Goal: Task Accomplishment & Management: Manage account settings

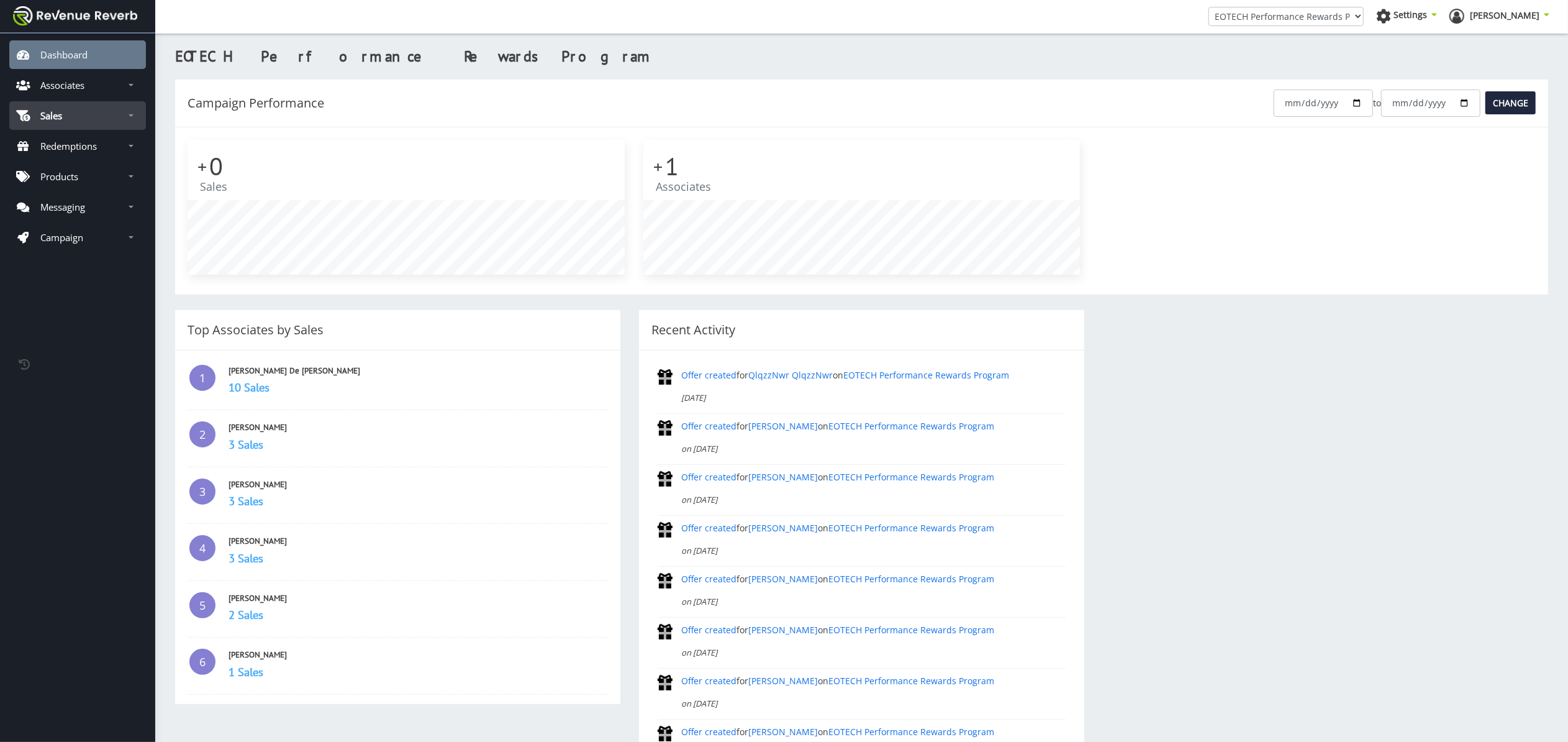
scroll to position [1, 0]
click at [60, 110] on p "Sales" at bounding box center [51, 115] width 21 height 13
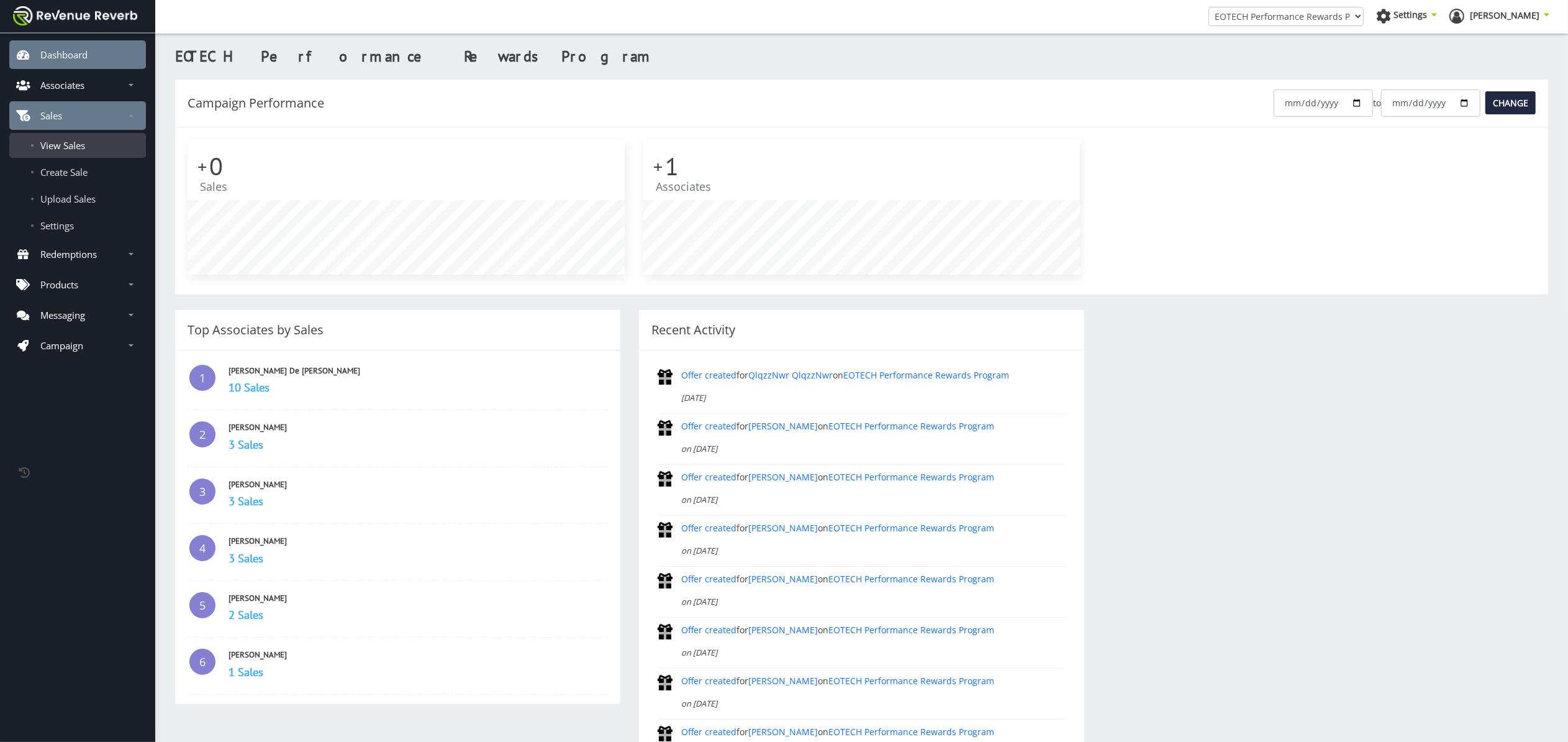
scroll to position [-1, 0]
click at [72, 145] on span "View Sales" at bounding box center [63, 145] width 44 height 13
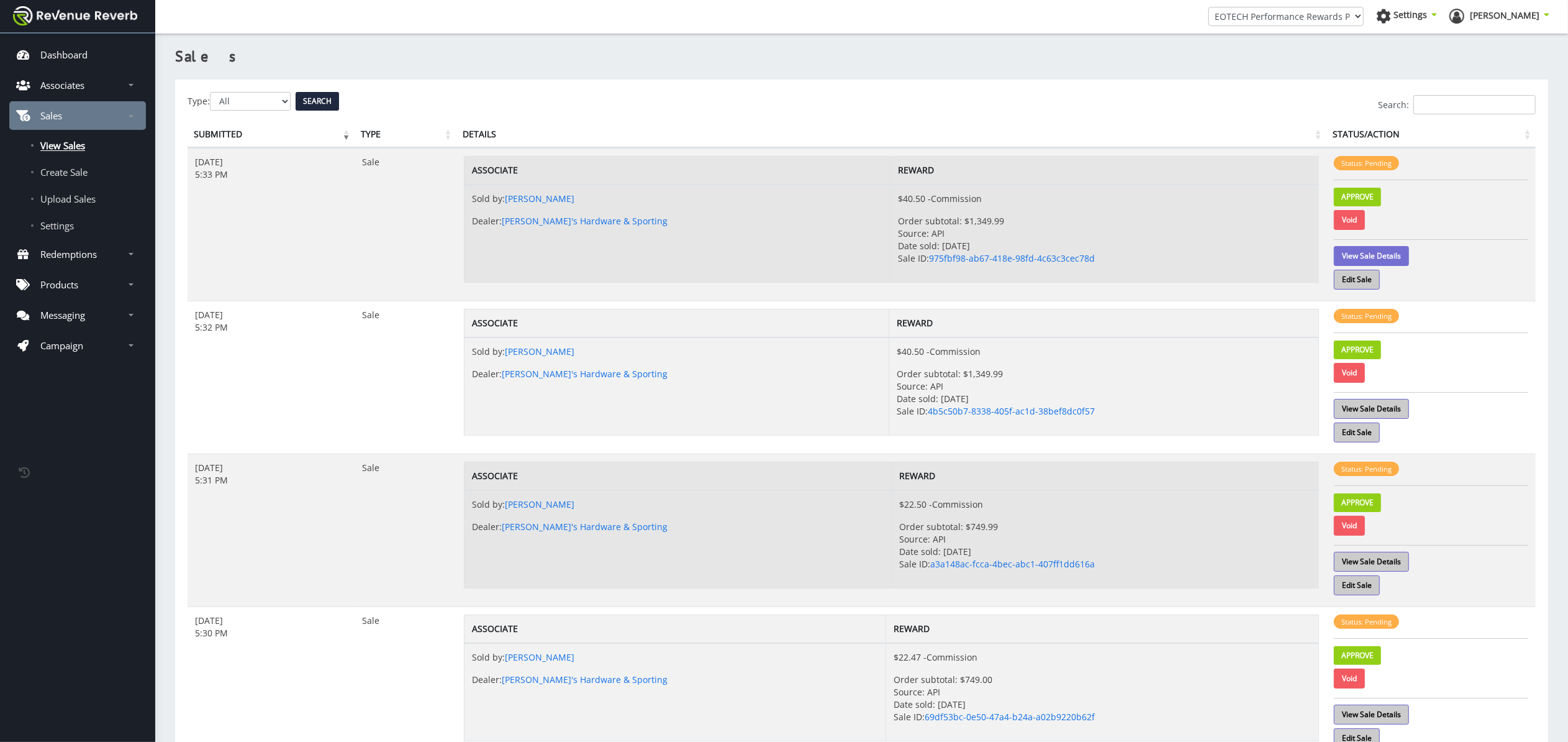
click at [1374, 254] on link "View Sale Details" at bounding box center [1372, 255] width 75 height 20
click at [1370, 194] on link "Approve" at bounding box center [1357, 196] width 47 height 18
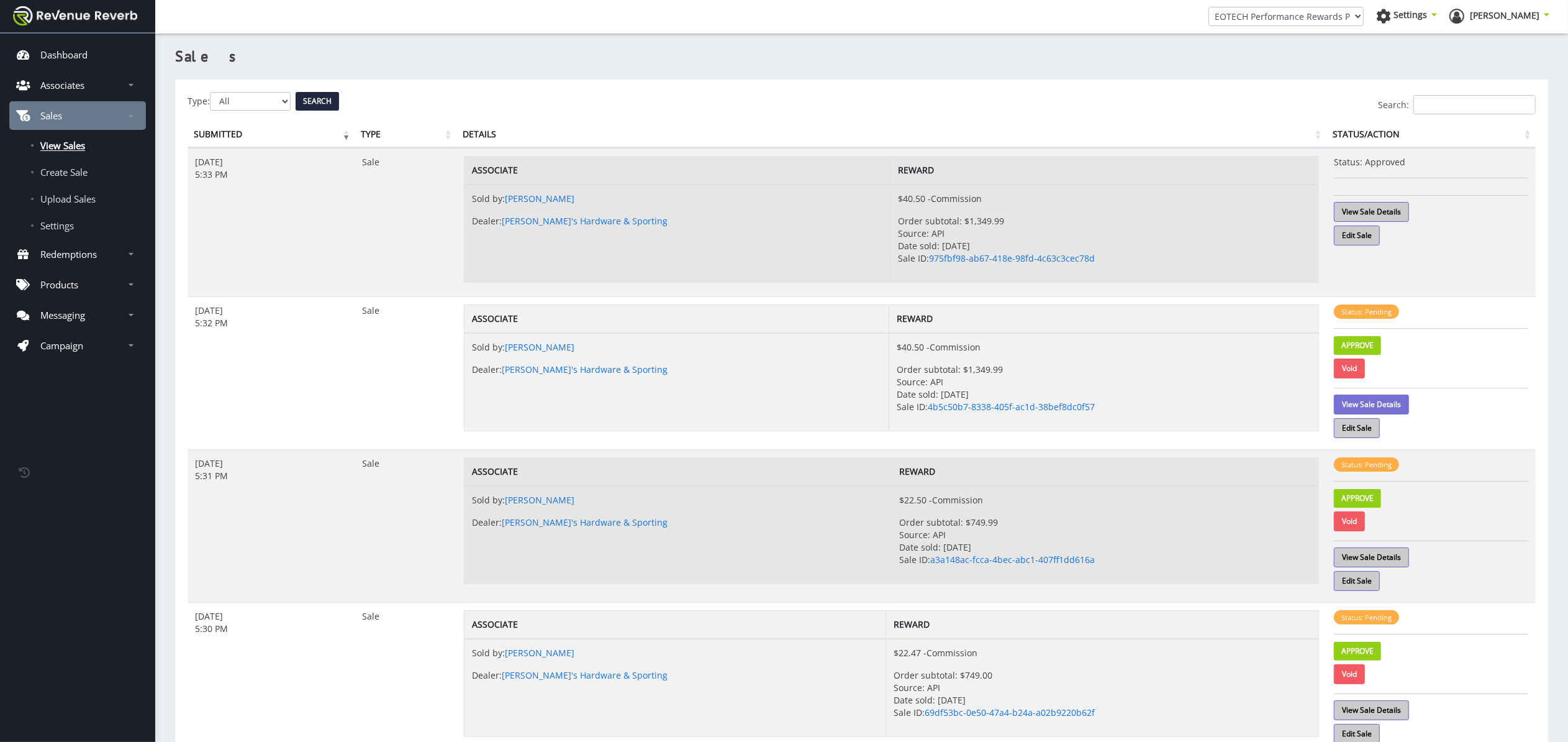
click at [1398, 403] on link "View Sale Details" at bounding box center [1372, 404] width 75 height 20
click at [1394, 206] on link "View Sale Details" at bounding box center [1372, 212] width 75 height 20
click at [1364, 344] on link "Approve" at bounding box center [1357, 344] width 47 height 18
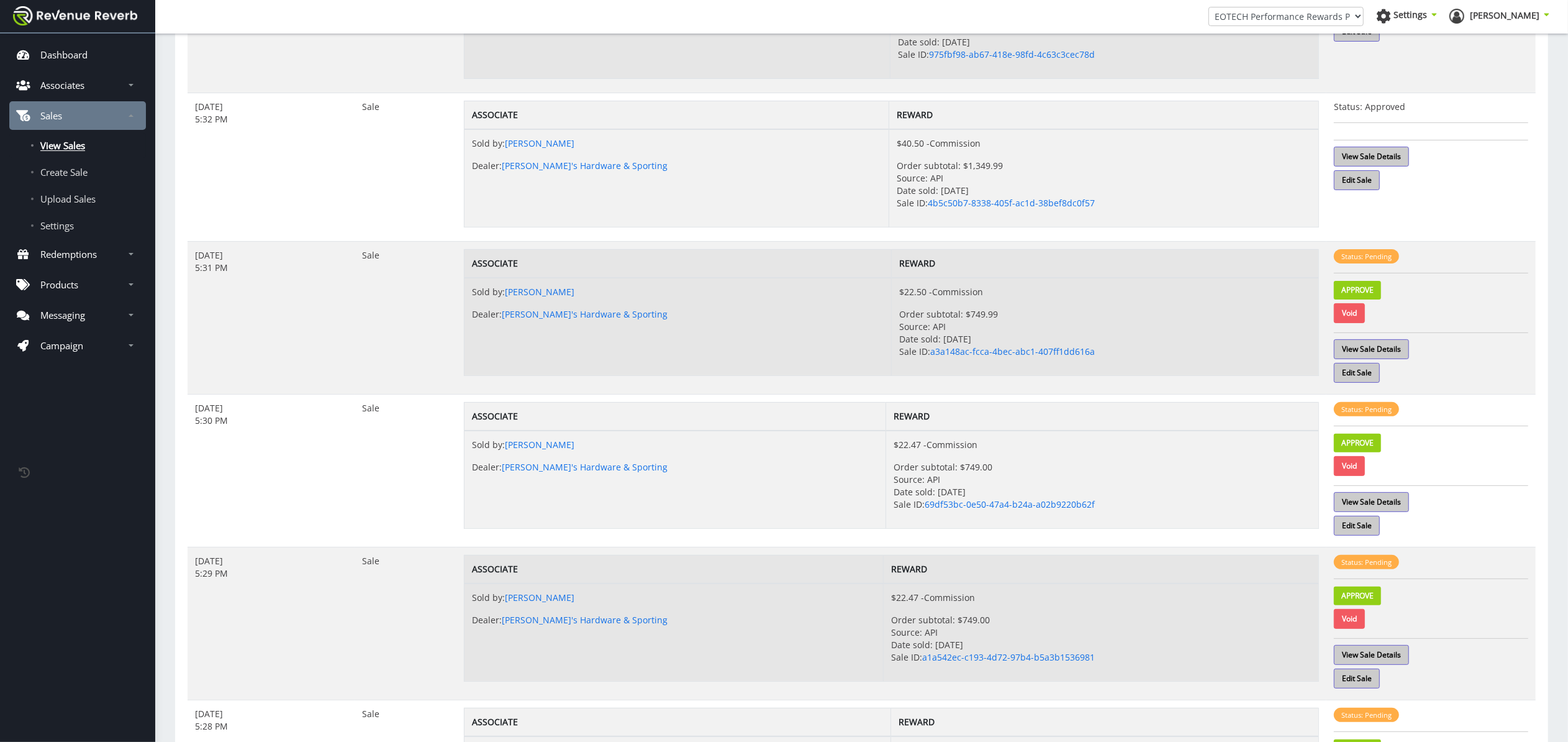
scroll to position [204, 0]
click at [1393, 347] on link "View Sale Details" at bounding box center [1372, 348] width 75 height 20
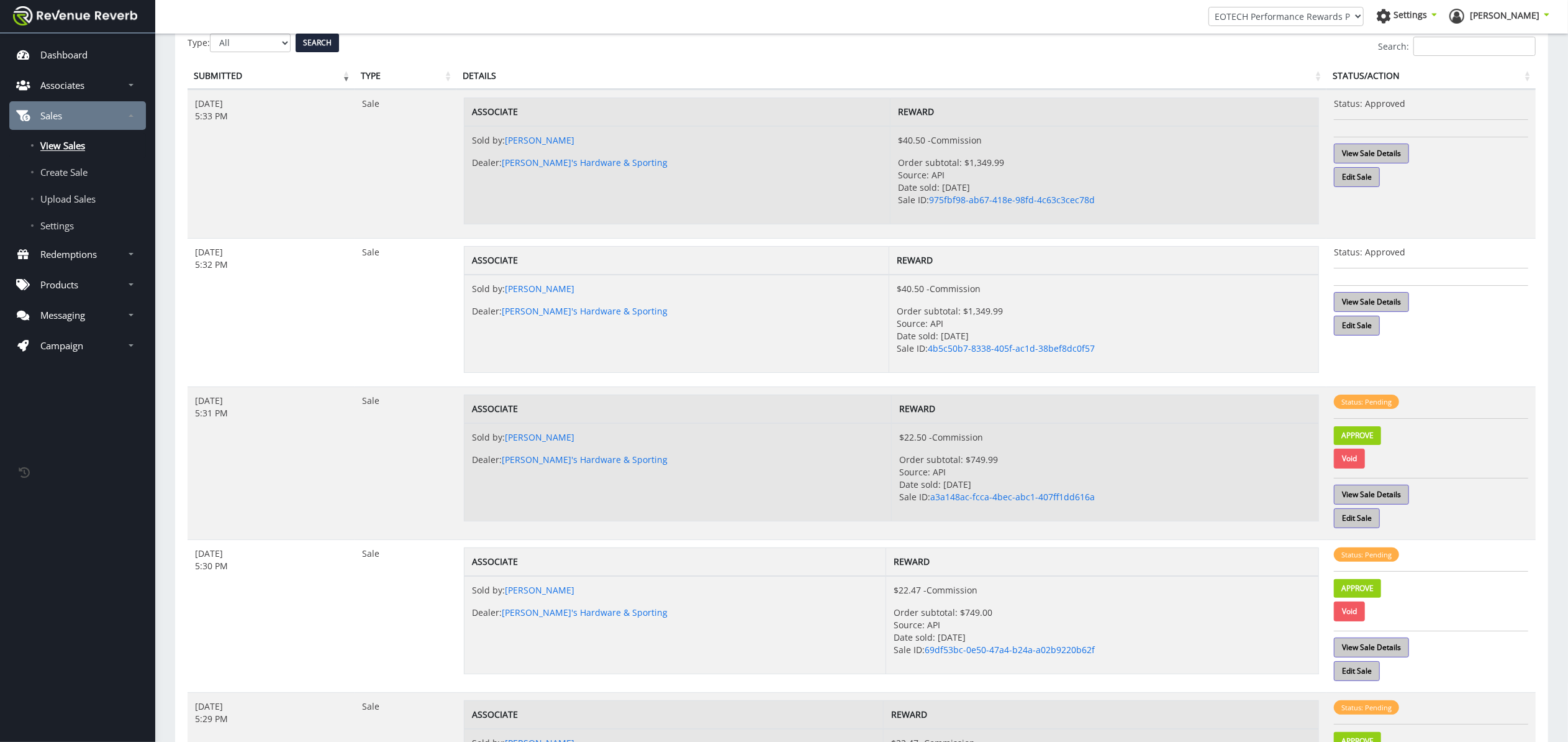
scroll to position [56, 0]
click at [1384, 439] on p "Approve" at bounding box center [1431, 434] width 194 height 27
click at [1352, 439] on link "Approve" at bounding box center [1357, 437] width 47 height 18
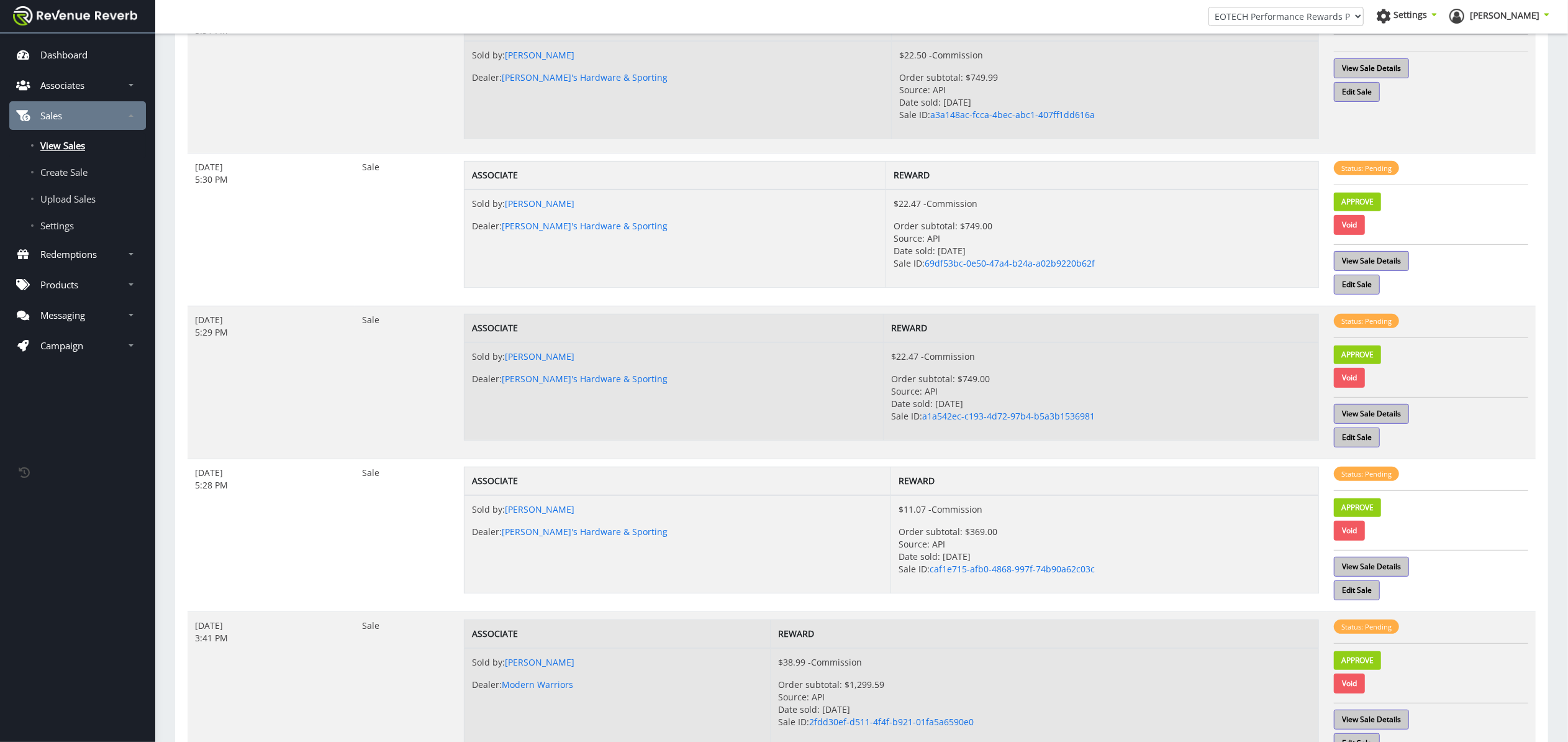
scroll to position [438, 0]
click at [1379, 263] on link "View Sale Details" at bounding box center [1372, 262] width 75 height 20
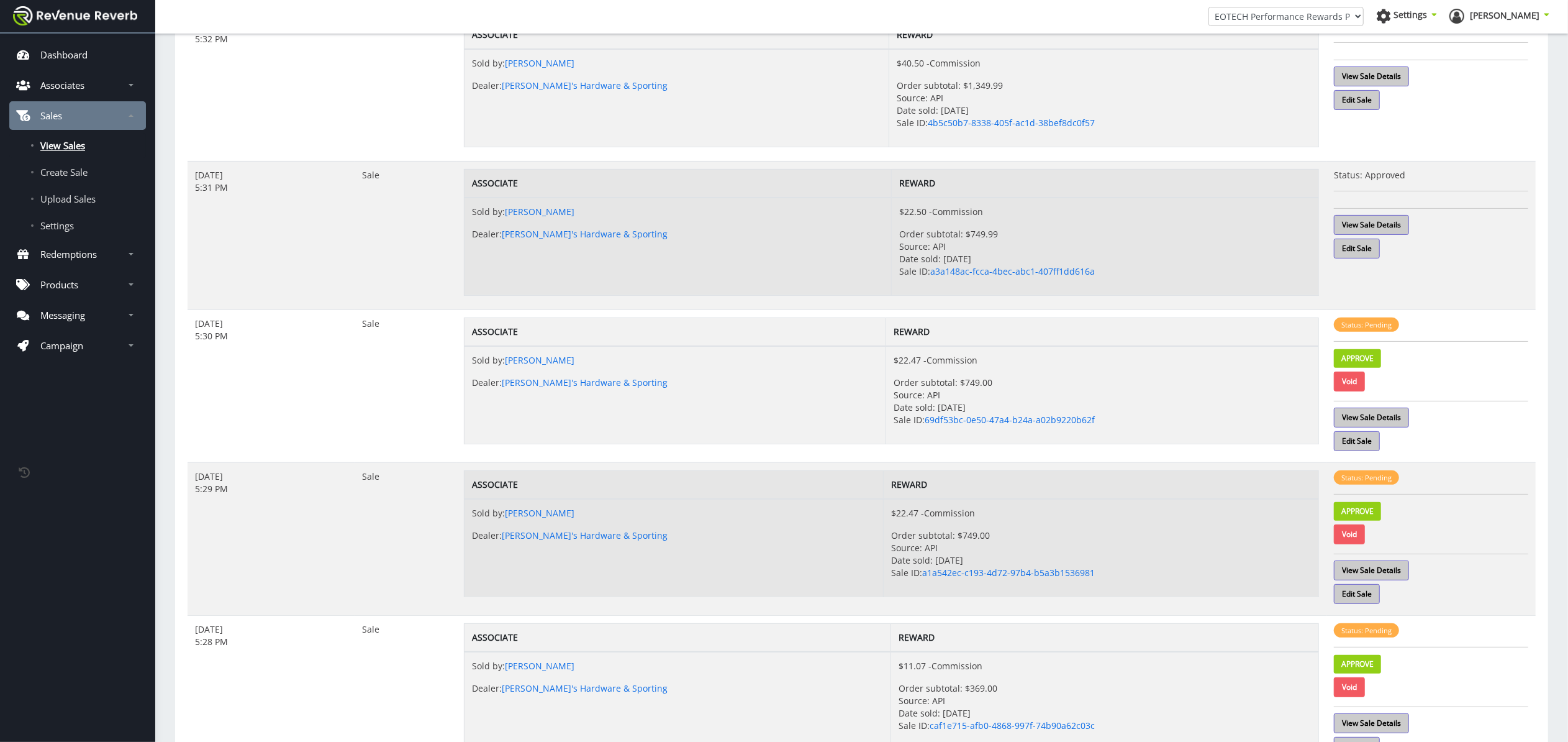
scroll to position [283, 0]
click at [1369, 363] on link "Approve" at bounding box center [1357, 358] width 47 height 18
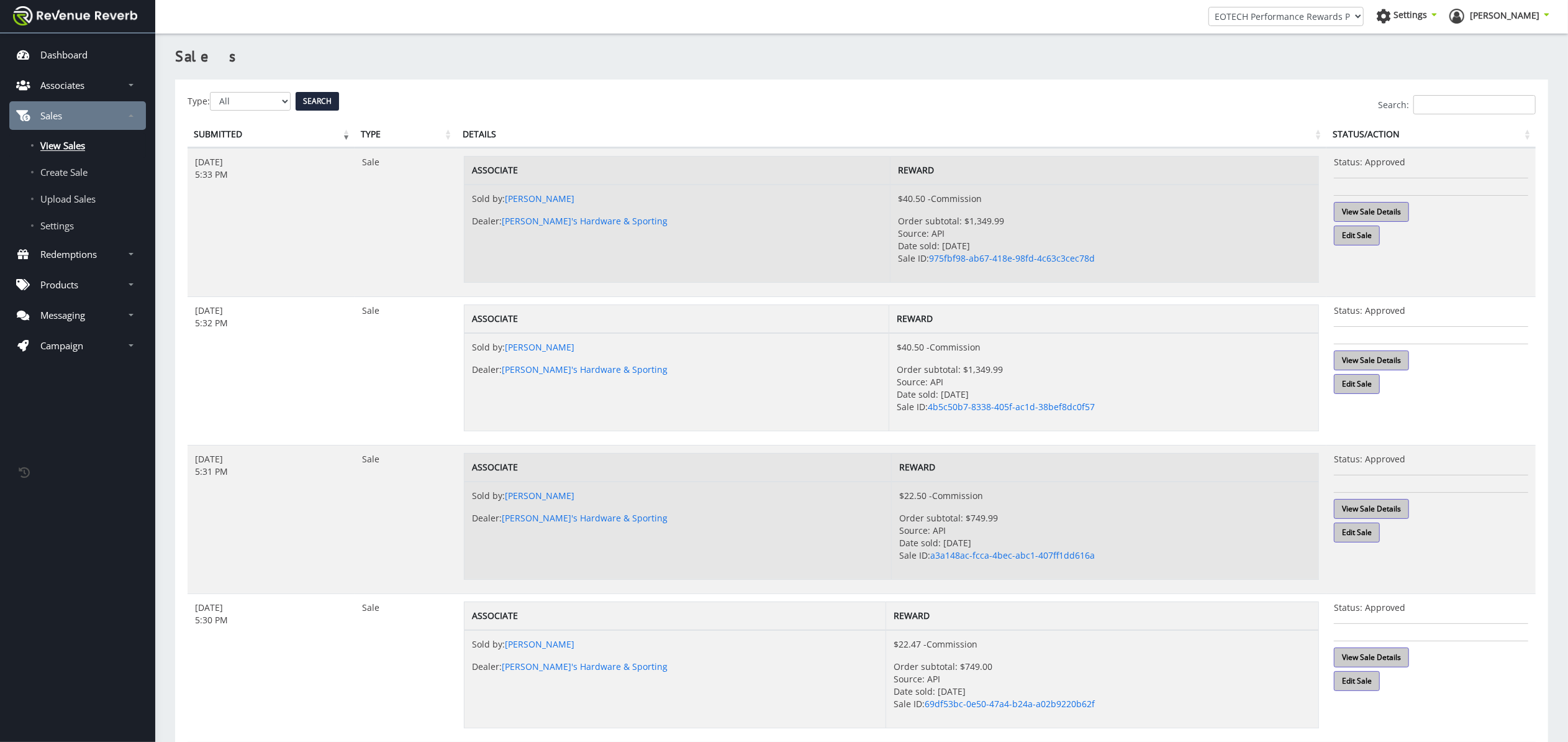
scroll to position [0, 0]
click at [289, 100] on div "Search:" at bounding box center [862, 104] width 1348 height 19
click at [296, 100] on div "Search:" at bounding box center [862, 104] width 1348 height 19
click at [289, 101] on div "Search:" at bounding box center [862, 104] width 1348 height 19
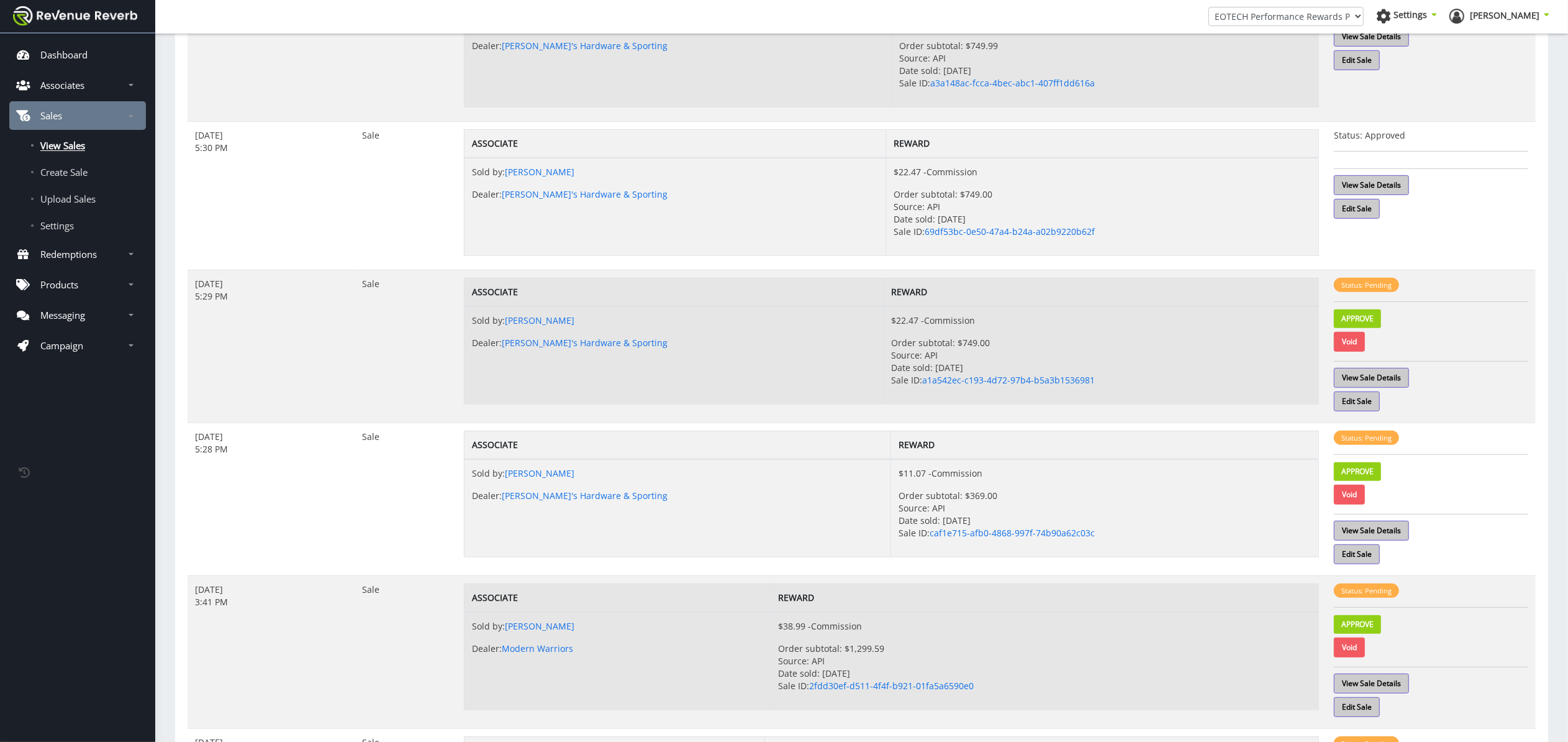
scroll to position [473, 0]
click at [1376, 374] on link "View Sale Details" at bounding box center [1372, 376] width 75 height 20
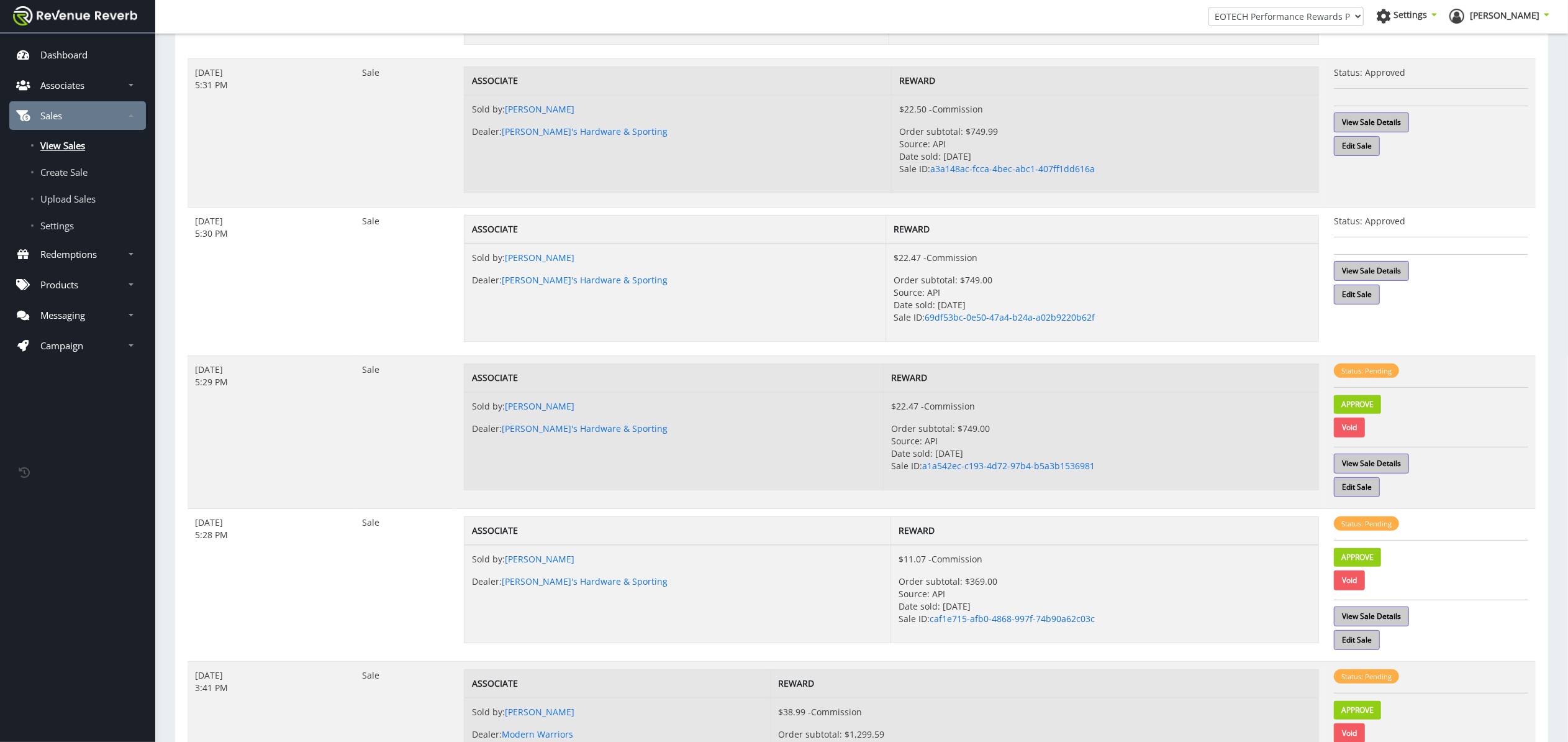
scroll to position [383, 0]
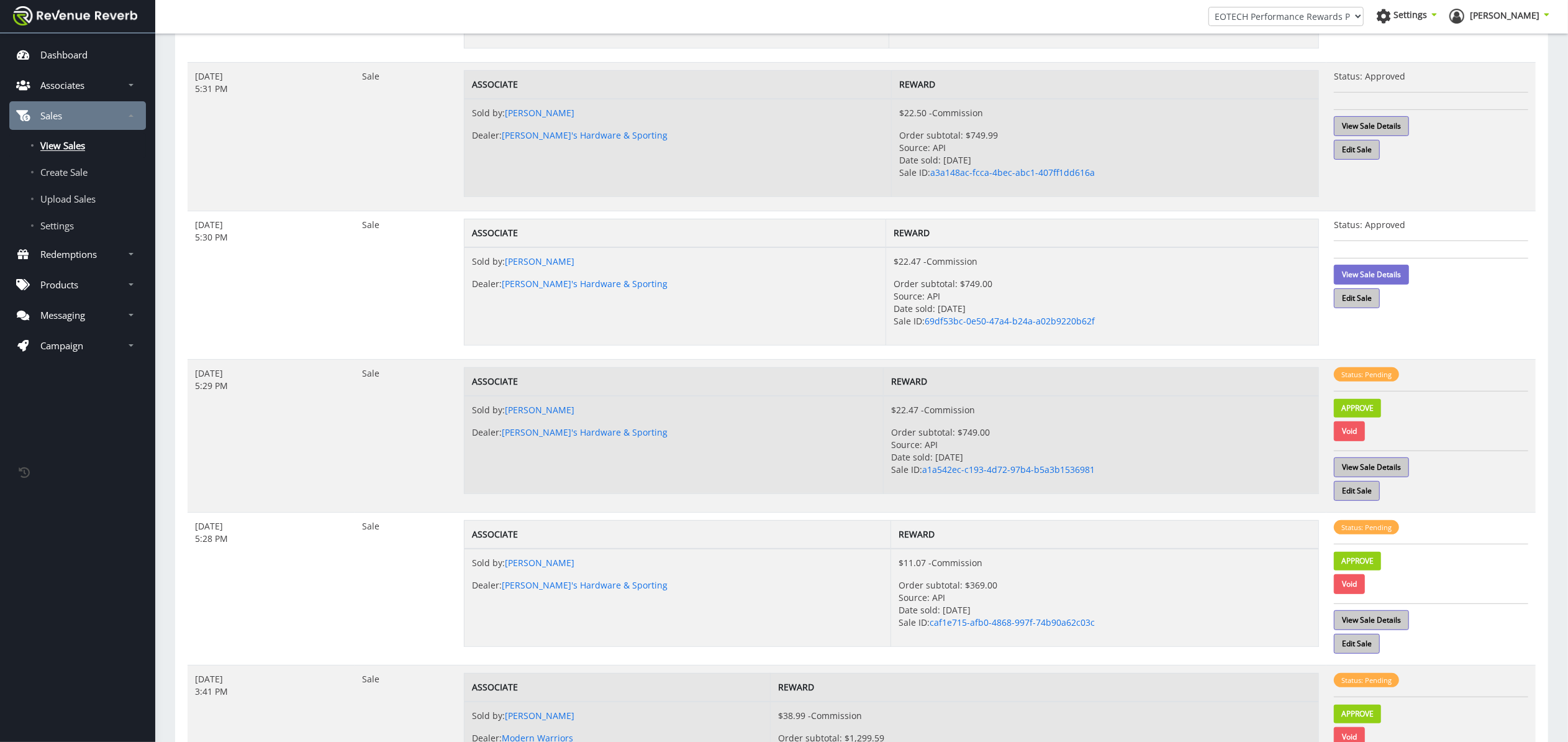
click at [1406, 283] on link "View Sale Details" at bounding box center [1372, 275] width 75 height 20
click at [1391, 467] on link "View Sale Details" at bounding box center [1372, 467] width 75 height 20
click at [1359, 405] on link "Approve" at bounding box center [1357, 407] width 47 height 18
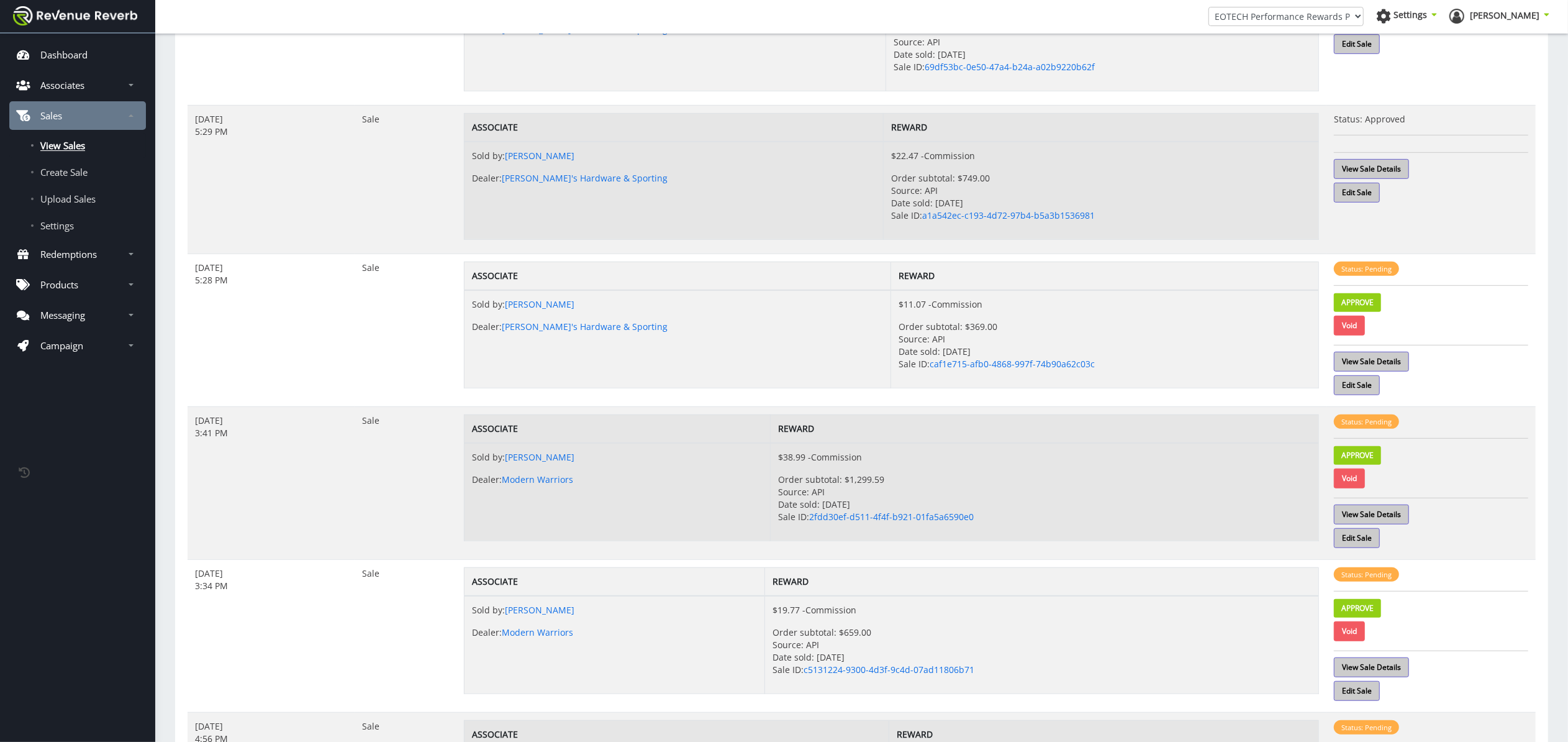
scroll to position [629, 0]
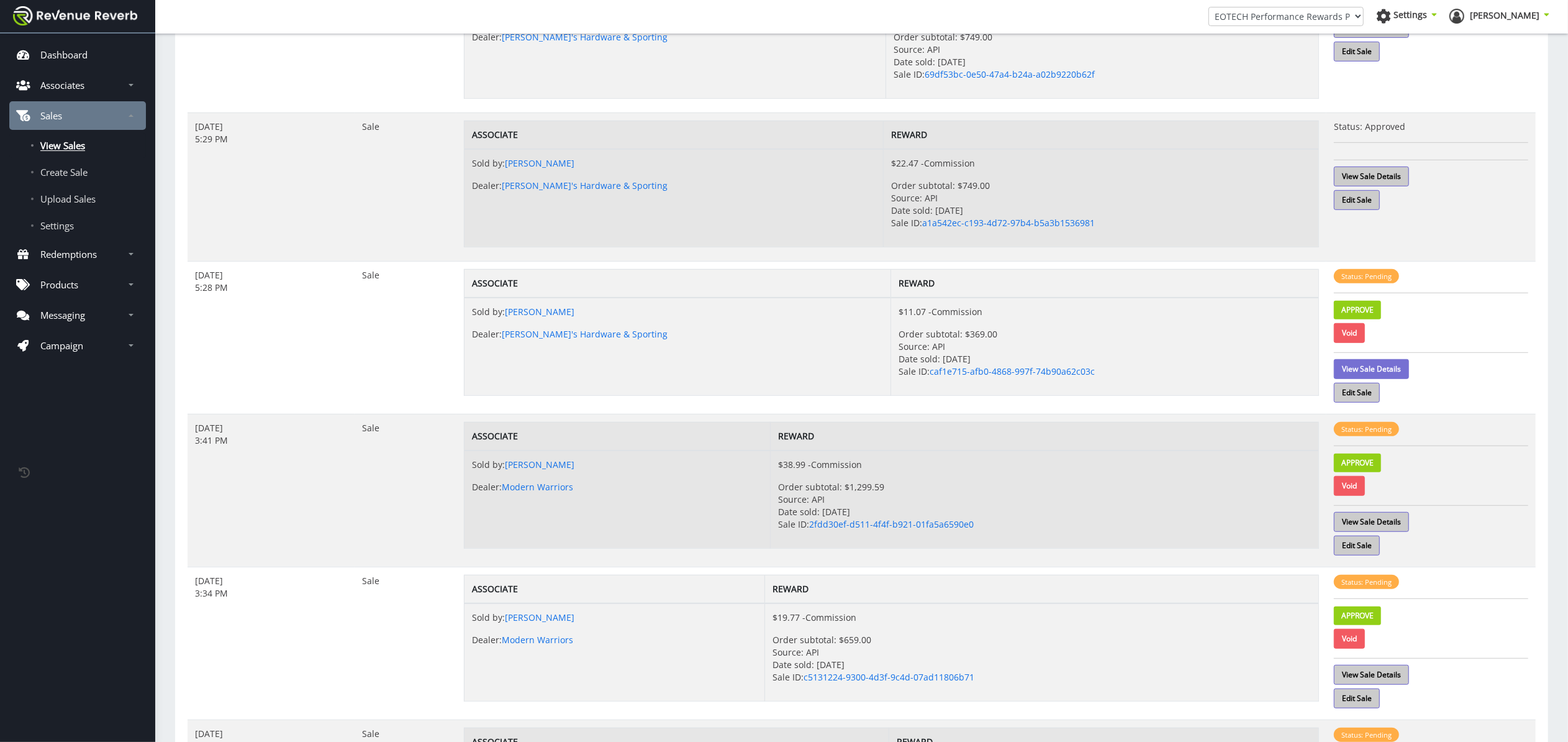
click at [1367, 369] on link "View Sale Details" at bounding box center [1372, 369] width 75 height 20
click at [1370, 319] on link "Approve" at bounding box center [1357, 310] width 47 height 18
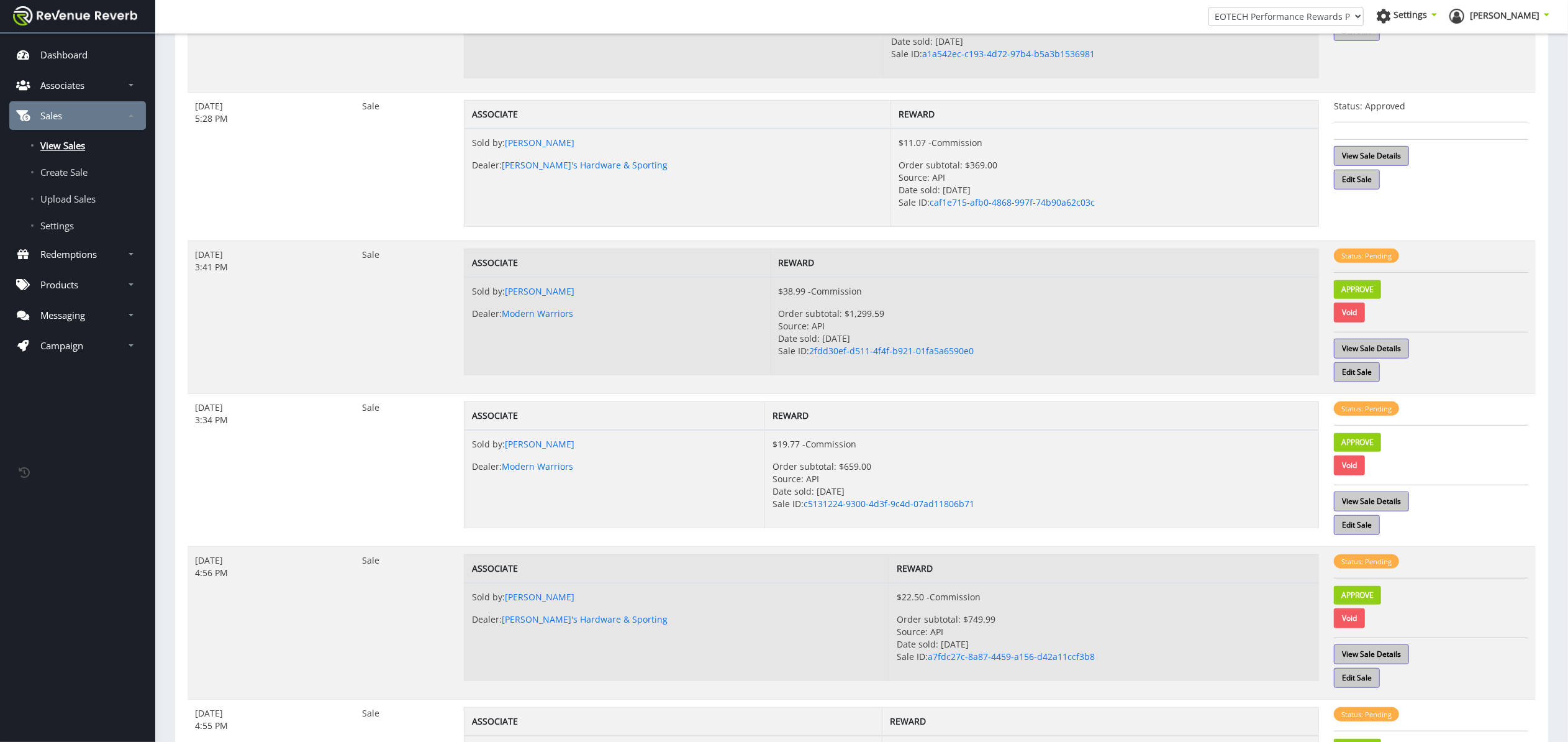
scroll to position [811, 0]
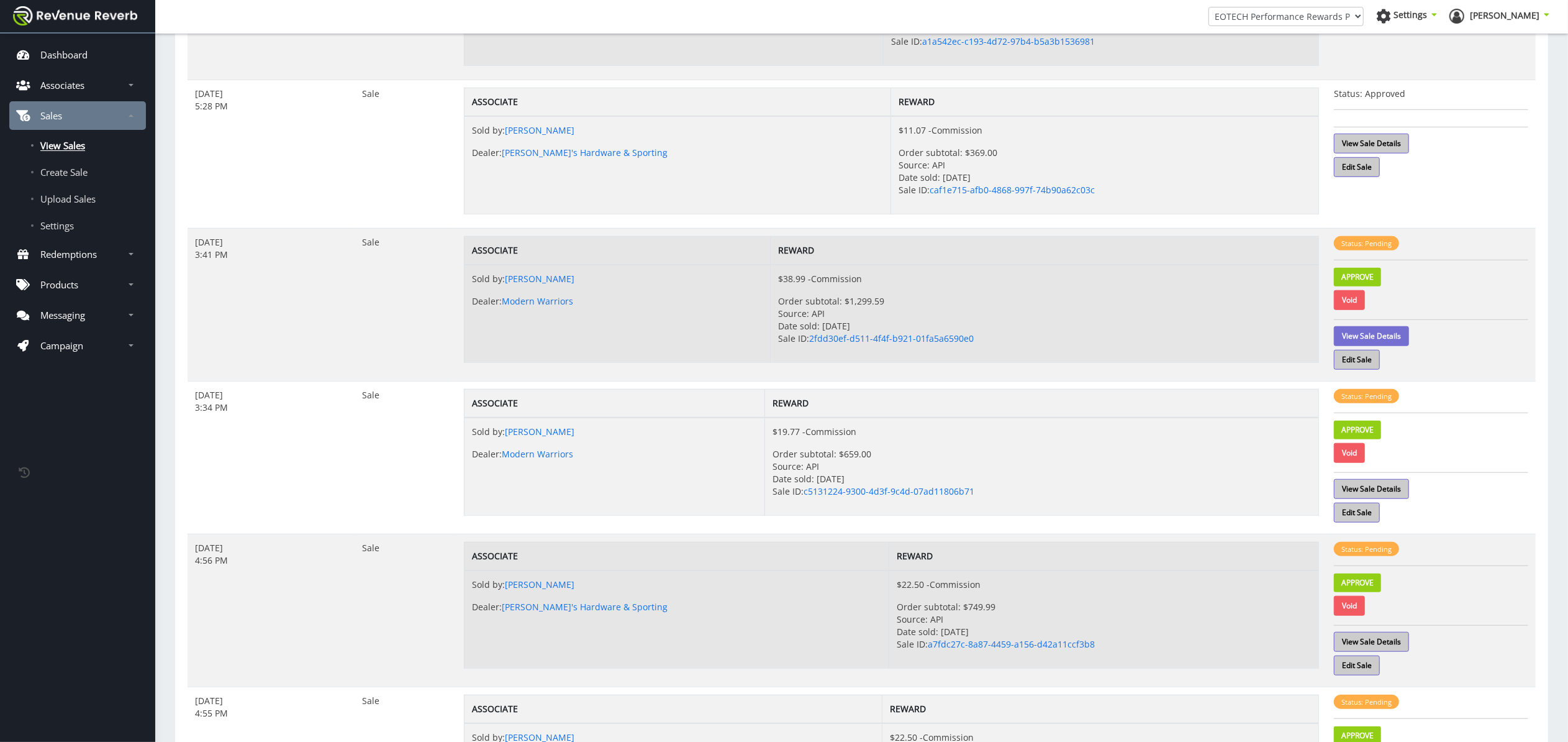
click at [1398, 340] on link "View Sale Details" at bounding box center [1372, 336] width 75 height 20
click at [1367, 284] on link "Approve" at bounding box center [1357, 277] width 47 height 18
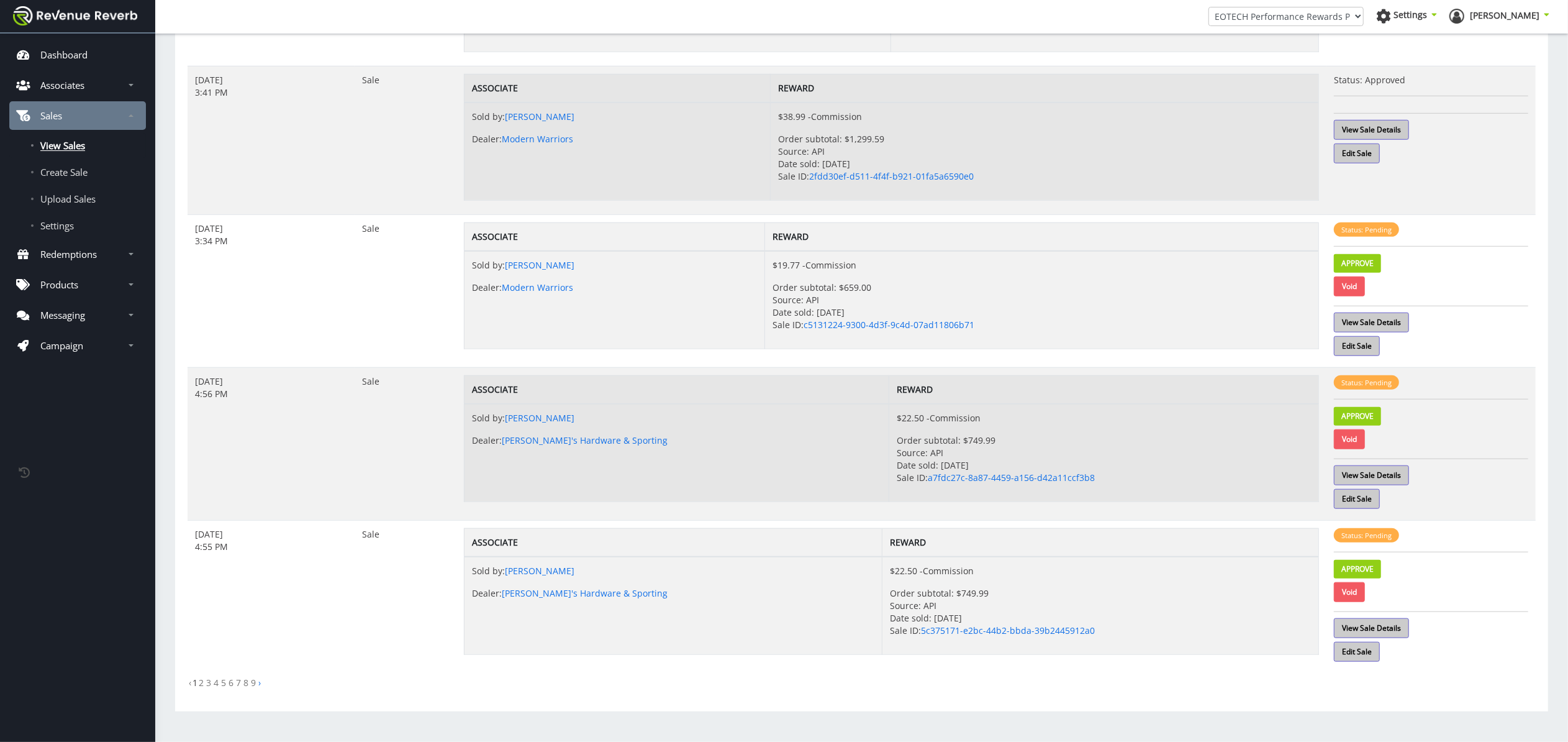
scroll to position [979, 0]
click at [1380, 321] on link "View Sale Details" at bounding box center [1372, 322] width 75 height 20
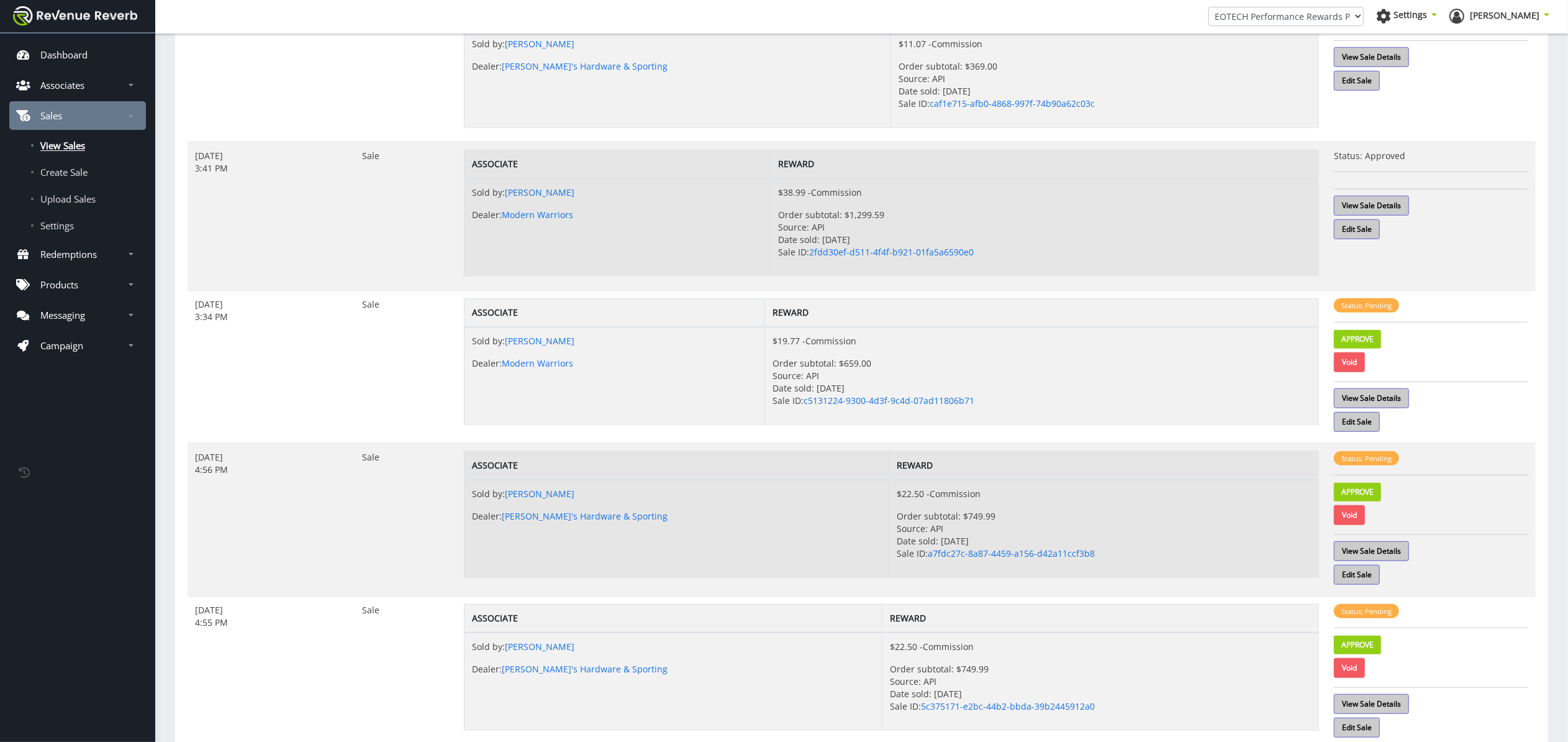
scroll to position [901, 0]
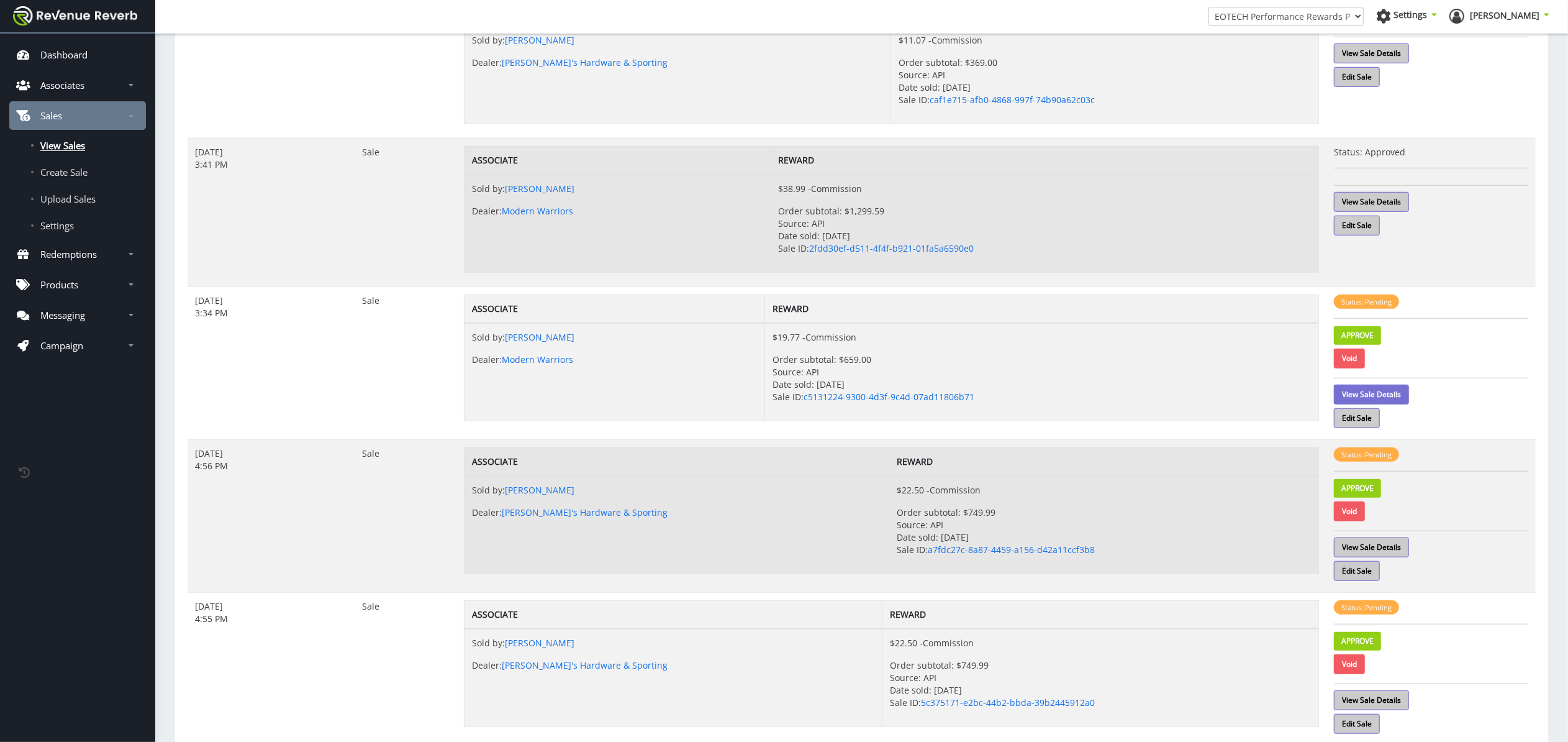
click at [1381, 397] on link "View Sale Details" at bounding box center [1372, 394] width 75 height 20
click at [1372, 421] on link "Edit Sale" at bounding box center [1357, 416] width 46 height 20
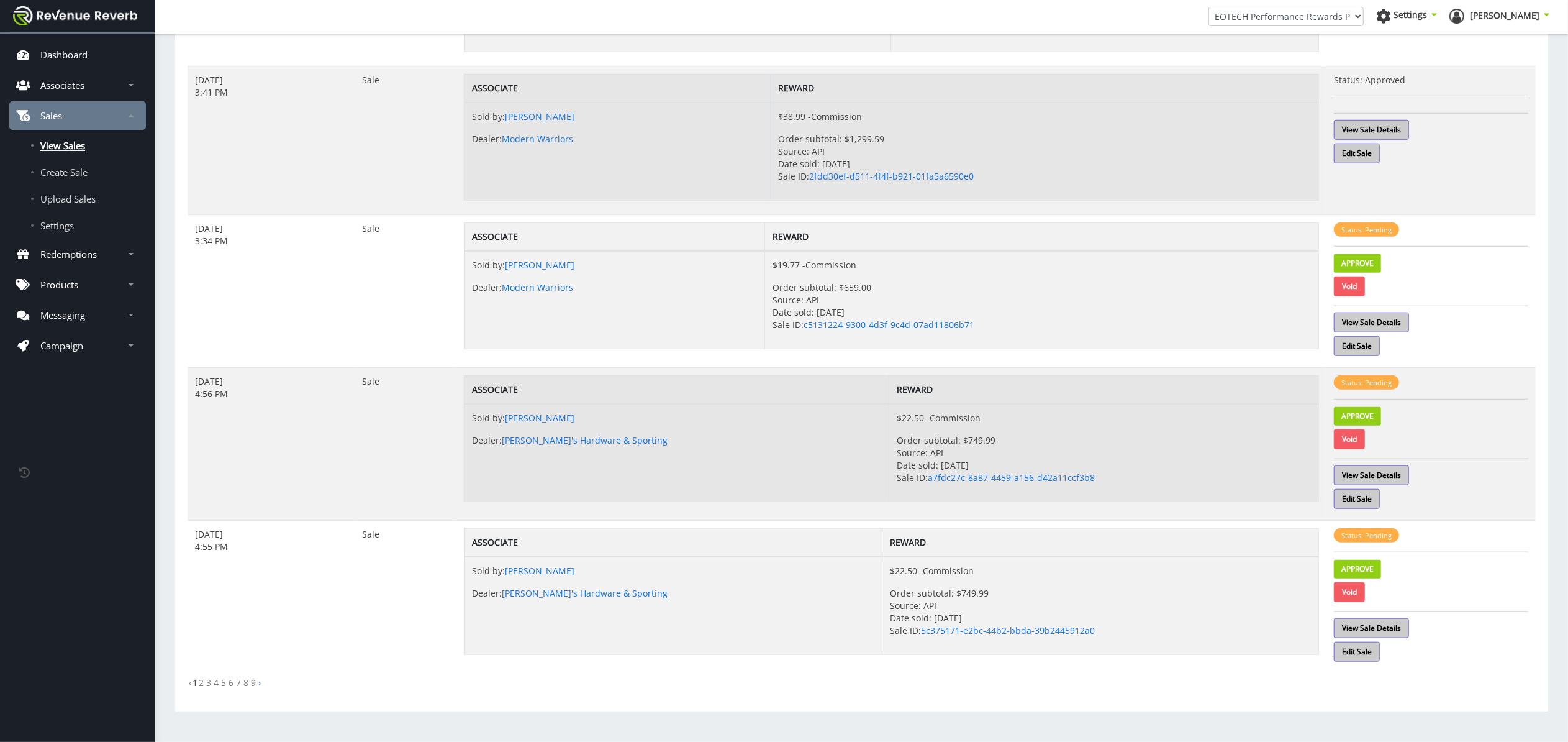
scroll to position [979, 0]
click at [1399, 473] on link "View Sale Details" at bounding box center [1372, 475] width 75 height 20
click at [1370, 417] on link "Approve" at bounding box center [1357, 416] width 47 height 18
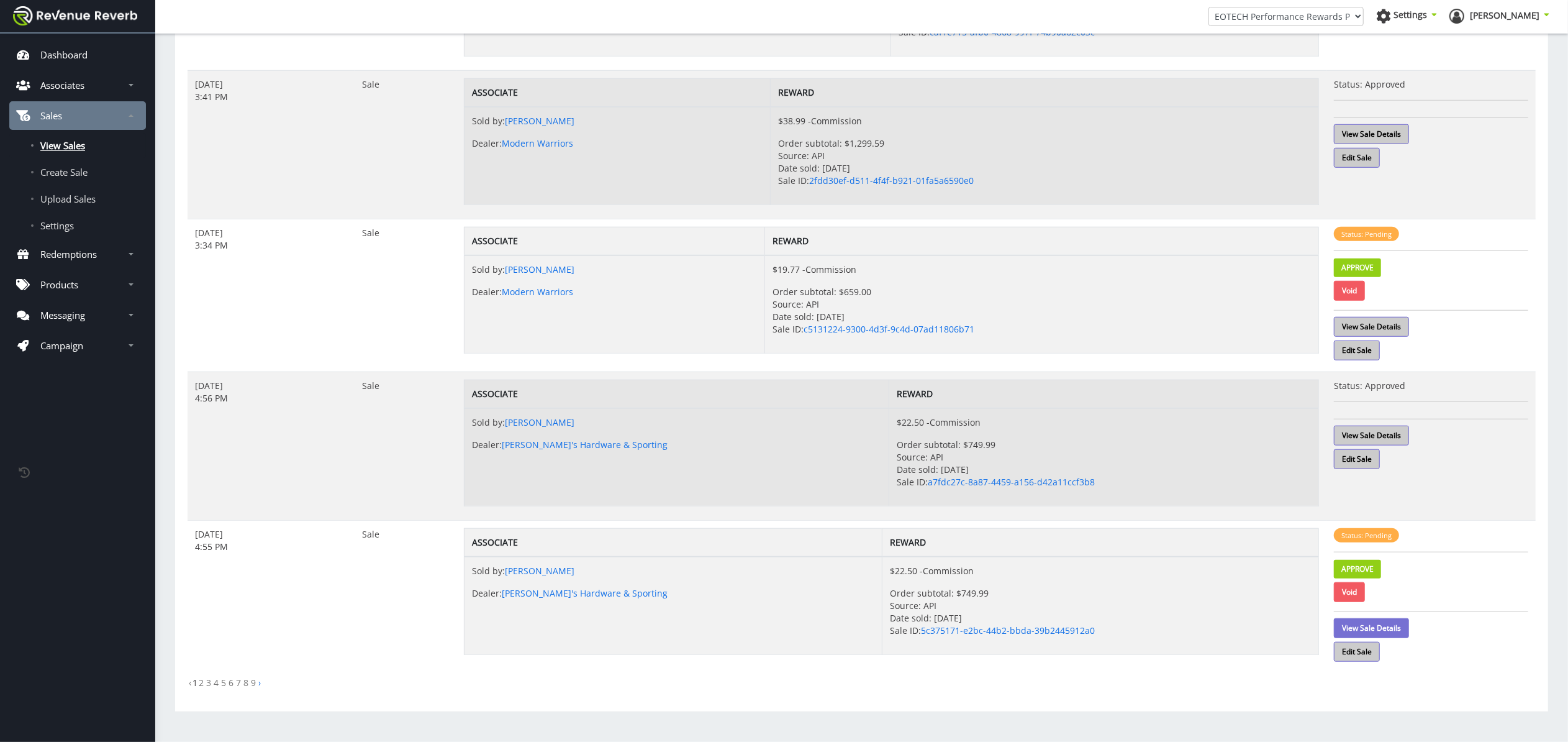
scroll to position [974, 0]
click at [1400, 626] on link "View Sale Details" at bounding box center [1372, 628] width 75 height 20
click at [1370, 570] on link "Approve" at bounding box center [1357, 568] width 47 height 18
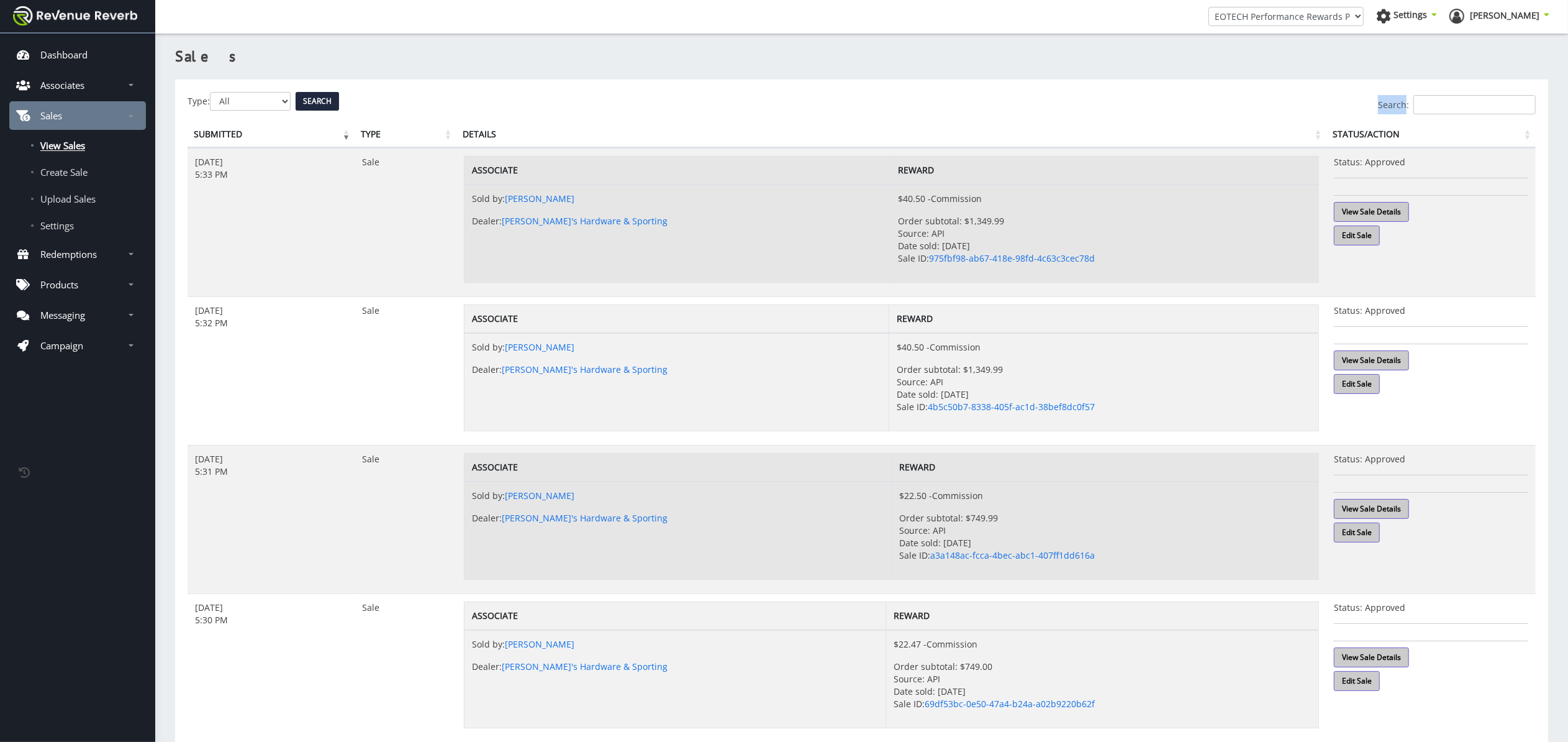
scroll to position [0, 0]
click at [74, 249] on p "Redemptions" at bounding box center [69, 253] width 56 height 13
click at [74, 274] on link "View Redemptions" at bounding box center [77, 284] width 136 height 25
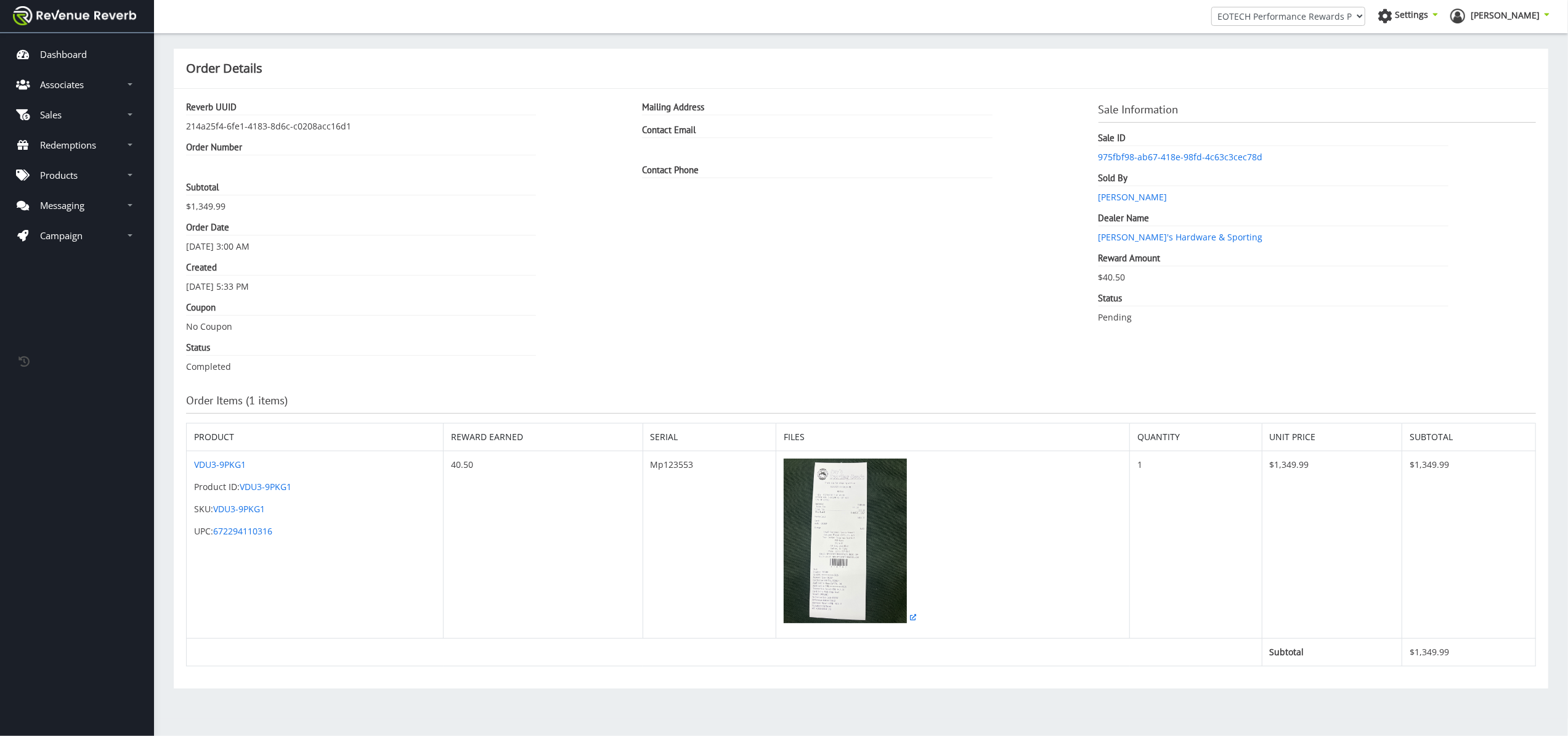
scroll to position [12, 12]
click at [883, 560] on img at bounding box center [845, 540] width 123 height 164
click at [810, 541] on img at bounding box center [845, 540] width 123 height 164
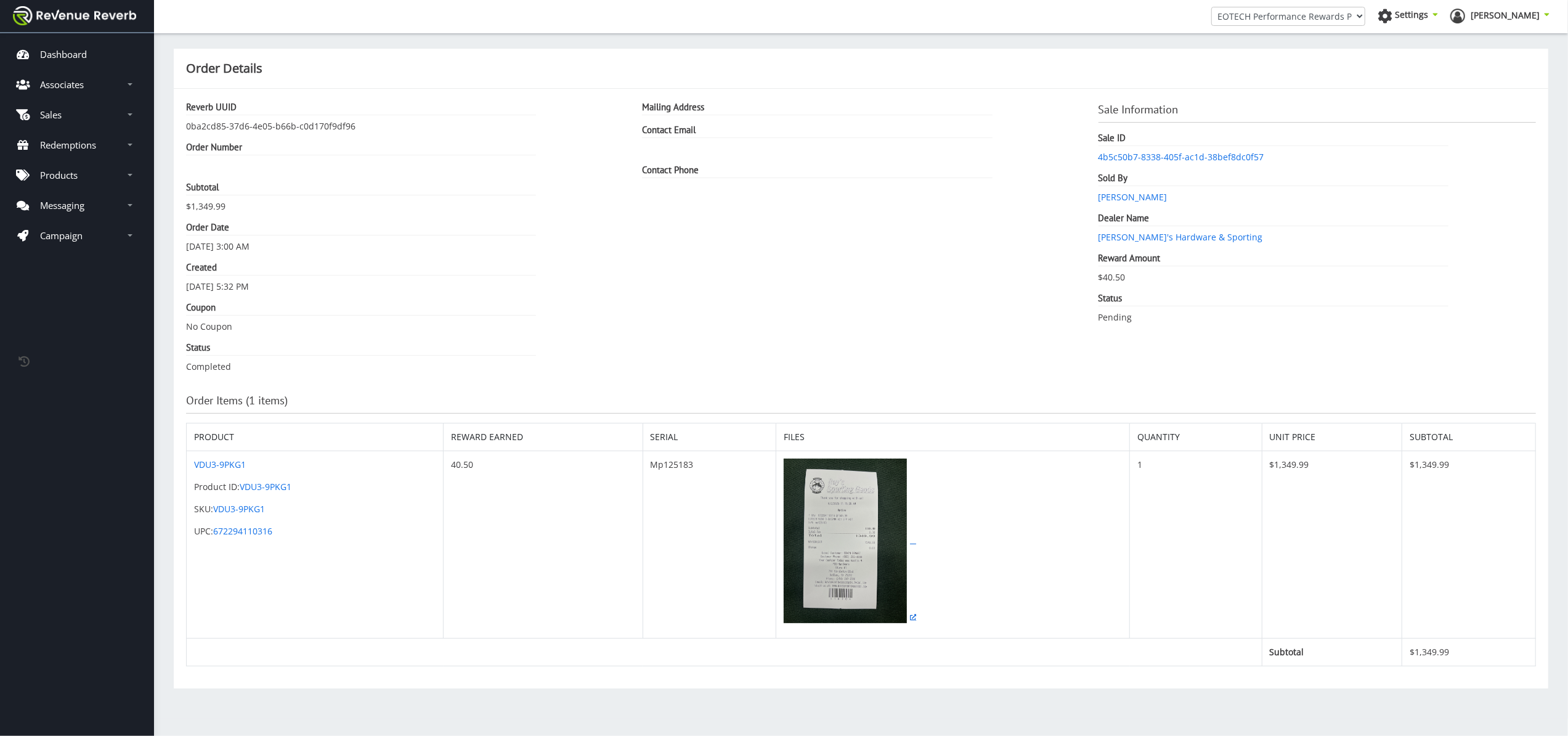
click at [881, 540] on img at bounding box center [845, 540] width 123 height 164
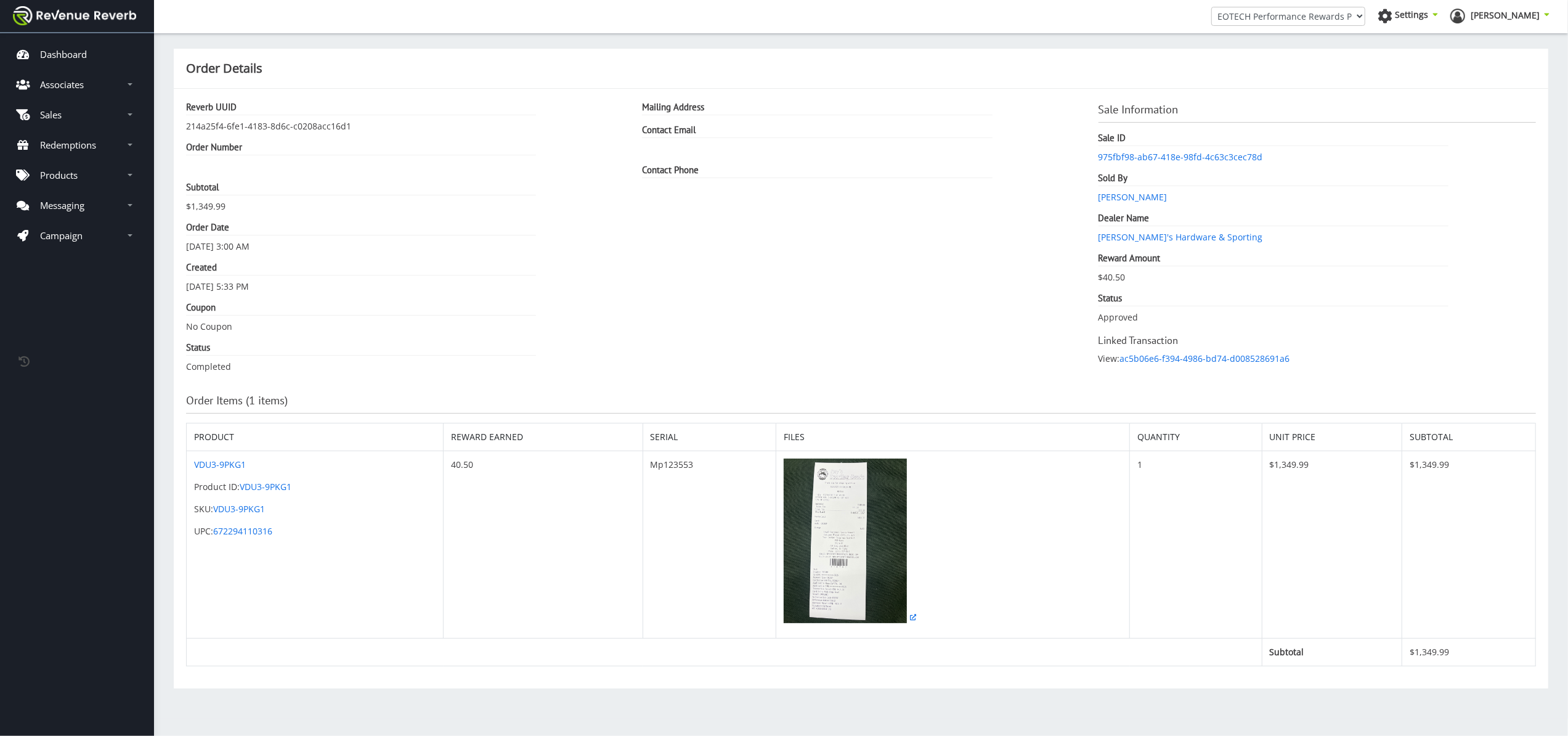
scroll to position [12, 12]
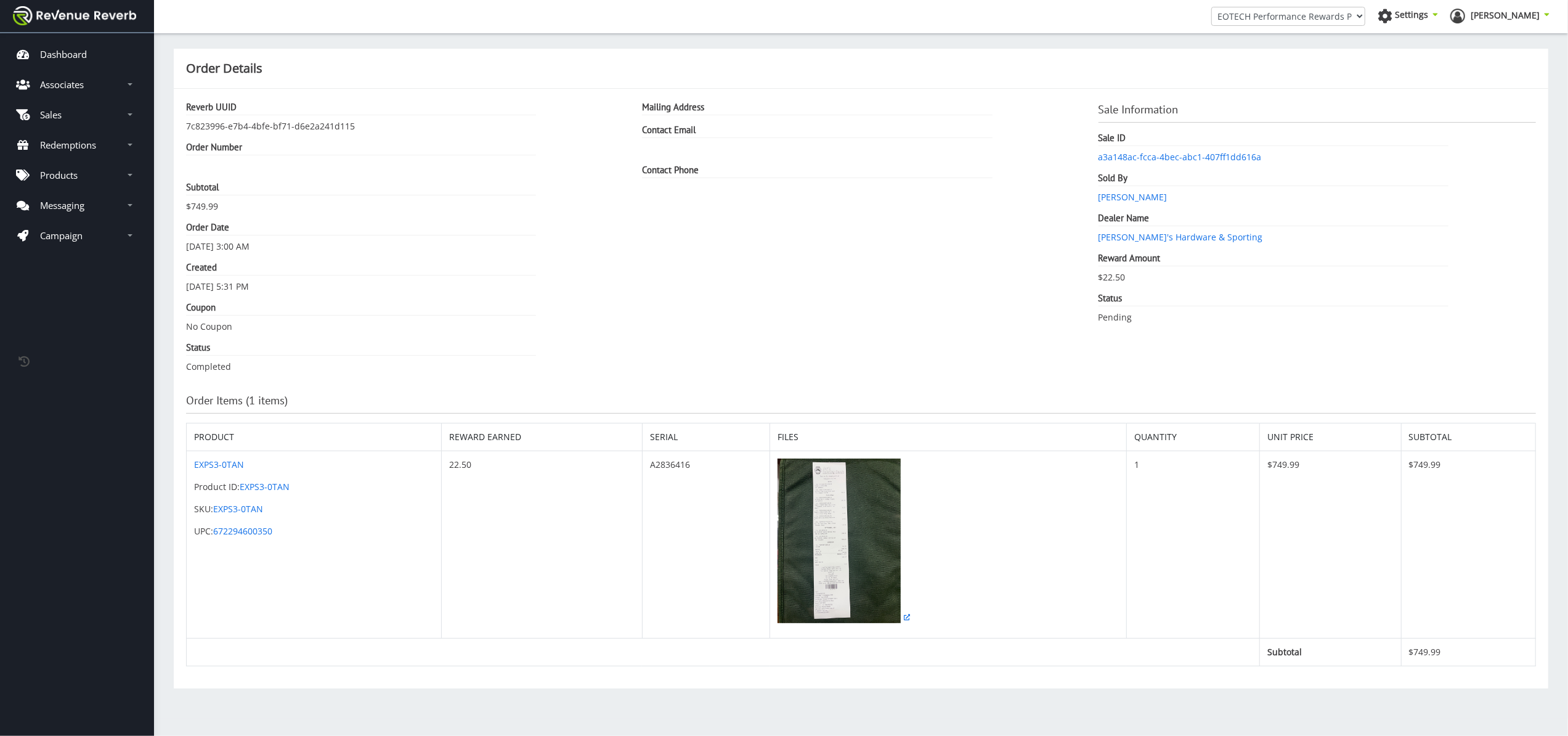
scroll to position [12, 12]
click at [849, 531] on img at bounding box center [839, 540] width 123 height 164
click at [827, 560] on img at bounding box center [839, 540] width 123 height 164
click at [858, 534] on img at bounding box center [839, 540] width 123 height 164
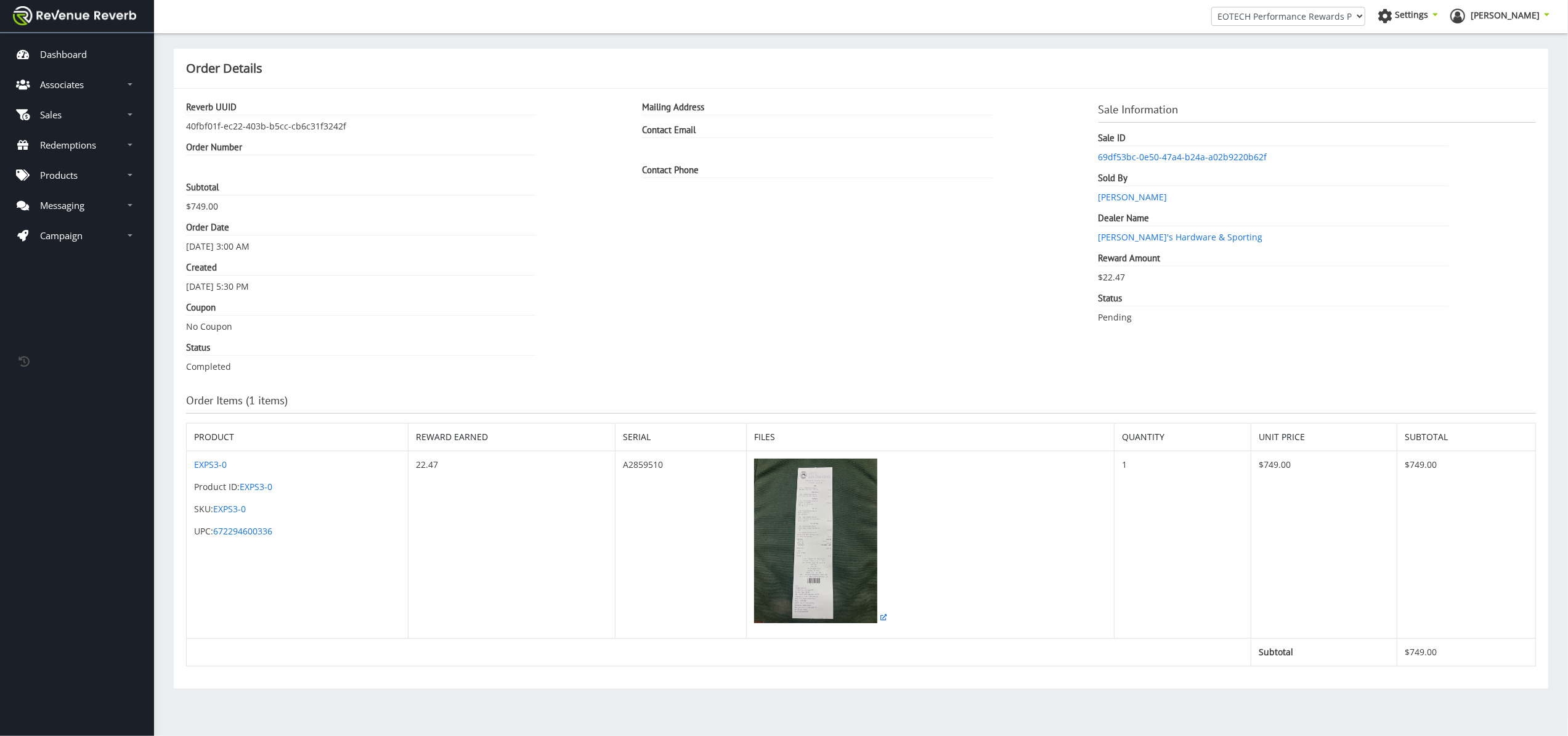
scroll to position [12, 12]
click at [772, 542] on img at bounding box center [816, 540] width 123 height 164
click at [821, 521] on img at bounding box center [816, 540] width 123 height 164
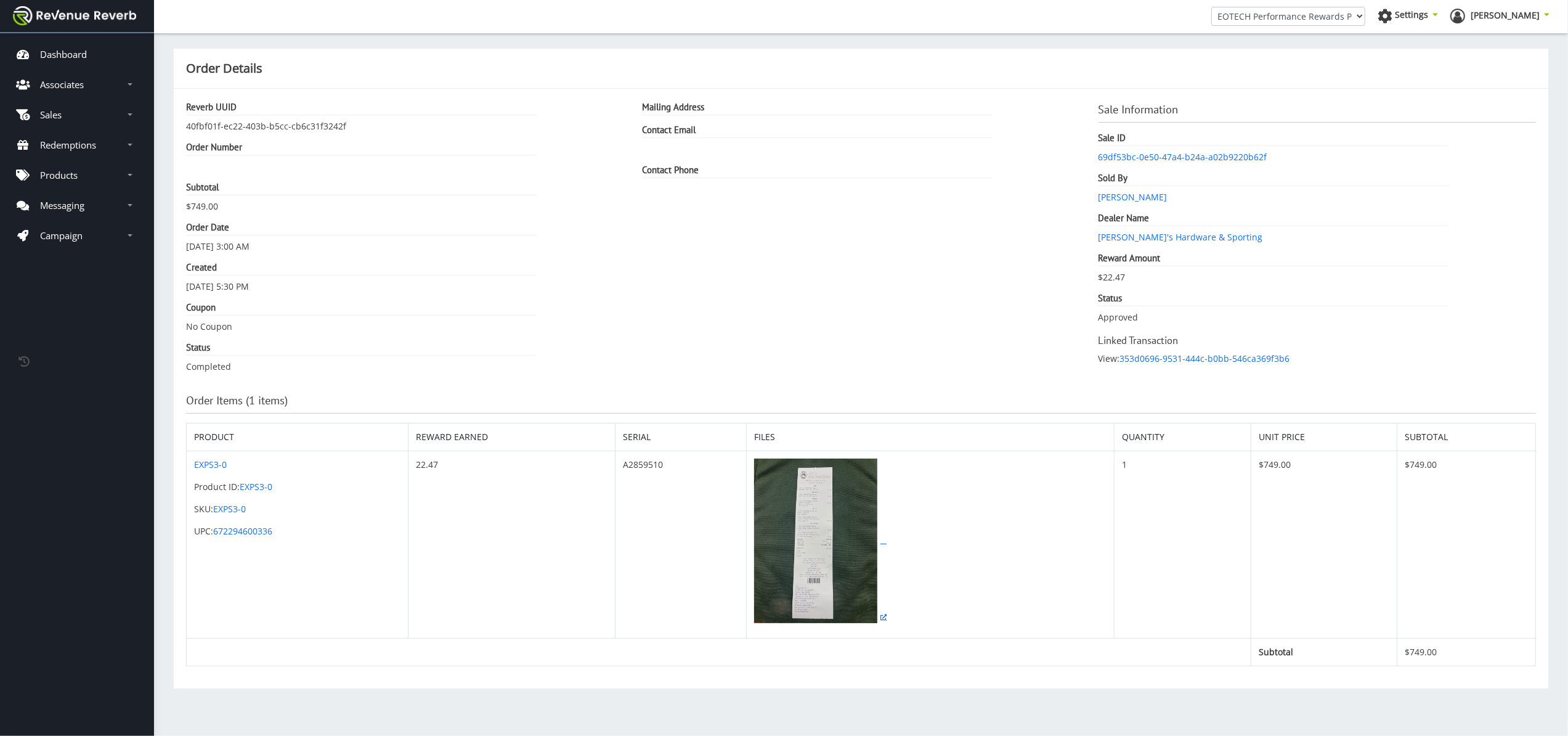
click at [806, 536] on img at bounding box center [816, 540] width 123 height 164
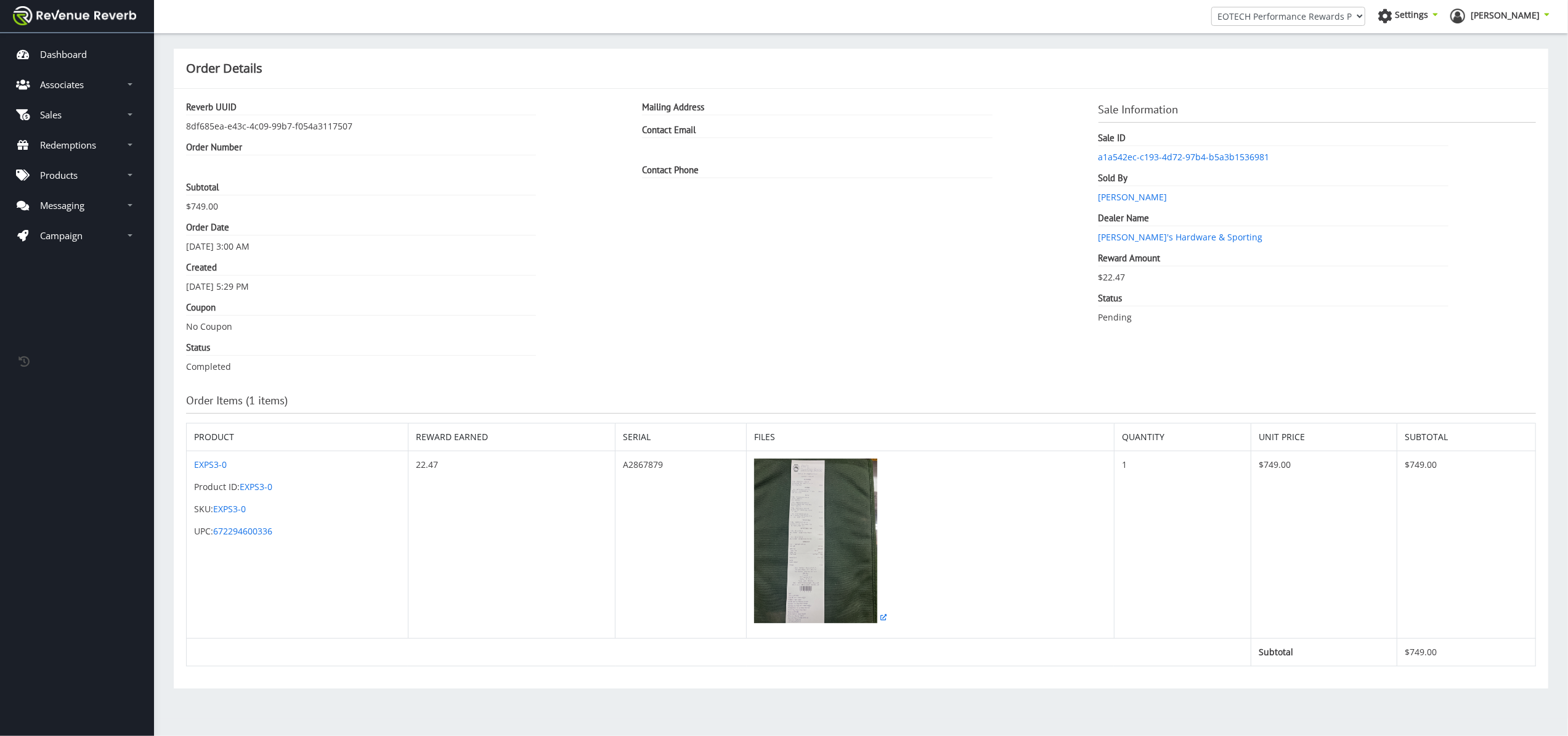
scroll to position [12, 12]
click at [792, 543] on img at bounding box center [816, 540] width 123 height 164
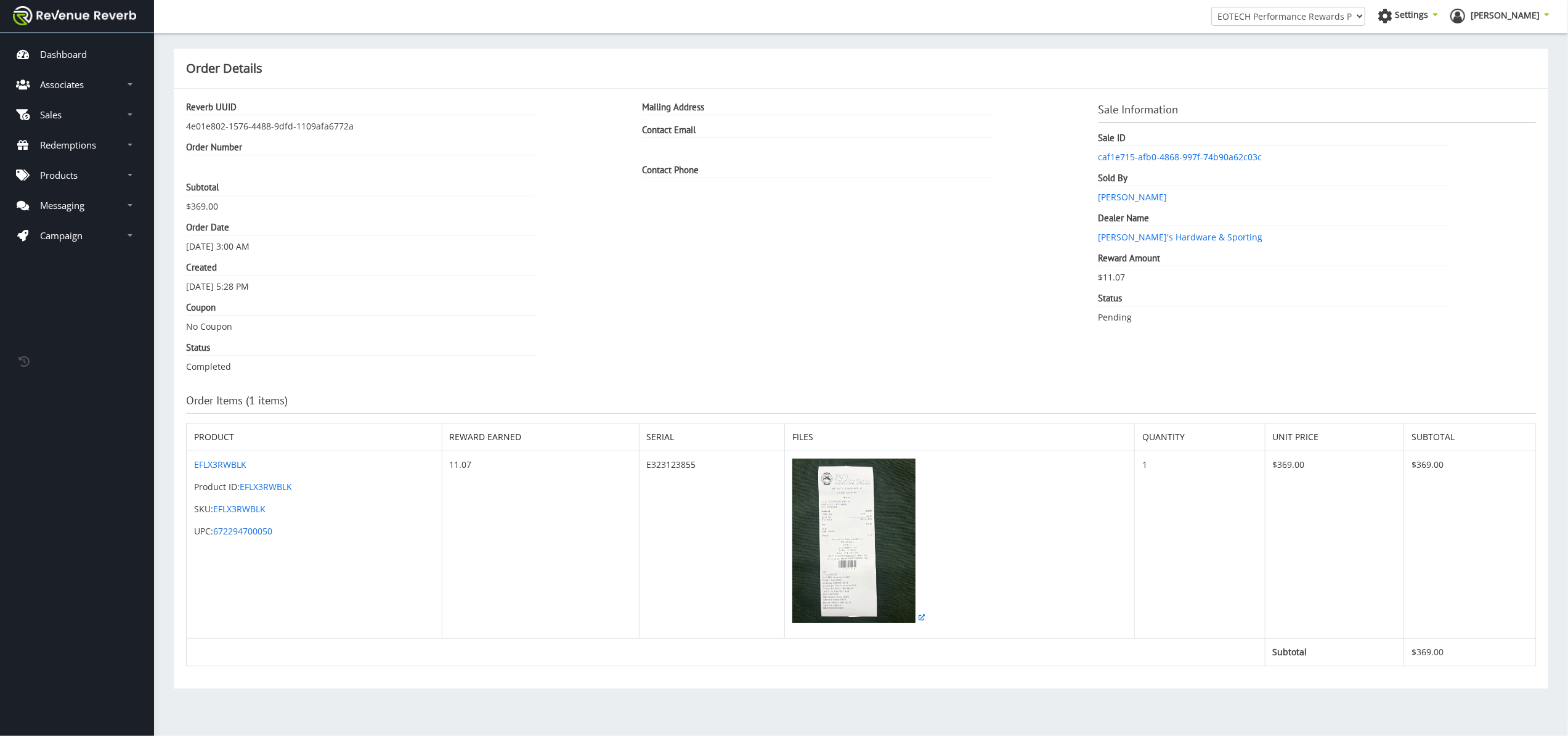
scroll to position [12, 12]
click at [915, 485] on img at bounding box center [854, 540] width 123 height 164
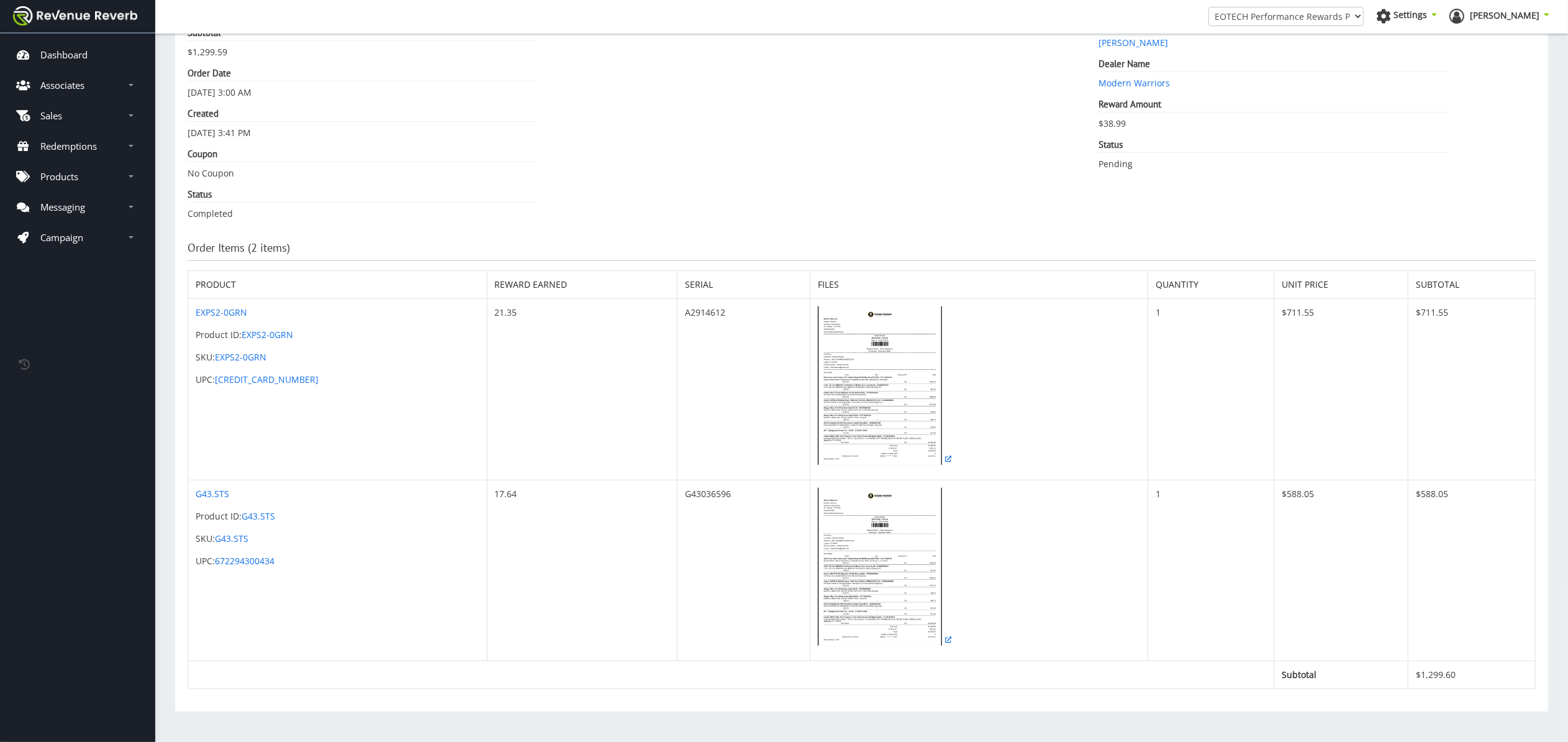
scroll to position [158, 0]
click at [860, 388] on img at bounding box center [880, 386] width 124 height 159
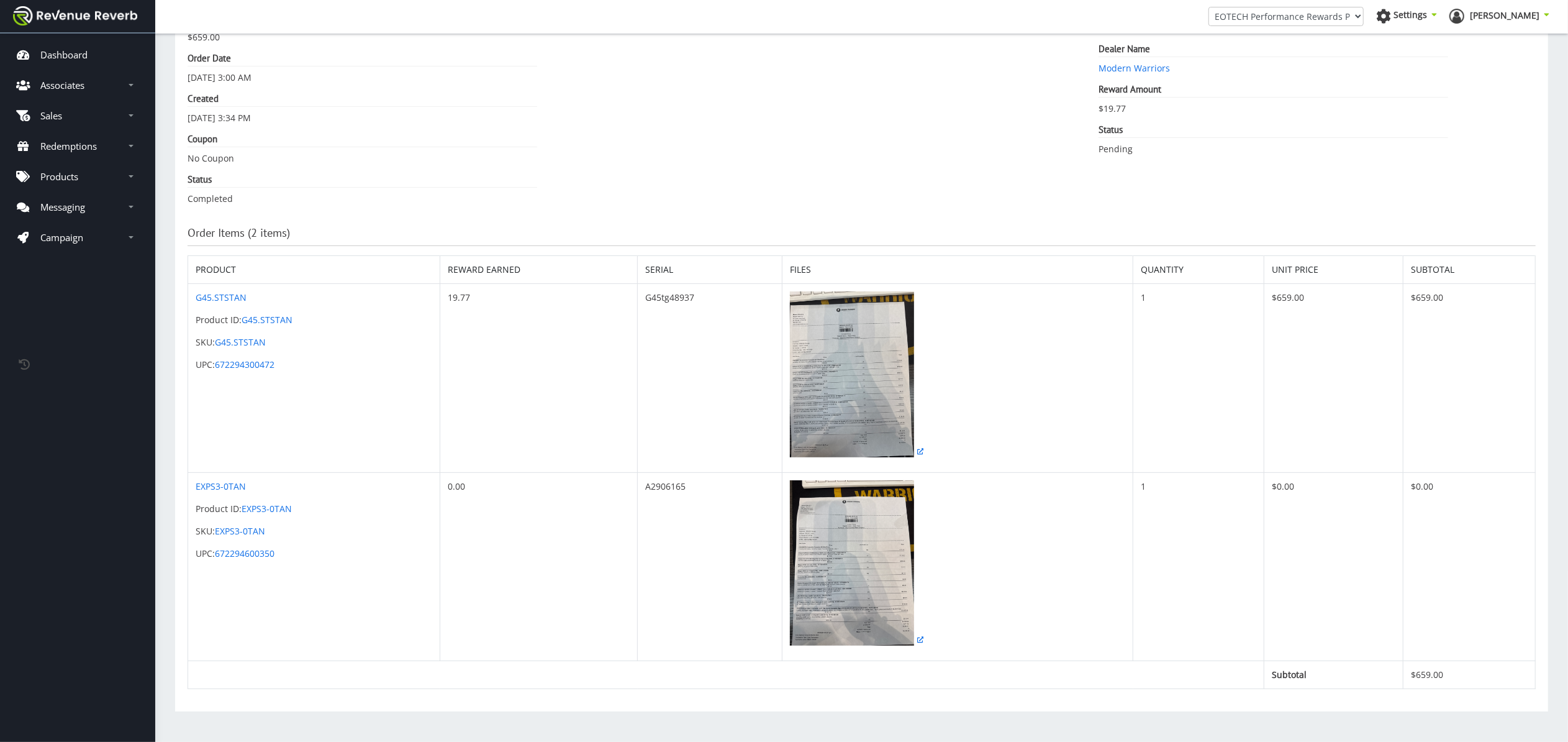
scroll to position [172, 0]
click at [952, 375] on td at bounding box center [958, 377] width 351 height 189
click at [875, 381] on img at bounding box center [852, 373] width 124 height 165
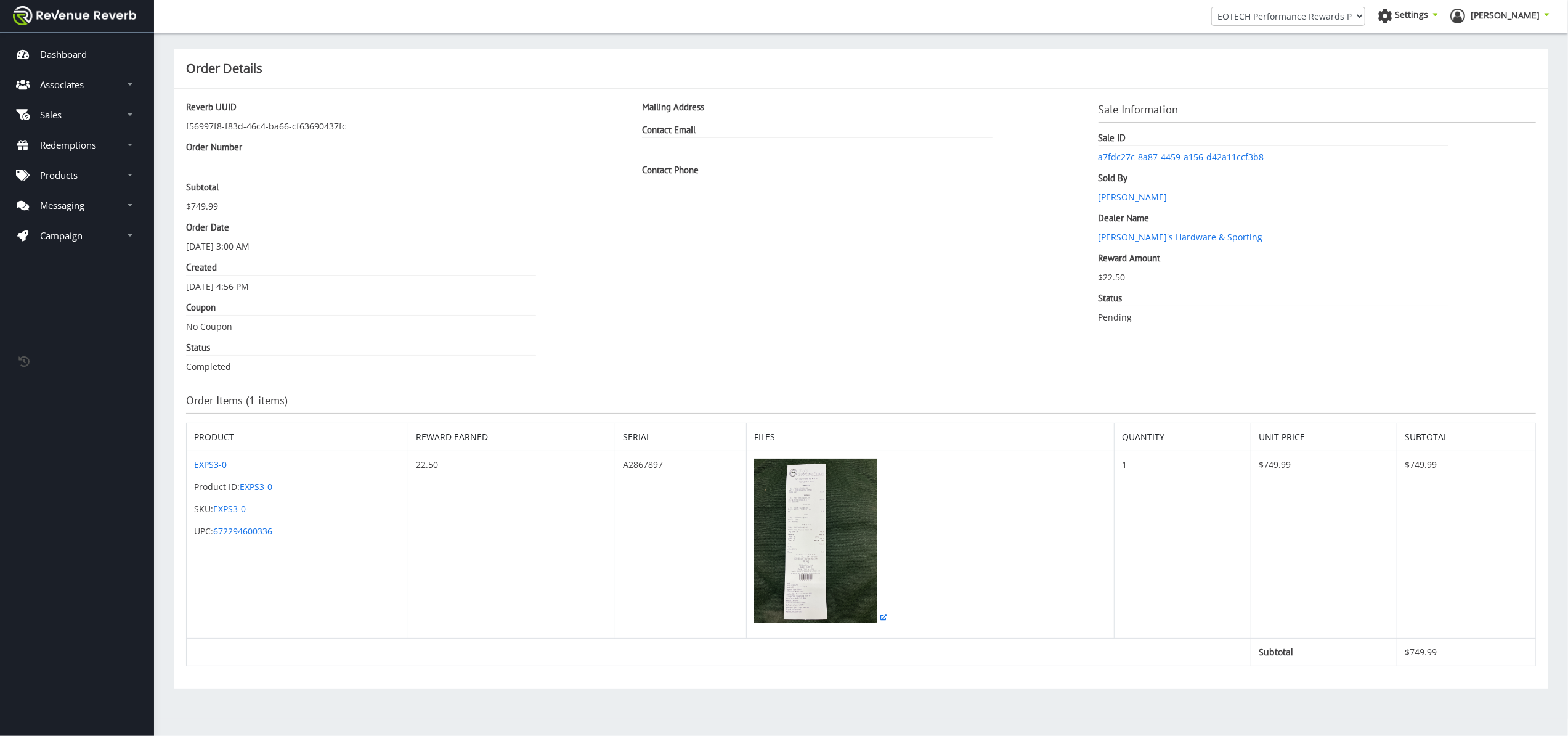
scroll to position [12, 12]
click at [823, 559] on img at bounding box center [816, 540] width 123 height 164
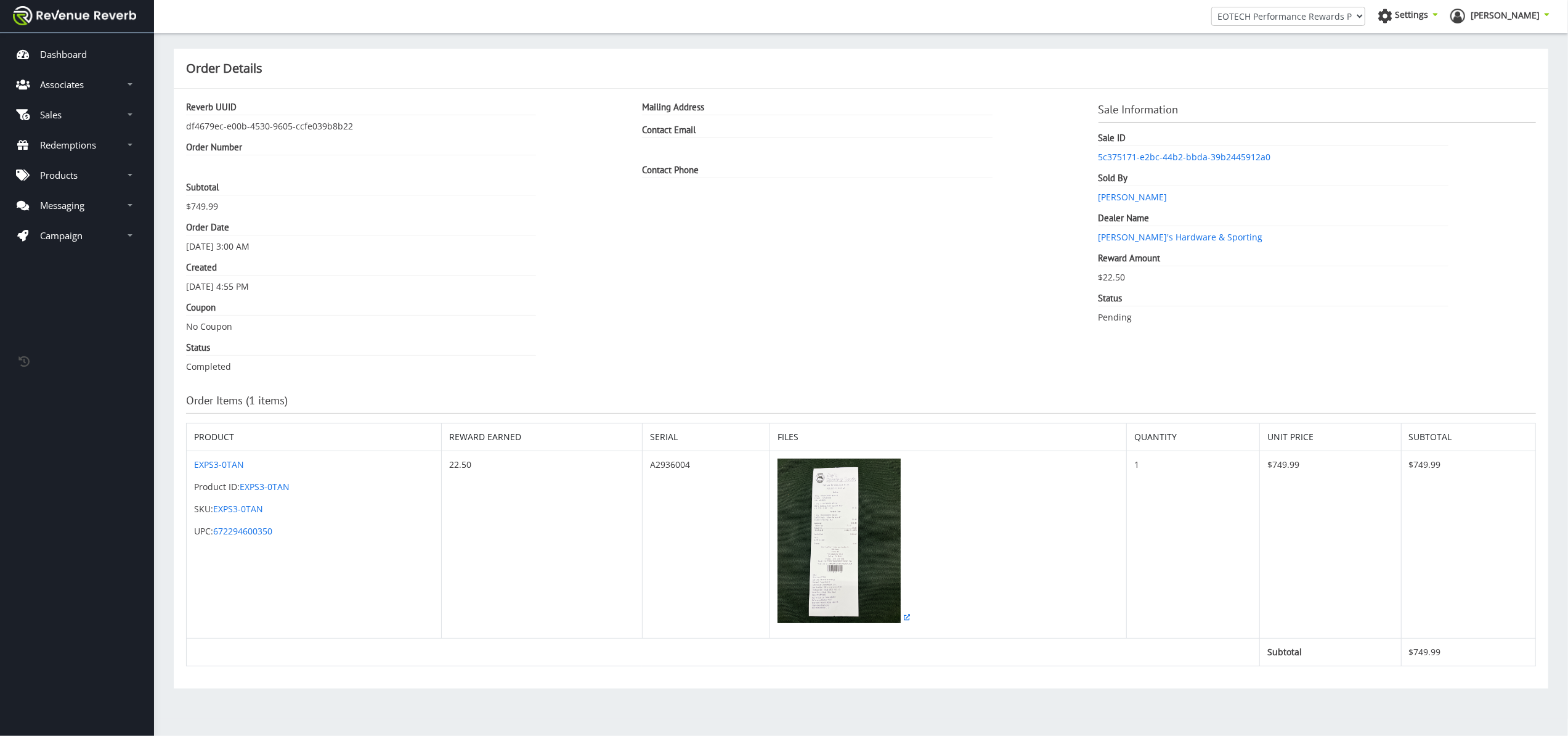
scroll to position [0, 1]
click at [849, 533] on img at bounding box center [839, 540] width 123 height 164
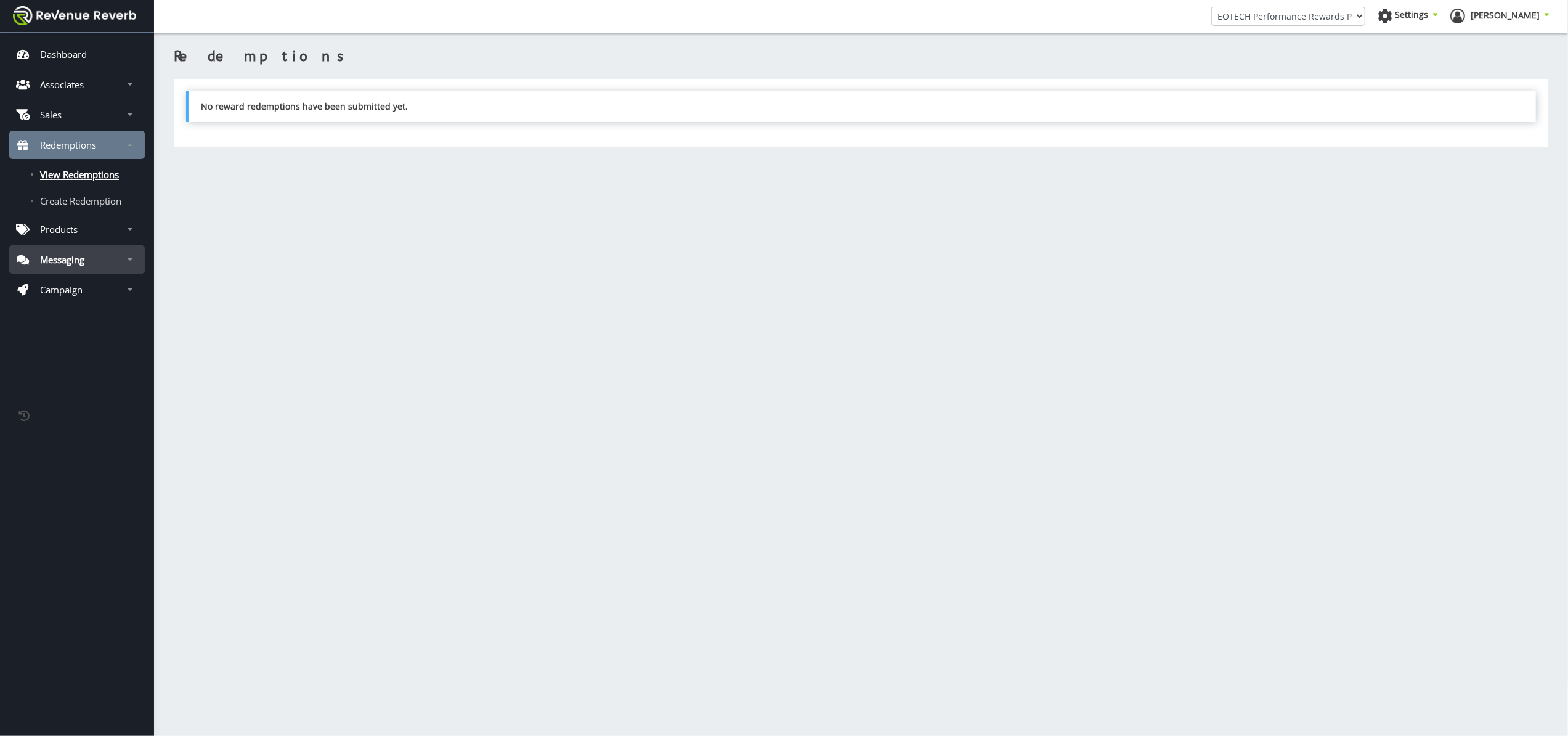
scroll to position [12, 12]
click at [47, 112] on p "Sales" at bounding box center [51, 114] width 21 height 12
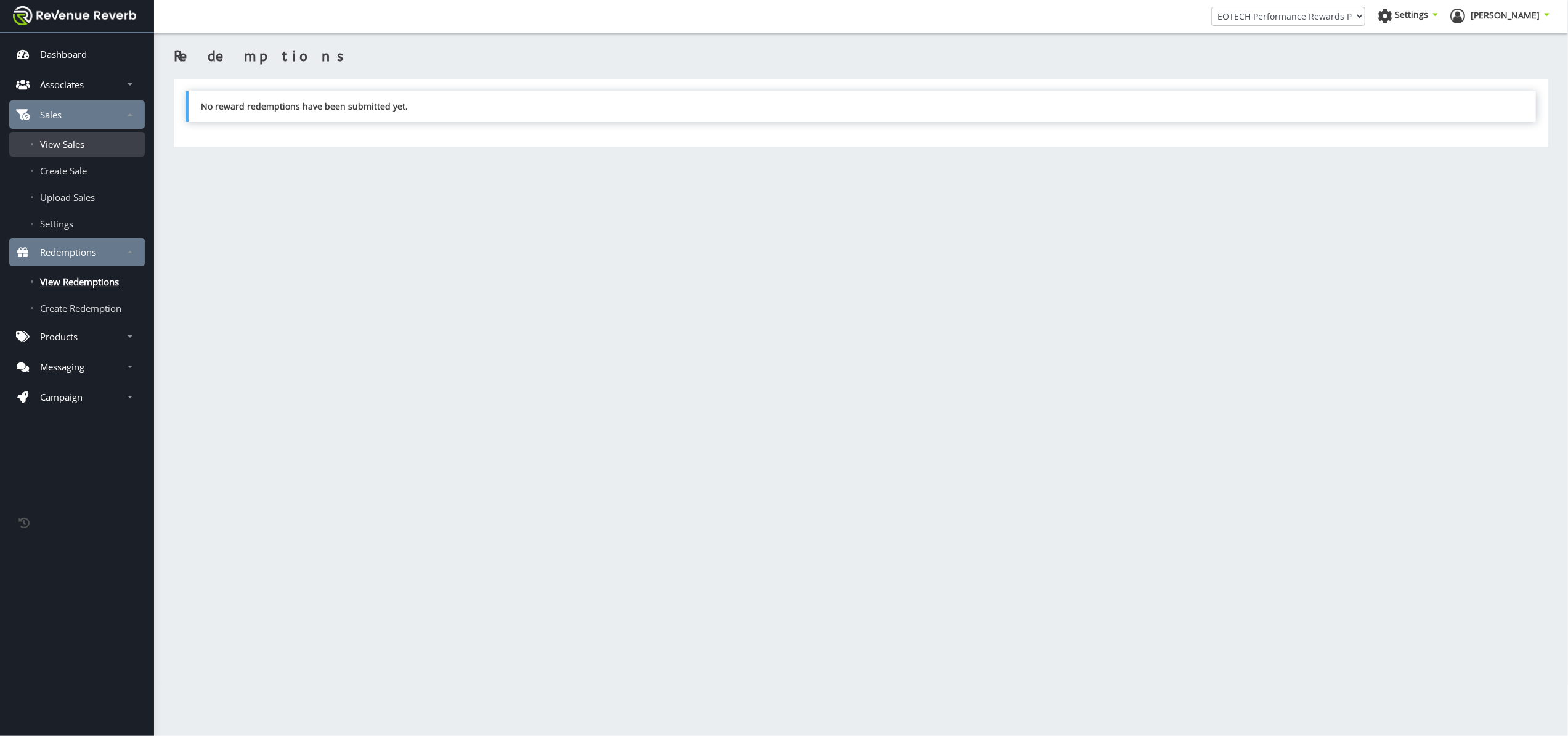
click at [60, 138] on span "View Sales" at bounding box center [62, 144] width 44 height 12
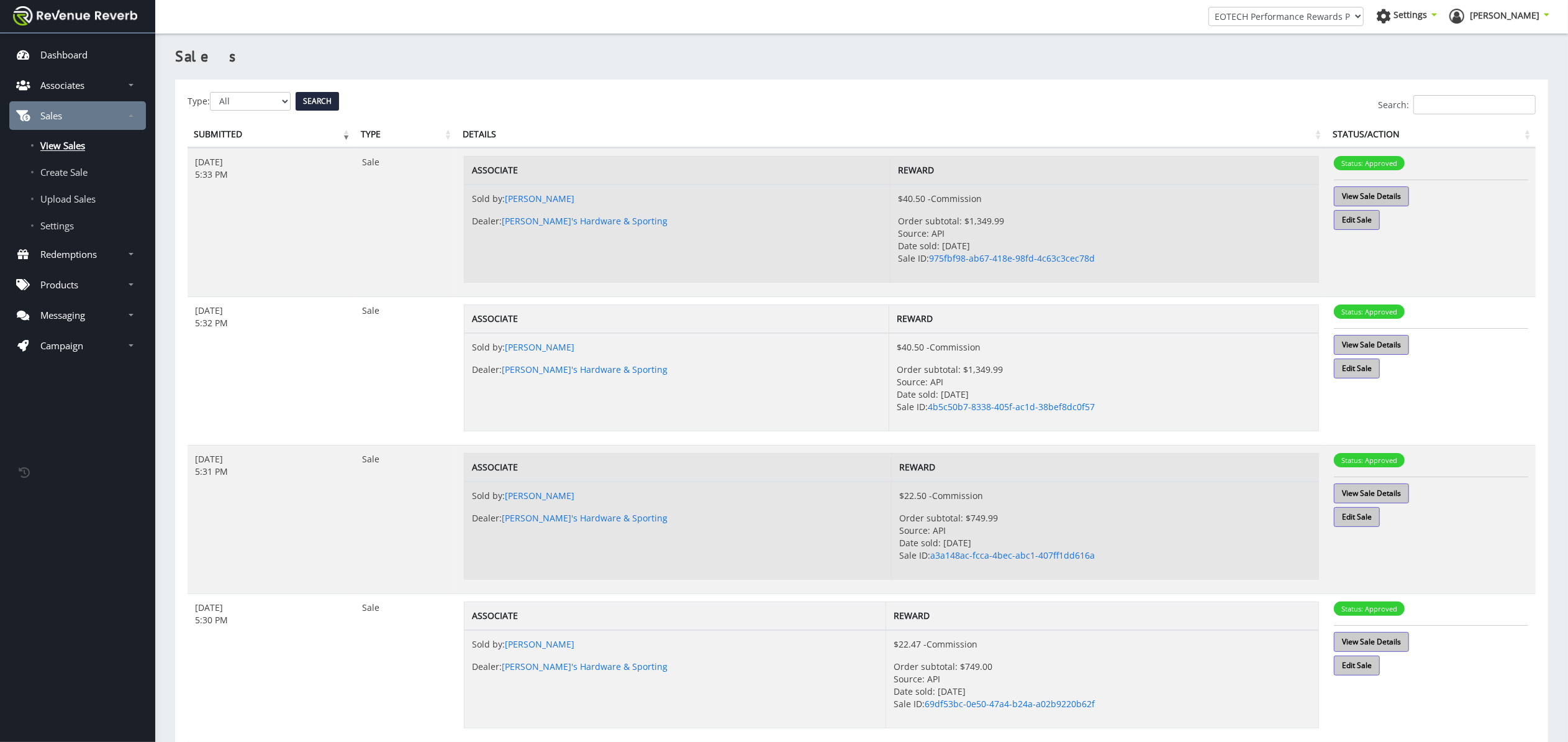
click at [288, 102] on div "Search:" at bounding box center [862, 104] width 1348 height 19
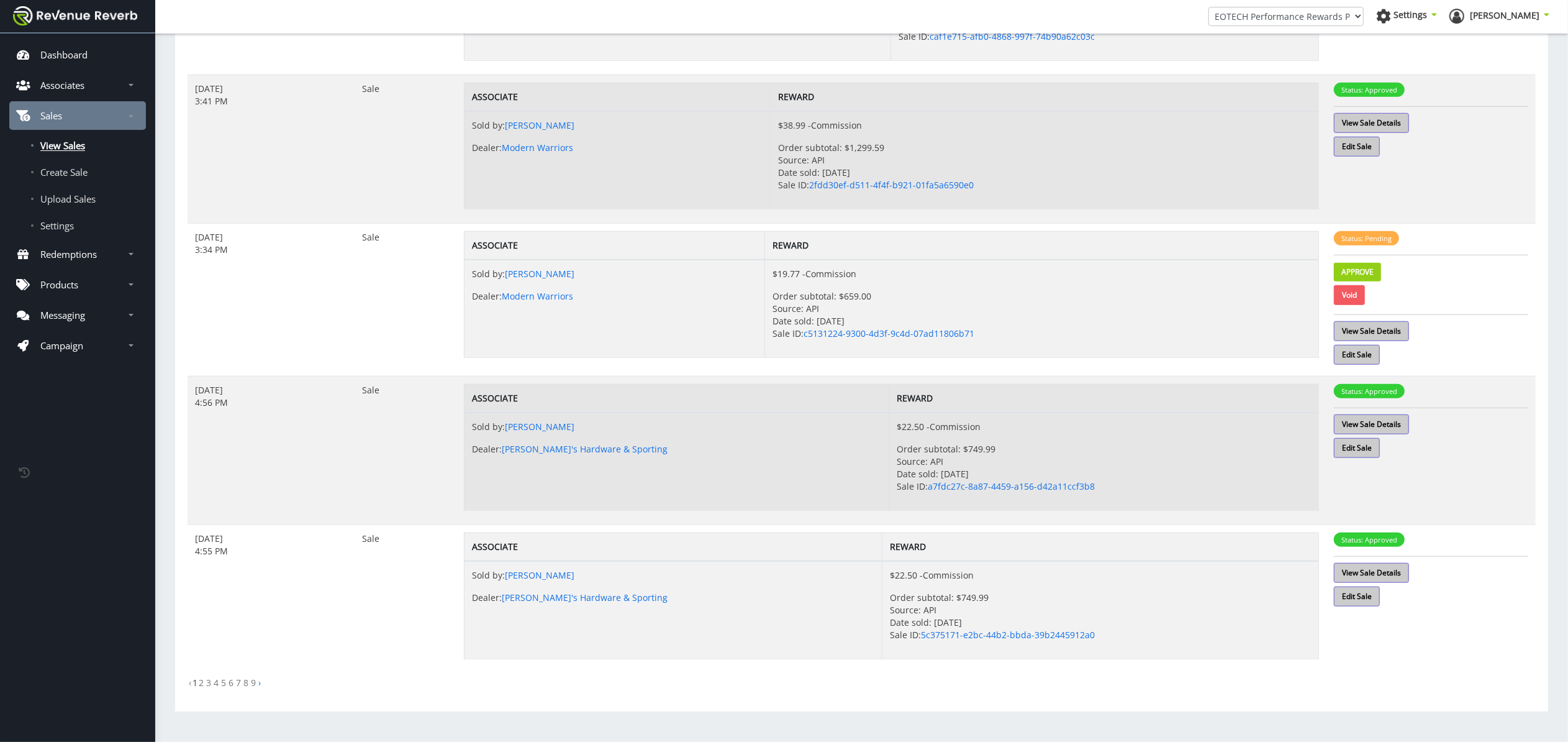
scroll to position [966, 0]
click at [200, 685] on link "2" at bounding box center [200, 682] width 5 height 12
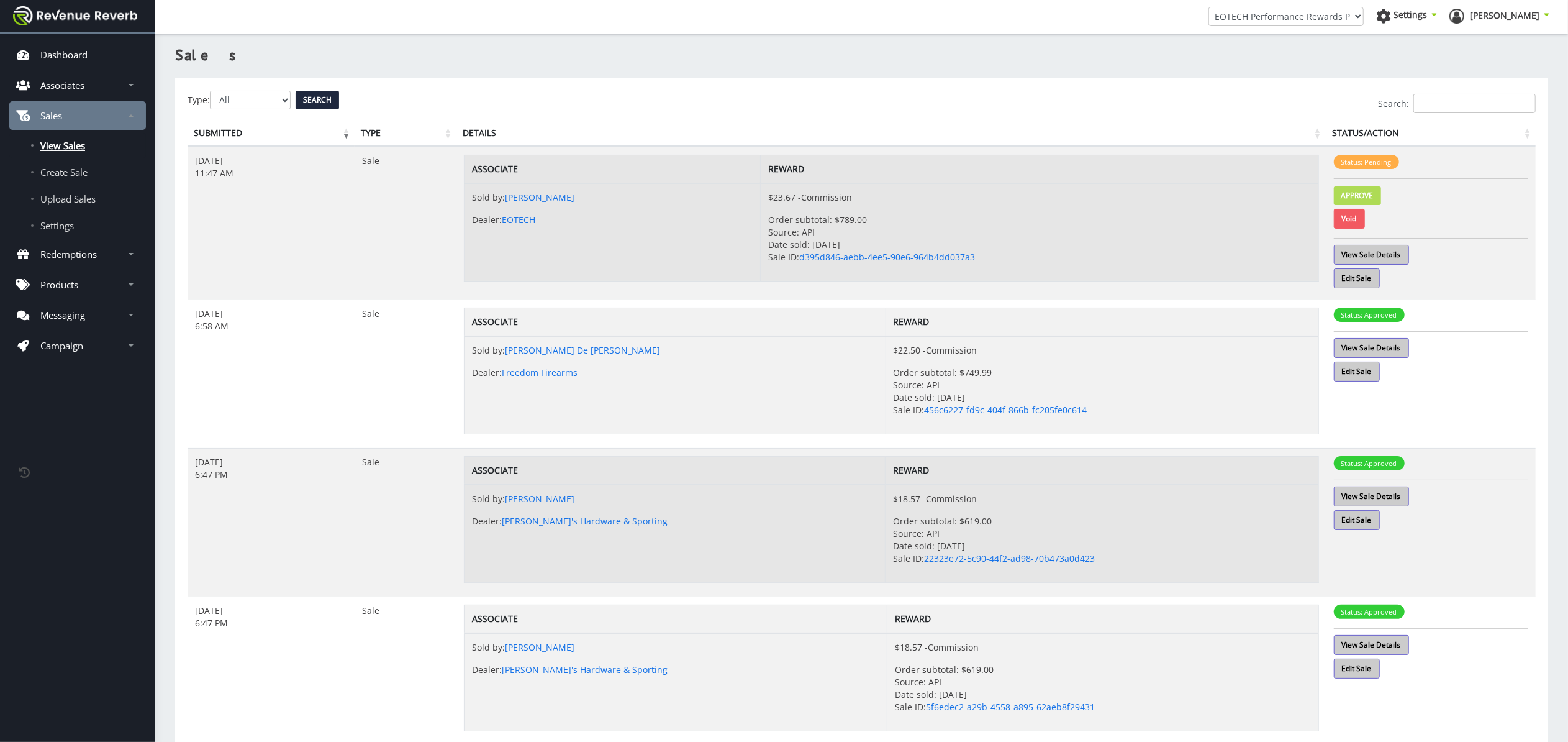
scroll to position [1, 0]
click at [1372, 197] on link "Approve" at bounding box center [1357, 196] width 47 height 18
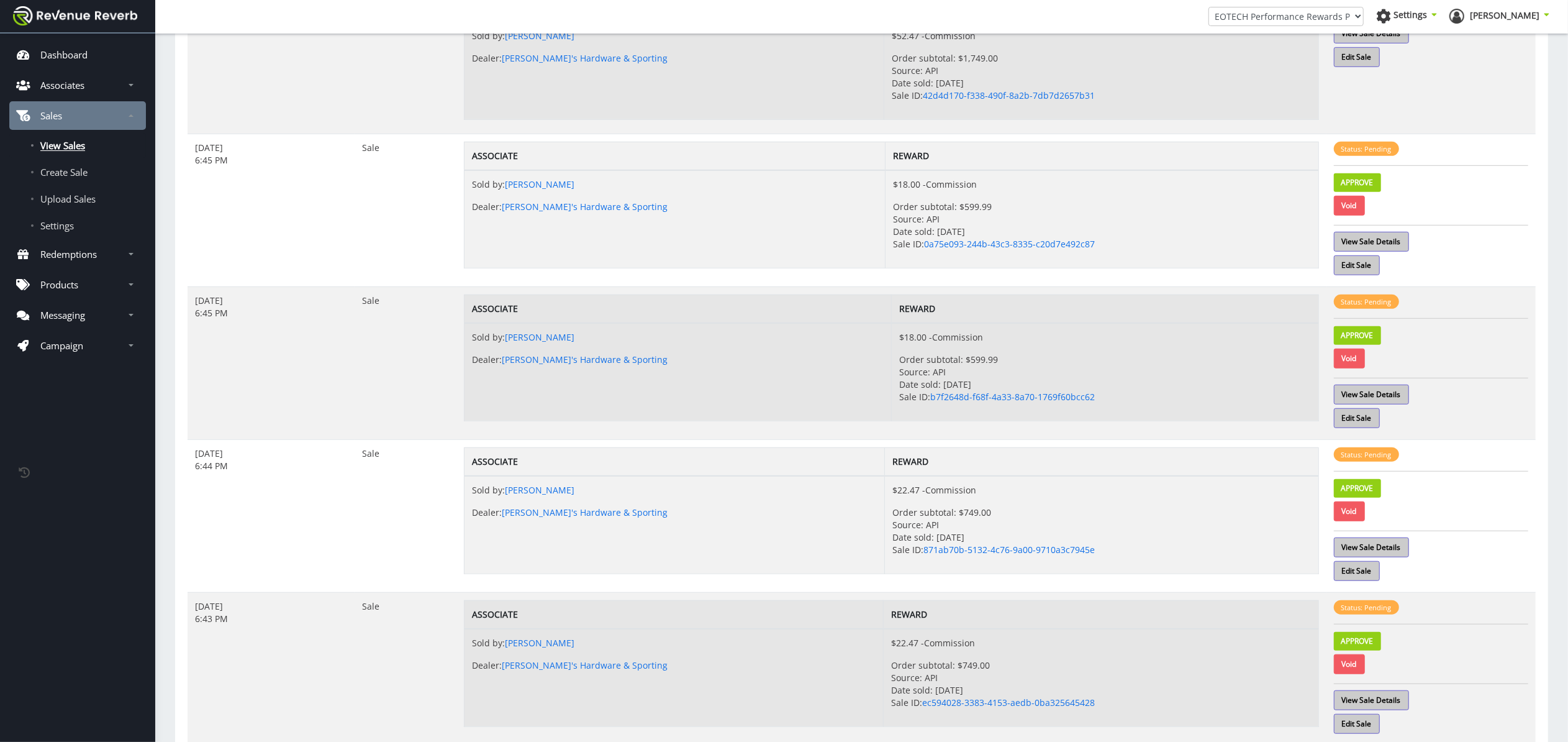
scroll to position [751, 0]
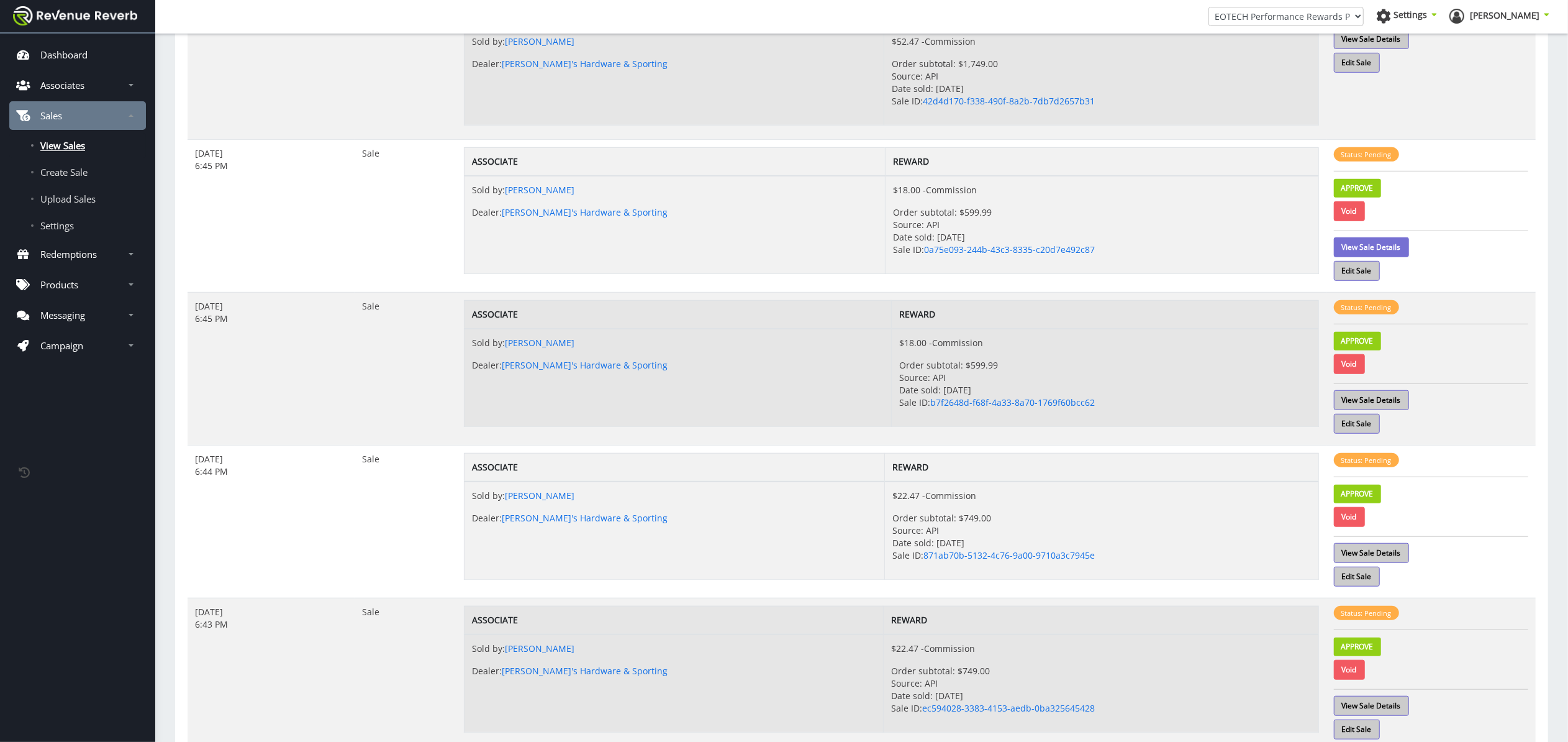
click at [1376, 247] on link "View Sale Details" at bounding box center [1372, 247] width 75 height 20
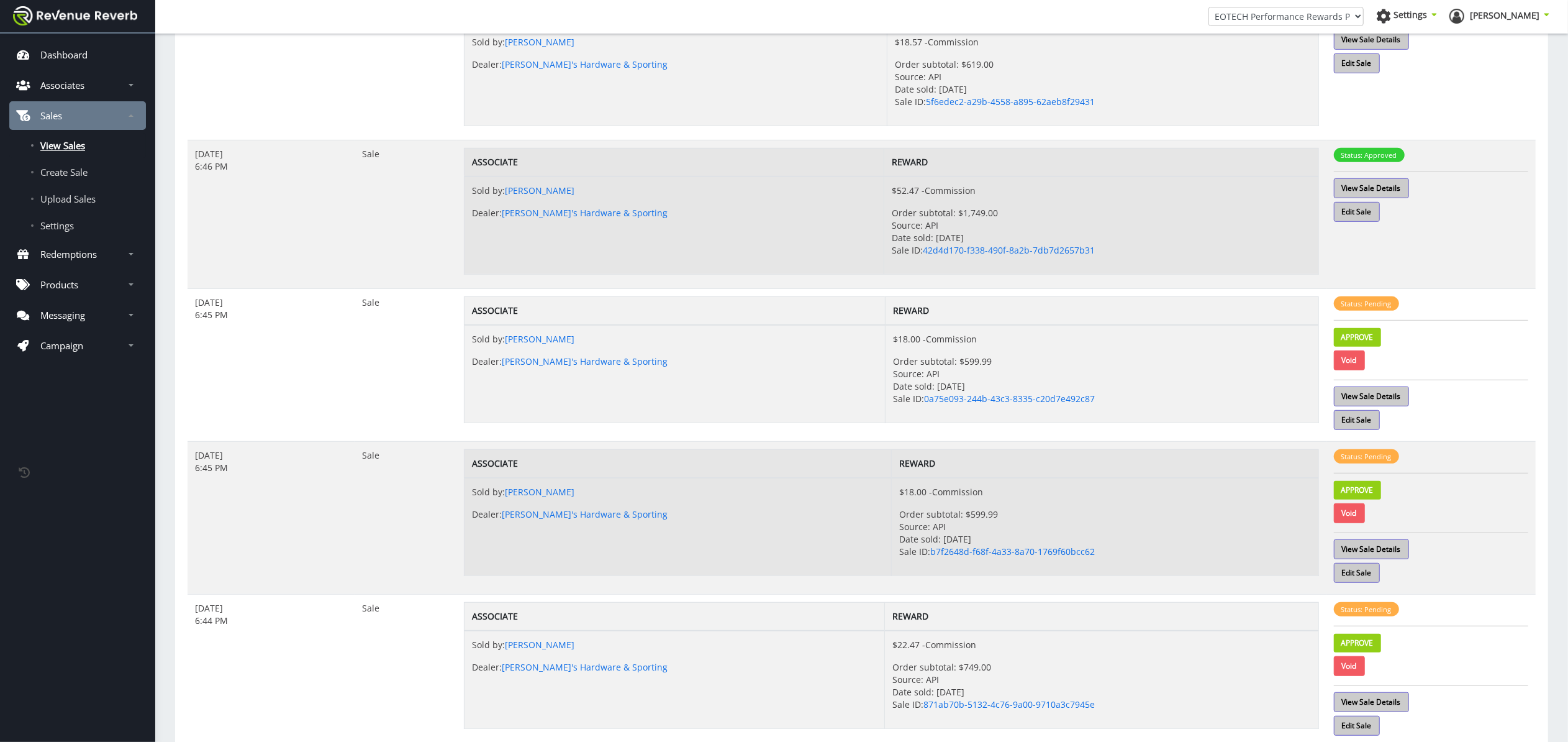
scroll to position [598, 0]
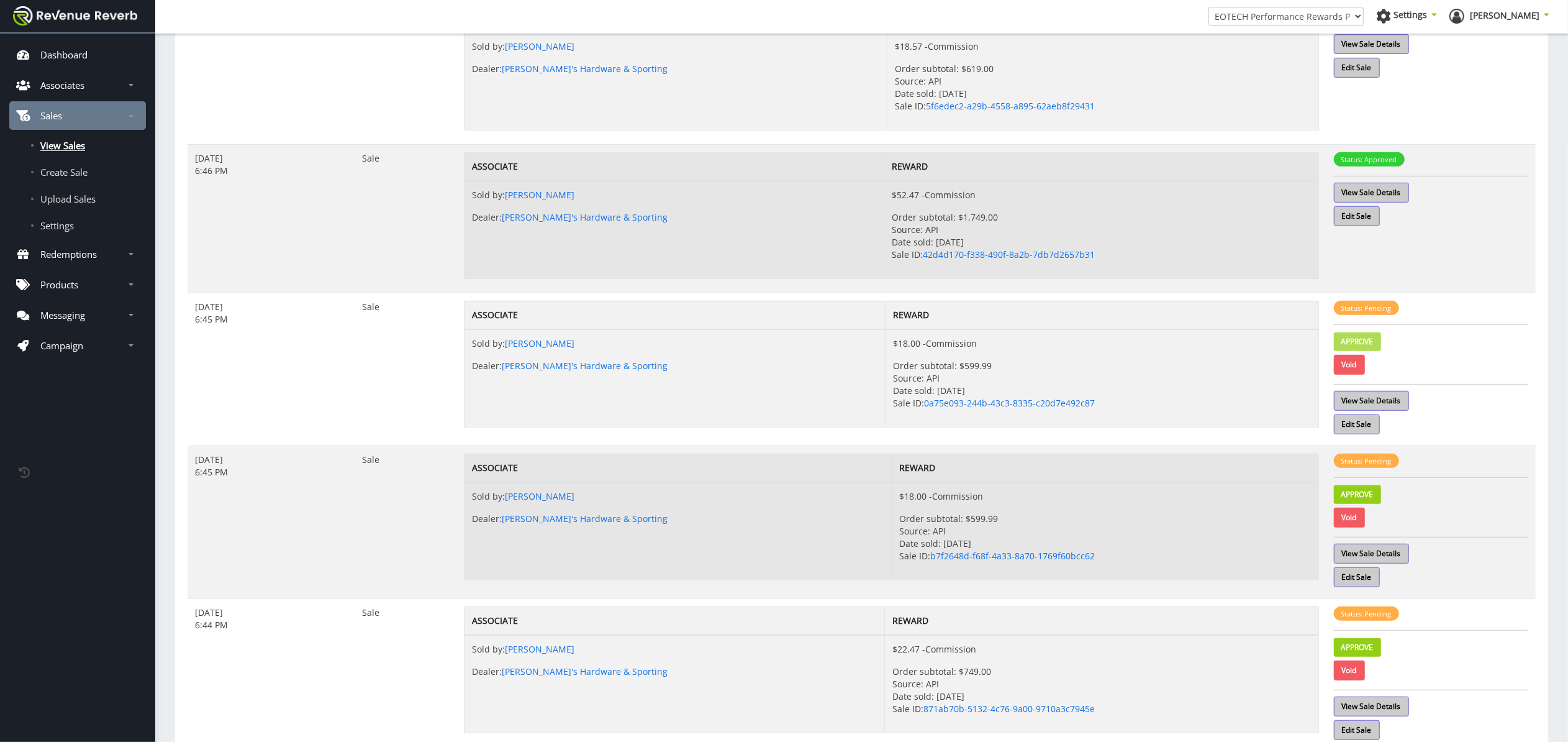
click at [1359, 344] on link "Approve" at bounding box center [1357, 341] width 47 height 18
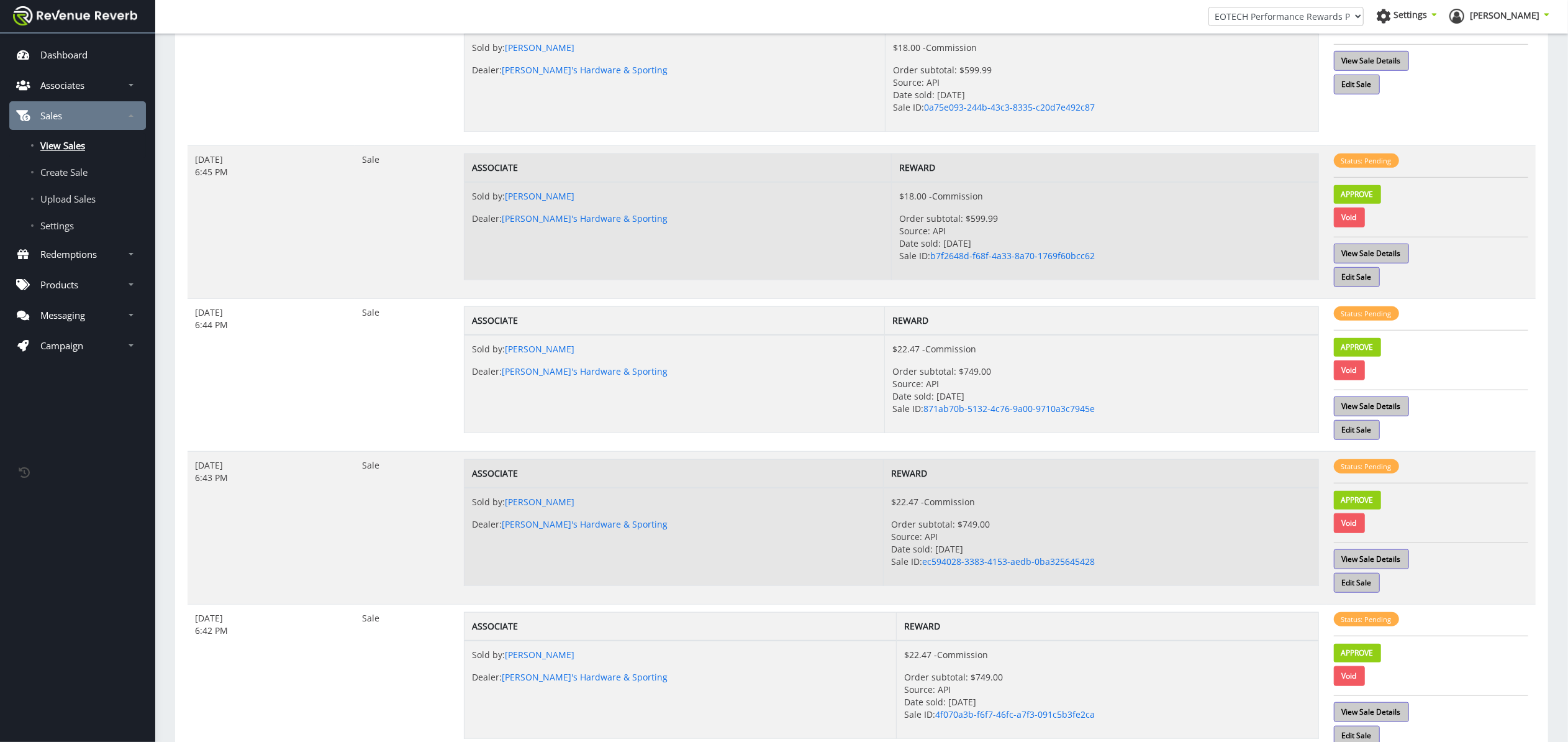
scroll to position [907, 0]
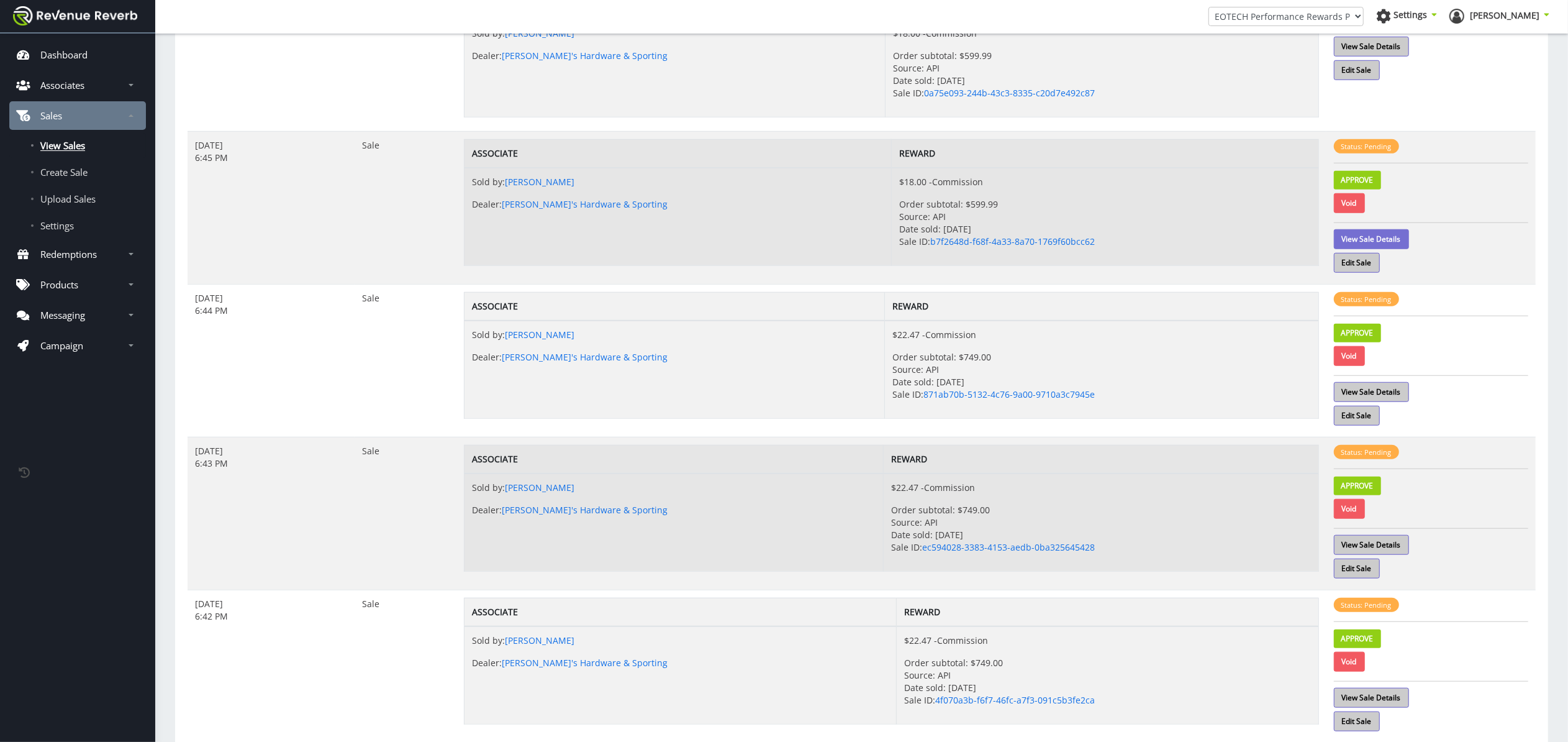
click at [1387, 247] on link "View Sale Details" at bounding box center [1372, 239] width 75 height 20
click at [1376, 182] on link "Approve" at bounding box center [1357, 180] width 47 height 18
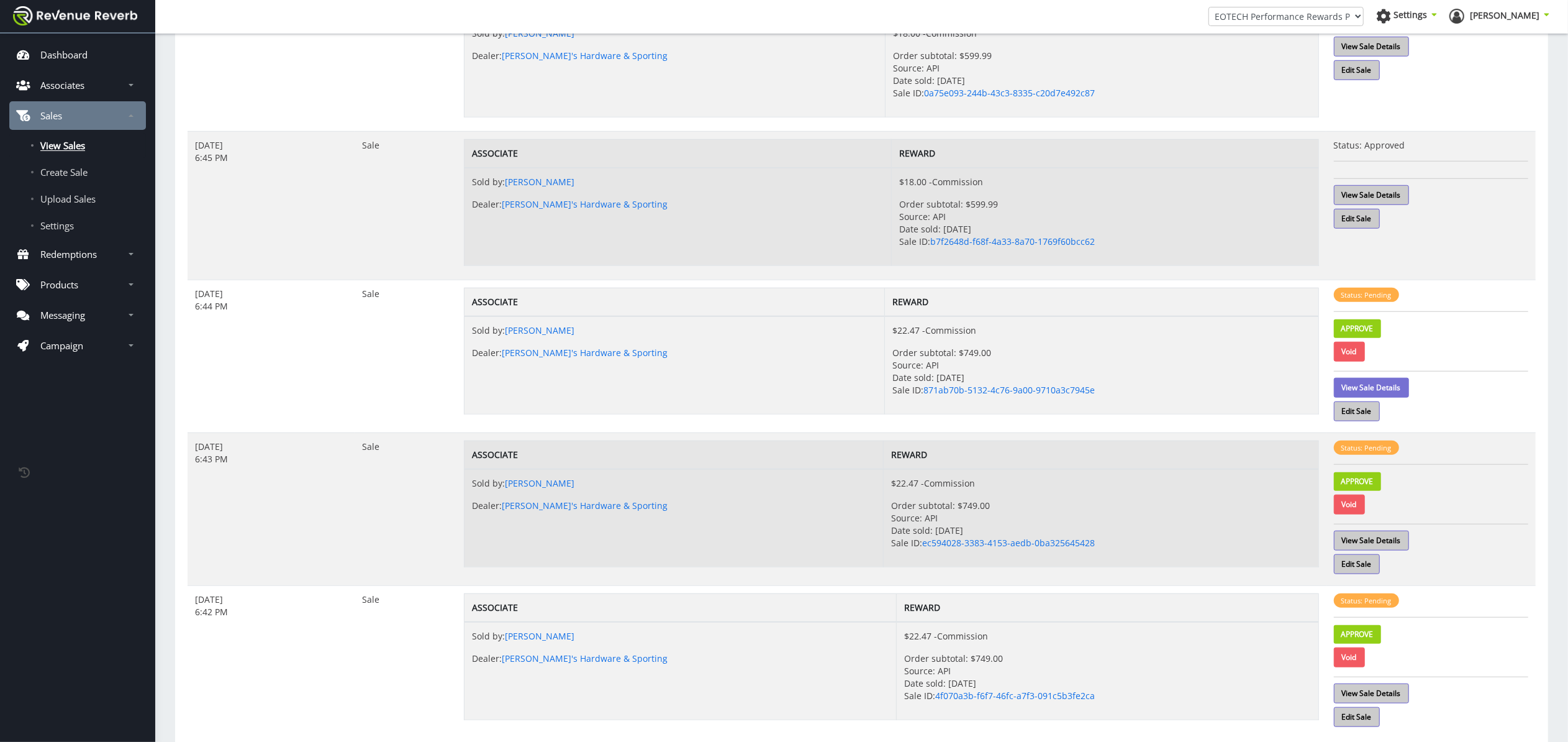
click at [1394, 389] on link "View Sale Details" at bounding box center [1372, 387] width 75 height 20
click at [1367, 331] on link "Approve" at bounding box center [1357, 328] width 47 height 18
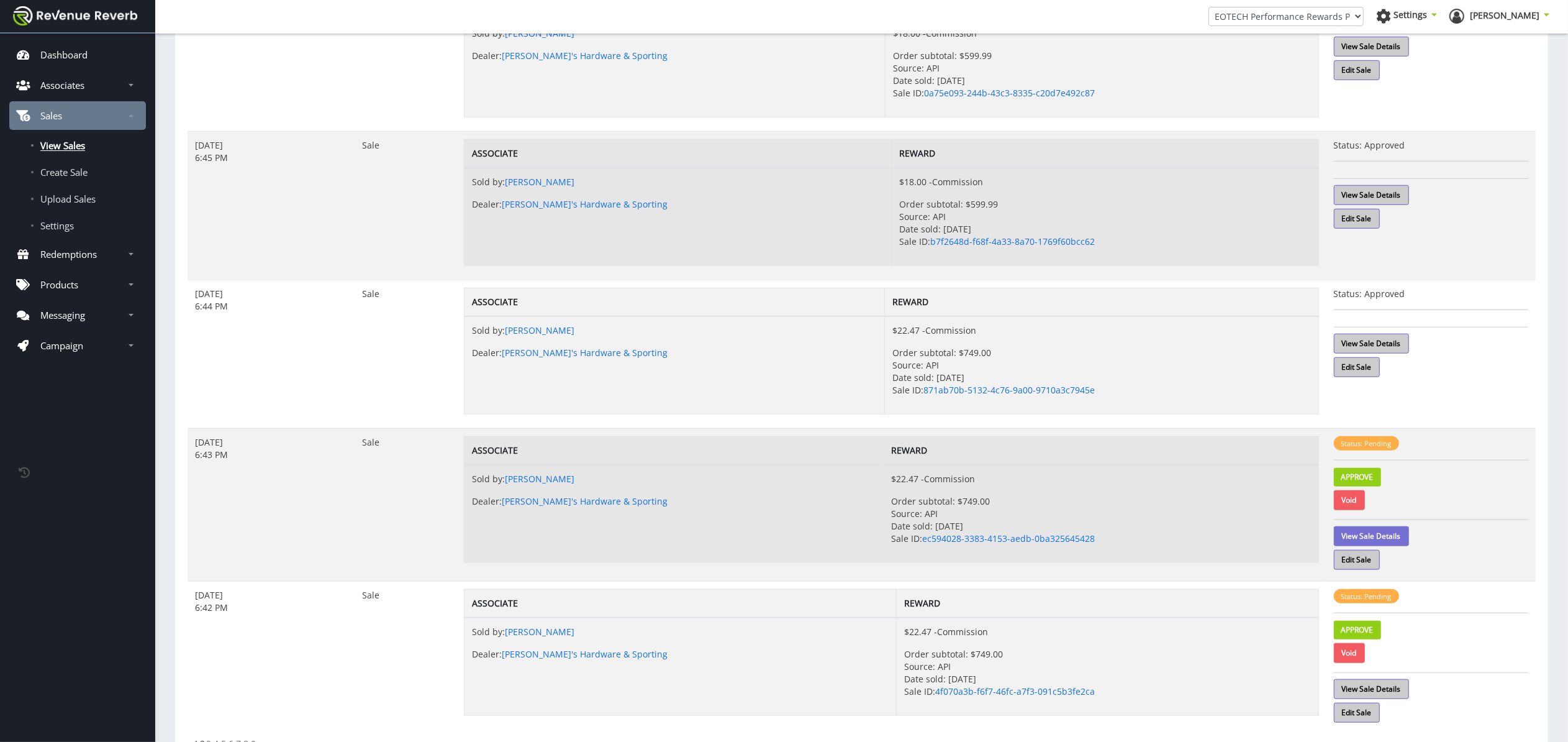
click at [1387, 536] on link "View Sale Details" at bounding box center [1372, 536] width 75 height 20
click at [1397, 349] on link "View Sale Details" at bounding box center [1372, 343] width 75 height 20
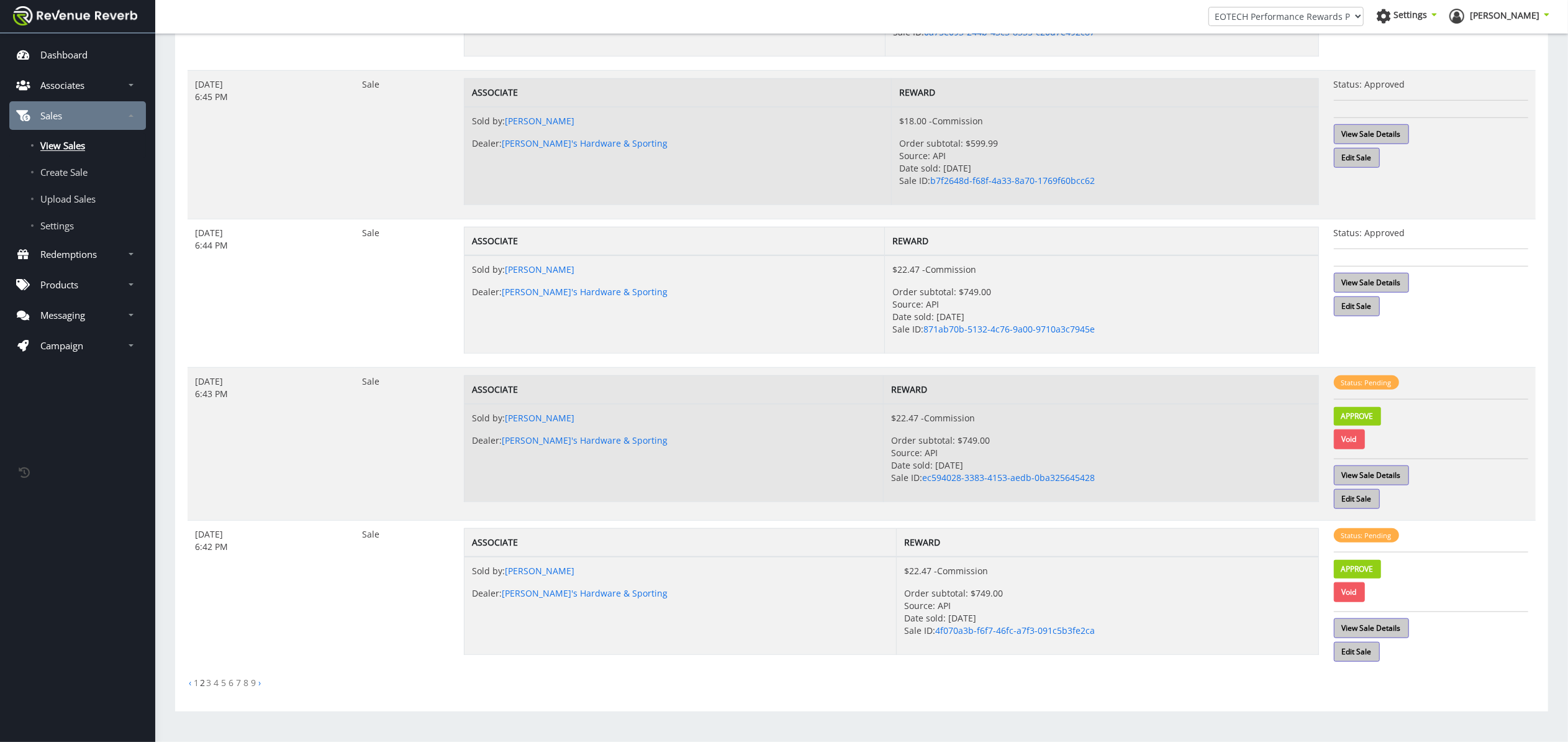
scroll to position [974, 0]
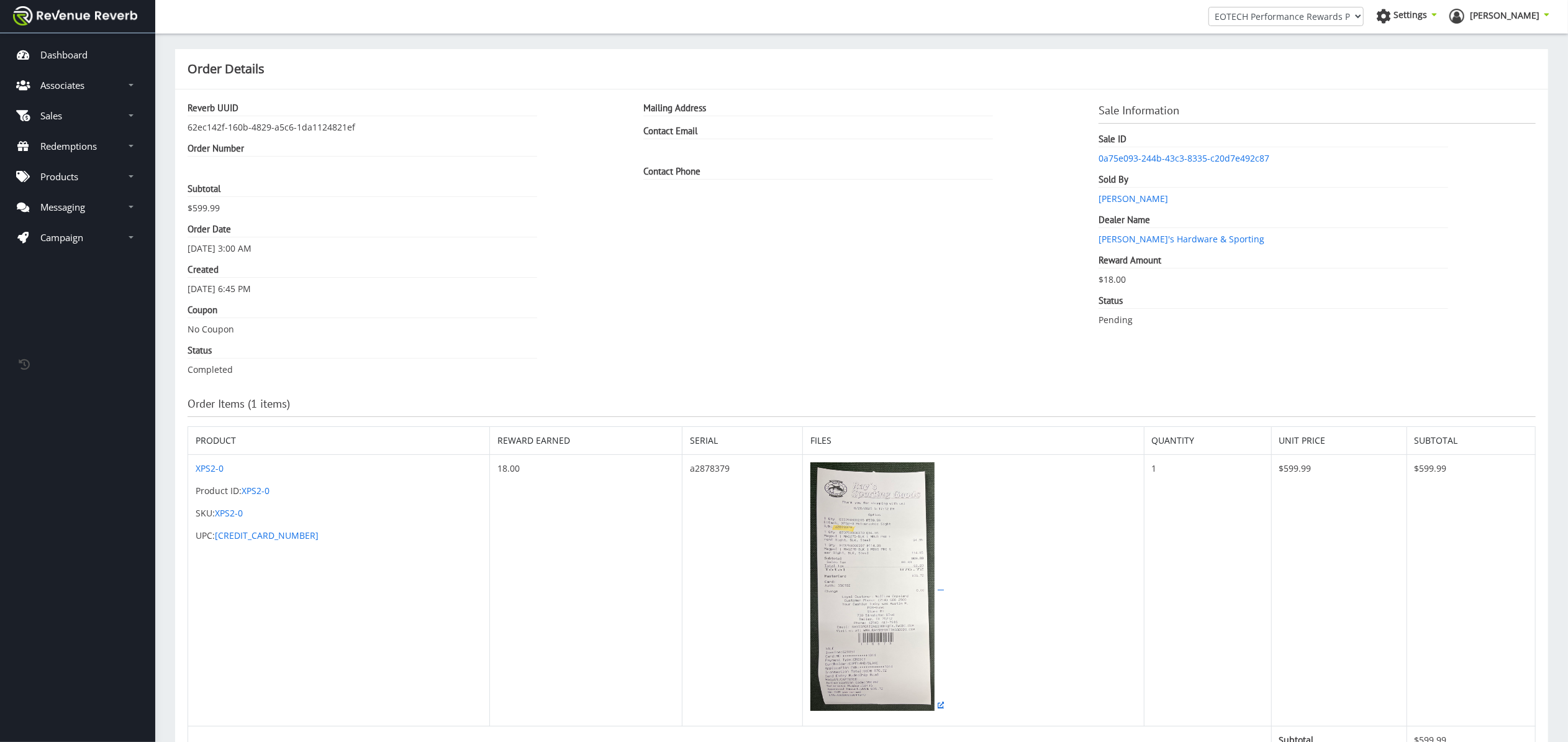
scroll to position [1, 0]
click at [811, 565] on img at bounding box center [873, 585] width 124 height 249
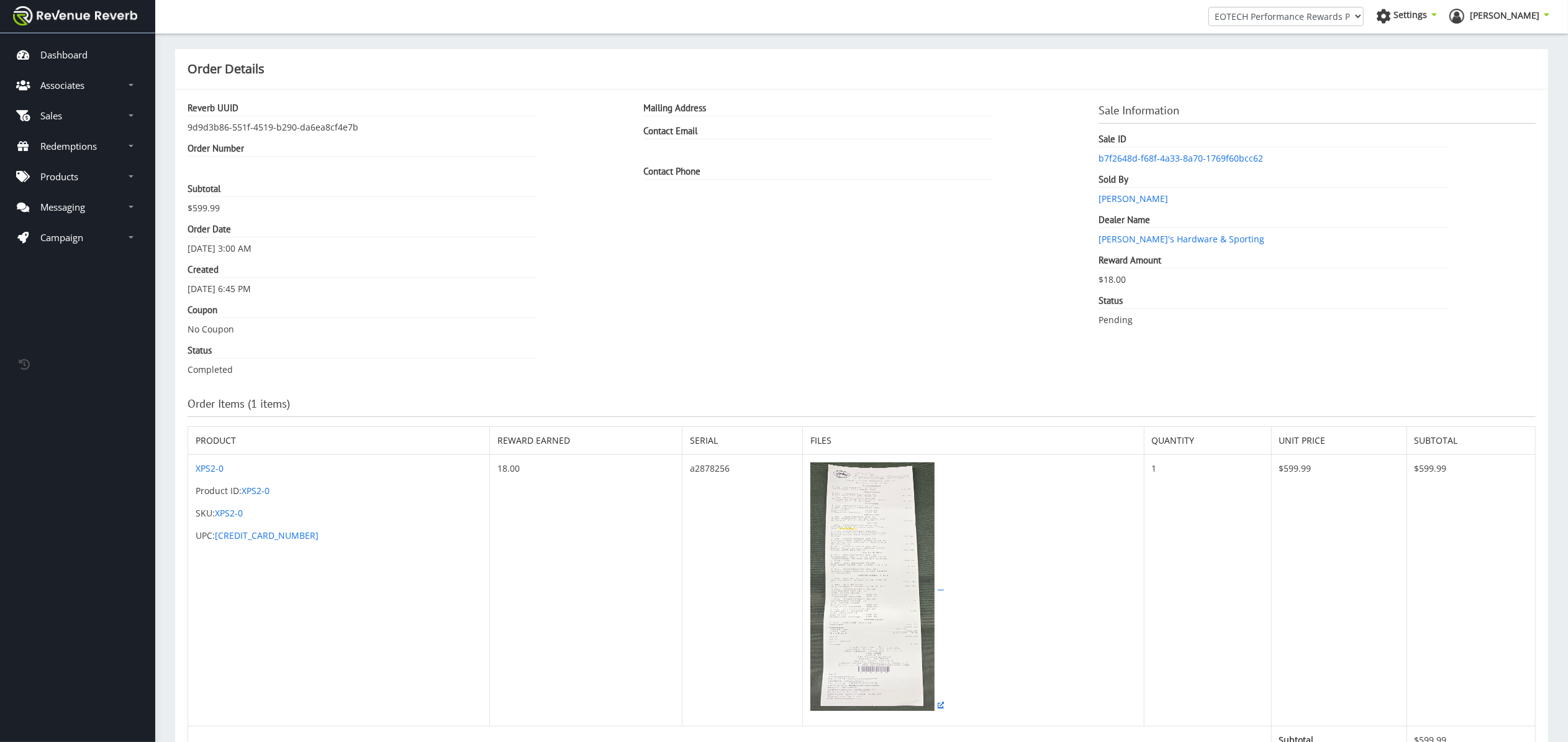
click at [816, 535] on img at bounding box center [873, 586] width 124 height 249
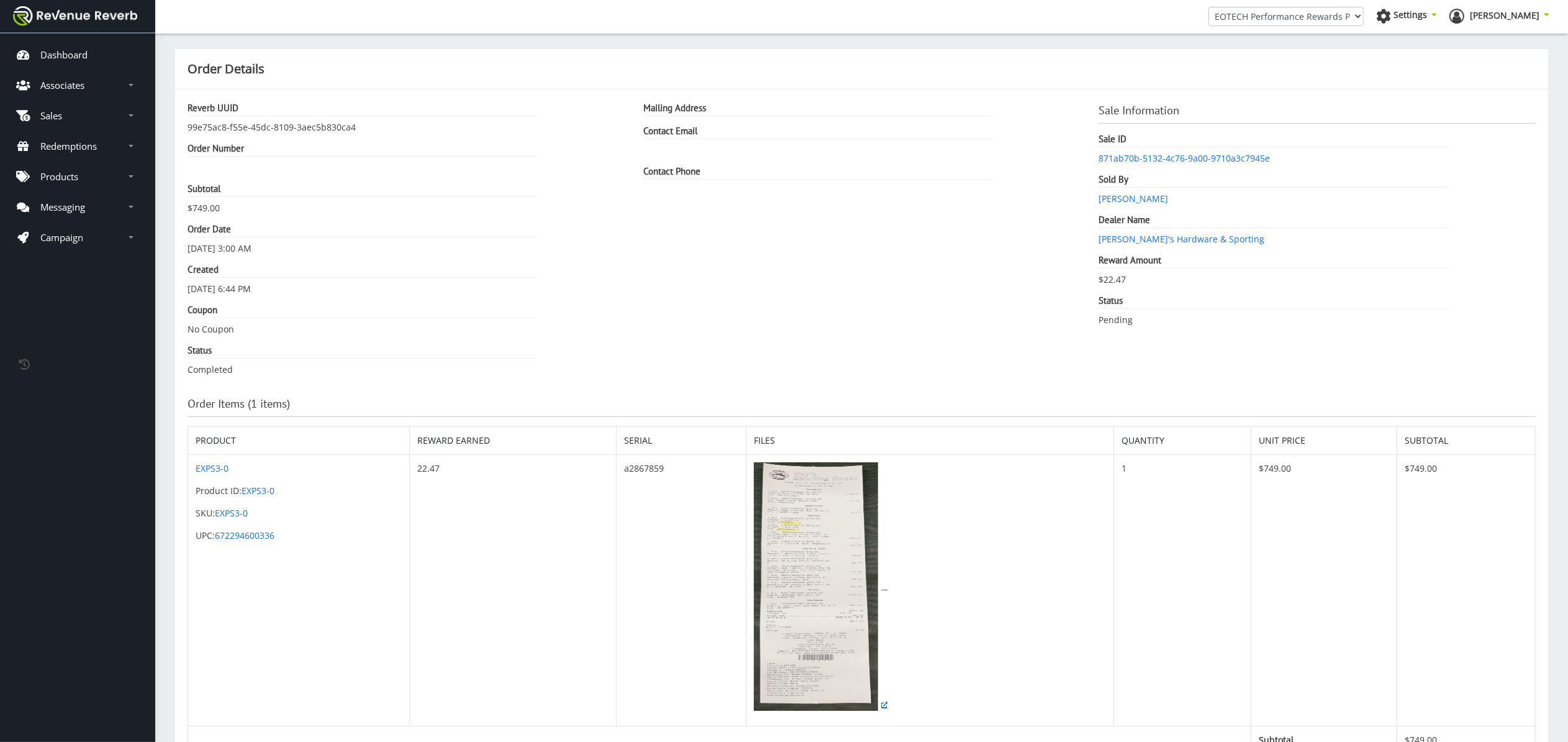
click at [801, 500] on img at bounding box center [815, 586] width 124 height 249
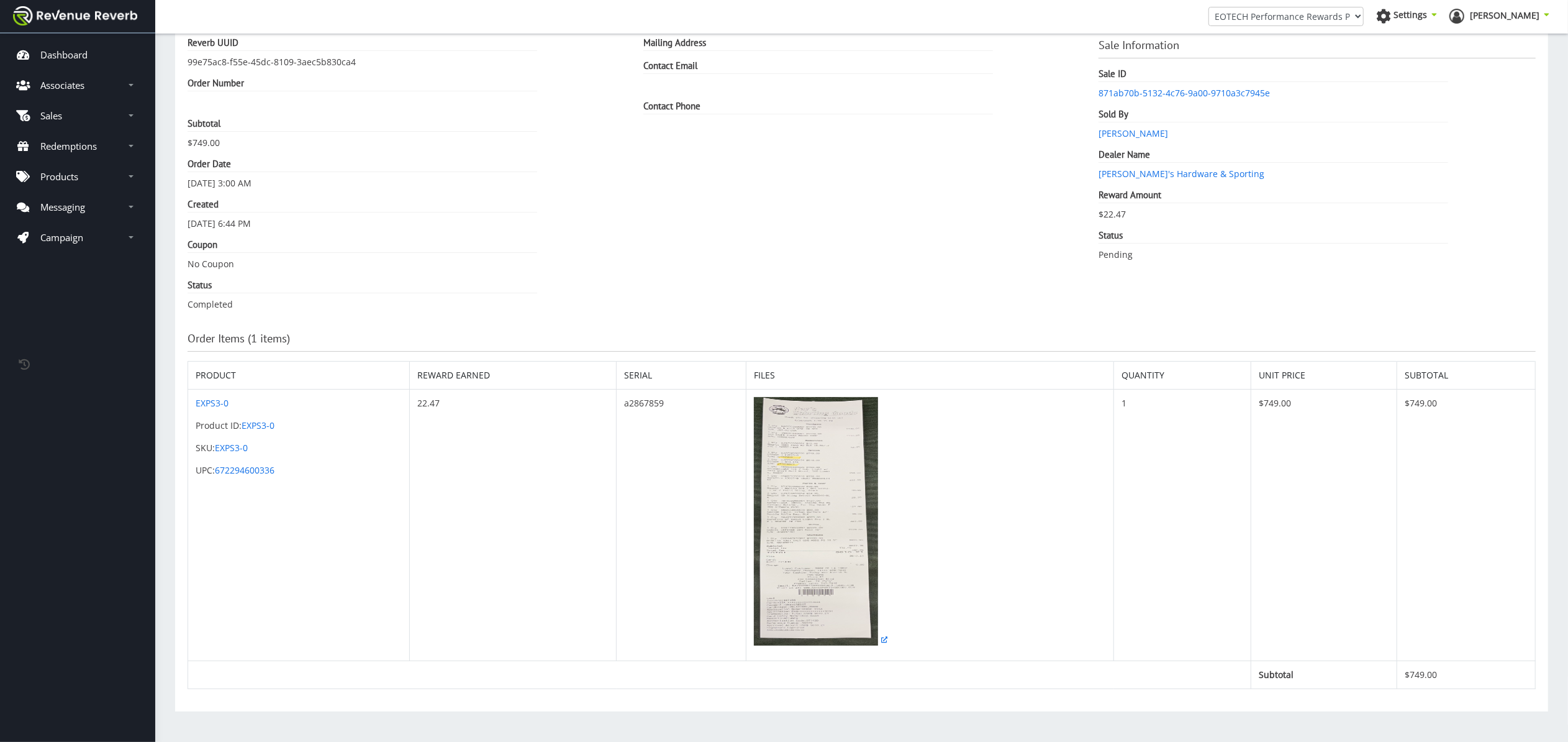
scroll to position [67, 0]
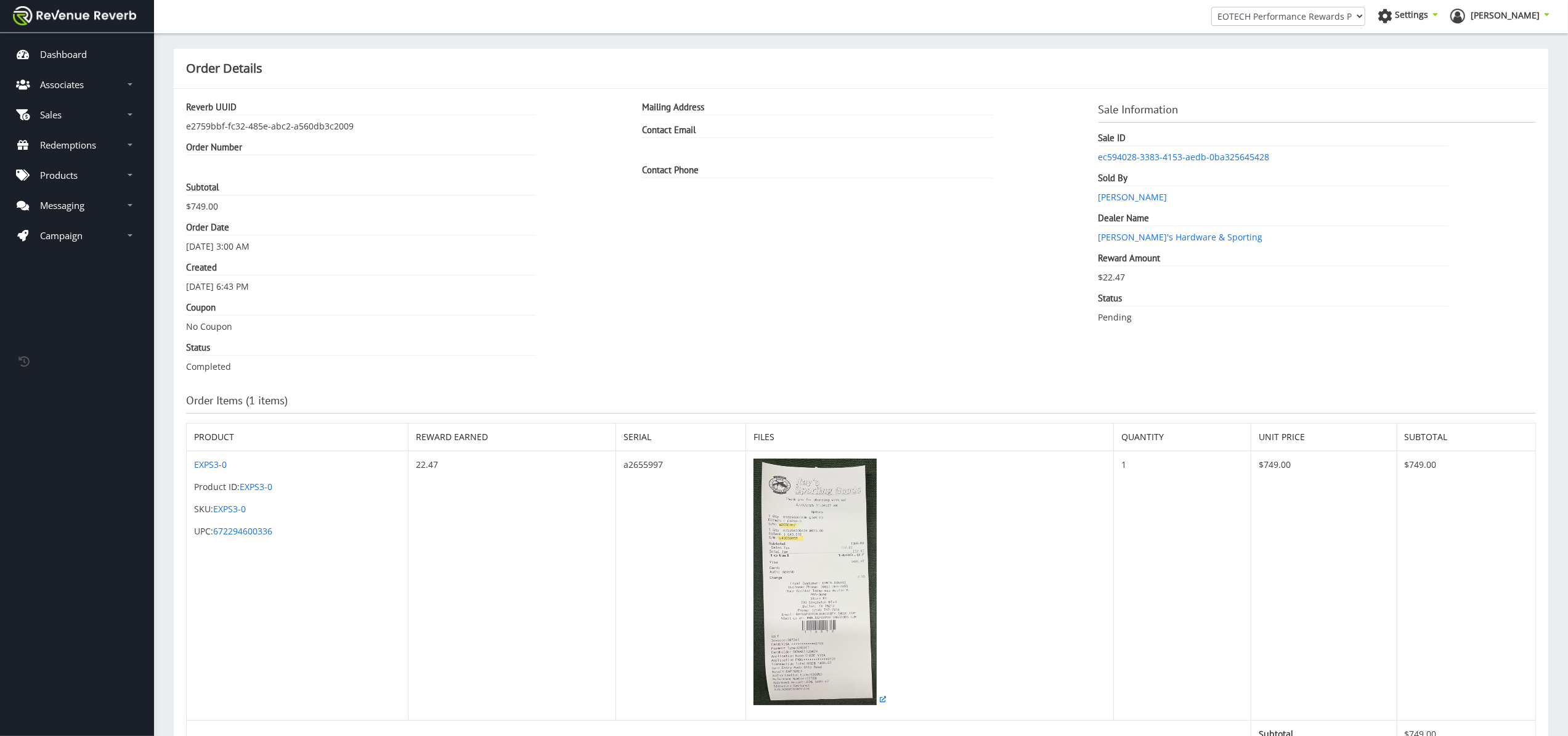
scroll to position [12, 12]
click at [823, 560] on img at bounding box center [809, 582] width 123 height 247
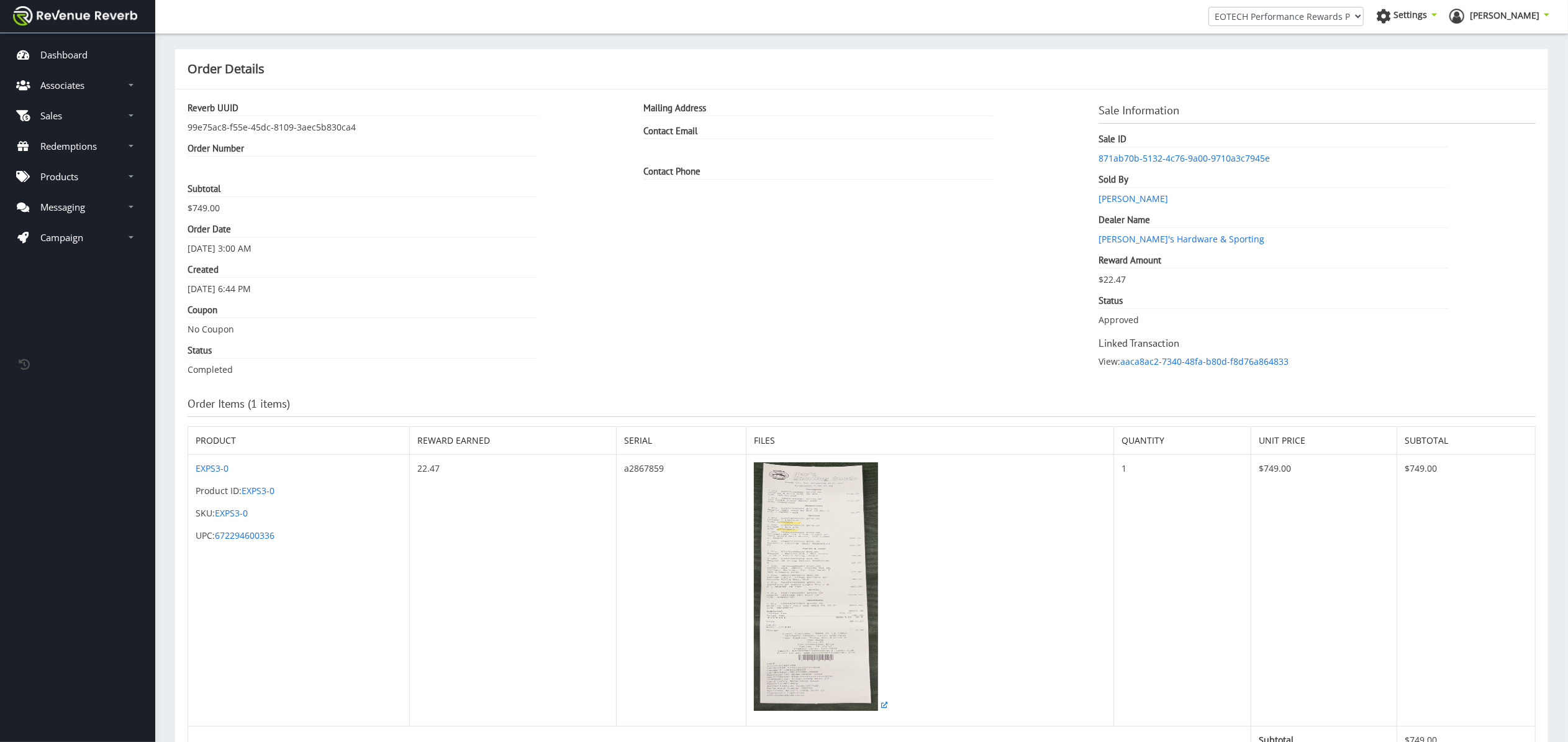
scroll to position [13, 13]
click at [869, 518] on img at bounding box center [815, 586] width 124 height 249
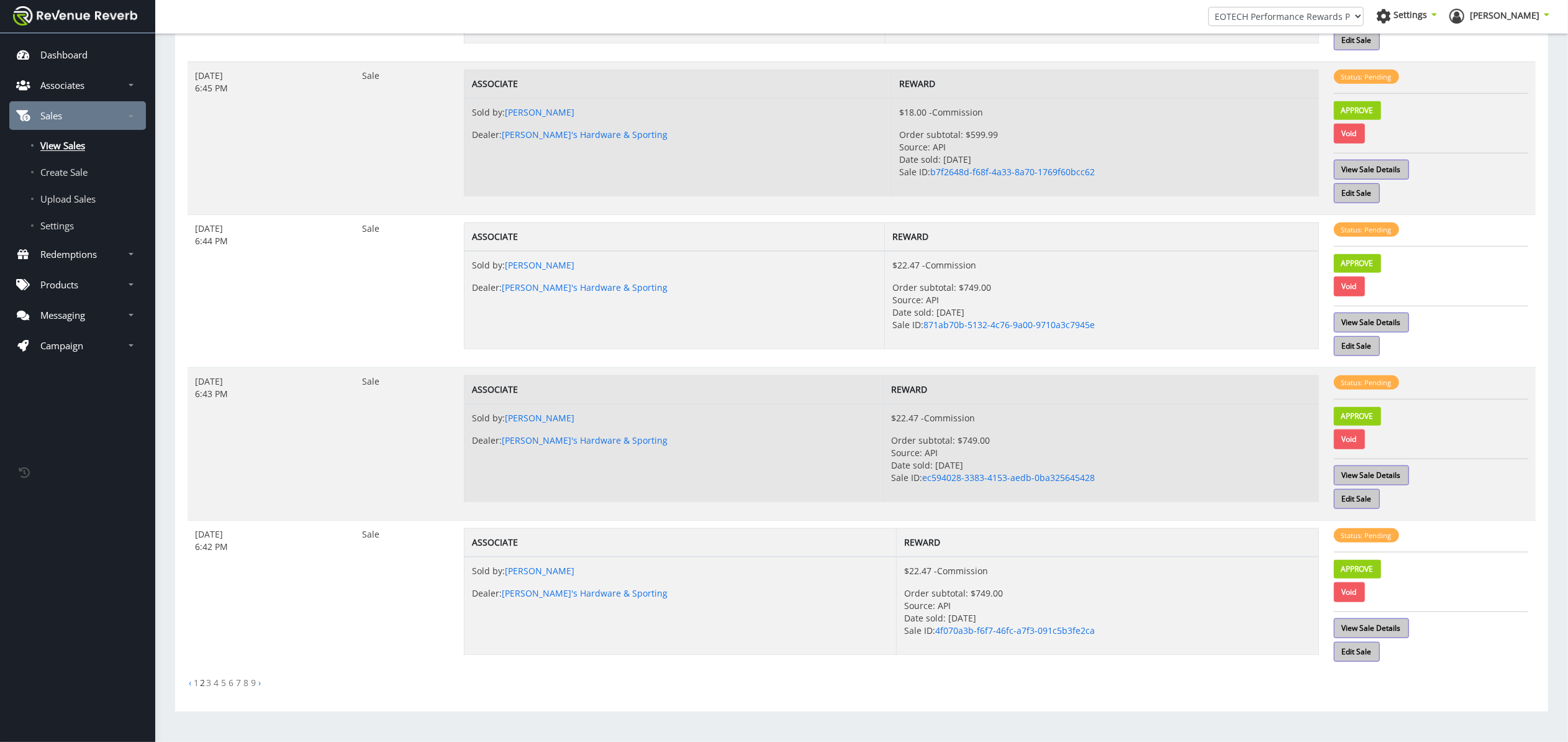
scroll to position [993, 0]
click at [259, 685] on link "›" at bounding box center [259, 682] width 3 height 12
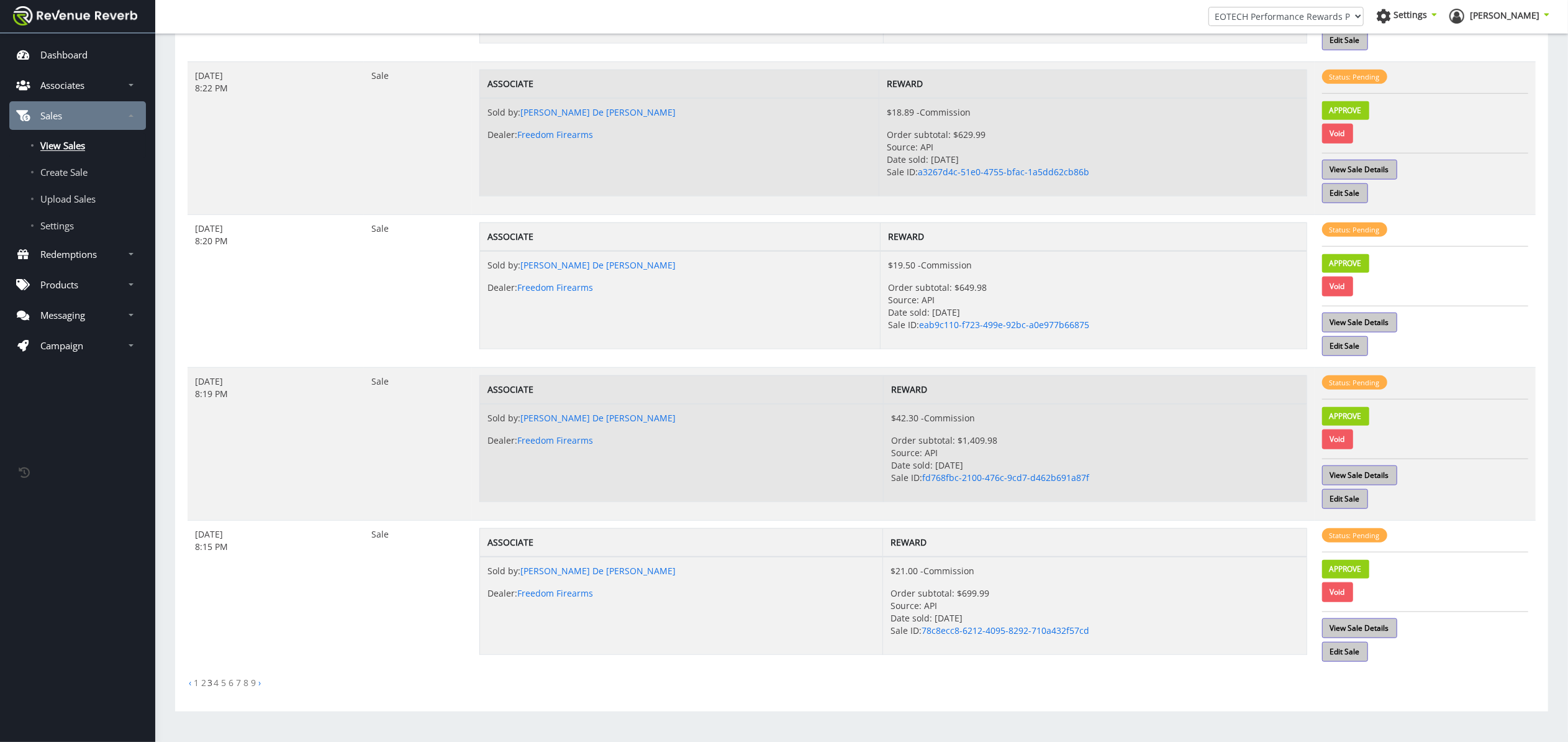
scroll to position [1011, 0]
click at [1376, 472] on link "View Sale Details" at bounding box center [1360, 475] width 75 height 20
click at [259, 679] on link "›" at bounding box center [259, 682] width 3 height 12
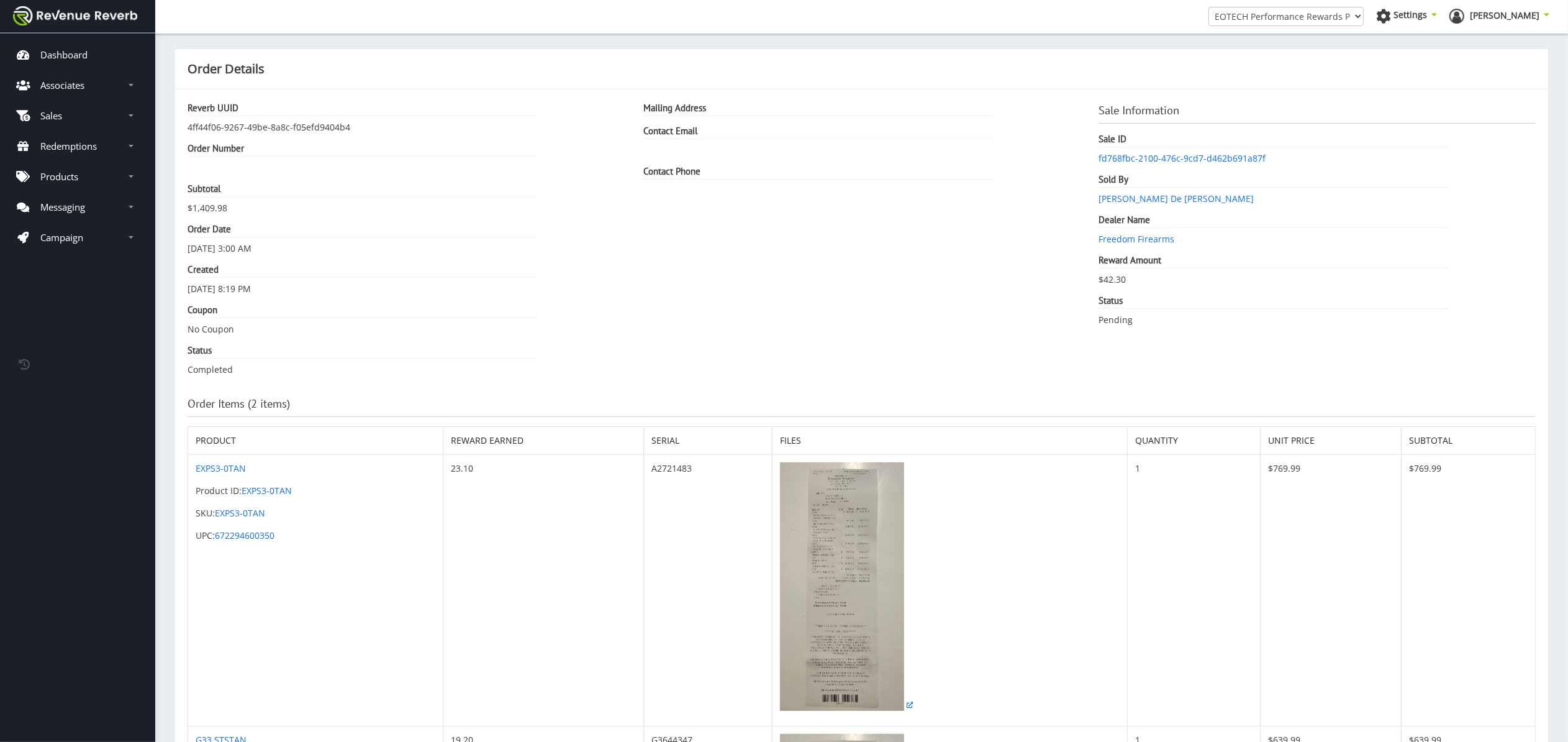
scroll to position [13, 13]
click at [827, 570] on img at bounding box center [842, 586] width 124 height 249
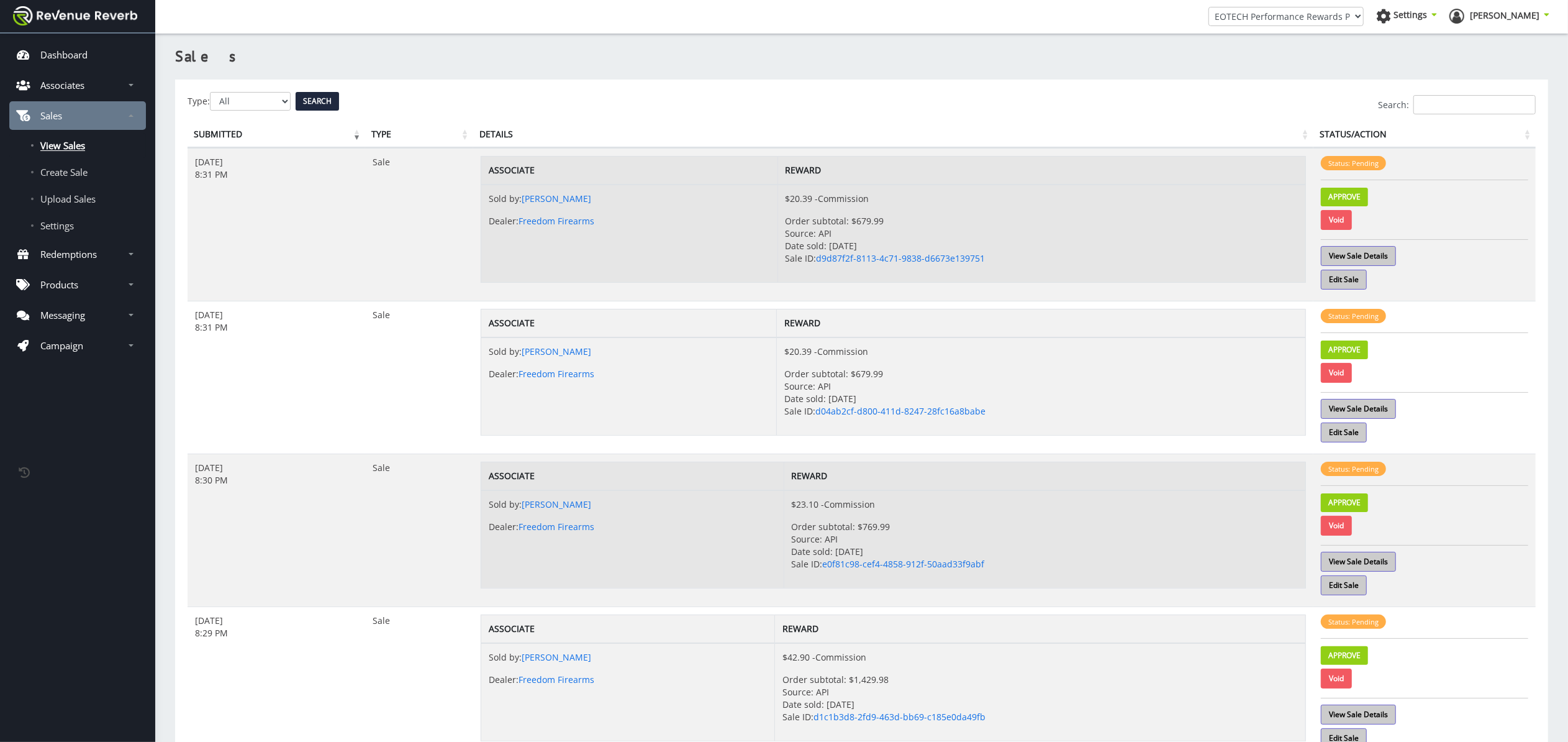
click at [257, 684] on td "[DATE] 8:29 PM" at bounding box center [277, 683] width 178 height 153
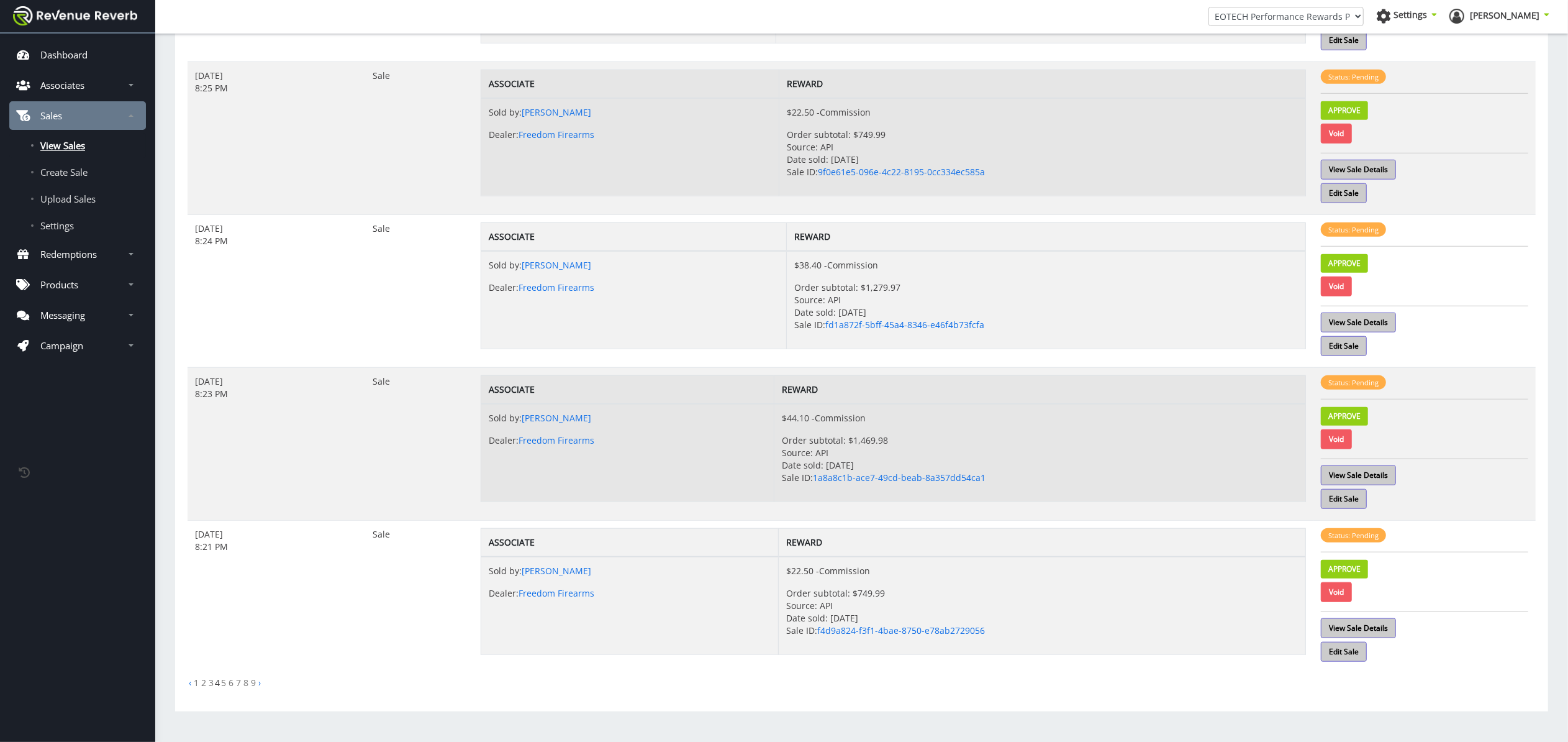
scroll to position [1011, 0]
click at [258, 684] on link "›" at bounding box center [259, 682] width 3 height 12
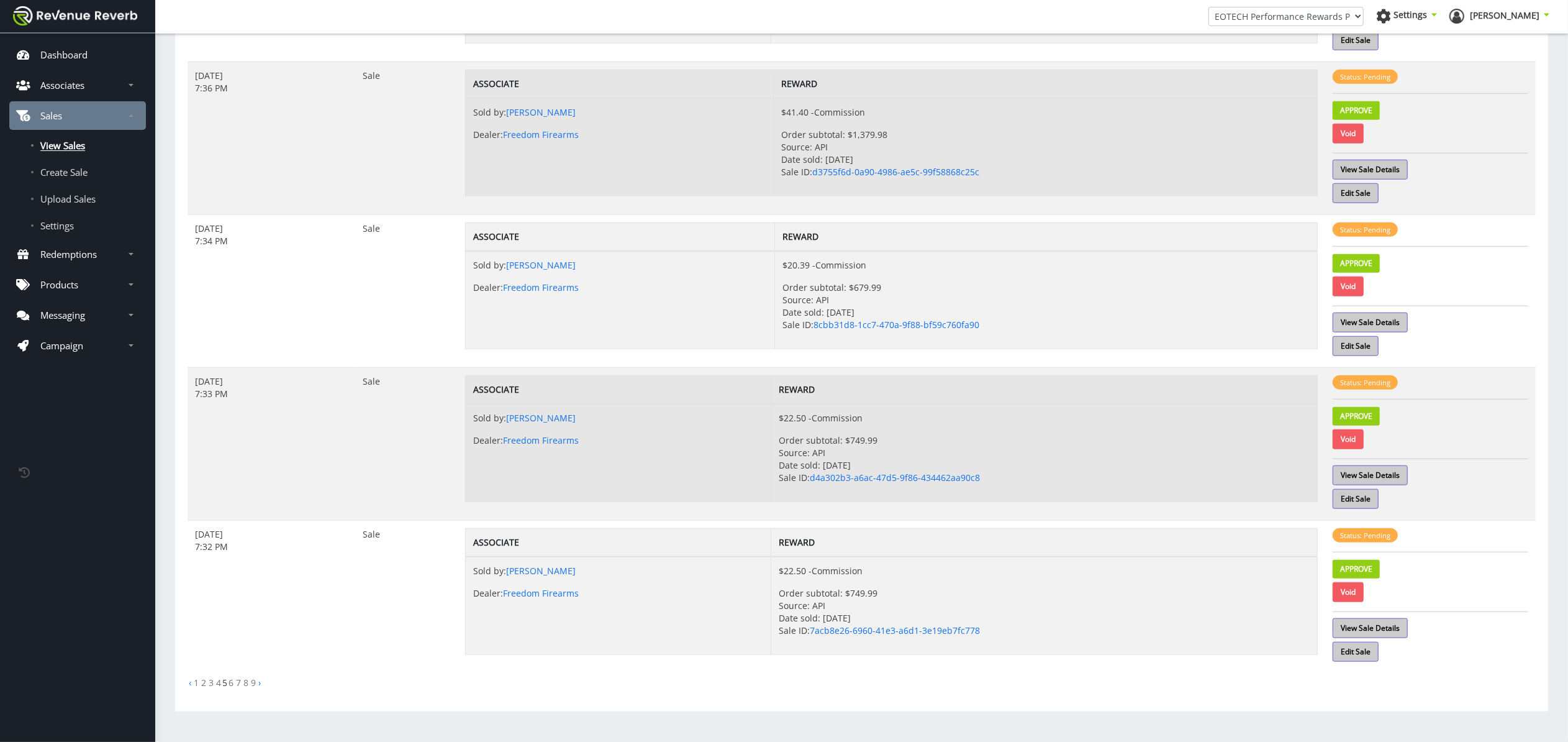
scroll to position [1006, 0]
click at [259, 683] on link "›" at bounding box center [259, 682] width 3 height 12
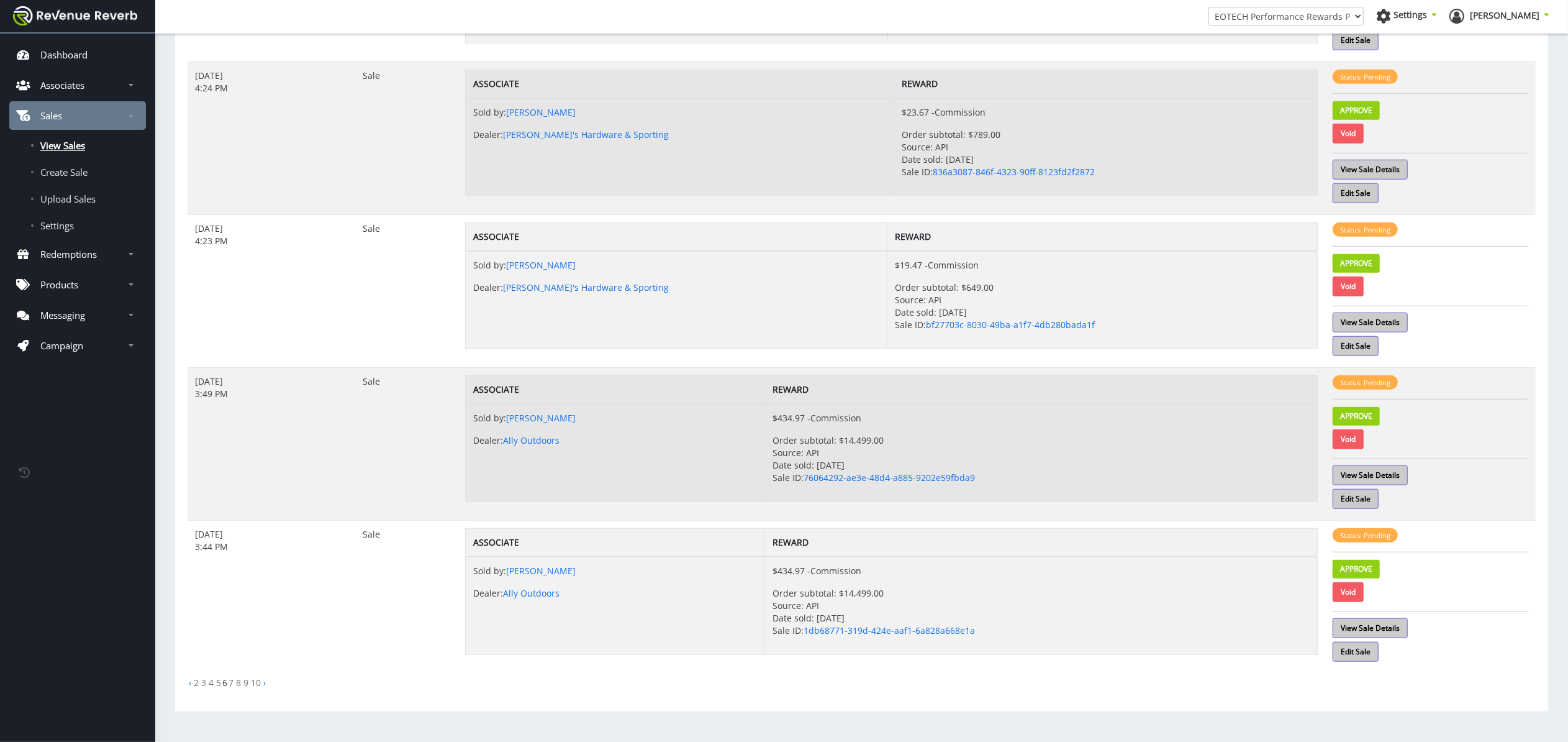
scroll to position [1011, 0]
click at [256, 682] on link "10" at bounding box center [255, 682] width 10 height 12
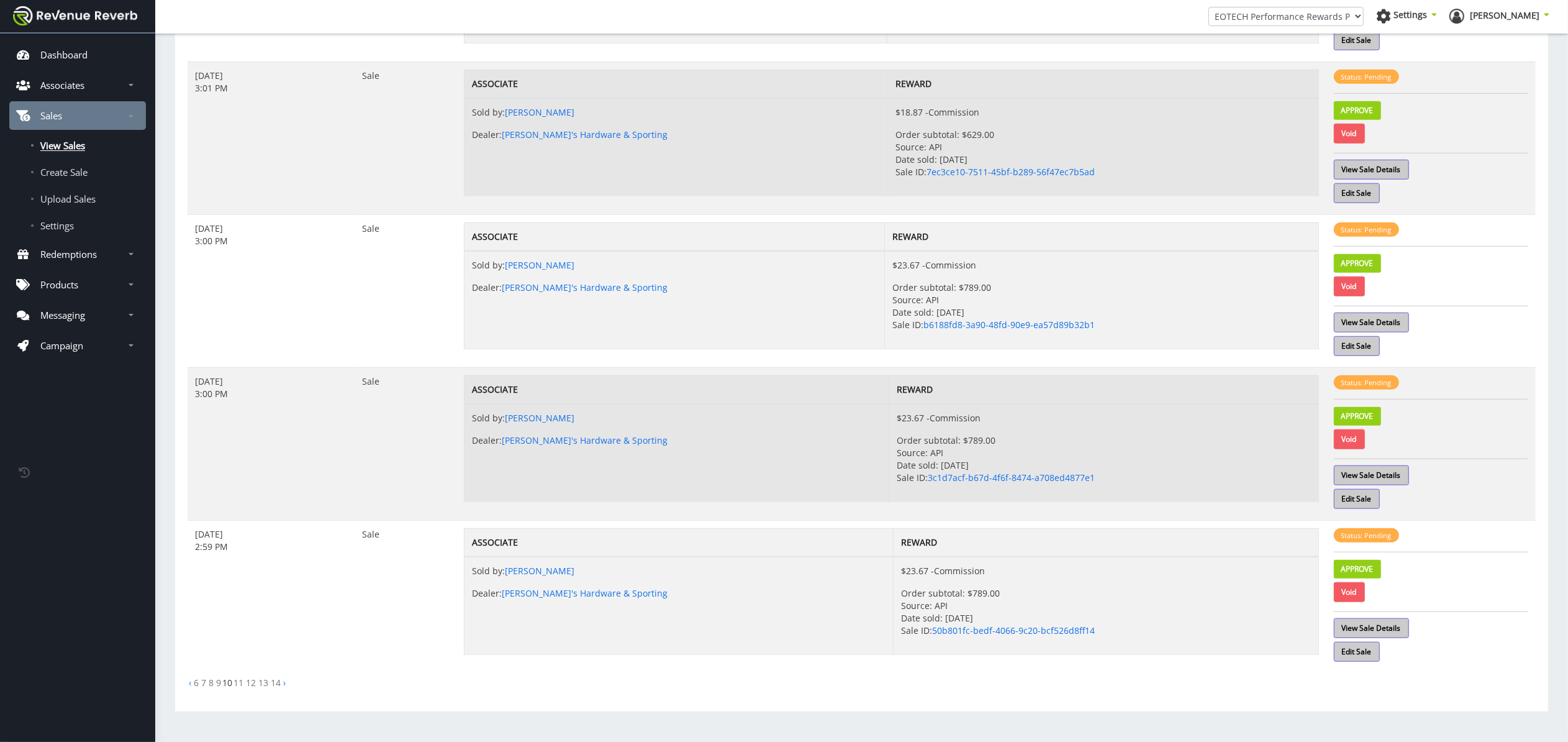
scroll to position [1011, 0]
click at [279, 683] on link "14" at bounding box center [276, 682] width 10 height 12
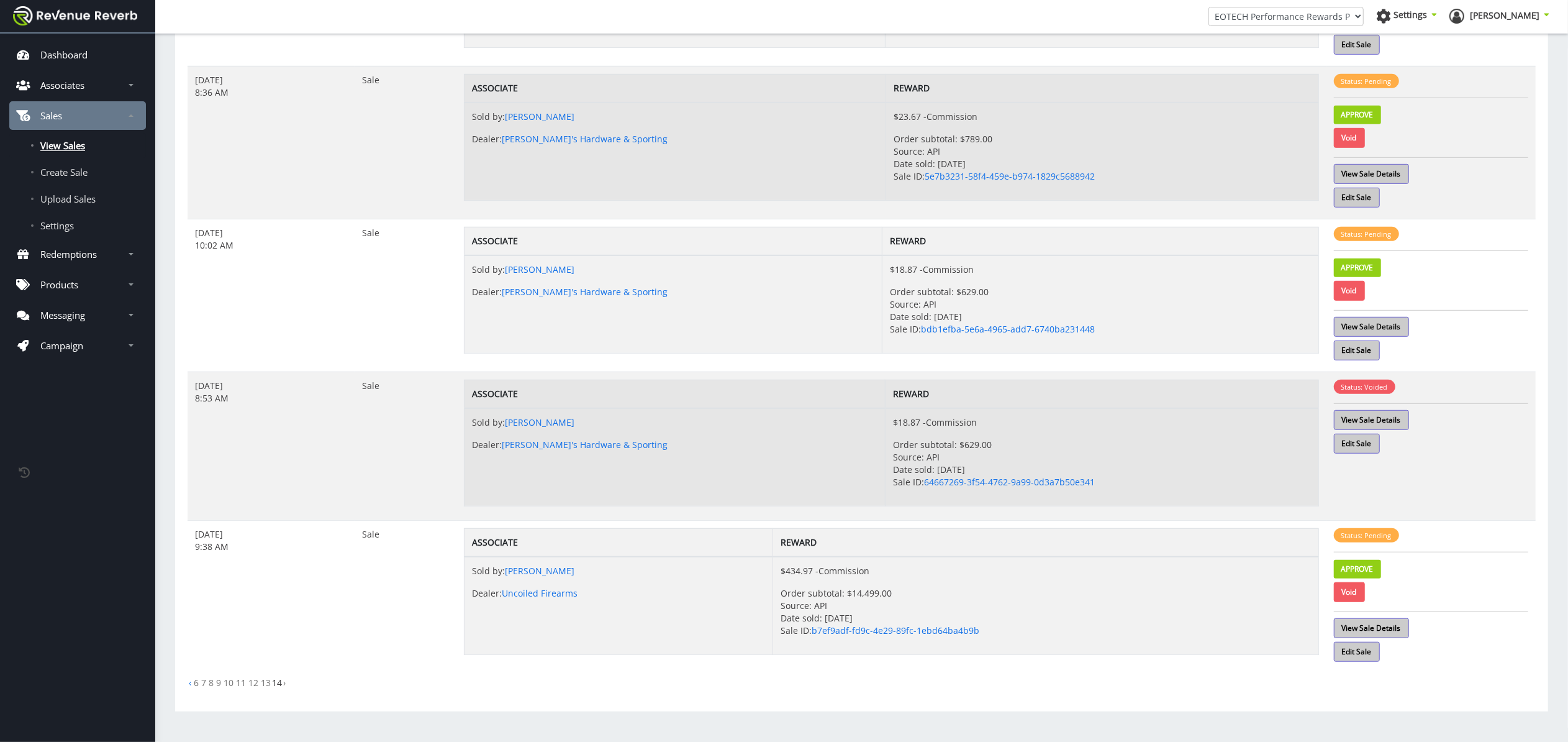
scroll to position [698, 0]
click at [281, 687] on li "14" at bounding box center [277, 682] width 10 height 13
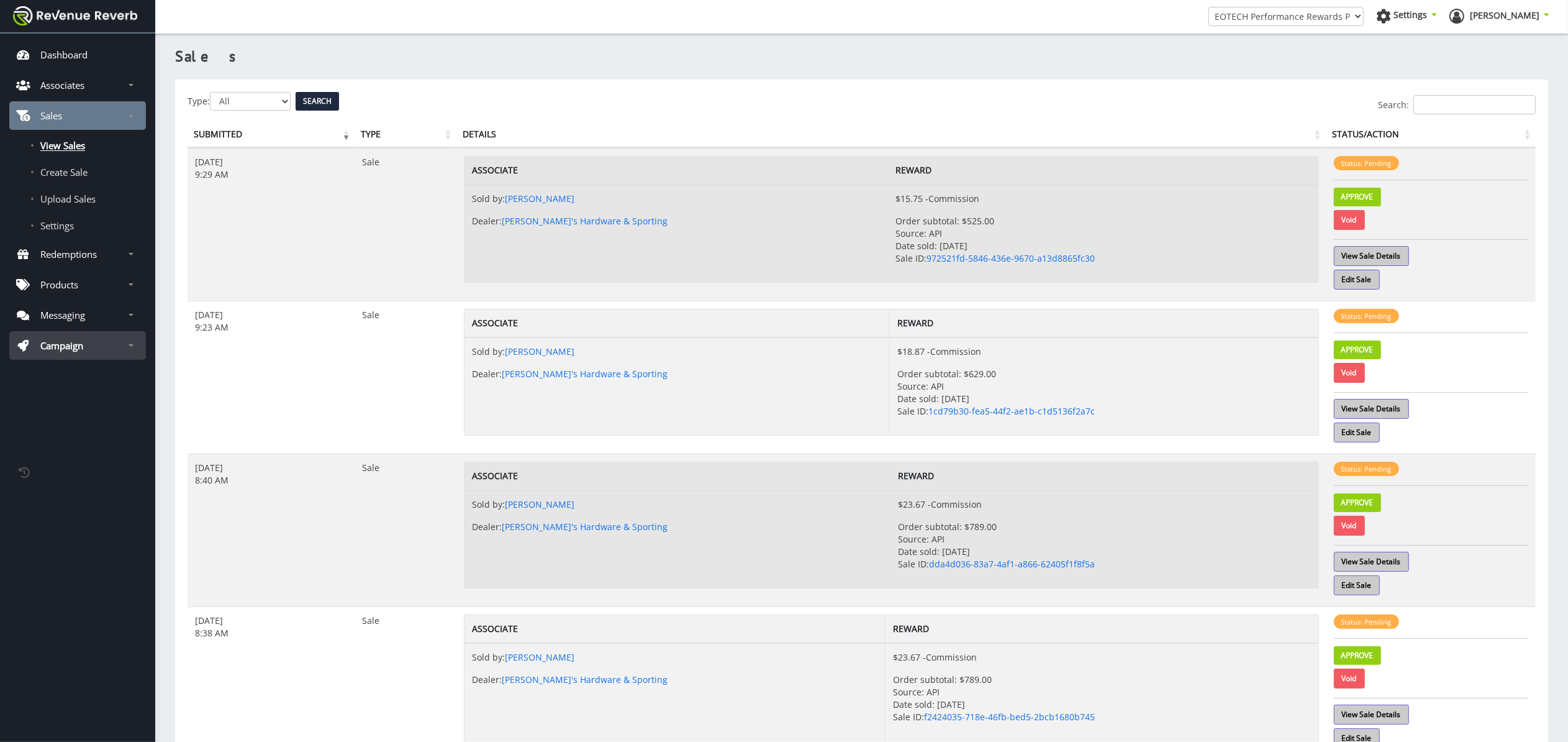
scroll to position [0, 0]
click at [80, 82] on p "Associates" at bounding box center [63, 85] width 44 height 13
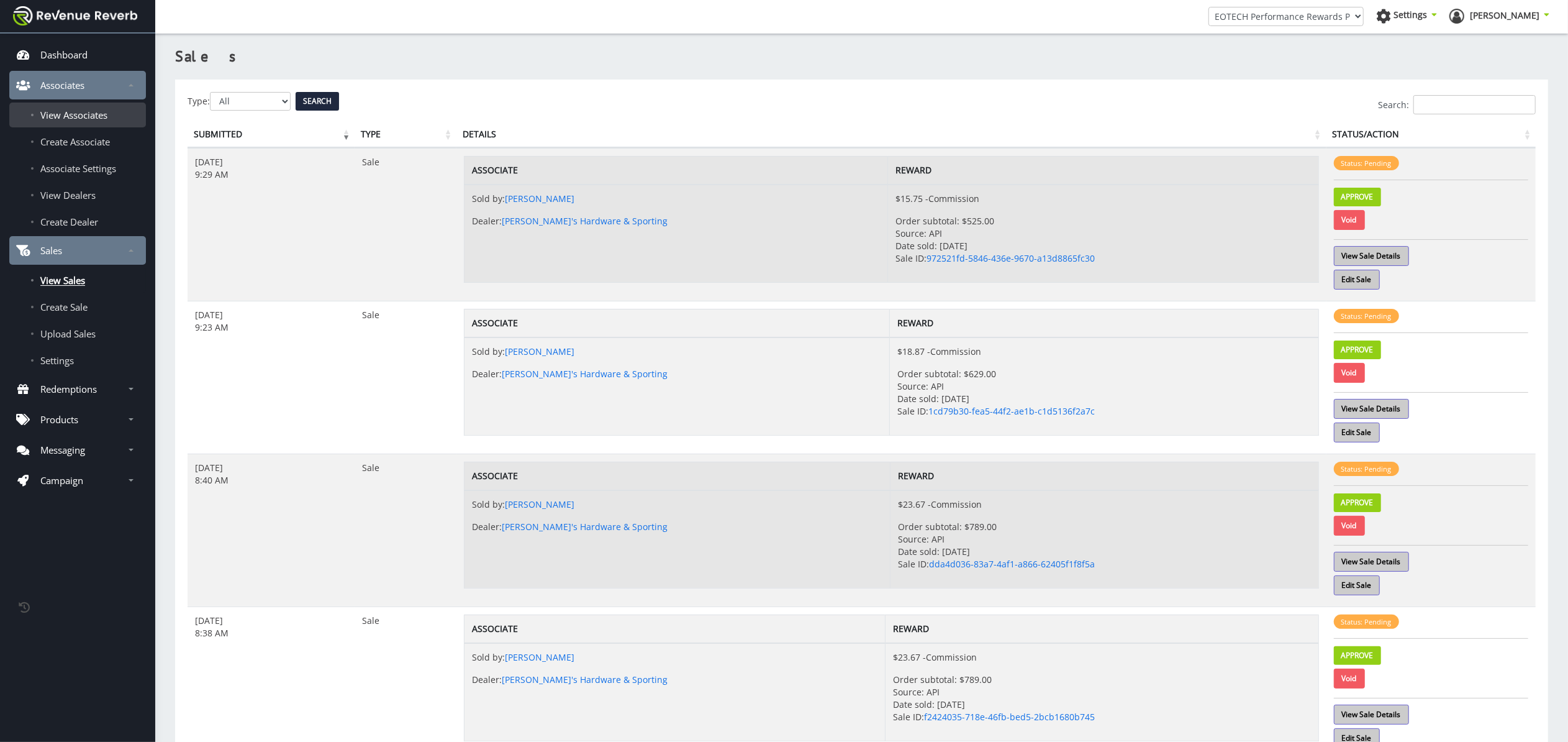
click at [82, 114] on span "View Associates" at bounding box center [74, 114] width 67 height 13
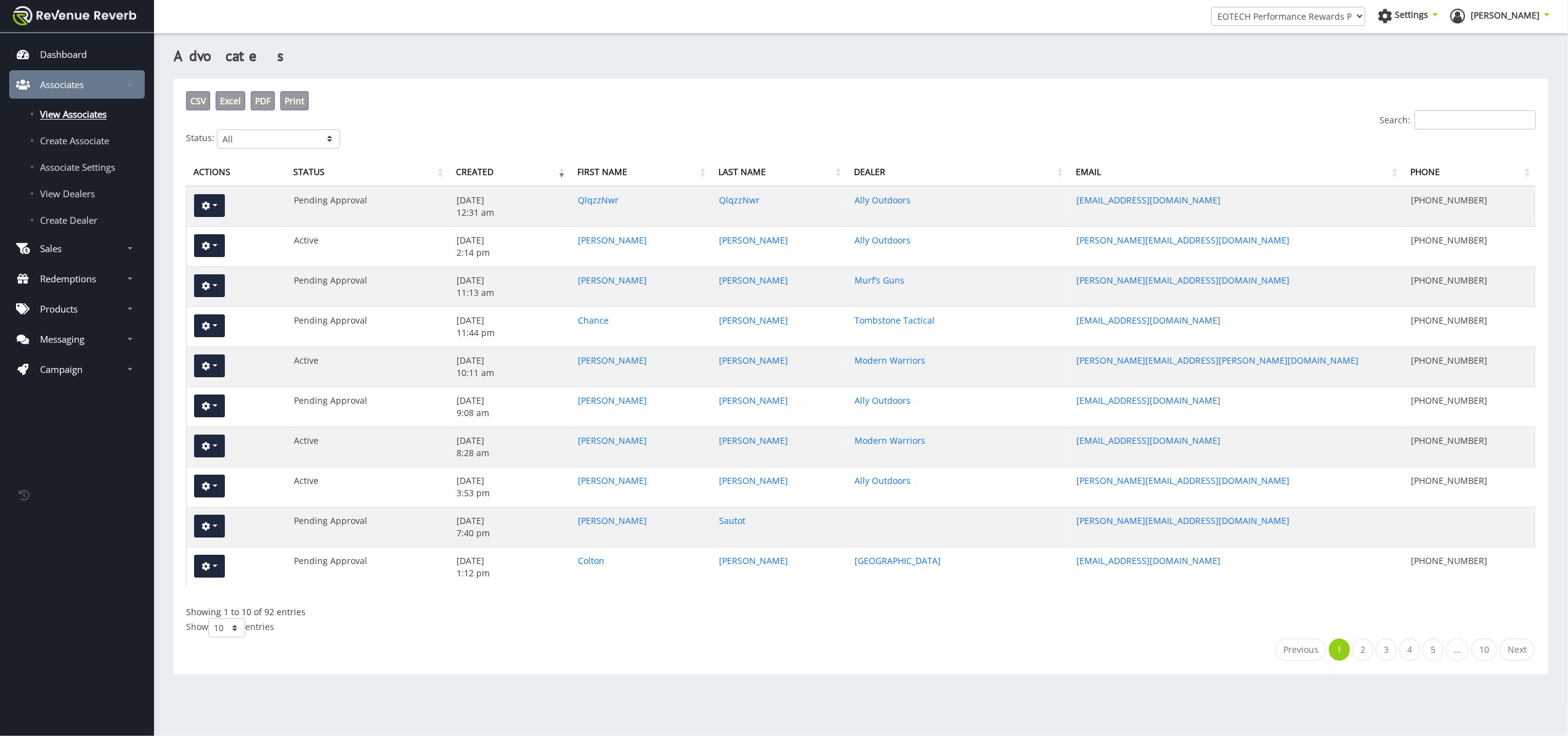
click at [344, 198] on td "Pending Approval" at bounding box center [368, 206] width 163 height 39
click at [135, 247] on link "Sales" at bounding box center [77, 249] width 135 height 29
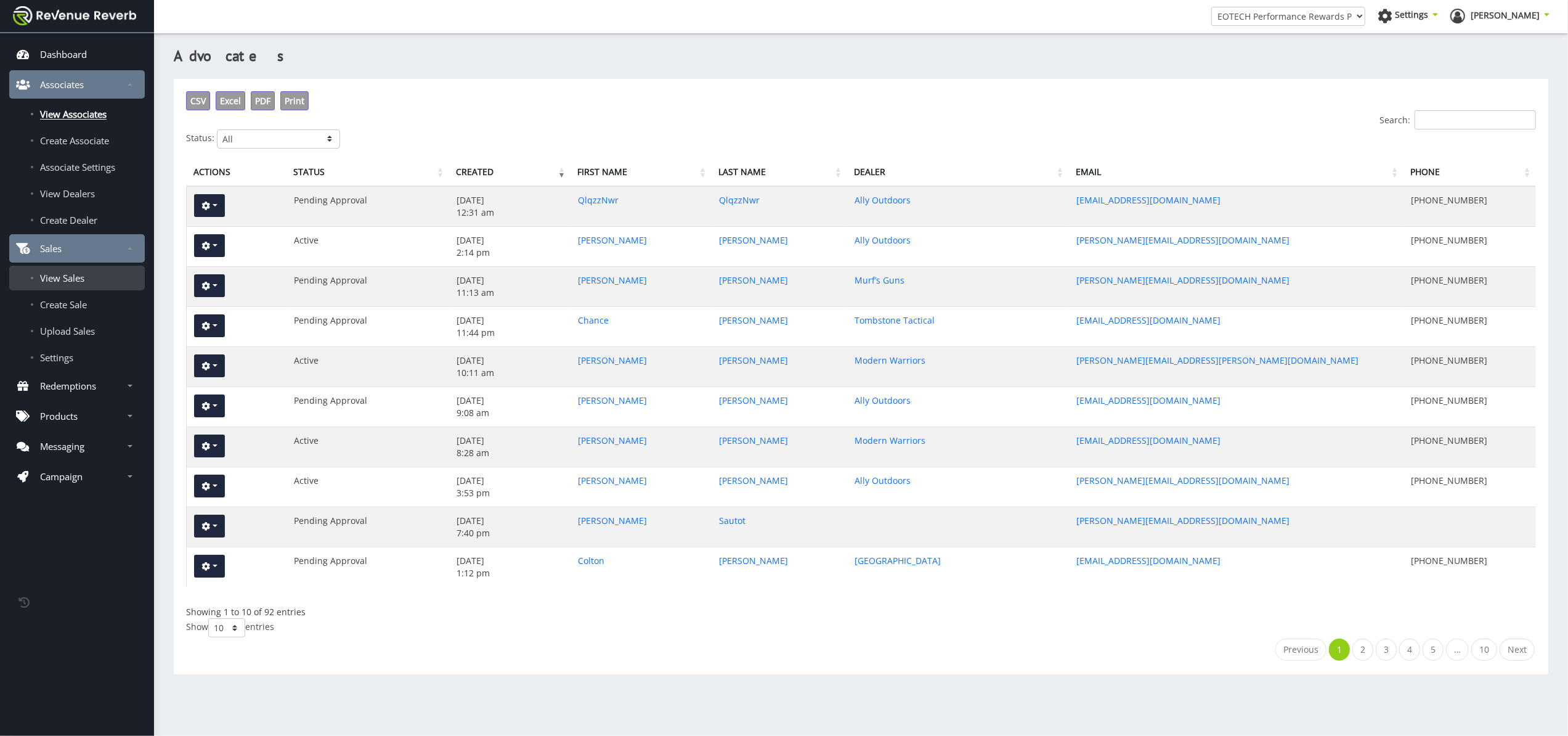
click at [77, 273] on span "View Sales" at bounding box center [62, 277] width 44 height 12
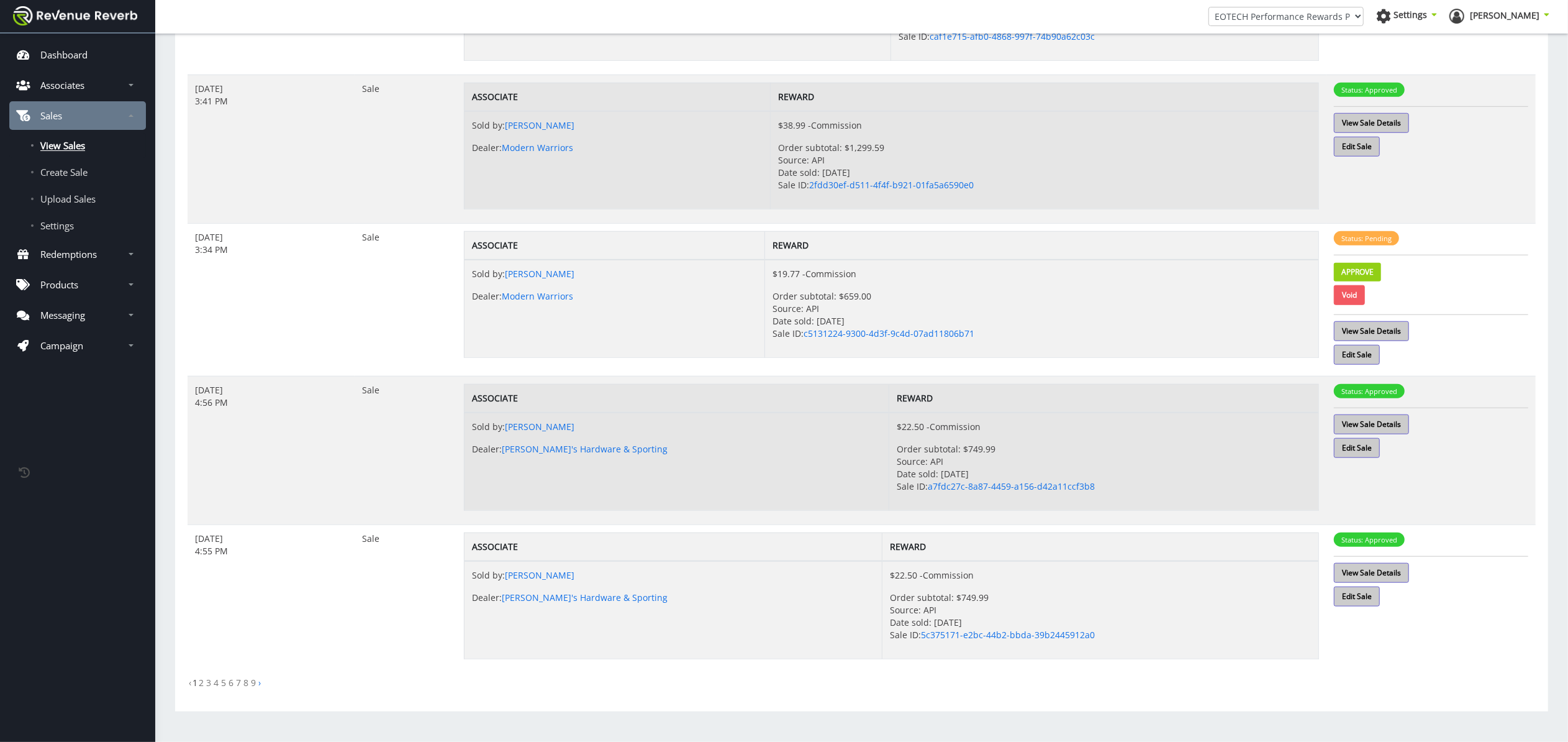
scroll to position [969, 0]
click at [251, 683] on link "9" at bounding box center [252, 682] width 5 height 12
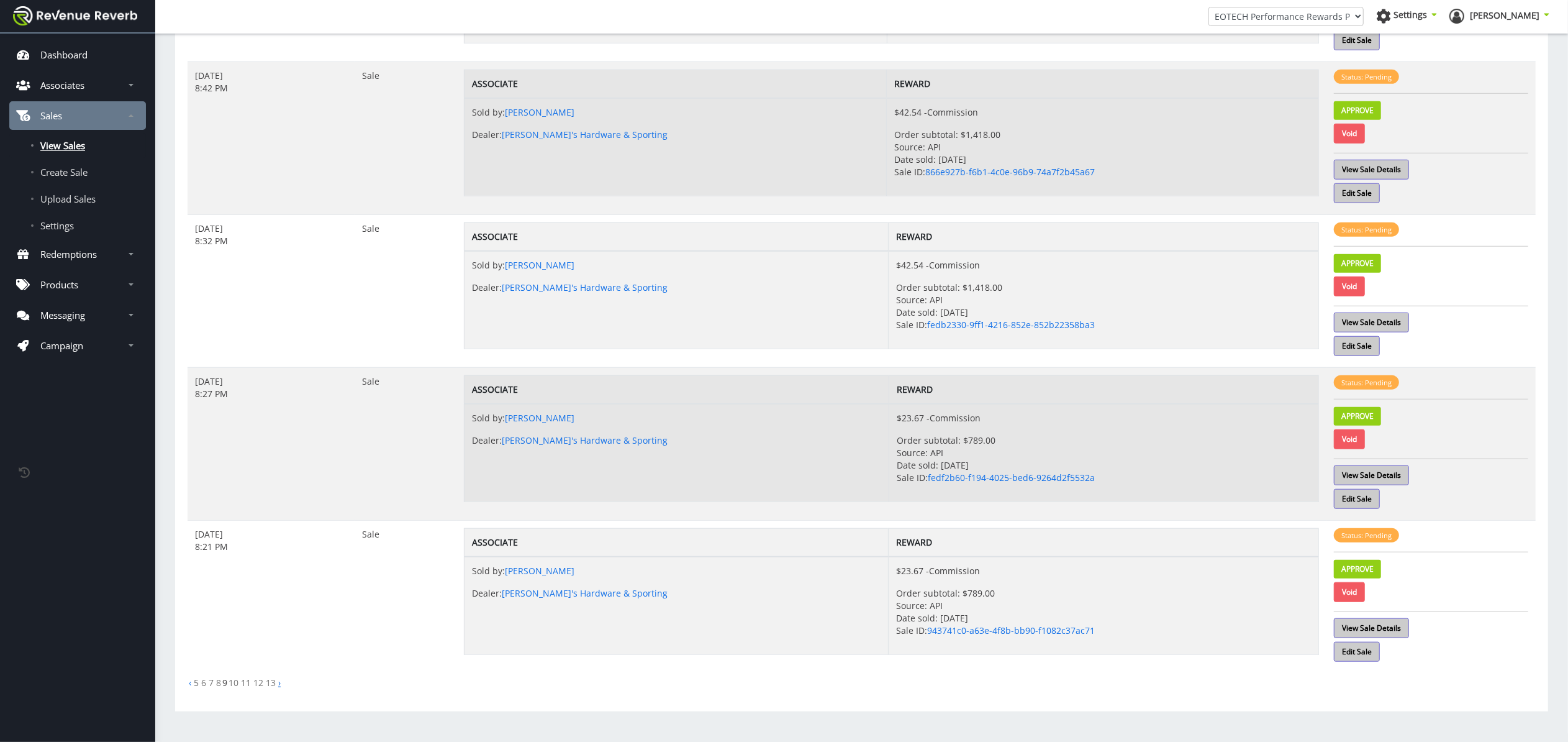
scroll to position [1011, 0]
click at [279, 683] on link "›" at bounding box center [280, 682] width 3 height 12
click at [1354, 438] on link "Void" at bounding box center [1349, 439] width 31 height 20
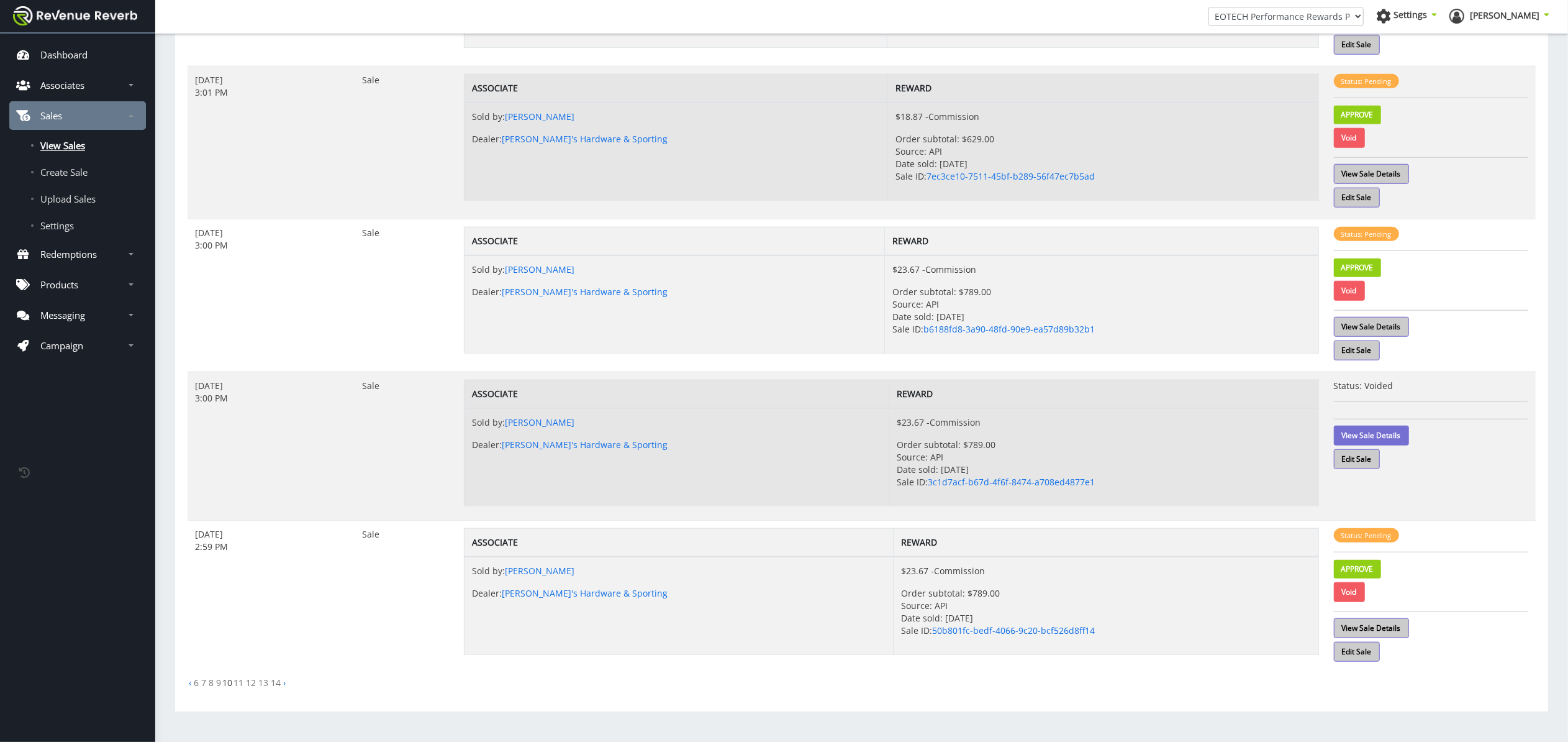
scroll to position [1006, 0]
click at [1356, 590] on link "Void" at bounding box center [1349, 592] width 31 height 20
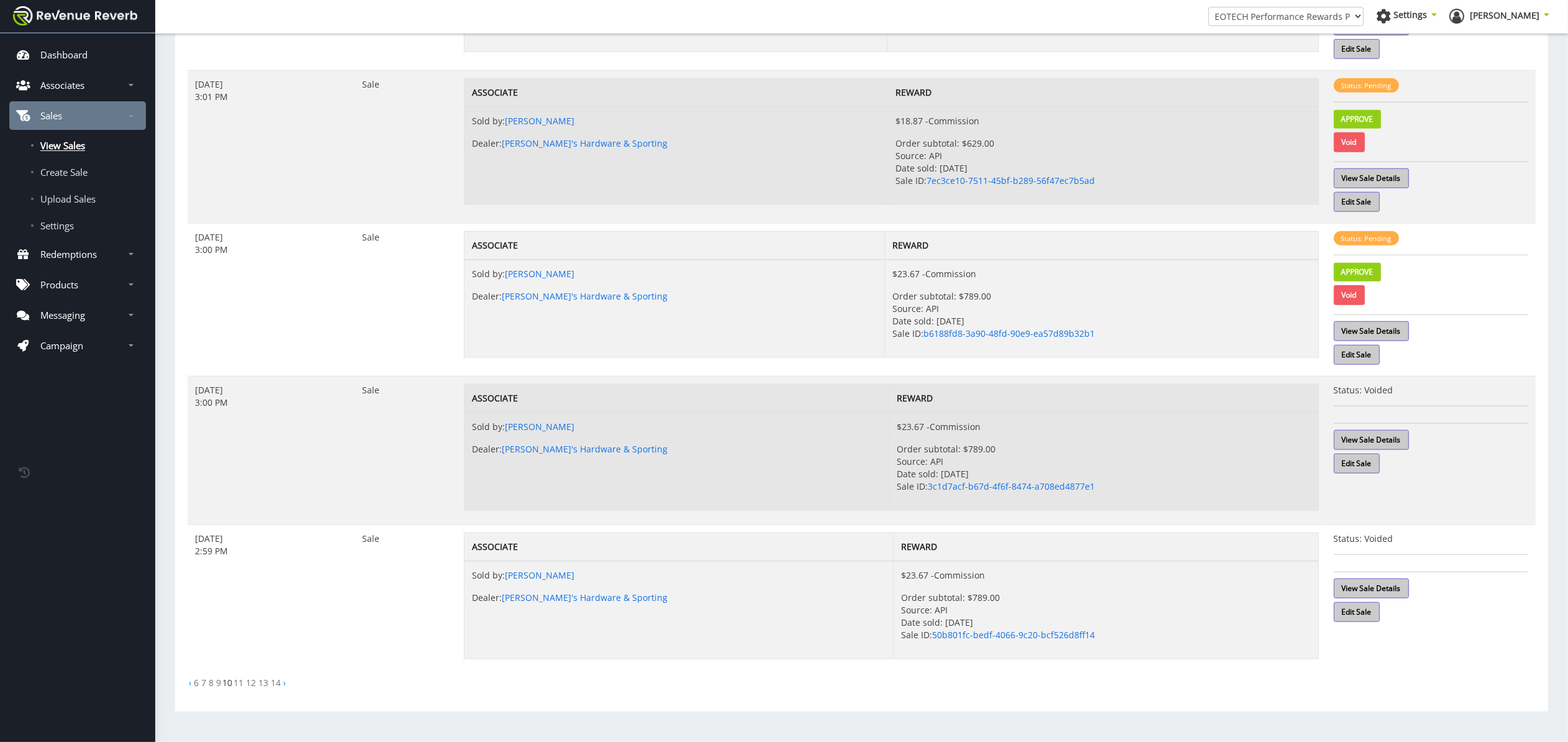
scroll to position [995, 0]
click at [1352, 297] on link "Void" at bounding box center [1349, 295] width 31 height 20
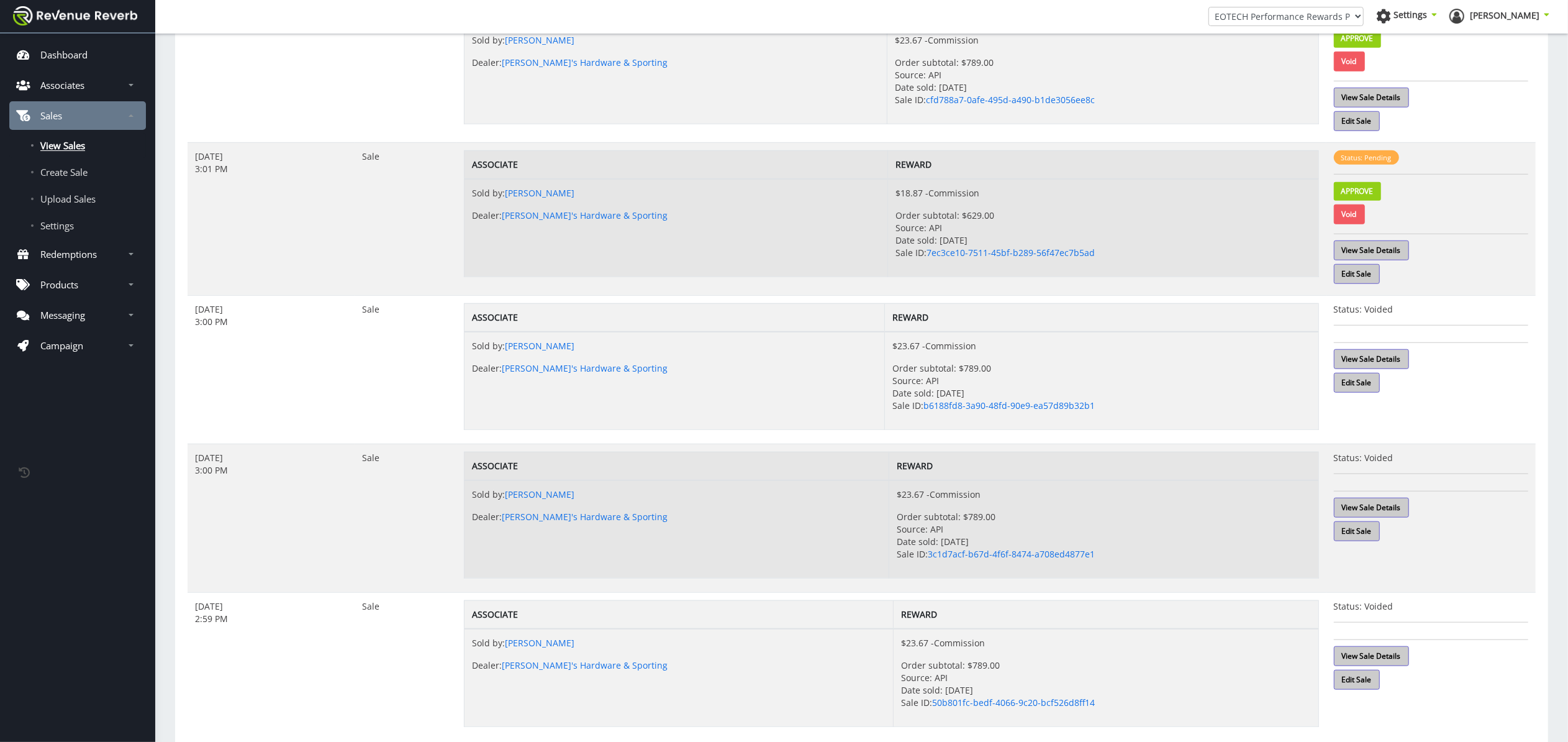
scroll to position [830, 0]
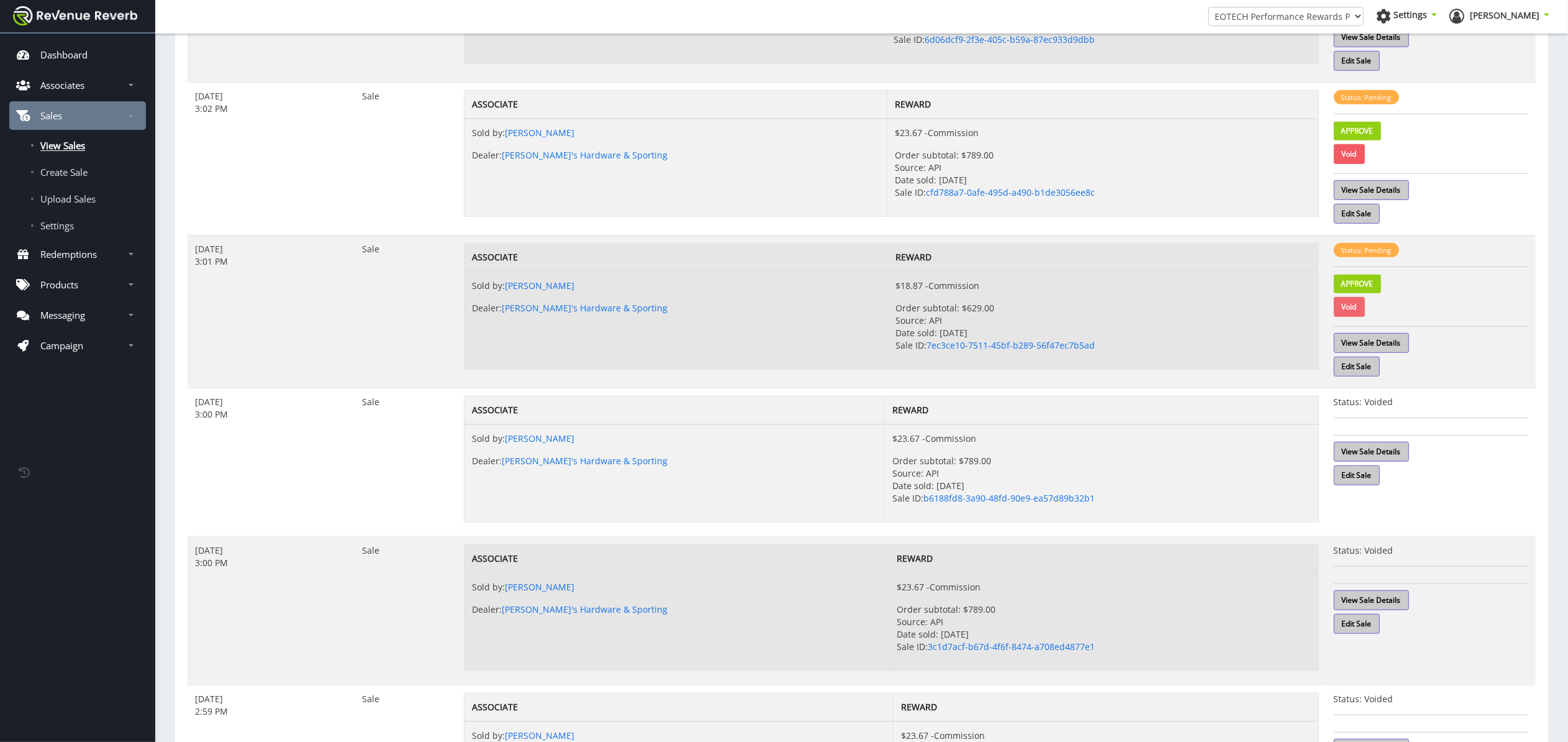
click at [1344, 316] on link "Void" at bounding box center [1349, 307] width 31 height 20
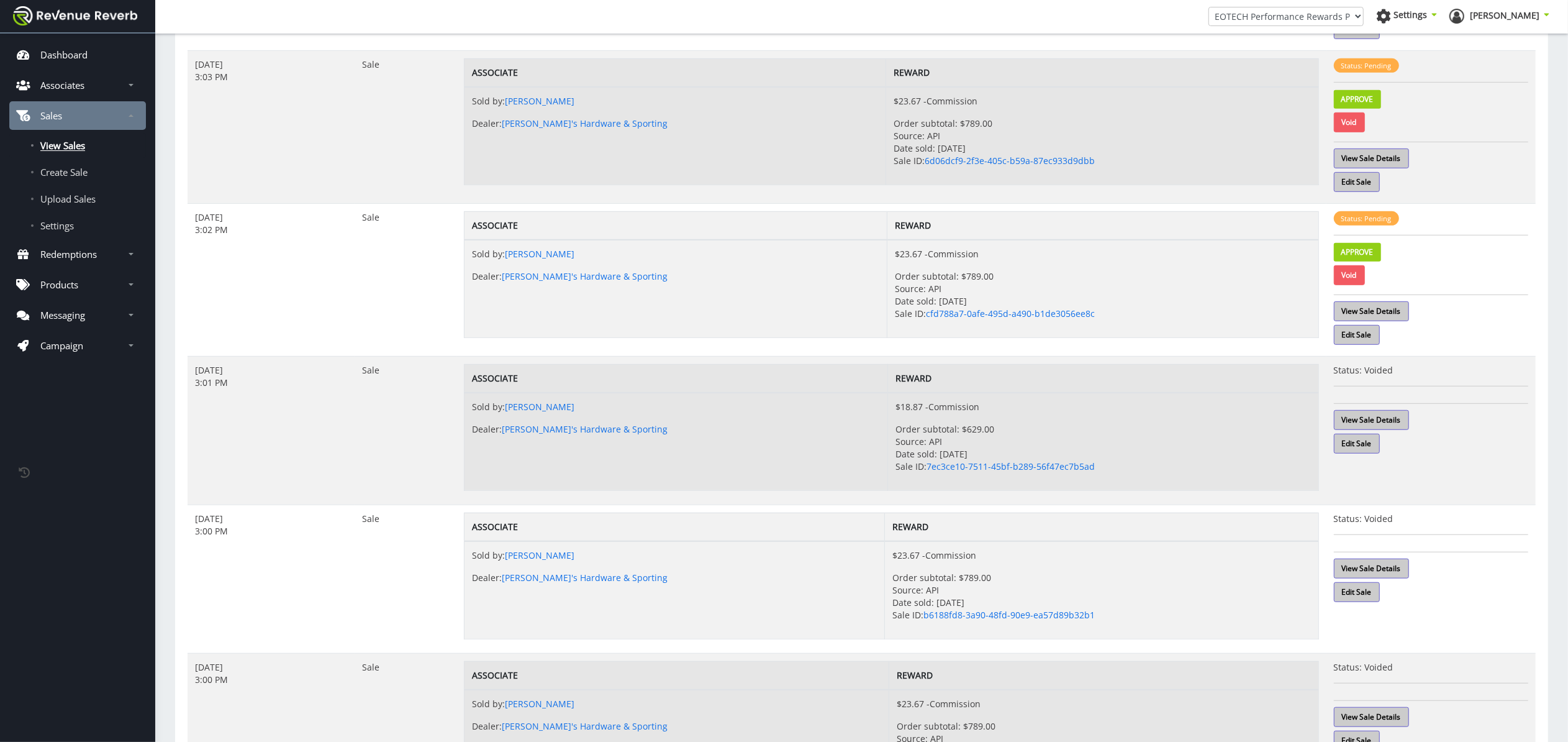
scroll to position [708, 0]
click at [1357, 280] on link "Void" at bounding box center [1349, 276] width 31 height 20
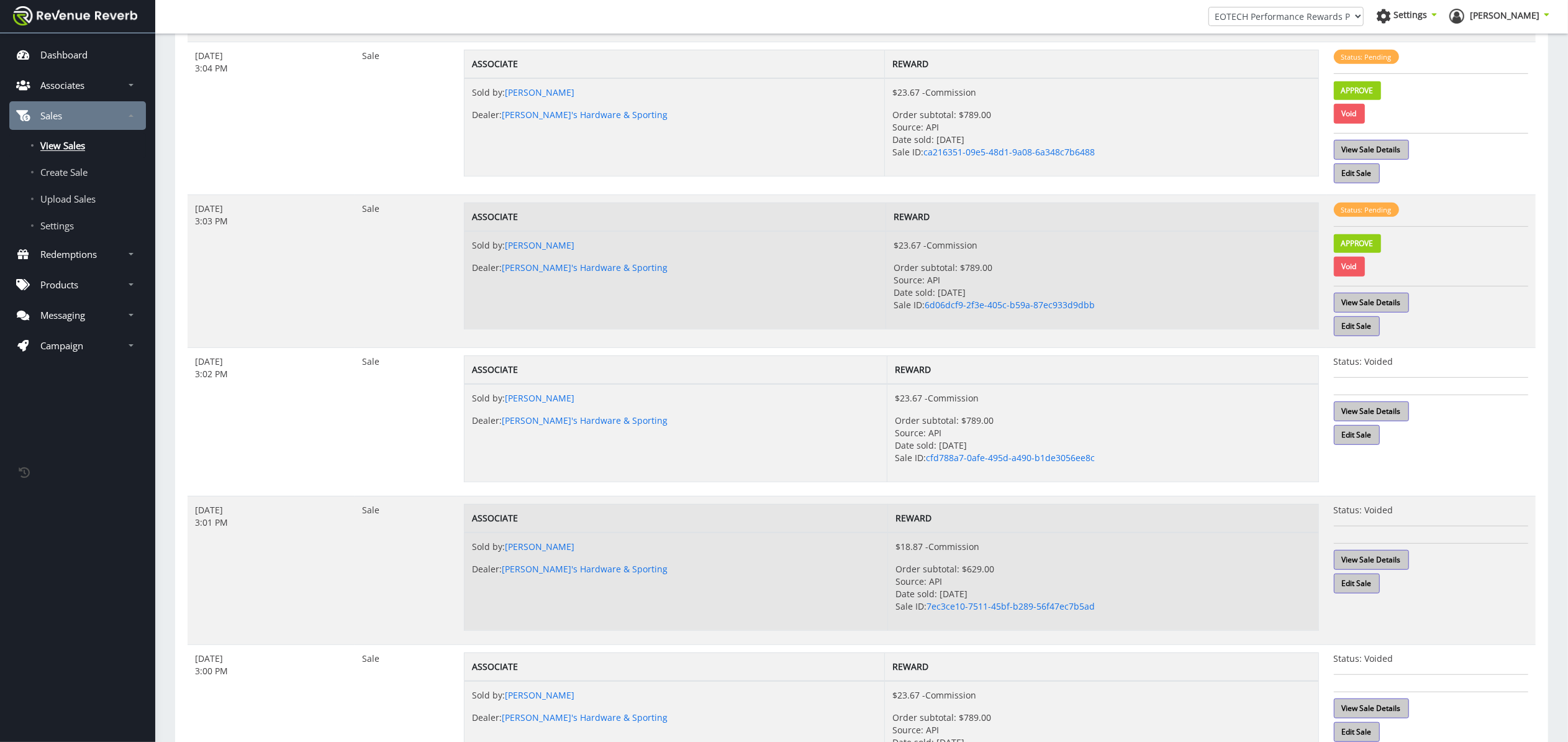
scroll to position [539, 0]
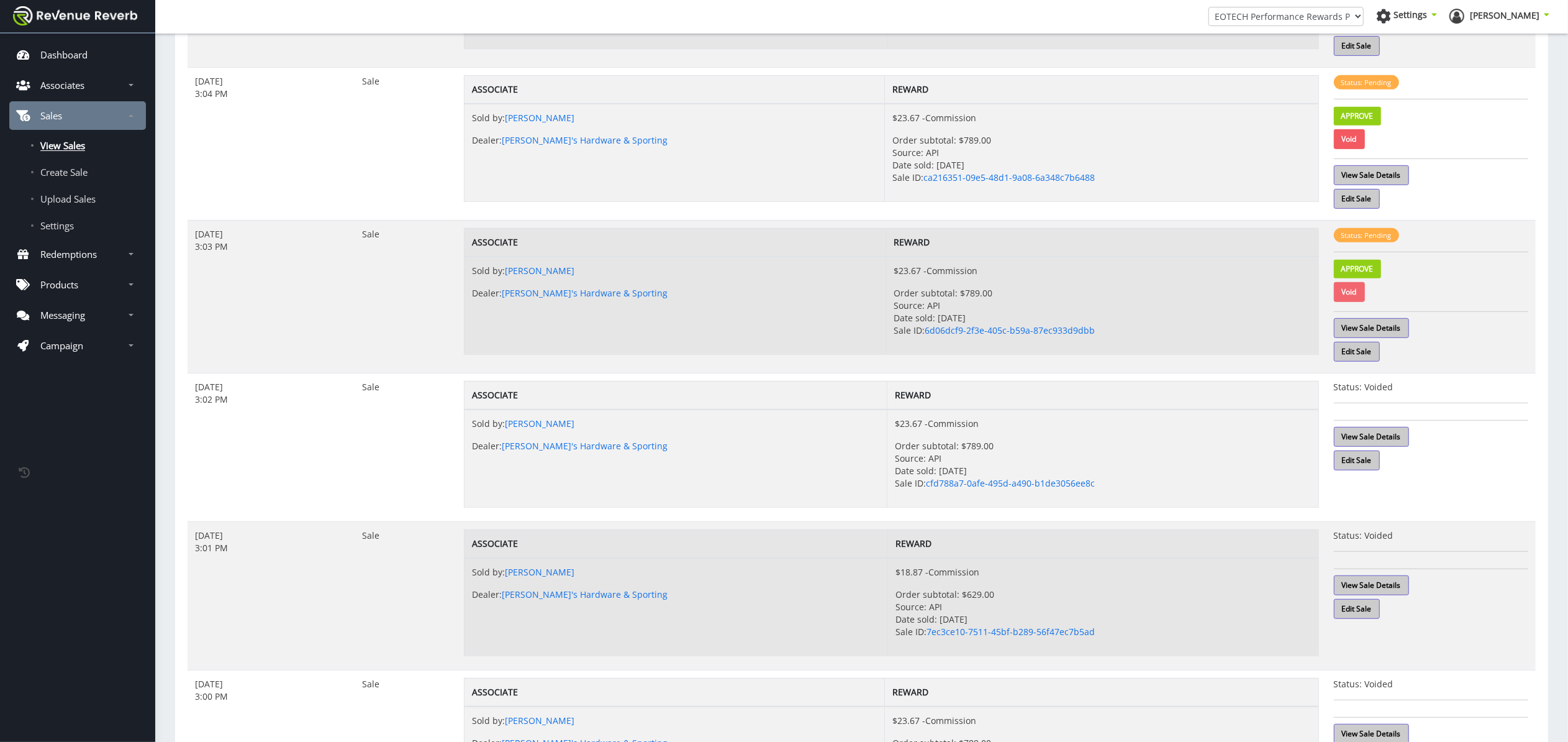
click at [1354, 294] on link "Void" at bounding box center [1349, 291] width 31 height 20
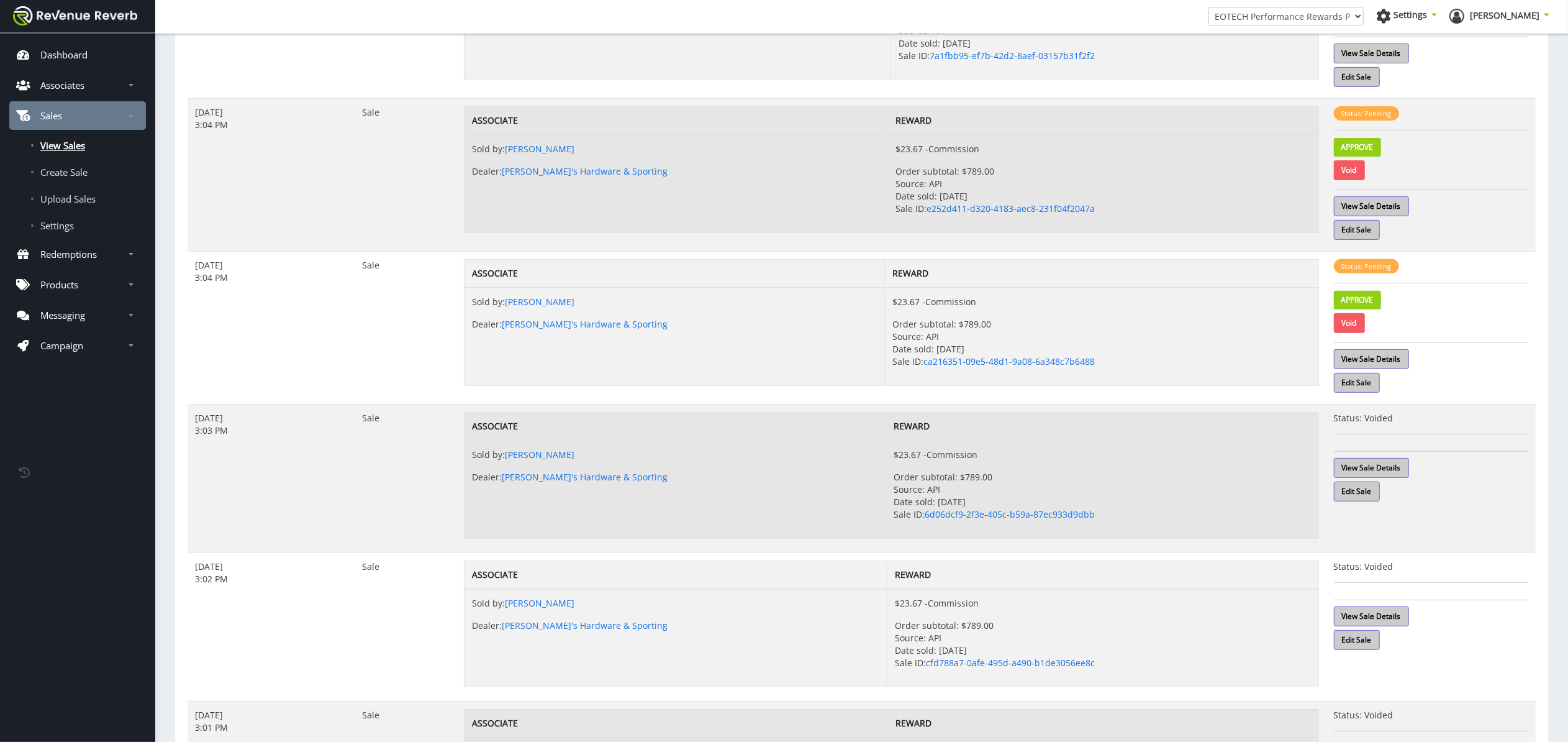
scroll to position [344, 0]
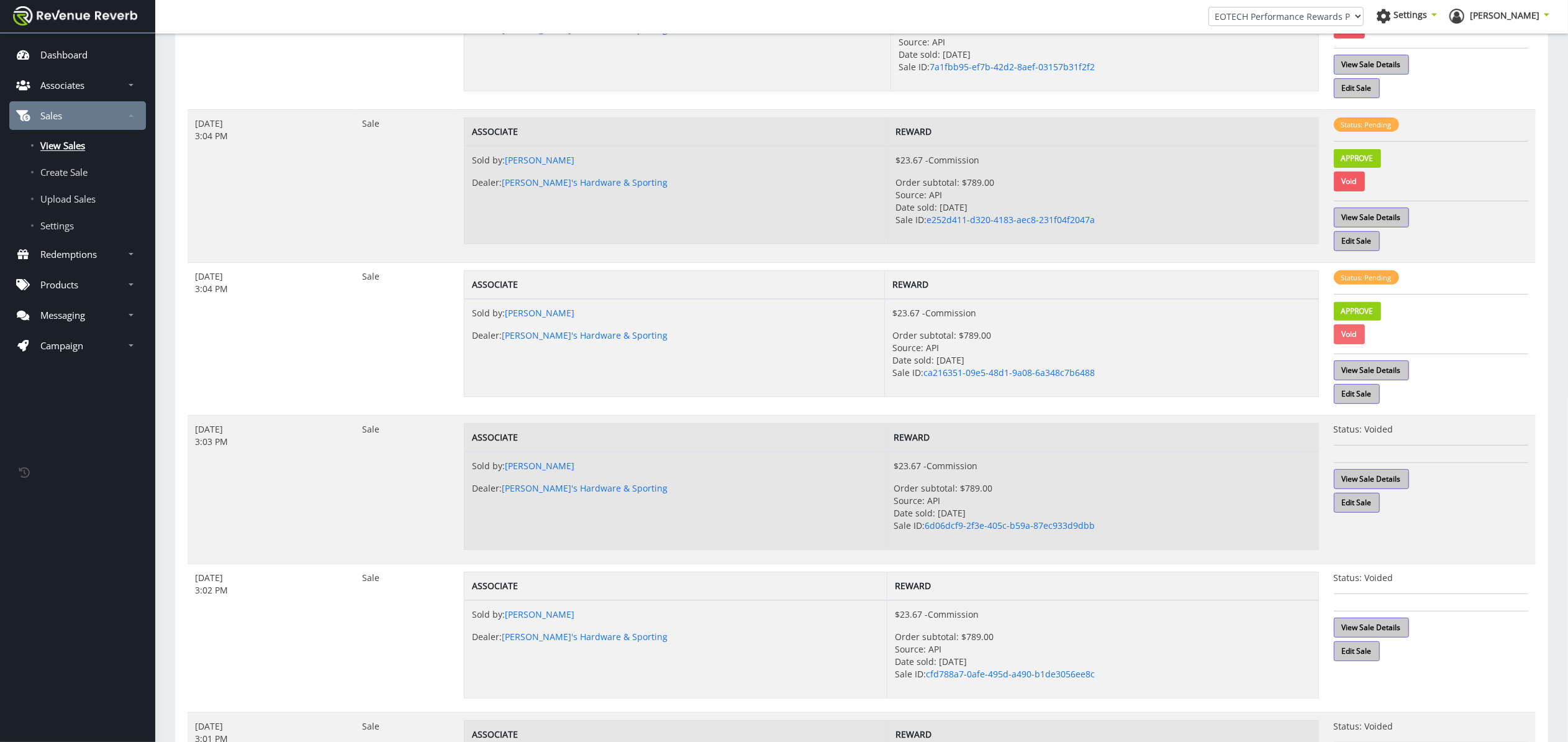
click at [1346, 339] on link "Void" at bounding box center [1349, 334] width 31 height 20
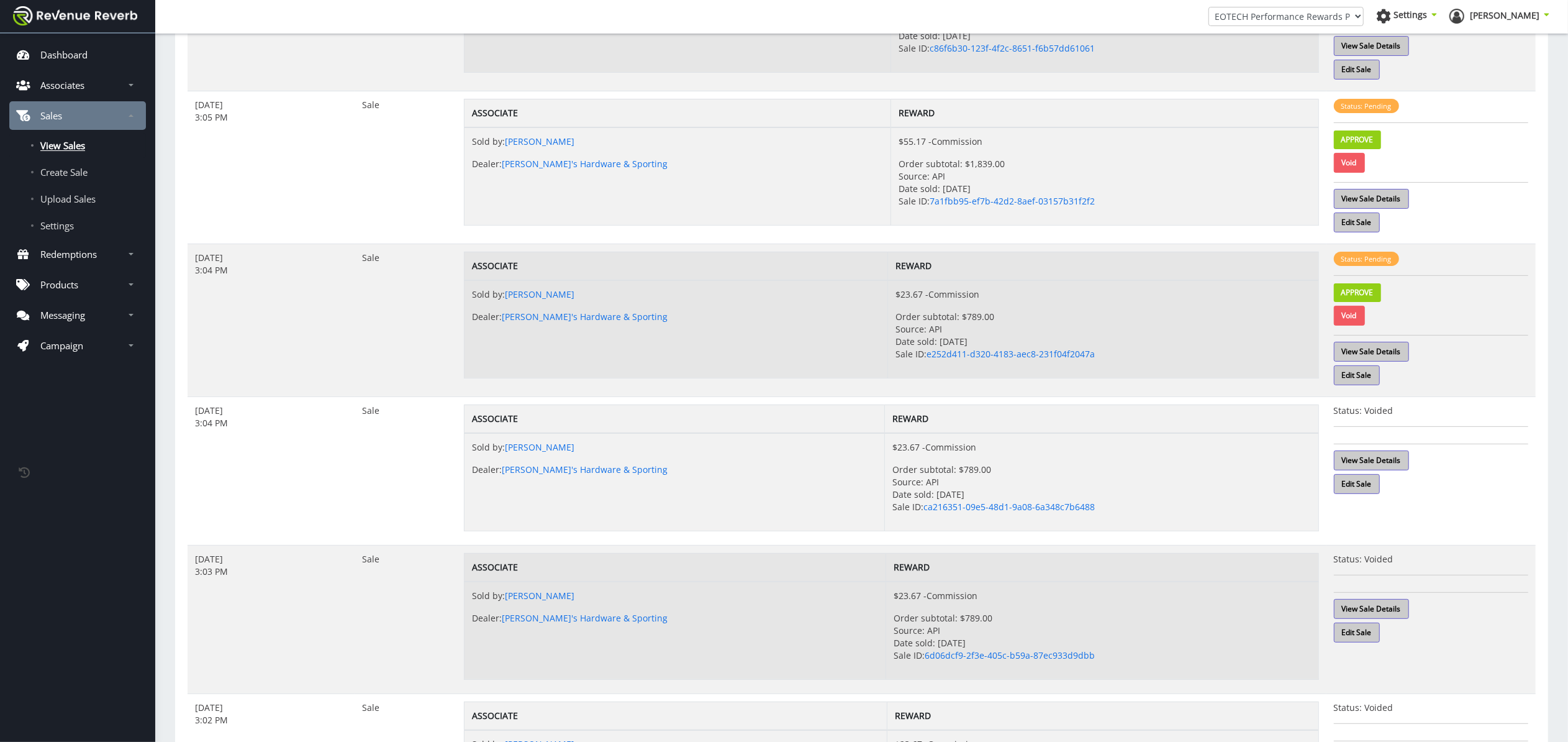
scroll to position [205, 0]
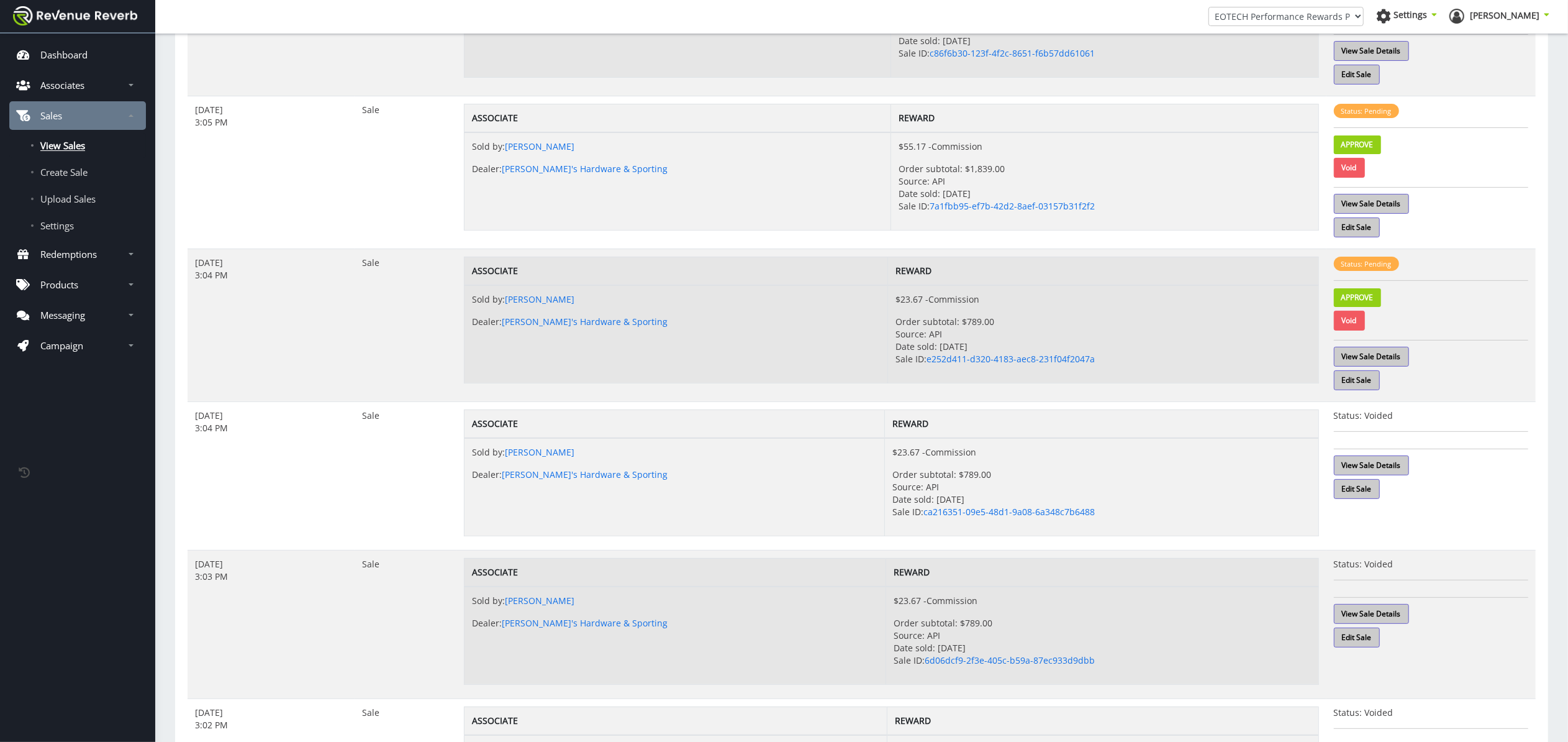
click at [738, 316] on td "Sold by: Steven Arceneaux Dealer: Ray's Hardware & Sporting" at bounding box center [676, 334] width 424 height 98
click at [1398, 353] on link "View Sale Details" at bounding box center [1372, 356] width 75 height 20
click at [1359, 295] on link "Approve" at bounding box center [1357, 297] width 47 height 18
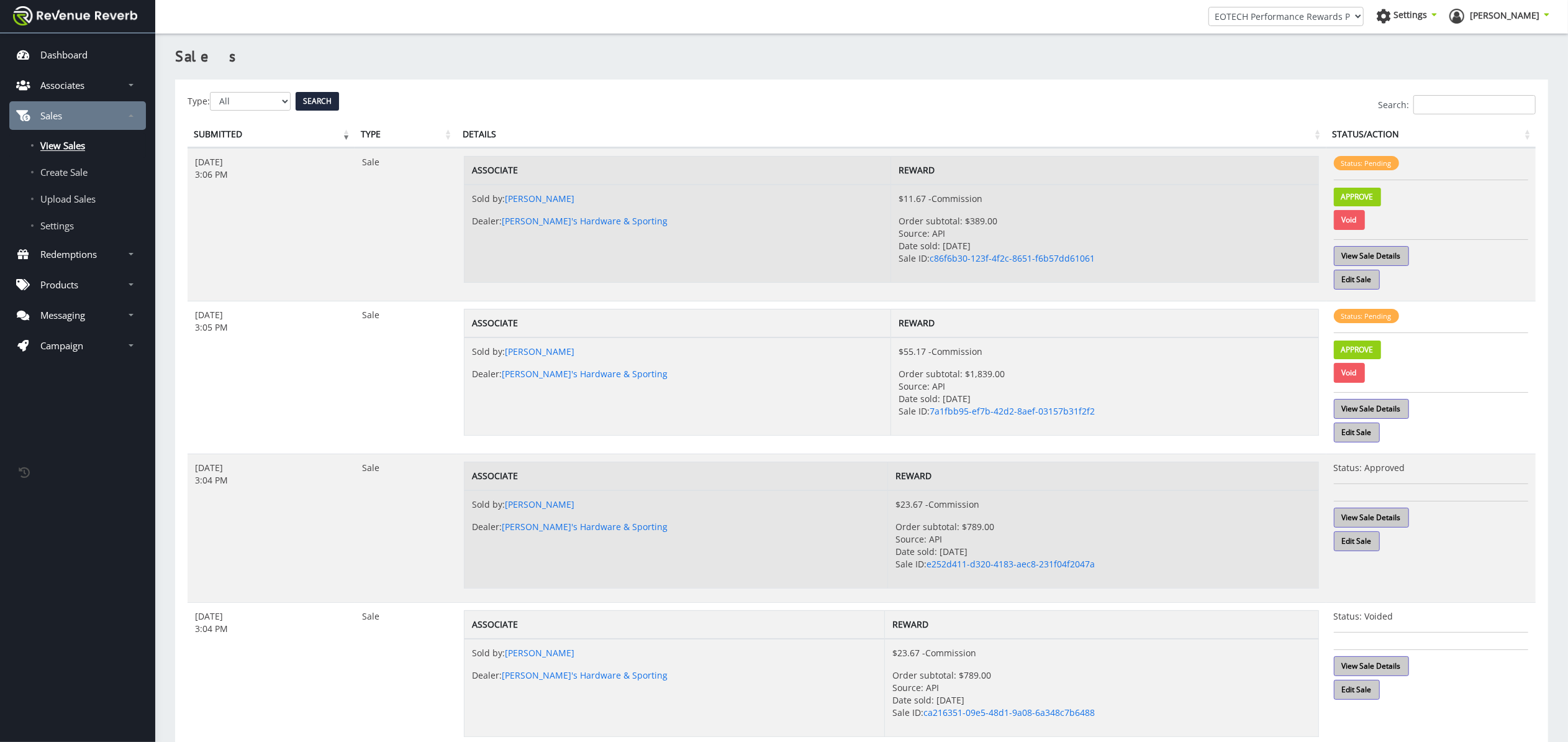
scroll to position [0, 0]
click at [1352, 374] on link "Void" at bounding box center [1349, 372] width 31 height 20
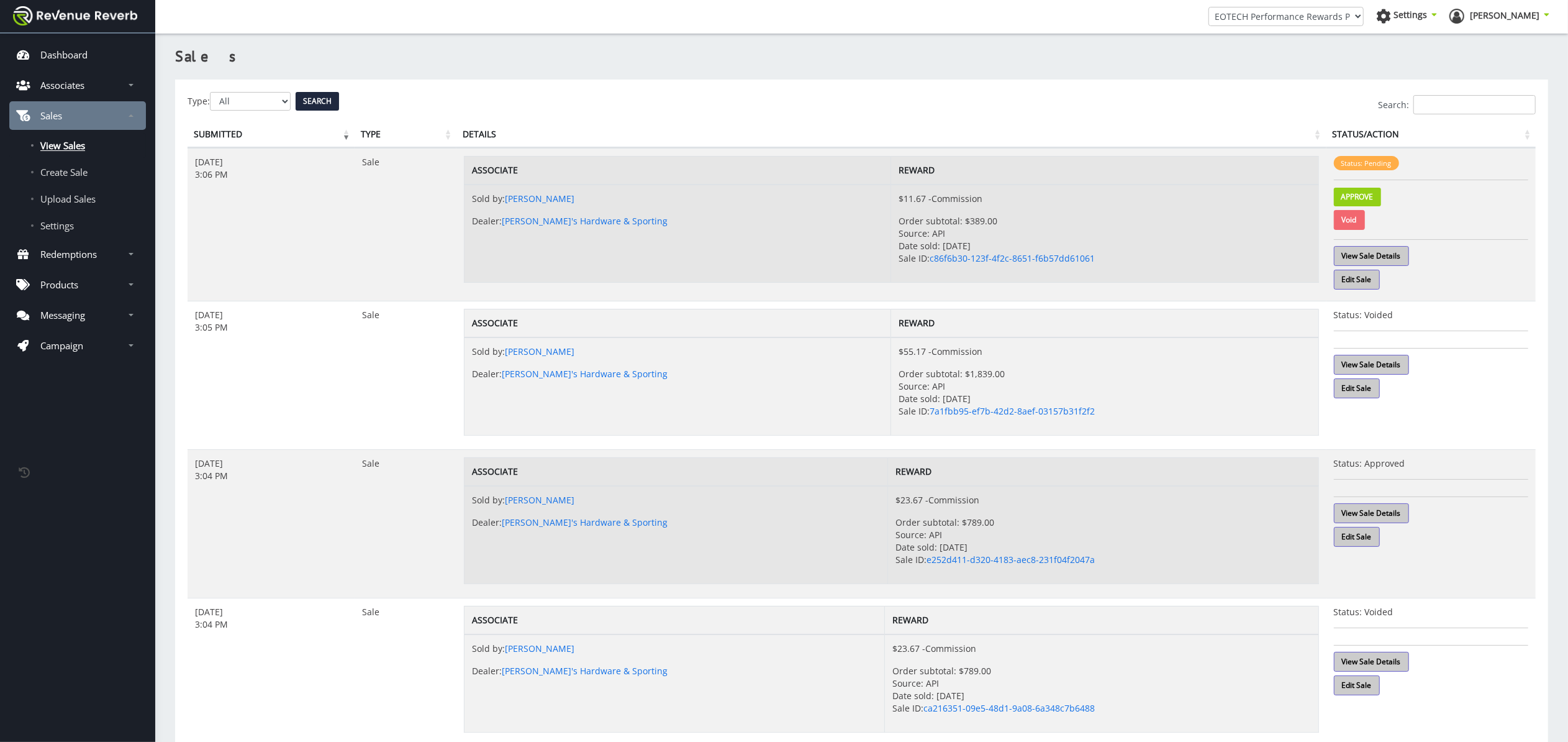
click at [1346, 216] on link "Void" at bounding box center [1349, 220] width 31 height 20
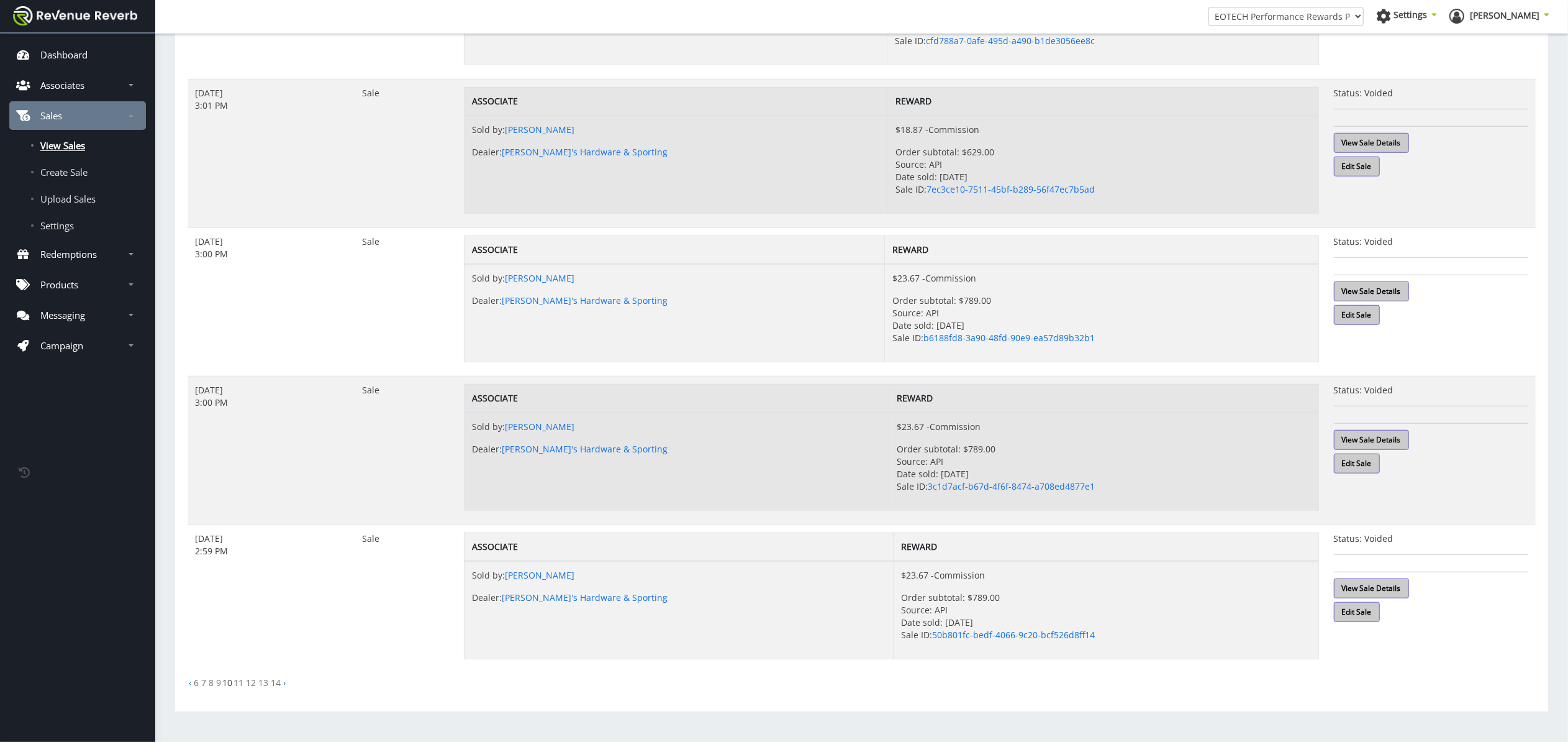
scroll to position [965, 0]
click at [275, 682] on link "14" at bounding box center [276, 682] width 10 height 12
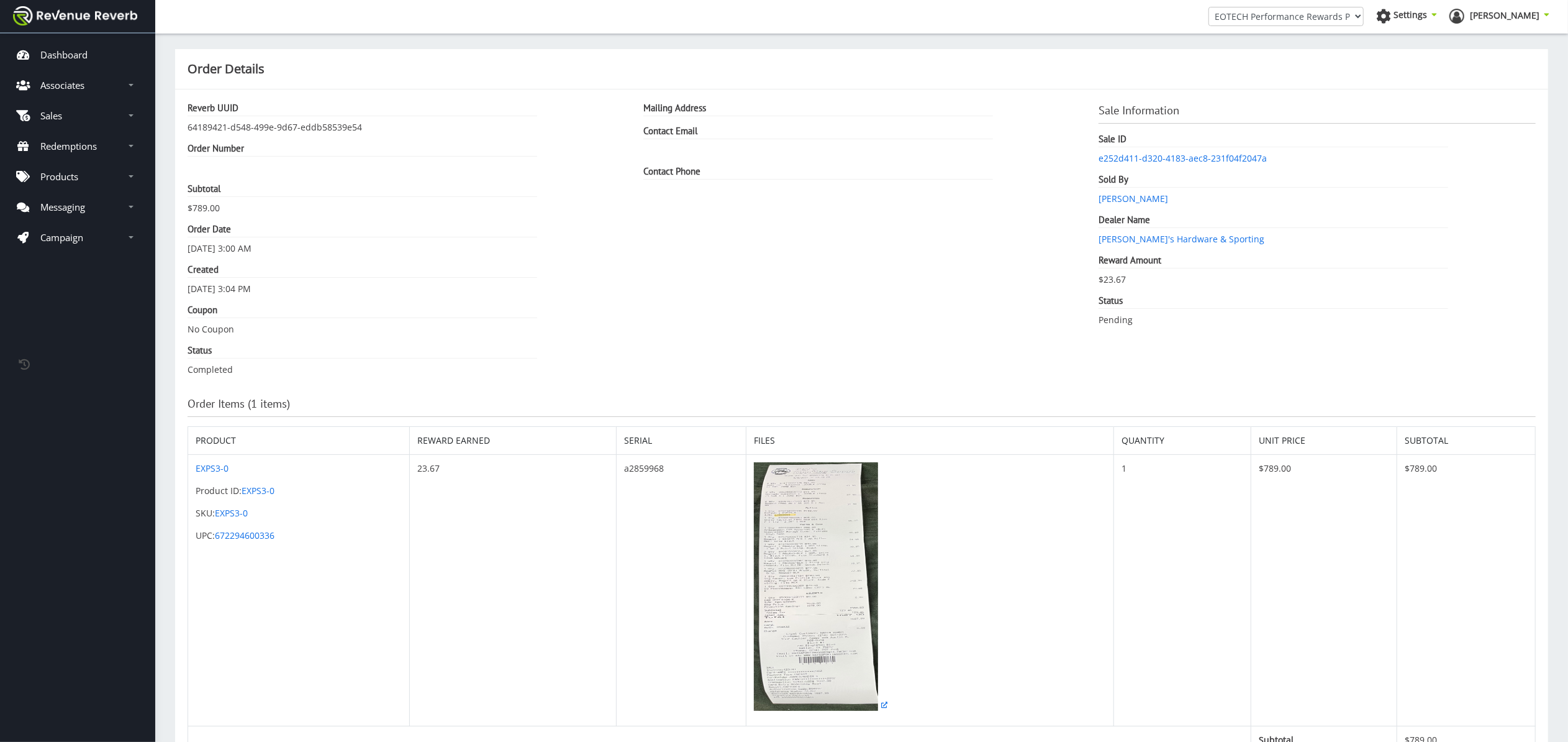
scroll to position [13, 13]
click at [820, 562] on img at bounding box center [815, 586] width 124 height 249
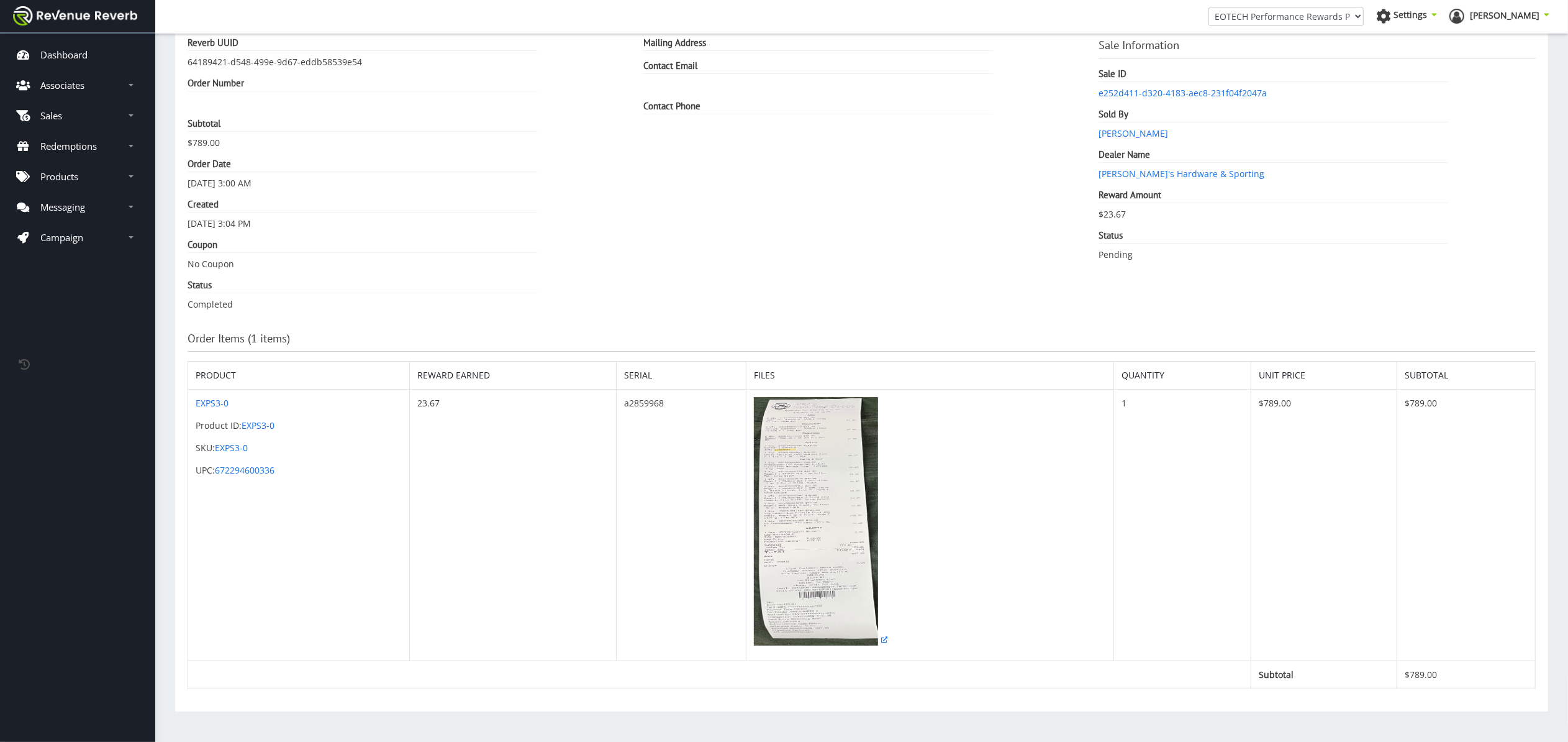
scroll to position [67, 0]
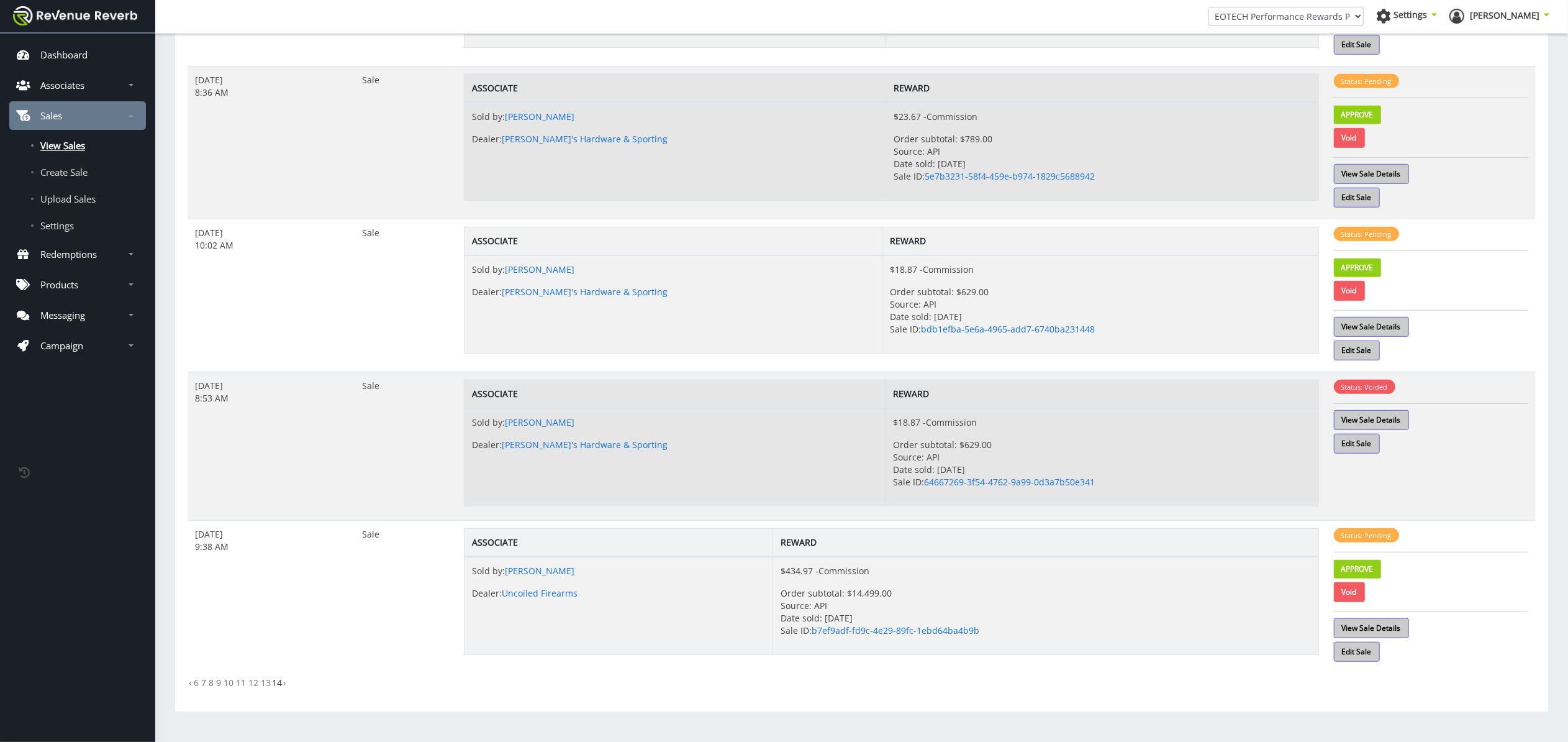
scroll to position [698, 0]
click at [1349, 592] on link "Void" at bounding box center [1349, 592] width 31 height 20
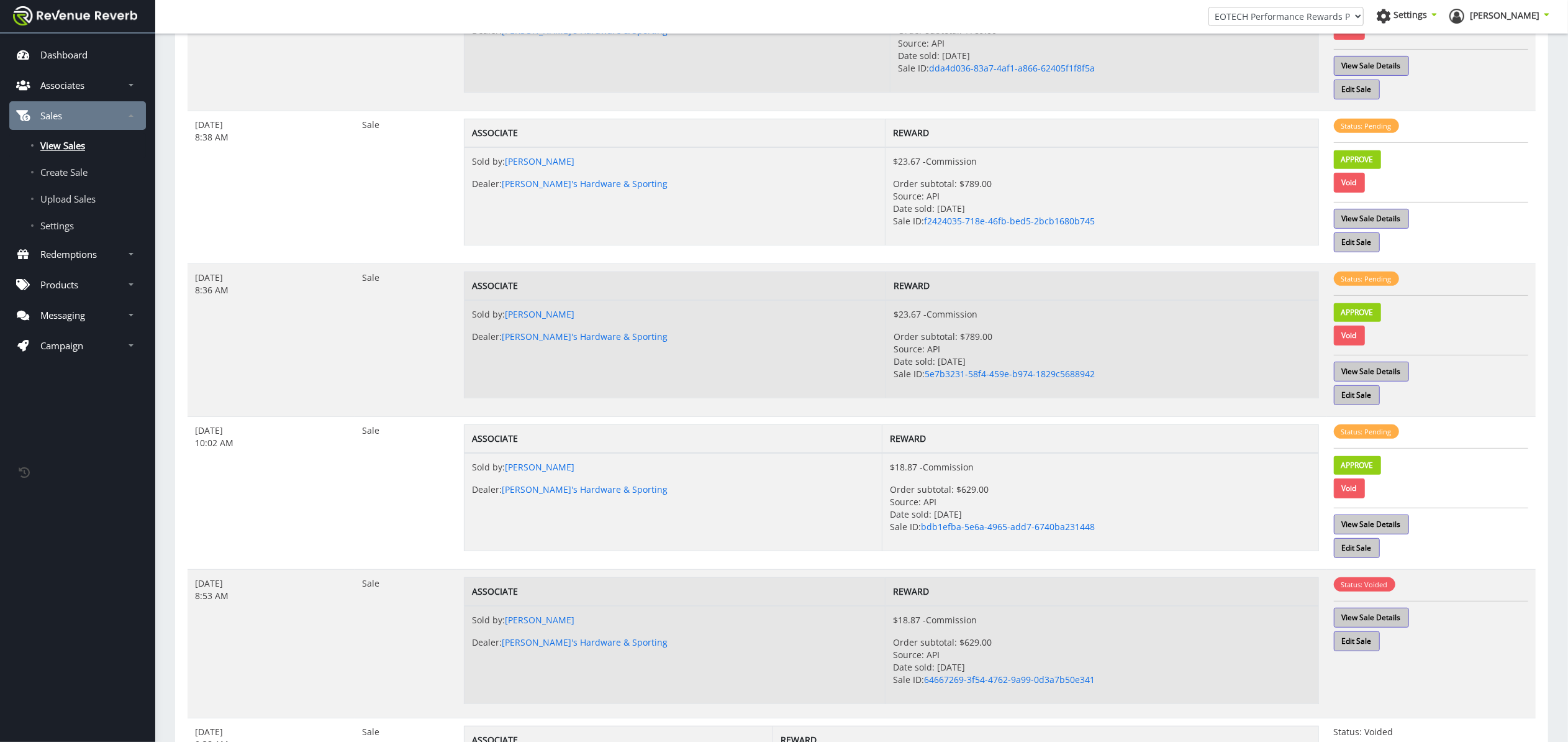
scroll to position [473, 0]
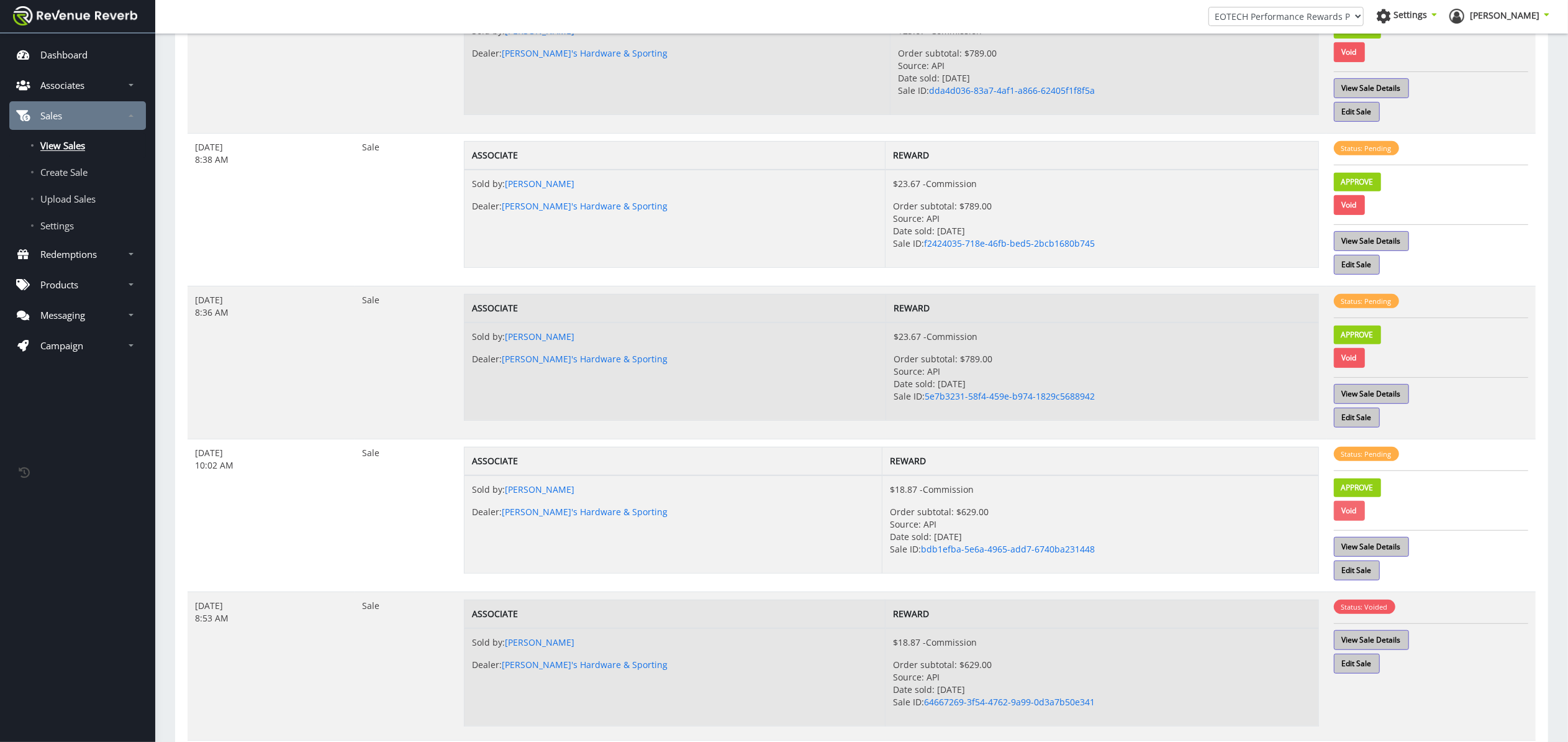
click at [1338, 513] on link "Void" at bounding box center [1349, 511] width 31 height 20
click at [1354, 362] on link "Void" at bounding box center [1349, 358] width 31 height 20
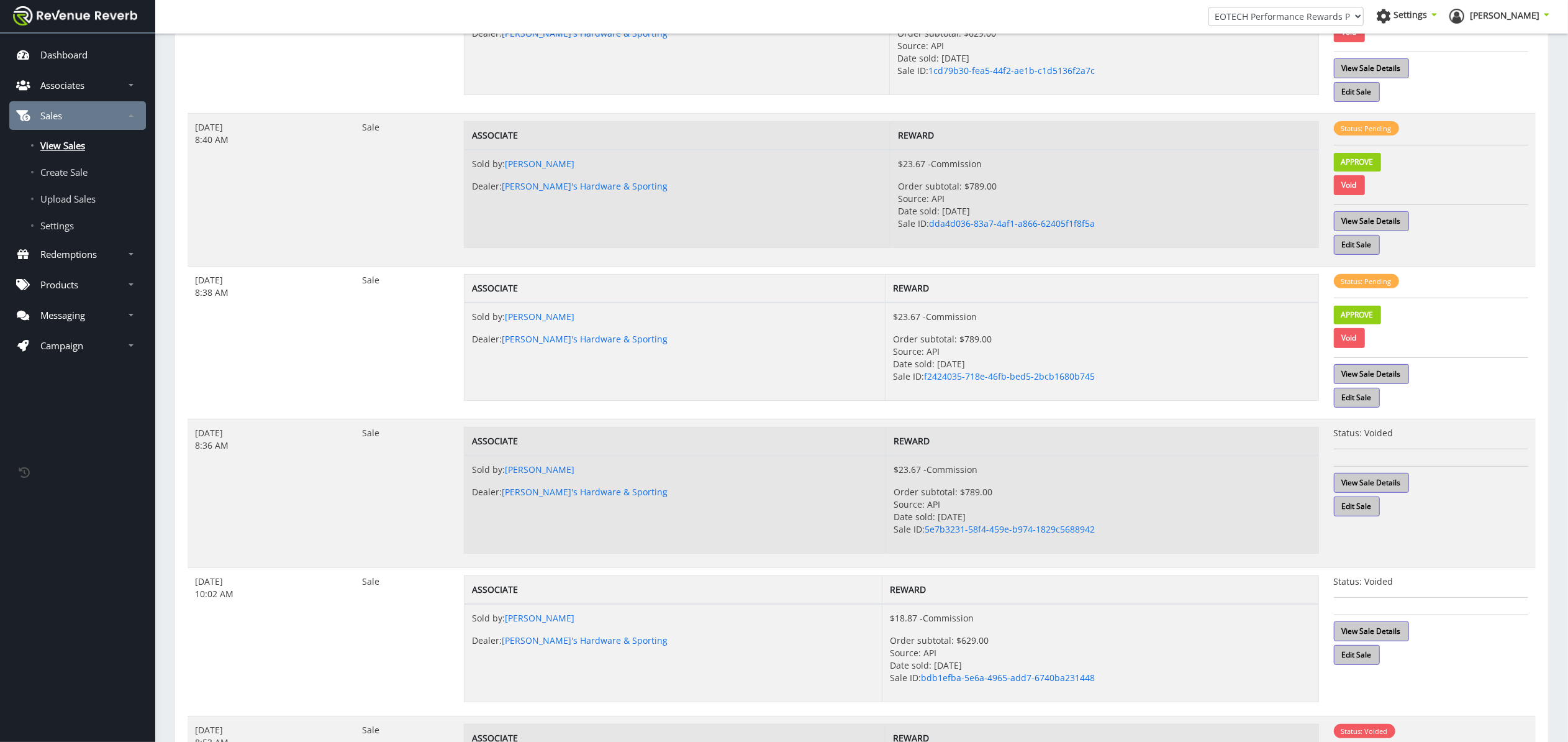
scroll to position [334, 0]
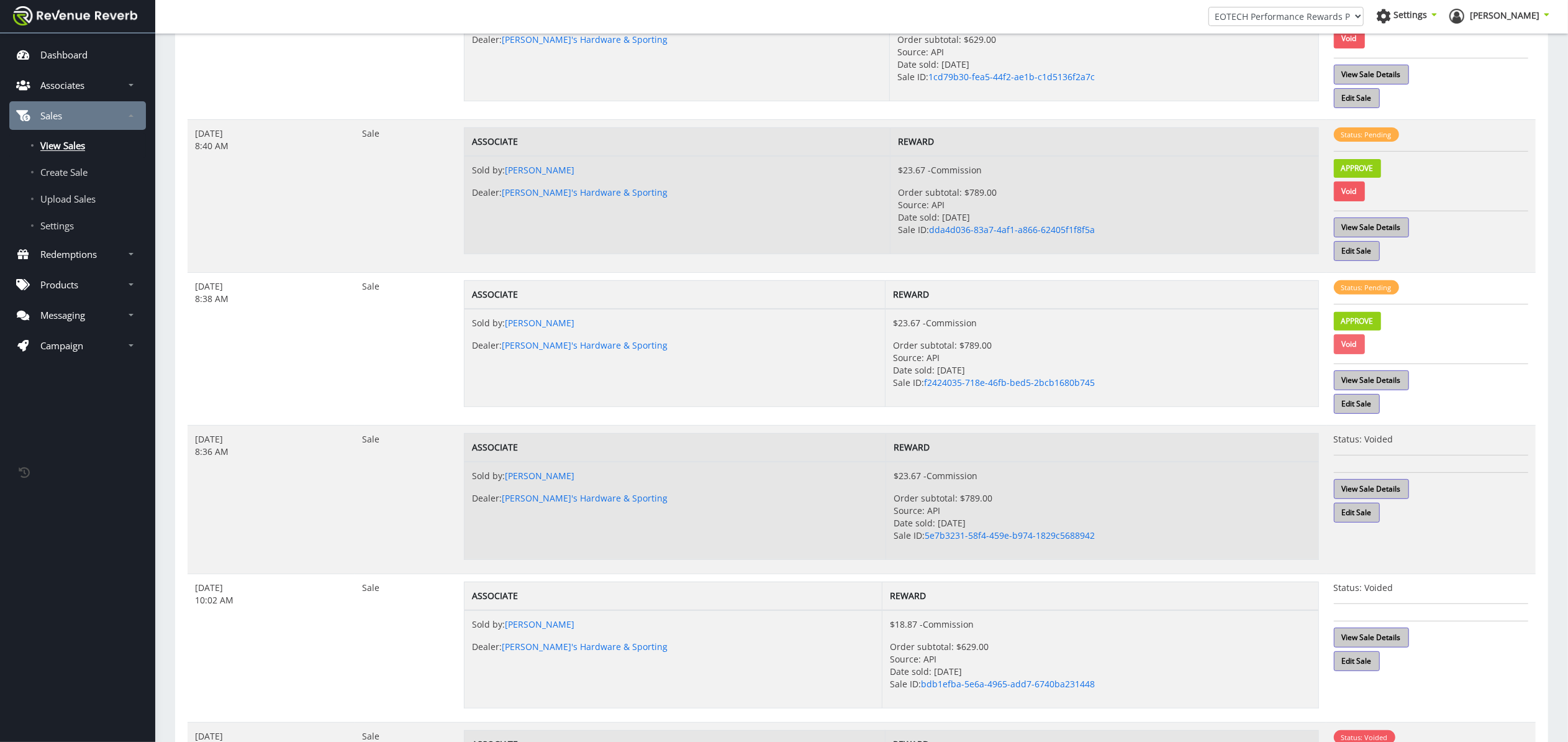
click at [1351, 344] on link "Void" at bounding box center [1349, 343] width 31 height 20
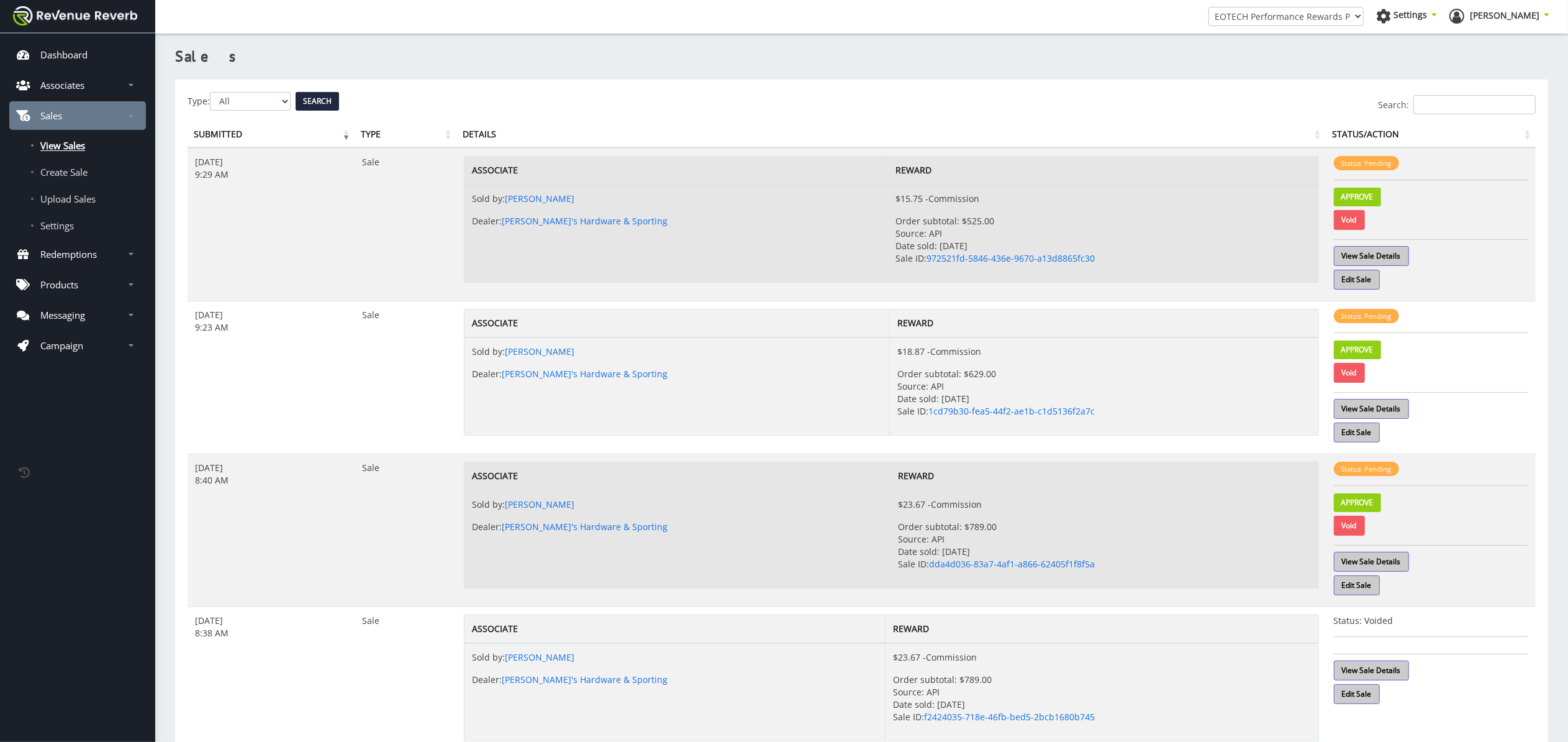
scroll to position [0, 0]
click at [1359, 528] on link "Void" at bounding box center [1349, 525] width 31 height 20
click at [1356, 369] on link "Void" at bounding box center [1349, 372] width 31 height 20
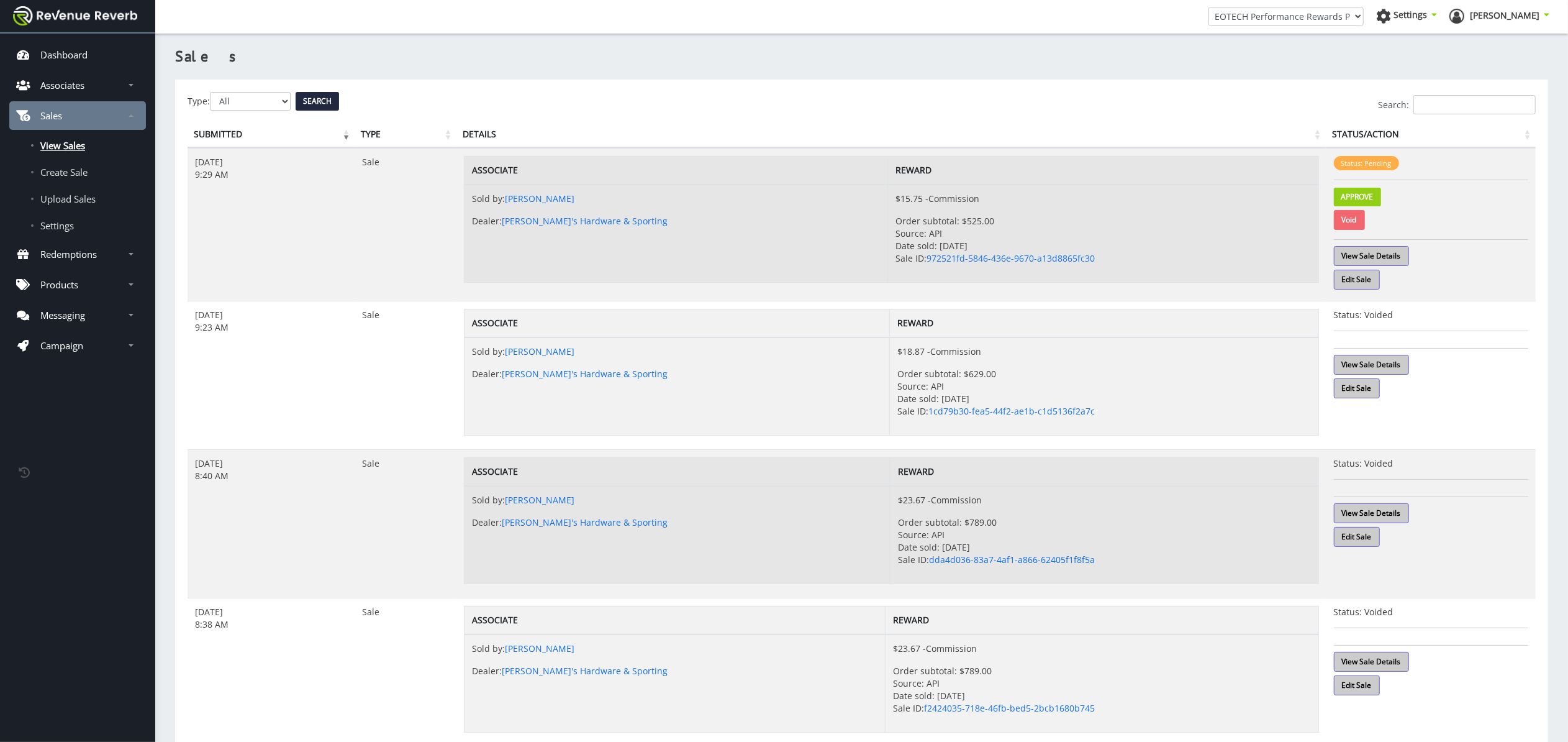
click at [1354, 215] on link "Void" at bounding box center [1349, 220] width 31 height 20
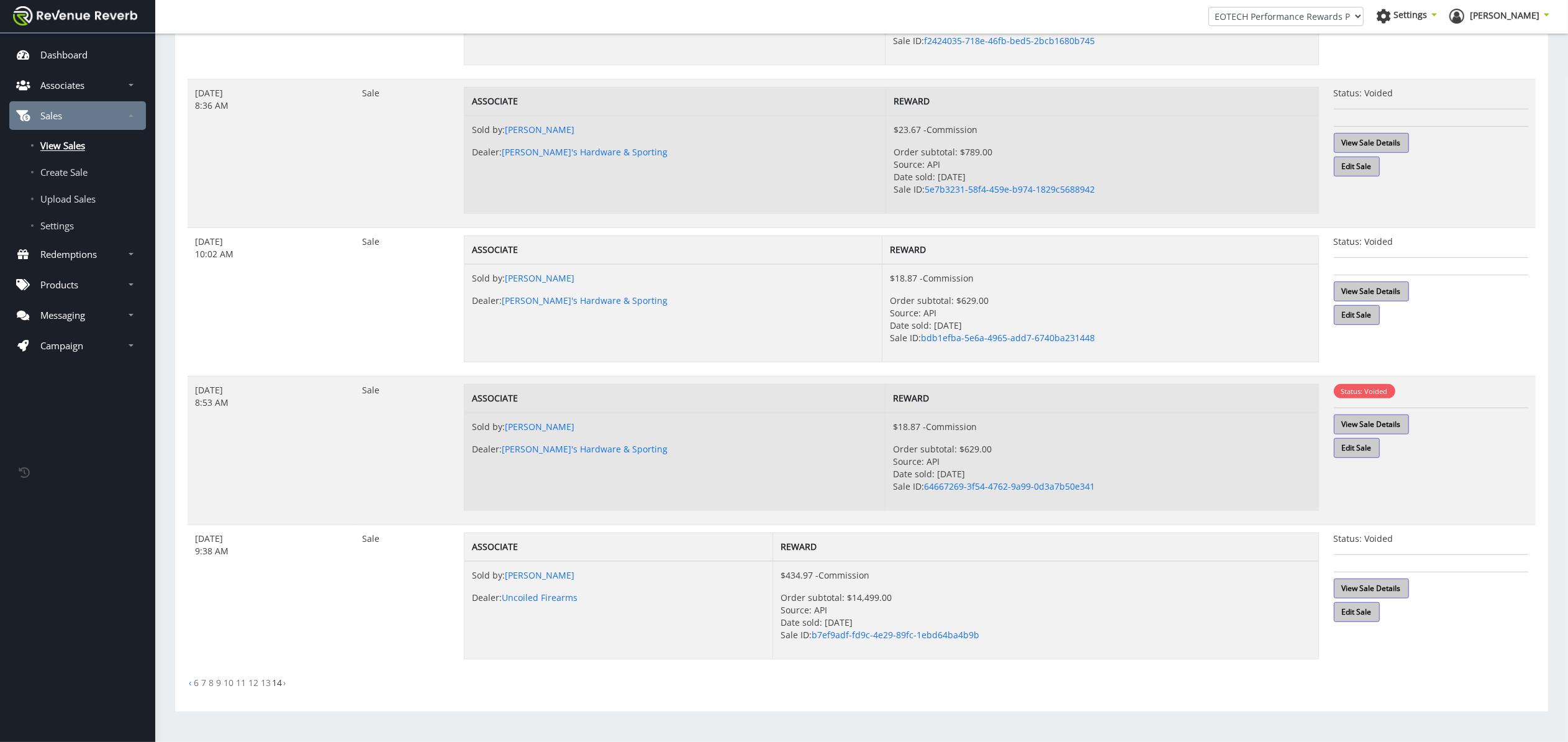
scroll to position [668, 0]
click at [266, 683] on link "13" at bounding box center [266, 682] width 10 height 12
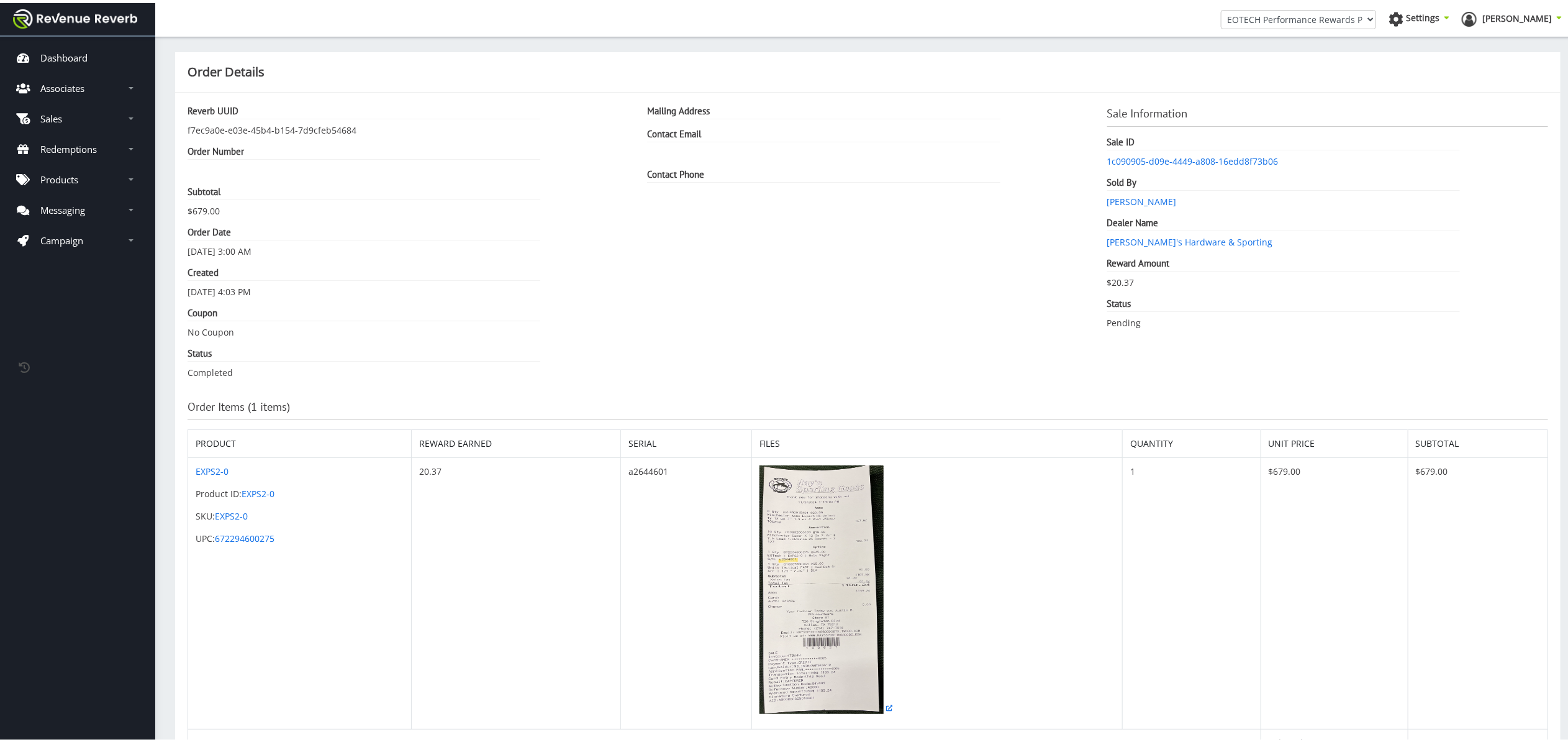
scroll to position [13, 13]
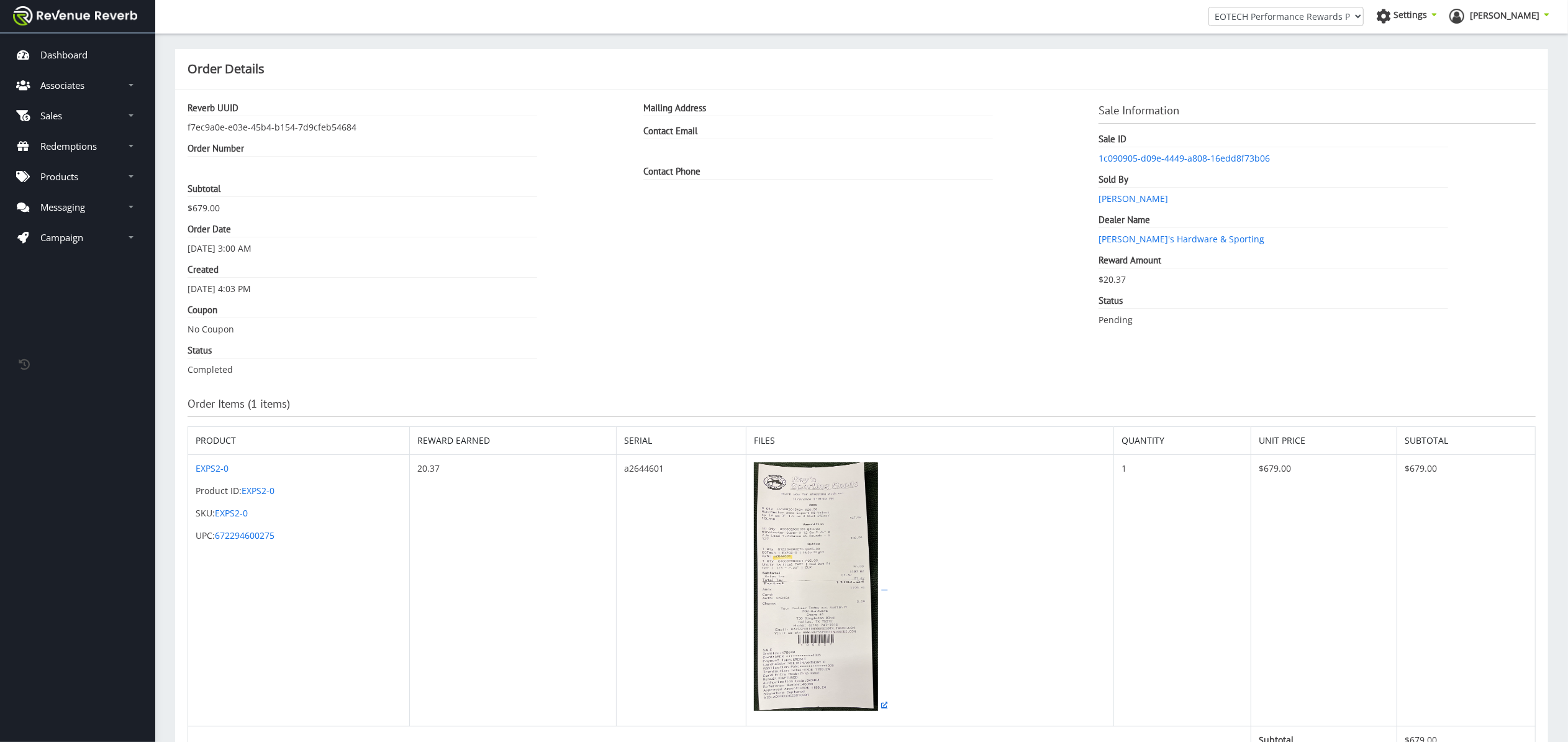
click at [847, 587] on img at bounding box center [815, 586] width 124 height 249
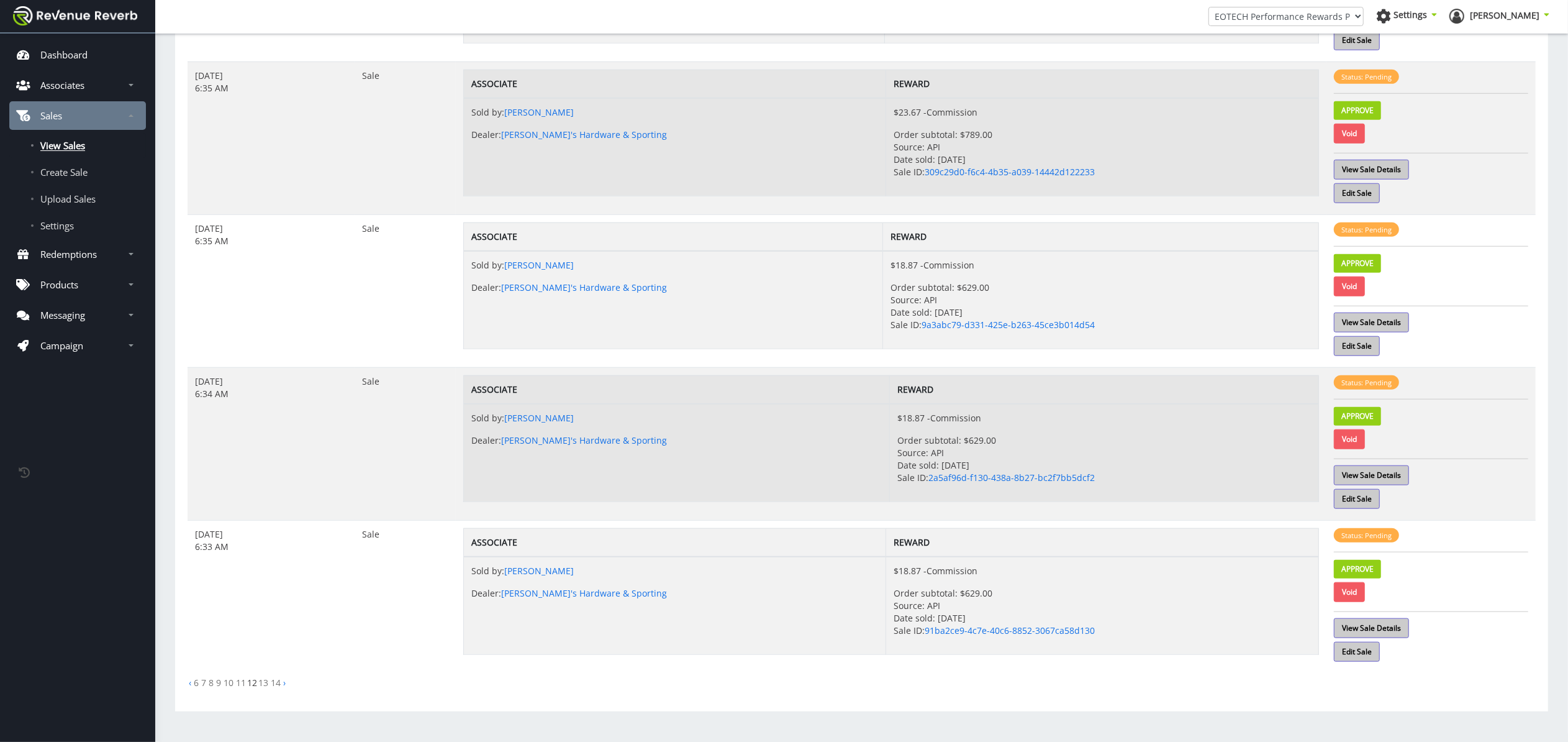
scroll to position [1011, 0]
click at [1356, 589] on link "Void" at bounding box center [1349, 592] width 31 height 20
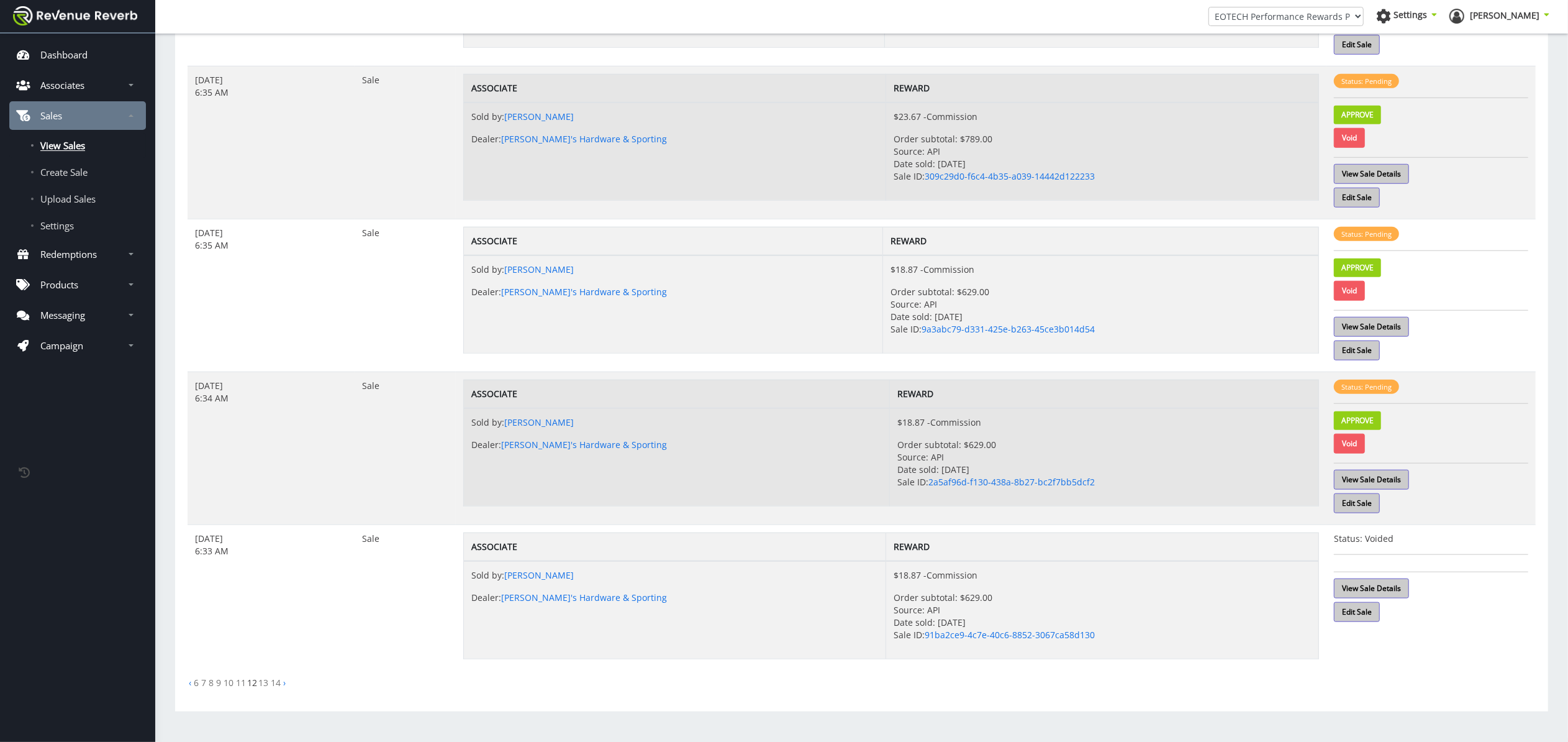
scroll to position [1006, 0]
click at [1358, 440] on link "Void" at bounding box center [1349, 443] width 31 height 20
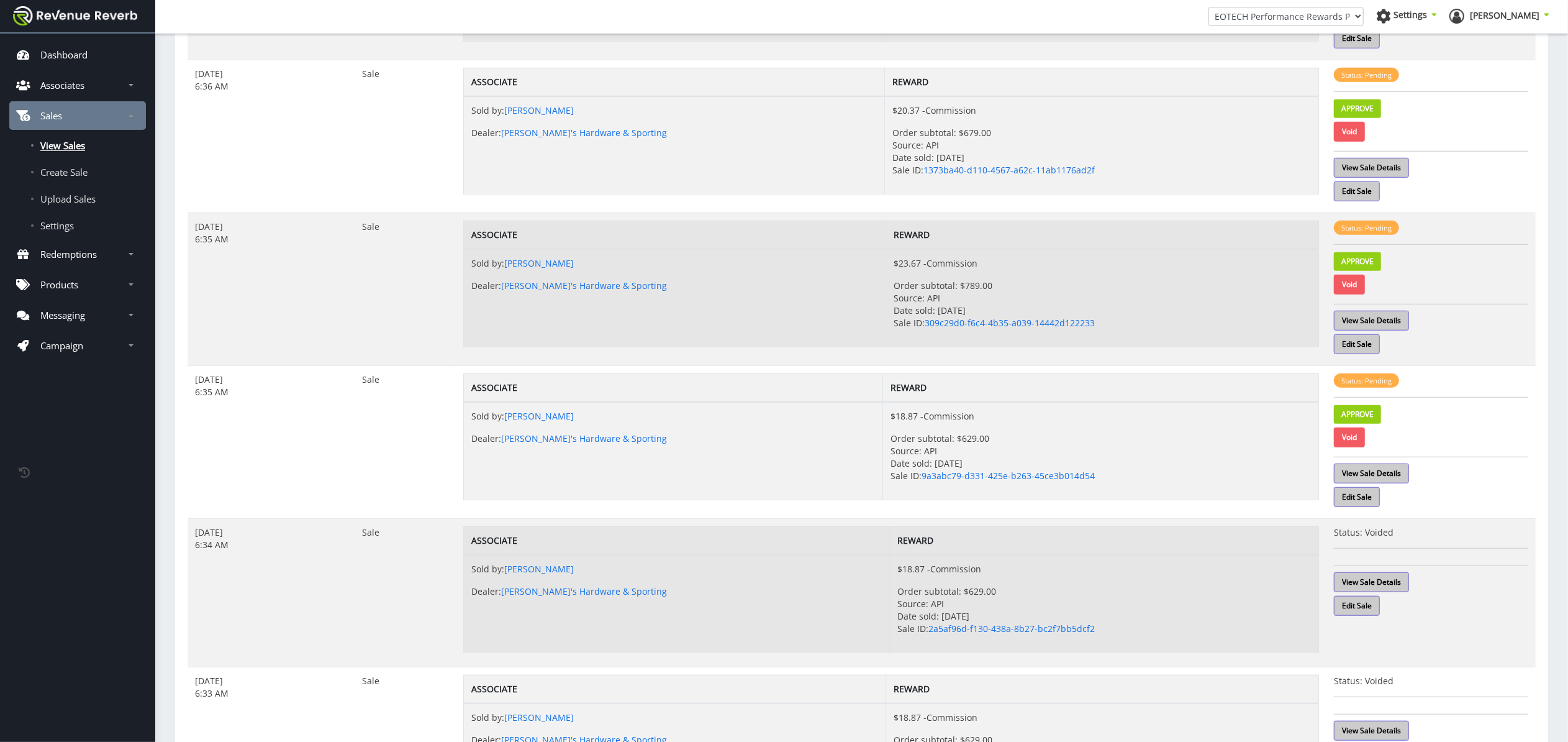
scroll to position [843, 0]
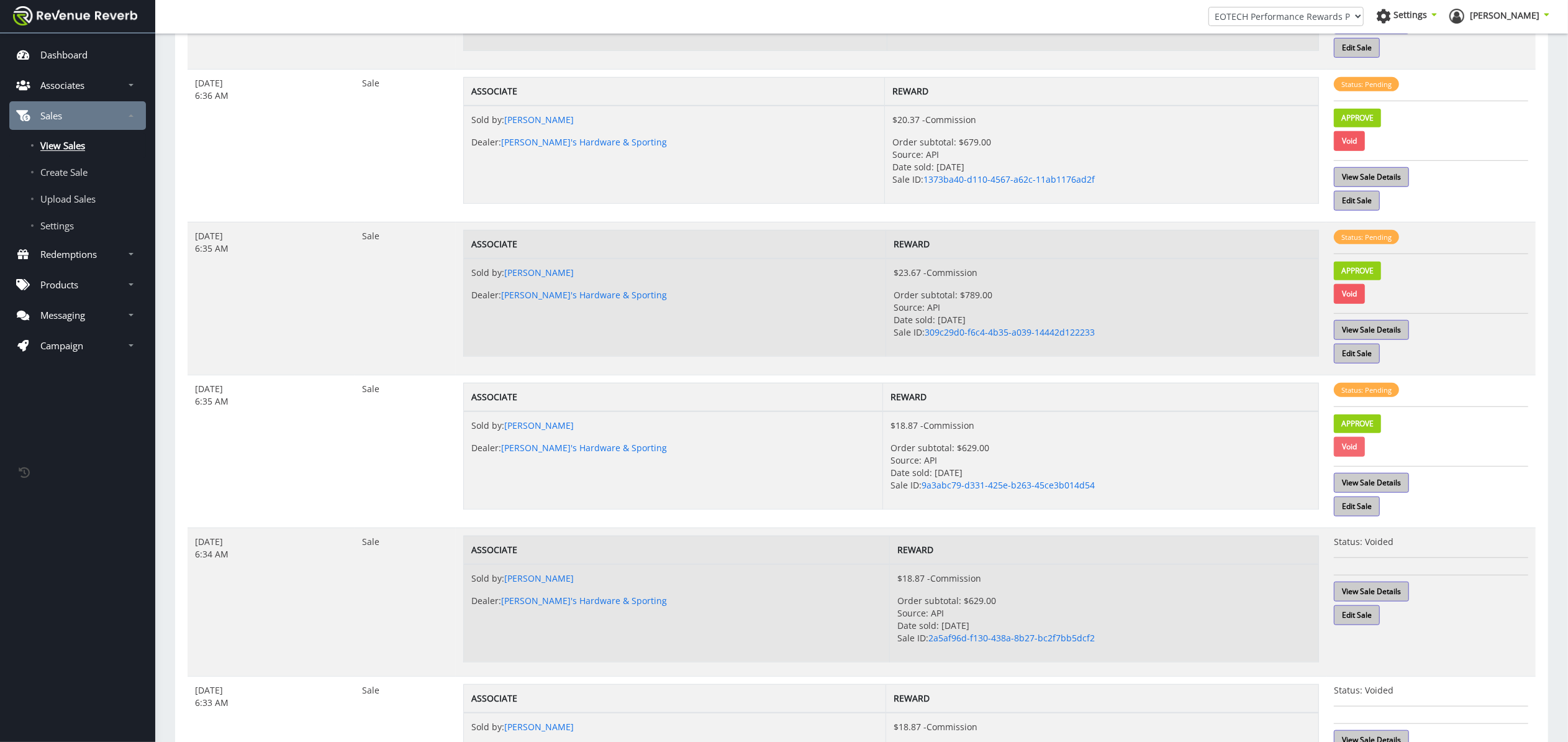
click at [1358, 449] on link "Void" at bounding box center [1349, 446] width 31 height 20
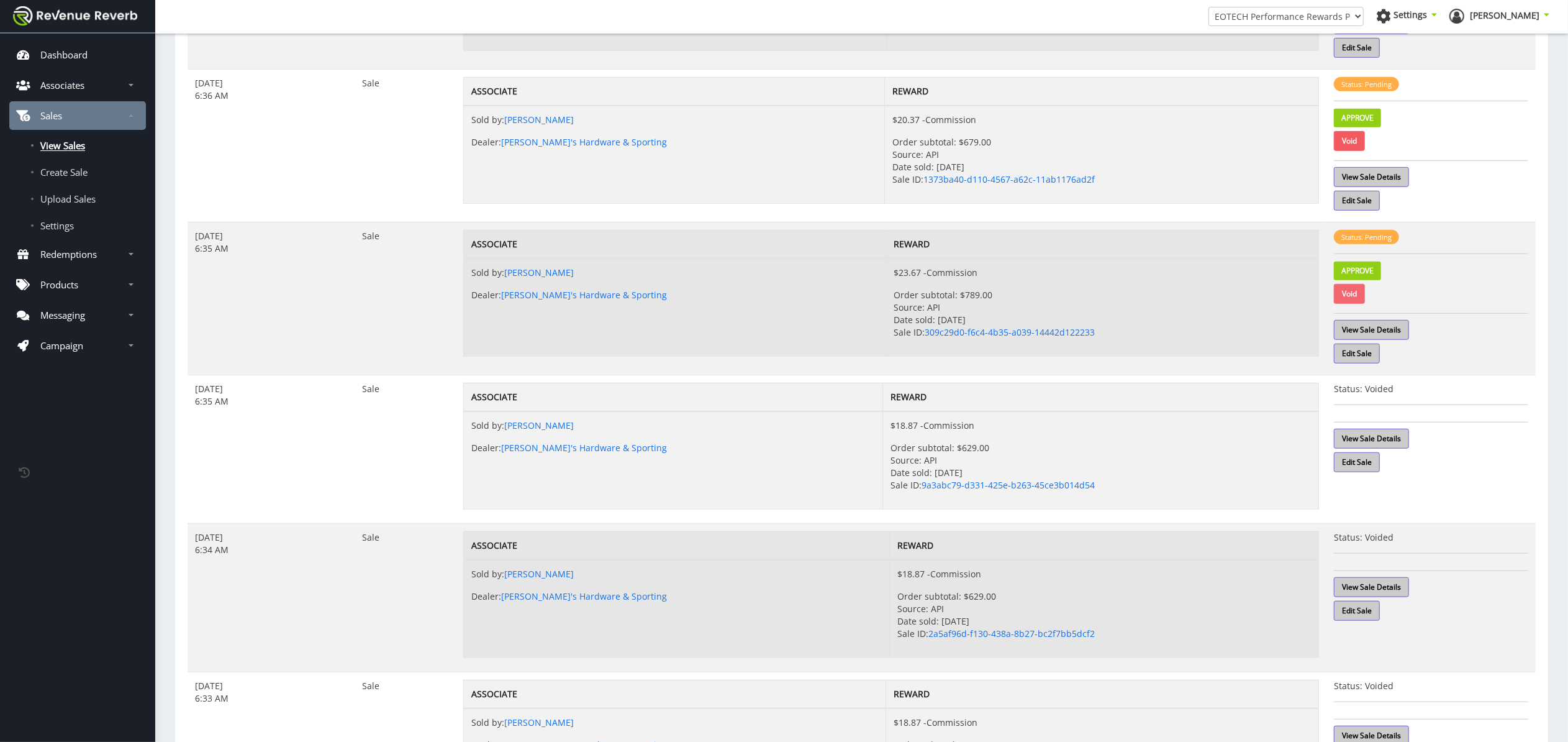
click at [1347, 299] on link "Void" at bounding box center [1349, 293] width 31 height 20
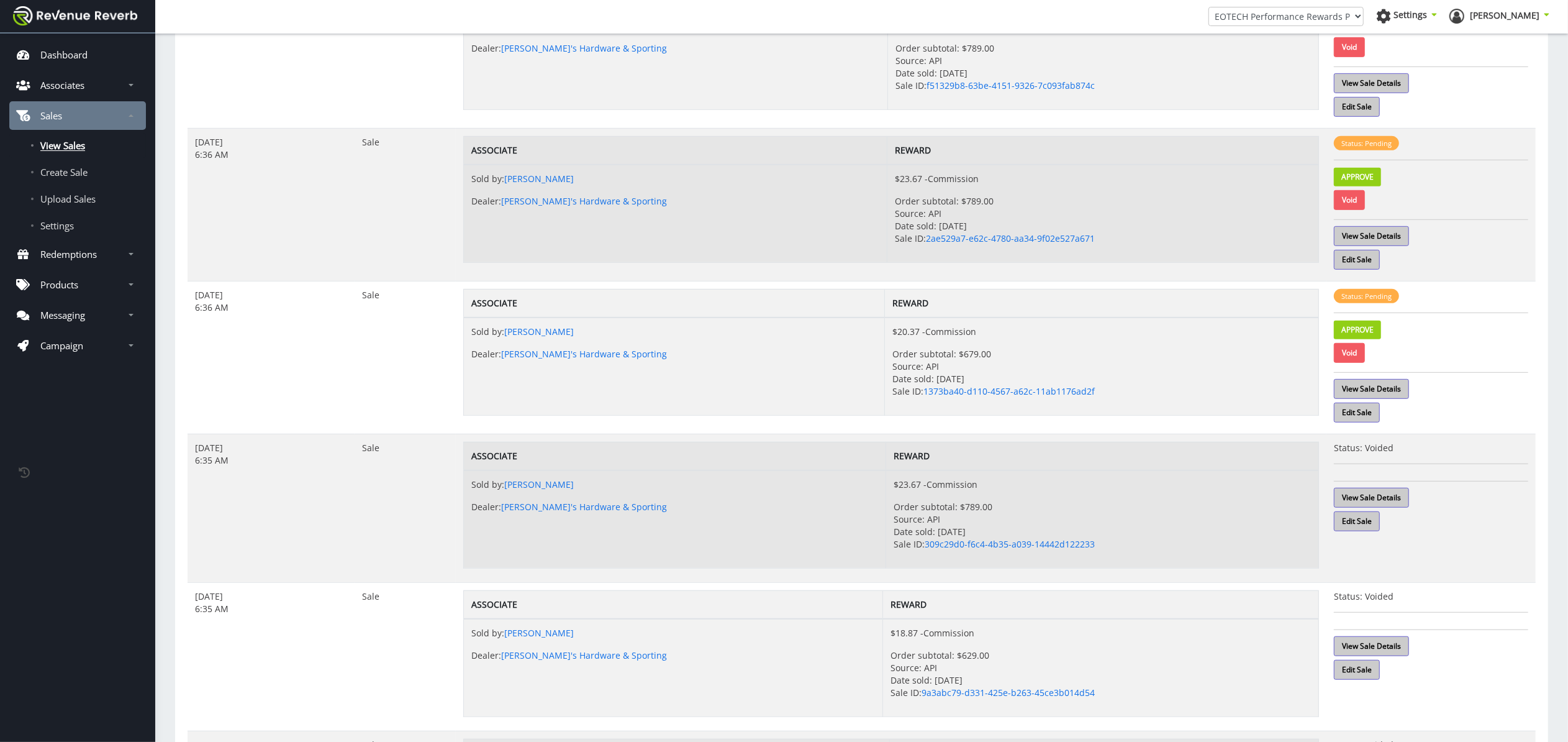
scroll to position [631, 0]
click at [1354, 355] on link "Void" at bounding box center [1349, 352] width 31 height 20
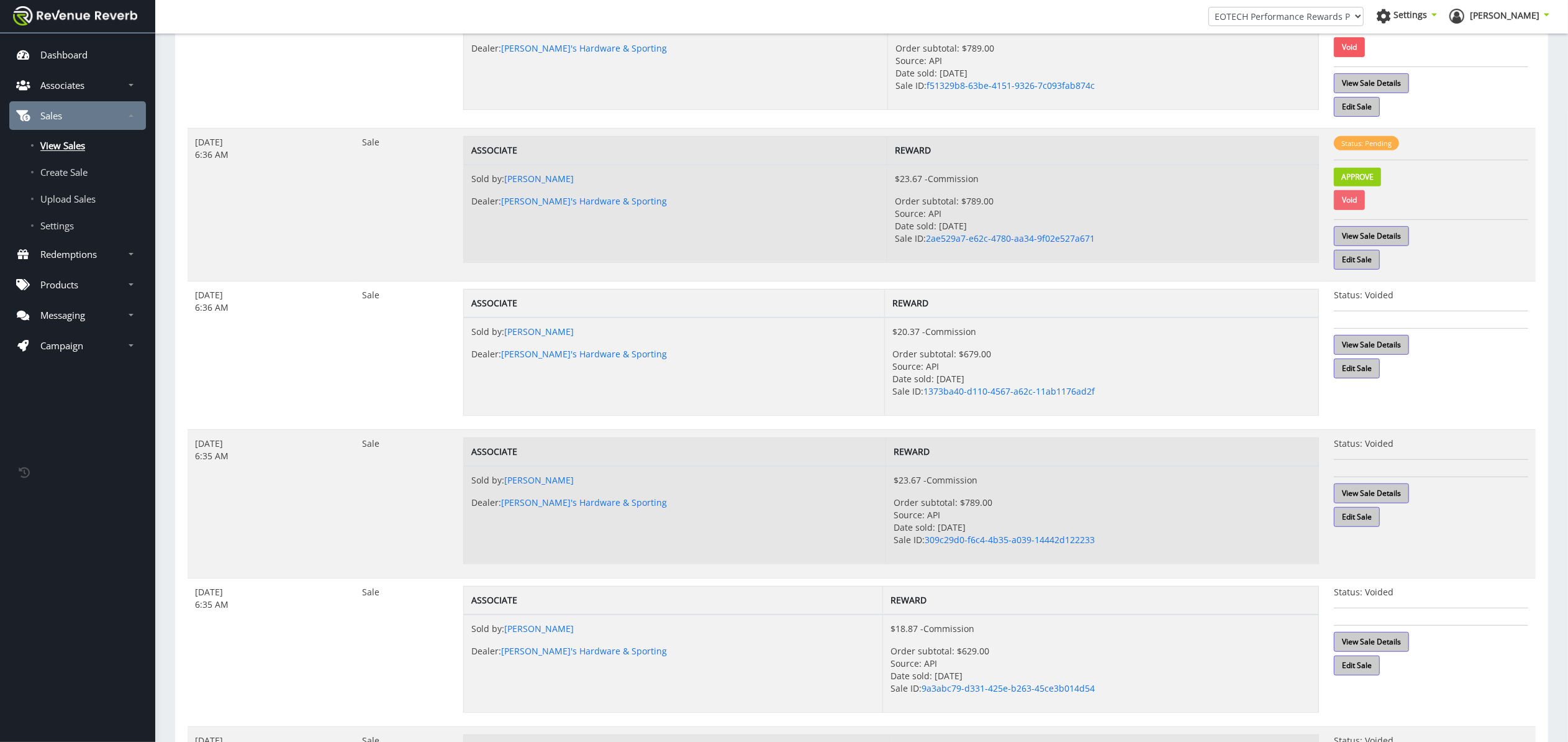
click at [1354, 204] on link "Void" at bounding box center [1349, 199] width 31 height 20
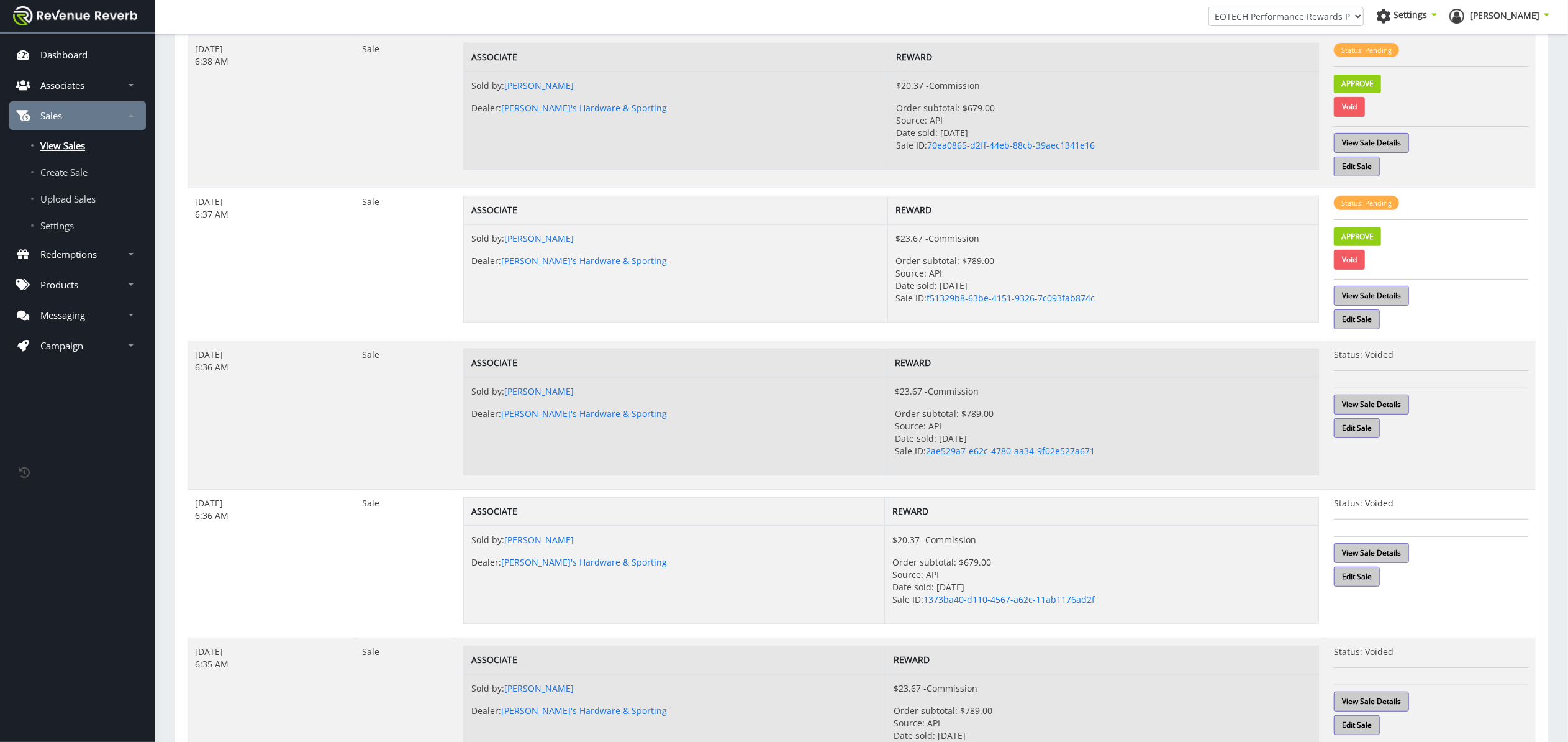
scroll to position [418, 0]
click at [1345, 261] on link "Void" at bounding box center [1349, 260] width 31 height 20
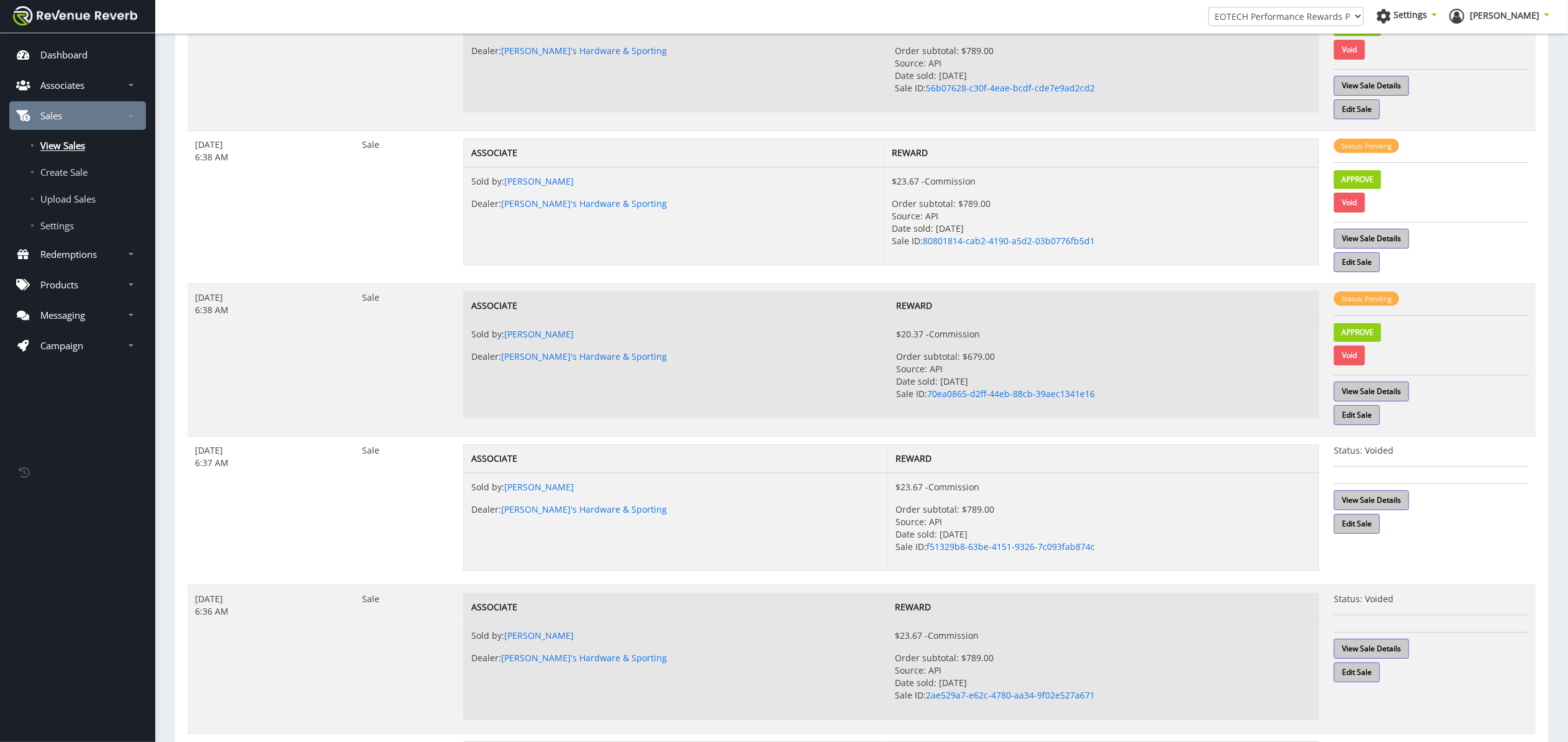
scroll to position [167, 0]
click at [1356, 360] on link "Void" at bounding box center [1349, 358] width 31 height 20
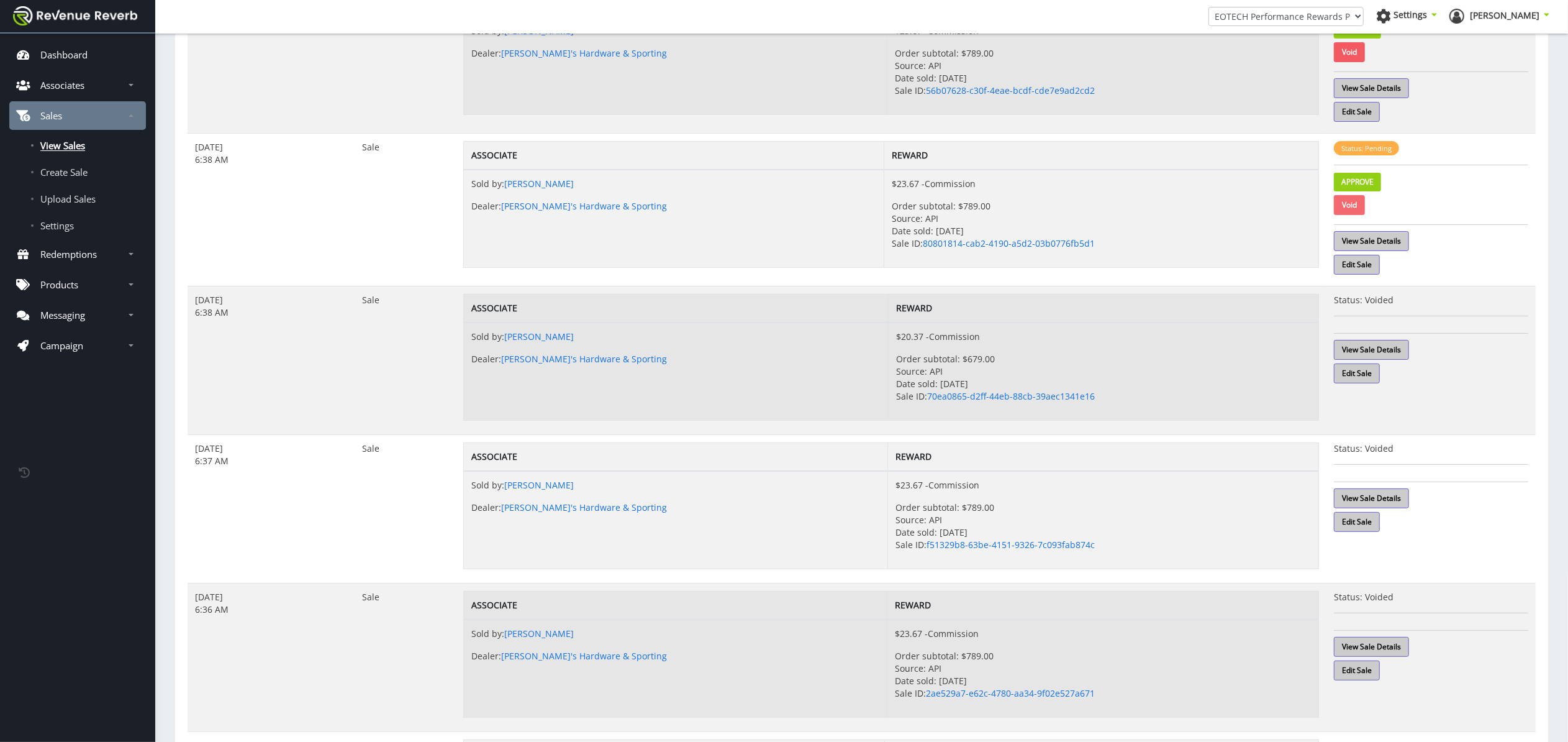
click at [1356, 204] on link "Void" at bounding box center [1349, 205] width 31 height 20
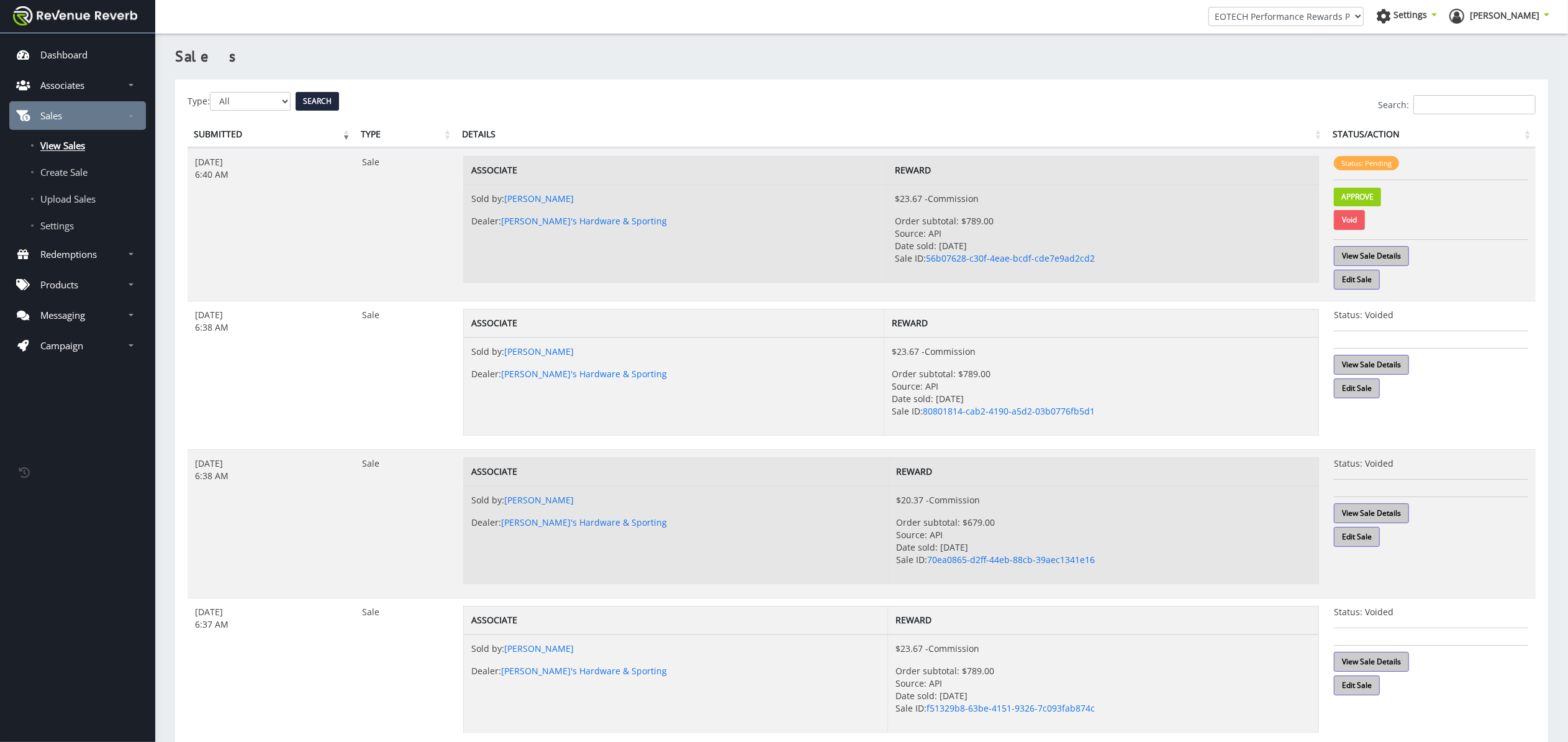
scroll to position [0, 0]
click at [1342, 219] on link "Void" at bounding box center [1349, 220] width 31 height 20
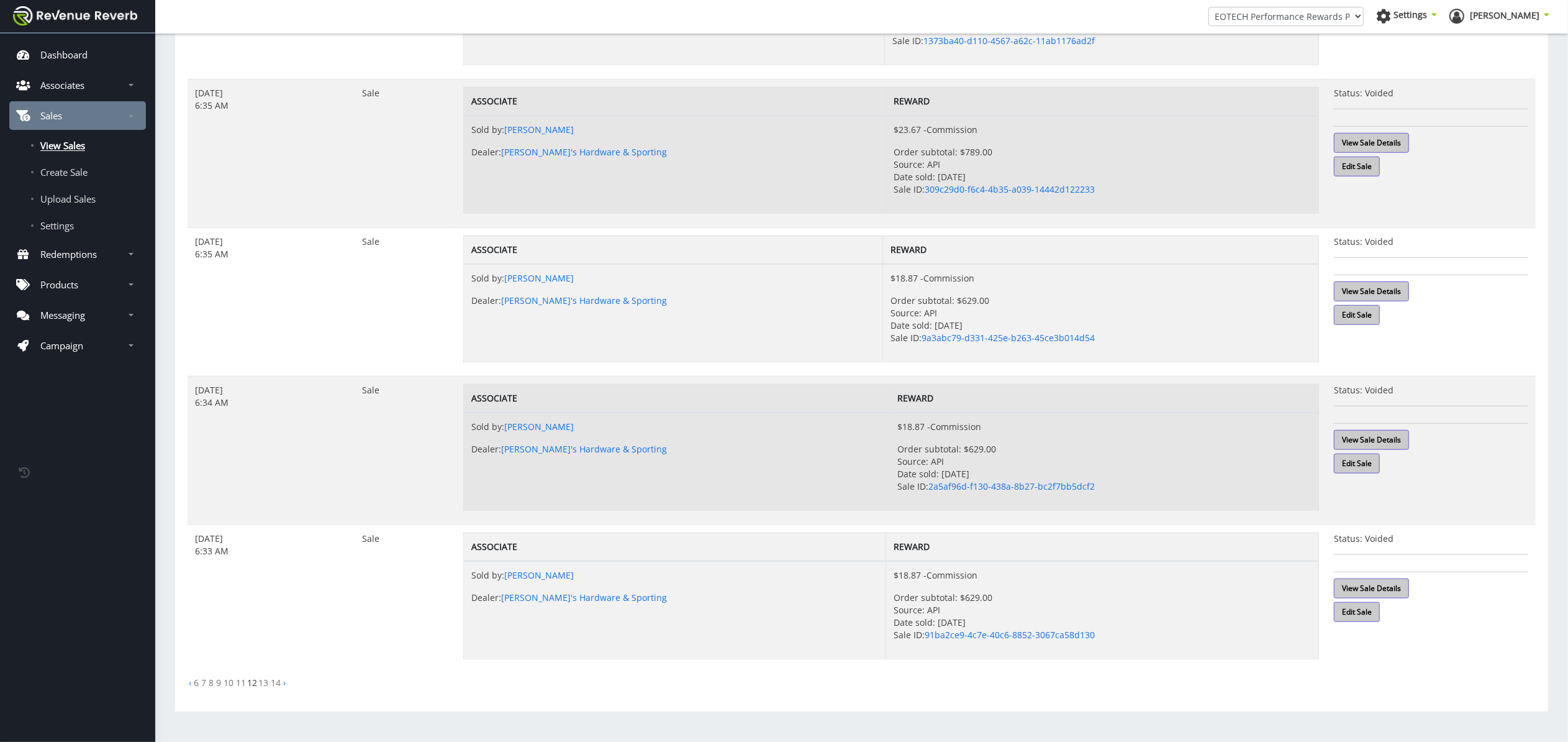
scroll to position [965, 0]
click at [242, 684] on link "11" at bounding box center [241, 682] width 10 height 12
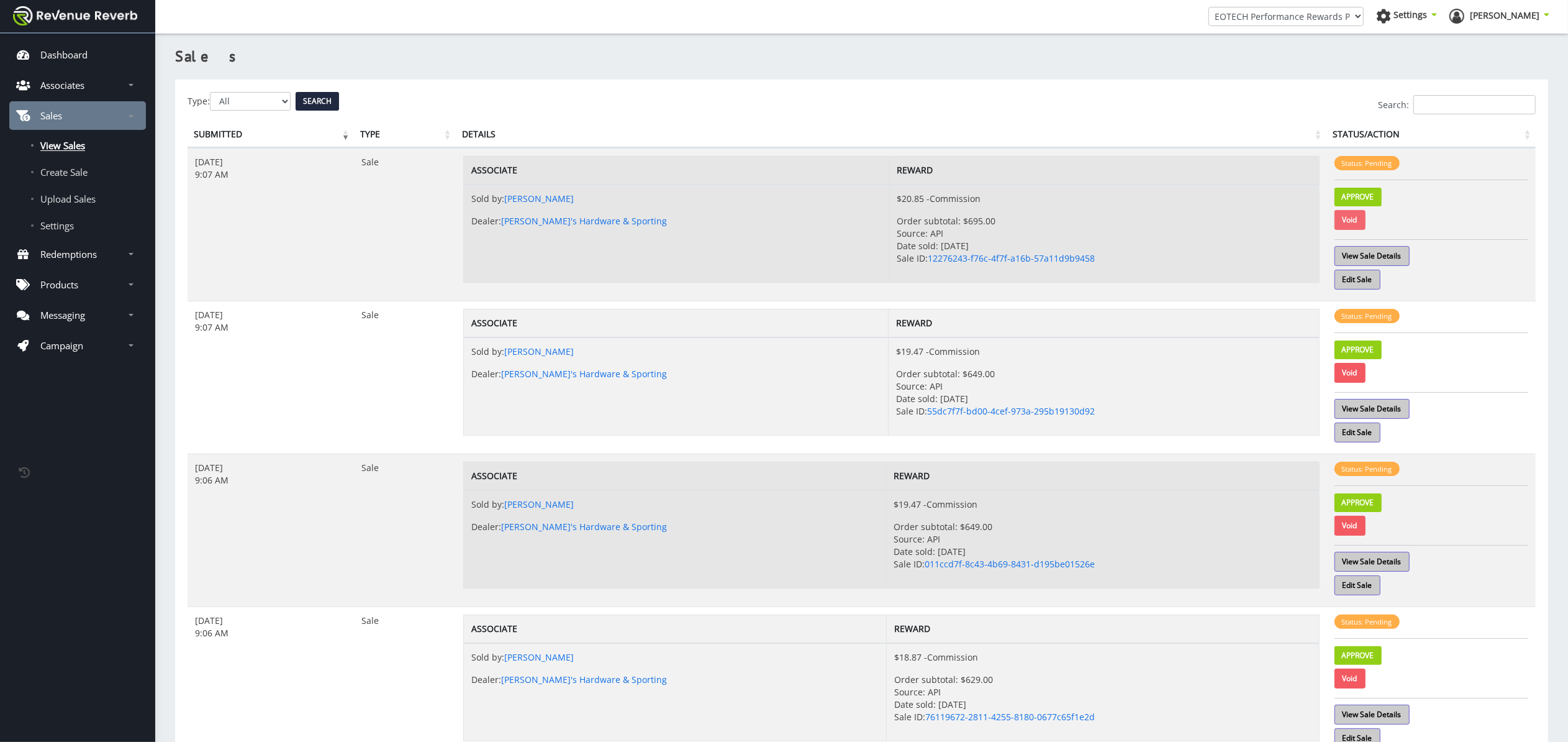
click at [1358, 222] on link "Void" at bounding box center [1350, 220] width 31 height 20
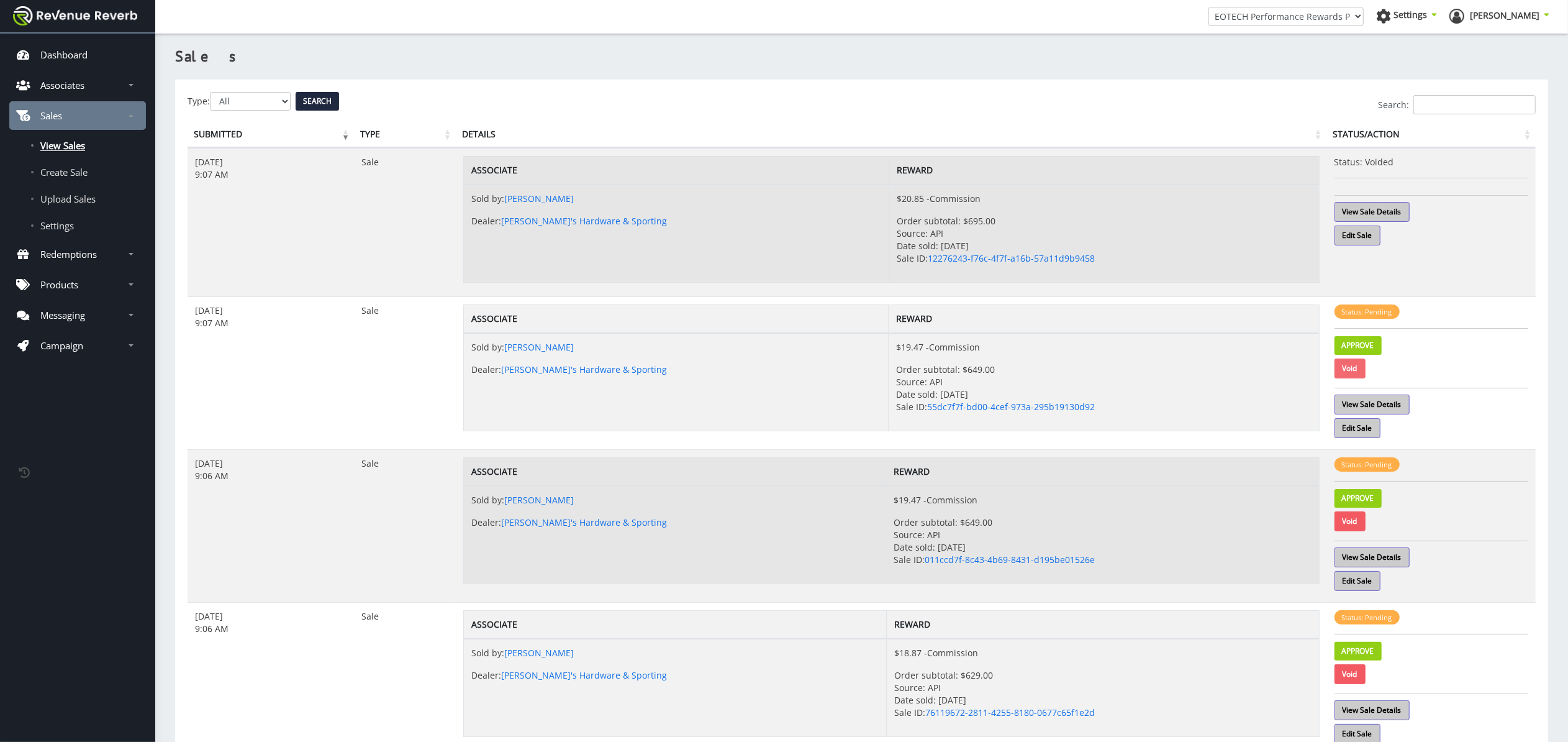
click at [1357, 369] on link "Void" at bounding box center [1350, 368] width 31 height 20
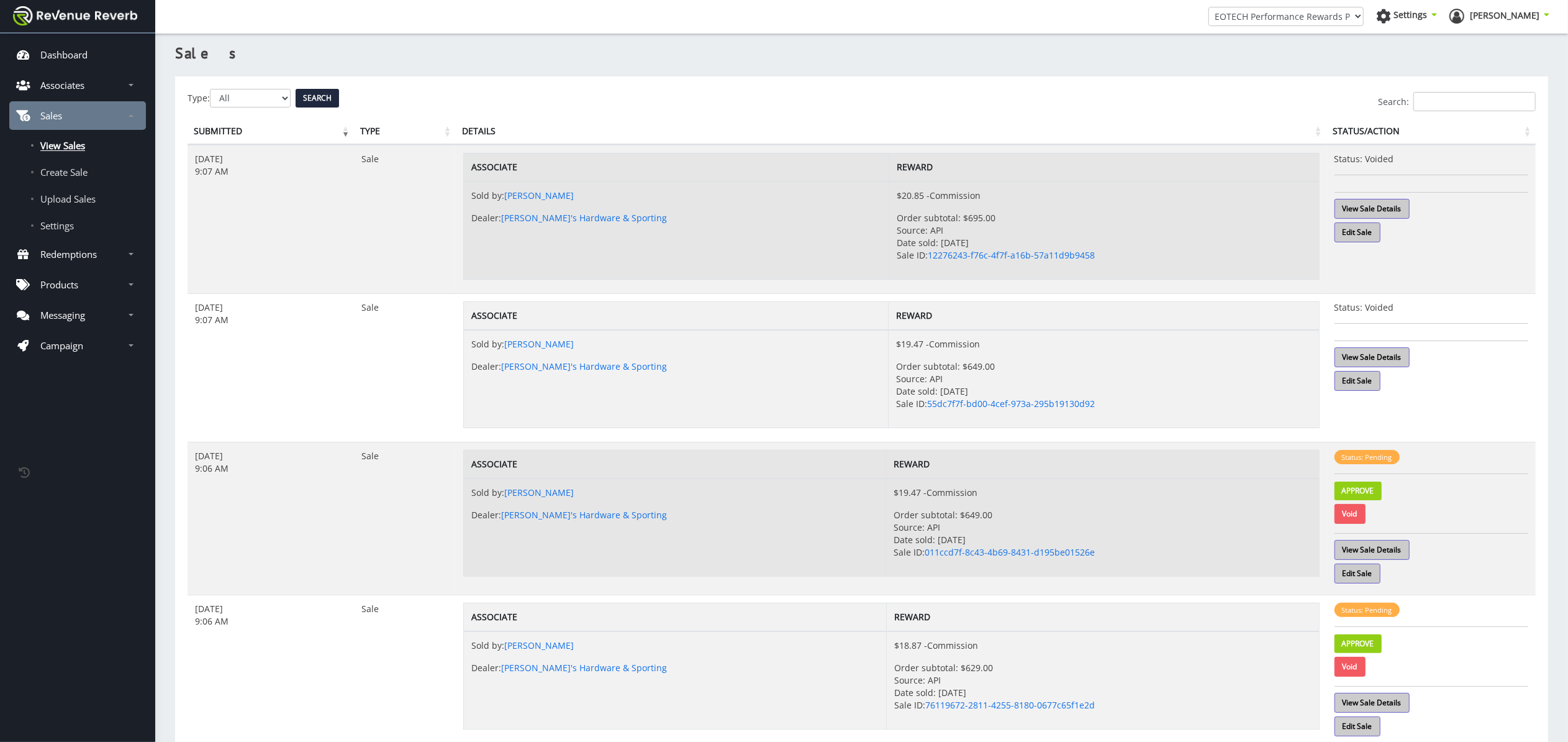
scroll to position [3, 0]
click at [1352, 518] on link "Void" at bounding box center [1350, 514] width 31 height 20
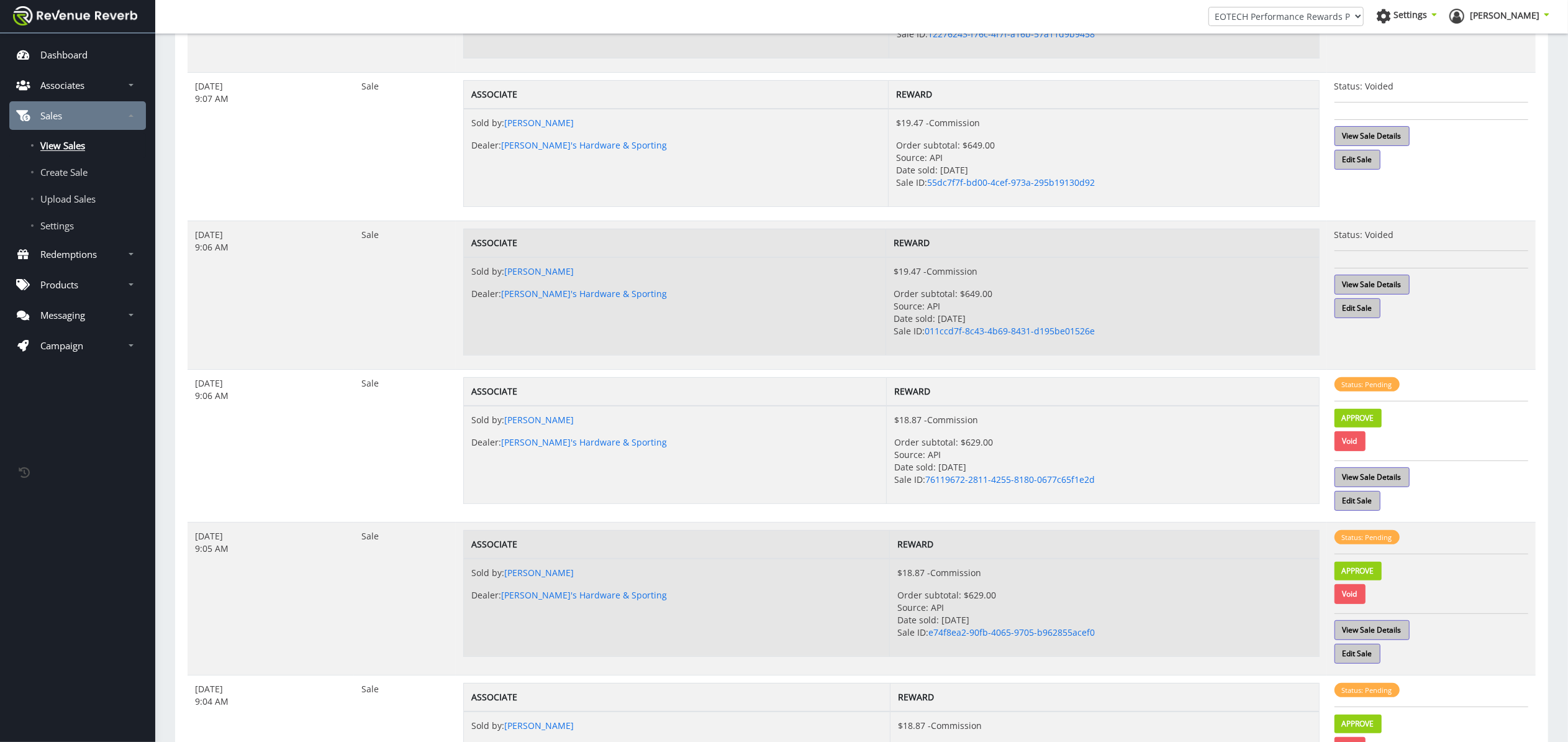
scroll to position [242, 0]
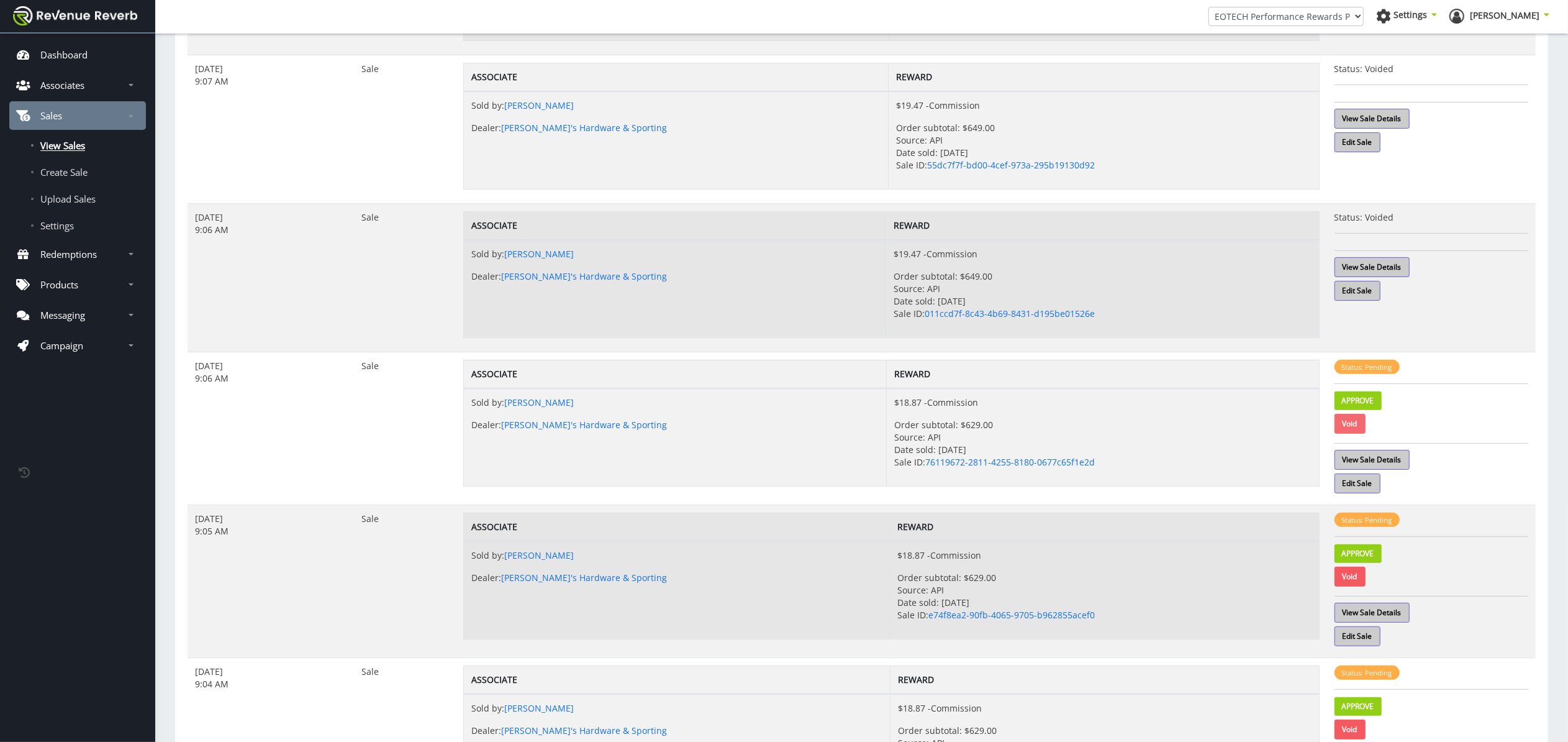
click at [1361, 428] on link "Void" at bounding box center [1350, 424] width 31 height 20
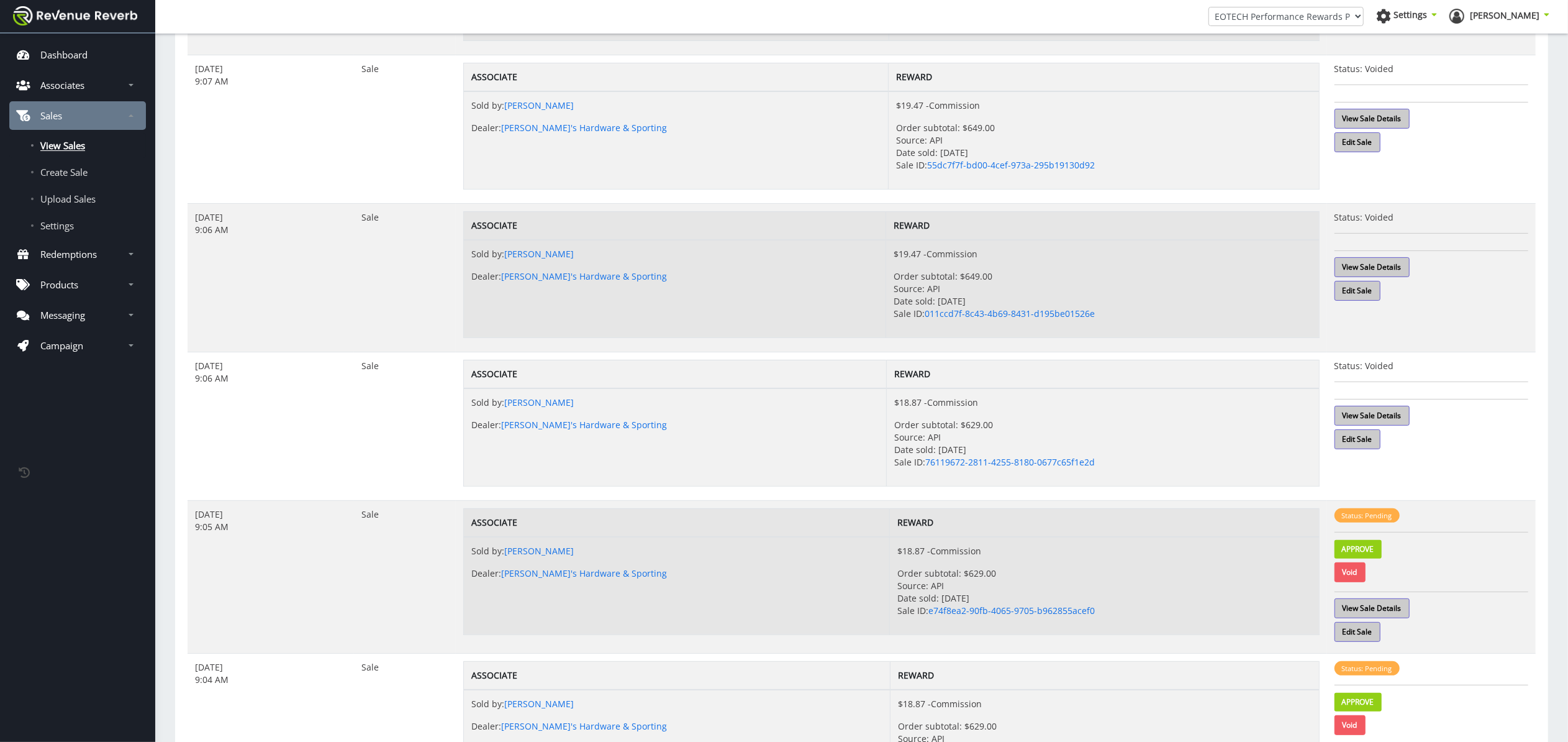
click at [1358, 576] on link "Void" at bounding box center [1350, 572] width 31 height 20
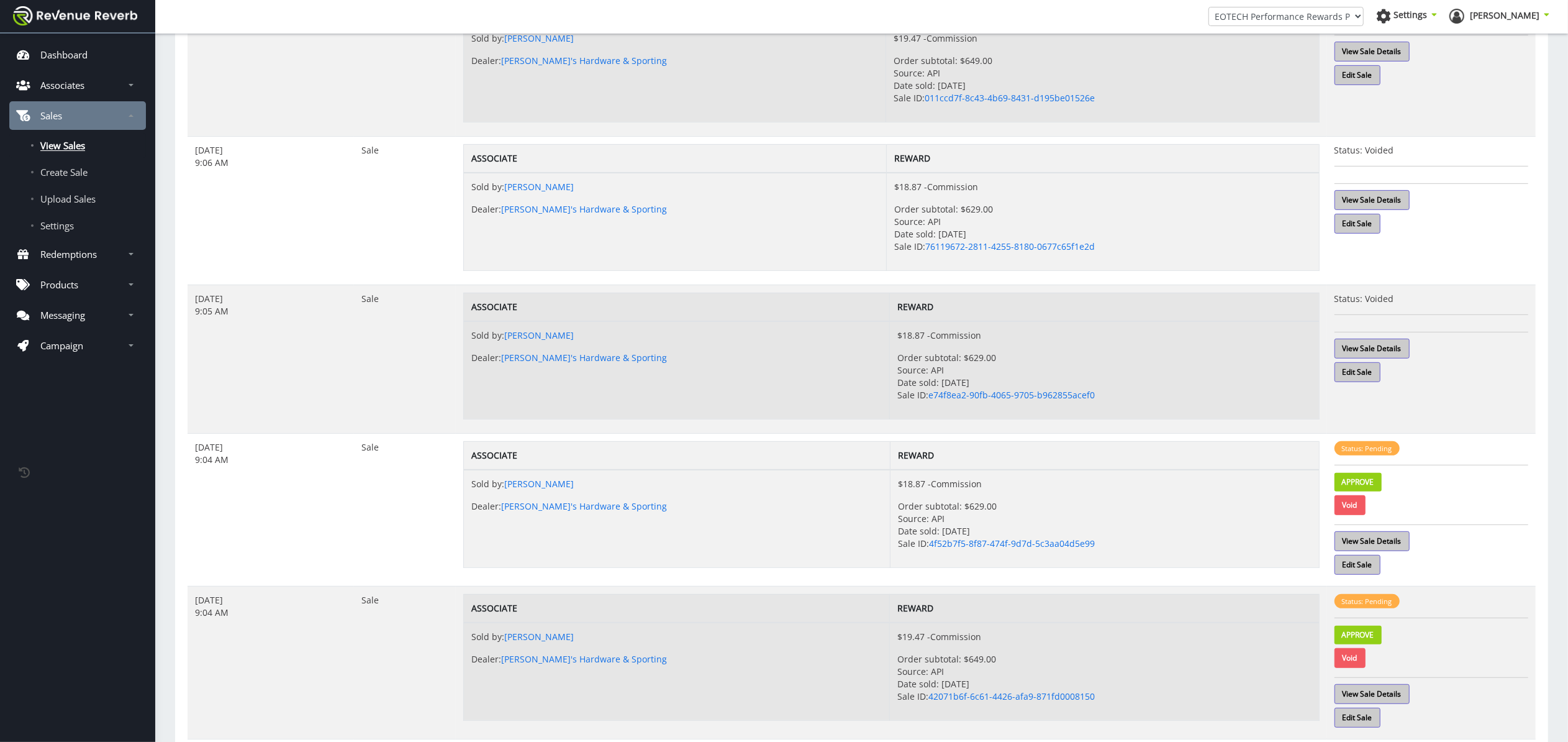
scroll to position [469, 0]
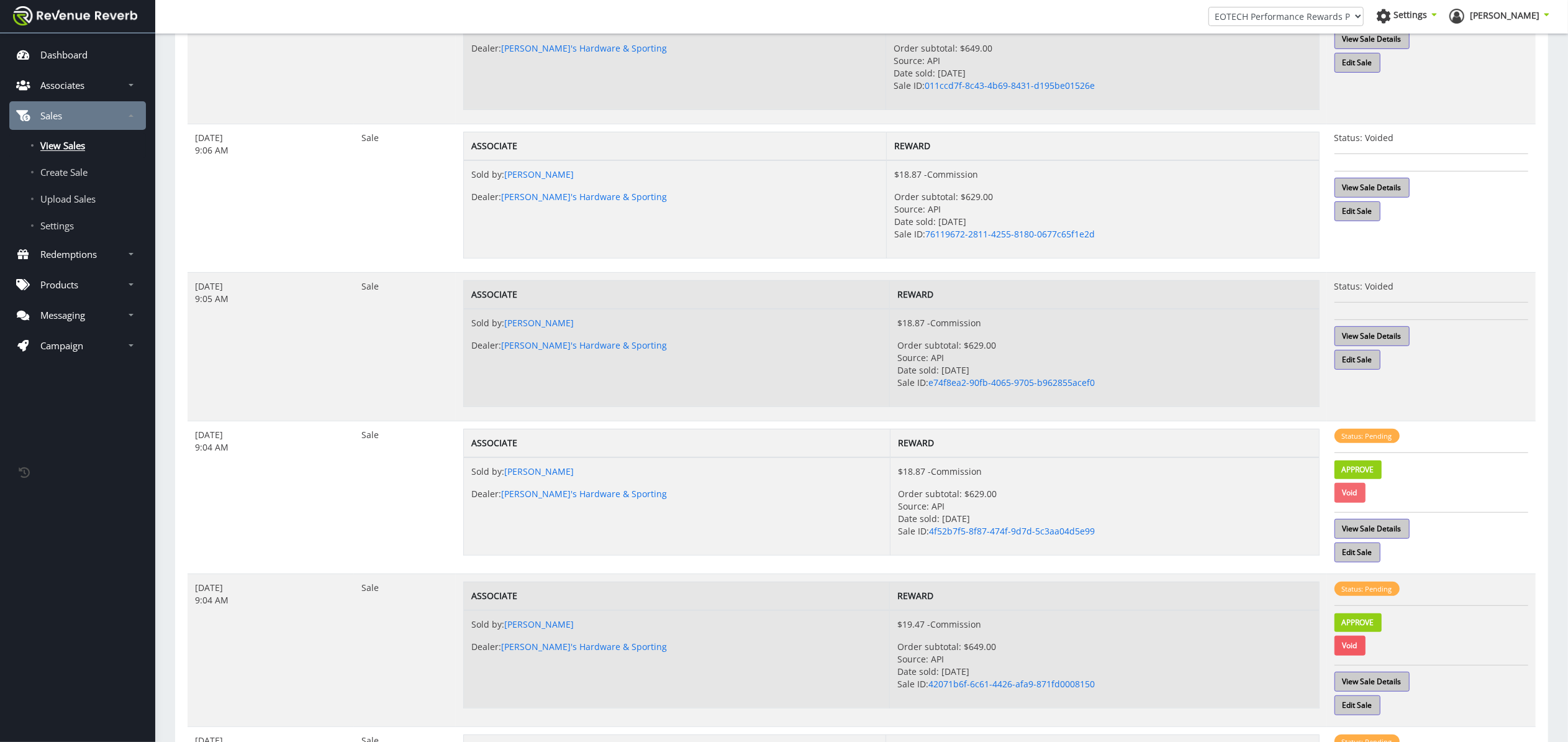
click at [1360, 495] on link "Void" at bounding box center [1350, 492] width 31 height 20
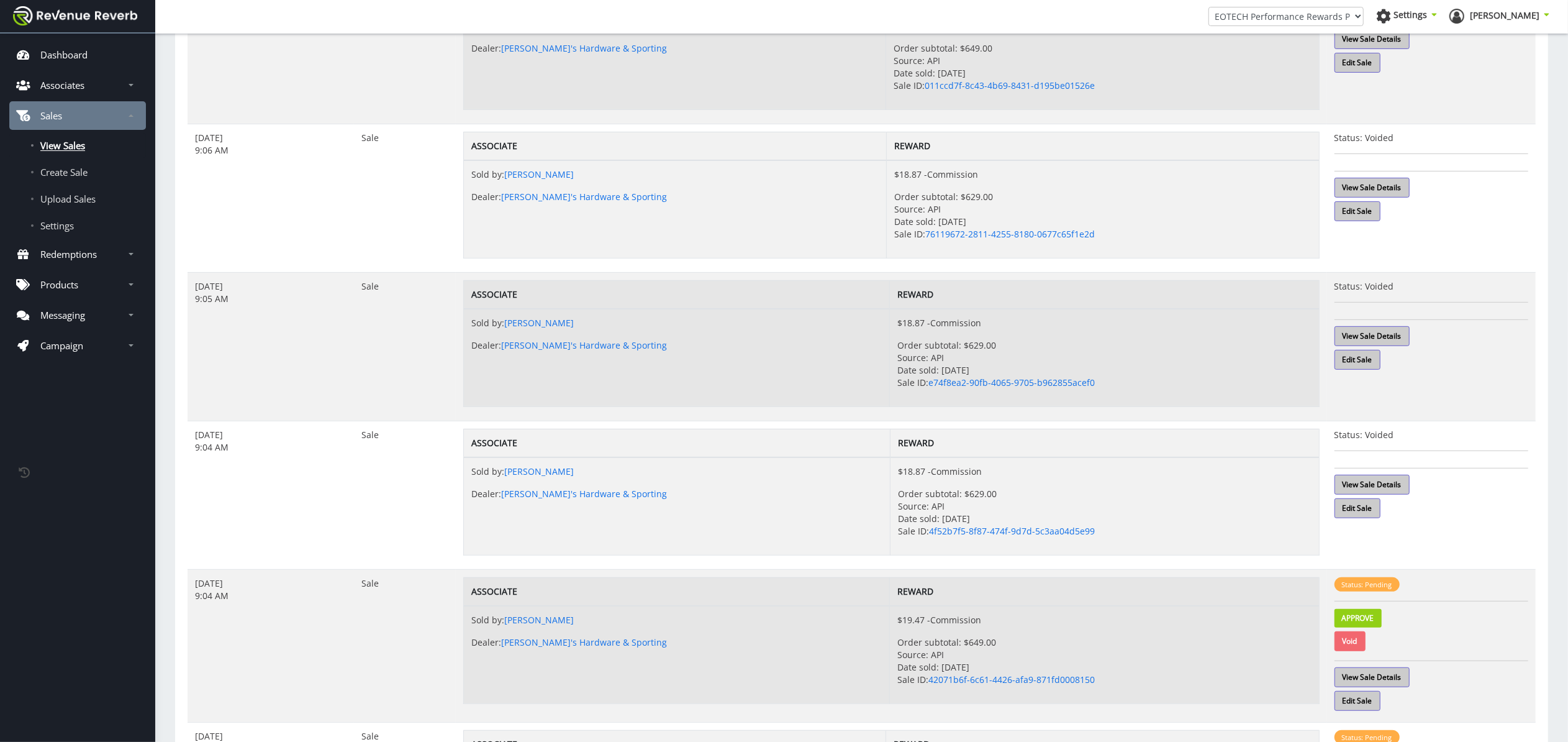
click at [1359, 644] on link "Void" at bounding box center [1350, 640] width 31 height 20
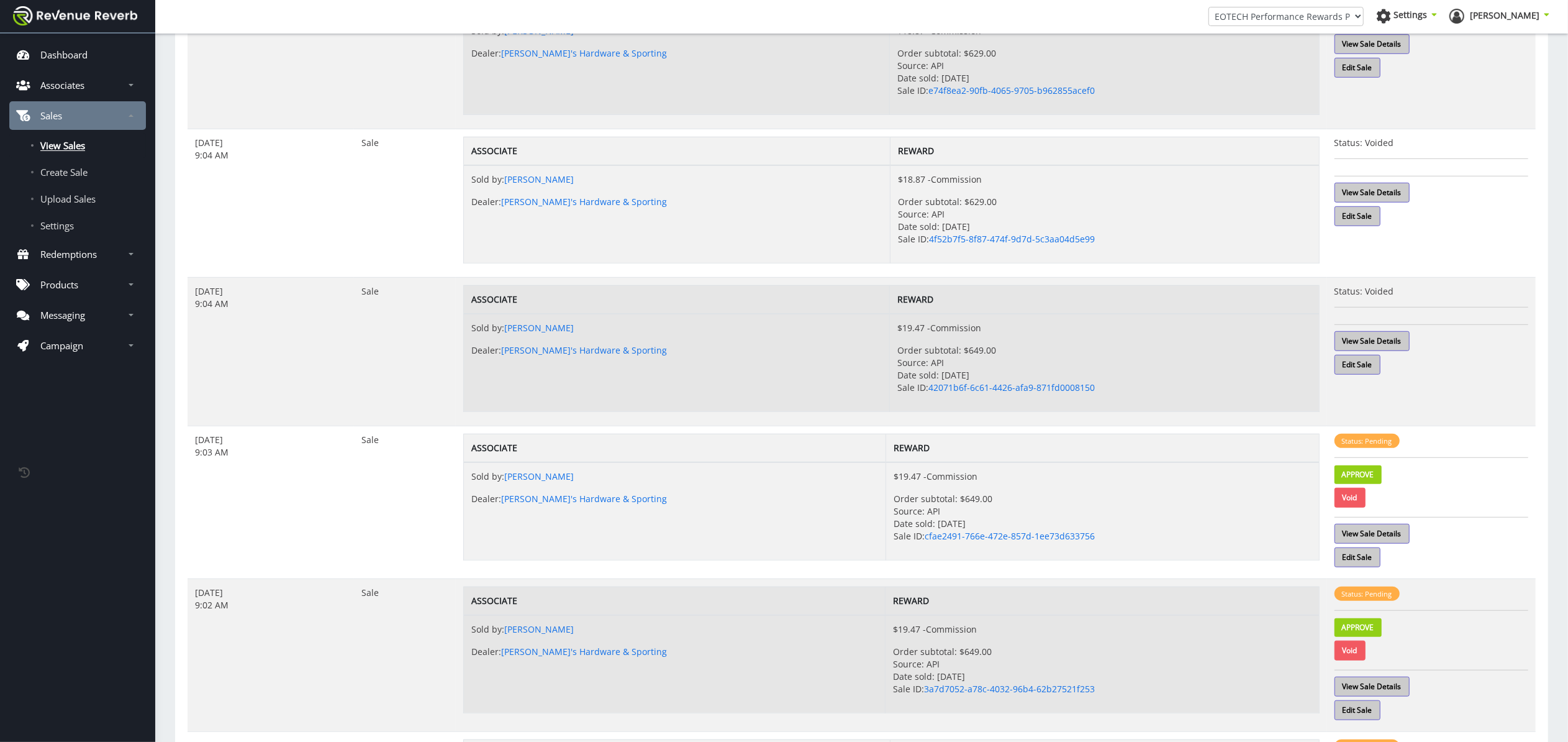
scroll to position [763, 0]
click at [1031, 481] on p "$19.47 - Commission" at bounding box center [1103, 474] width 418 height 13
click at [1384, 535] on link "View Sale Details" at bounding box center [1373, 531] width 75 height 20
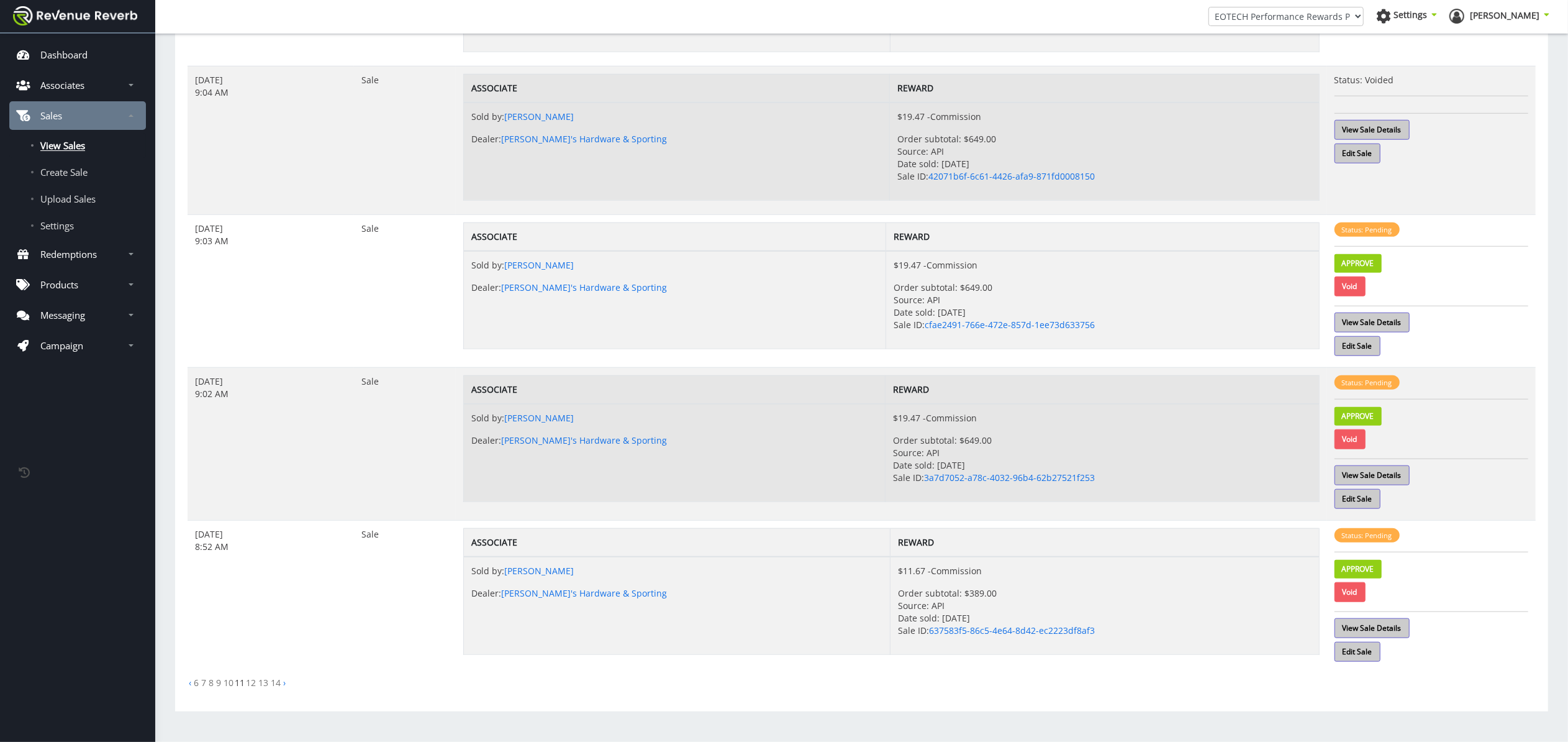
scroll to position [979, 0]
click at [230, 682] on link "10" at bounding box center [228, 682] width 10 height 12
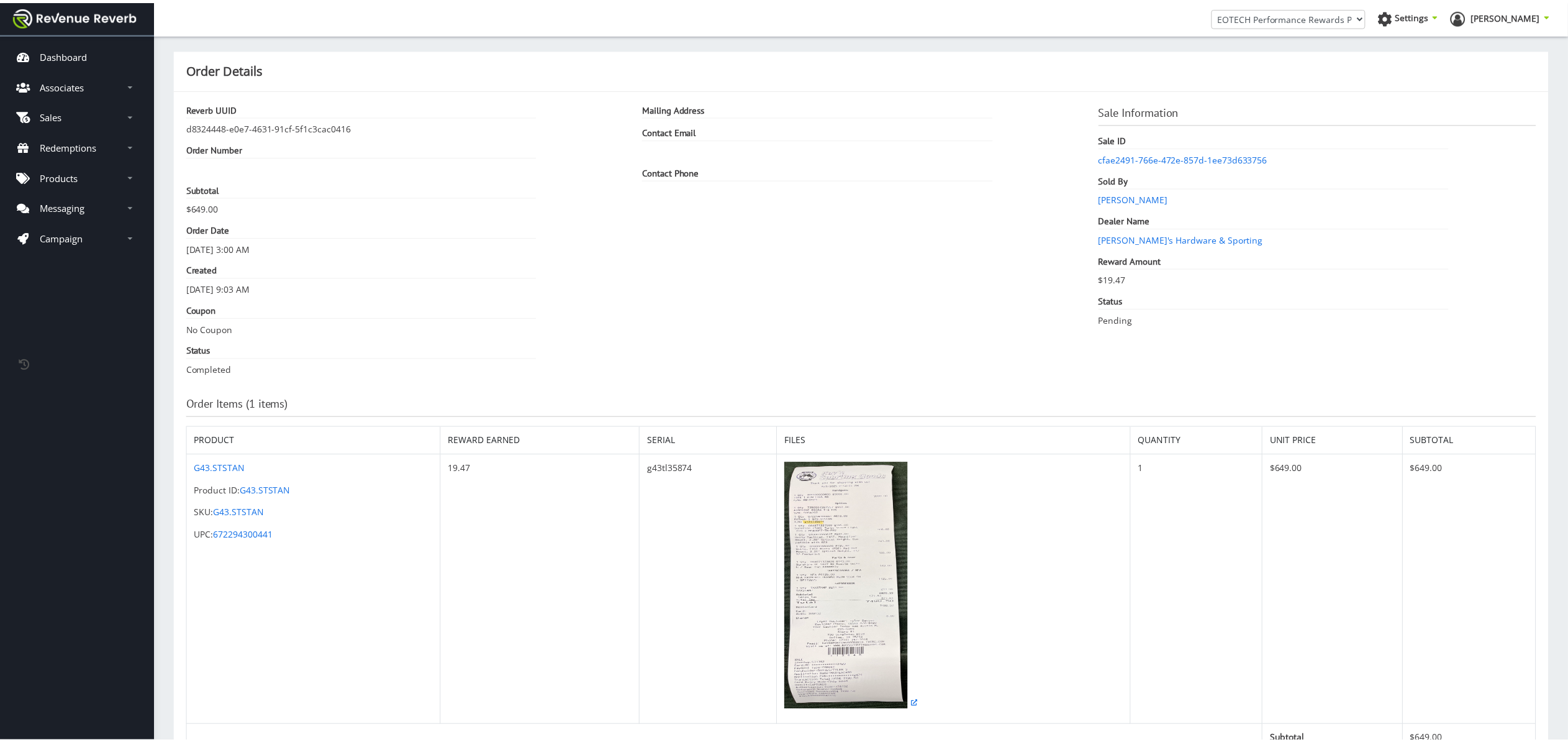
scroll to position [13, 13]
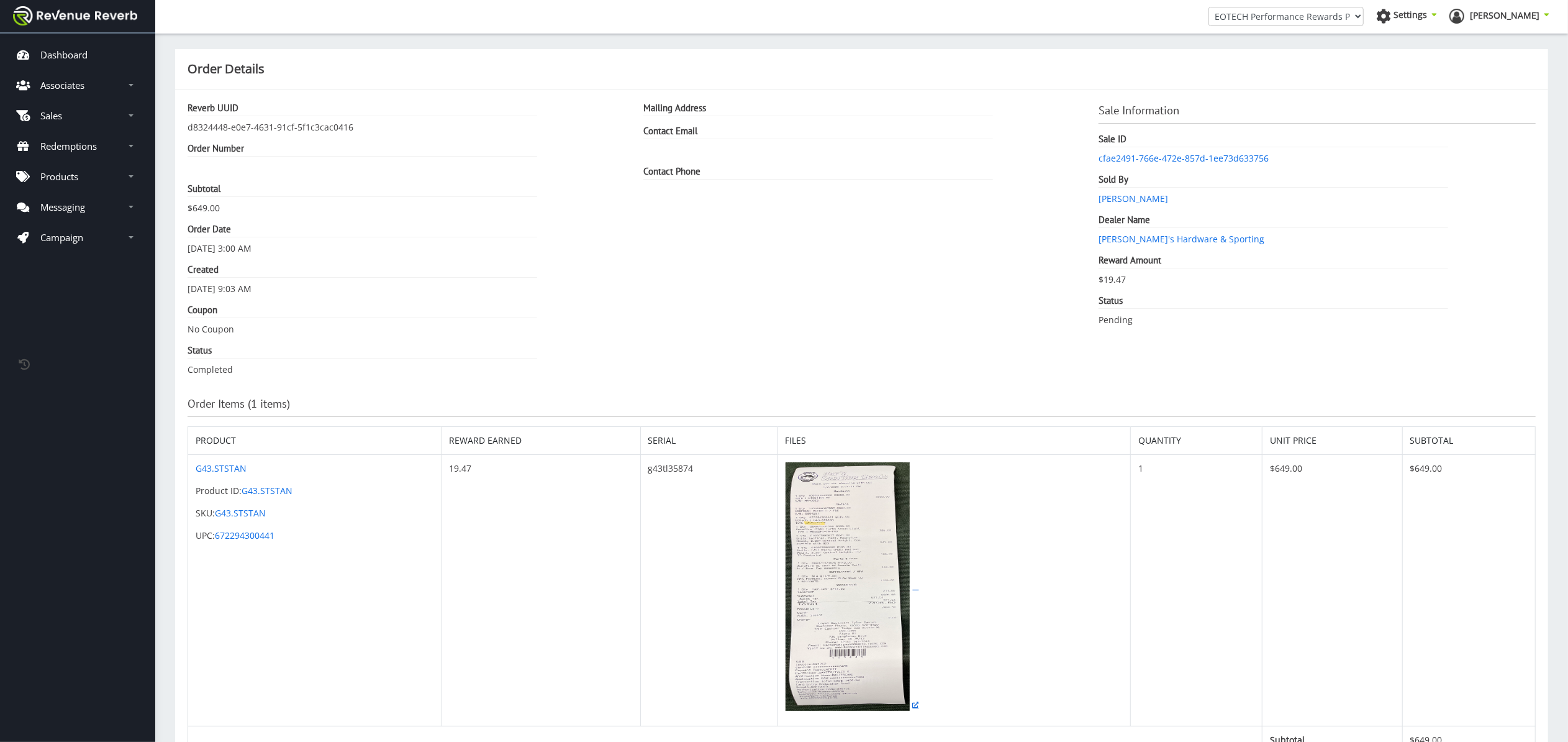
click at [847, 548] on img at bounding box center [847, 586] width 124 height 249
click at [850, 582] on img at bounding box center [847, 586] width 124 height 249
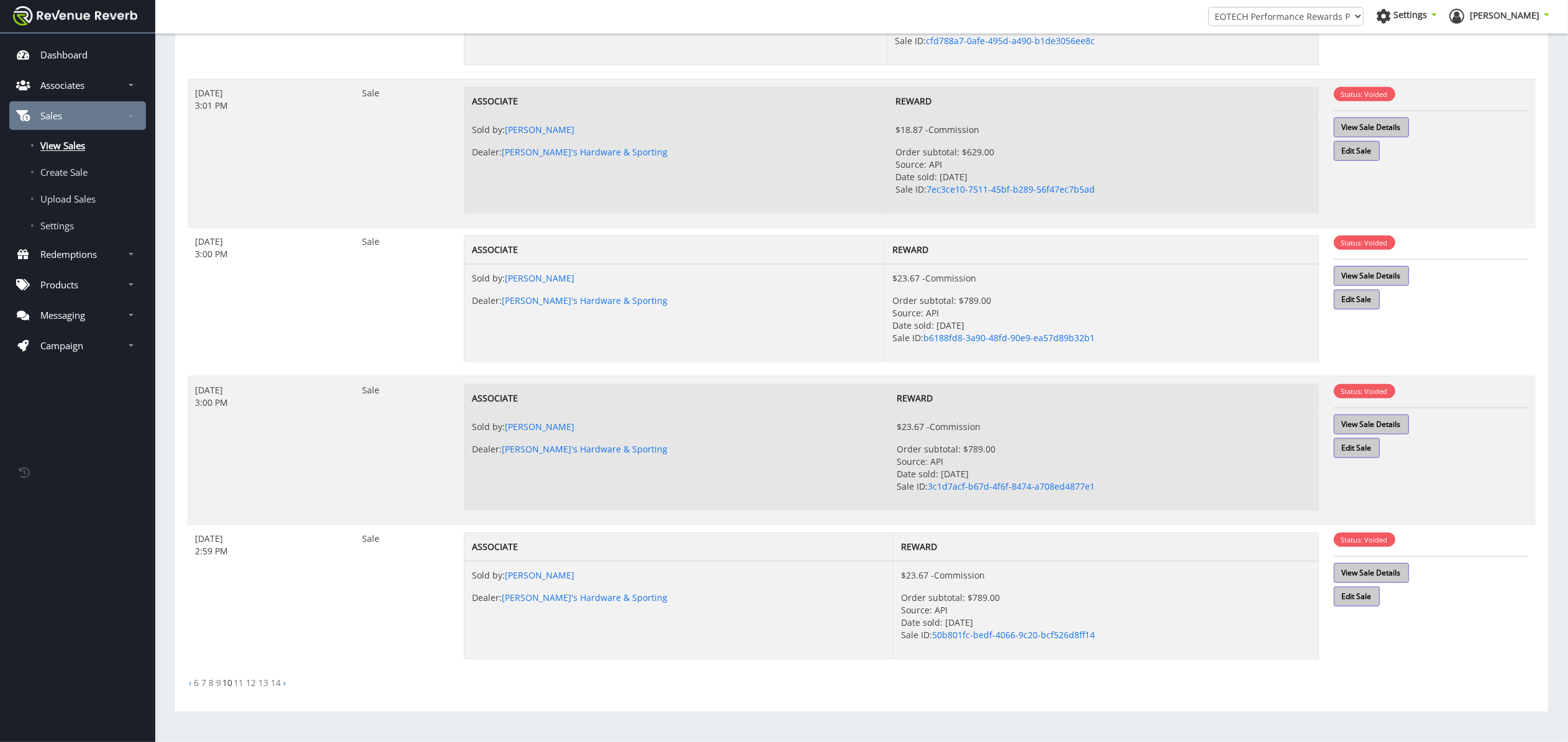
scroll to position [965, 0]
click at [215, 682] on li "9" at bounding box center [219, 682] width 8 height 13
click at [220, 682] on link "9" at bounding box center [218, 682] width 5 height 12
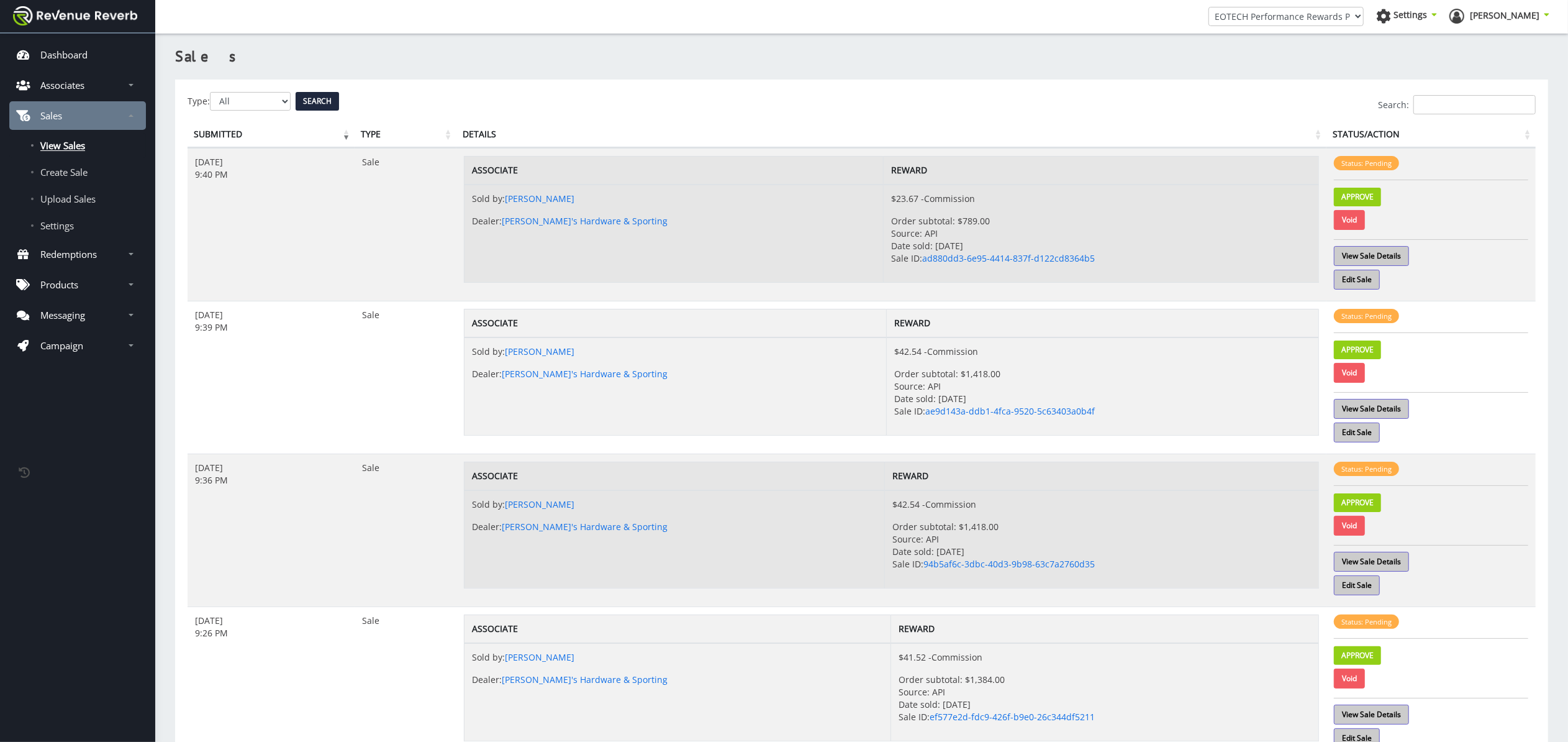
scroll to position [13, 13]
click at [1355, 220] on link "Void" at bounding box center [1349, 220] width 31 height 20
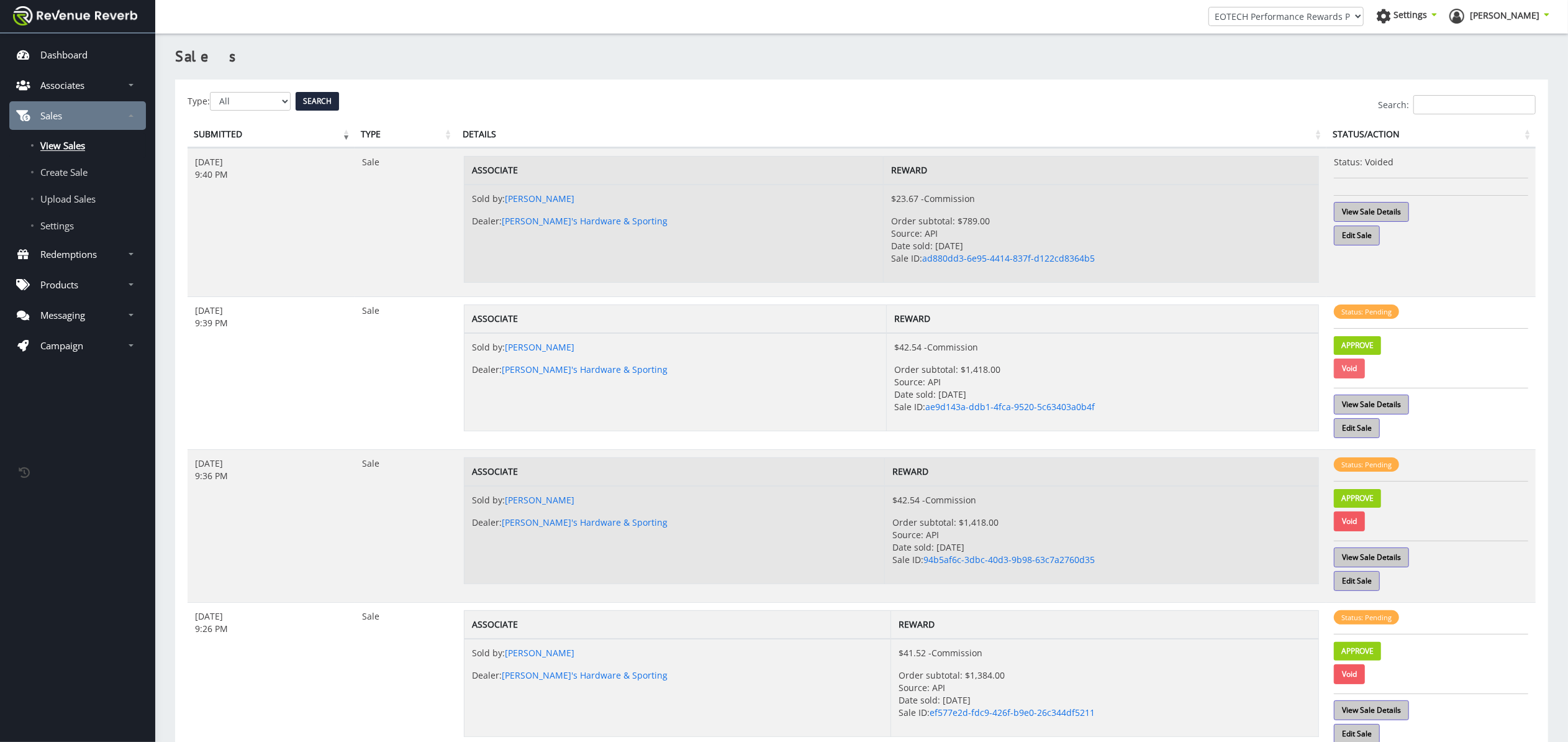
click at [1349, 369] on link "Void" at bounding box center [1349, 368] width 31 height 20
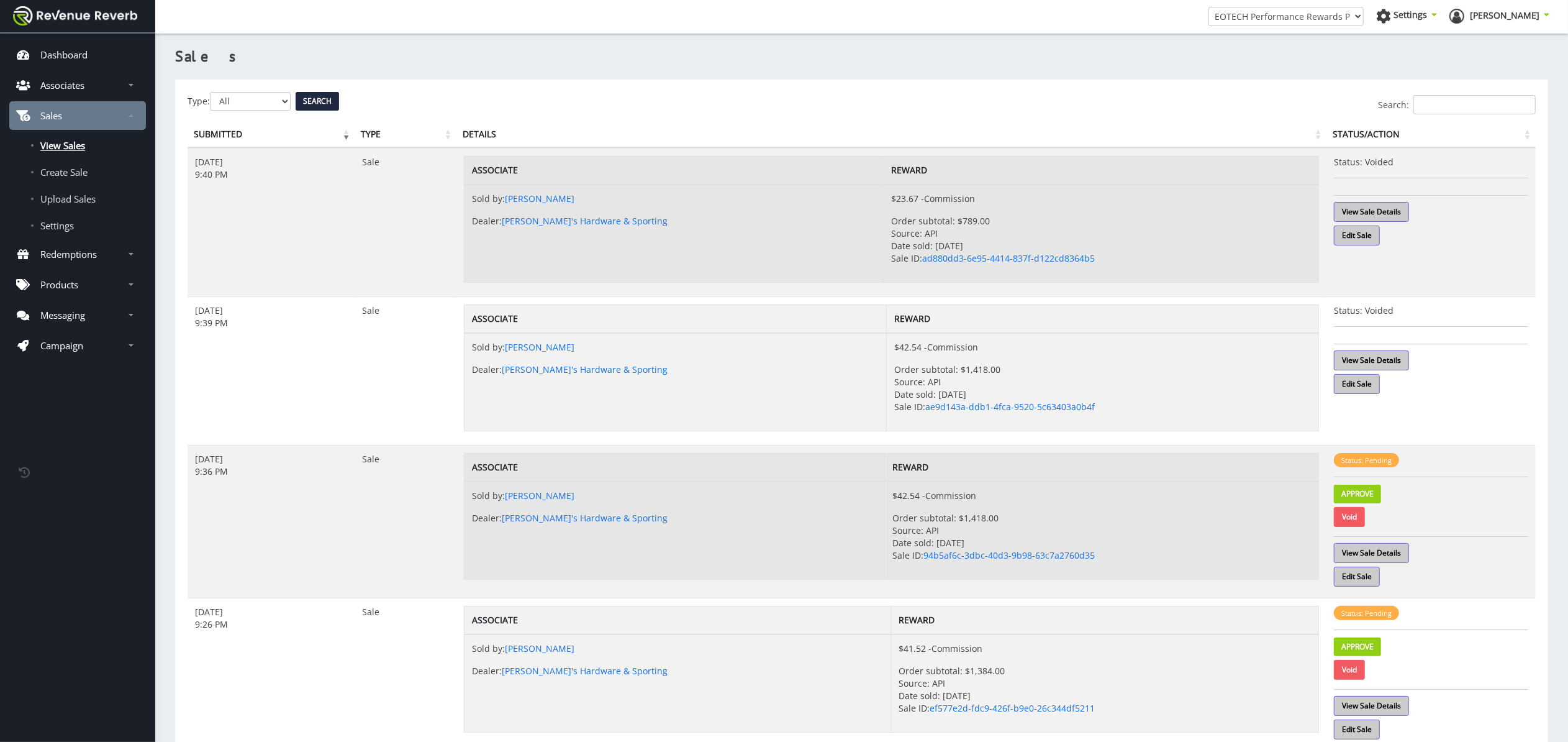
drag, startPoint x: 1359, startPoint y: 515, endPoint x: 1345, endPoint y: 523, distance: 16.1
click at [1359, 515] on link "Void" at bounding box center [1349, 517] width 31 height 20
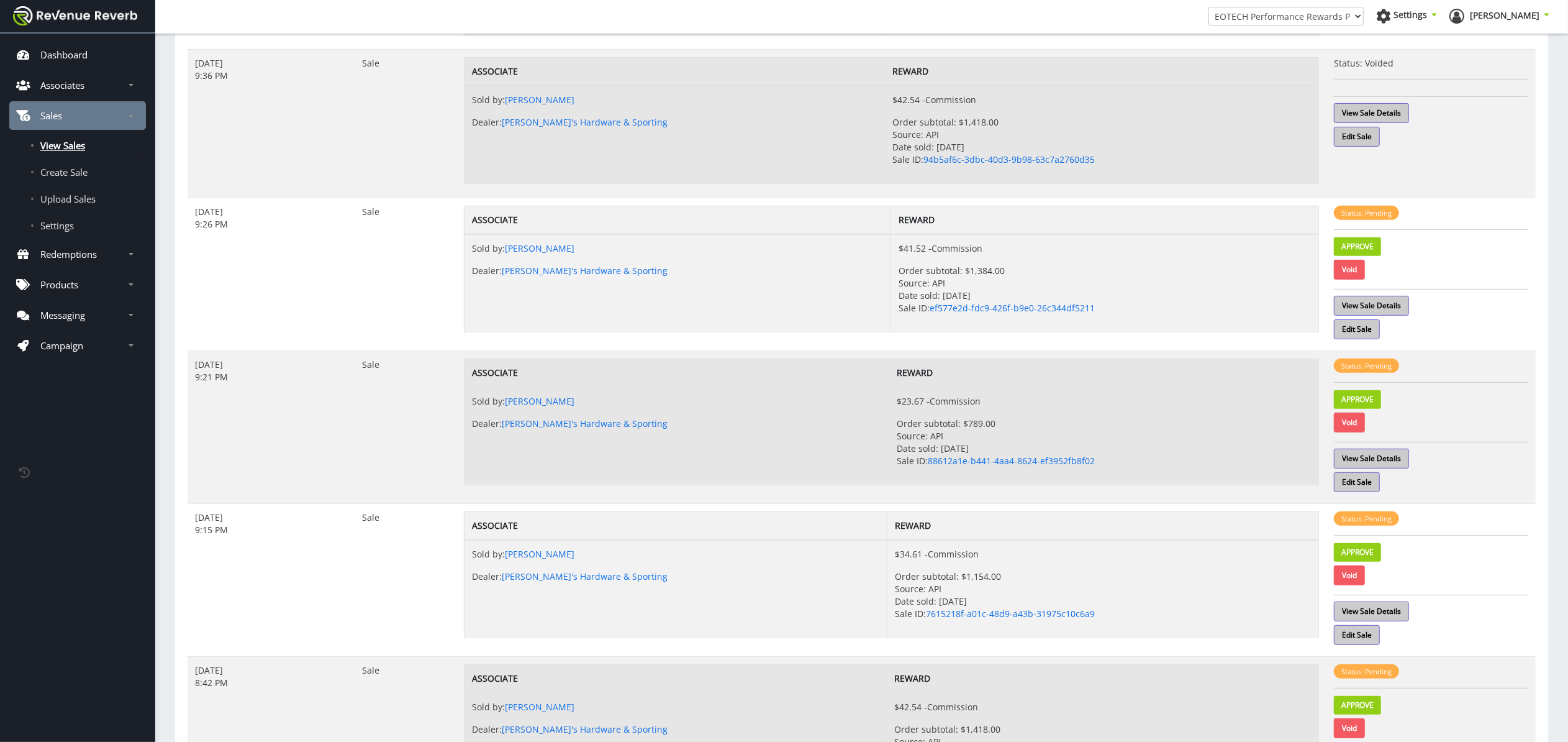
scroll to position [401, 0]
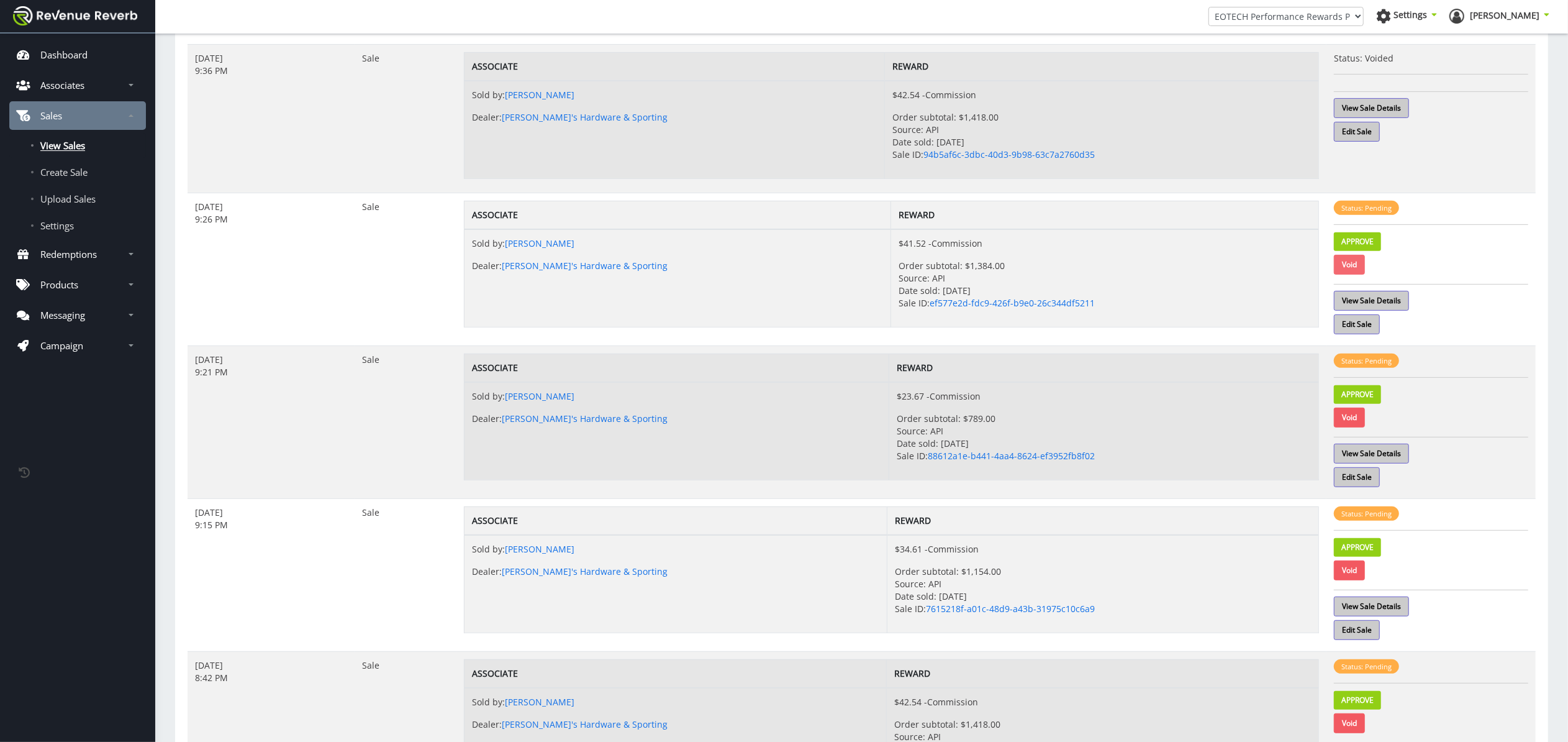
click at [1352, 265] on link "Void" at bounding box center [1349, 264] width 31 height 20
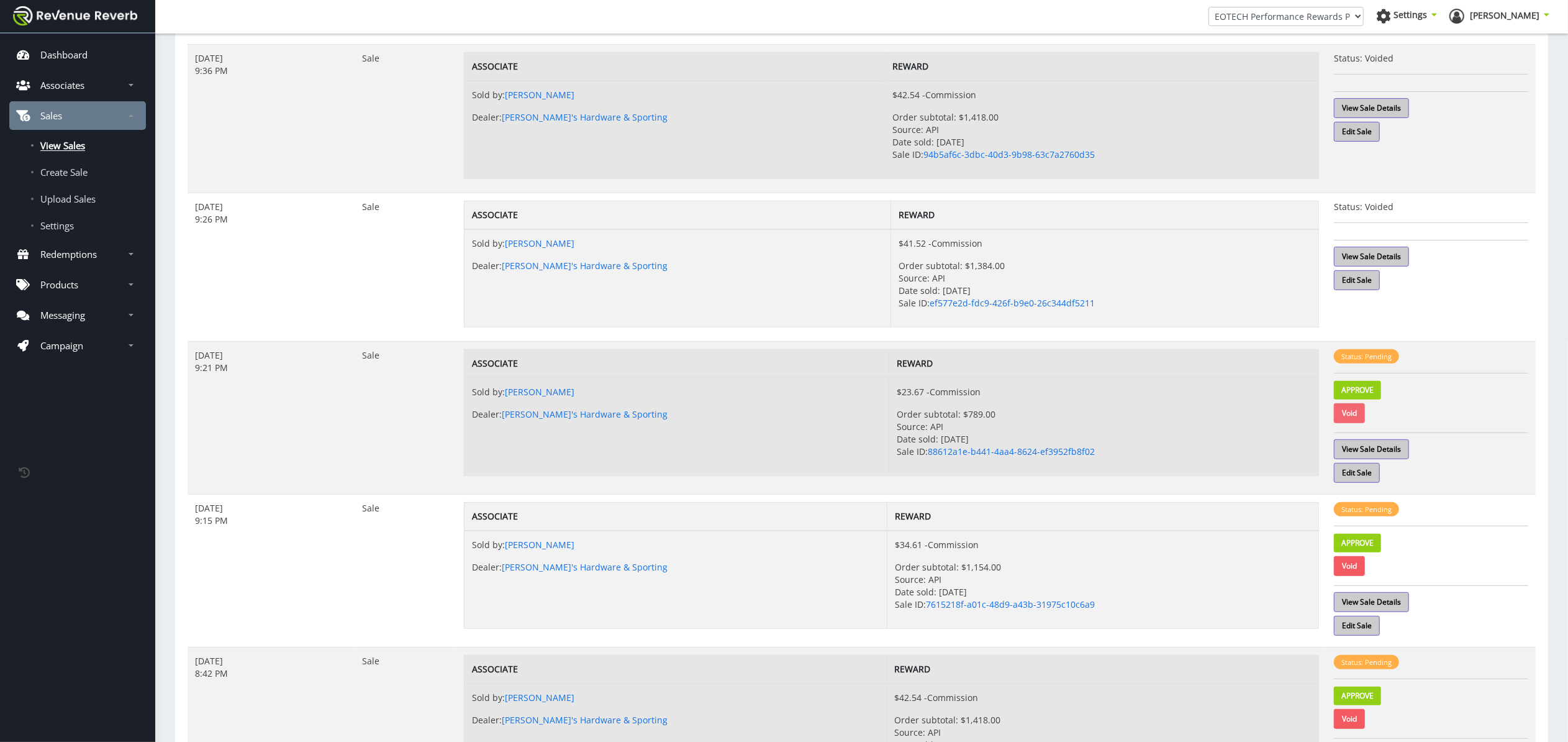
click at [1354, 414] on link "Void" at bounding box center [1349, 413] width 31 height 20
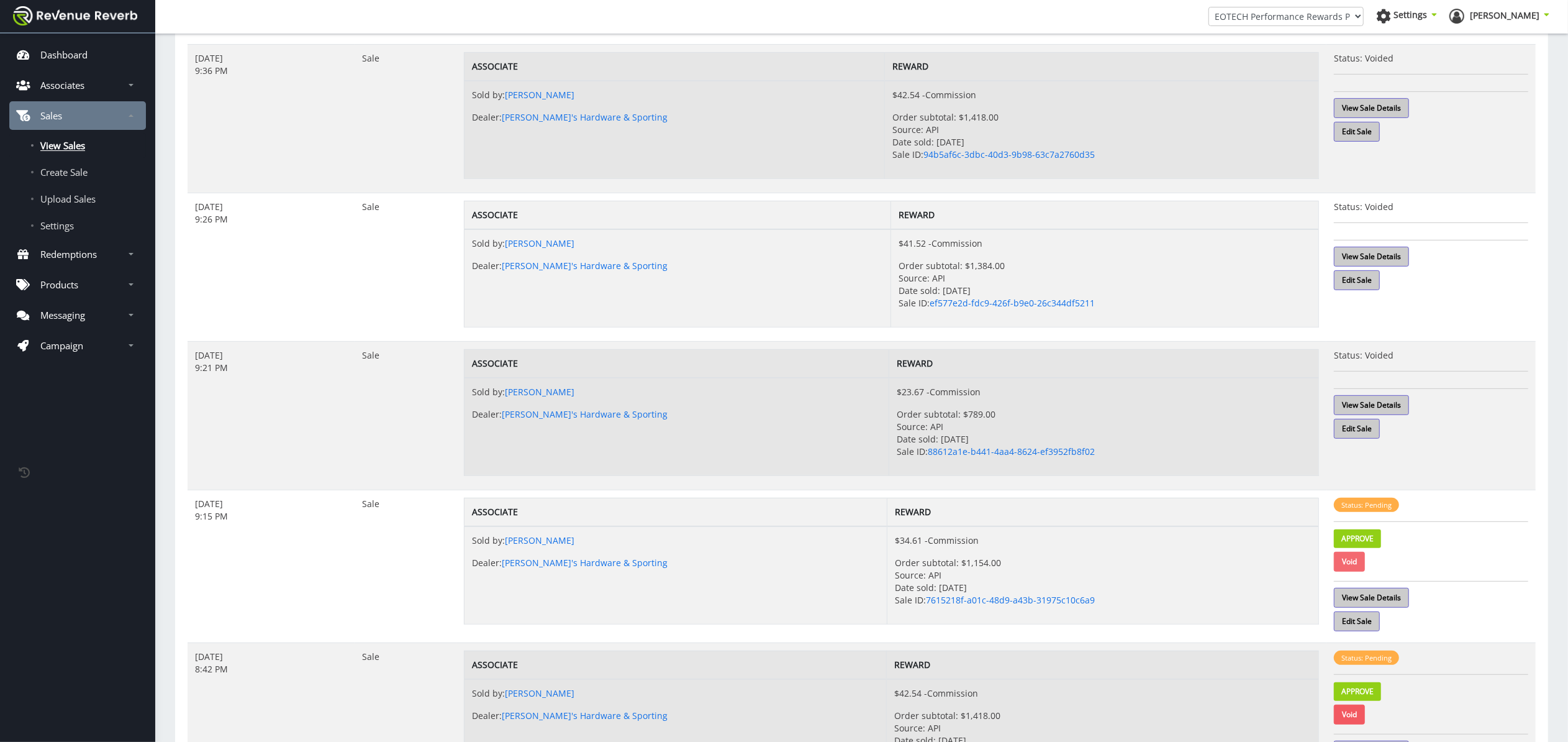
click at [1349, 565] on link "Void" at bounding box center [1349, 561] width 31 height 20
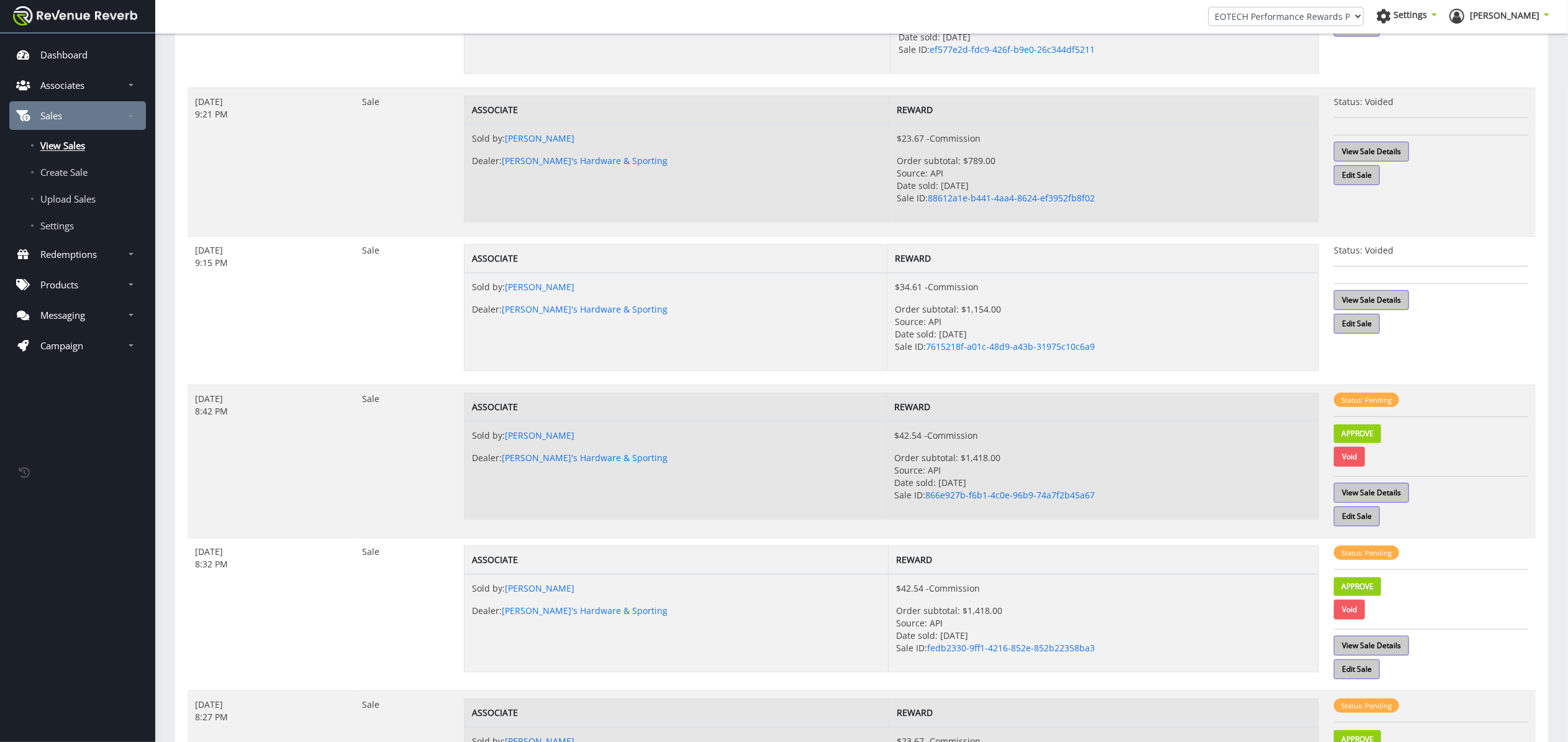
scroll to position [673, 0]
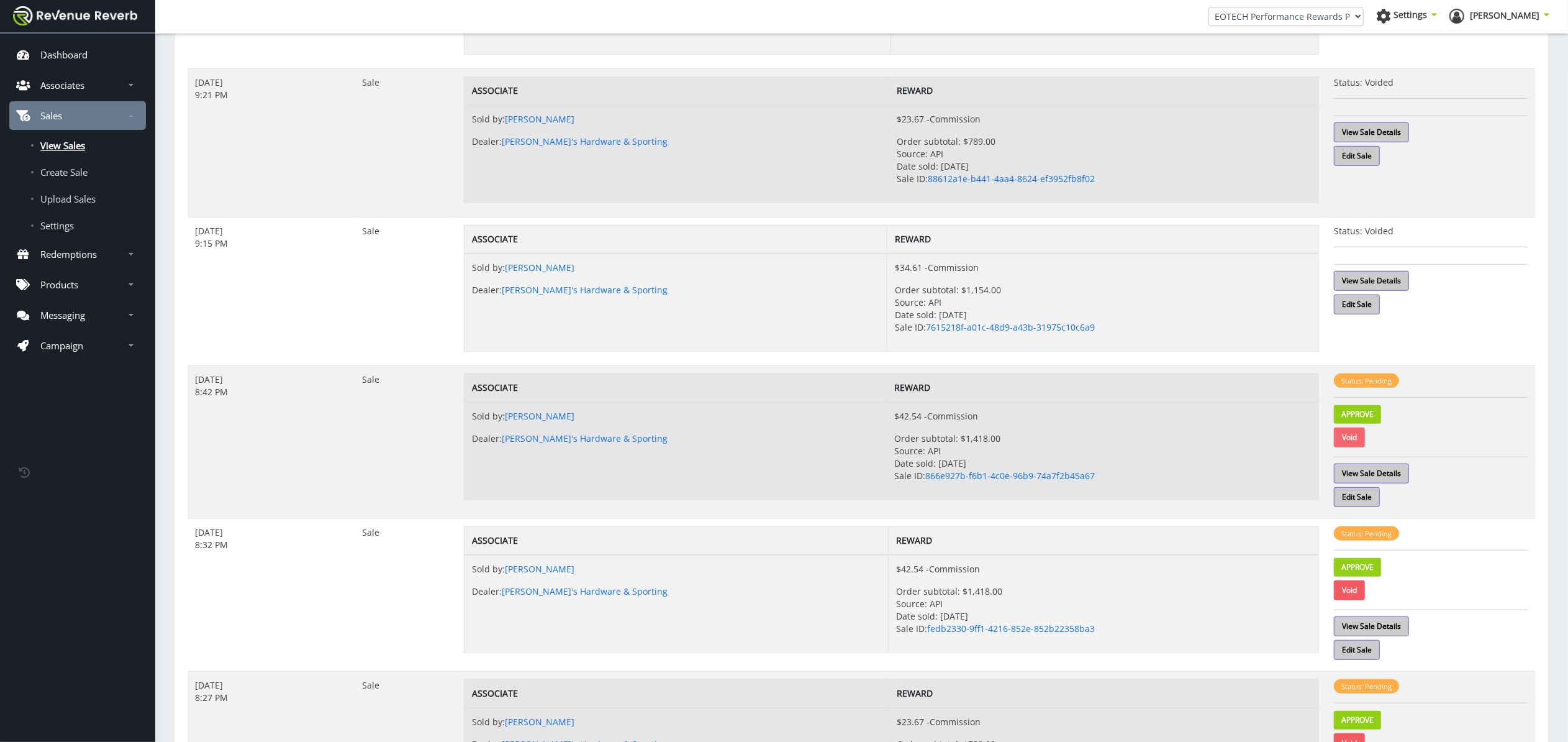
click at [1363, 443] on link "Void" at bounding box center [1349, 437] width 31 height 20
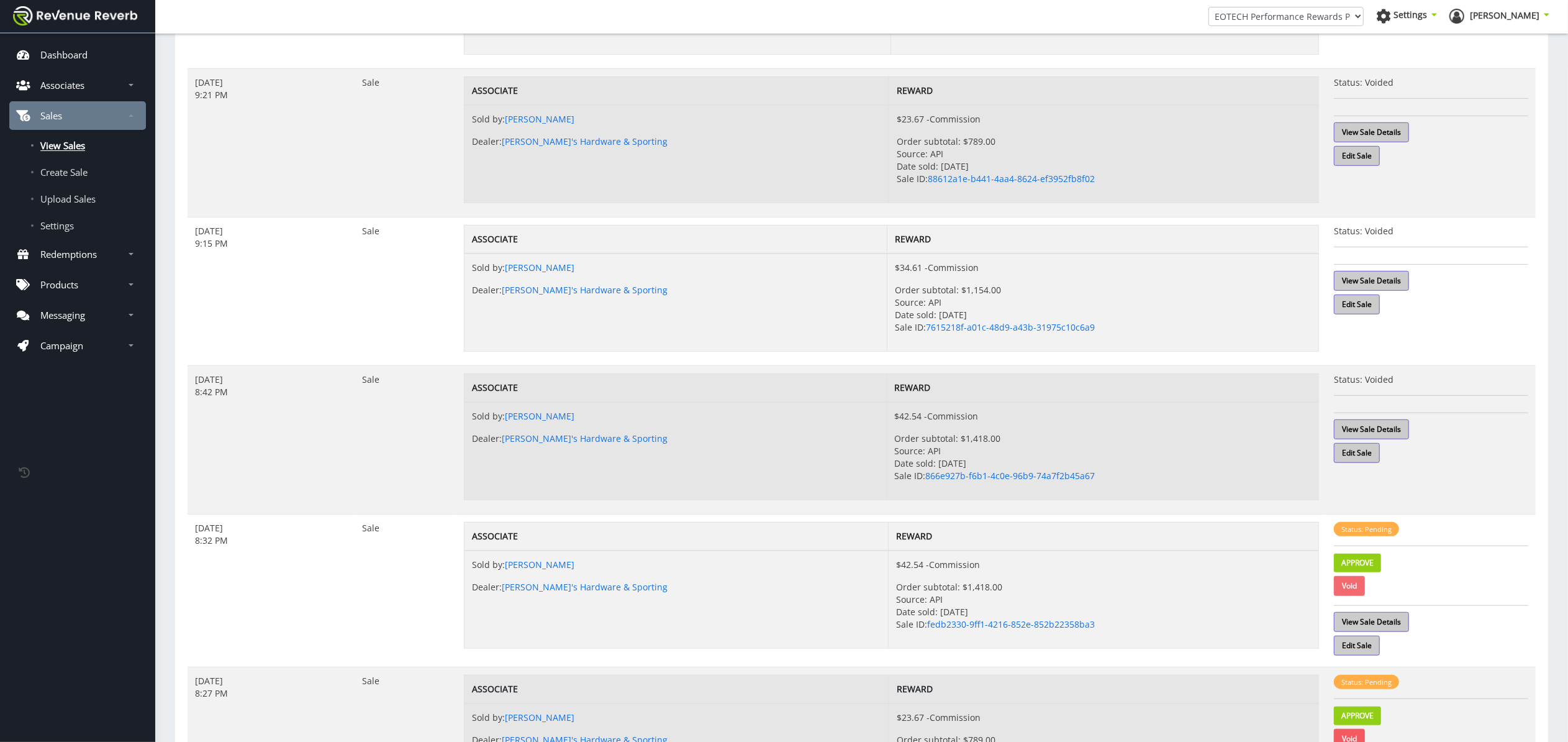
click at [1352, 592] on link "Void" at bounding box center [1349, 585] width 31 height 20
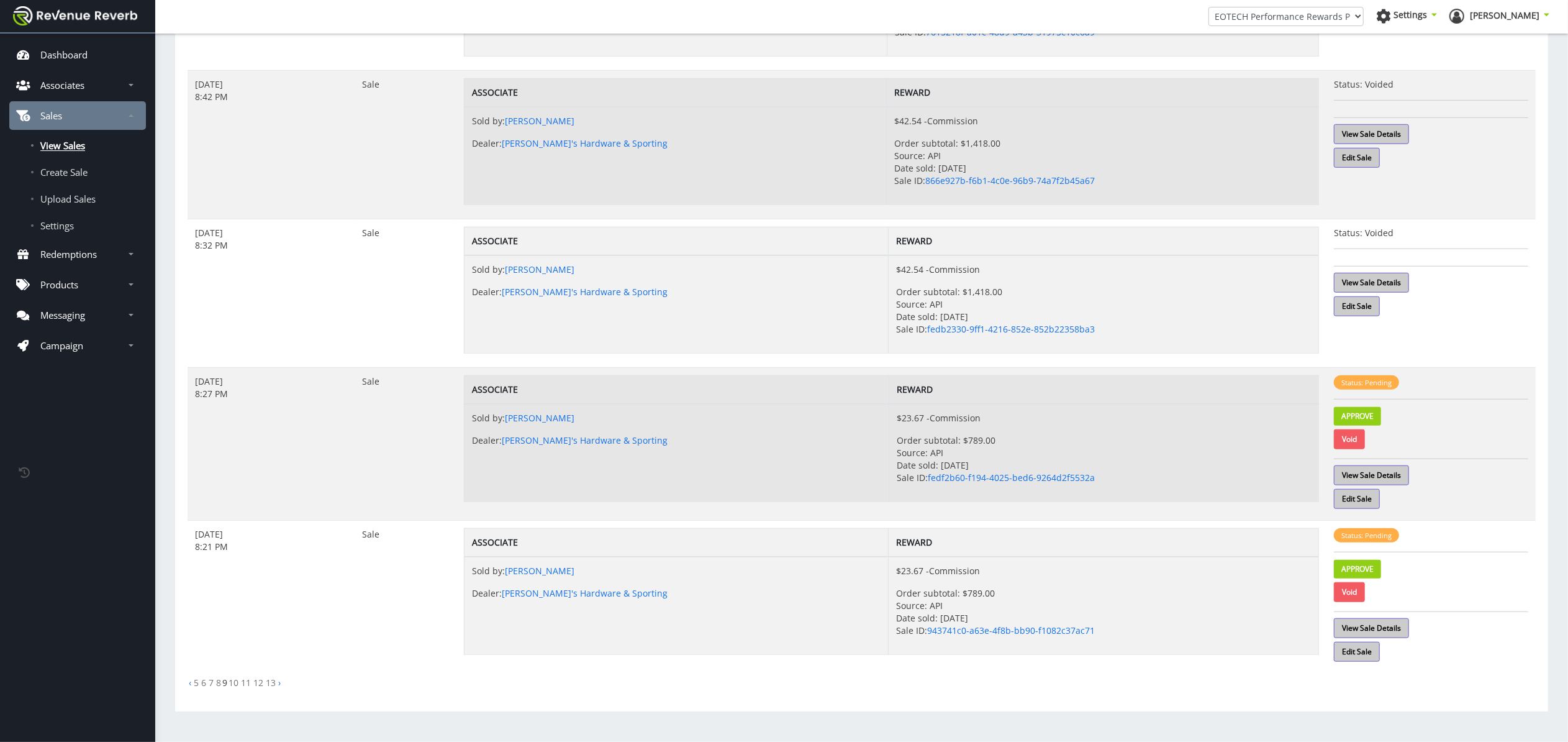
scroll to position [974, 0]
click at [1347, 433] on link "Void" at bounding box center [1349, 439] width 31 height 20
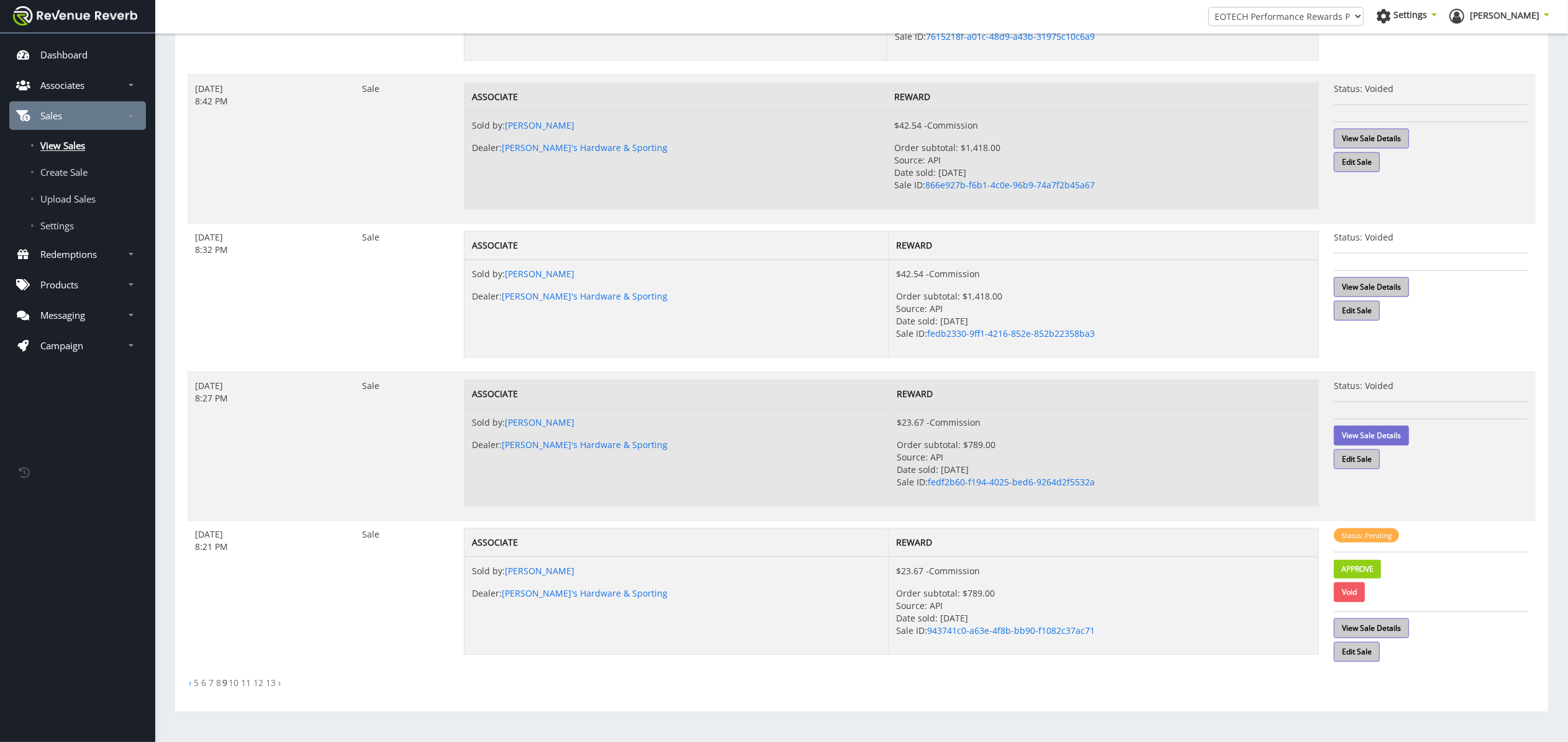
scroll to position [969, 0]
click at [1351, 589] on link "Void" at bounding box center [1349, 592] width 31 height 20
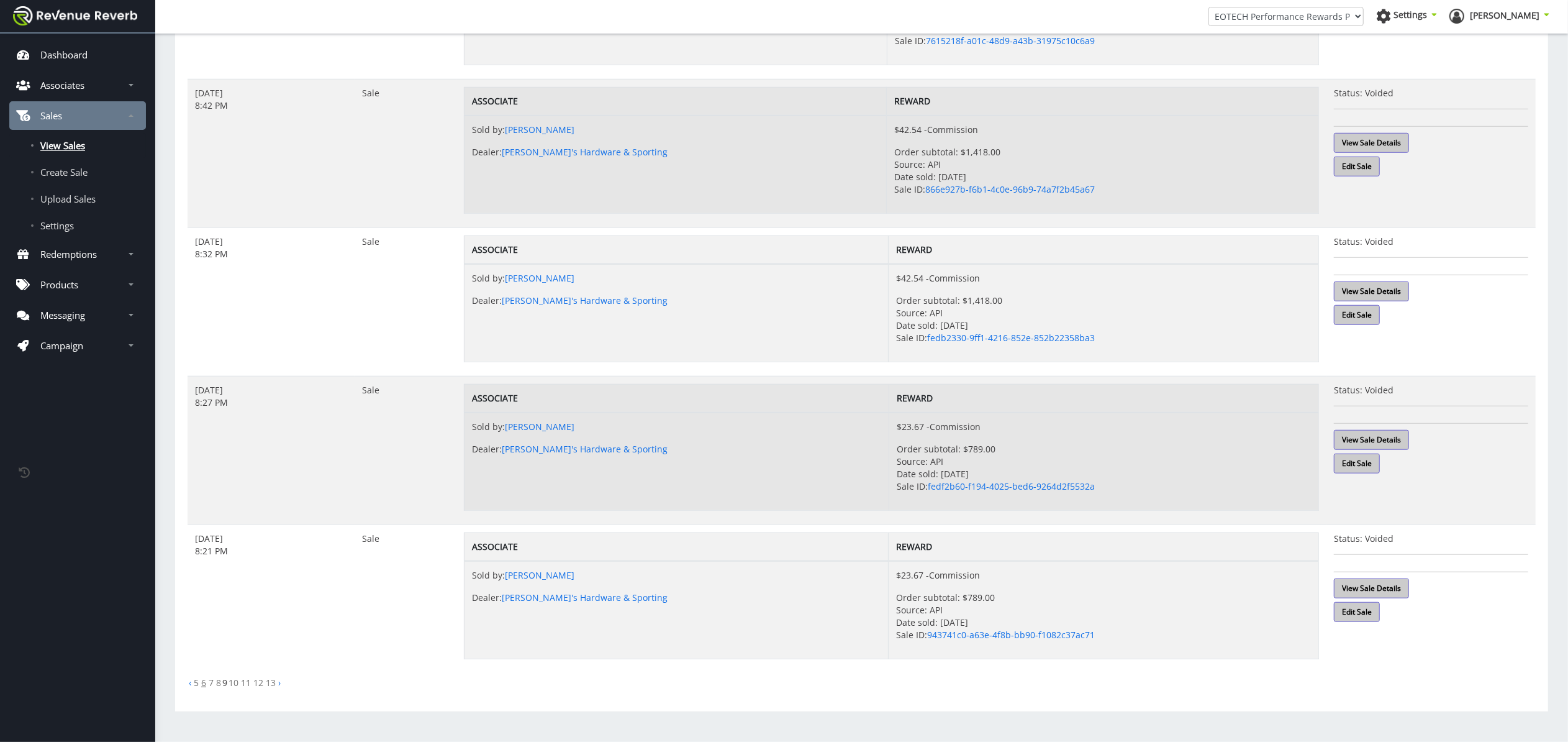
scroll to position [965, 0]
click at [219, 683] on link "8" at bounding box center [218, 682] width 5 height 12
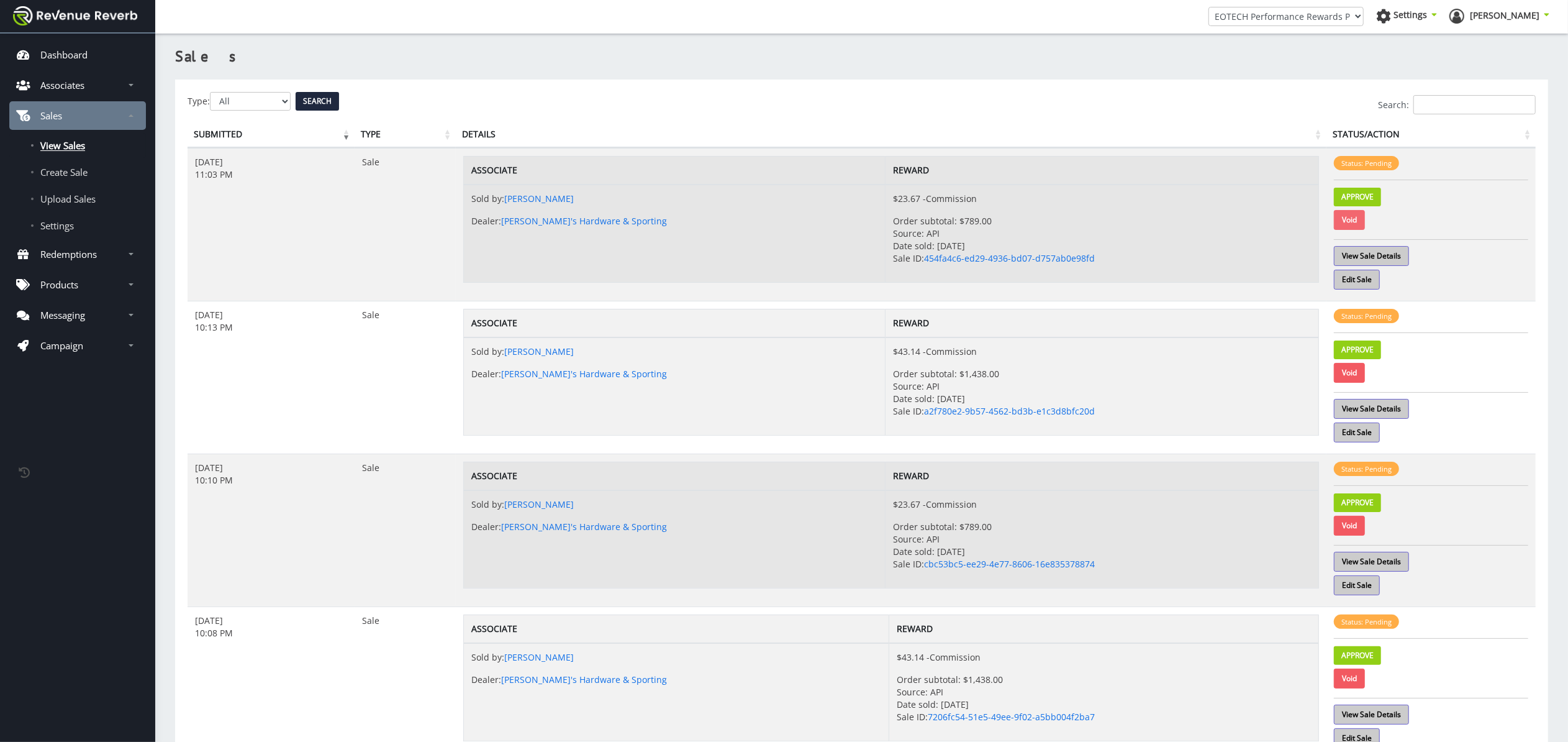
click at [1355, 220] on link "Void" at bounding box center [1349, 220] width 31 height 20
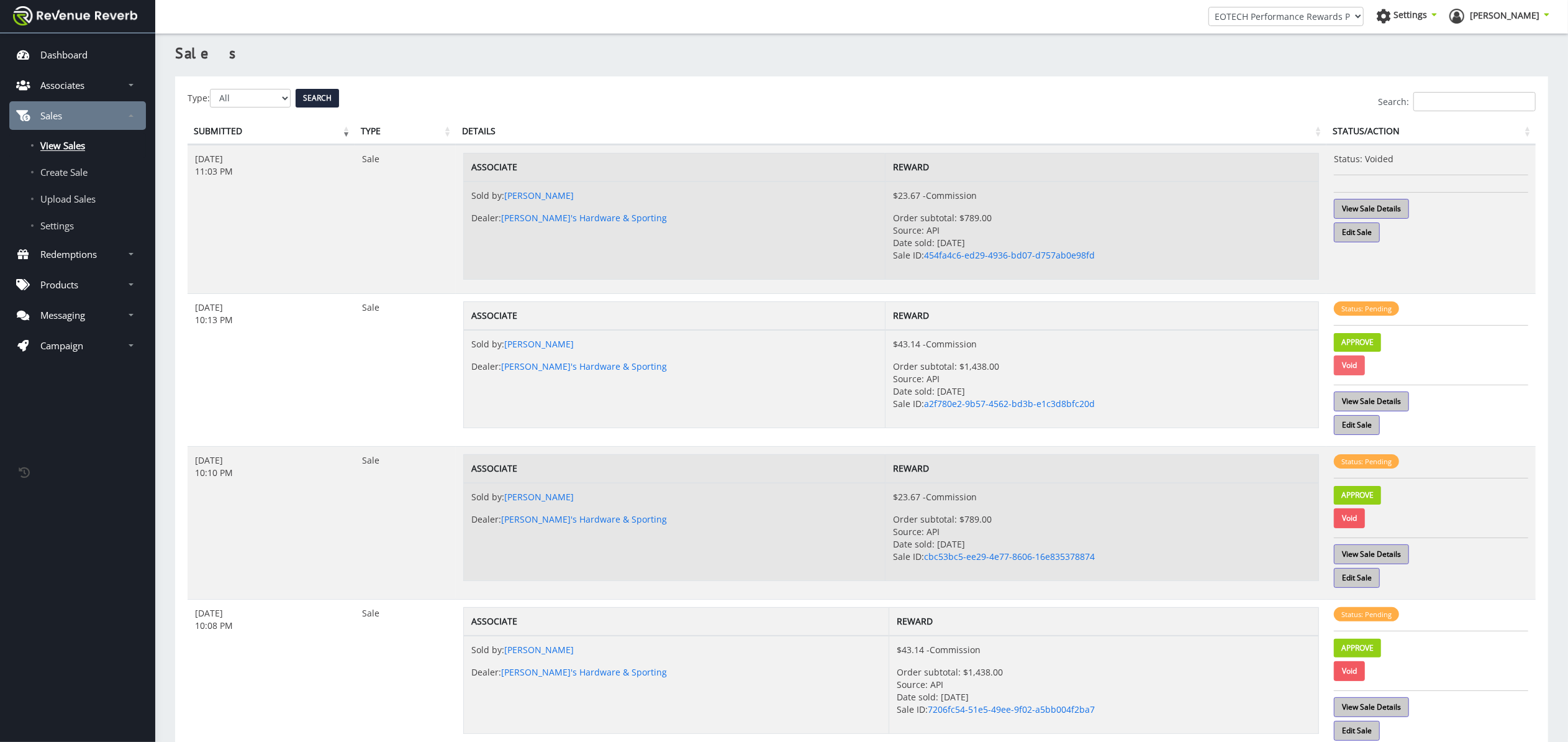
scroll to position [1, 1]
click at [1347, 367] on link "Void" at bounding box center [1349, 368] width 31 height 20
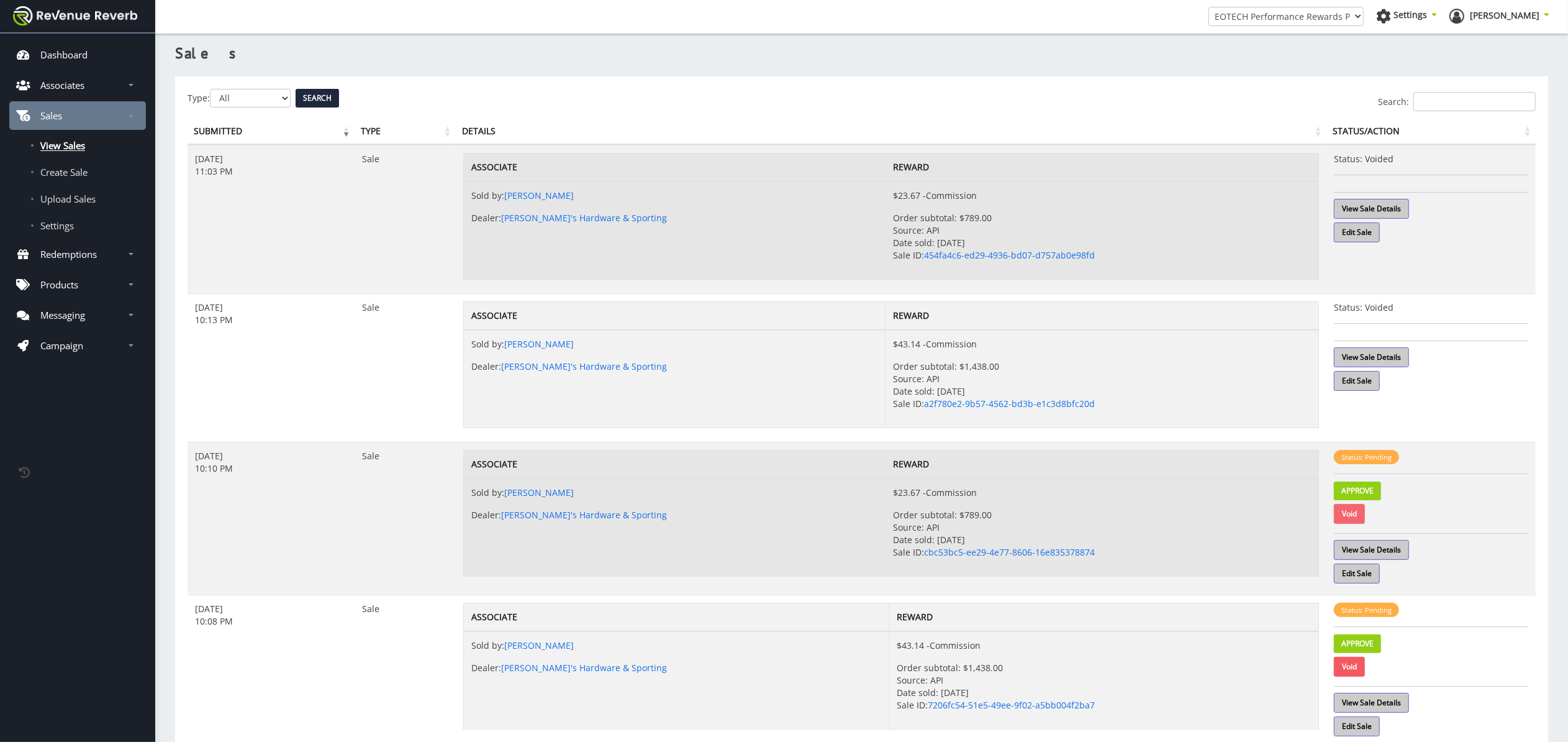
click at [1349, 509] on link "Void" at bounding box center [1349, 514] width 31 height 20
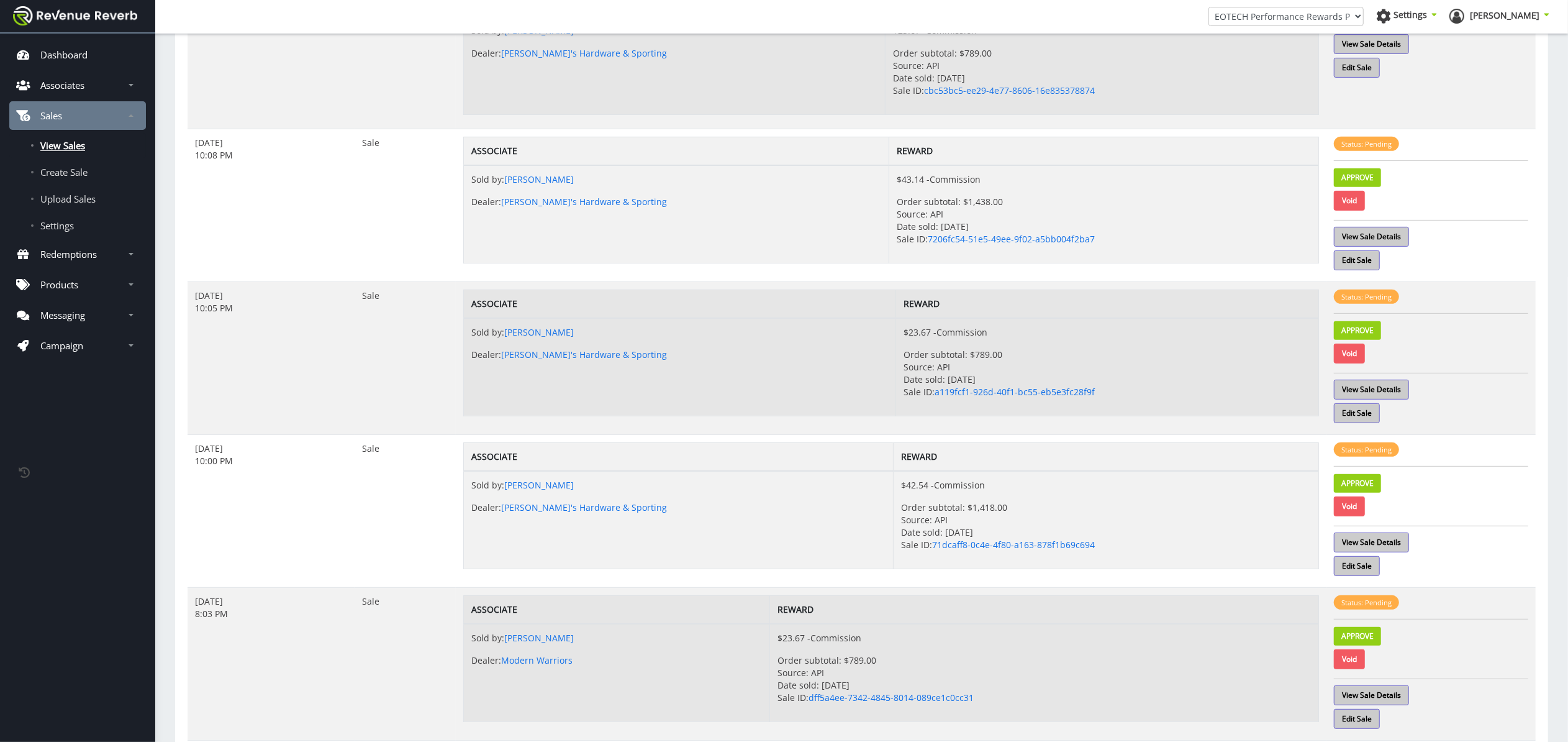
scroll to position [473, 0]
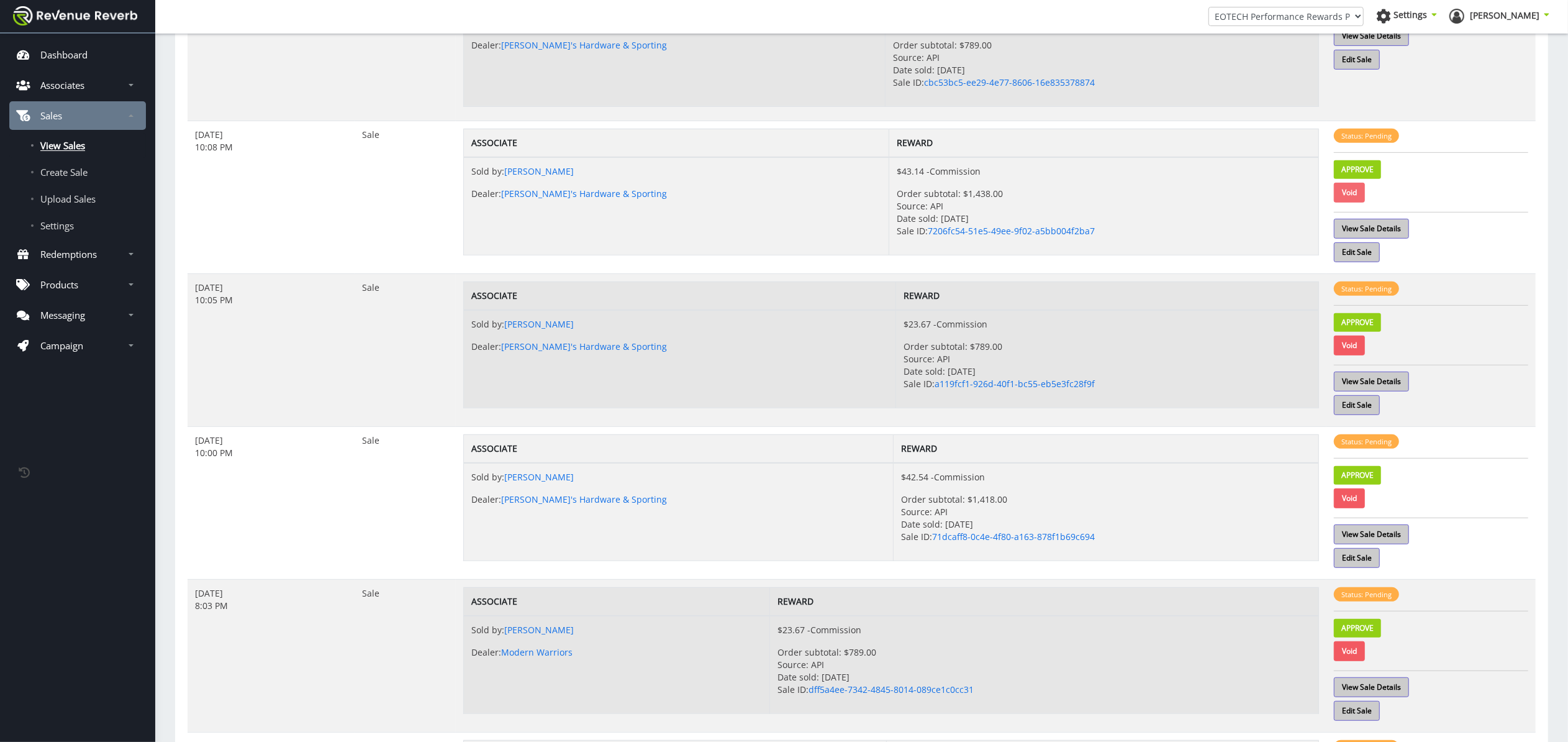
click at [1358, 197] on link "Void" at bounding box center [1349, 193] width 31 height 20
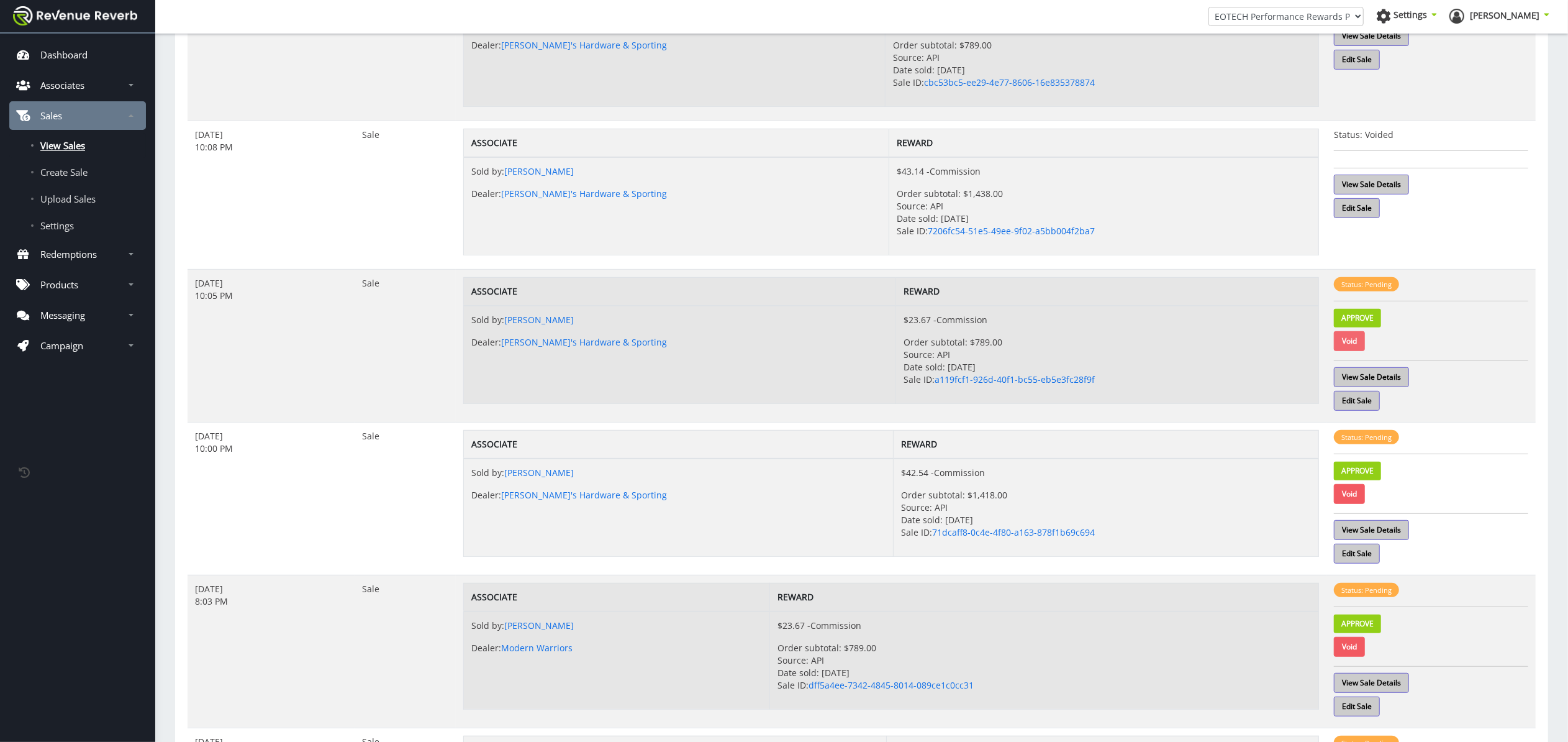
click at [1347, 340] on link "Void" at bounding box center [1349, 341] width 31 height 20
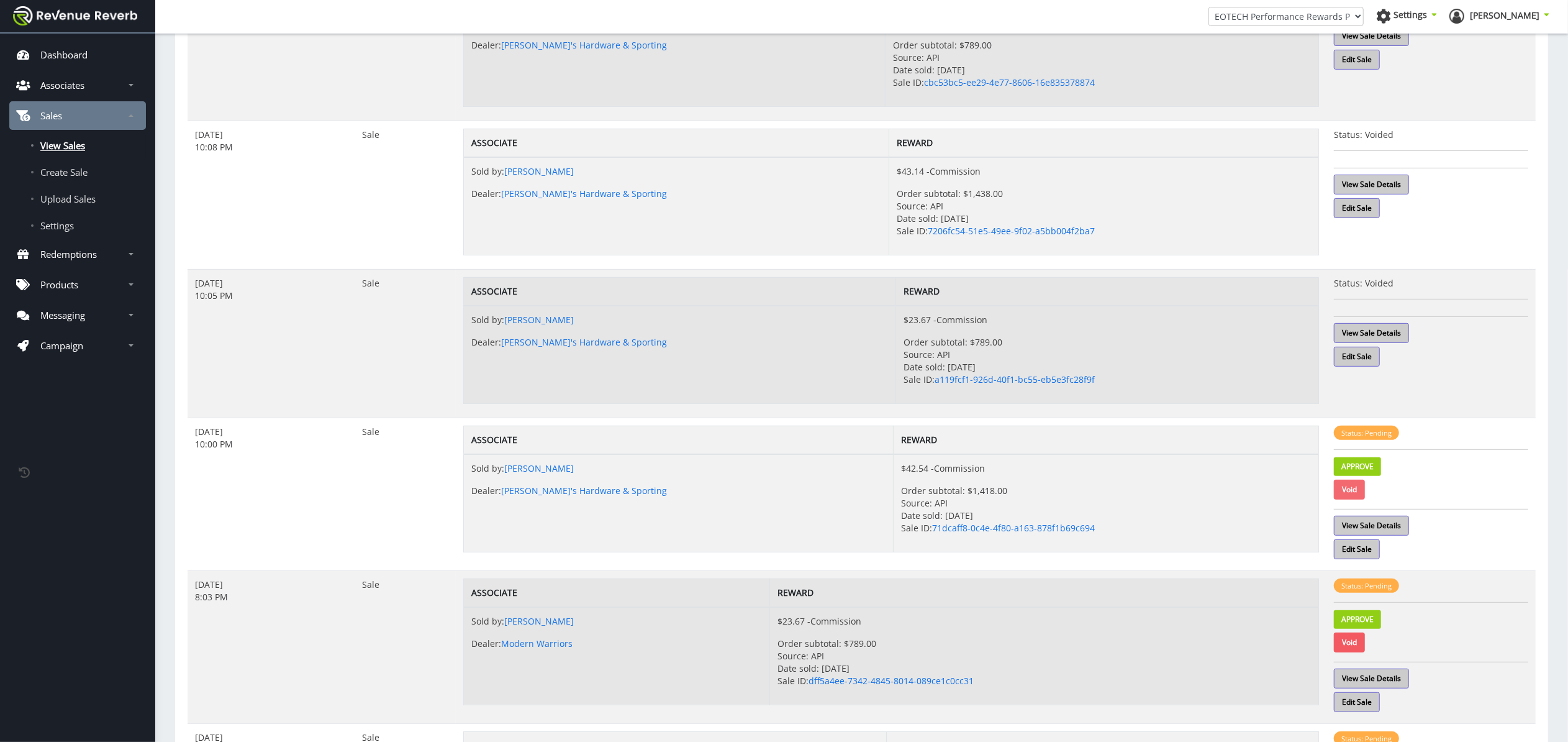
click at [1358, 495] on link "Void" at bounding box center [1349, 490] width 31 height 20
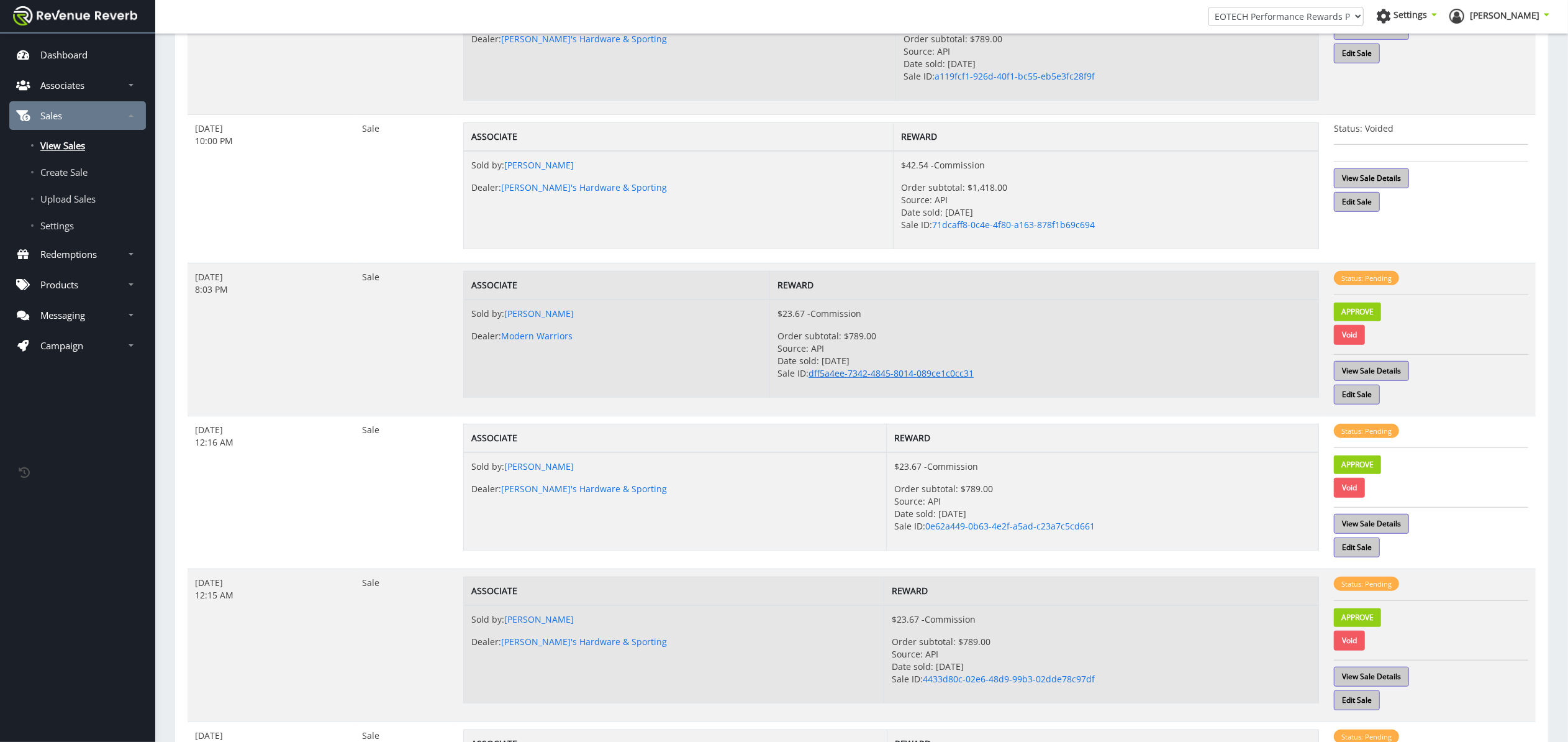
scroll to position [779, 0]
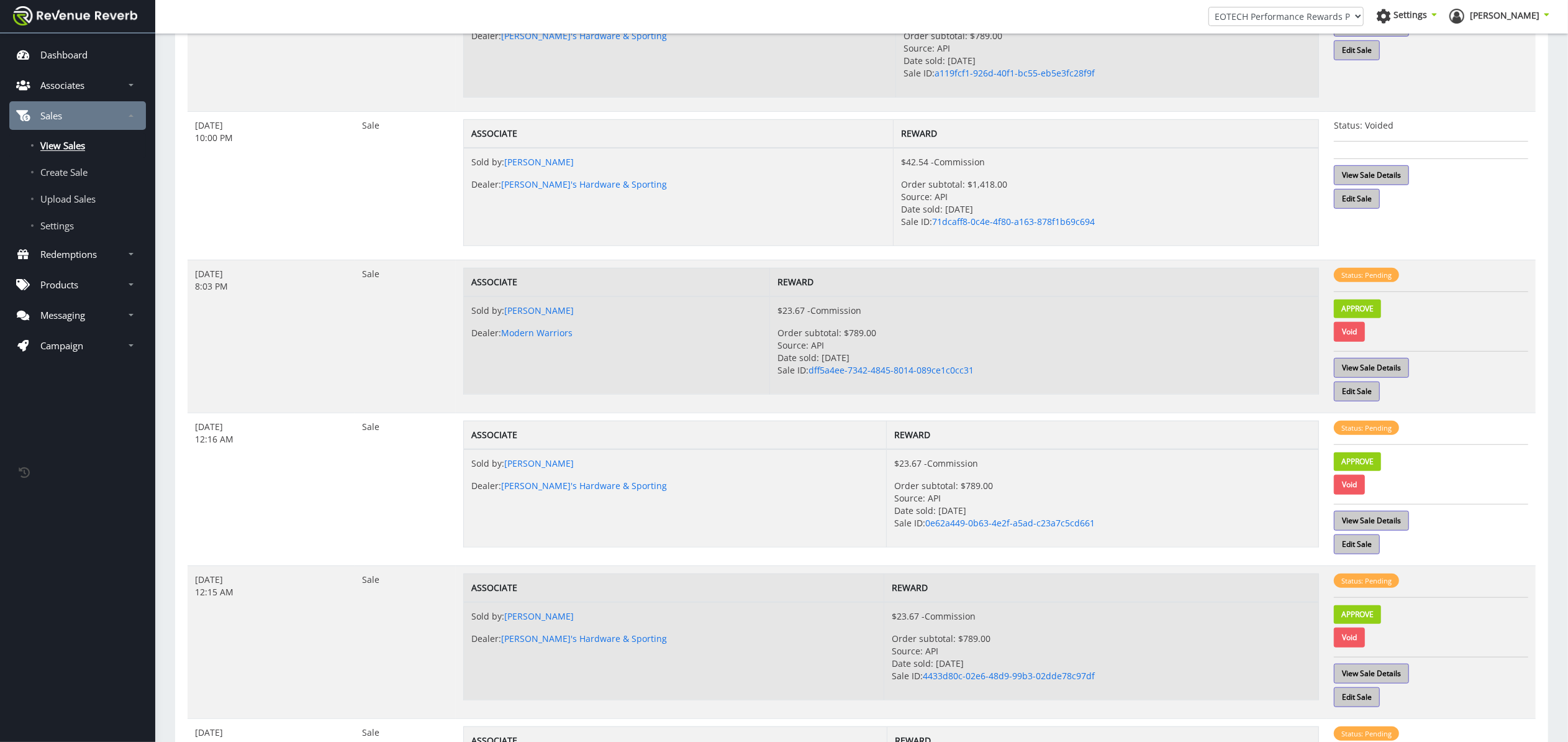
click at [1080, 334] on p "Order subtotal: $789.00 Source: API Date sold: May 15, 2025 Sale ID: dff5a4ee-7…" at bounding box center [1045, 351] width 534 height 49
click at [1372, 371] on link "View Sale Details" at bounding box center [1372, 368] width 75 height 20
click at [1395, 523] on link "View Sale Details" at bounding box center [1372, 520] width 75 height 20
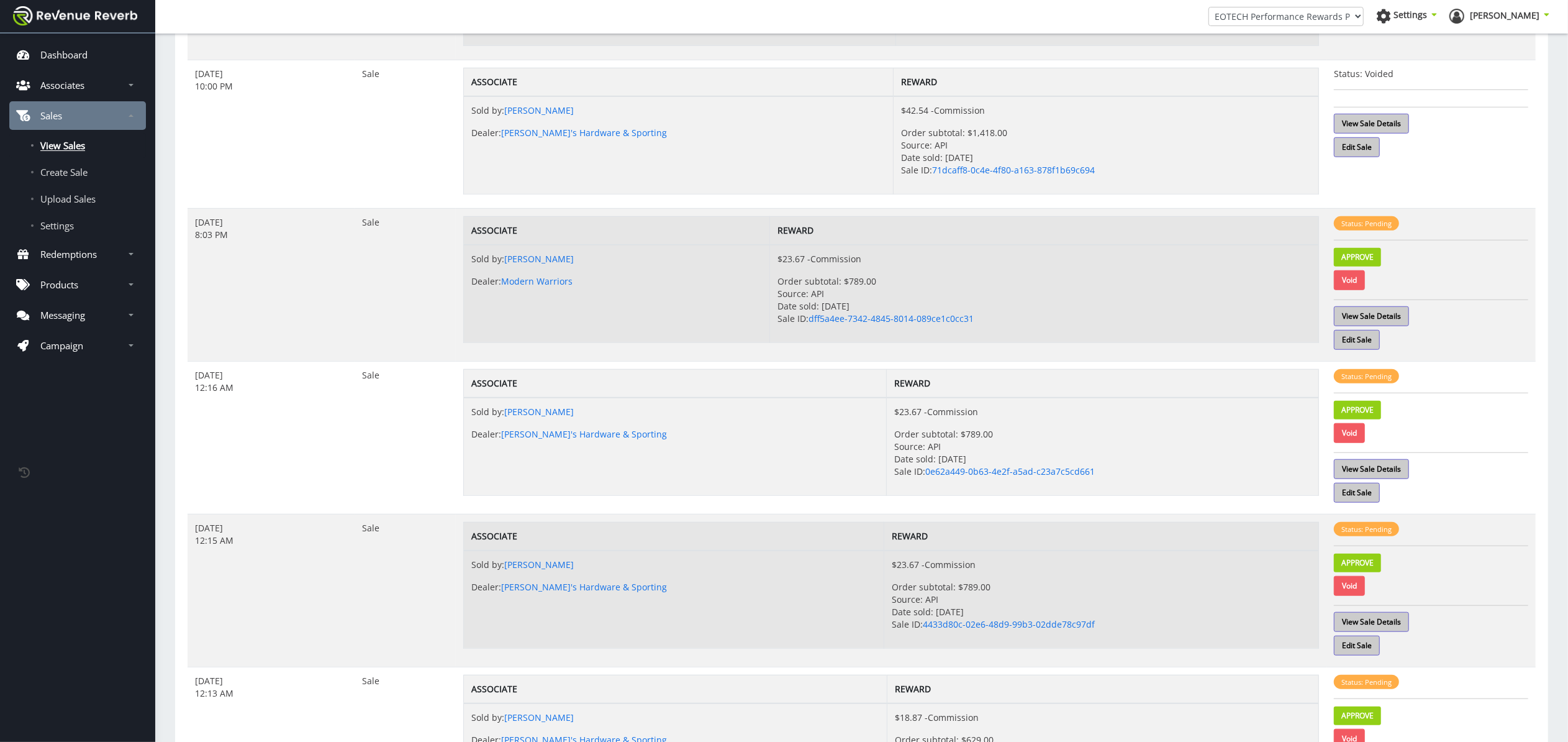
scroll to position [853, 0]
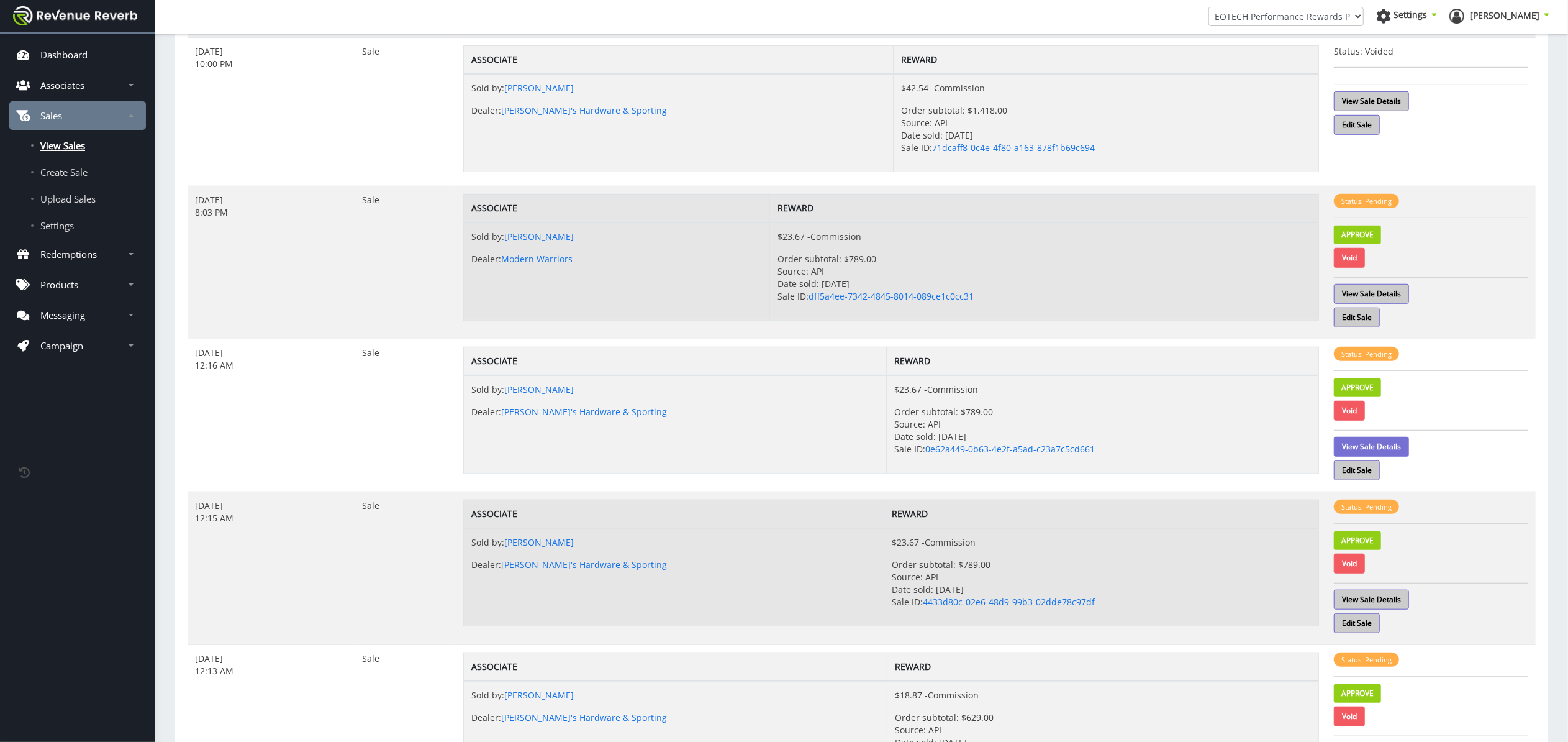
click at [1405, 450] on link "View Sale Details" at bounding box center [1372, 446] width 75 height 20
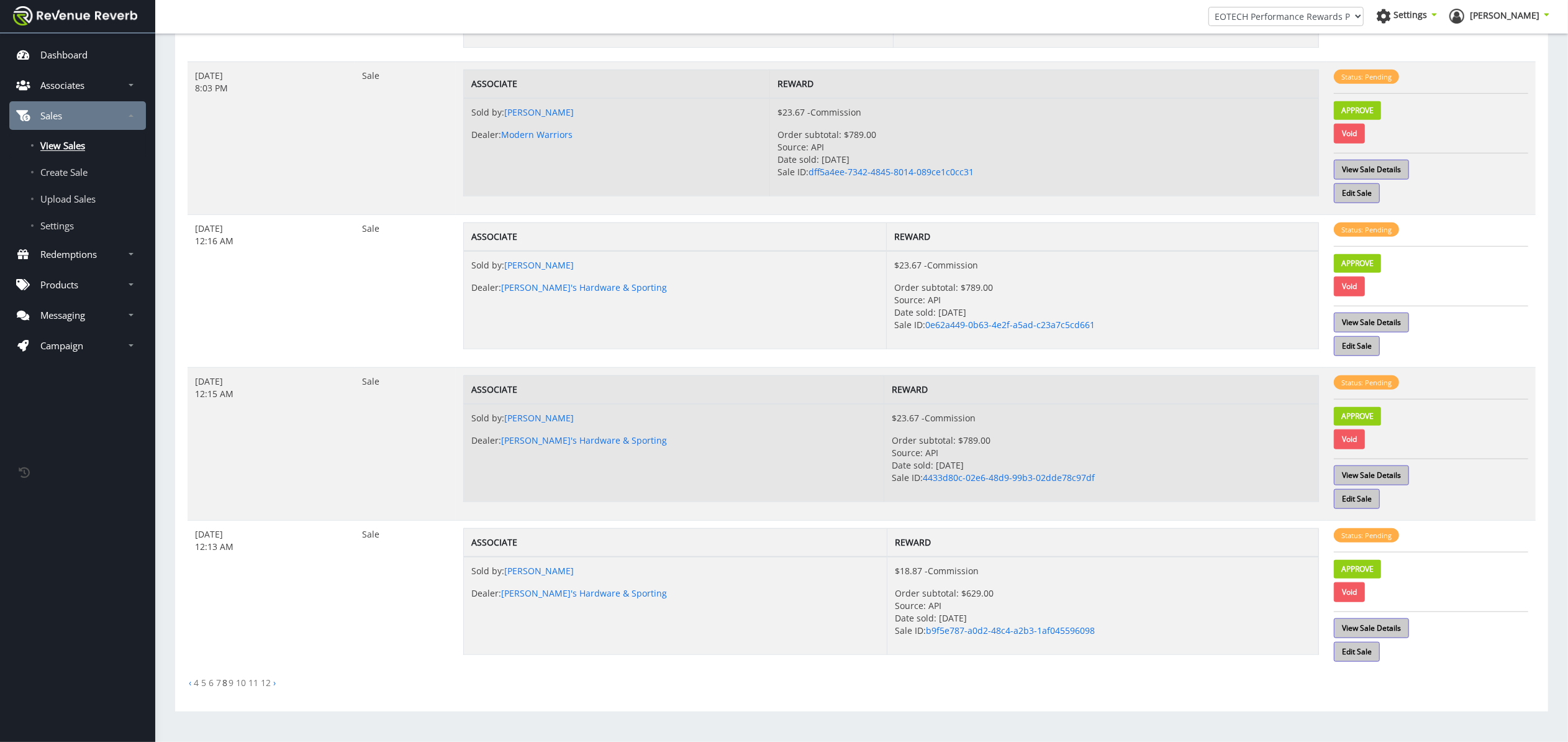
scroll to position [984, 0]
click at [1395, 472] on link "View Sale Details" at bounding box center [1372, 475] width 75 height 20
click at [1347, 594] on link "Void" at bounding box center [1349, 592] width 31 height 20
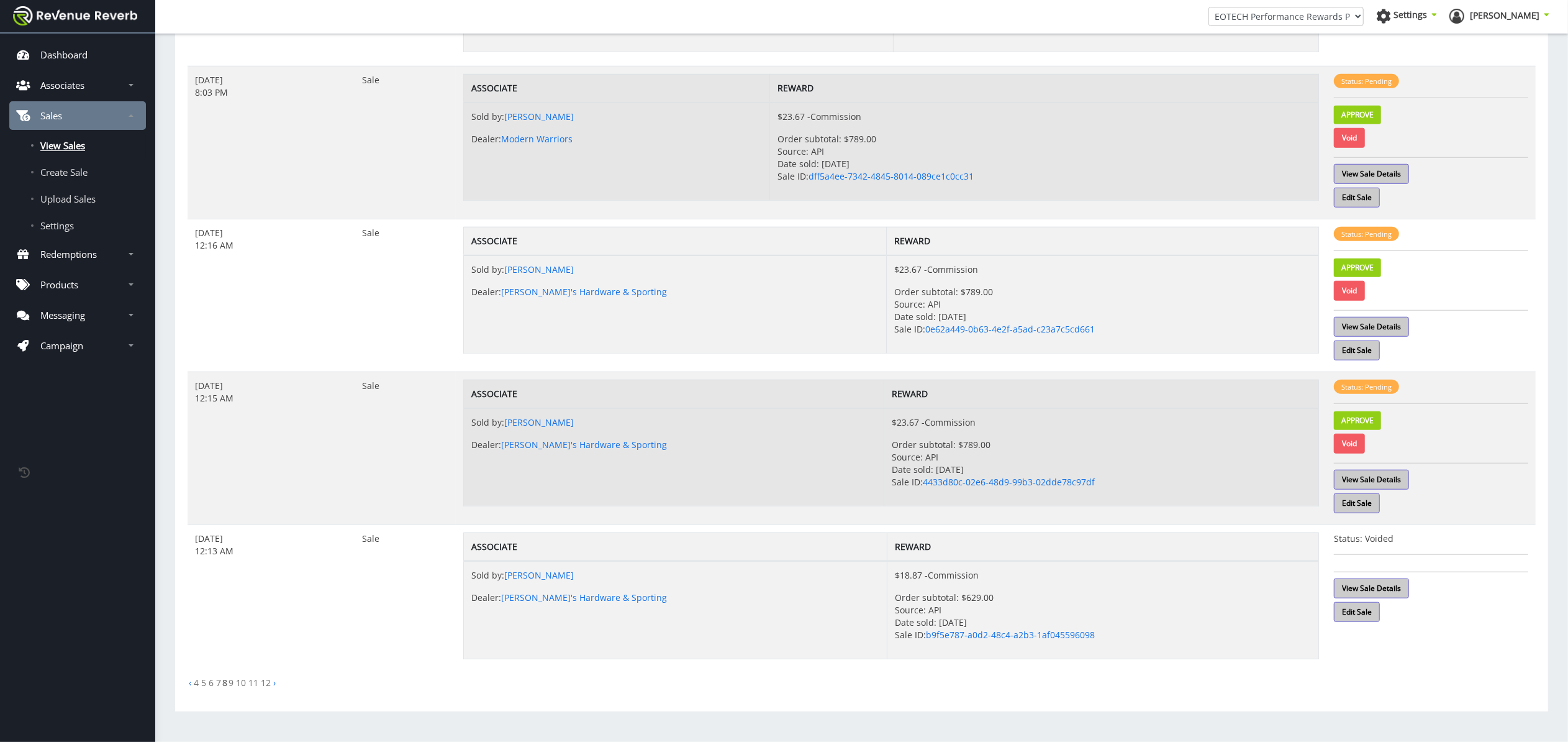
scroll to position [979, 0]
click at [195, 681] on link "4" at bounding box center [195, 682] width 5 height 12
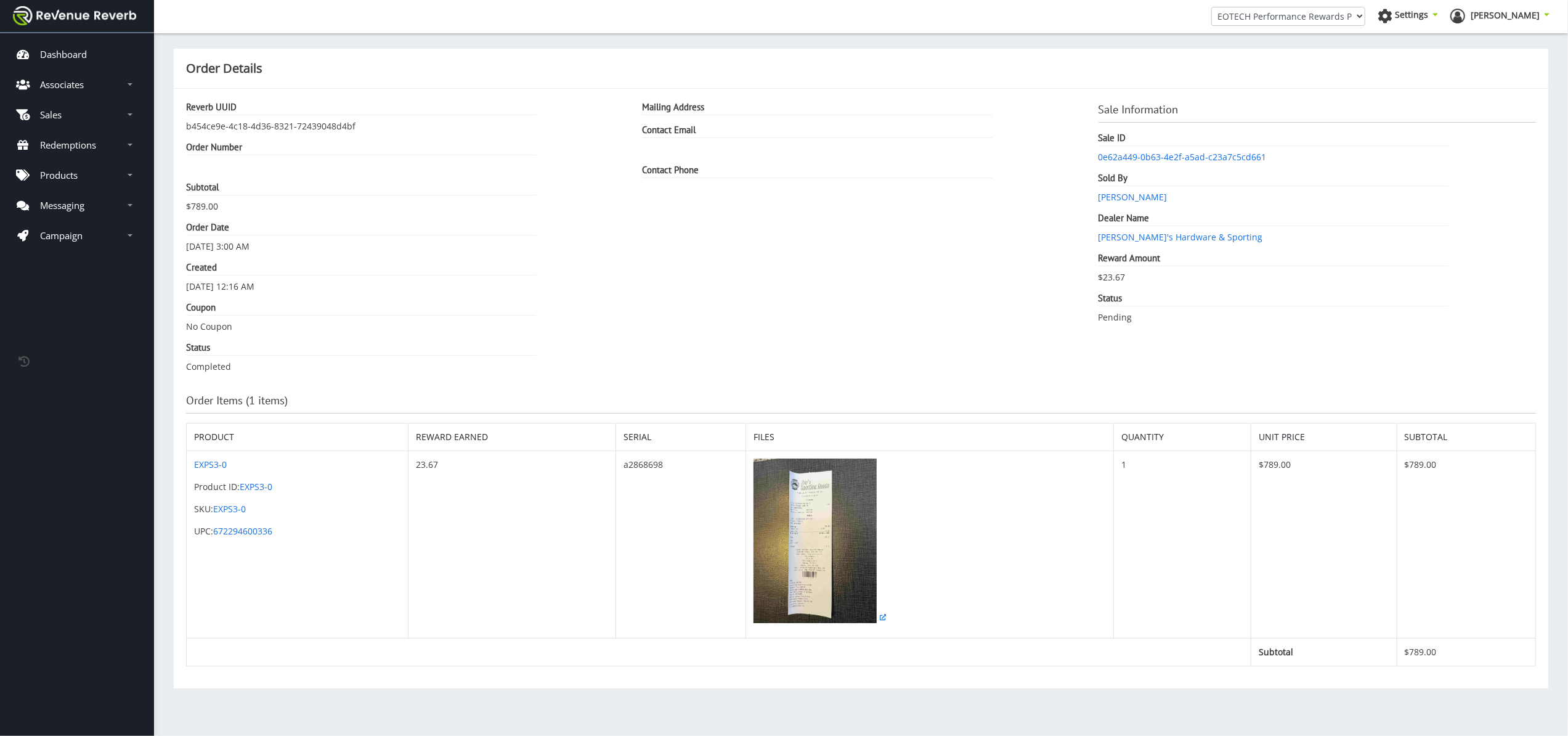
scroll to position [12, 12]
click at [807, 520] on img at bounding box center [815, 540] width 123 height 164
click at [805, 562] on img at bounding box center [815, 540] width 123 height 164
click at [826, 548] on img at bounding box center [815, 540] width 123 height 164
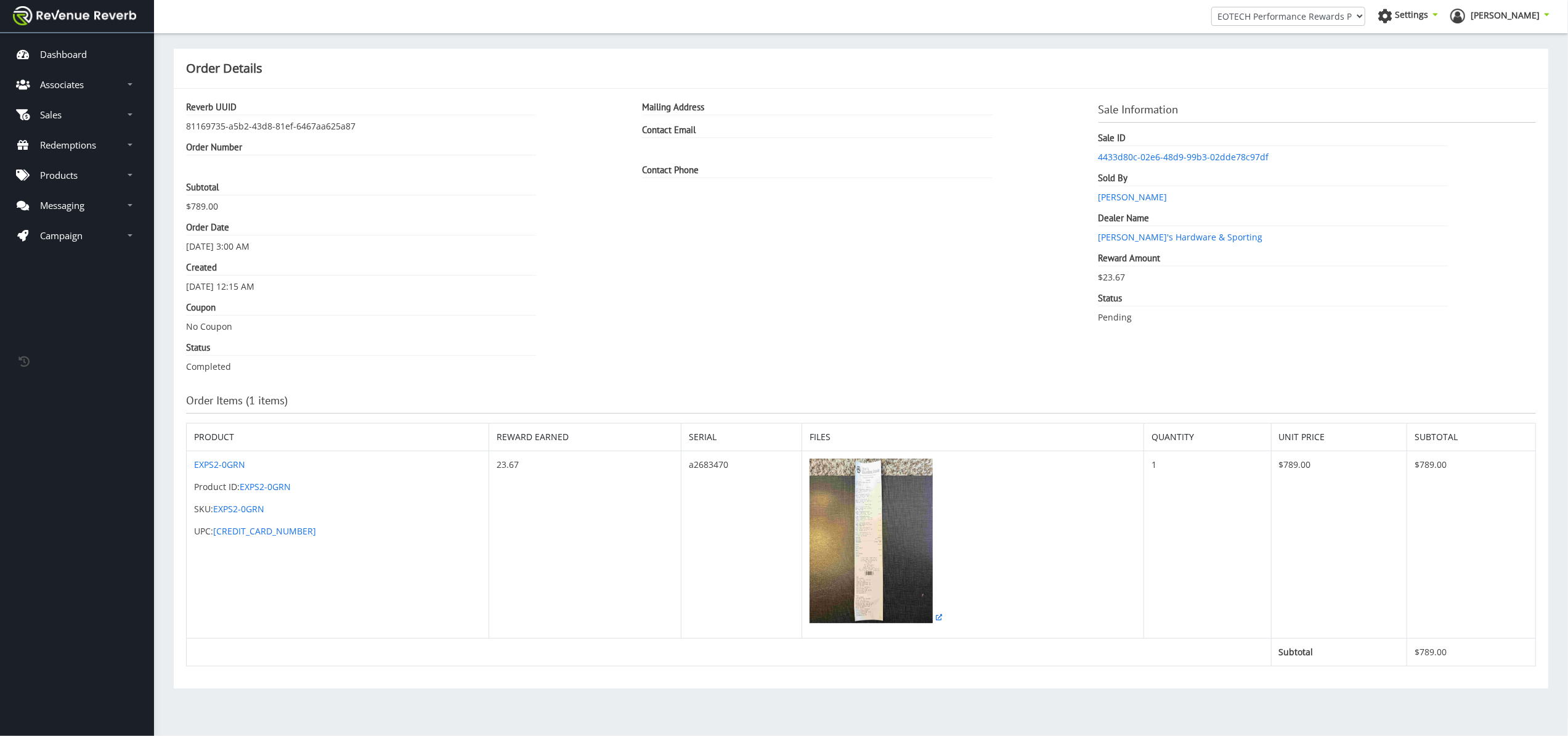
scroll to position [12, 12]
click at [810, 562] on img at bounding box center [871, 540] width 123 height 164
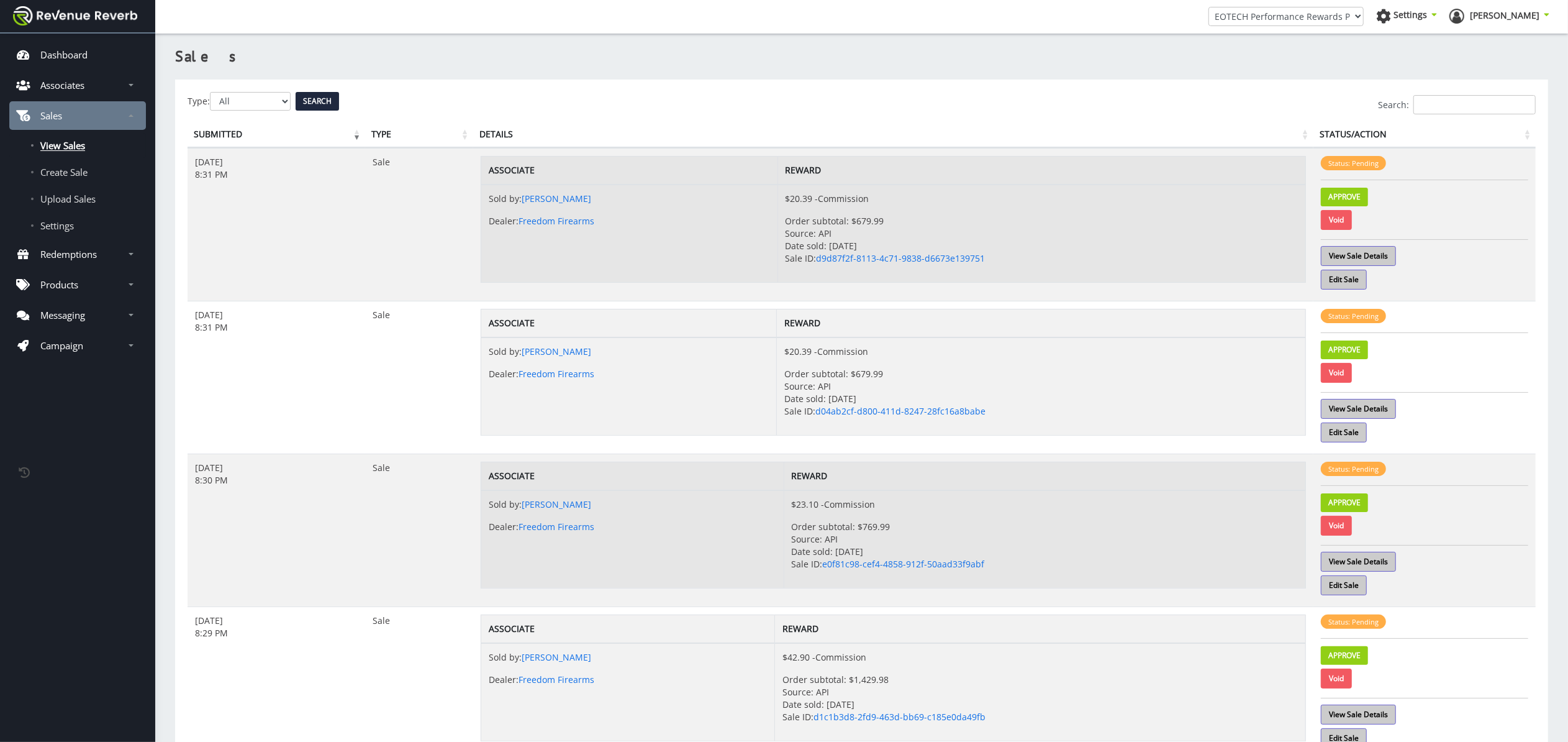
scroll to position [13, 13]
click at [1346, 219] on link "Void" at bounding box center [1337, 220] width 31 height 20
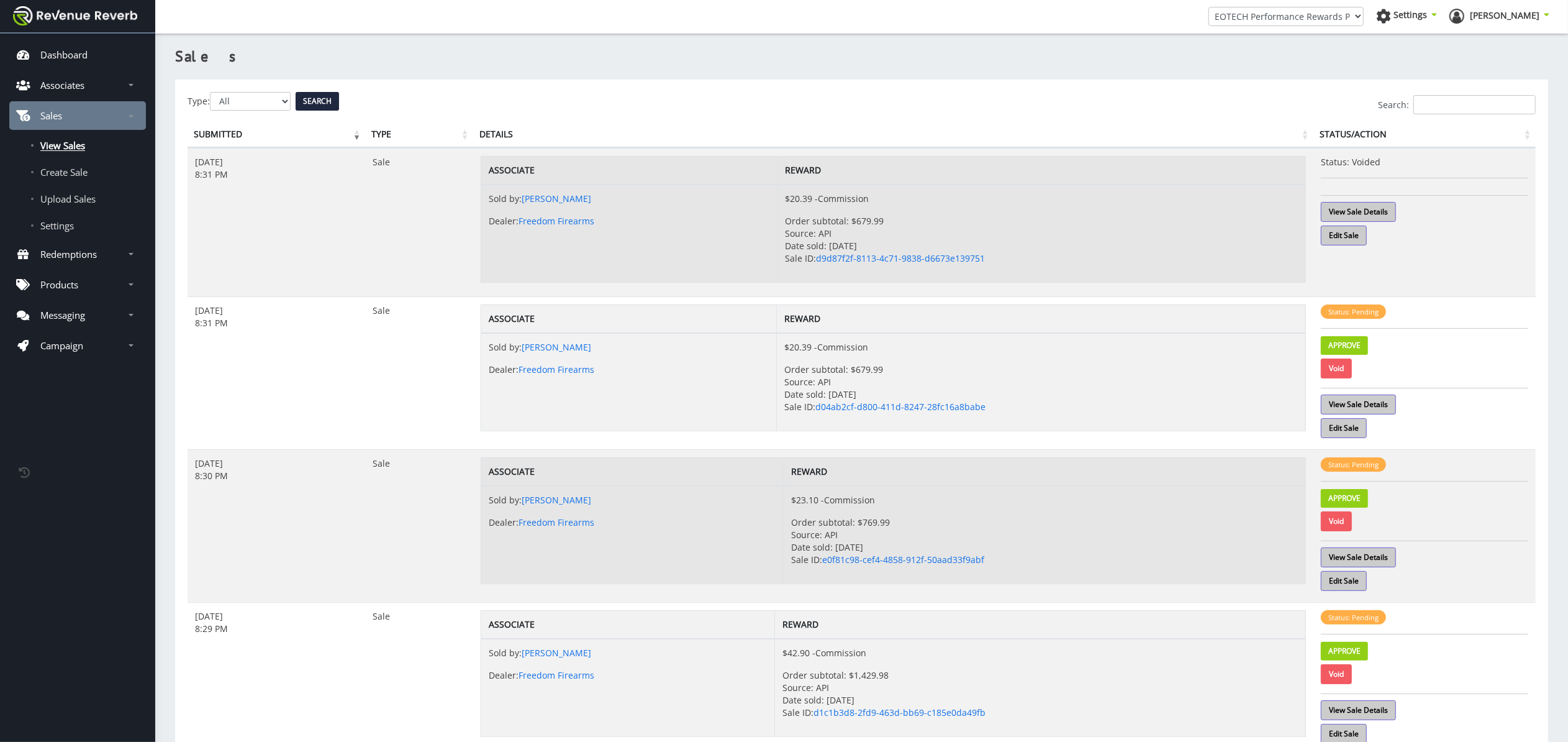
click at [1344, 369] on link "Void" at bounding box center [1337, 368] width 31 height 20
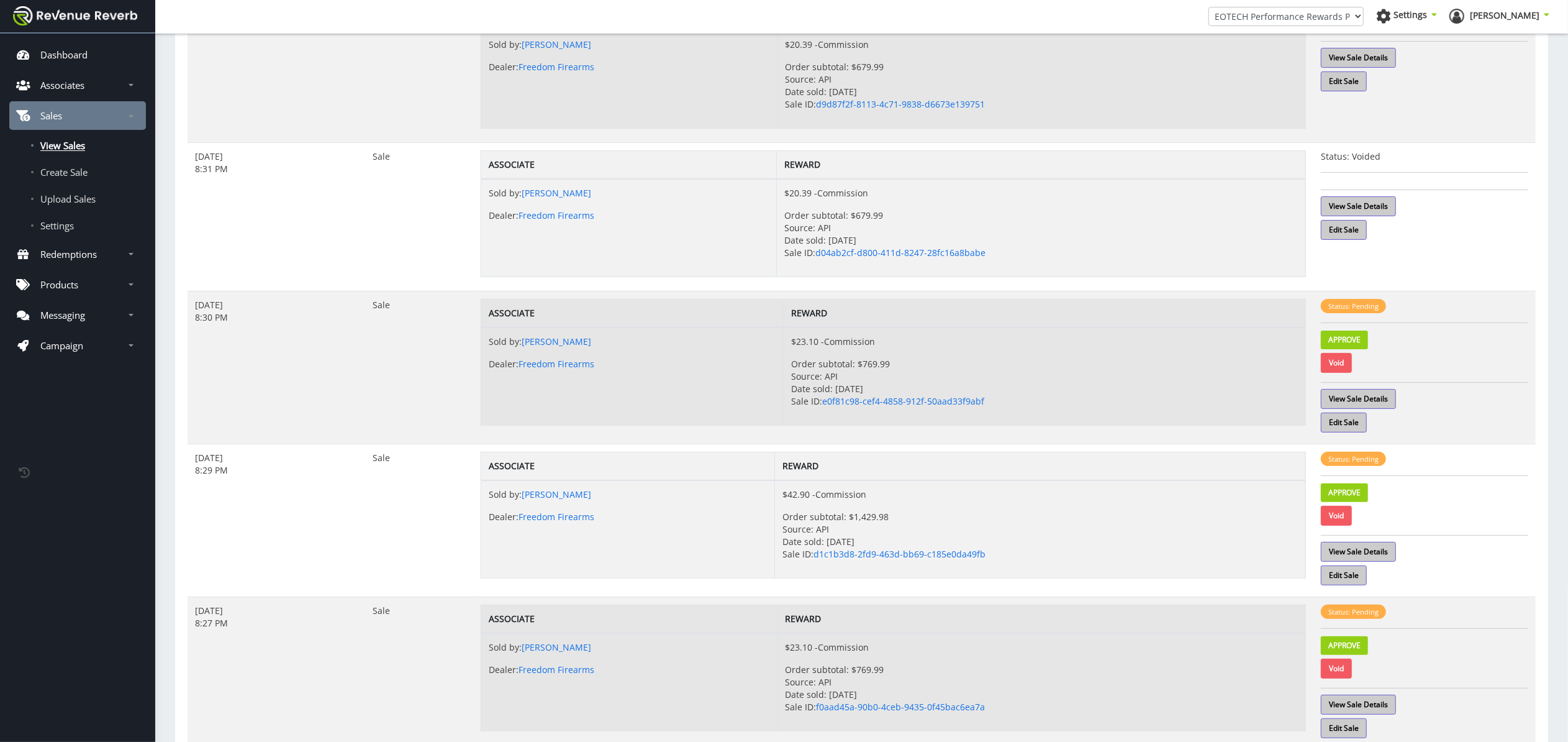
scroll to position [160, 0]
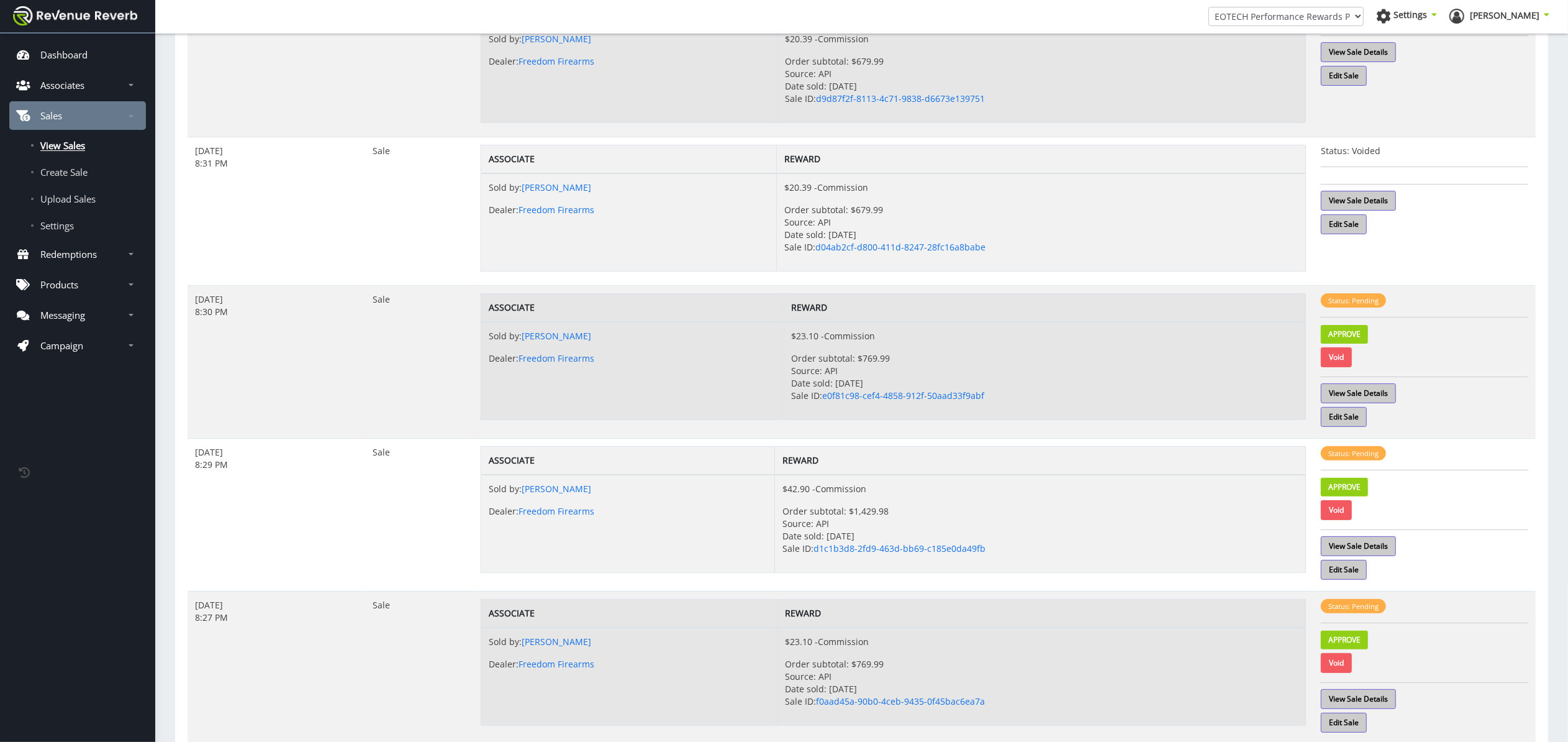
click at [1338, 358] on link "Void" at bounding box center [1337, 357] width 31 height 20
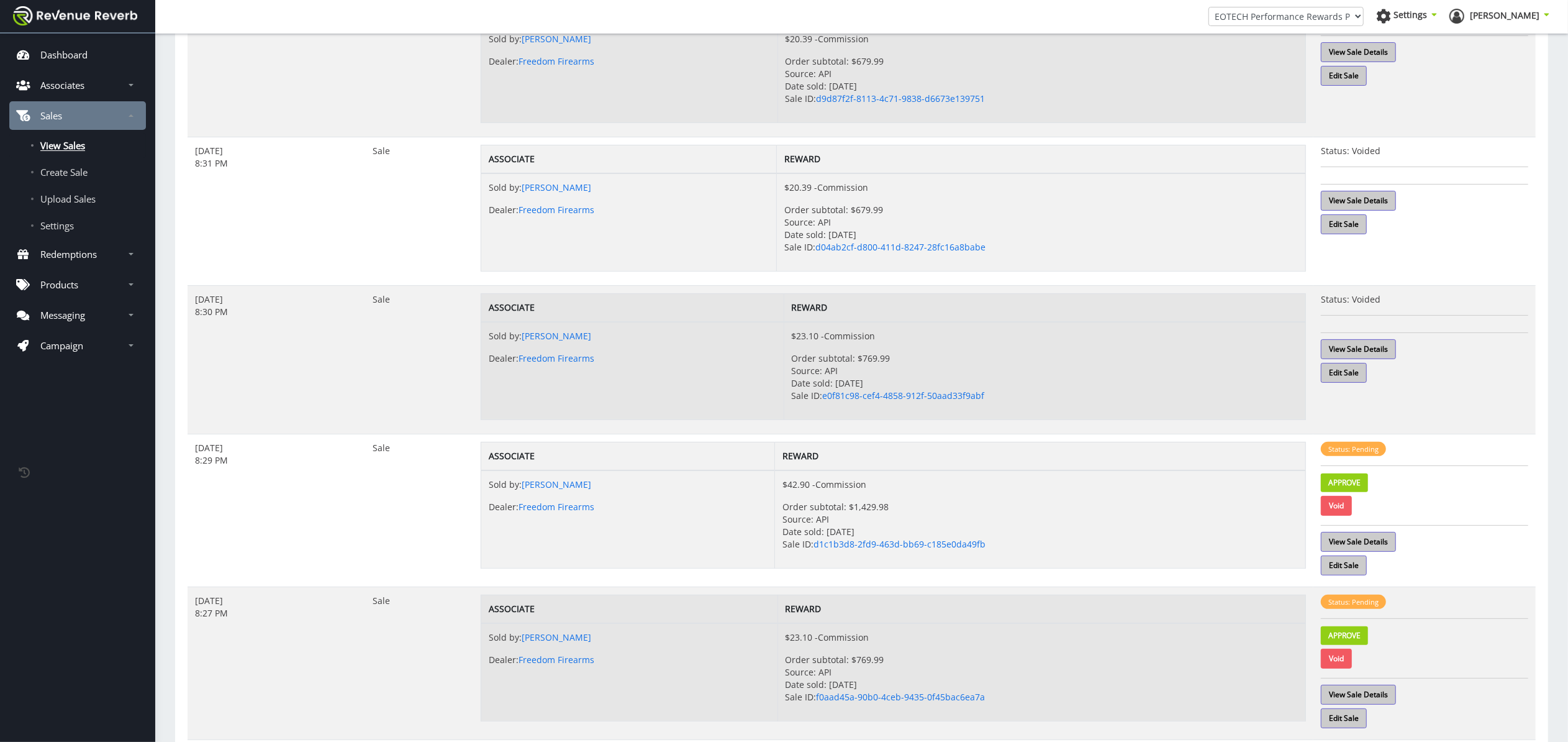
drag, startPoint x: 1338, startPoint y: 506, endPoint x: 1270, endPoint y: 521, distance: 69.6
click at [1338, 506] on link "Void" at bounding box center [1337, 505] width 31 height 20
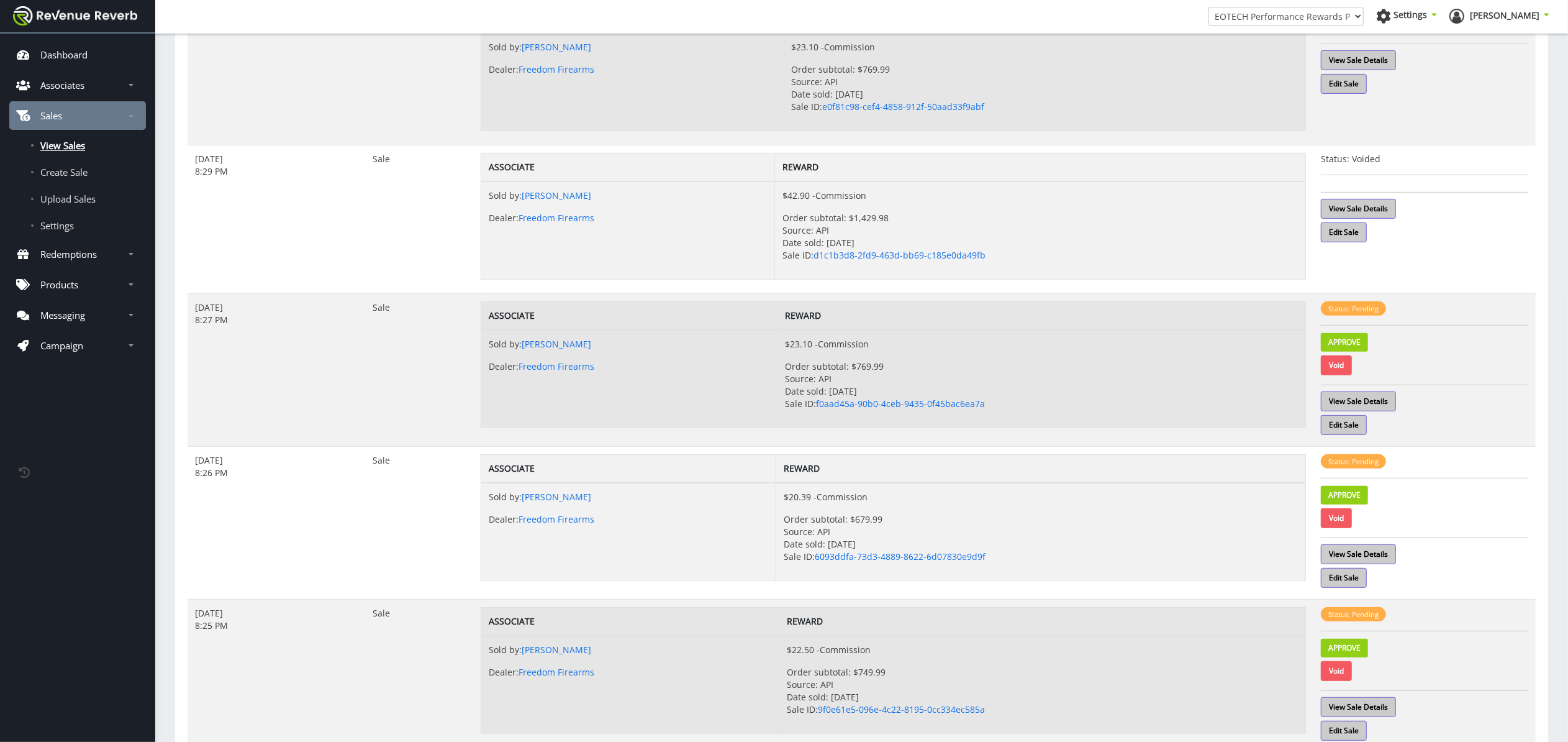
scroll to position [452, 0]
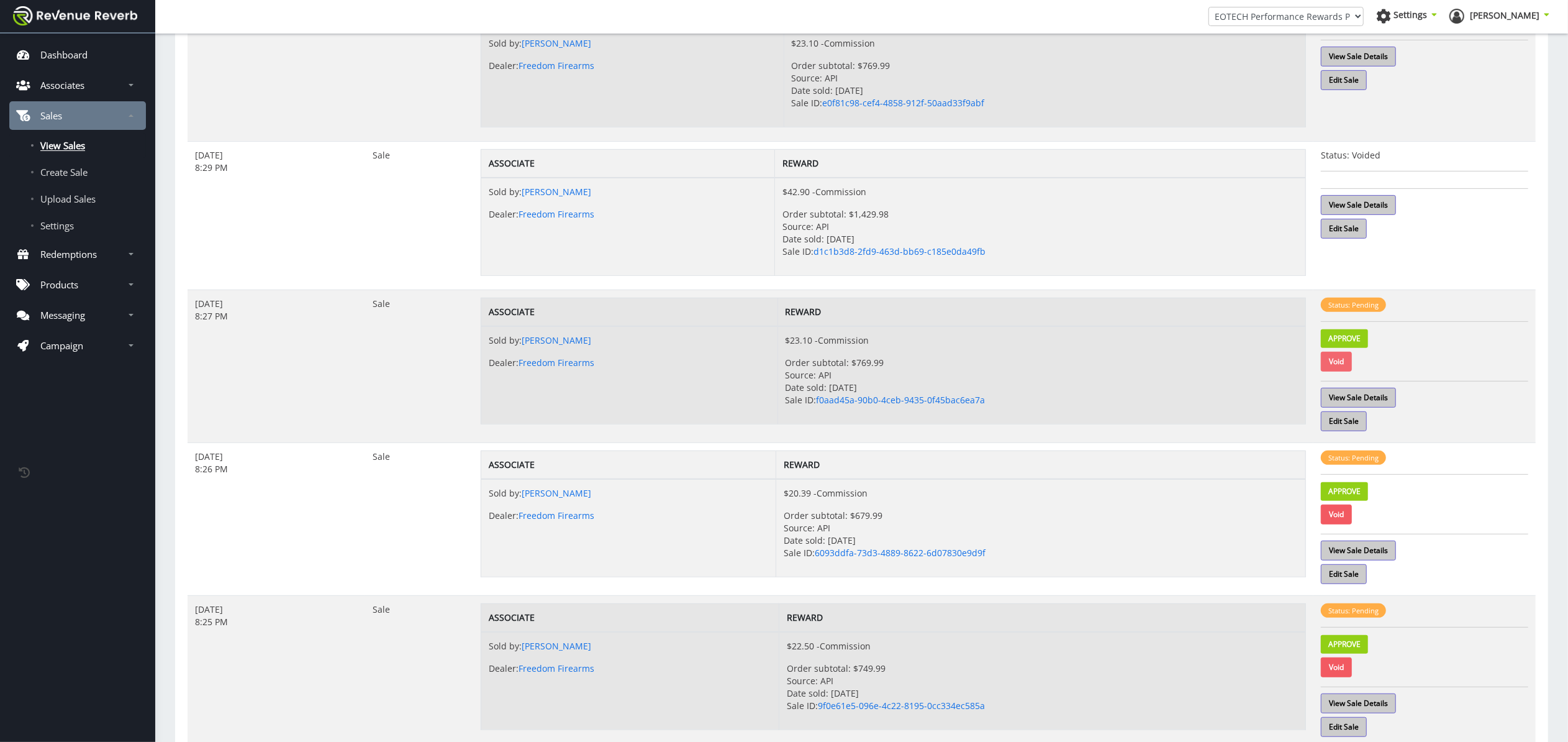
click at [1337, 364] on link "Void" at bounding box center [1337, 361] width 31 height 20
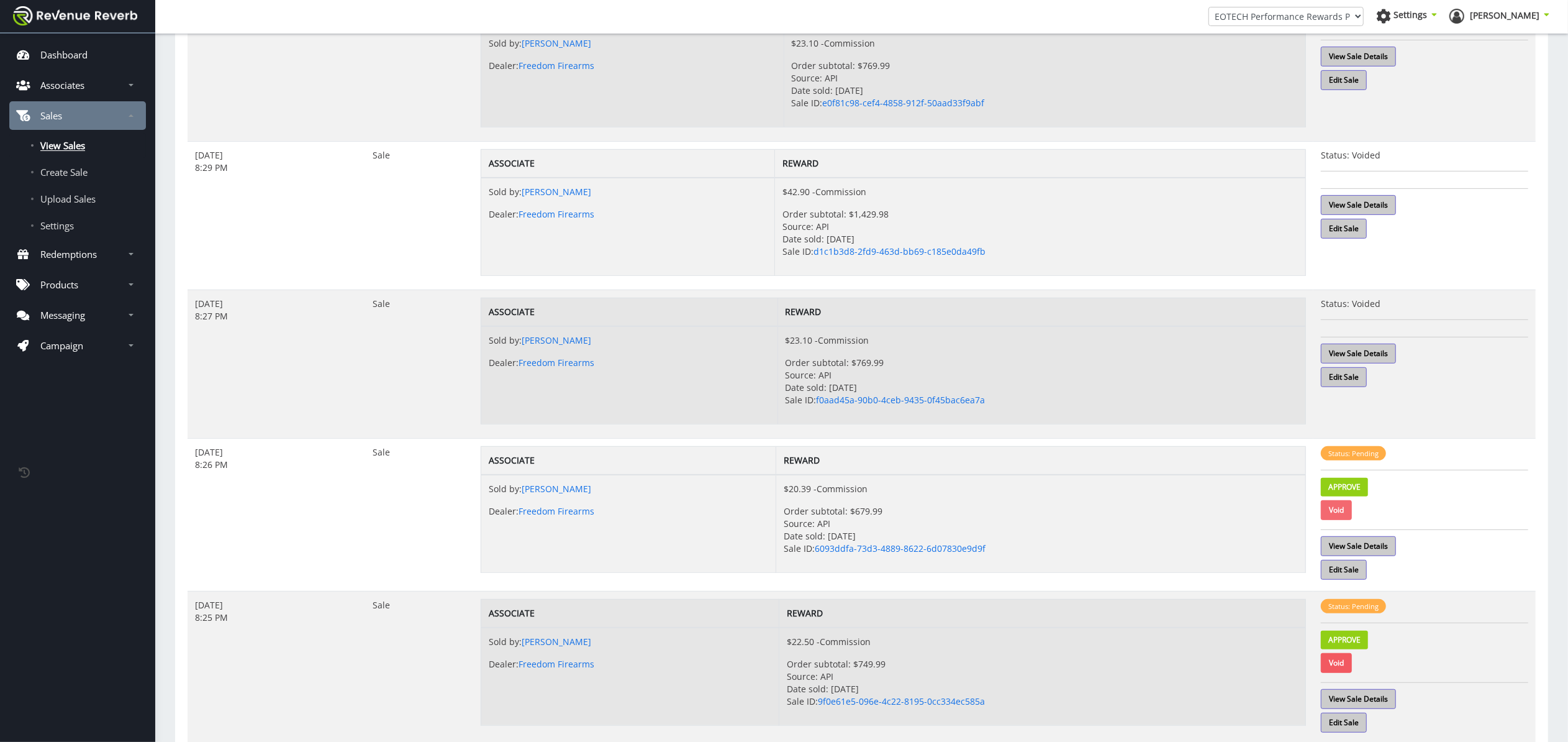
click at [1349, 508] on link "Void" at bounding box center [1337, 510] width 31 height 20
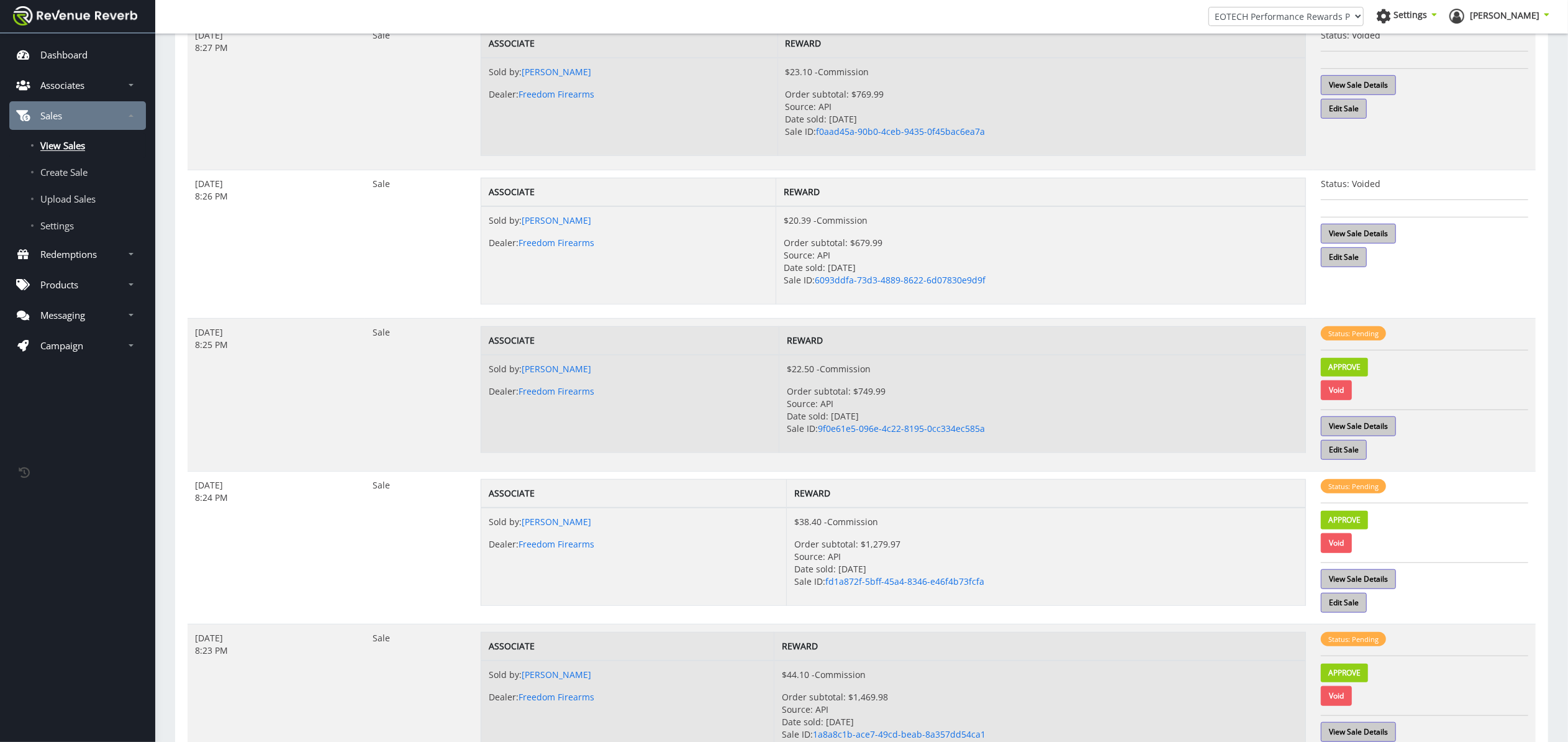
scroll to position [731, 0]
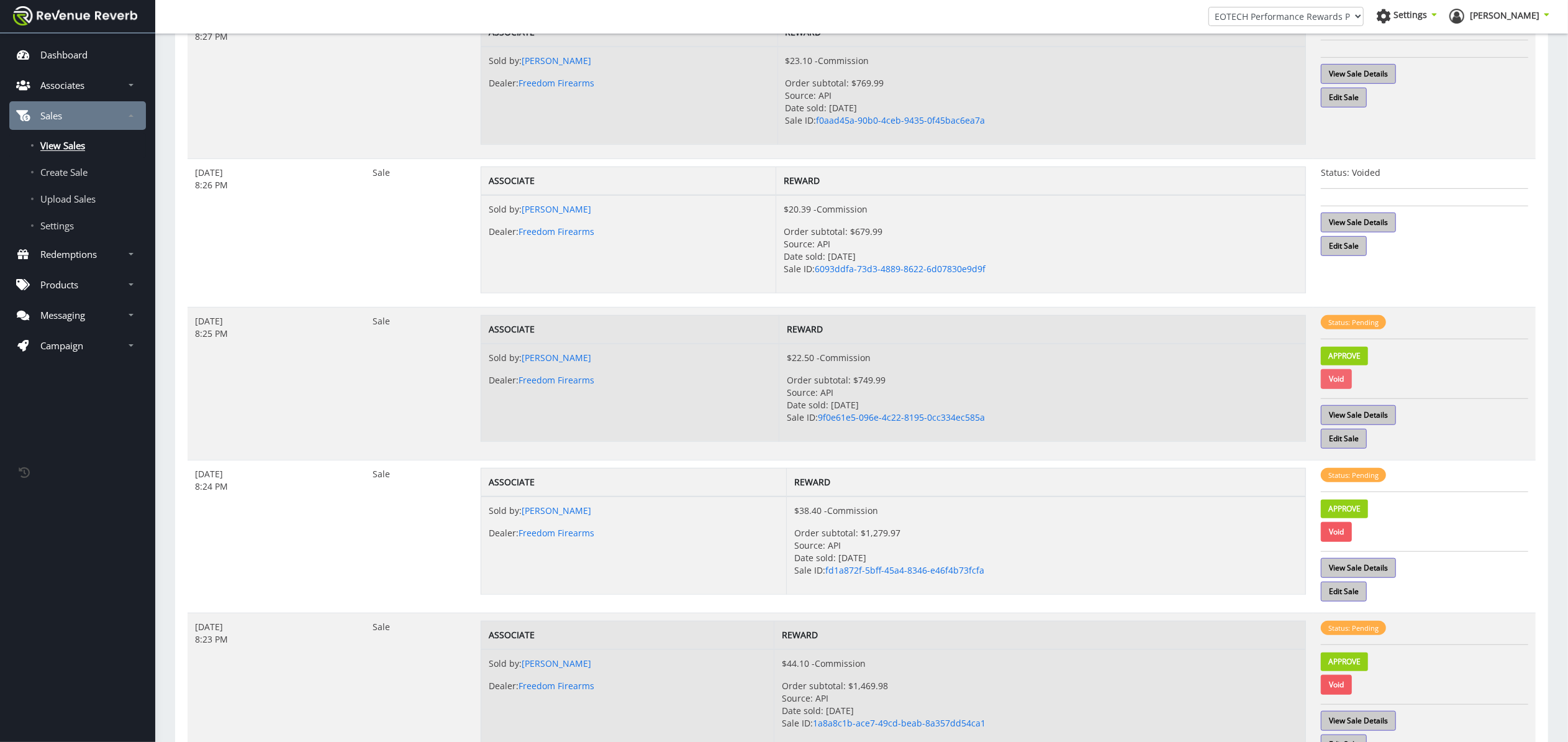
click at [1342, 381] on link "Void" at bounding box center [1337, 378] width 31 height 20
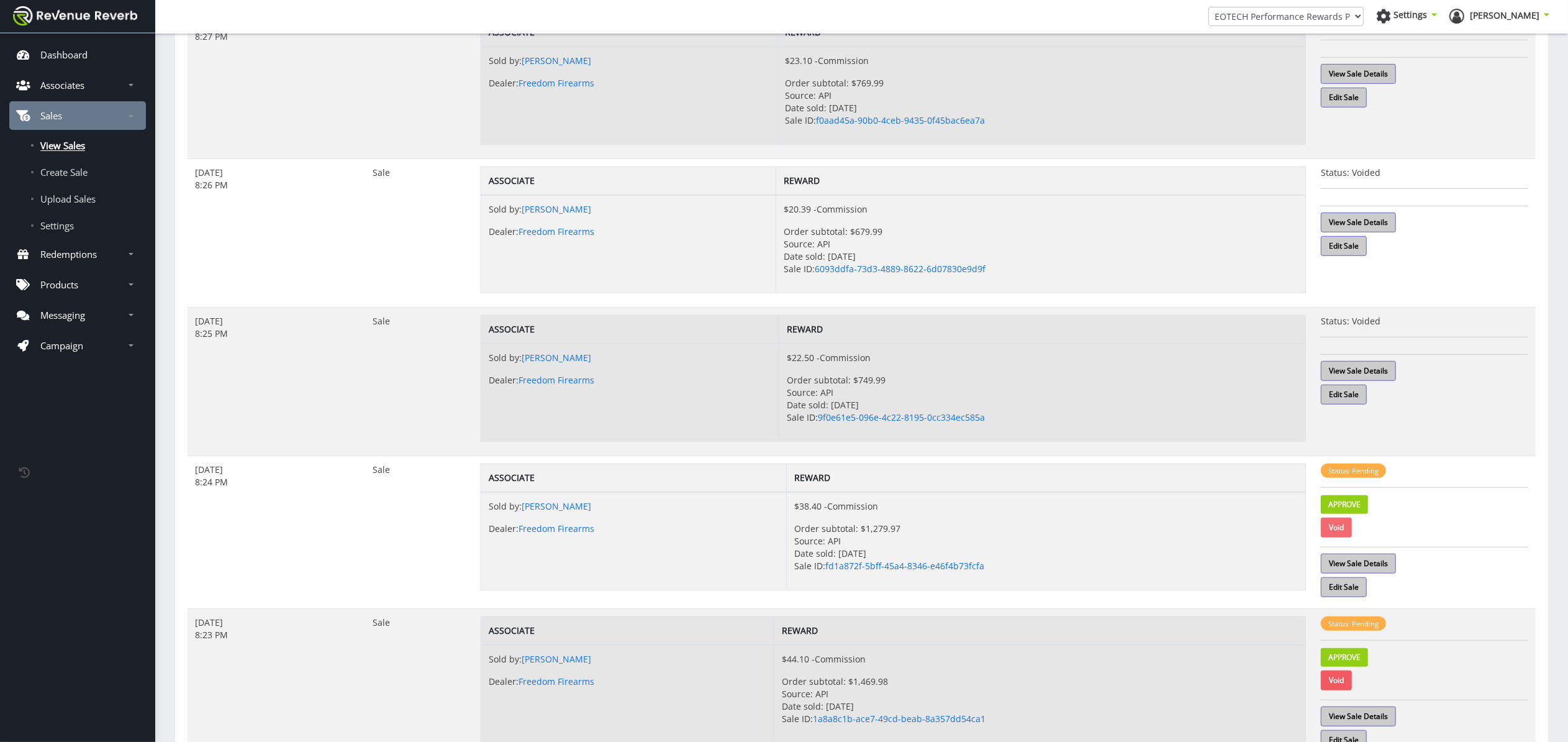
click at [1342, 532] on link "Void" at bounding box center [1337, 527] width 31 height 20
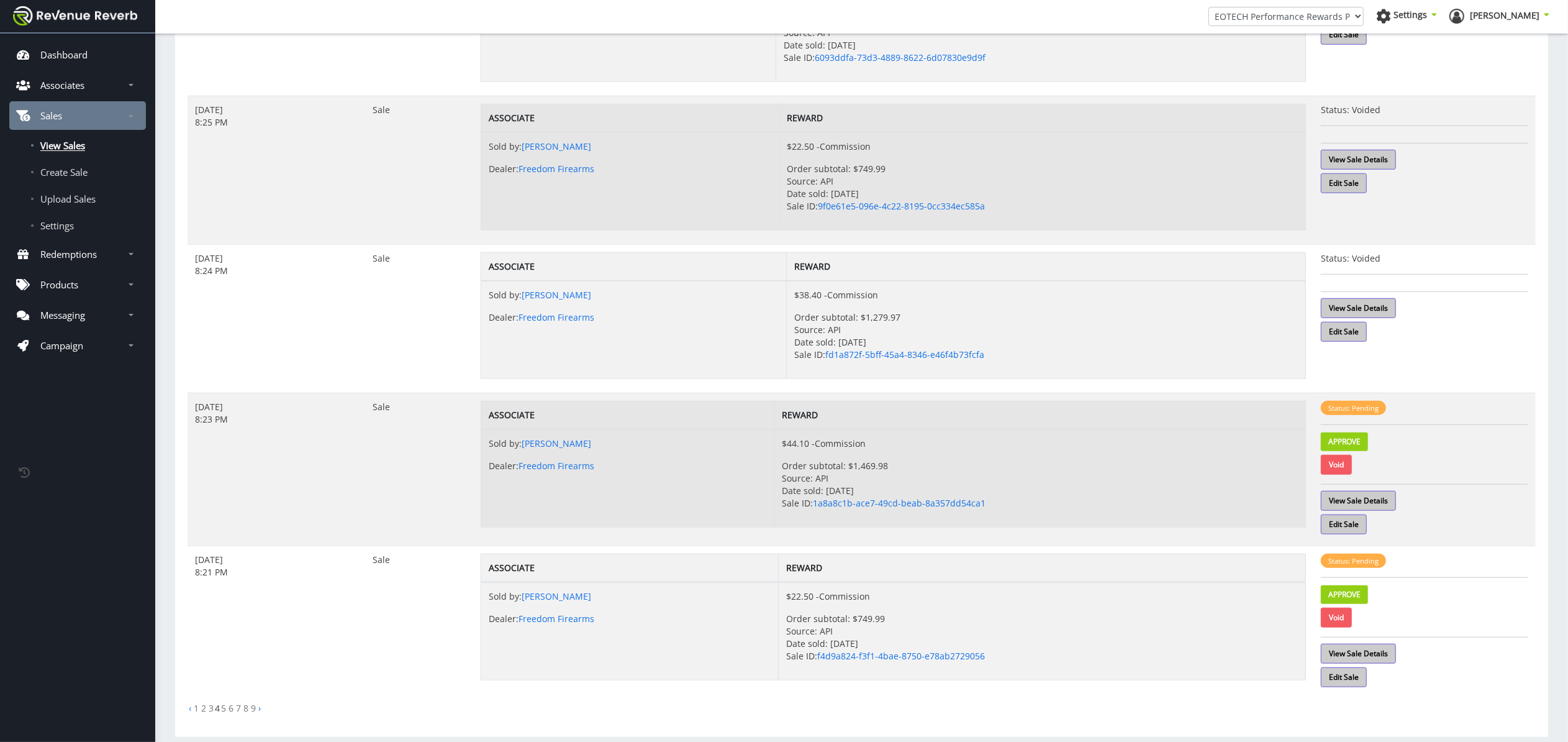
scroll to position [945, 0]
click at [1338, 466] on link "Void" at bounding box center [1337, 462] width 31 height 20
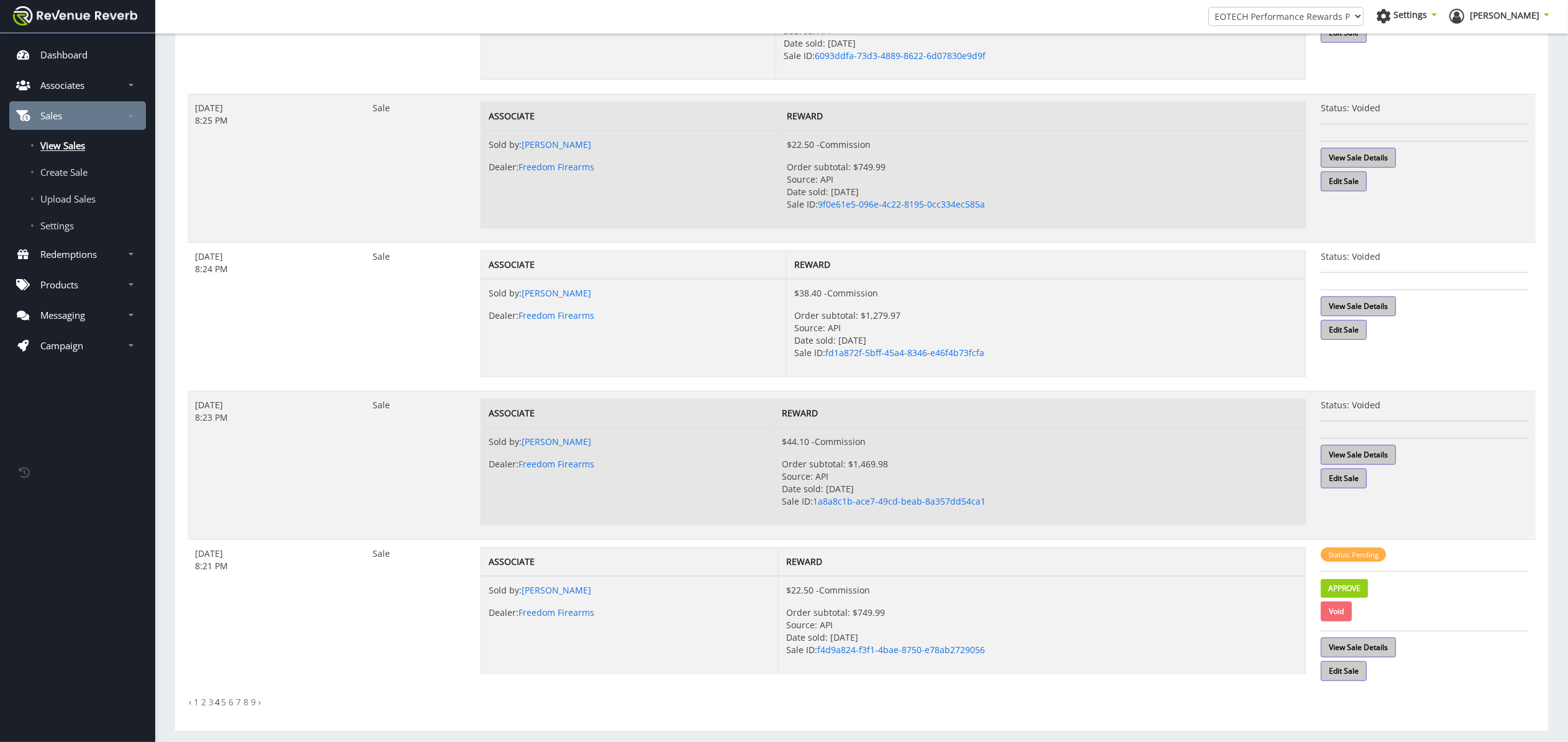
click at [1337, 615] on link "Void" at bounding box center [1337, 611] width 31 height 20
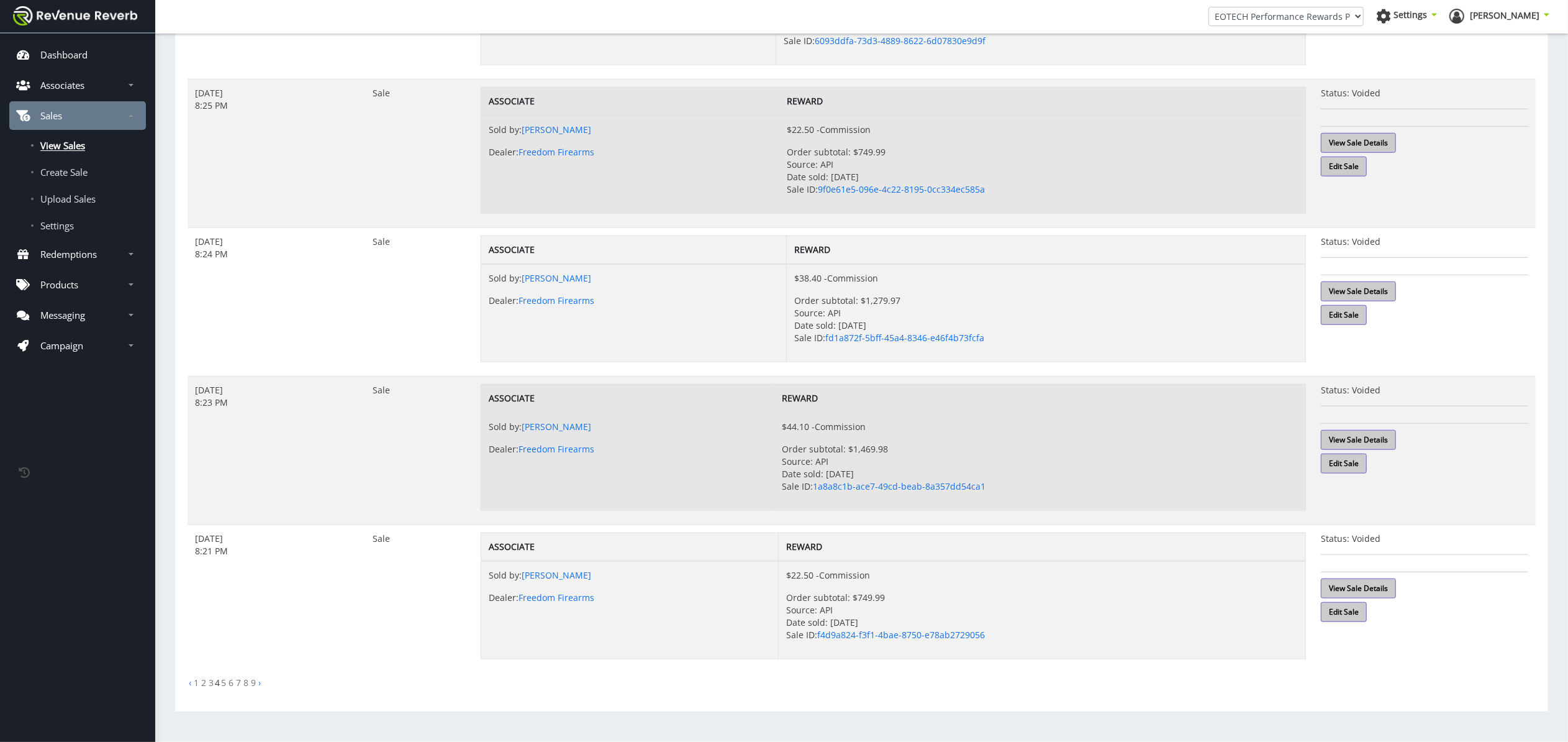
scroll to position [965, 0]
click at [212, 679] on link "3" at bounding box center [211, 682] width 5 height 12
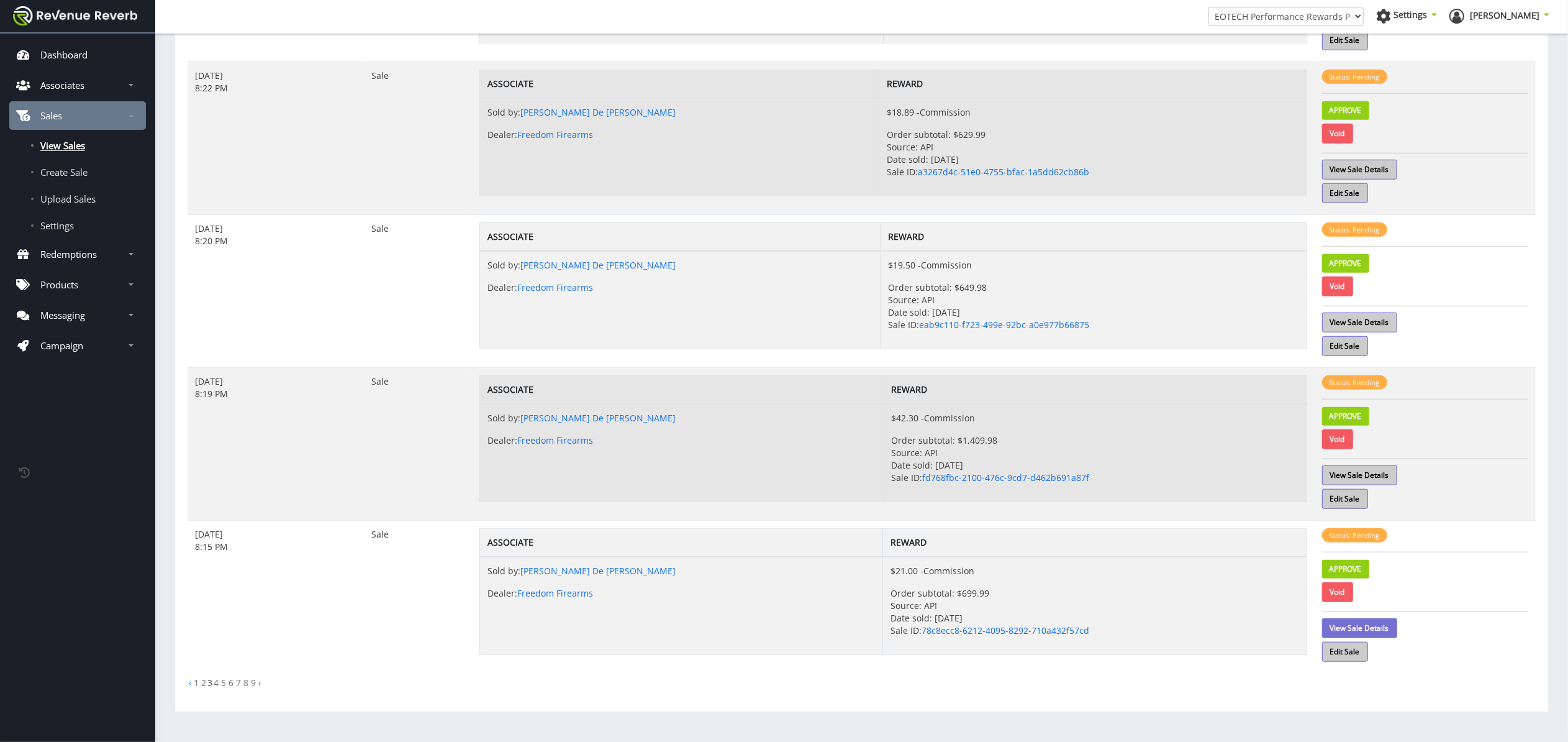
scroll to position [1012, 0]
click at [1382, 625] on link "View Sale Details" at bounding box center [1360, 628] width 75 height 20
click at [1354, 572] on link "Approve" at bounding box center [1346, 568] width 47 height 18
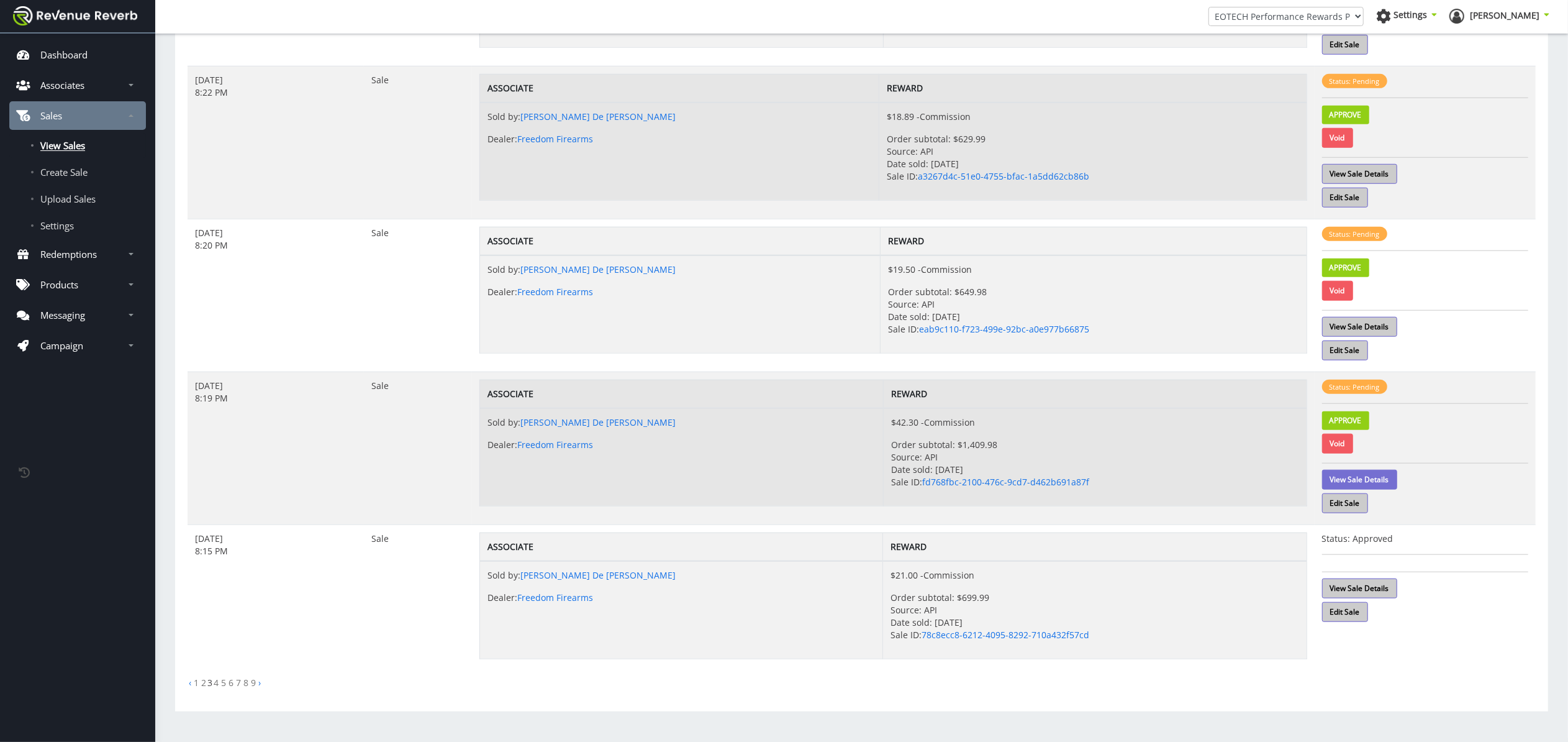
scroll to position [1007, 0]
click at [1369, 475] on link "View Sale Details" at bounding box center [1360, 479] width 75 height 20
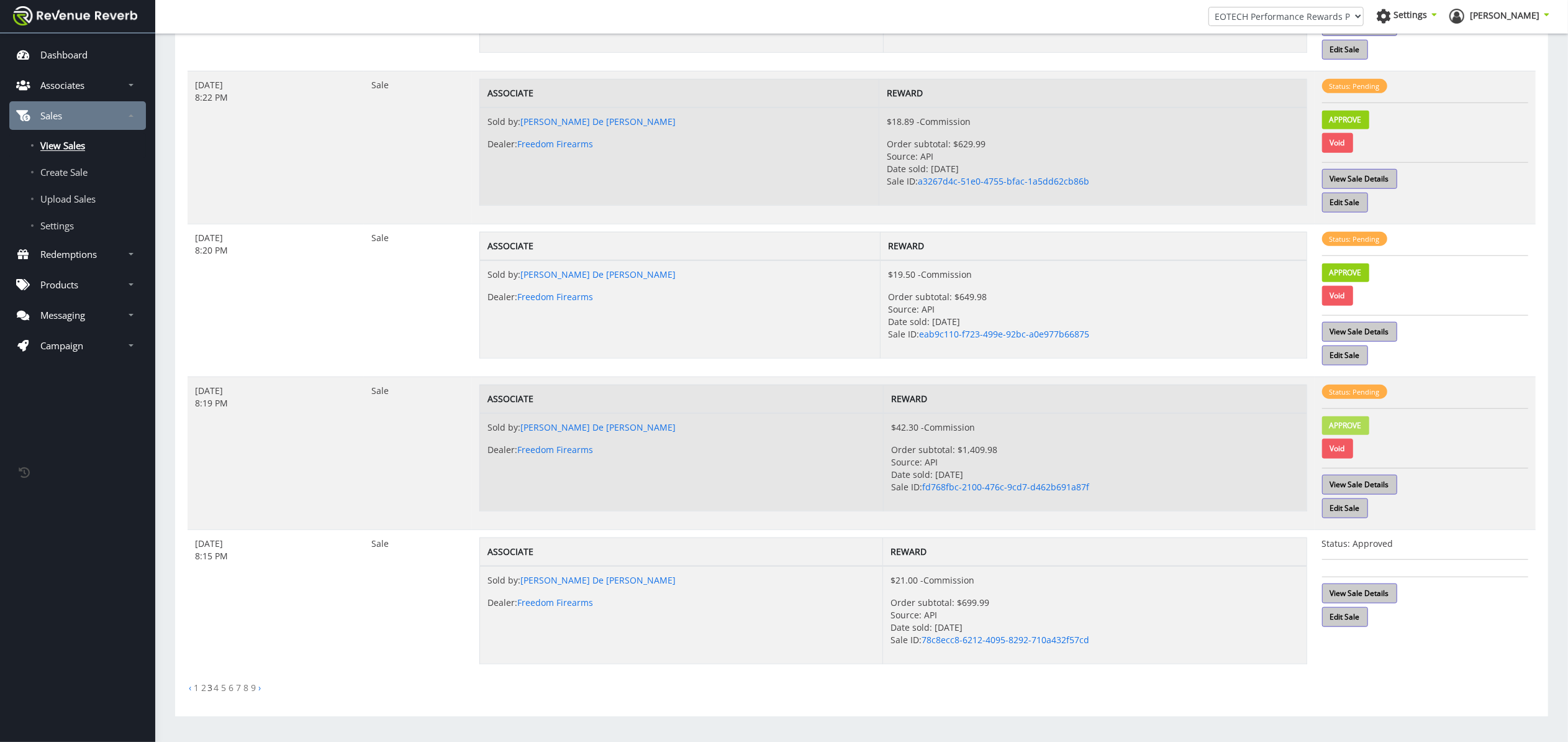
click at [1354, 433] on link "Approve" at bounding box center [1346, 425] width 47 height 18
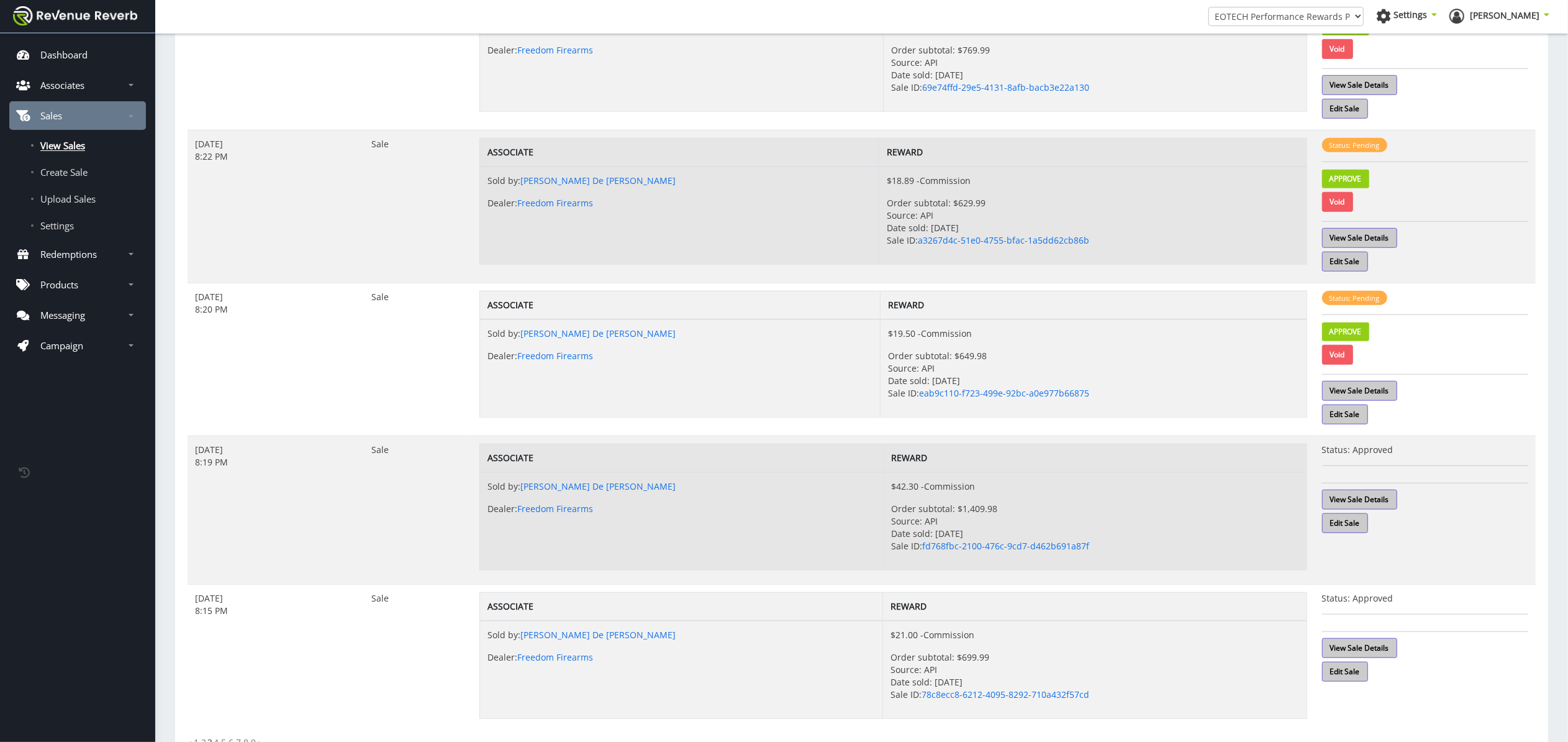
scroll to position [853, 0]
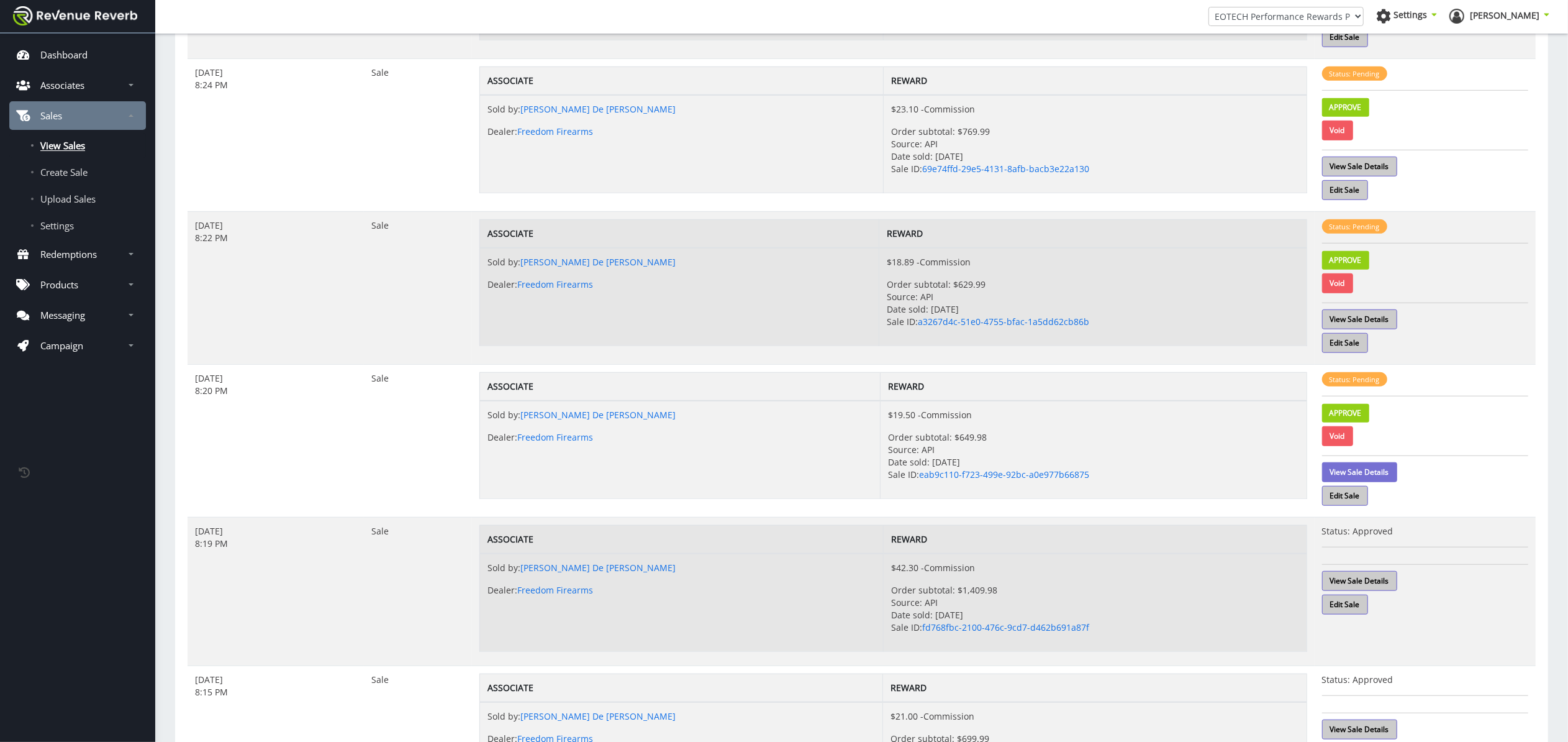
click at [1390, 480] on link "View Sale Details" at bounding box center [1360, 472] width 75 height 20
click at [1364, 419] on link "Approve" at bounding box center [1346, 412] width 47 height 18
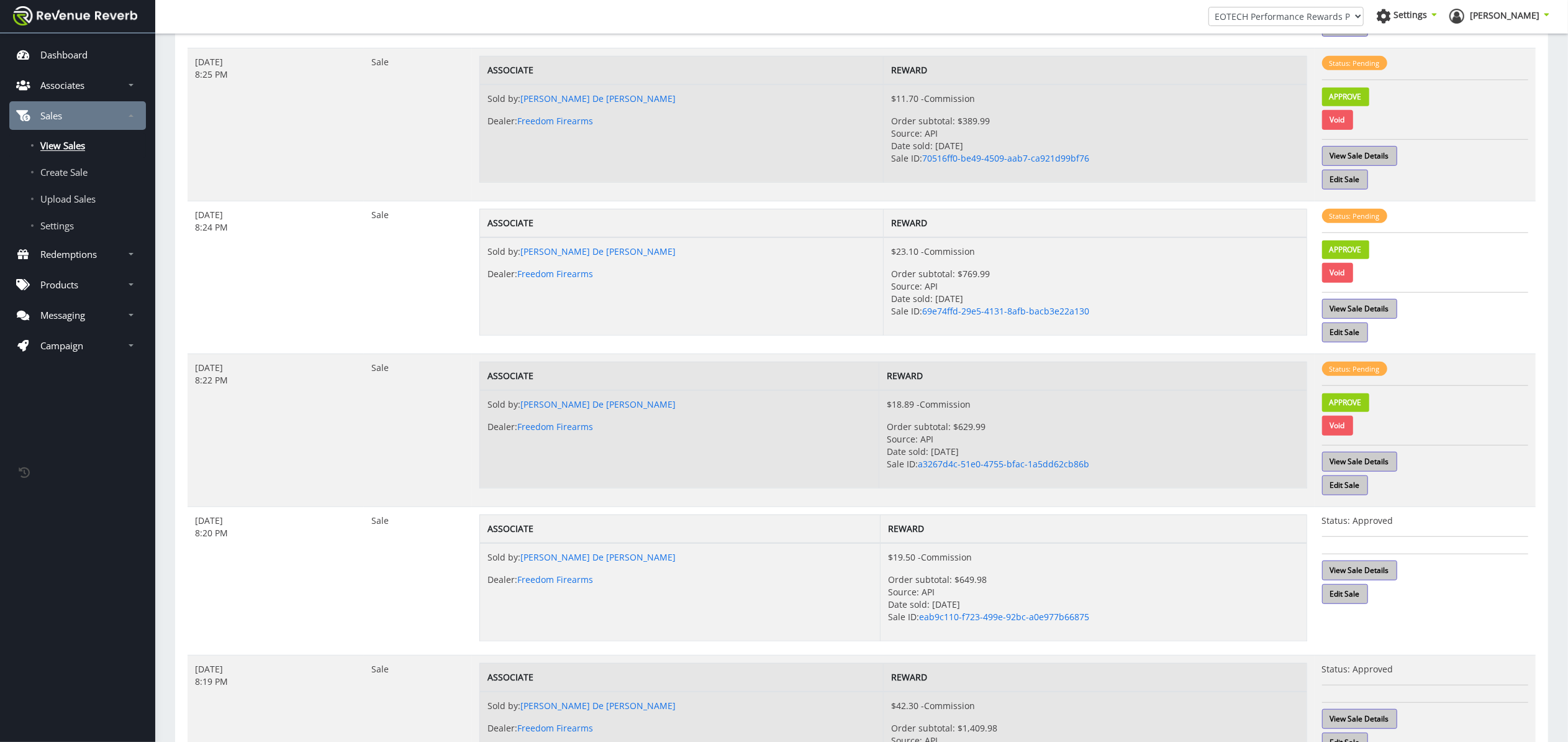
scroll to position [703, 0]
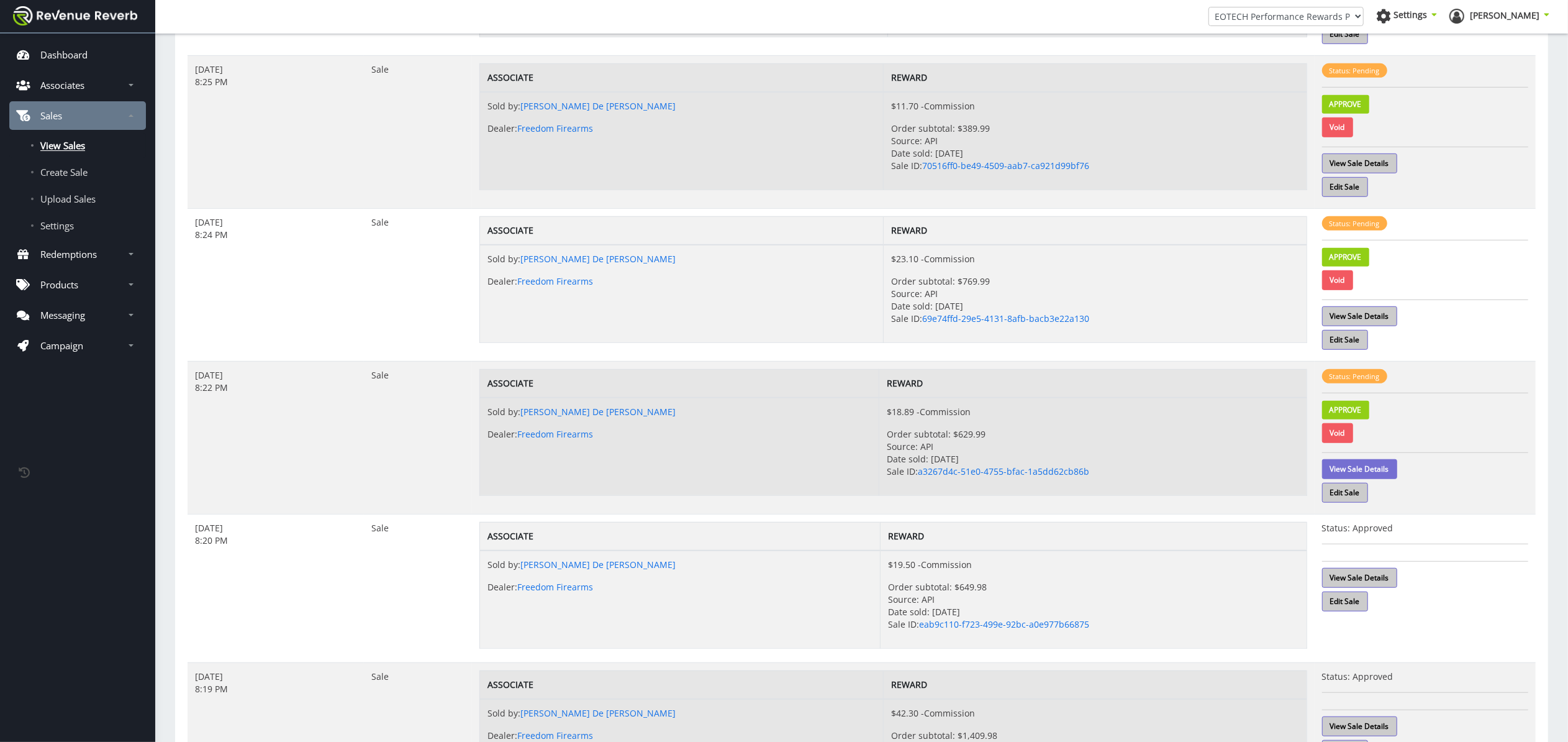
click at [1359, 468] on link "View Sale Details" at bounding box center [1360, 468] width 75 height 20
click at [1343, 419] on link "Approve" at bounding box center [1346, 409] width 47 height 18
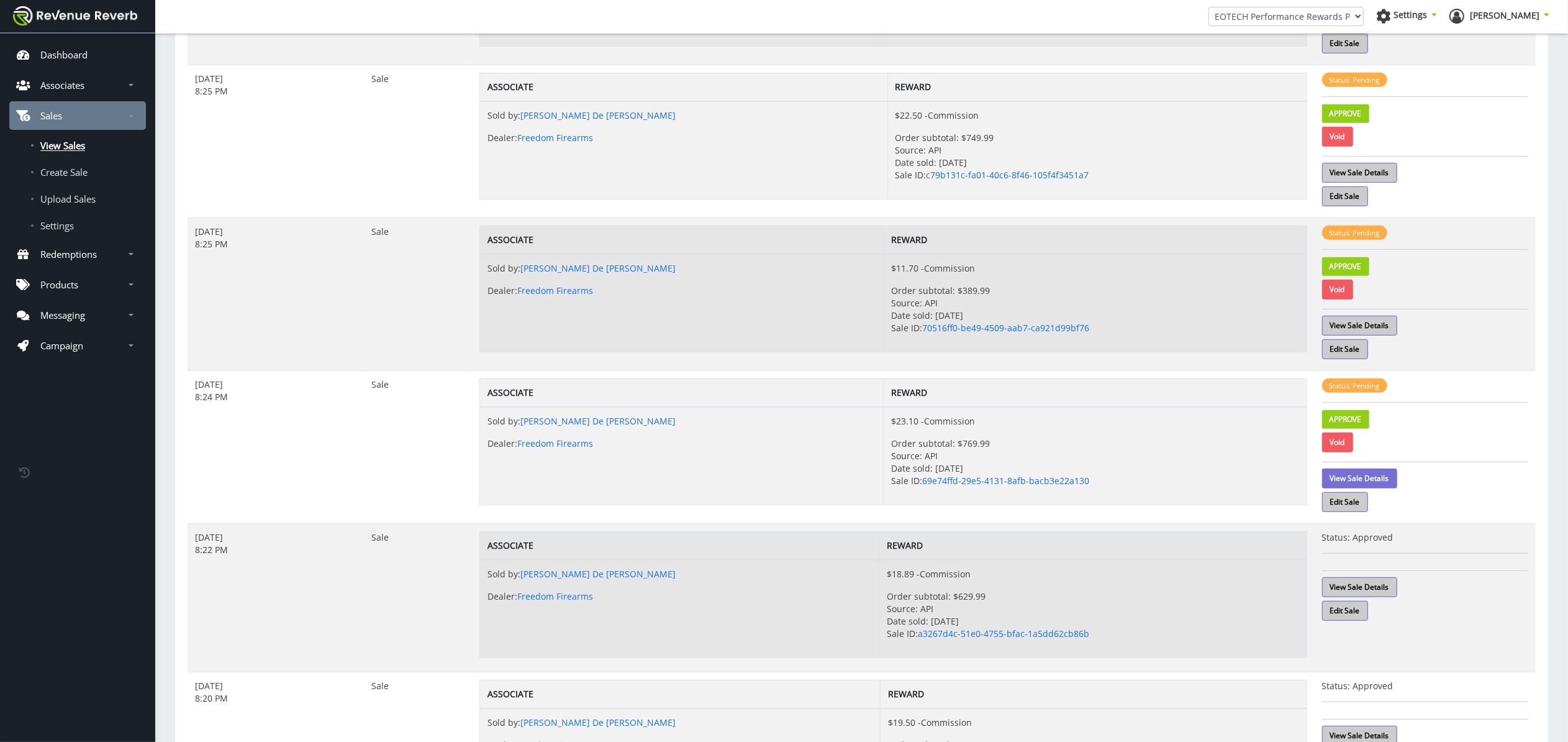
scroll to position [540, 0]
click at [1386, 482] on link "View Sale Details" at bounding box center [1360, 480] width 75 height 20
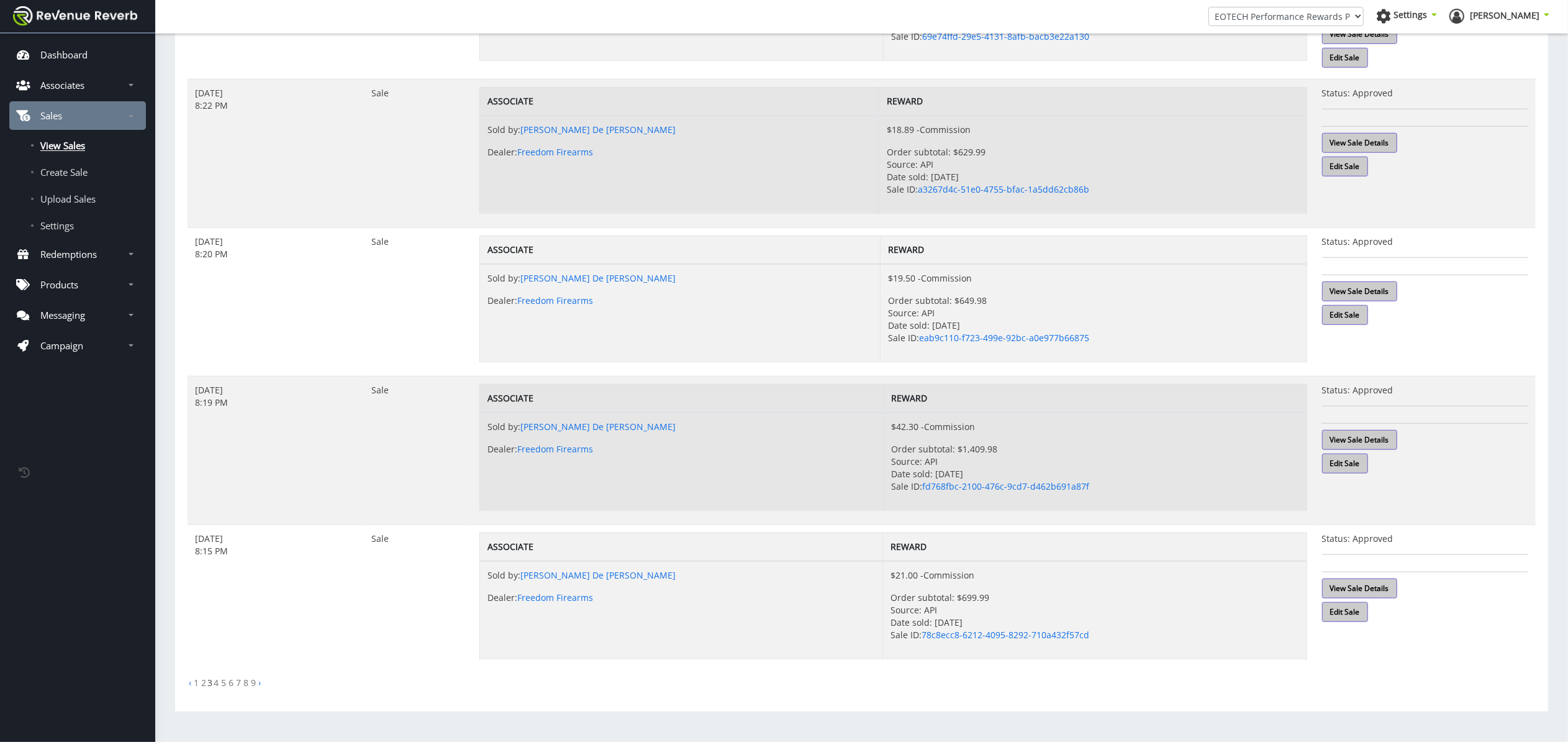
scroll to position [993, 0]
click at [193, 683] on link "1" at bounding box center [195, 682] width 5 height 12
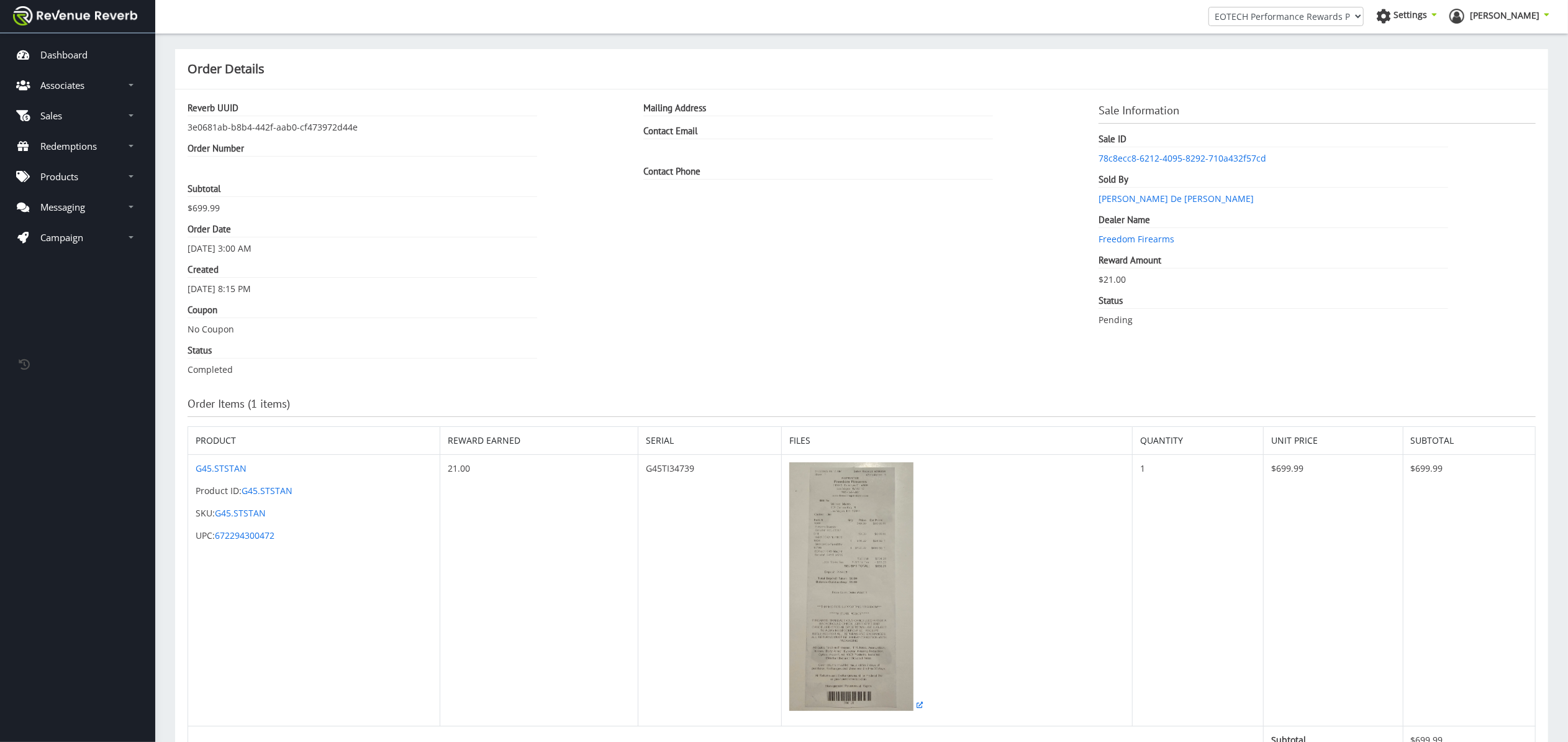
scroll to position [3, 0]
click at [830, 562] on img at bounding box center [851, 583] width 124 height 249
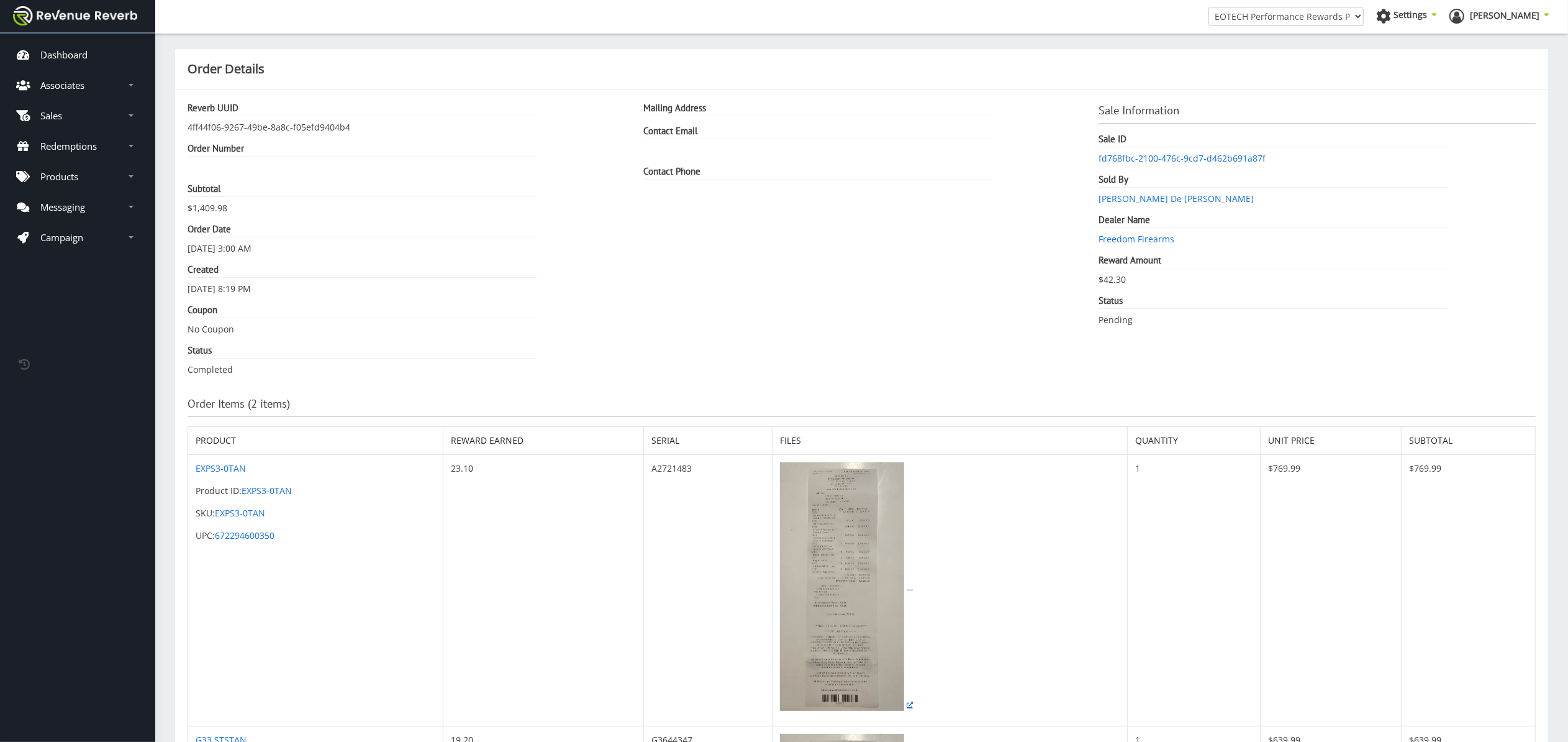
click at [869, 559] on img at bounding box center [842, 586] width 124 height 249
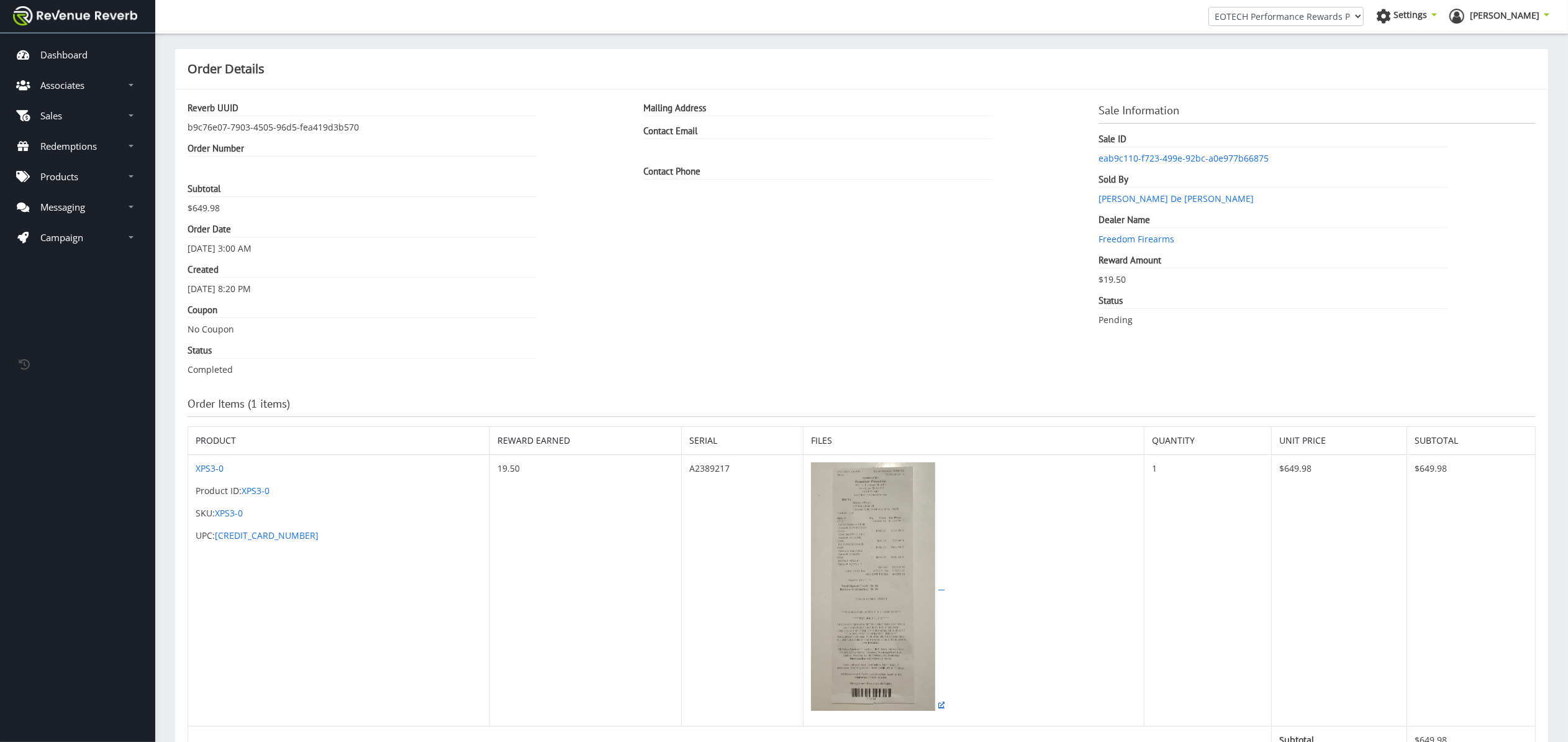
click at [841, 584] on img at bounding box center [873, 586] width 124 height 249
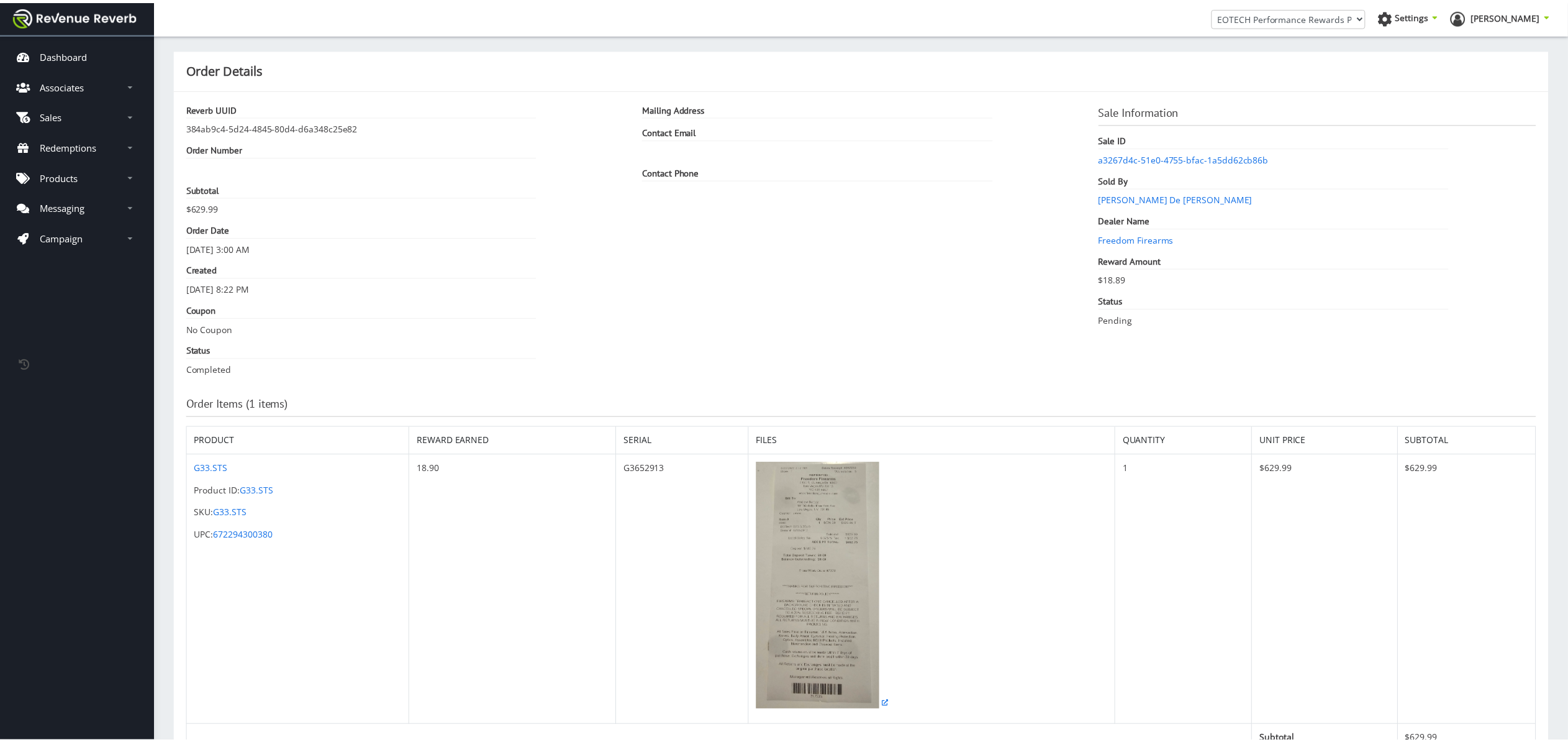
scroll to position [13, 13]
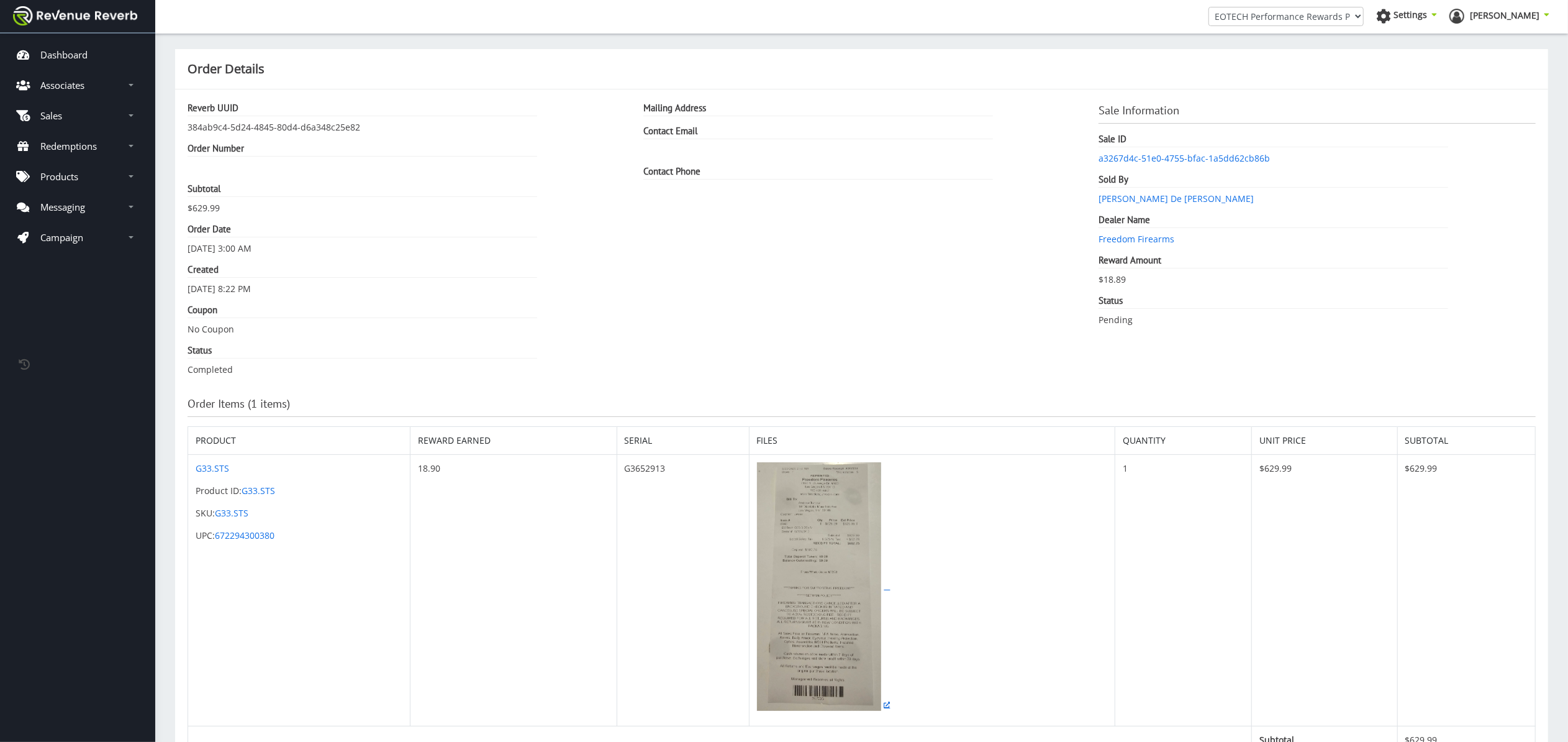
click at [817, 561] on img at bounding box center [819, 586] width 124 height 249
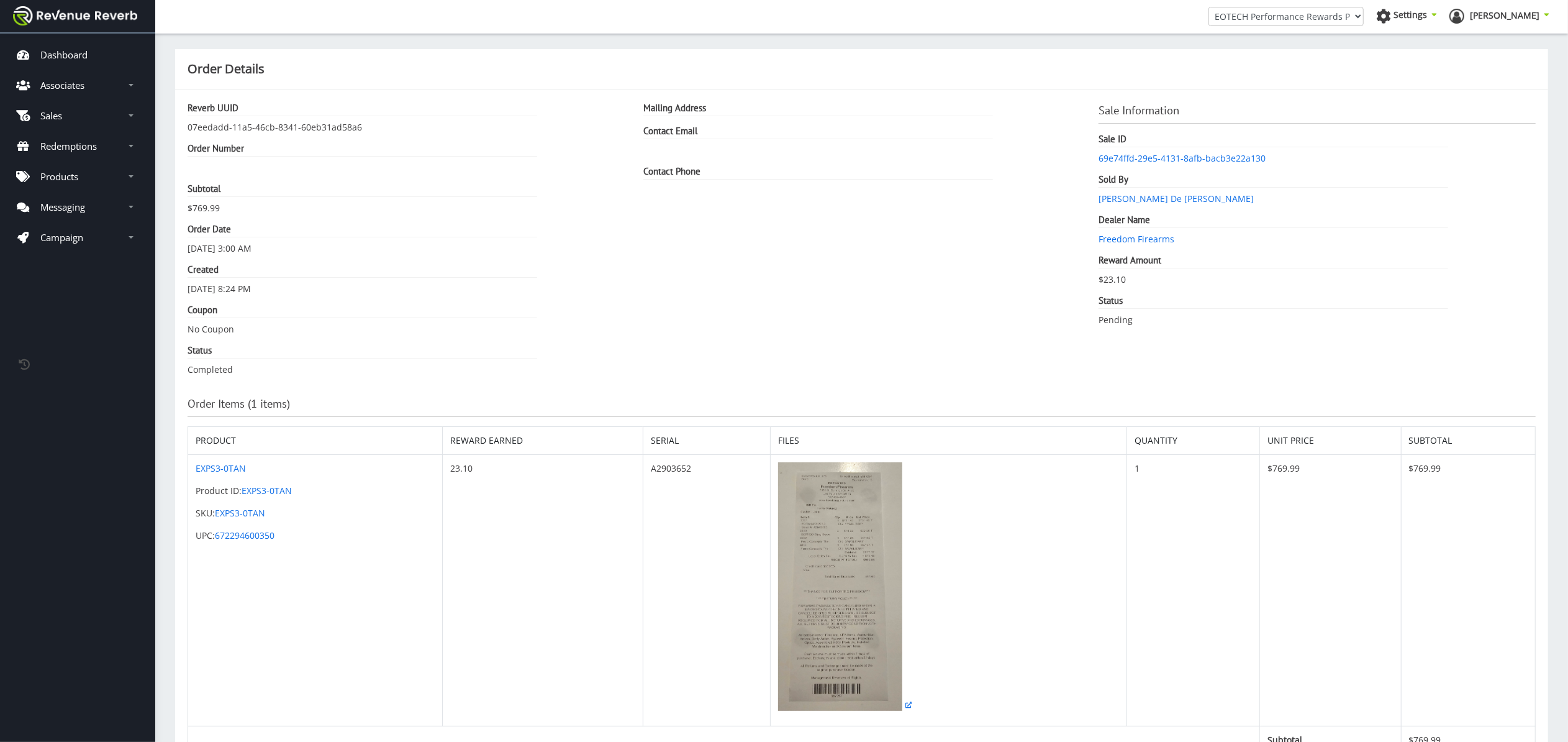
scroll to position [1, 0]
click at [875, 565] on img at bounding box center [841, 585] width 124 height 249
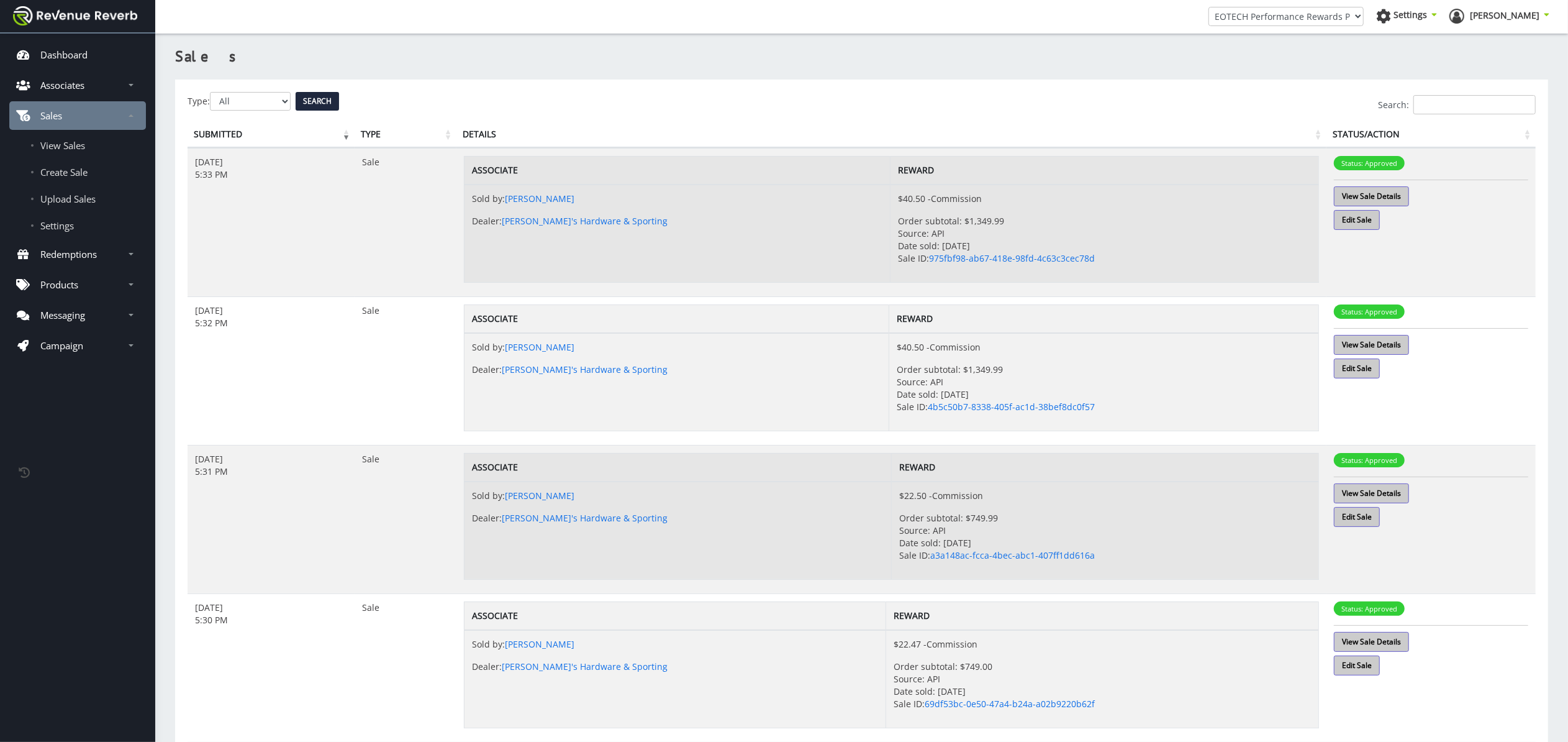
scroll to position [13, 13]
click at [279, 101] on div "Search:" at bounding box center [862, 104] width 1348 height 19
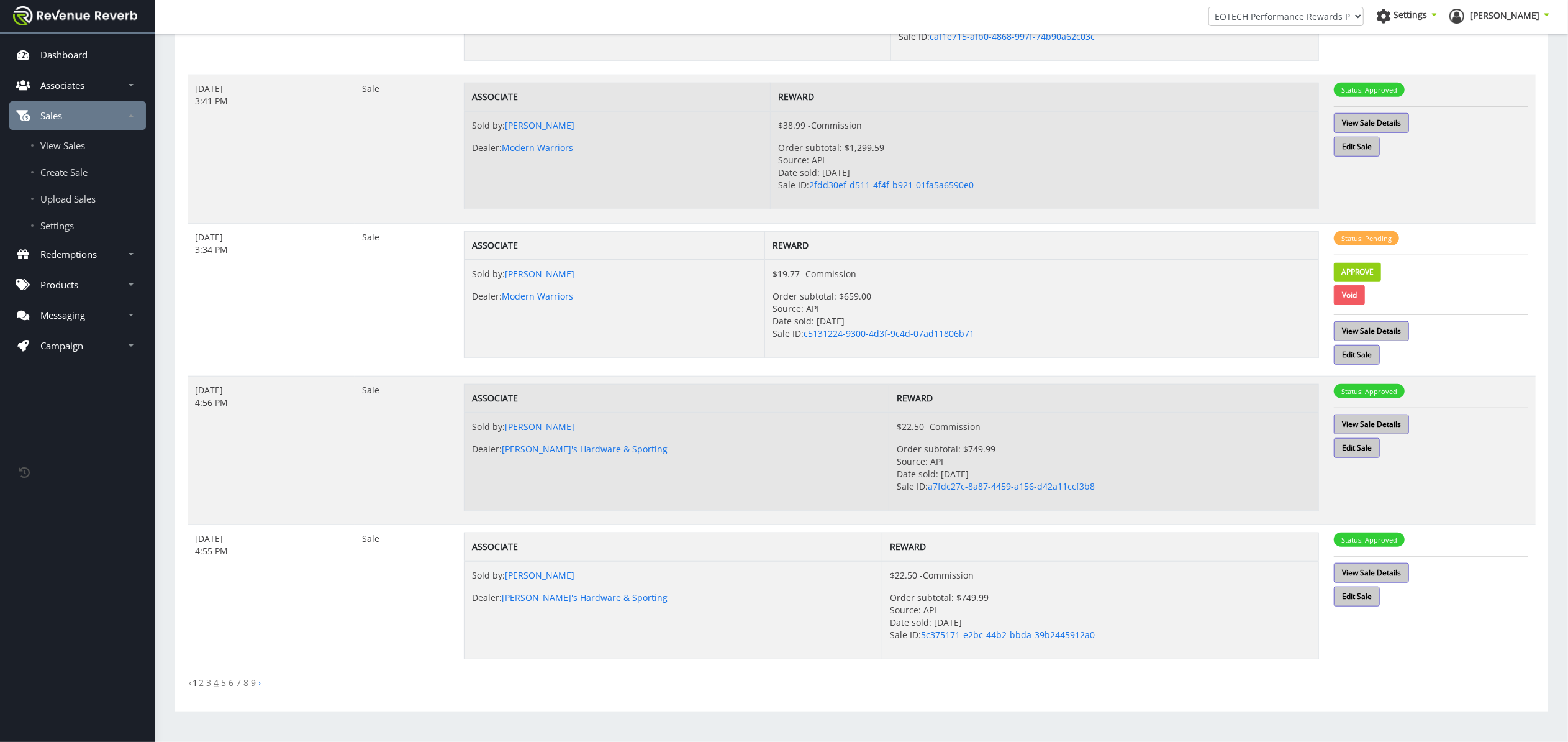
scroll to position [969, 0]
click at [201, 683] on link "2" at bounding box center [200, 682] width 5 height 12
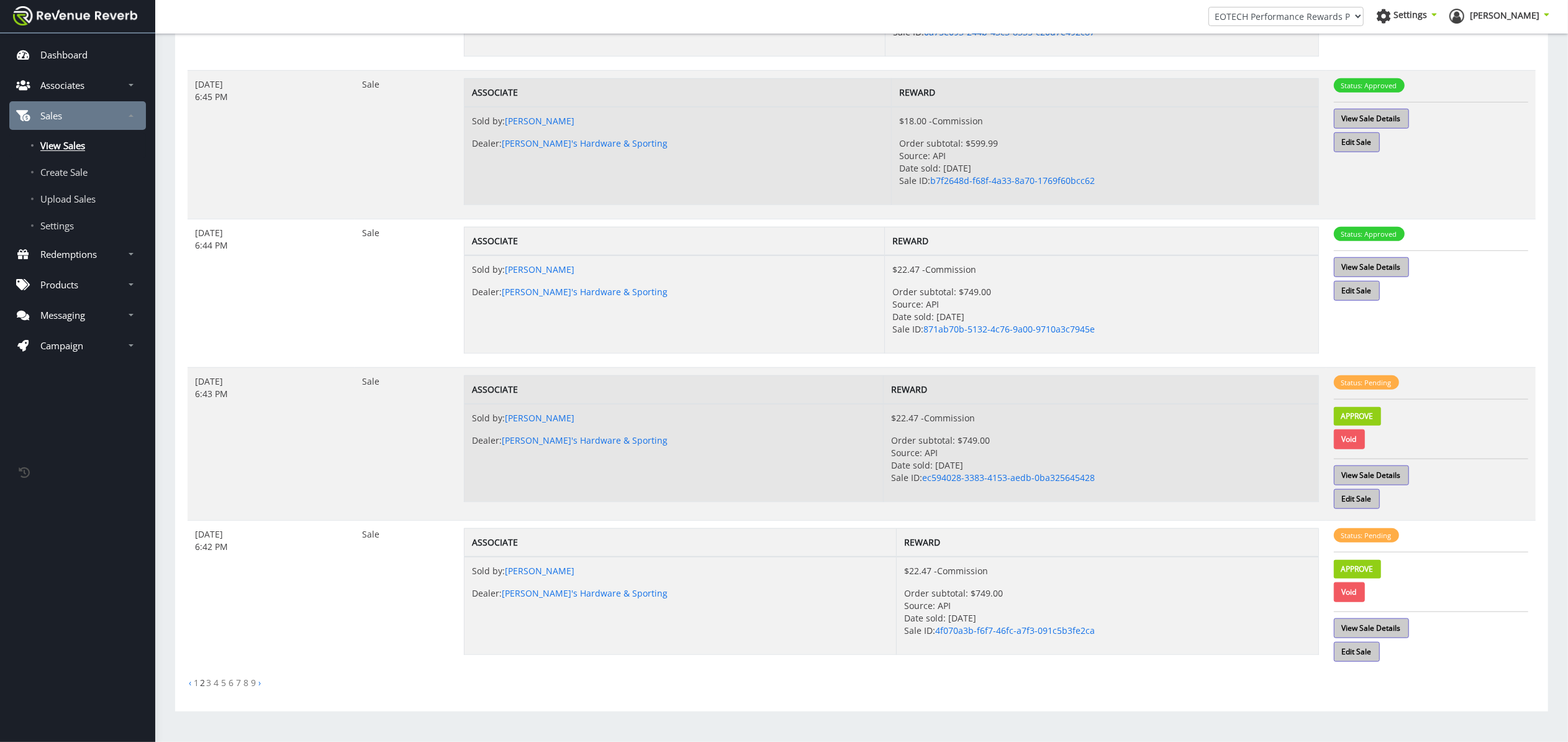
scroll to position [974, 0]
click at [1390, 474] on link "View Sale Details" at bounding box center [1372, 475] width 75 height 20
click at [1402, 627] on link "View Sale Details" at bounding box center [1372, 628] width 75 height 20
click at [1387, 570] on p "Approve" at bounding box center [1431, 565] width 194 height 27
click at [1372, 568] on link "Approve" at bounding box center [1357, 568] width 47 height 18
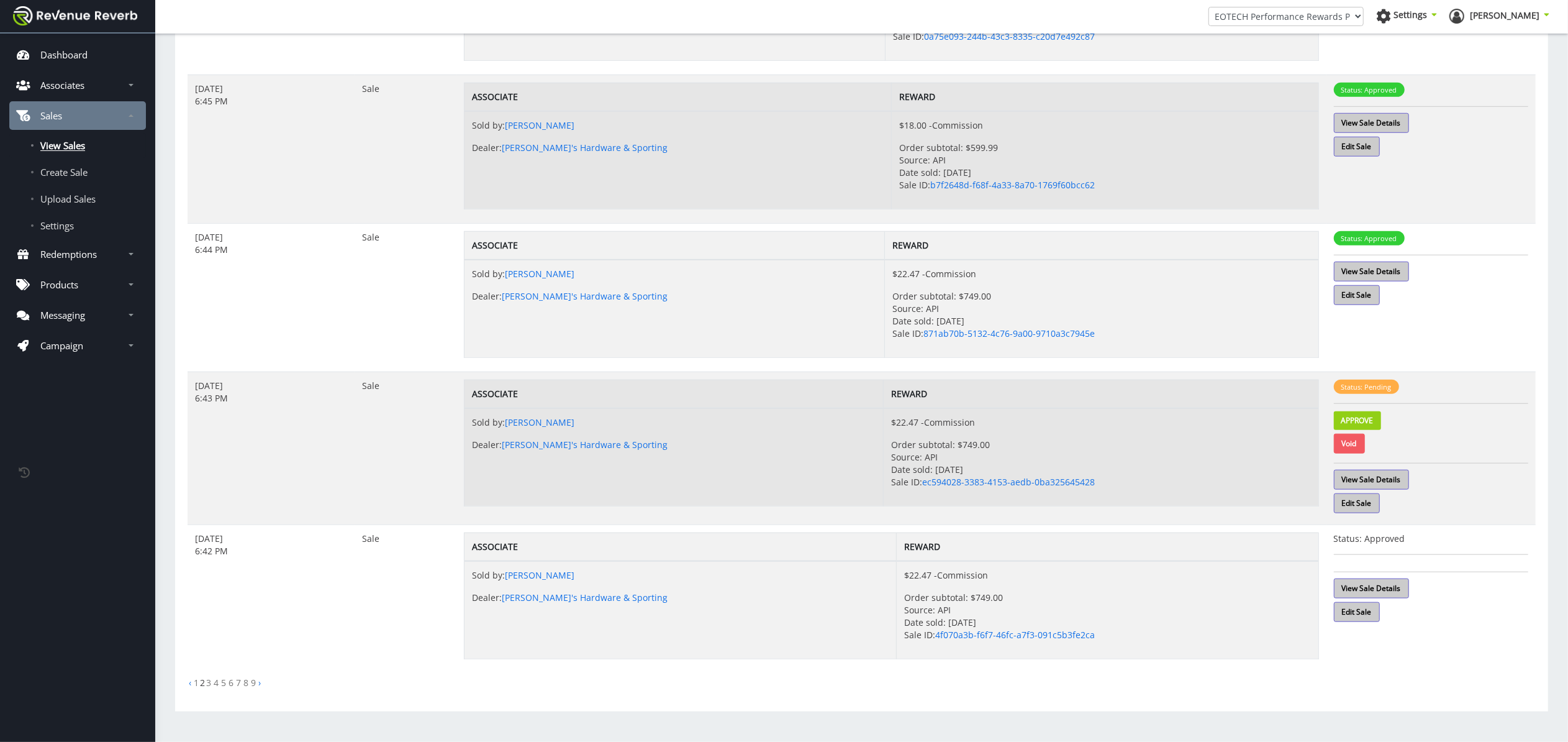
scroll to position [969, 0]
click at [200, 685] on li "2" at bounding box center [202, 682] width 5 height 13
click at [202, 680] on li "2" at bounding box center [202, 682] width 5 height 13
click at [209, 683] on link "3" at bounding box center [208, 682] width 5 height 12
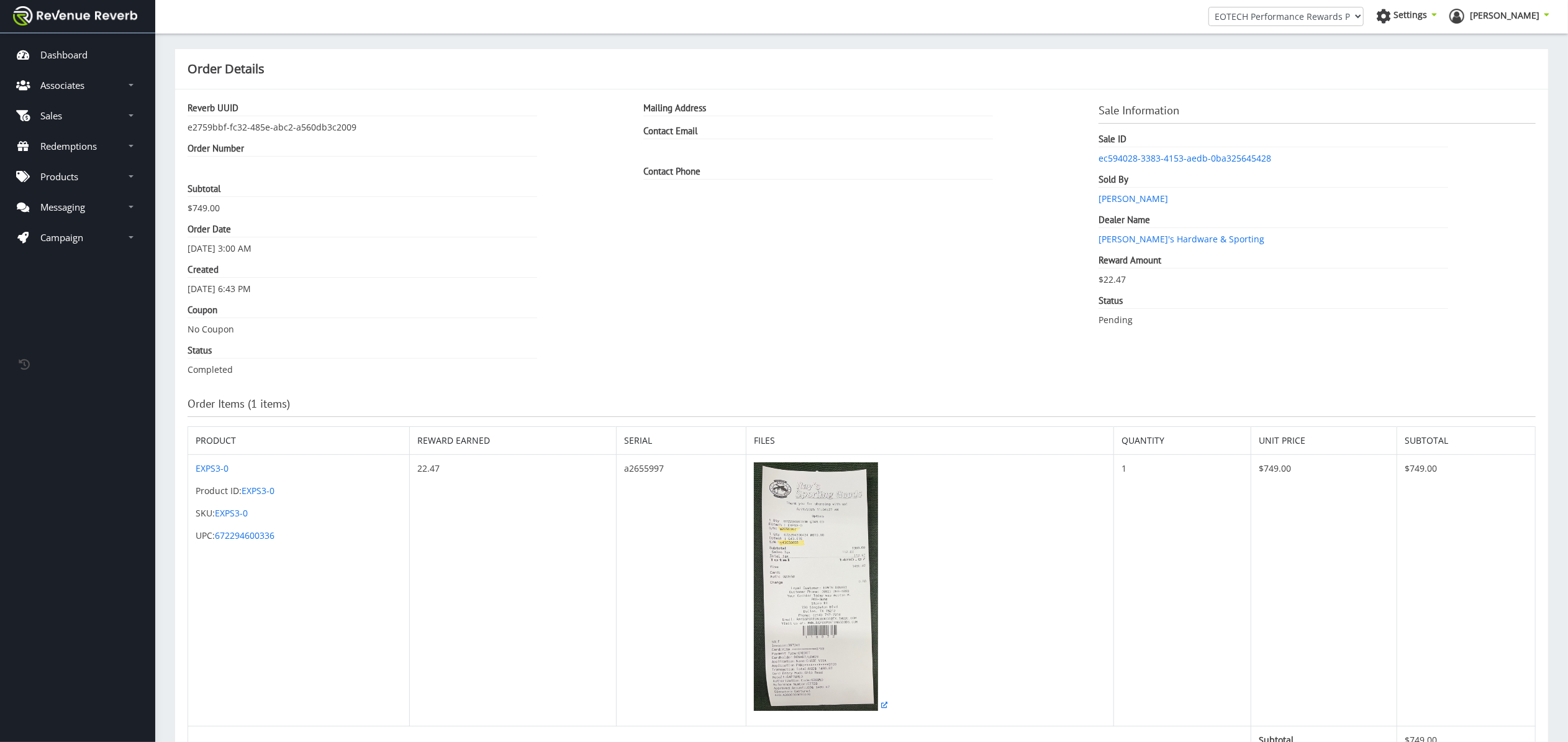
scroll to position [13, 13]
click at [773, 584] on img at bounding box center [815, 586] width 124 height 249
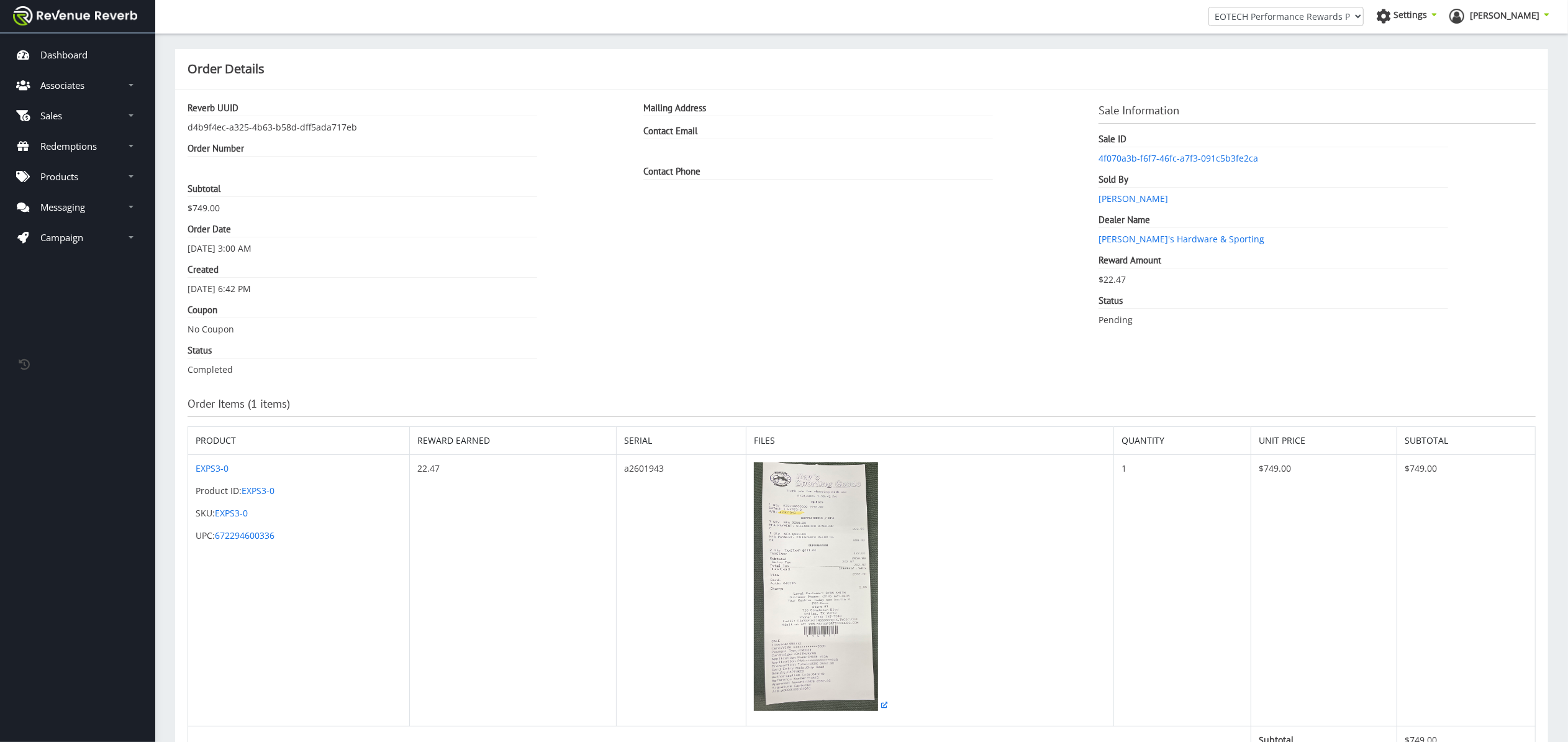
scroll to position [13, 13]
click at [751, 579] on td at bounding box center [931, 590] width 368 height 272
click at [801, 572] on img at bounding box center [815, 586] width 124 height 249
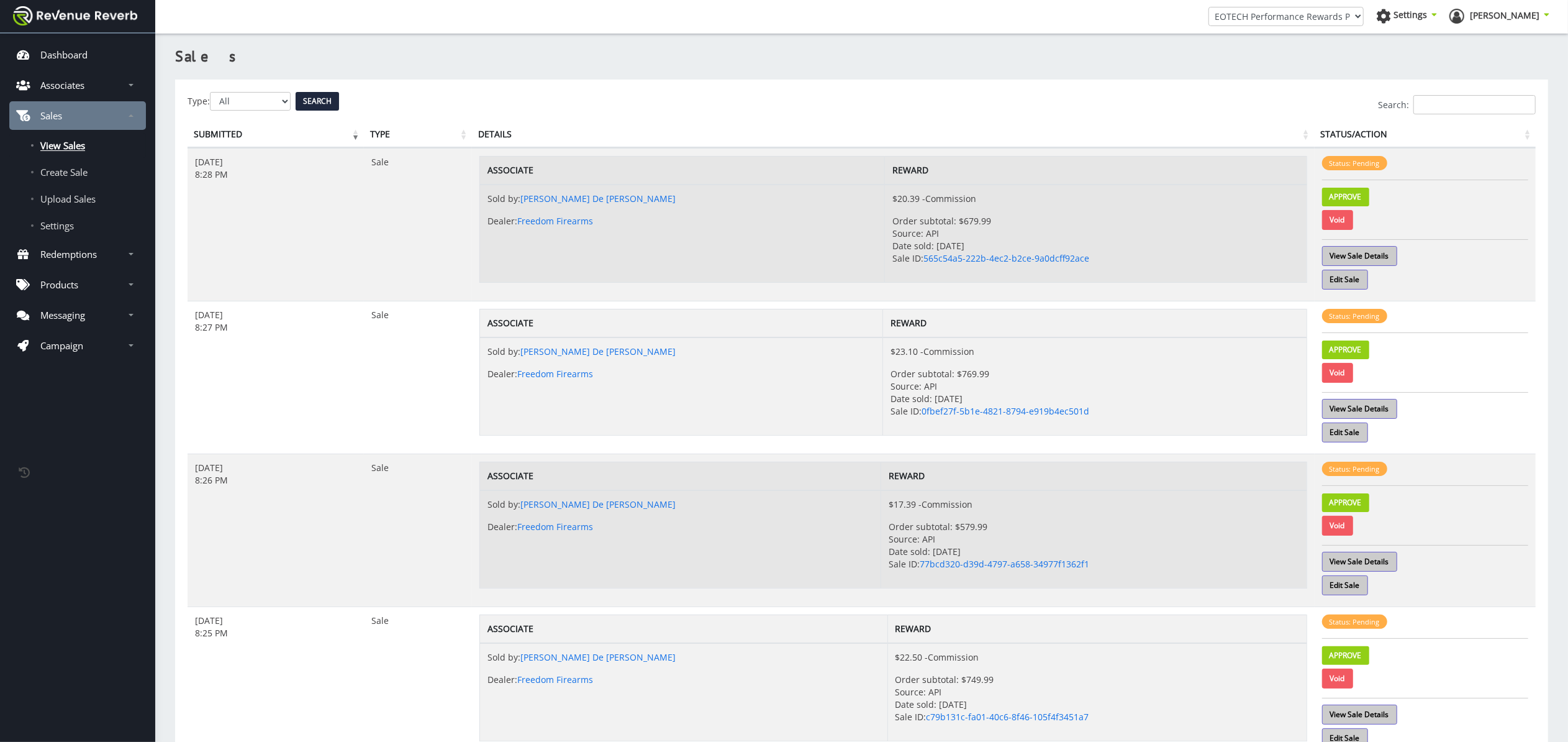
scroll to position [13, 13]
click at [1369, 257] on link "View Sale Details" at bounding box center [1360, 255] width 75 height 20
click at [1360, 199] on link "Approve" at bounding box center [1346, 196] width 47 height 18
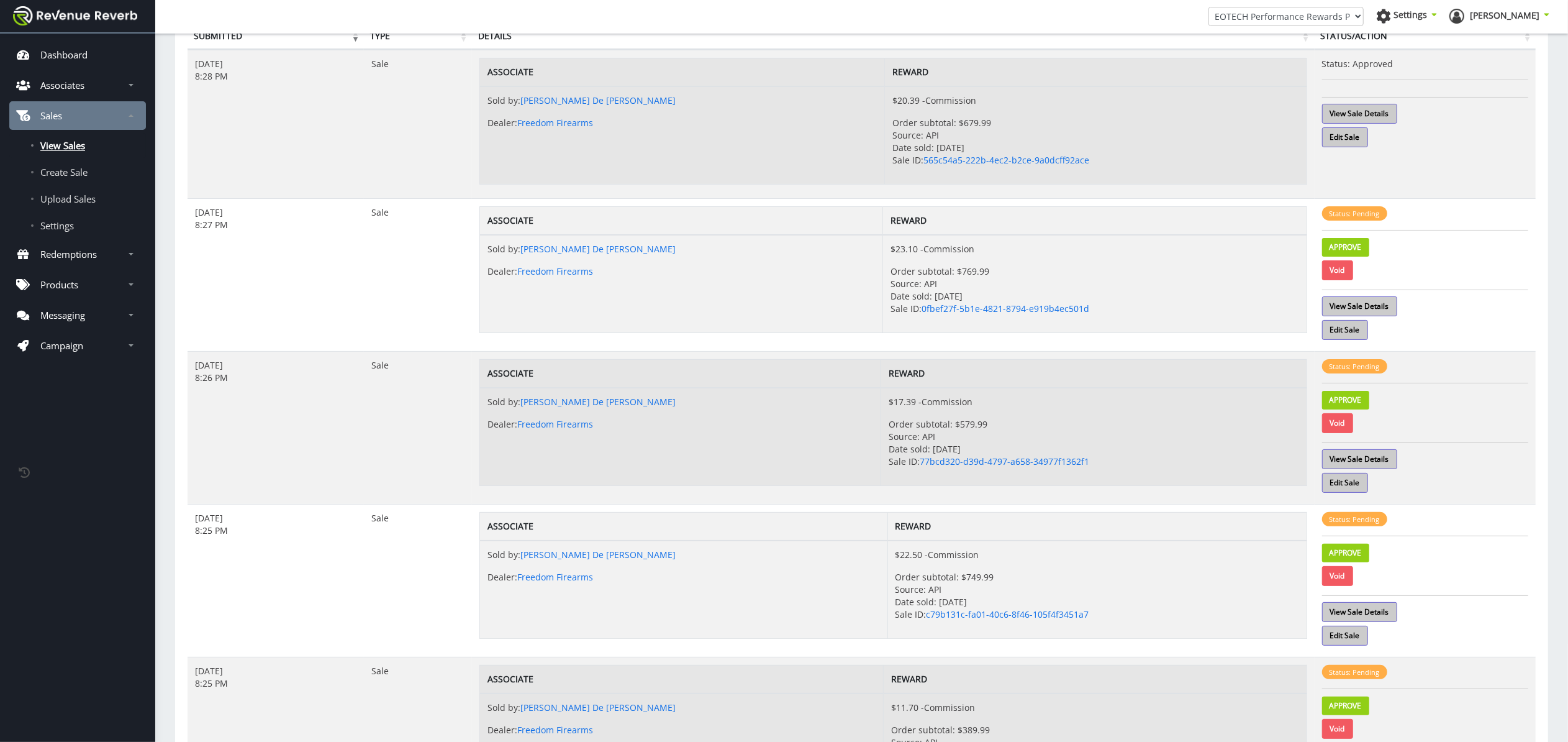
scroll to position [98, 0]
click at [1384, 307] on link "View Sale Details" at bounding box center [1360, 307] width 75 height 20
click at [1365, 245] on link "Approve" at bounding box center [1346, 248] width 47 height 18
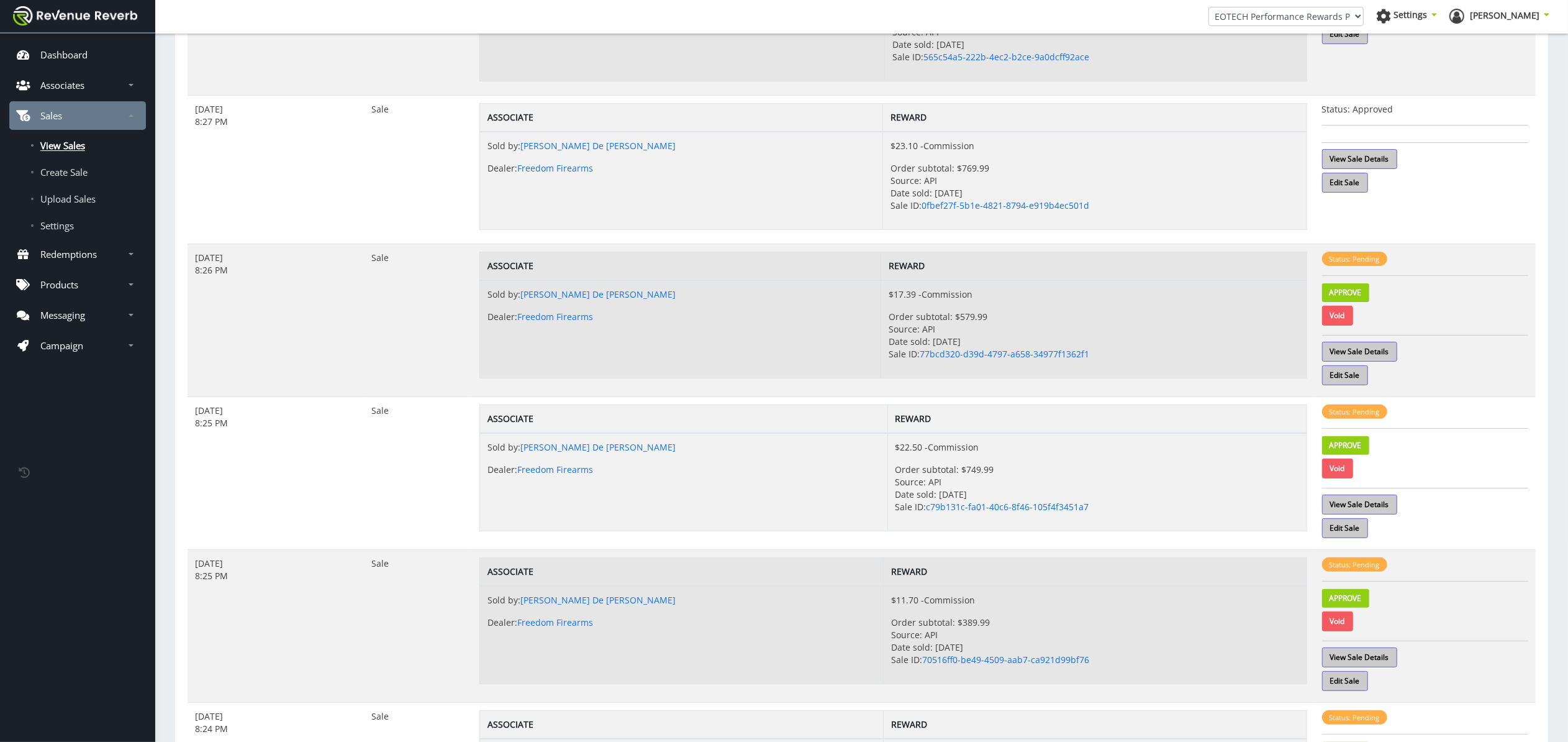
scroll to position [204, 0]
click at [1385, 353] on link "View Sale Details" at bounding box center [1360, 349] width 75 height 20
click at [1362, 289] on link "Approve" at bounding box center [1346, 289] width 47 height 18
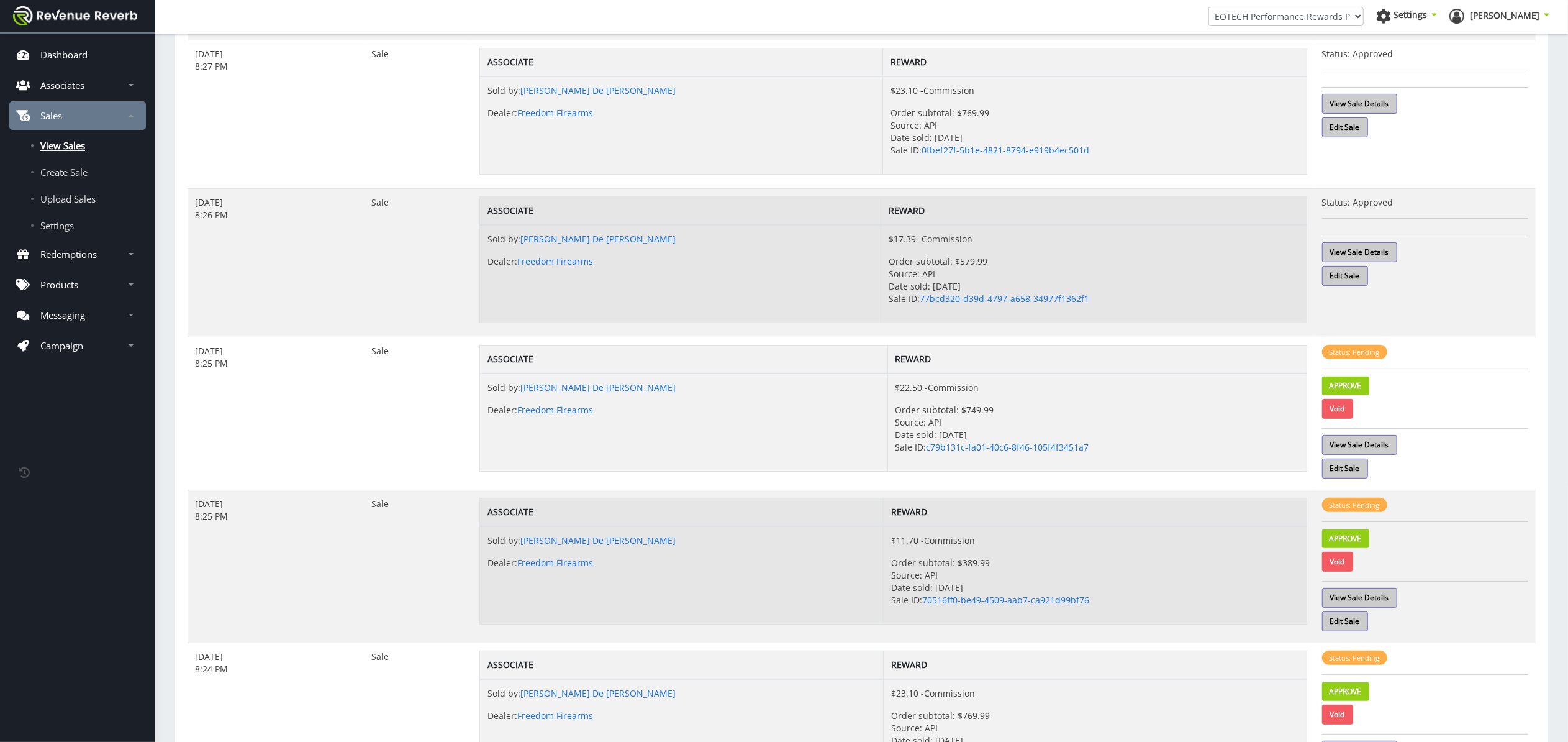
scroll to position [322, 0]
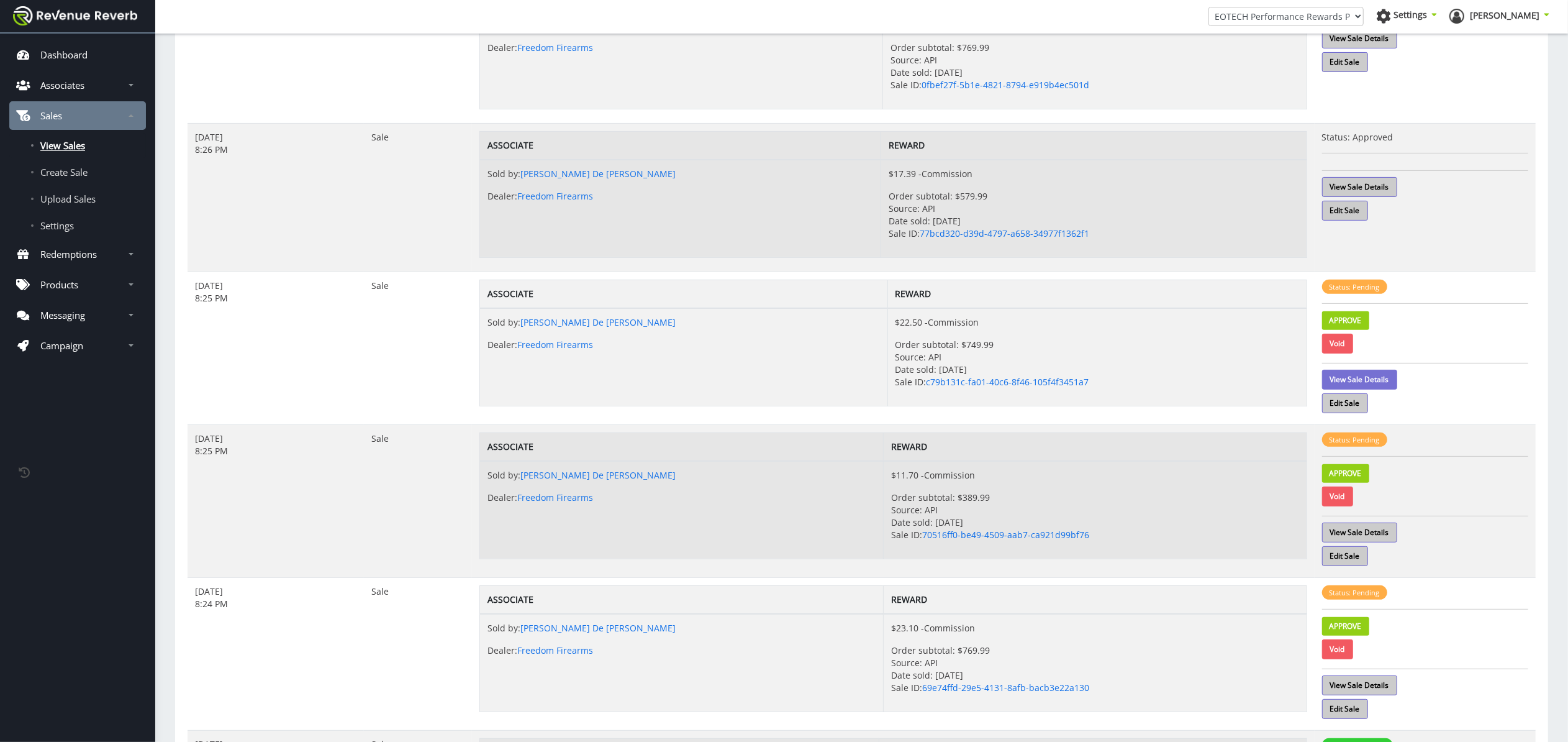
click at [1390, 381] on link "View Sale Details" at bounding box center [1360, 379] width 75 height 20
click at [1363, 321] on link "Approve" at bounding box center [1346, 320] width 47 height 18
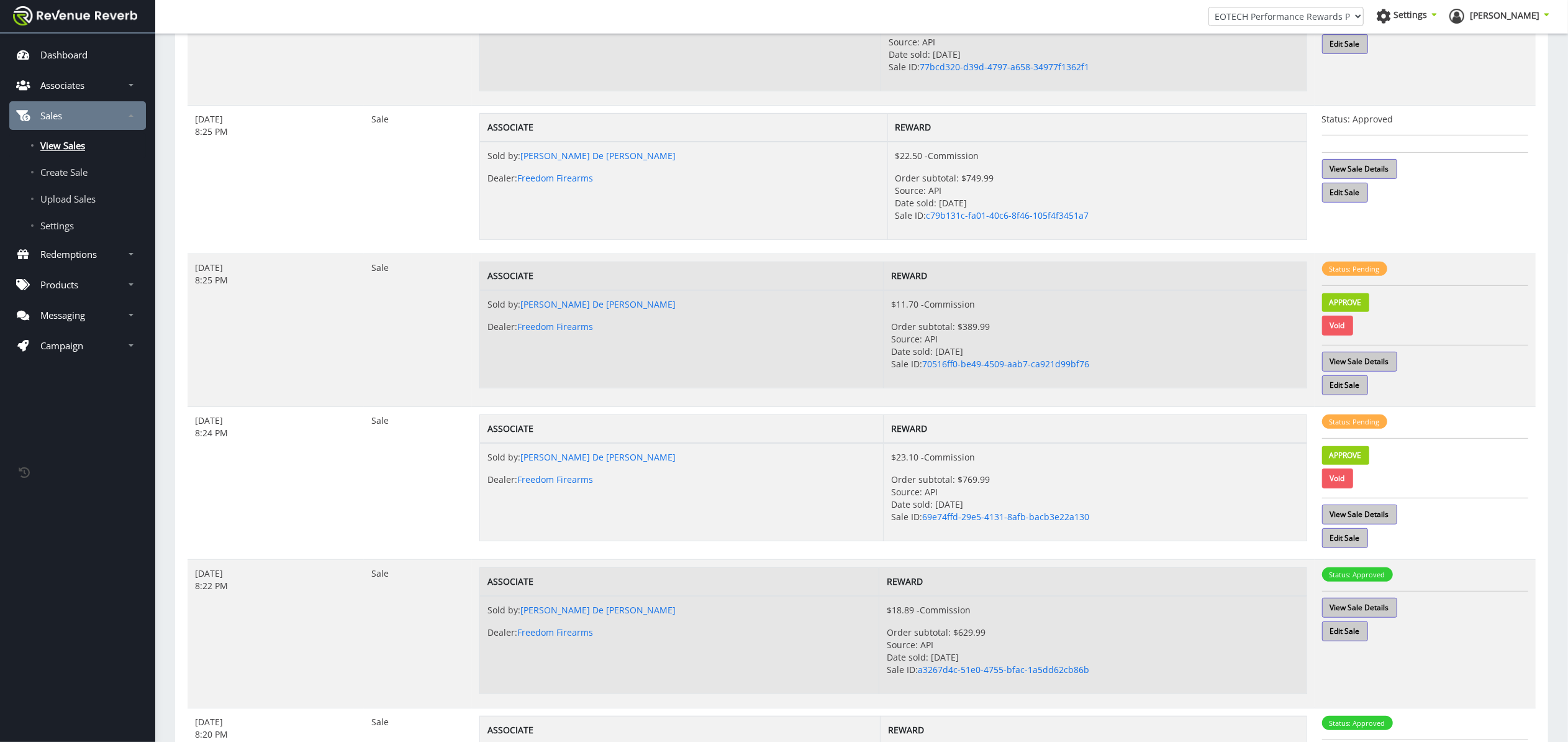
scroll to position [476, 0]
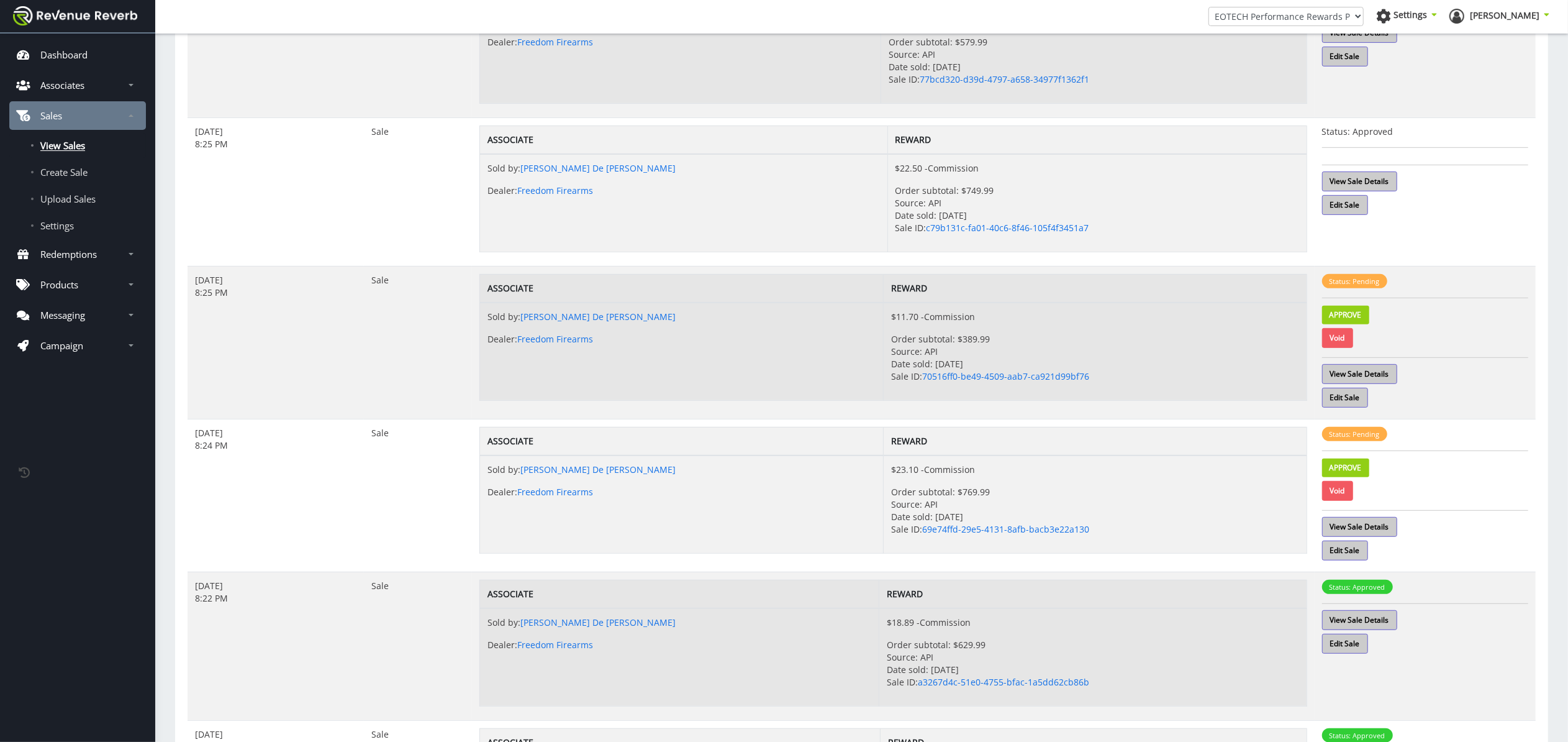
click at [1384, 375] on link "View Sale Details" at bounding box center [1360, 373] width 75 height 20
click at [1365, 316] on link "Approve" at bounding box center [1346, 314] width 47 height 18
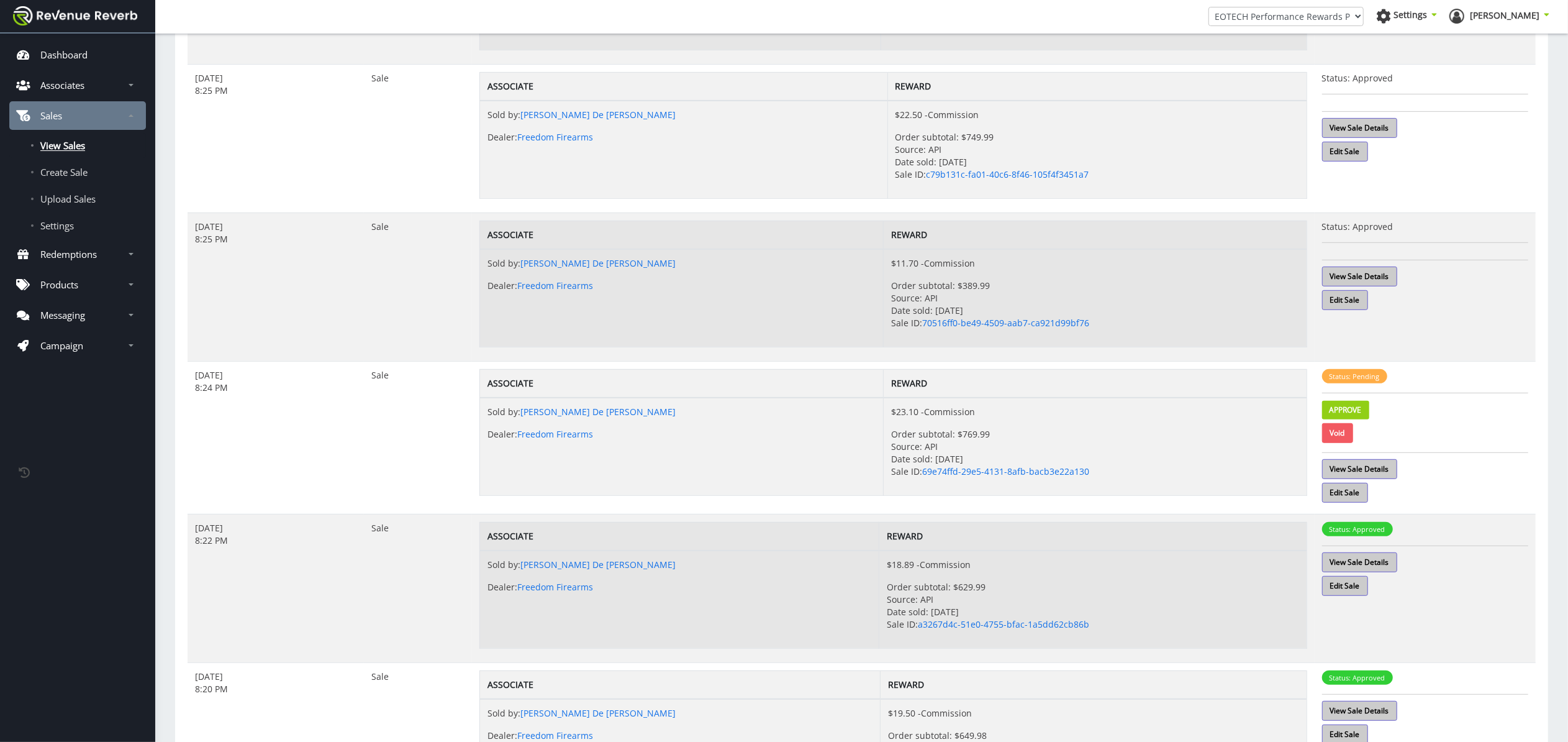
scroll to position [541, 0]
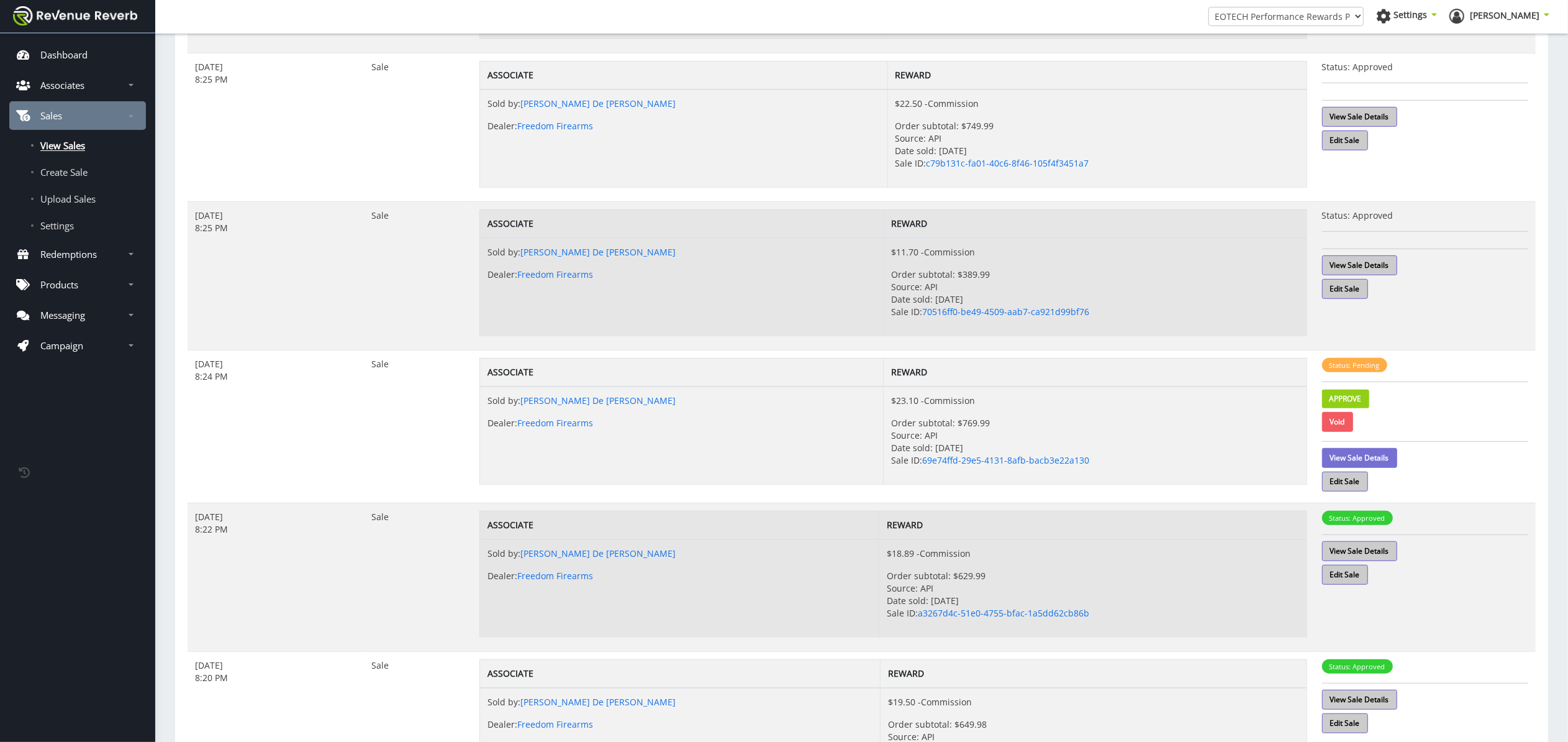
click at [1390, 461] on link "View Sale Details" at bounding box center [1360, 458] width 75 height 20
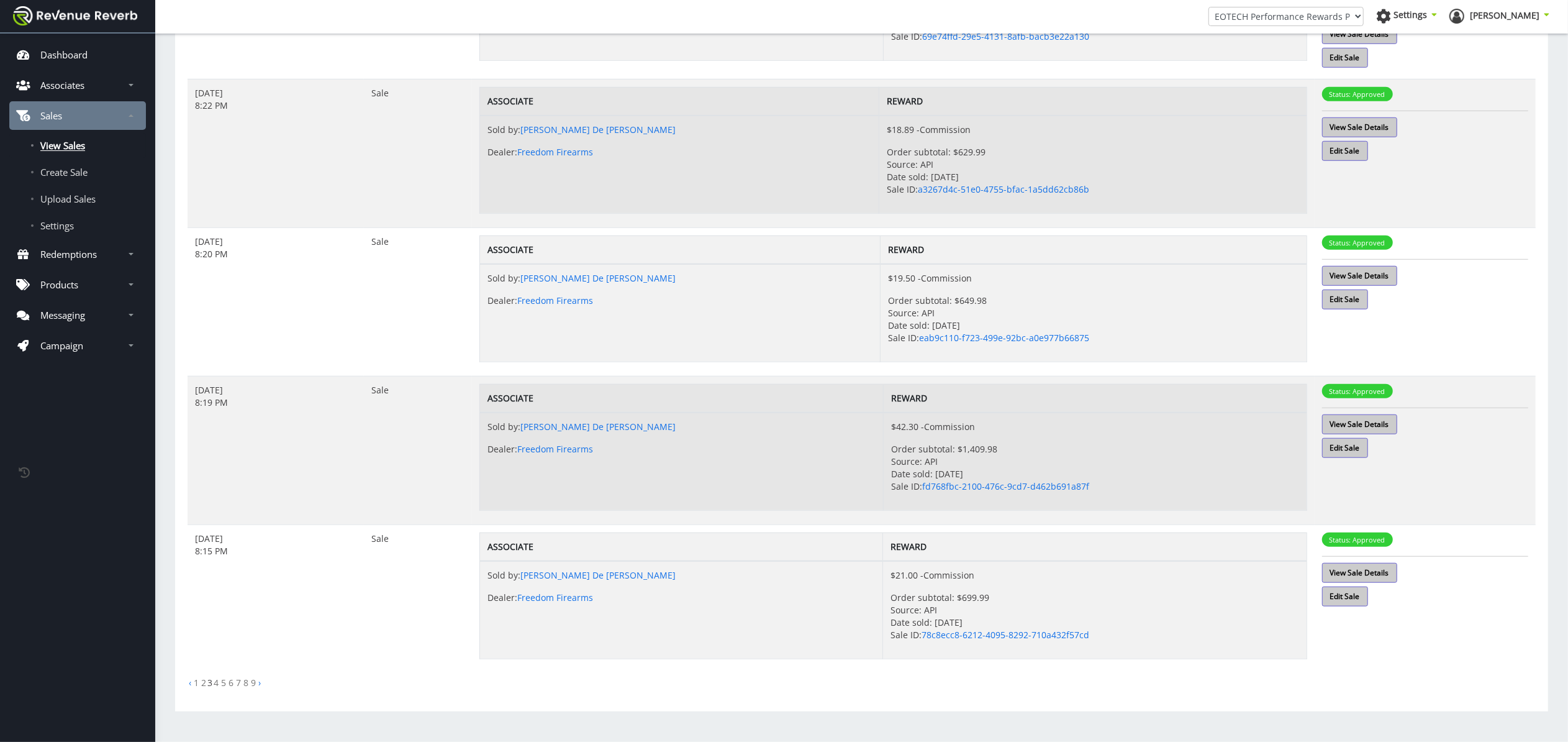
scroll to position [969, 0]
click at [215, 684] on link "4" at bounding box center [216, 682] width 5 height 12
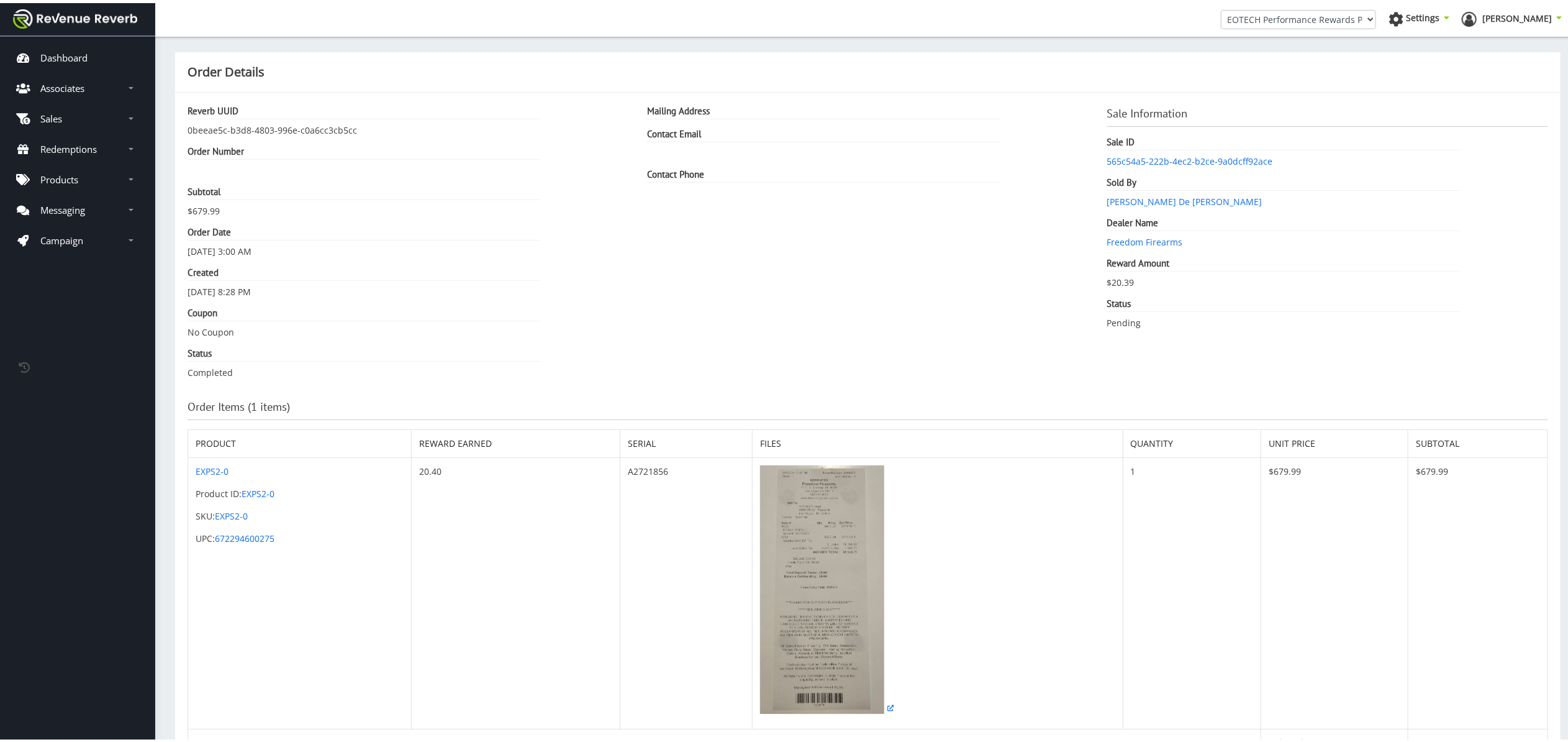
scroll to position [13, 13]
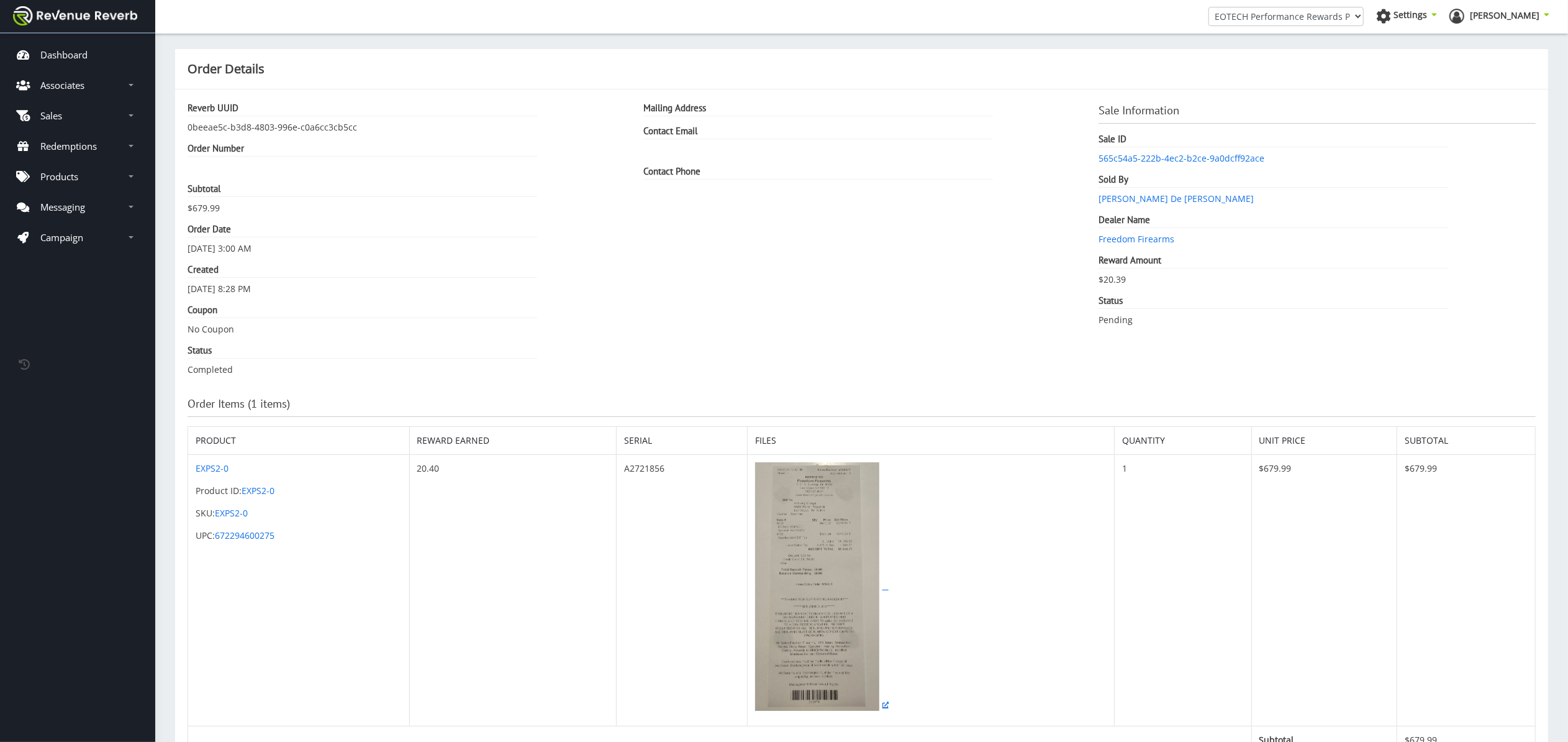
click at [827, 578] on img at bounding box center [817, 586] width 124 height 249
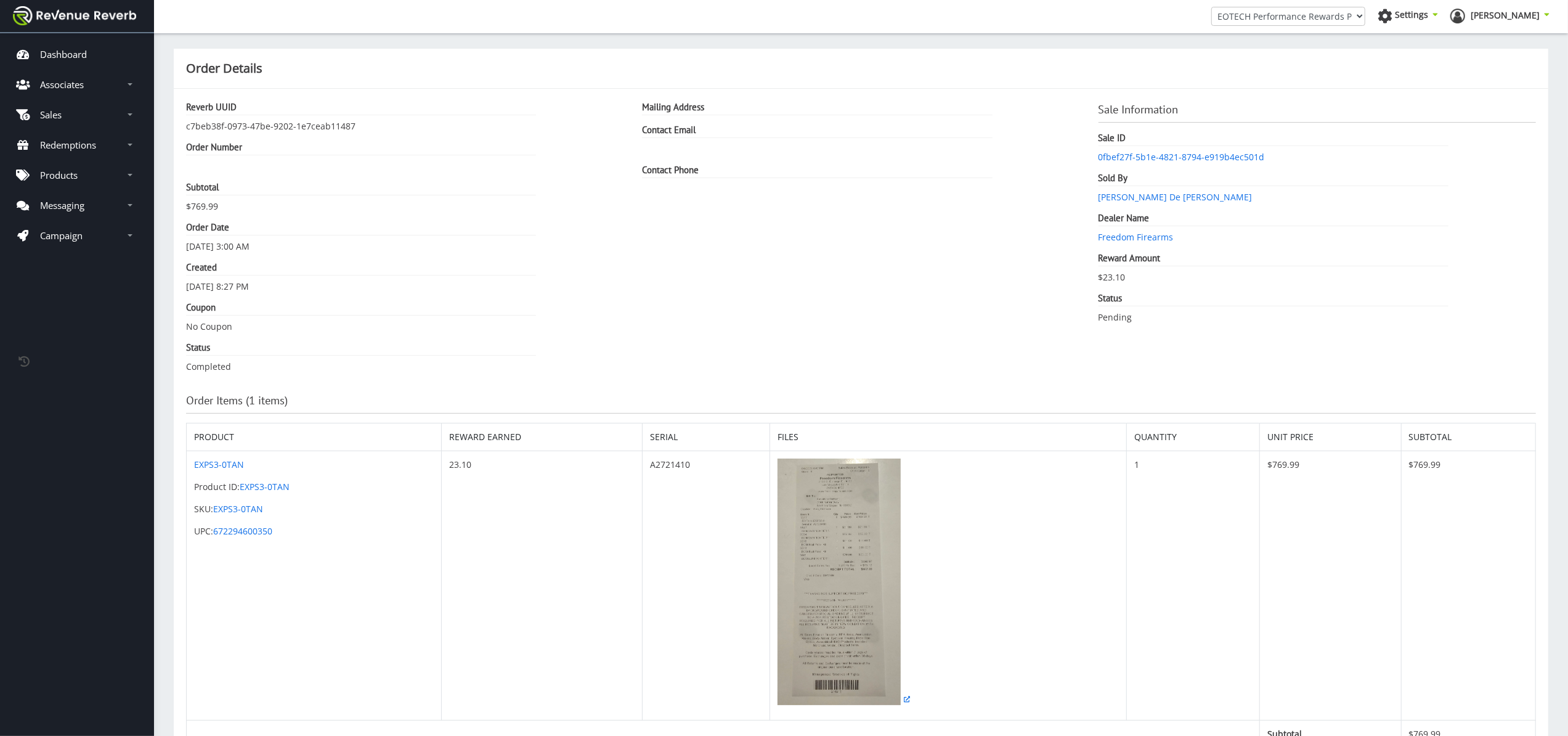
scroll to position [12, 12]
click at [843, 552] on img at bounding box center [834, 582] width 123 height 247
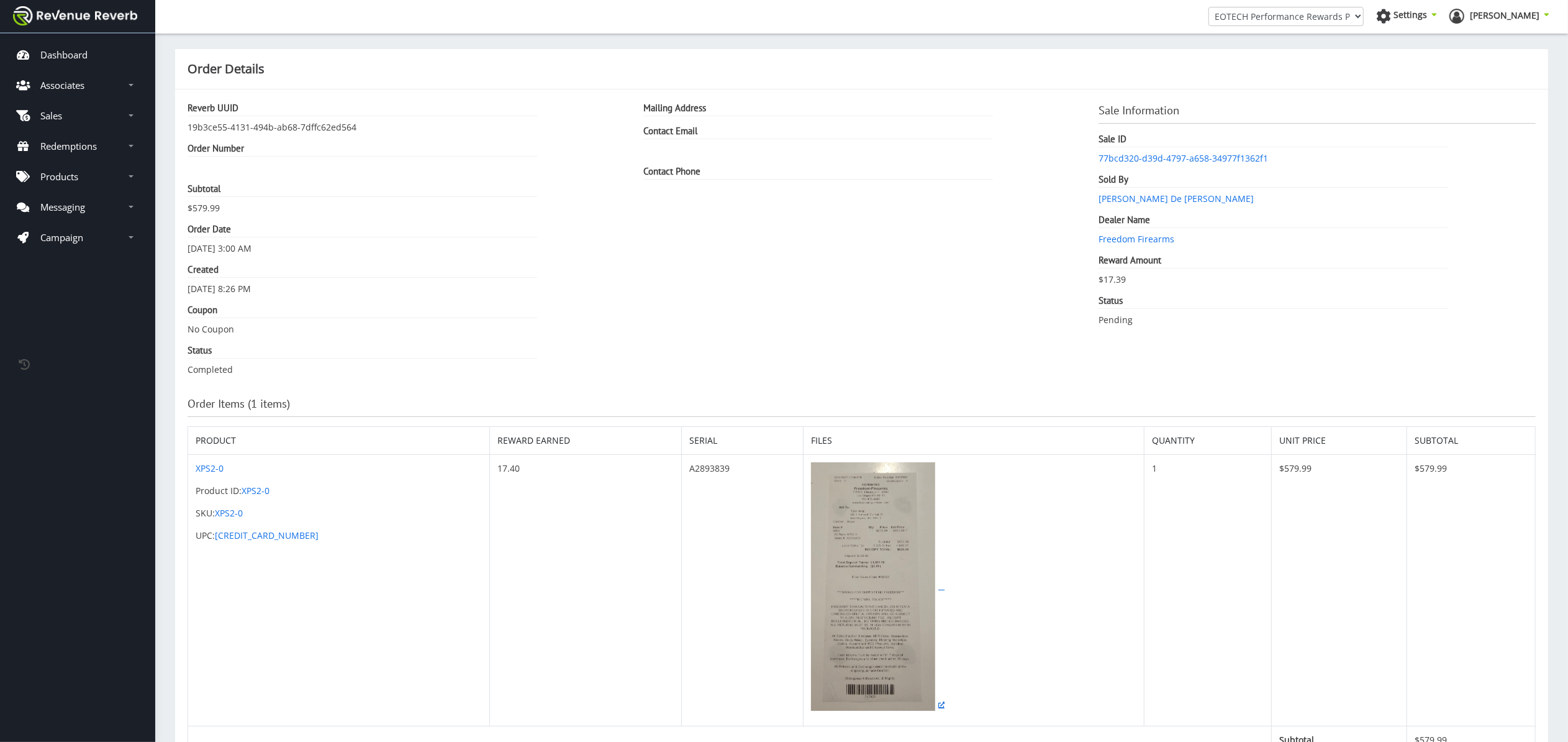
click at [845, 612] on img at bounding box center [873, 586] width 124 height 249
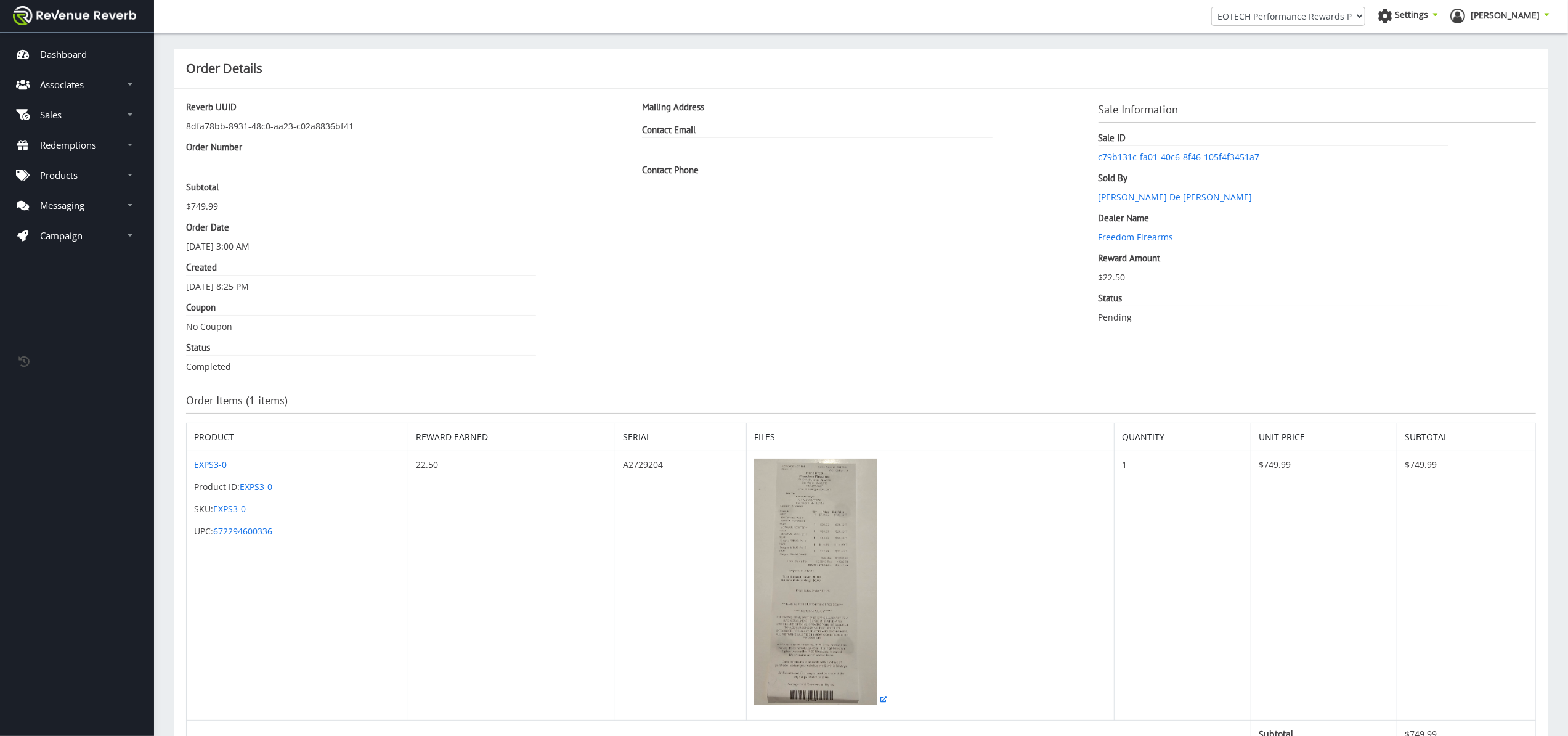
scroll to position [12, 12]
click at [826, 570] on img at bounding box center [811, 582] width 123 height 247
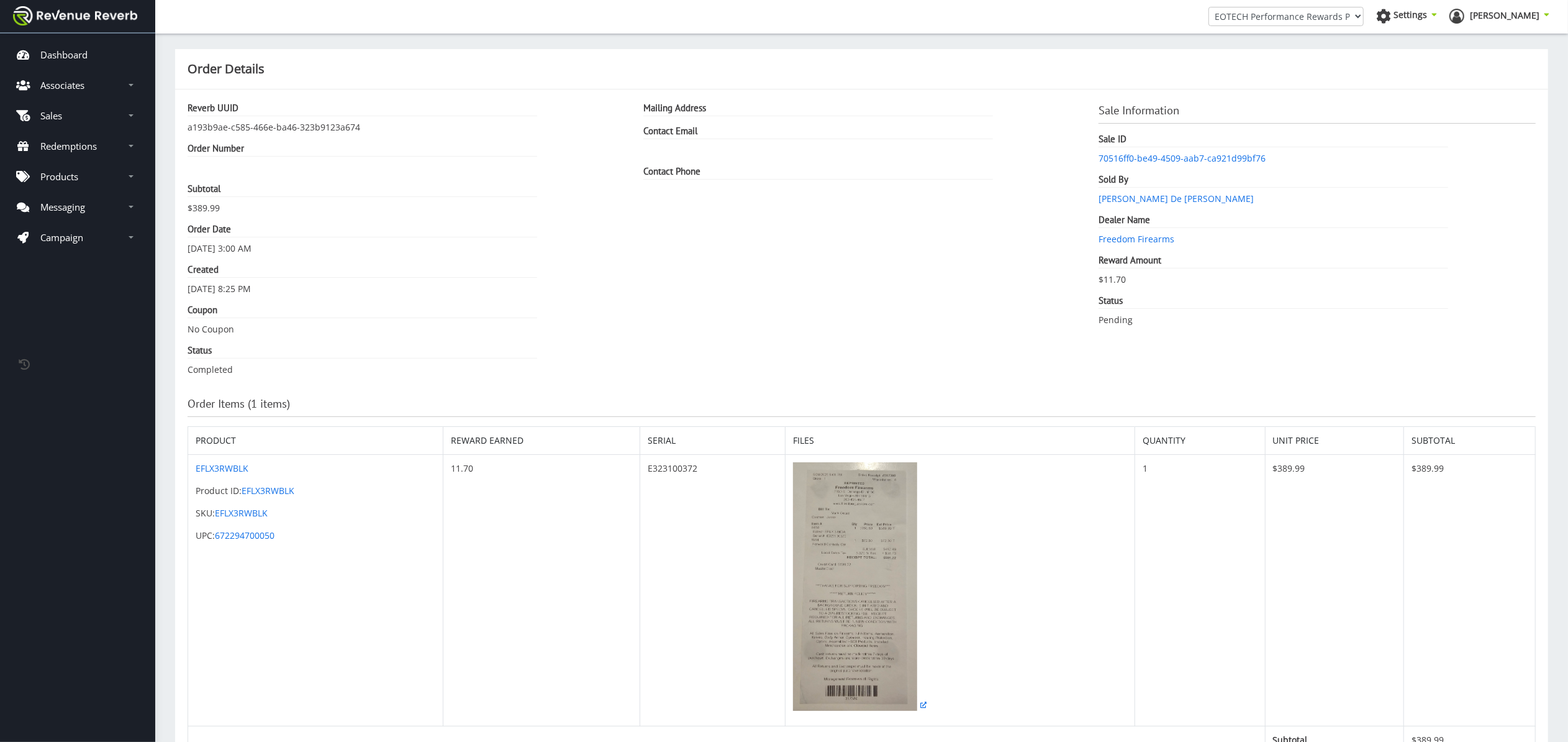
scroll to position [13, 13]
click at [833, 568] on img at bounding box center [855, 586] width 124 height 249
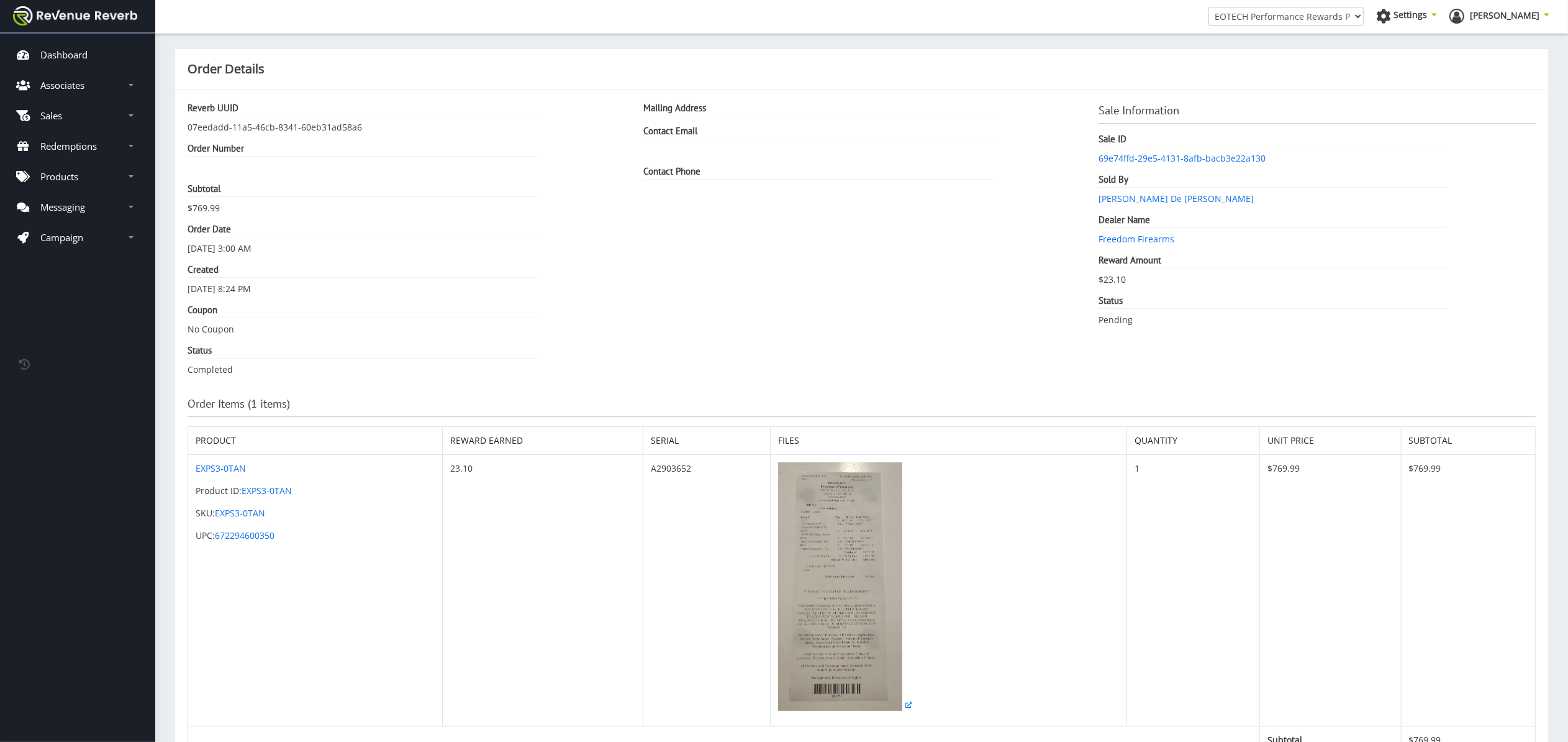
scroll to position [13, 13]
click at [873, 602] on img at bounding box center [841, 586] width 124 height 249
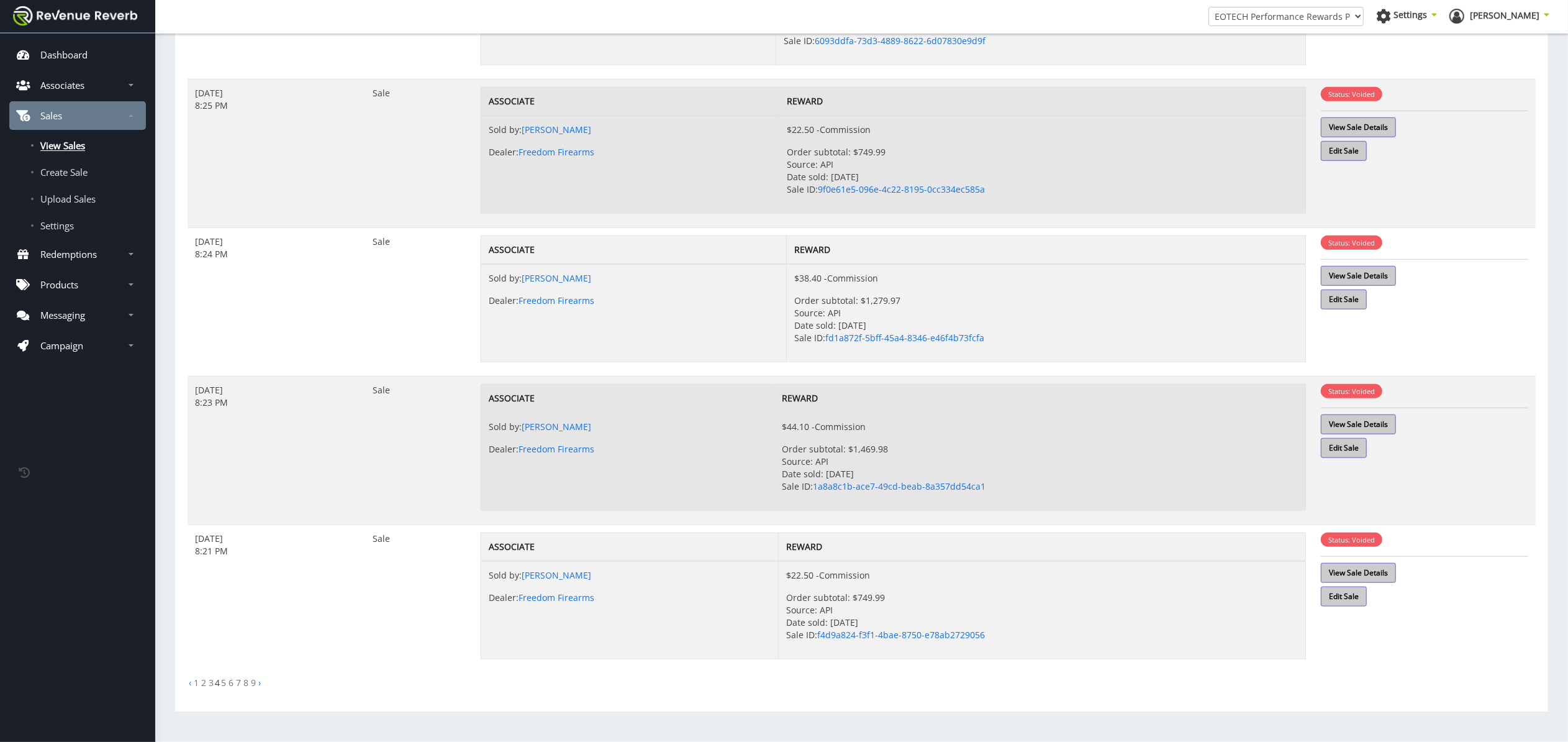
scroll to position [965, 0]
click at [223, 684] on link "5" at bounding box center [223, 682] width 5 height 12
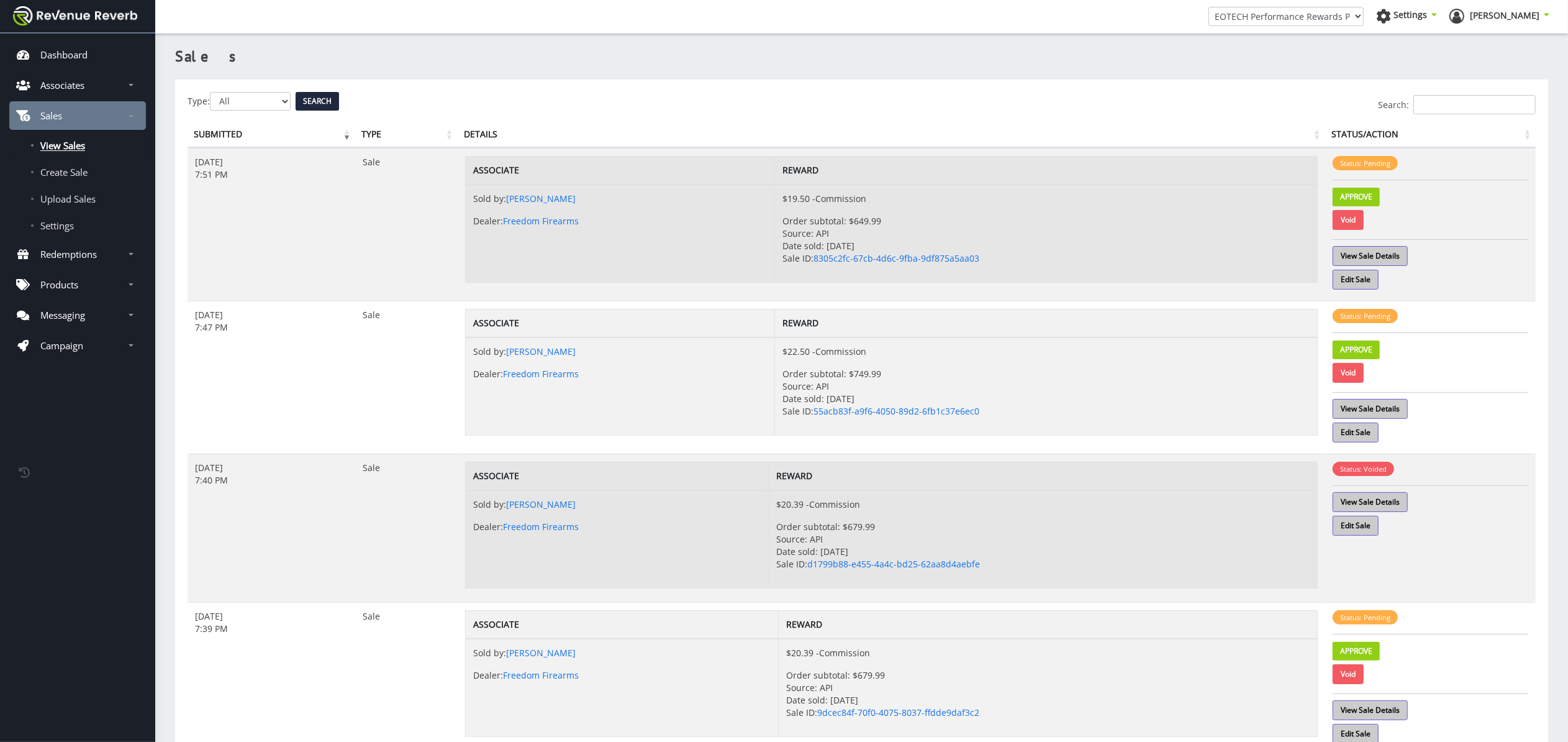
scroll to position [13, 13]
click at [1351, 223] on link "Void" at bounding box center [1348, 220] width 31 height 20
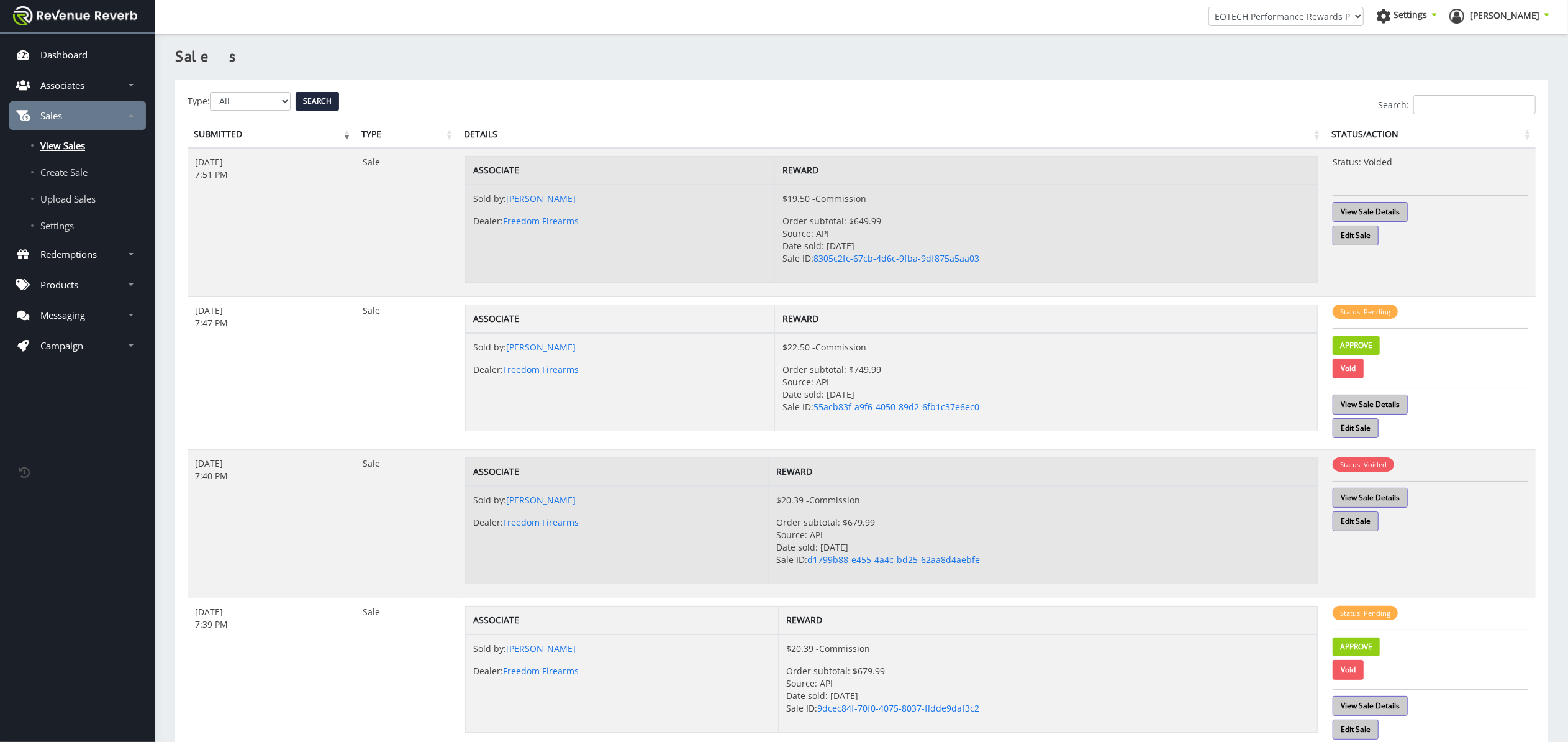
click at [1357, 371] on link "Void" at bounding box center [1348, 368] width 31 height 20
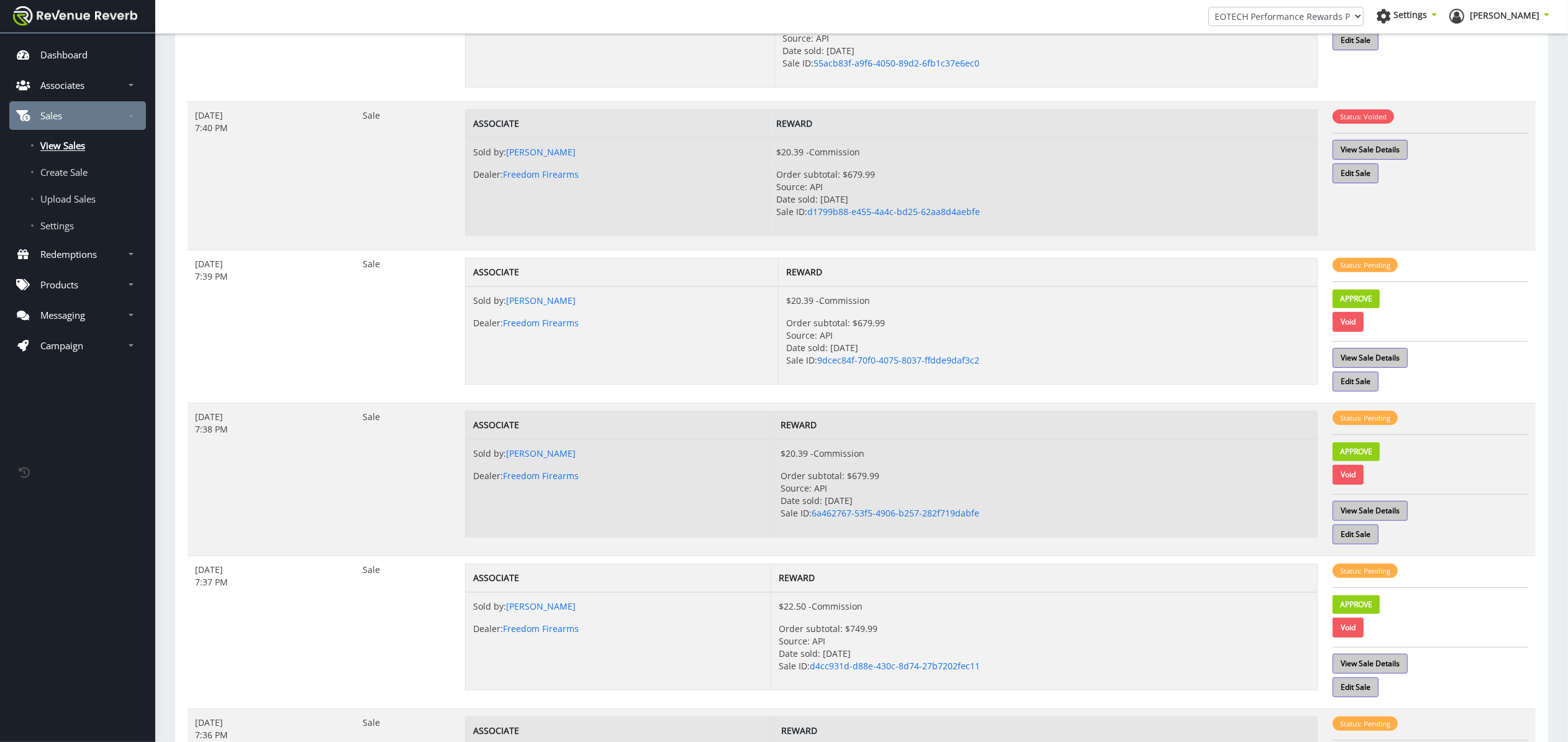
scroll to position [354, 0]
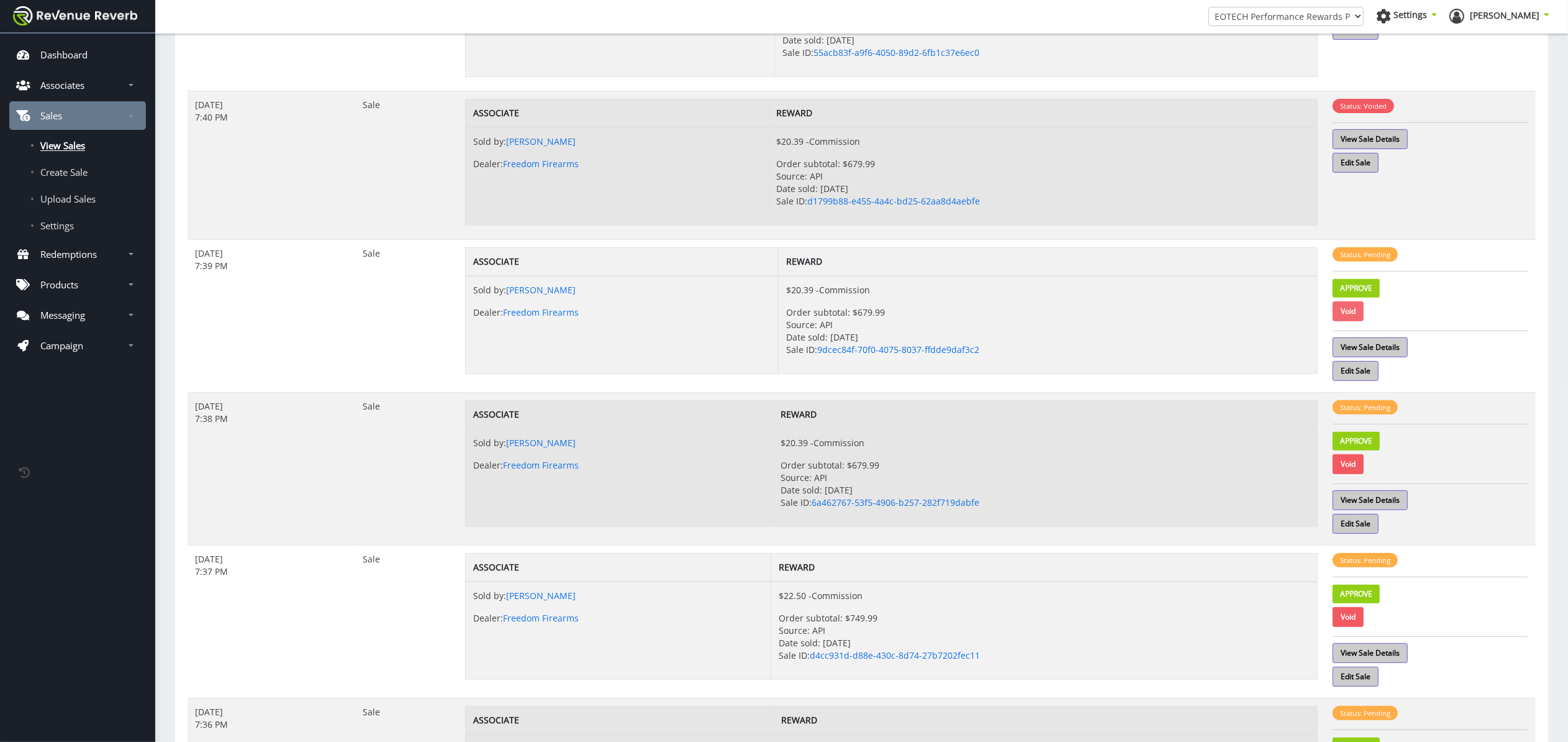
click at [1352, 313] on link "Void" at bounding box center [1348, 311] width 31 height 20
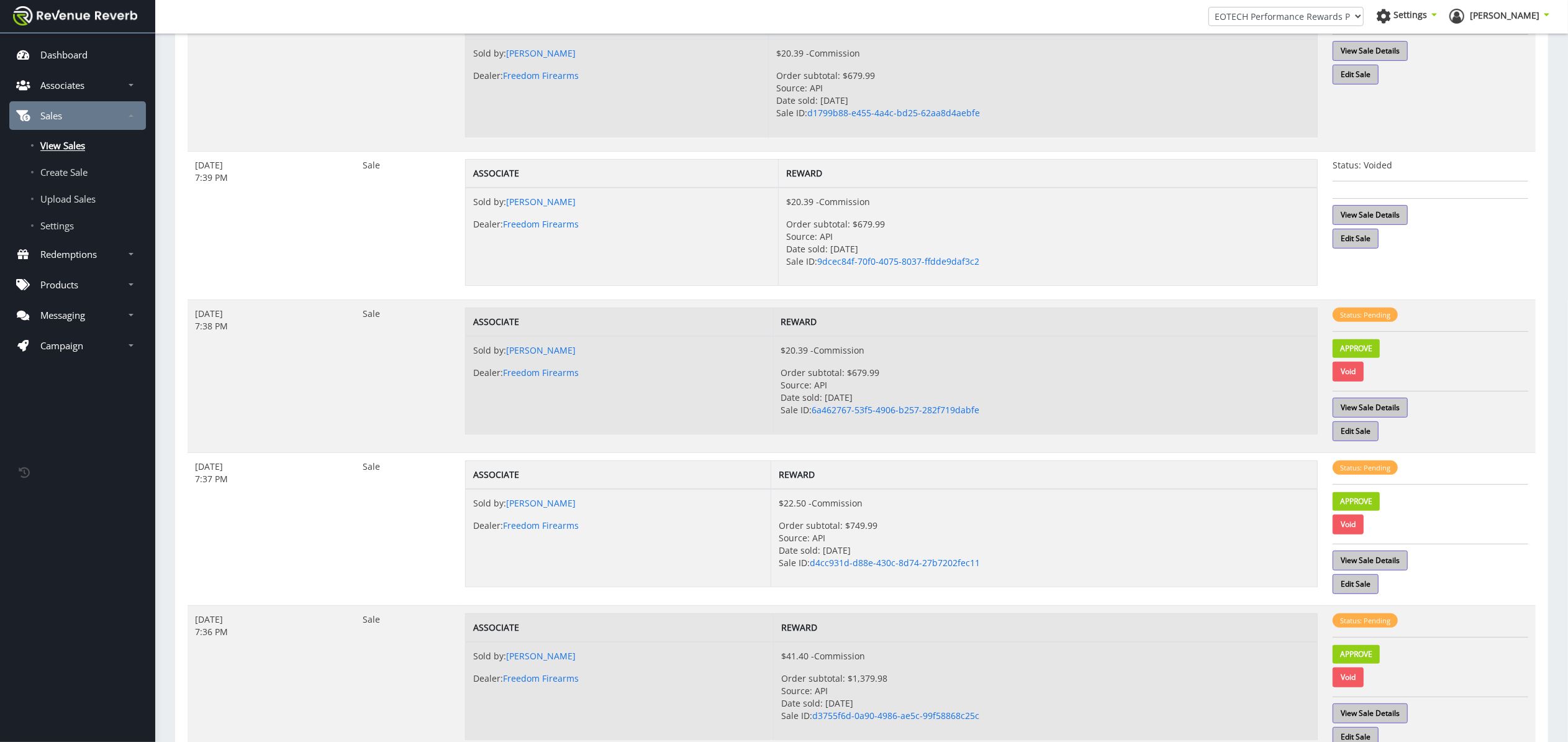
scroll to position [460, 0]
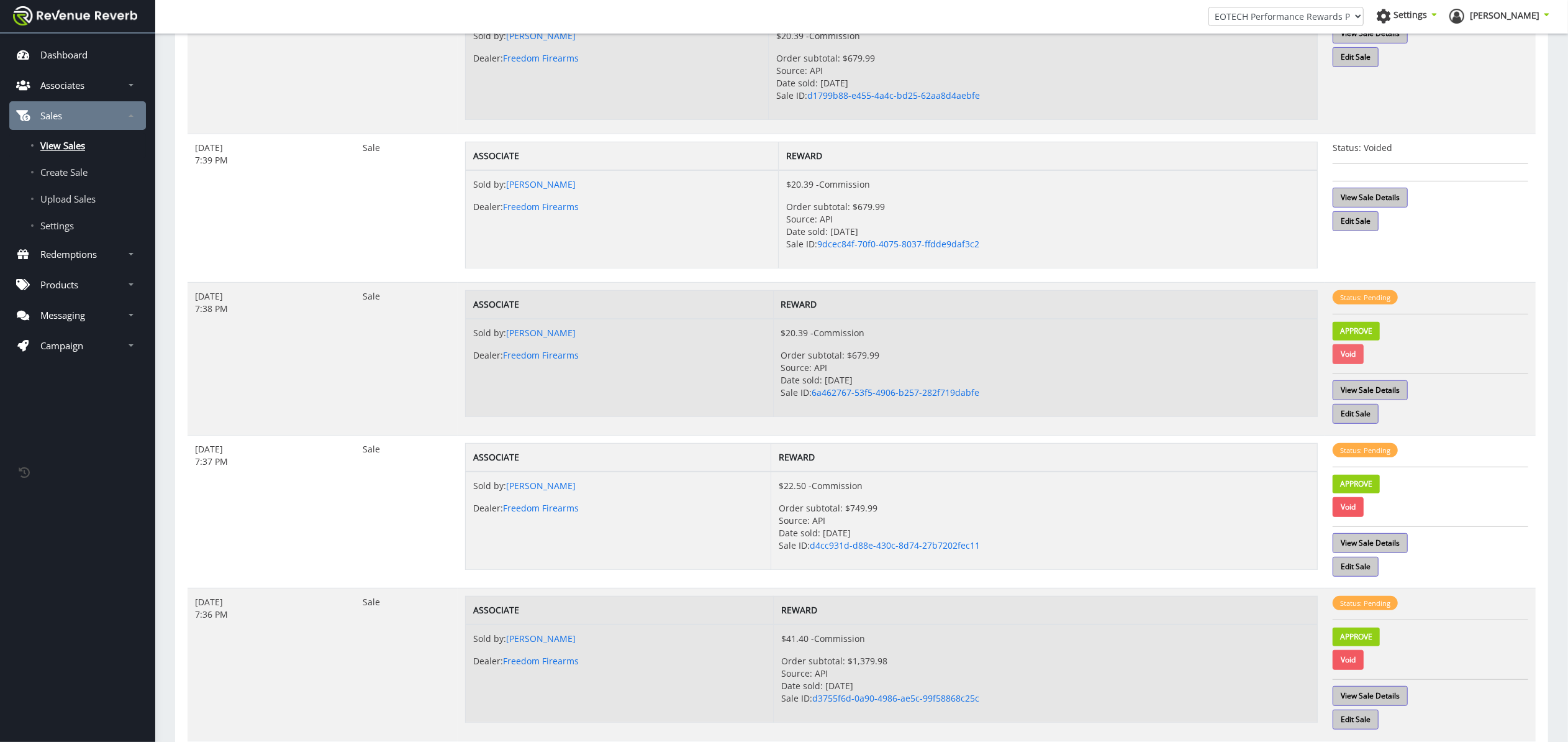
click at [1354, 354] on link "Void" at bounding box center [1348, 354] width 31 height 20
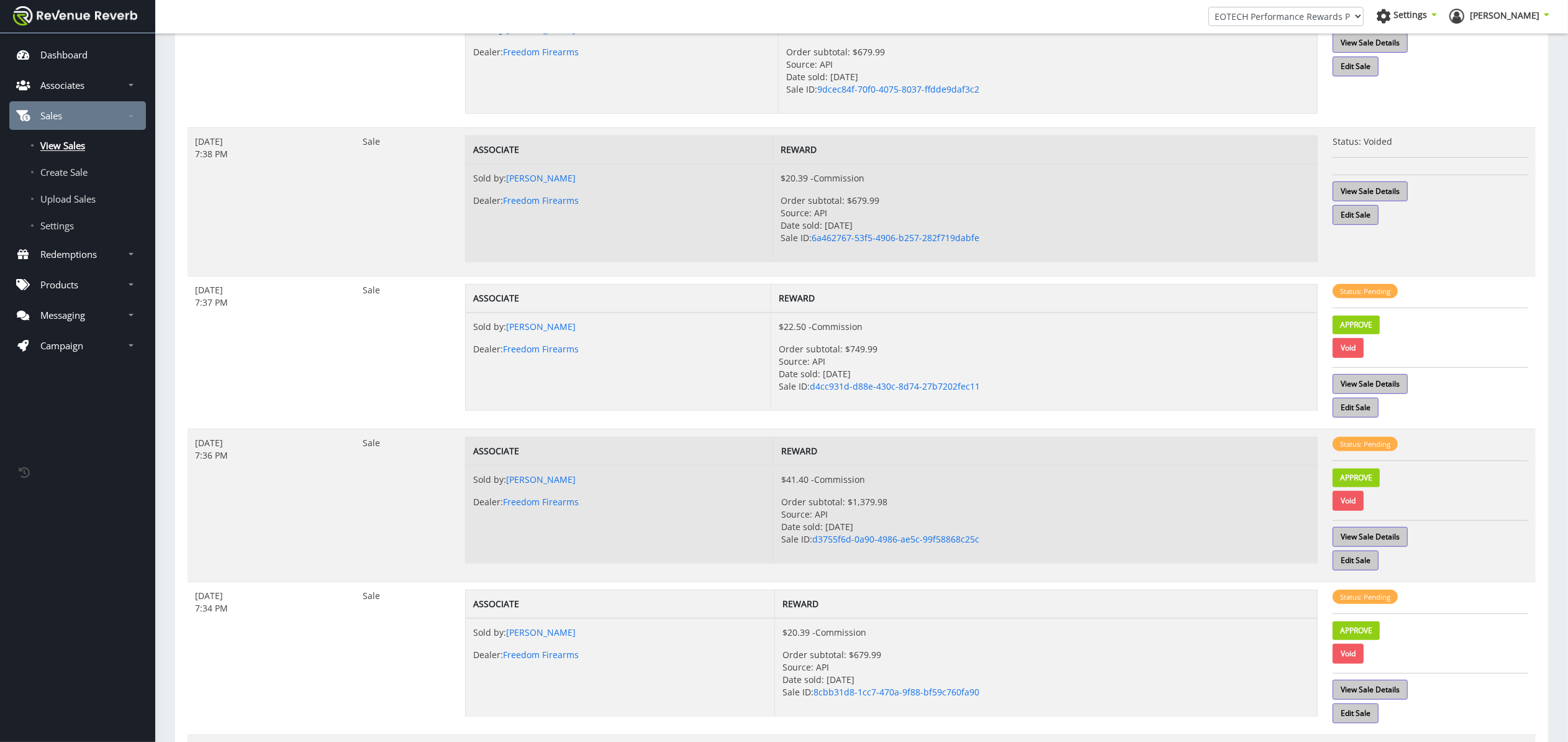
scroll to position [635, 0]
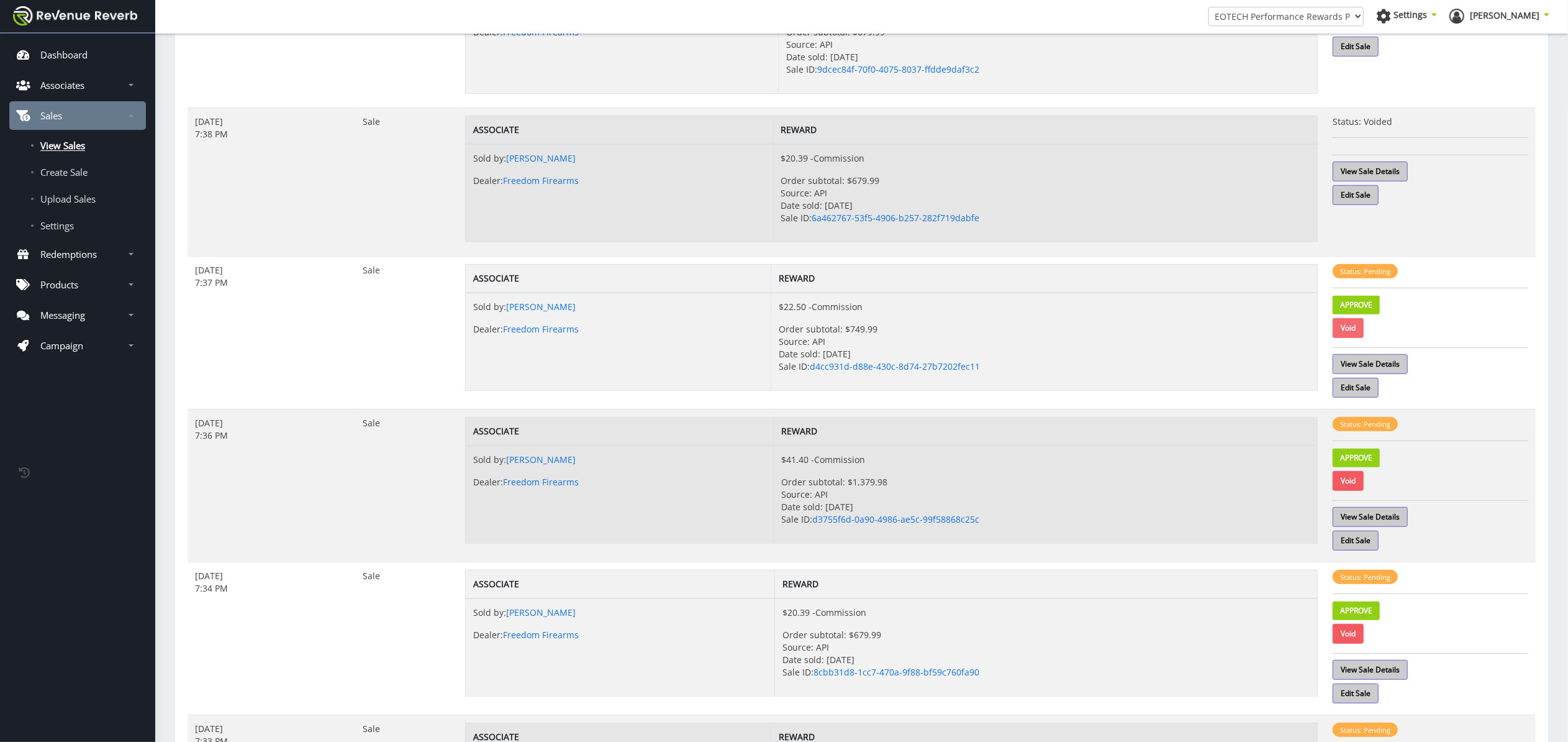
click at [1351, 331] on link "Void" at bounding box center [1348, 328] width 31 height 20
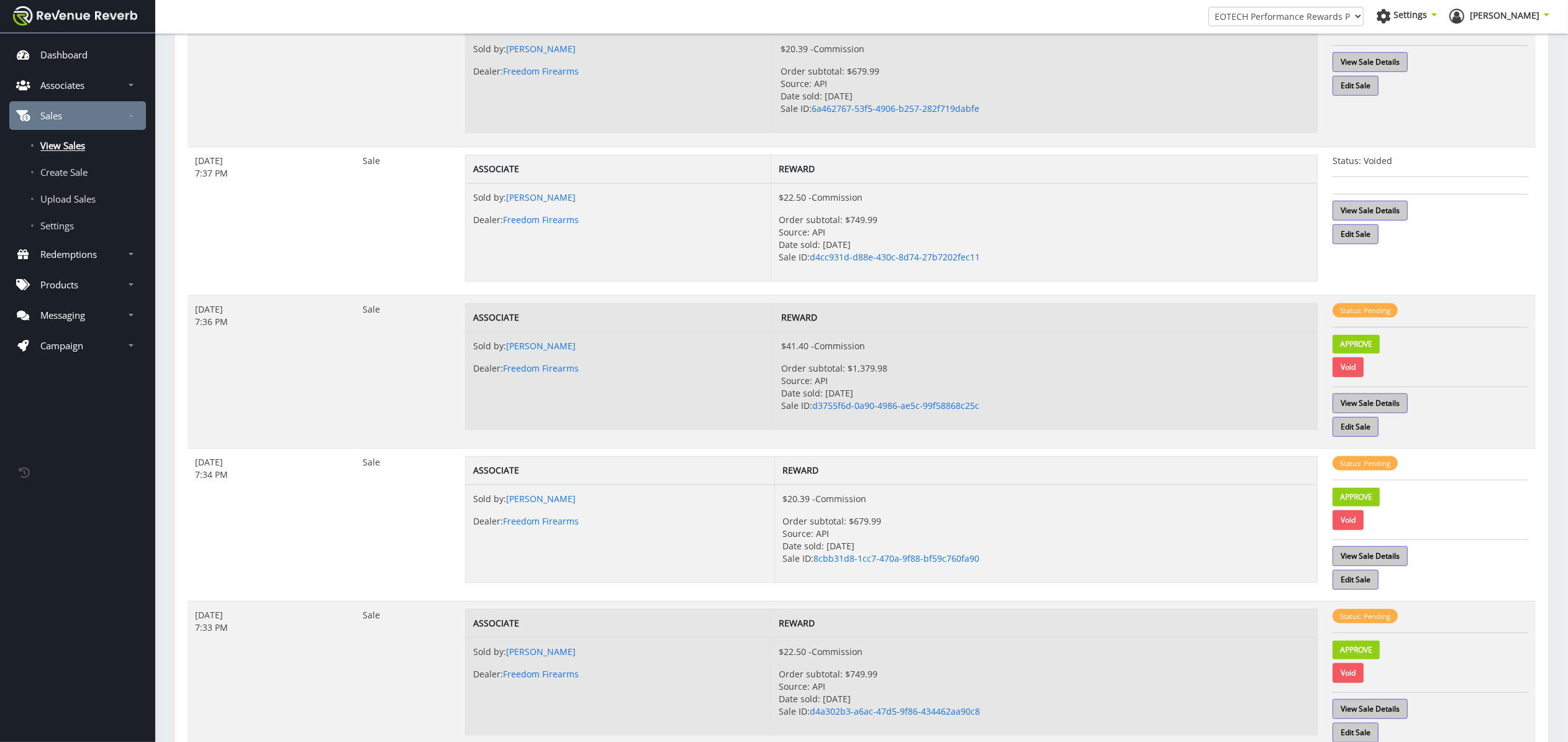
scroll to position [769, 0]
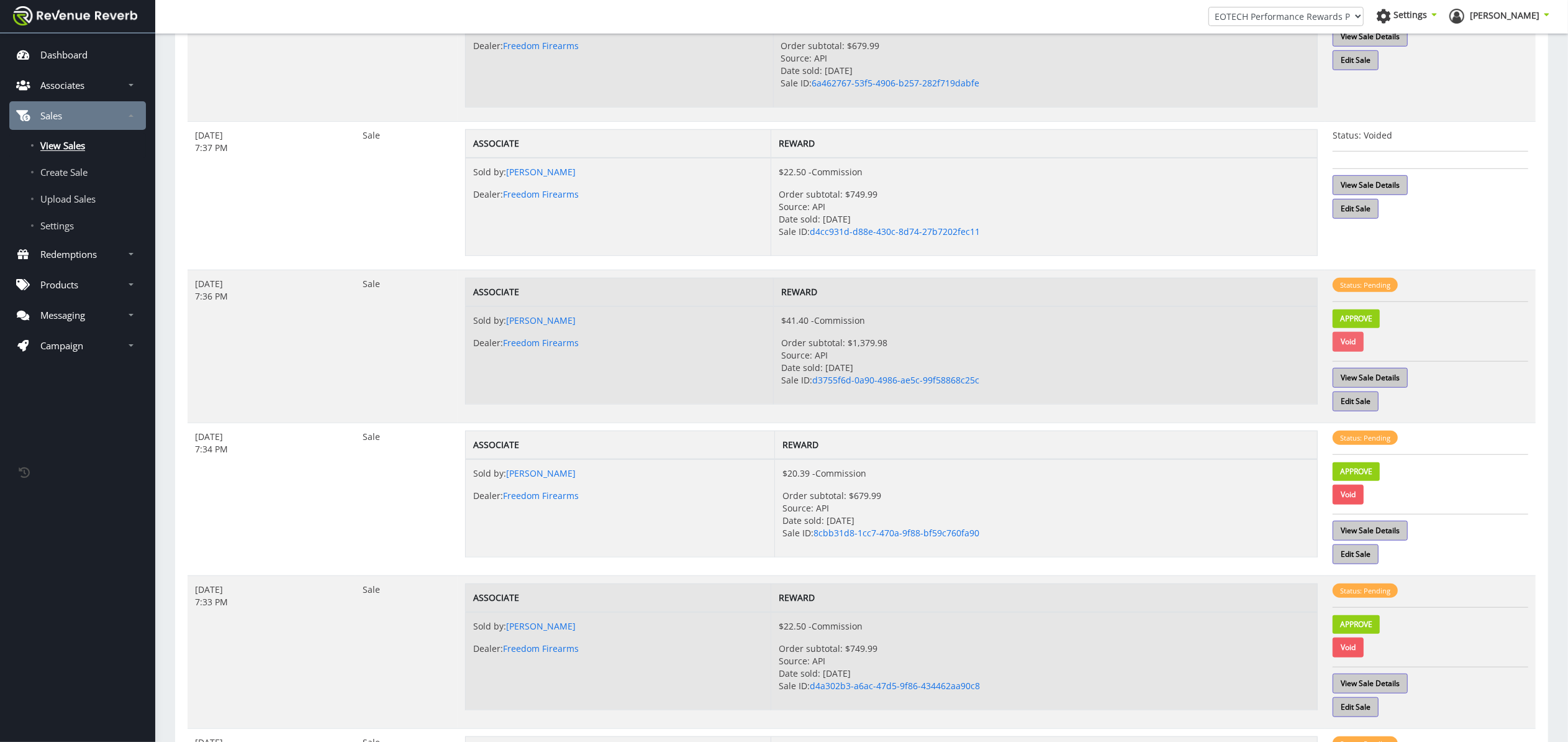
click at [1350, 346] on link "Void" at bounding box center [1348, 341] width 31 height 20
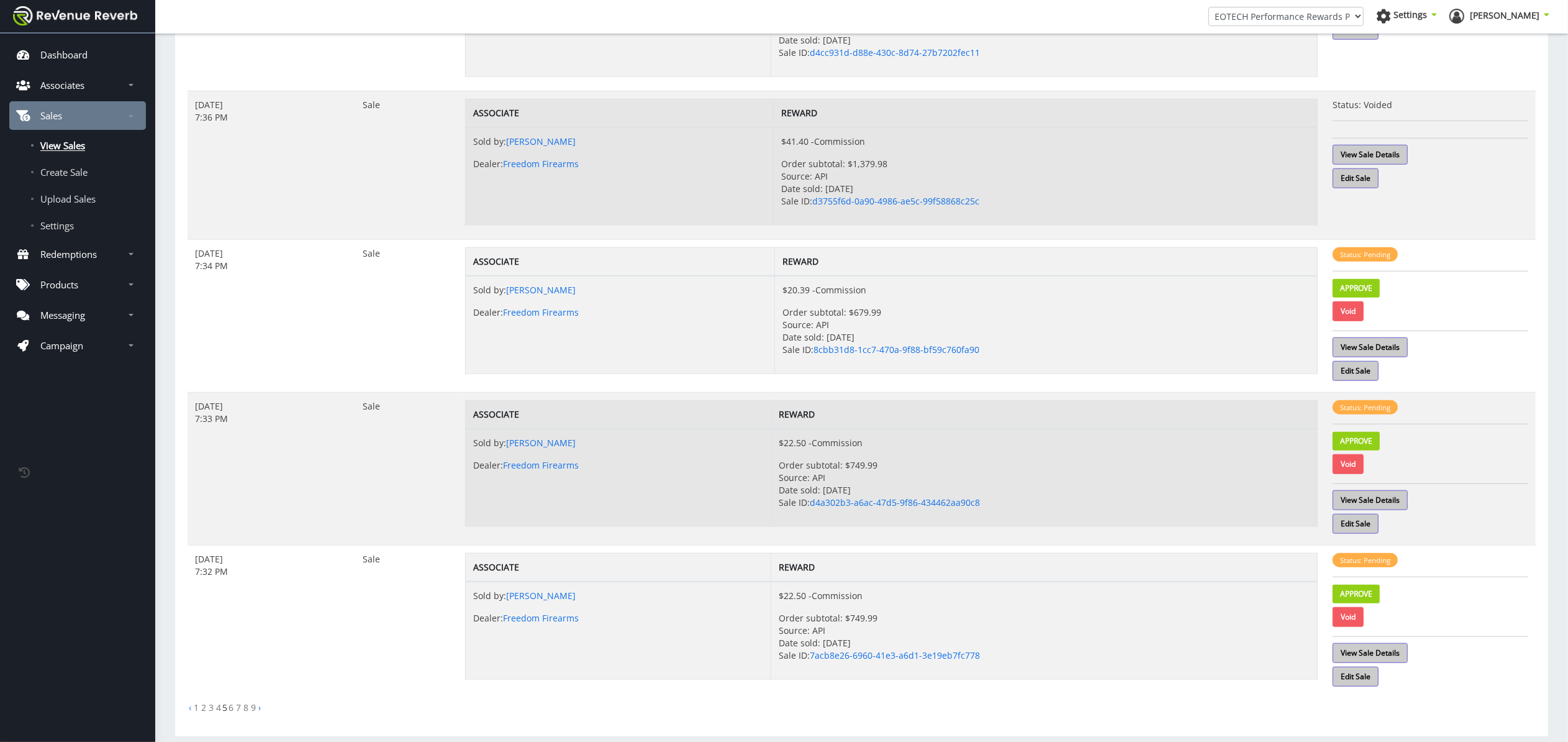
scroll to position [961, 0]
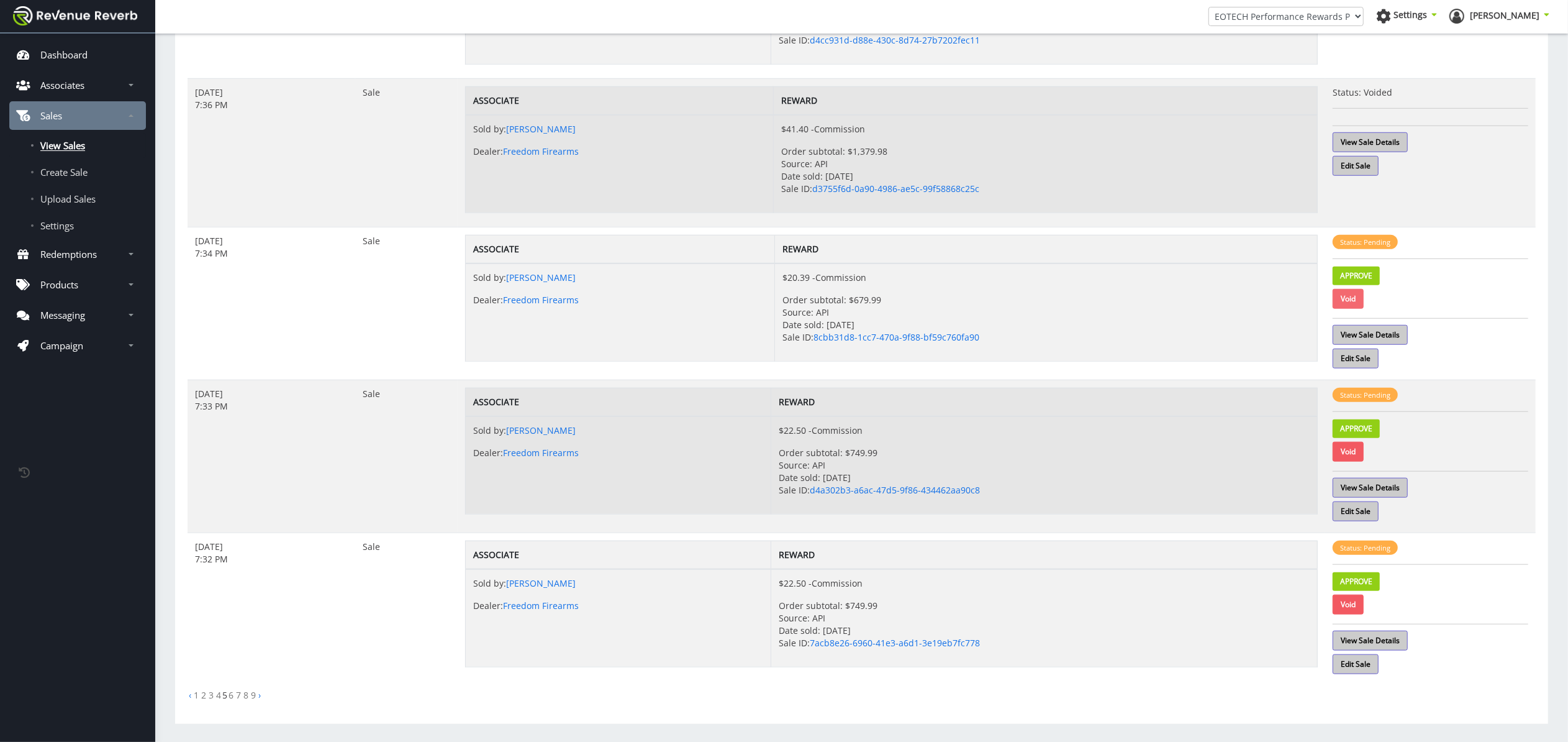
click at [1352, 302] on link "Void" at bounding box center [1348, 299] width 31 height 20
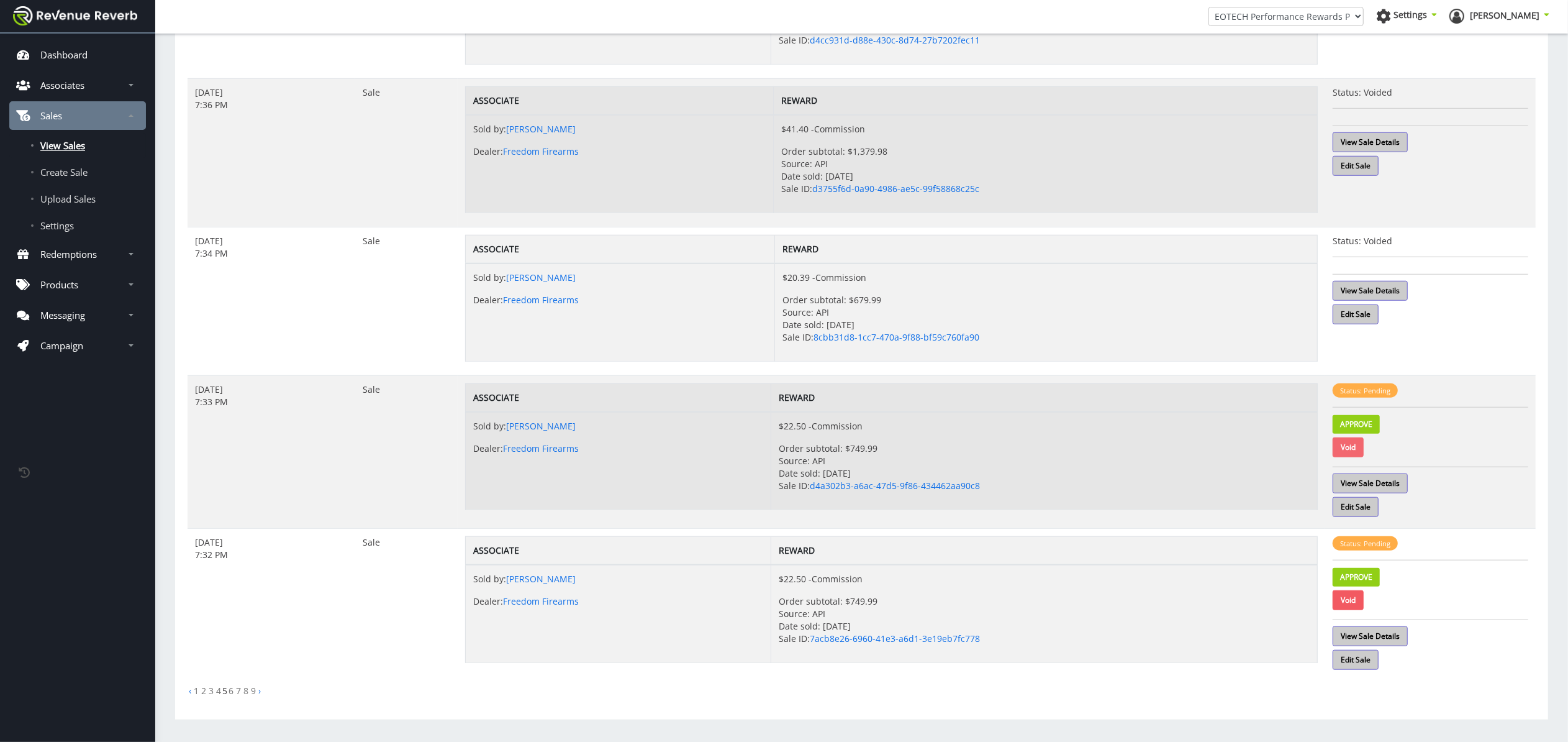
click at [1351, 452] on link "Void" at bounding box center [1348, 447] width 31 height 20
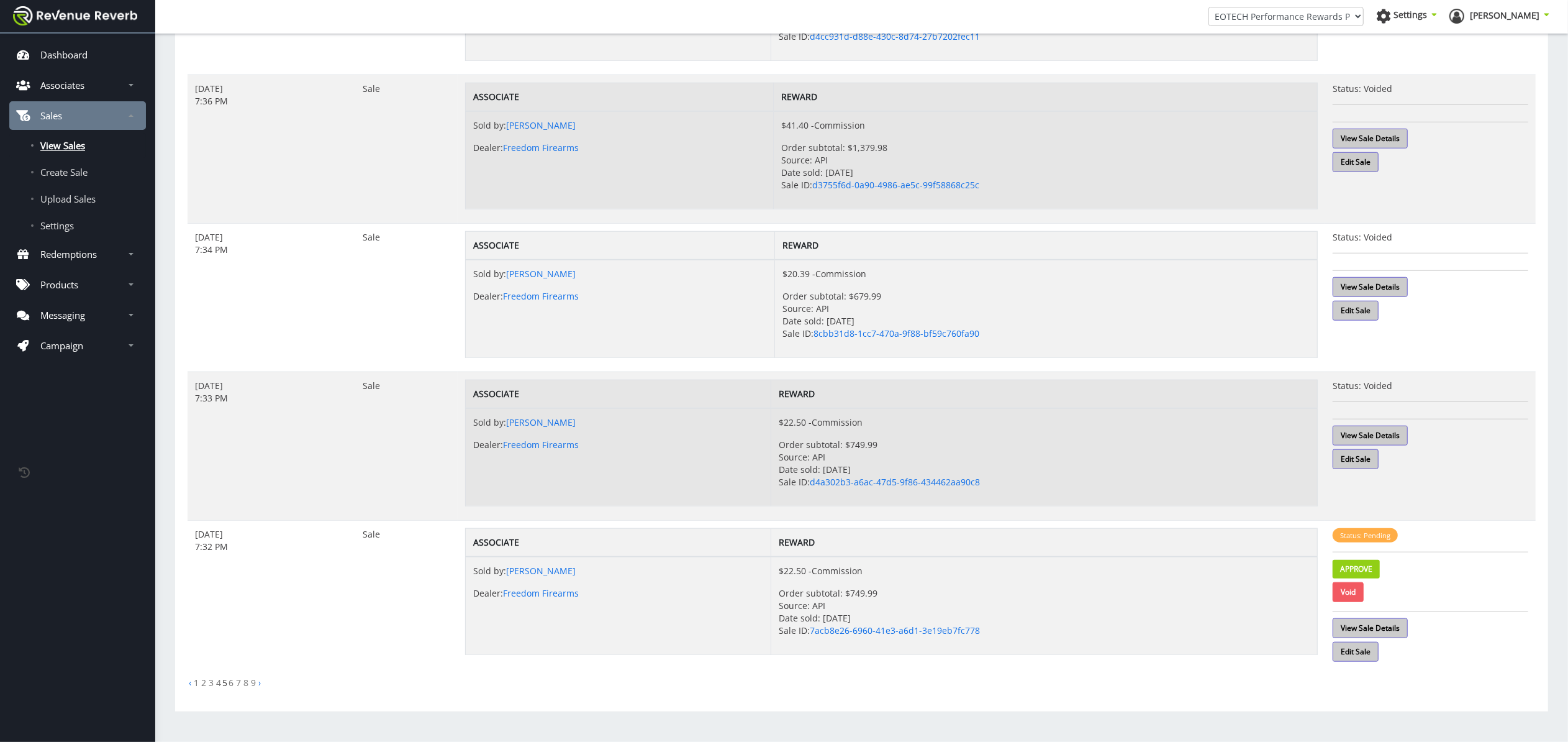
scroll to position [969, 0]
click at [1352, 594] on link "Void" at bounding box center [1348, 592] width 31 height 20
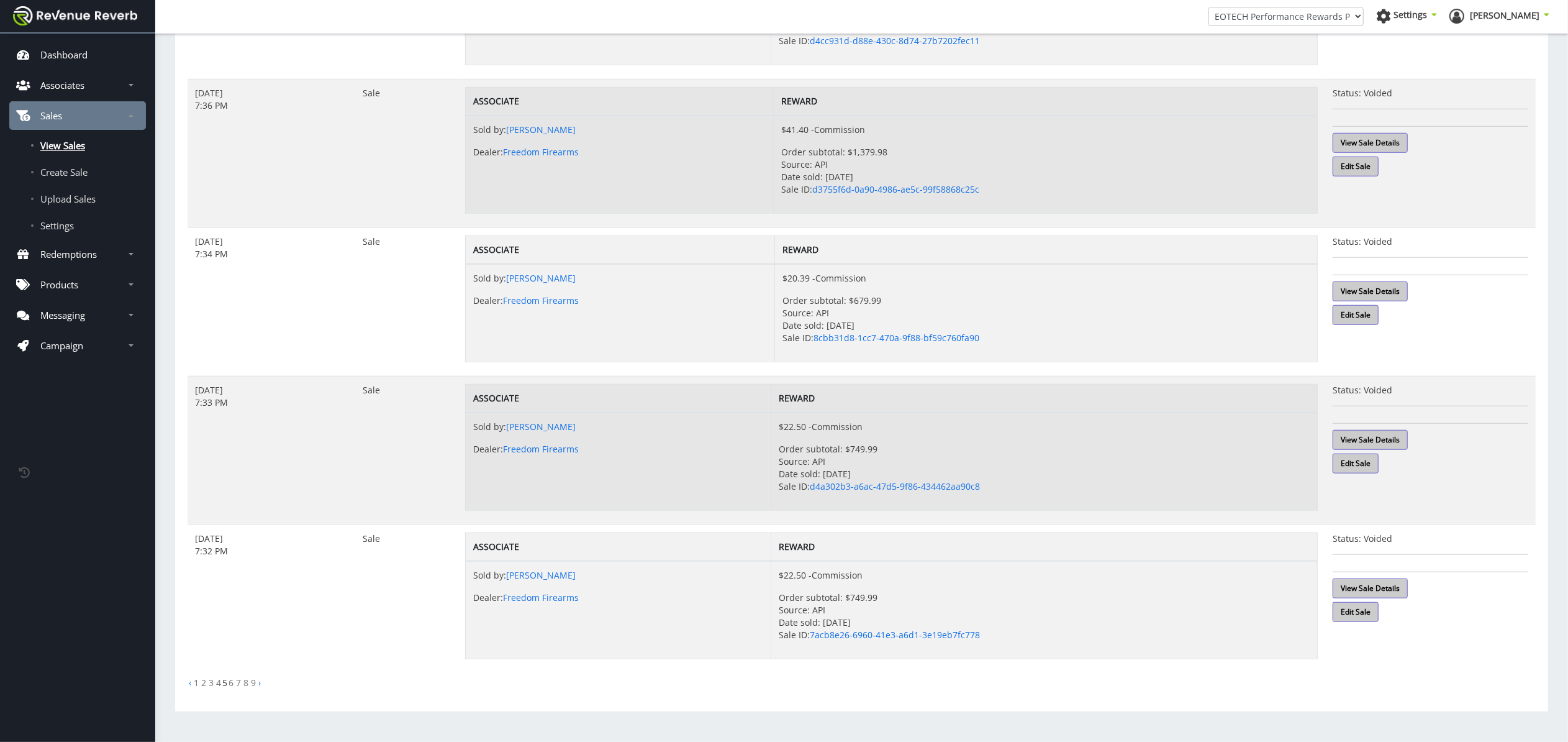
scroll to position [965, 0]
click at [230, 684] on link "6" at bounding box center [230, 682] width 5 height 12
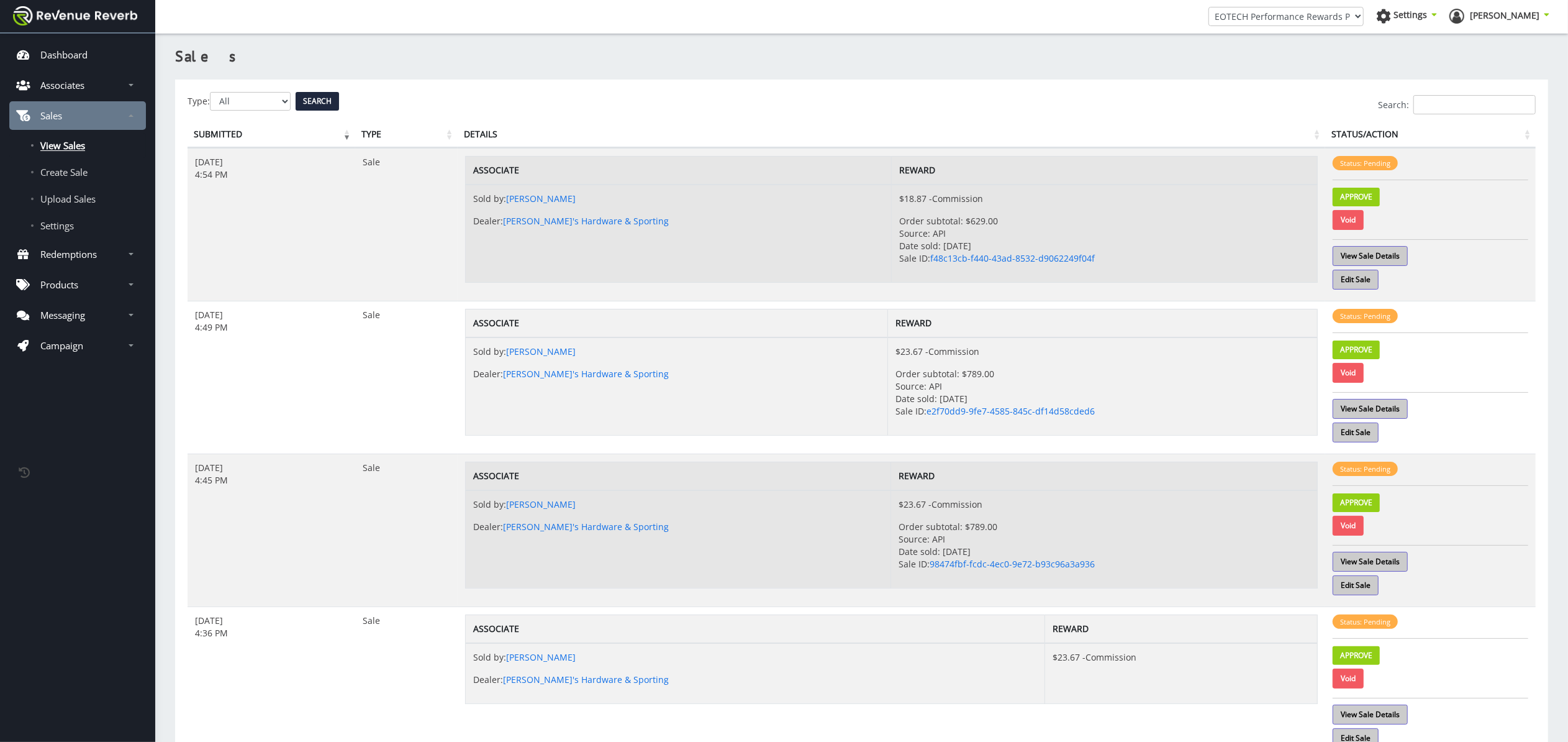
scroll to position [13, 13]
click at [1358, 222] on link "Void" at bounding box center [1348, 220] width 31 height 20
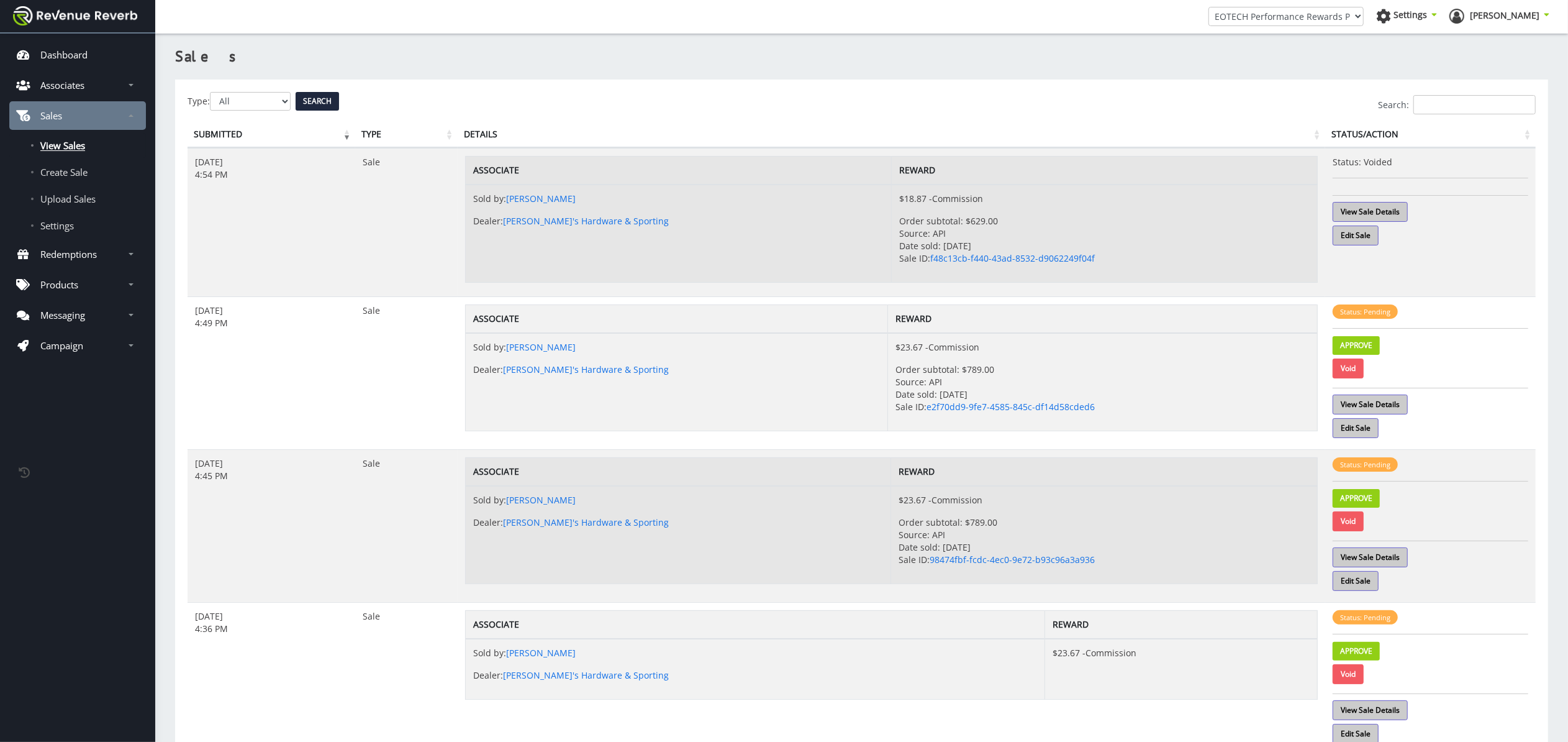
click at [1346, 371] on link "Void" at bounding box center [1348, 368] width 31 height 20
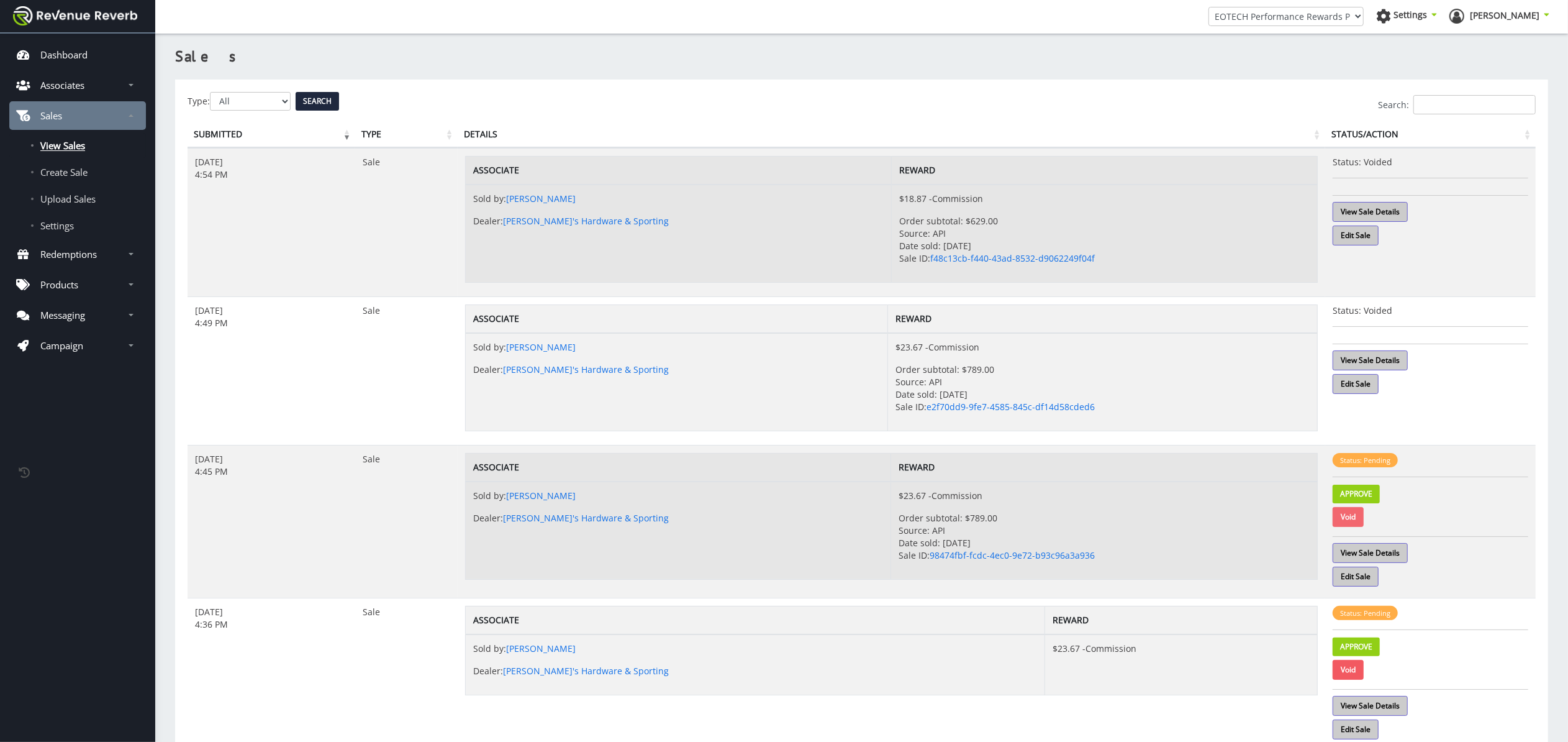
click at [1349, 518] on link "Void" at bounding box center [1348, 517] width 31 height 20
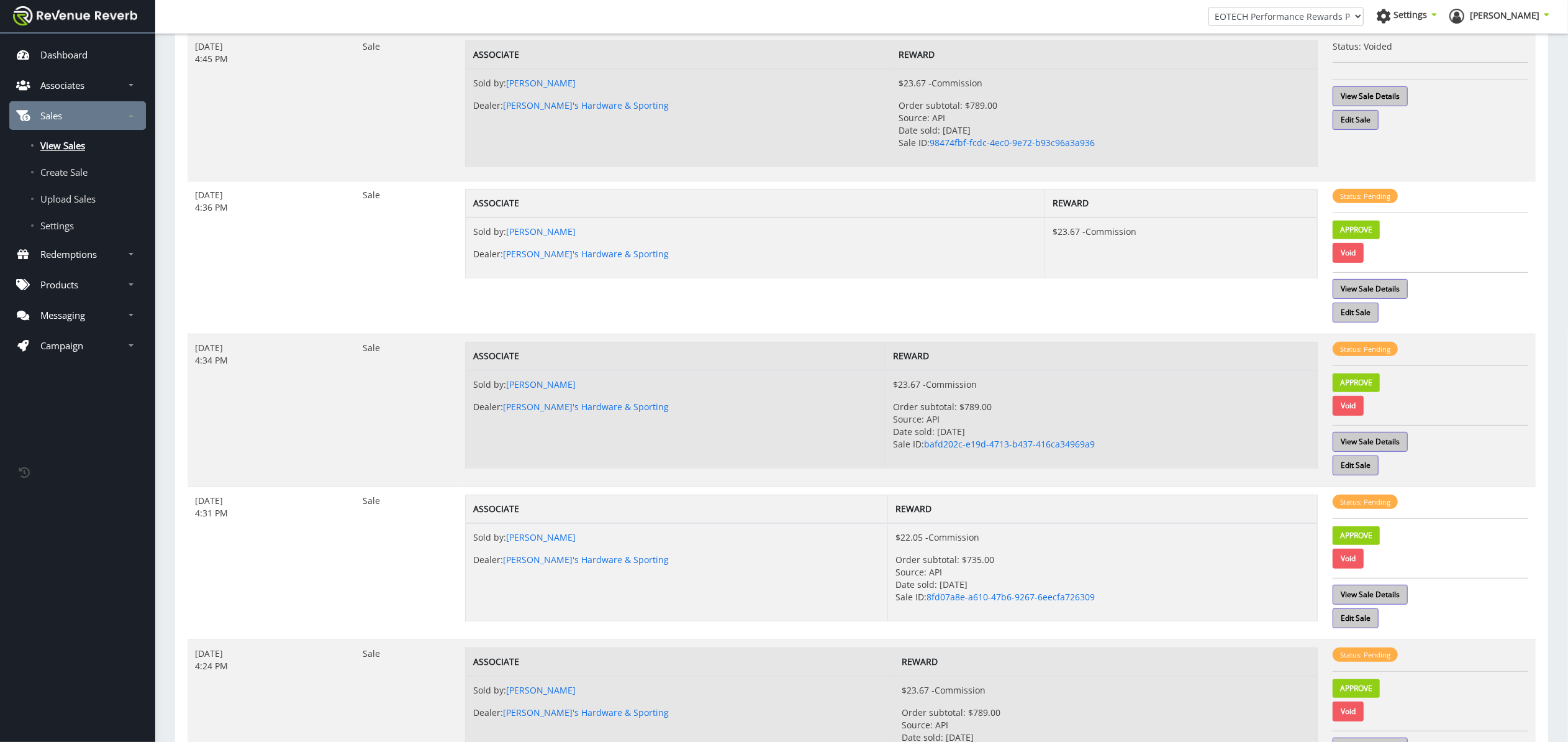
scroll to position [391, 0]
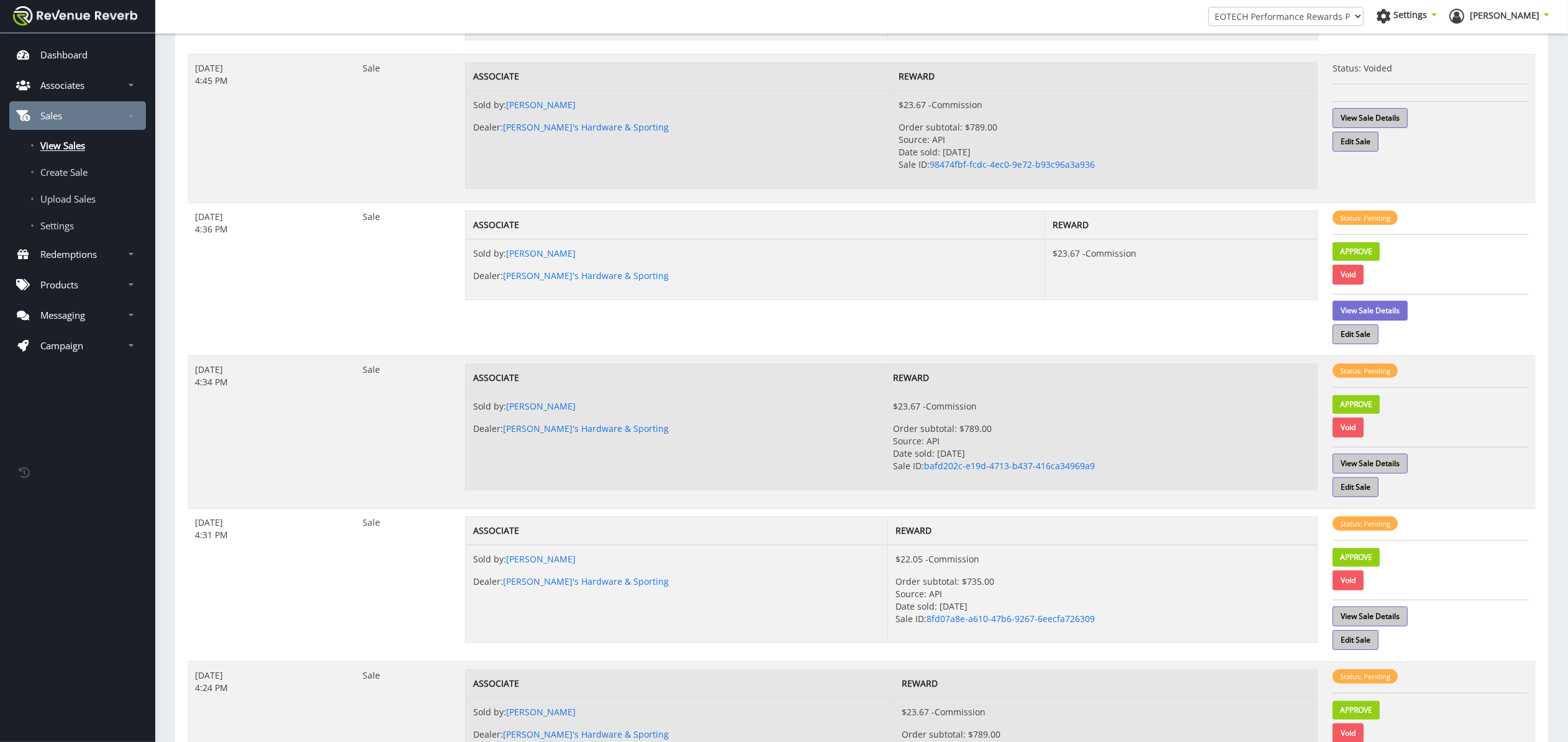
click at [1400, 312] on link "View Sale Details" at bounding box center [1371, 311] width 75 height 20
click at [1352, 275] on link "Void" at bounding box center [1348, 275] width 31 height 20
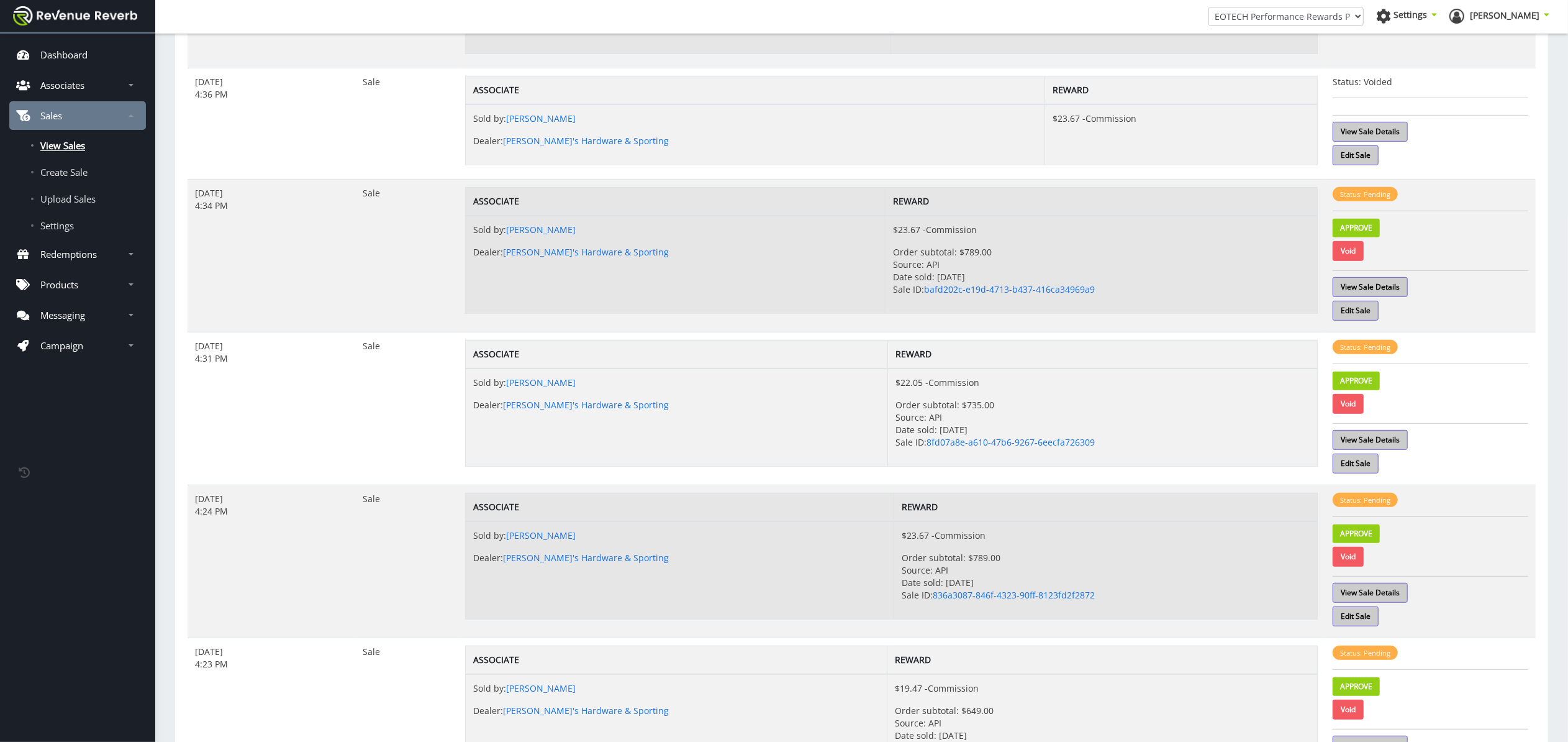
scroll to position [551, 0]
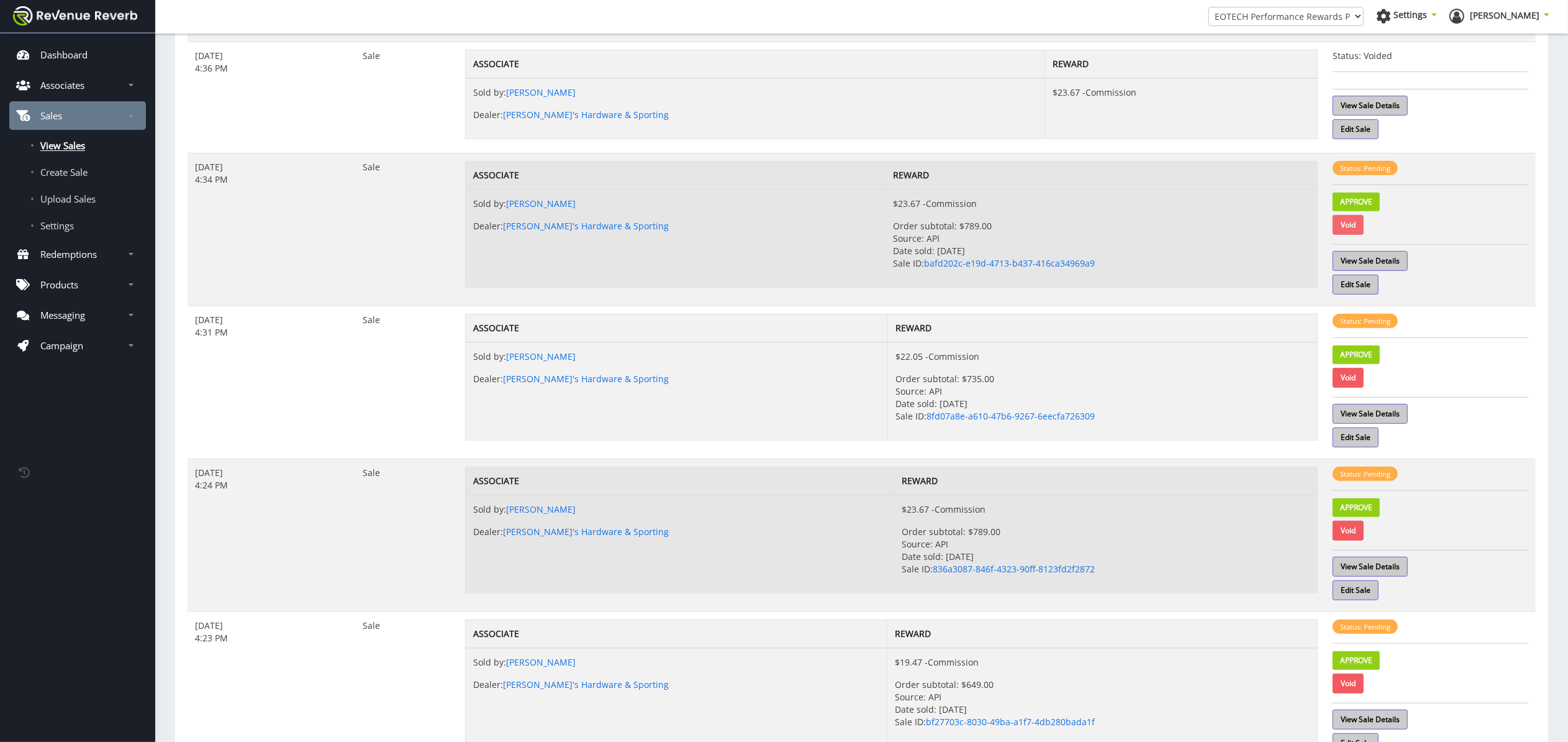
click at [1346, 226] on link "Void" at bounding box center [1348, 224] width 31 height 20
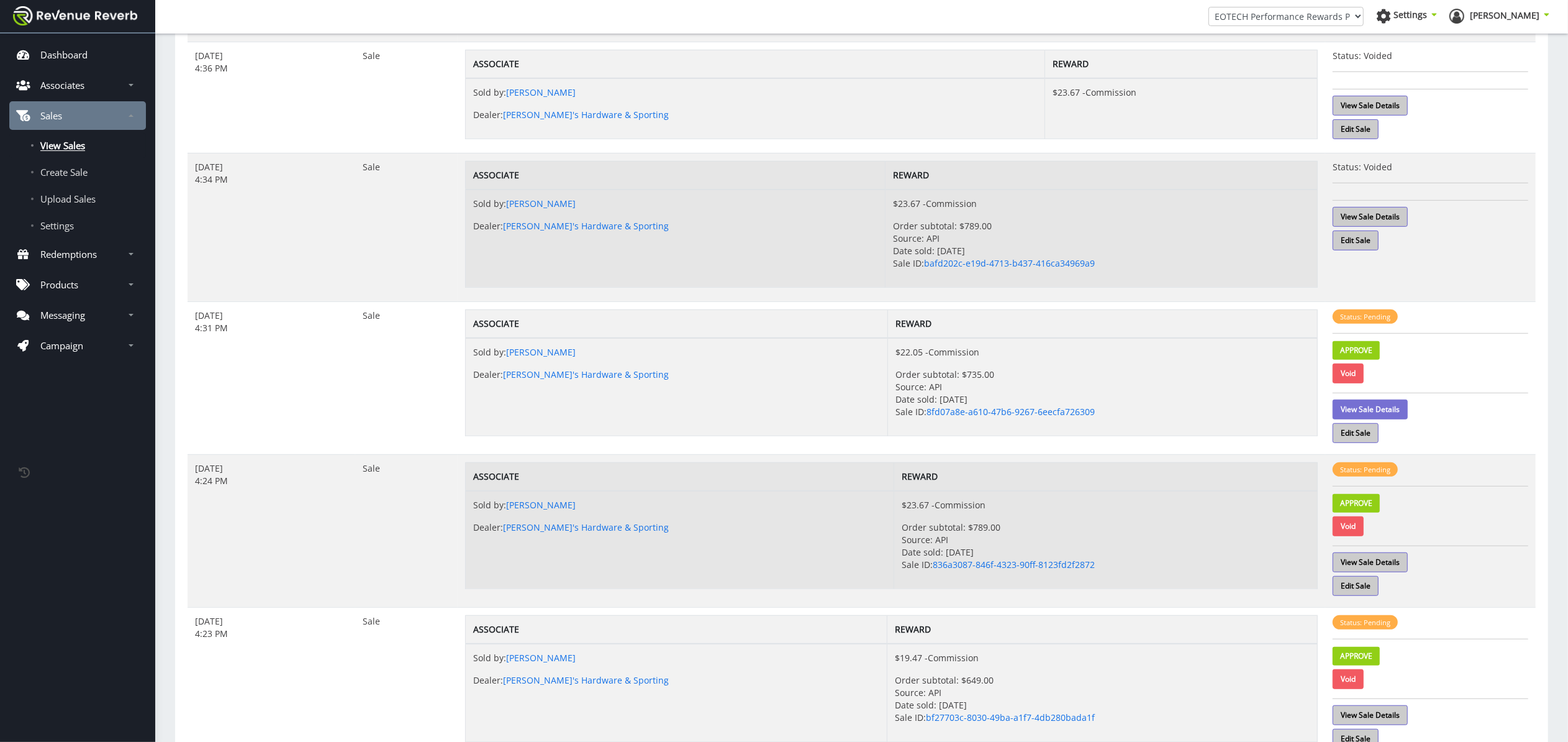
click at [1370, 410] on link "View Sale Details" at bounding box center [1371, 409] width 75 height 20
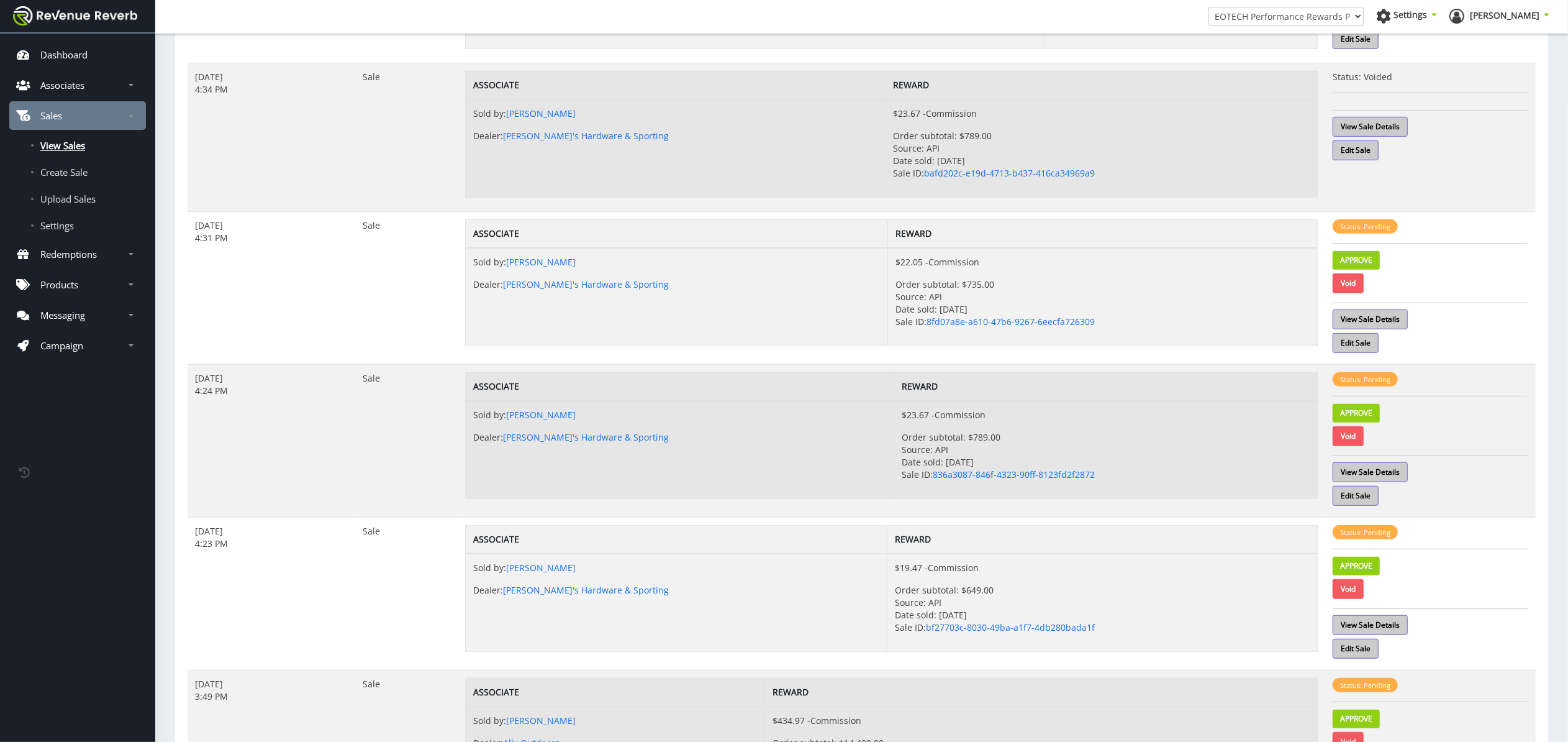
scroll to position [644, 0]
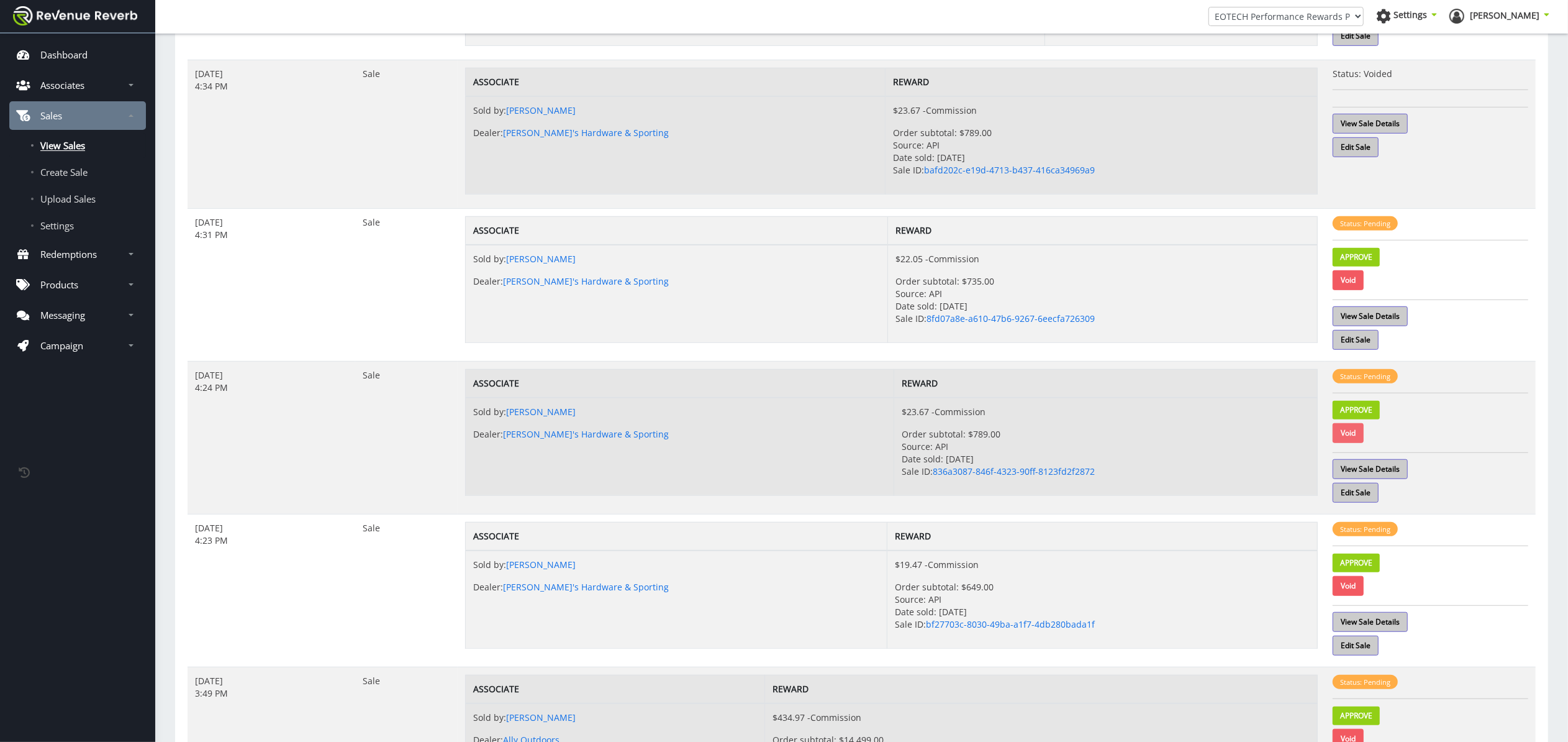
click at [1356, 438] on link "Void" at bounding box center [1348, 432] width 31 height 20
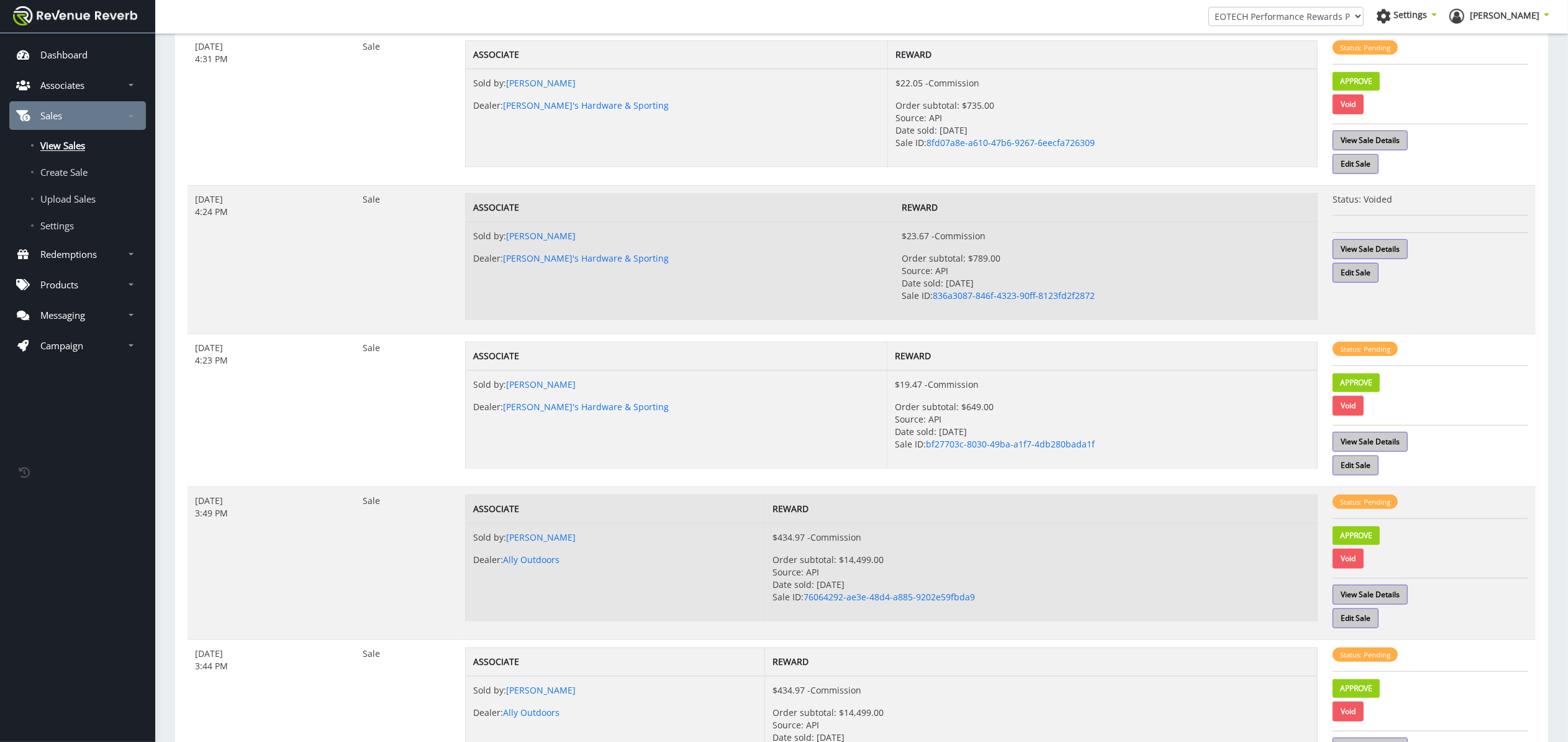
scroll to position [856, 0]
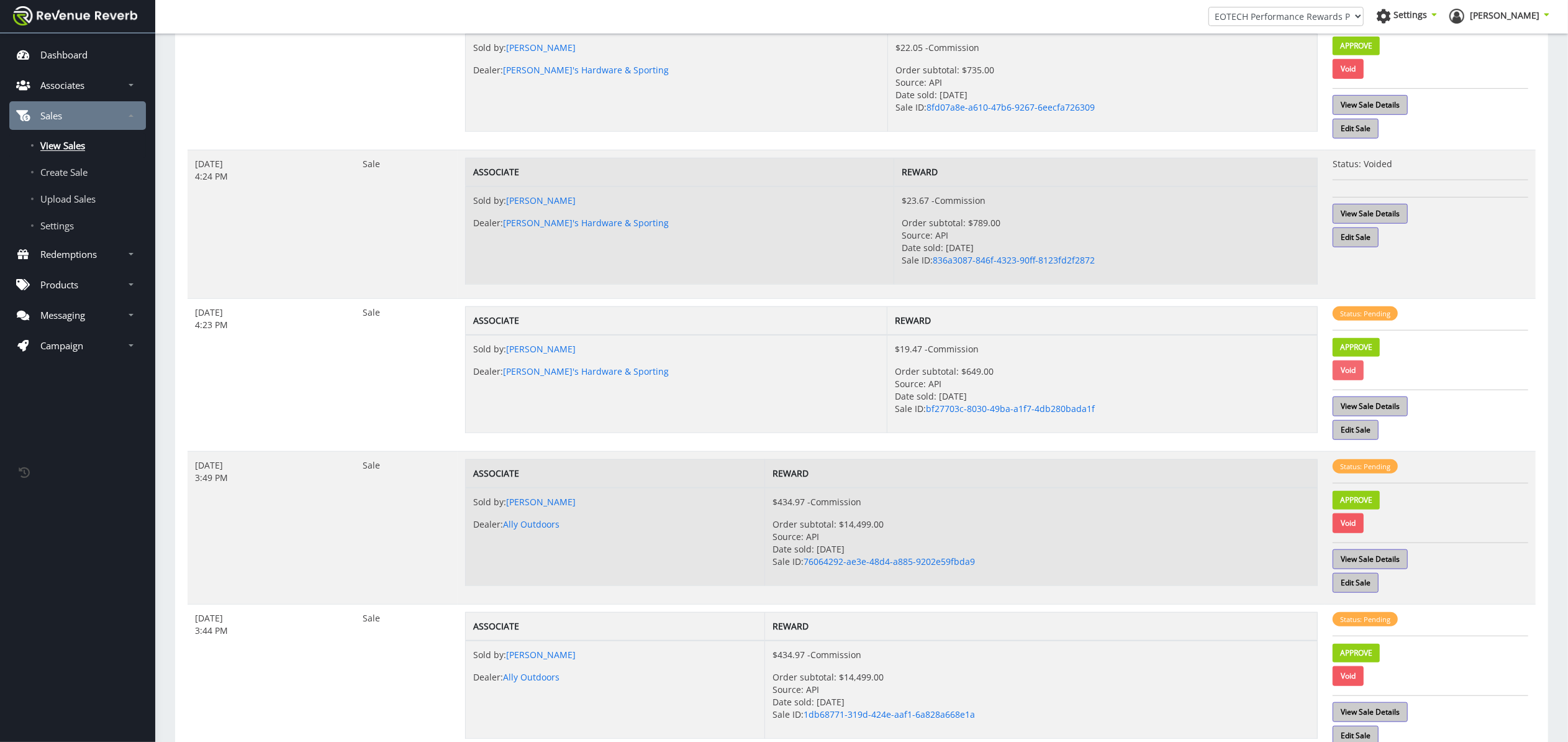
click at [1351, 372] on link "Void" at bounding box center [1348, 370] width 31 height 20
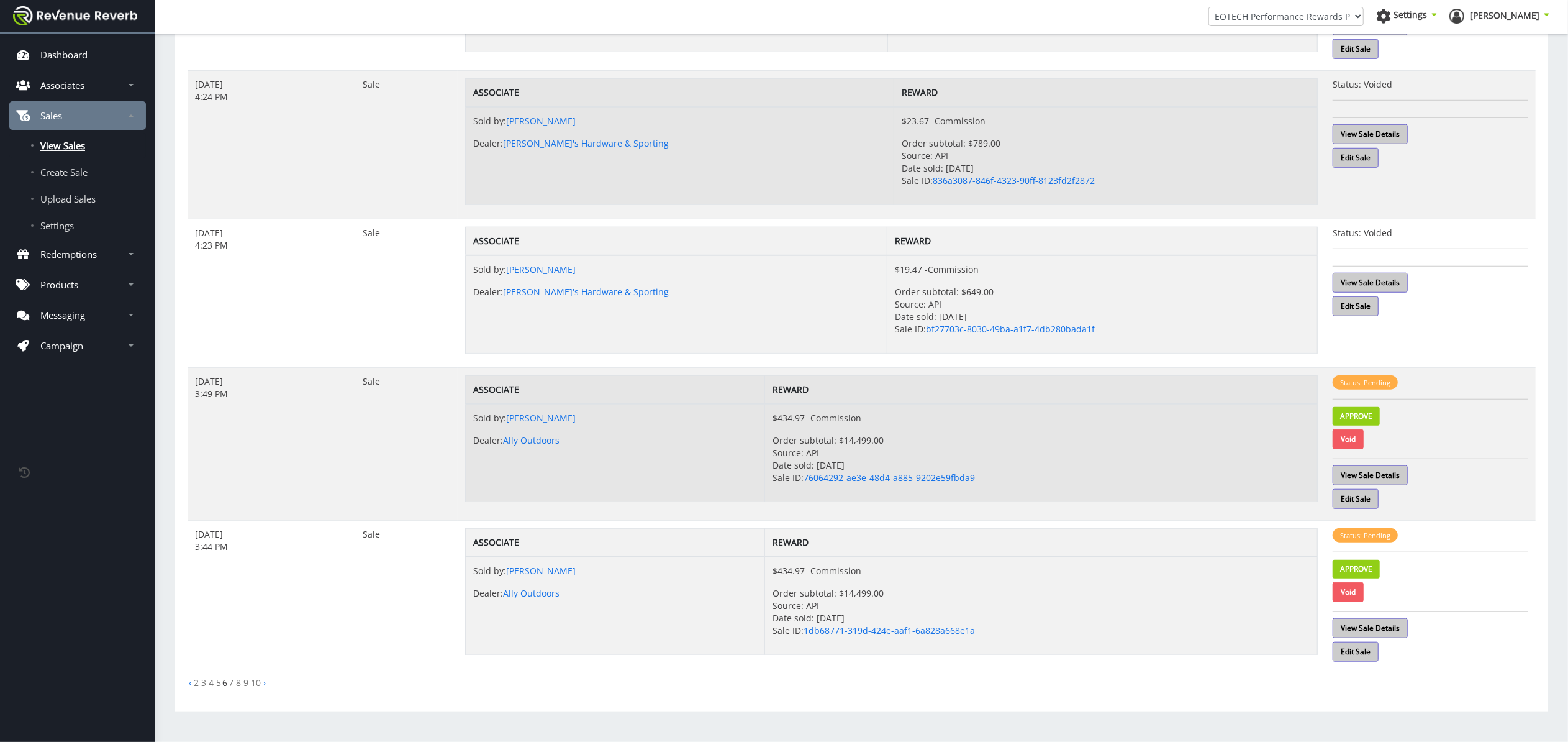
scroll to position [941, 0]
click at [1354, 438] on link "Void" at bounding box center [1348, 439] width 31 height 20
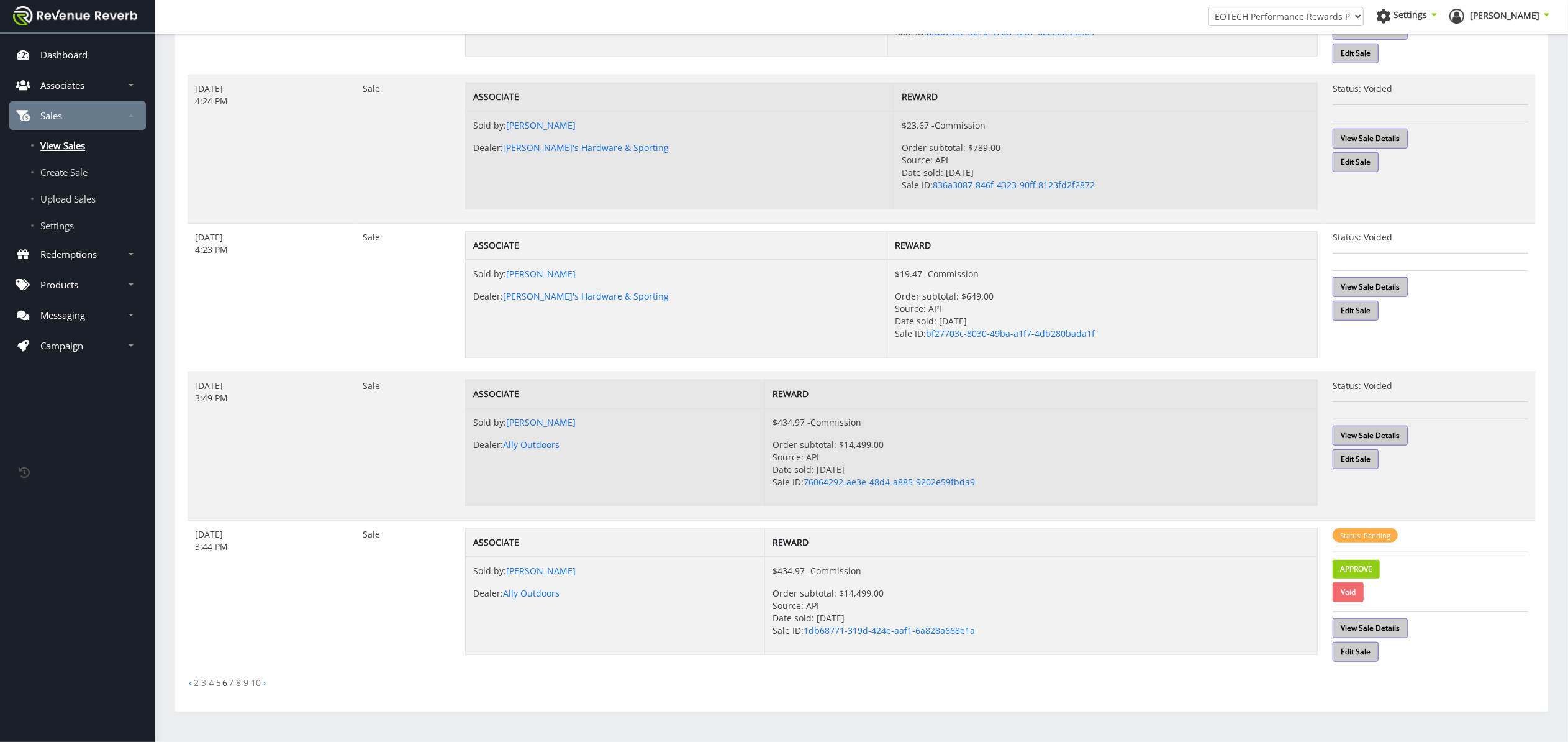
click at [1350, 592] on link "Void" at bounding box center [1348, 592] width 31 height 20
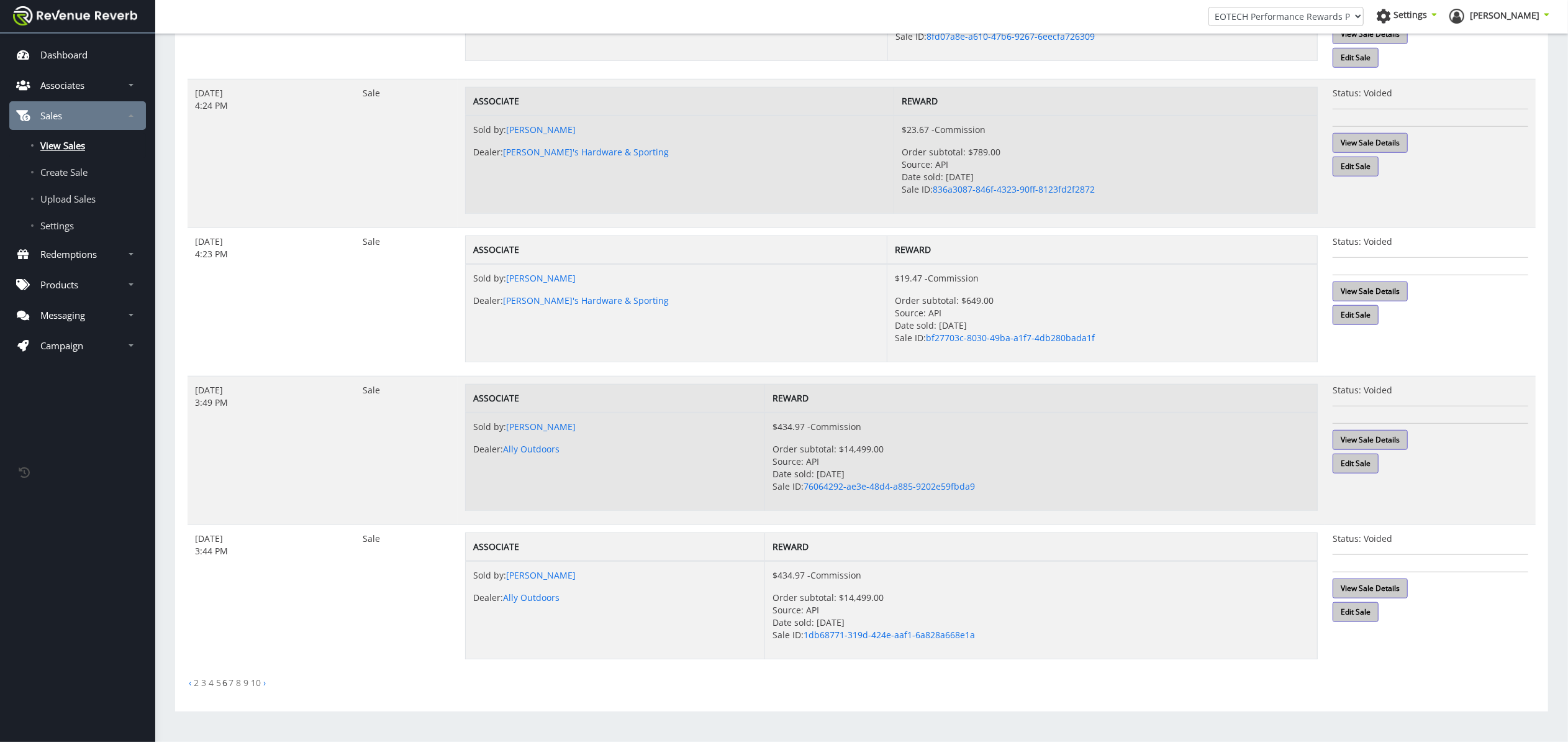
scroll to position [933, 0]
click at [231, 682] on link "7" at bounding box center [230, 682] width 5 height 12
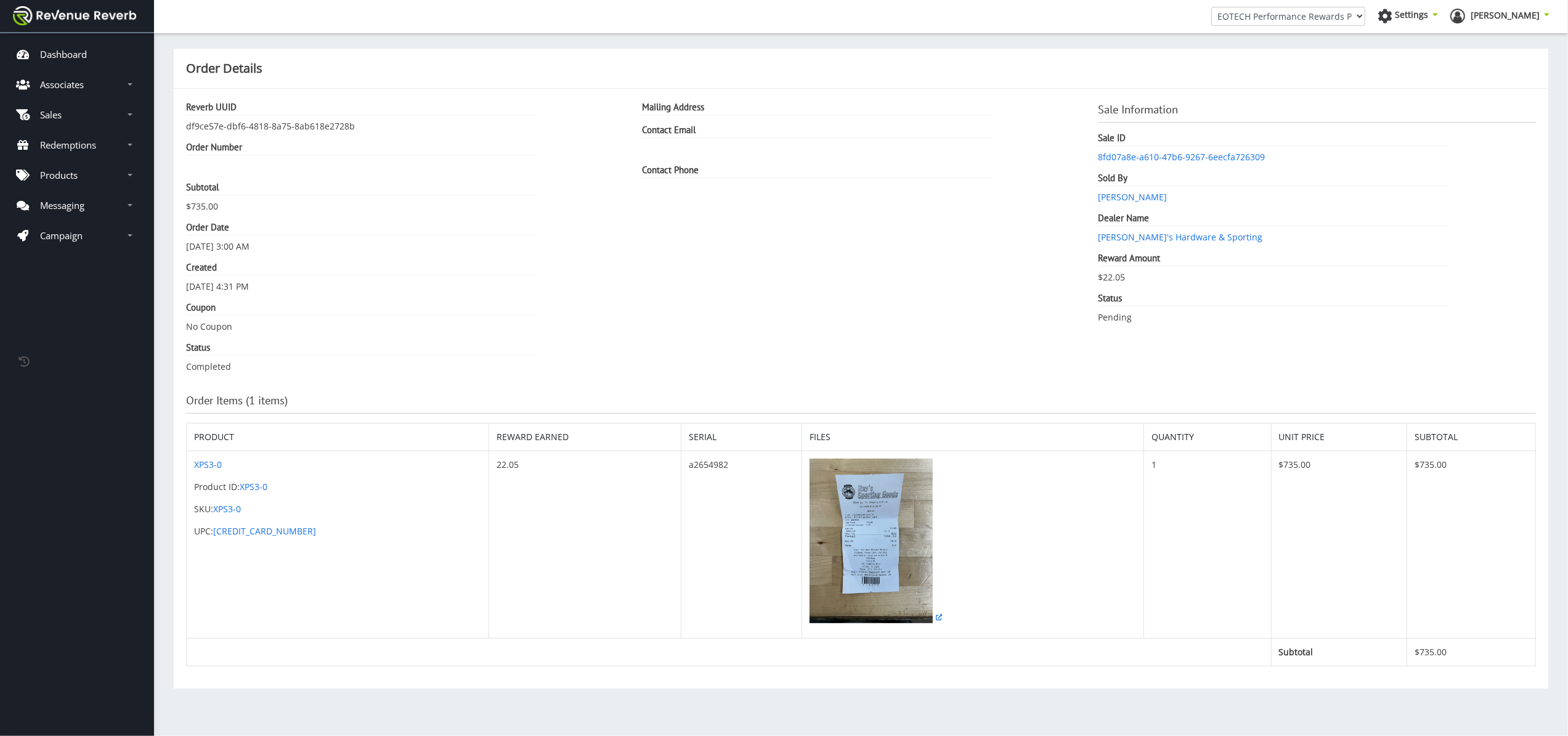
scroll to position [12, 12]
click at [817, 597] on img at bounding box center [871, 540] width 123 height 164
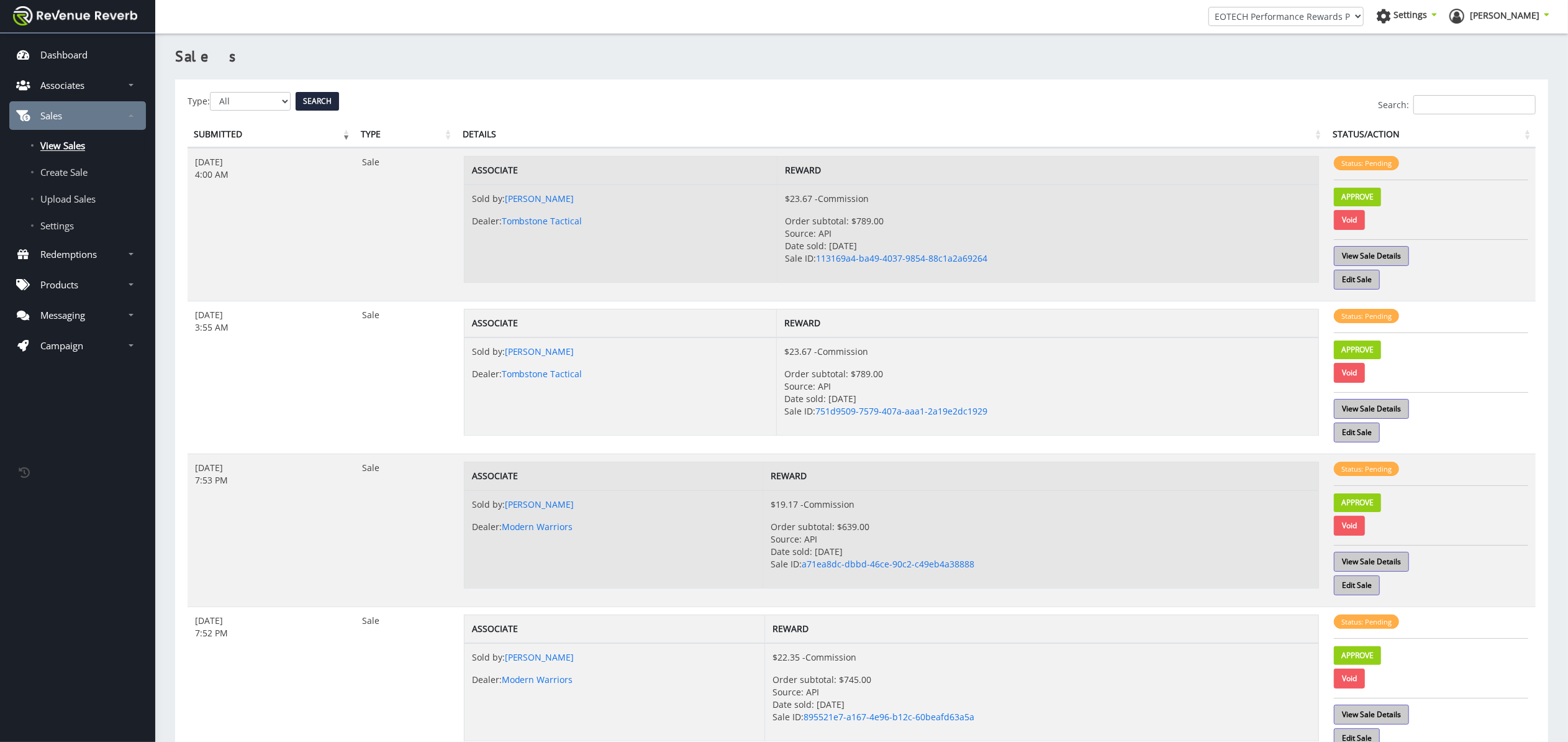
scroll to position [13, 13]
click at [1357, 222] on link "Void" at bounding box center [1349, 220] width 31 height 20
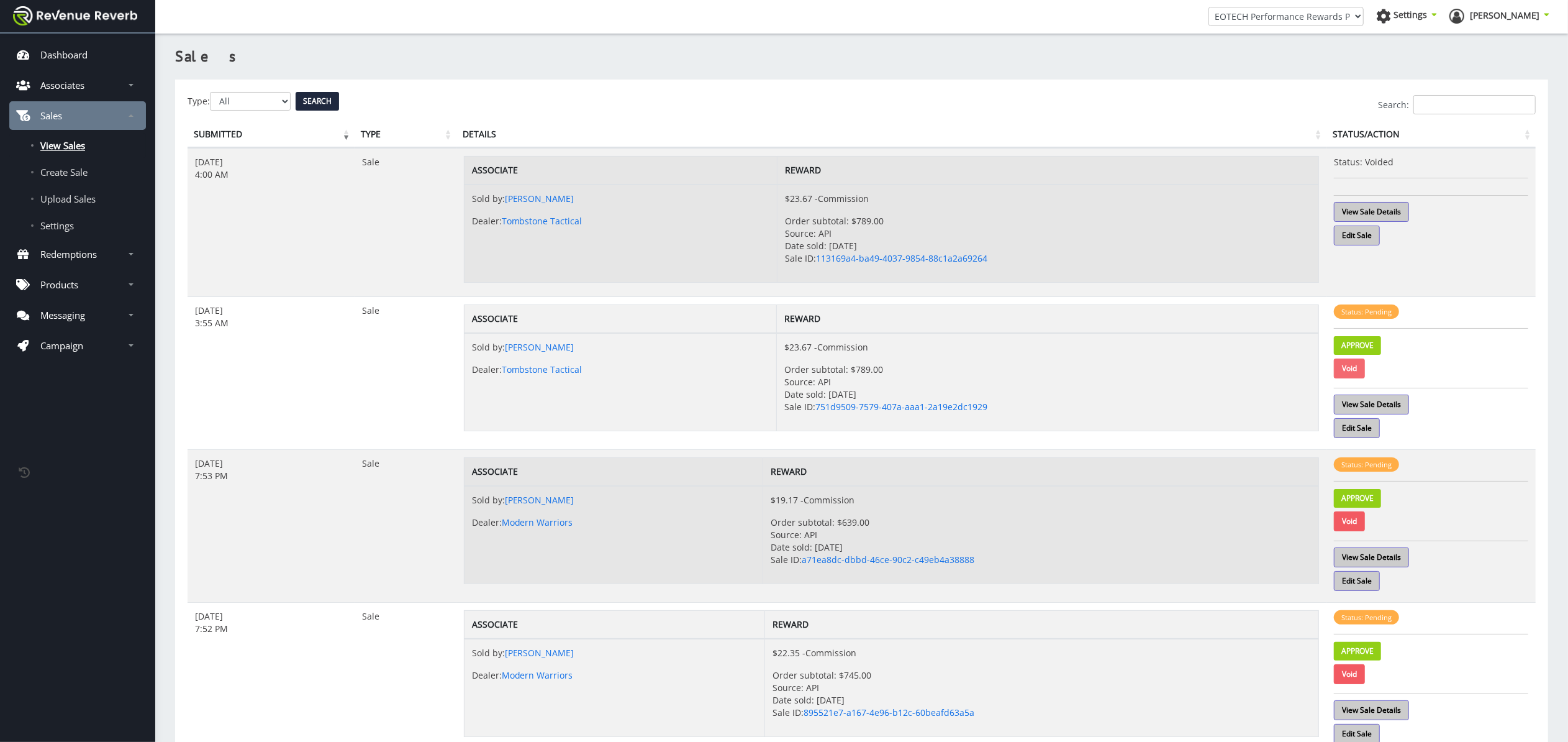
click at [1346, 372] on link "Void" at bounding box center [1349, 368] width 31 height 20
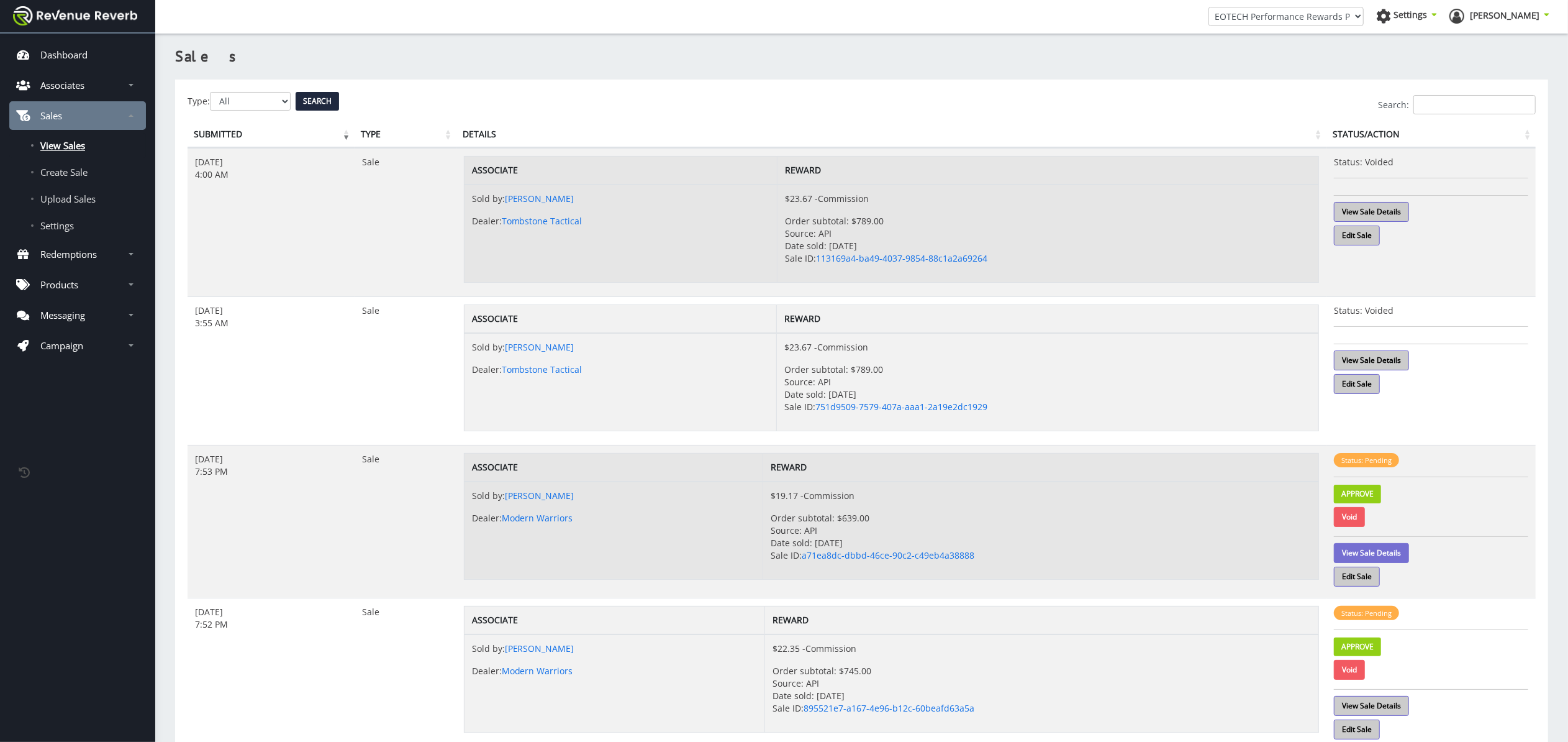
click at [1386, 554] on link "View Sale Details" at bounding box center [1372, 552] width 75 height 20
click at [1346, 518] on link "Void" at bounding box center [1349, 517] width 31 height 20
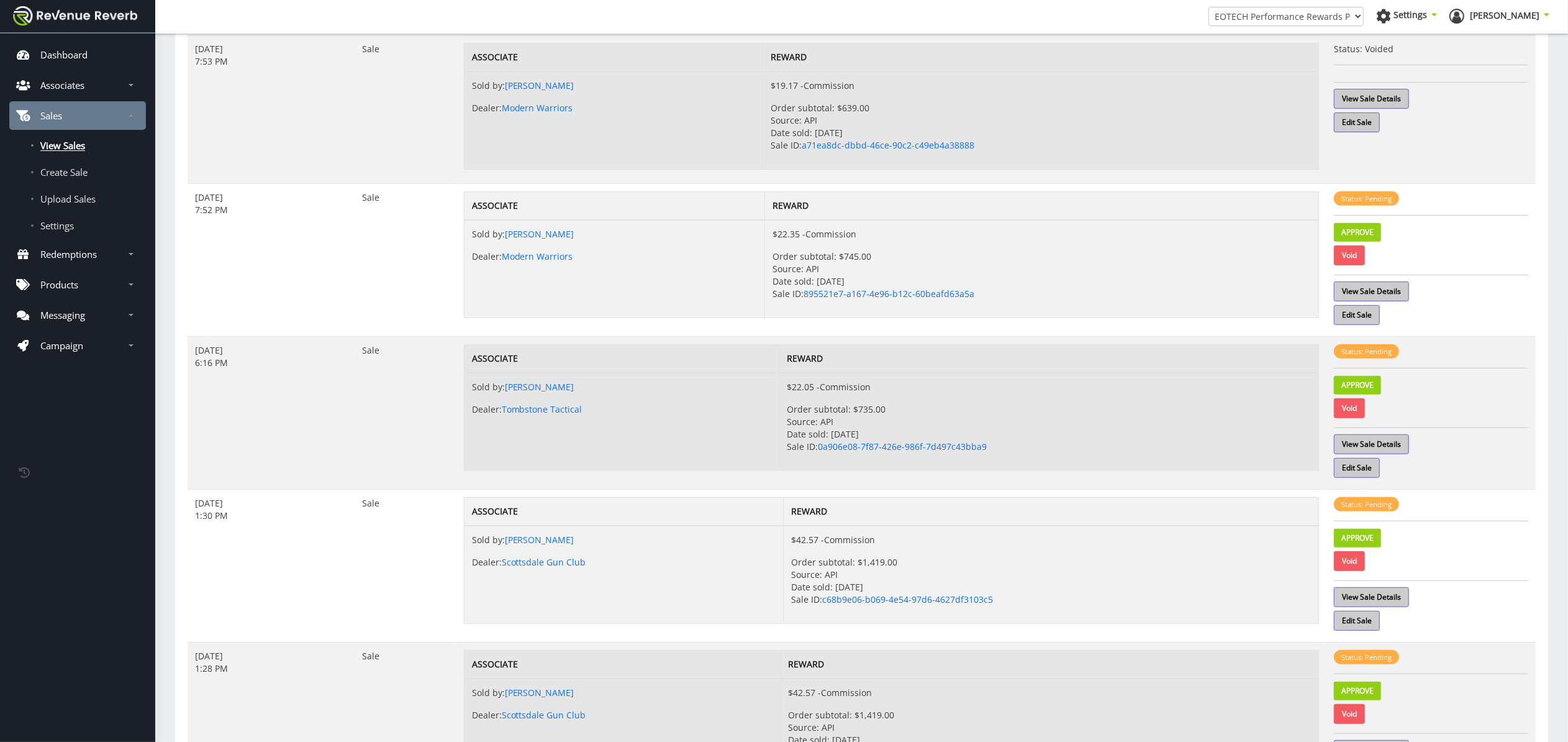
scroll to position [393, 0]
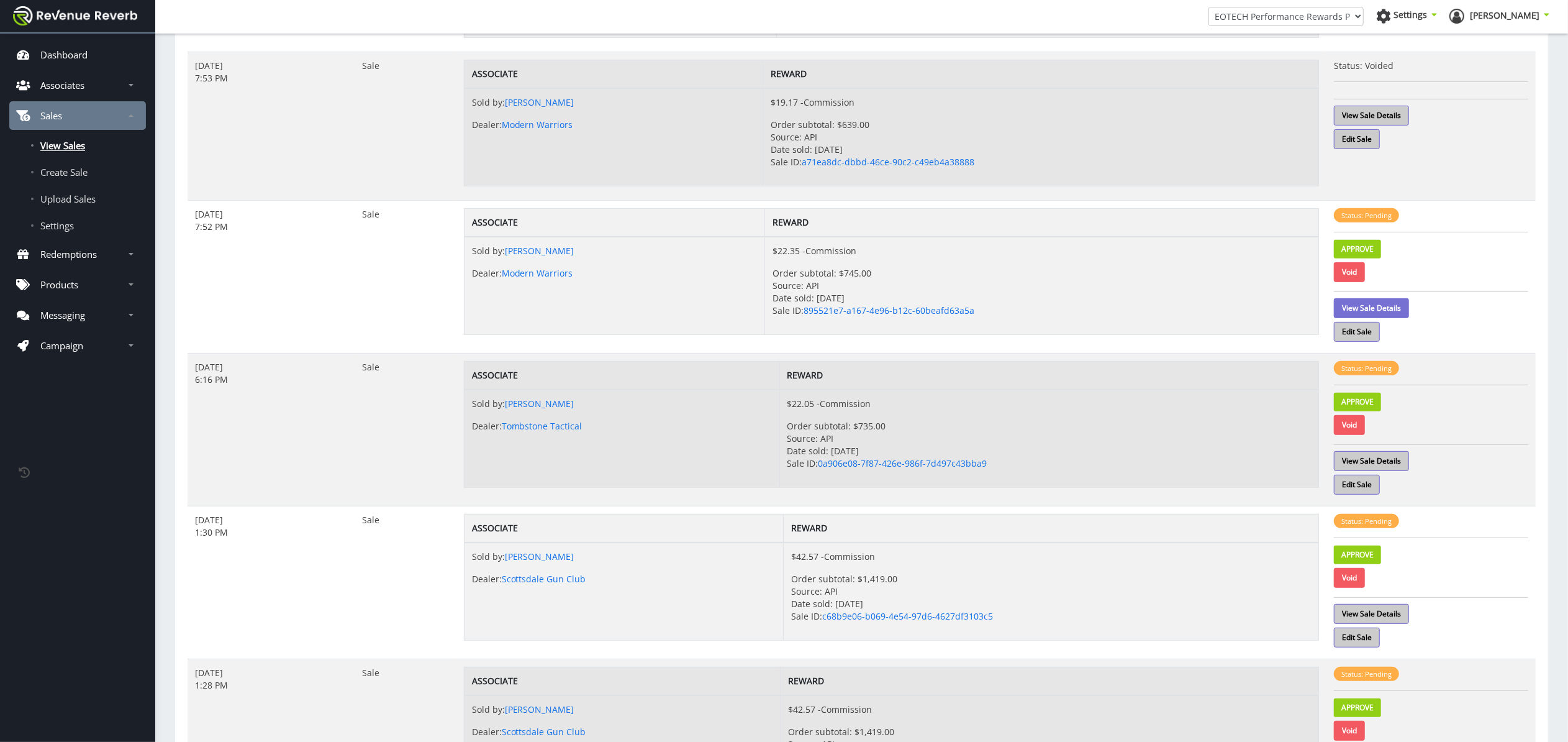
click at [1400, 310] on link "View Sale Details" at bounding box center [1372, 308] width 75 height 20
click at [1355, 277] on link "Void" at bounding box center [1349, 272] width 31 height 20
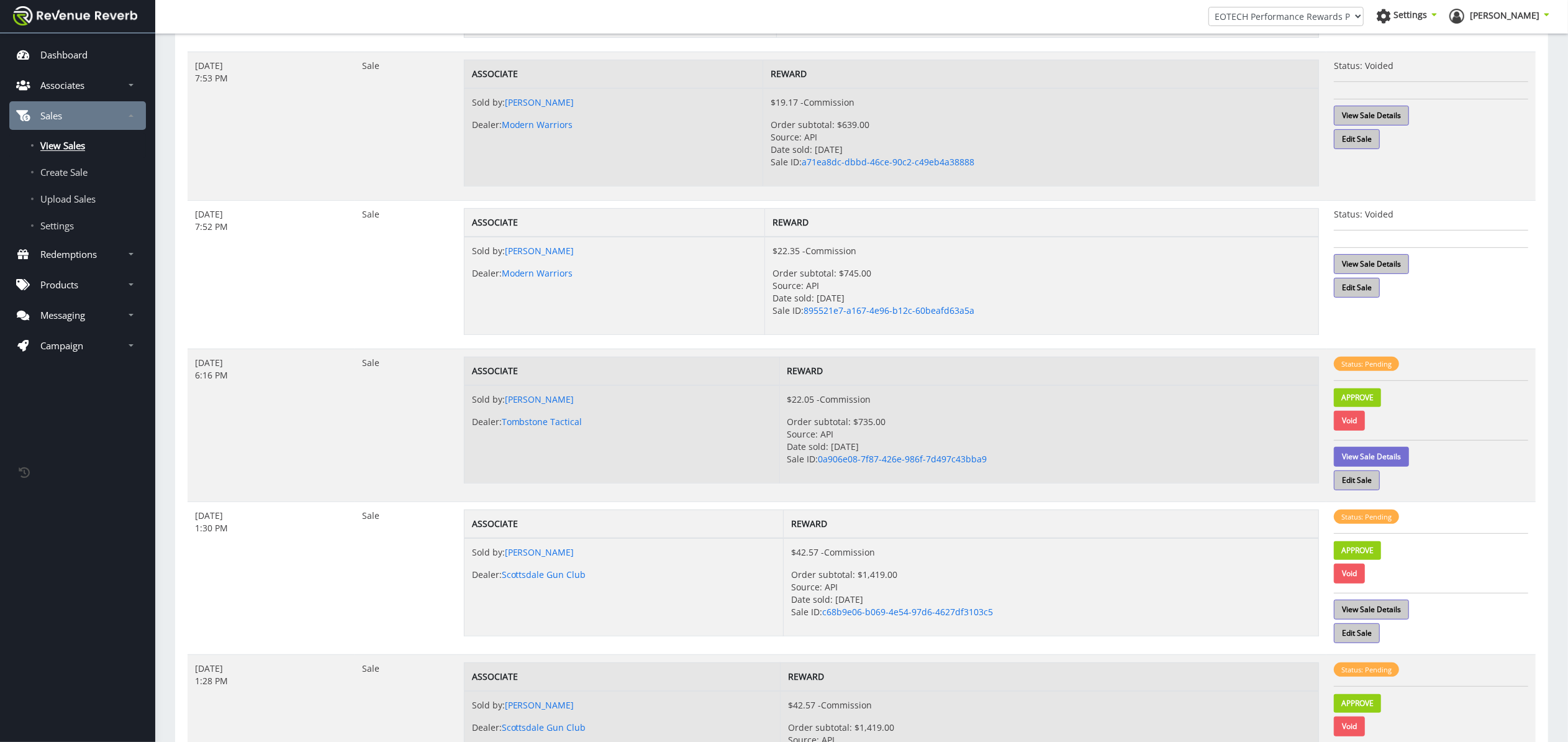
click at [1400, 460] on link "View Sale Details" at bounding box center [1372, 457] width 75 height 20
click at [1347, 426] on link "Void" at bounding box center [1349, 420] width 31 height 20
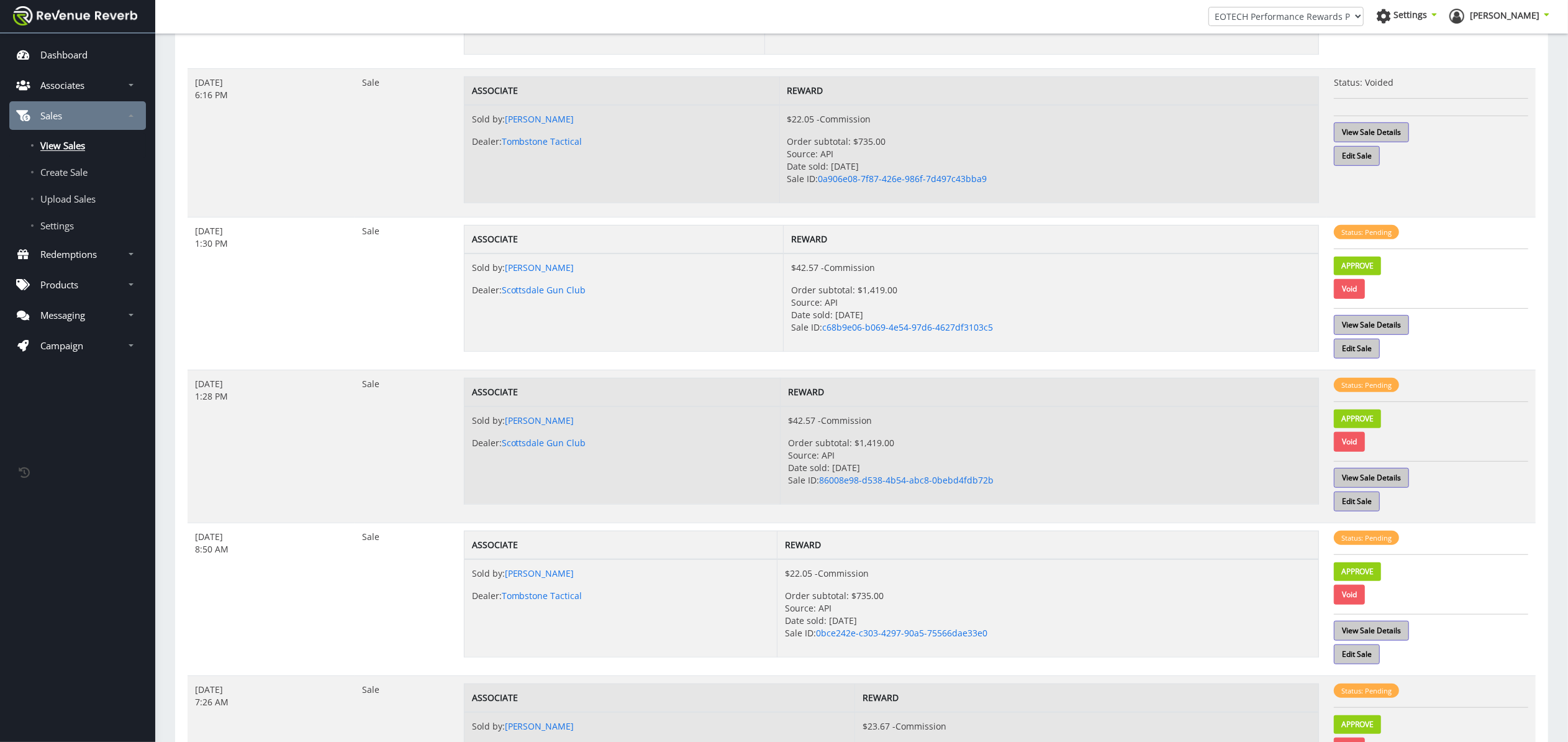
scroll to position [676, 0]
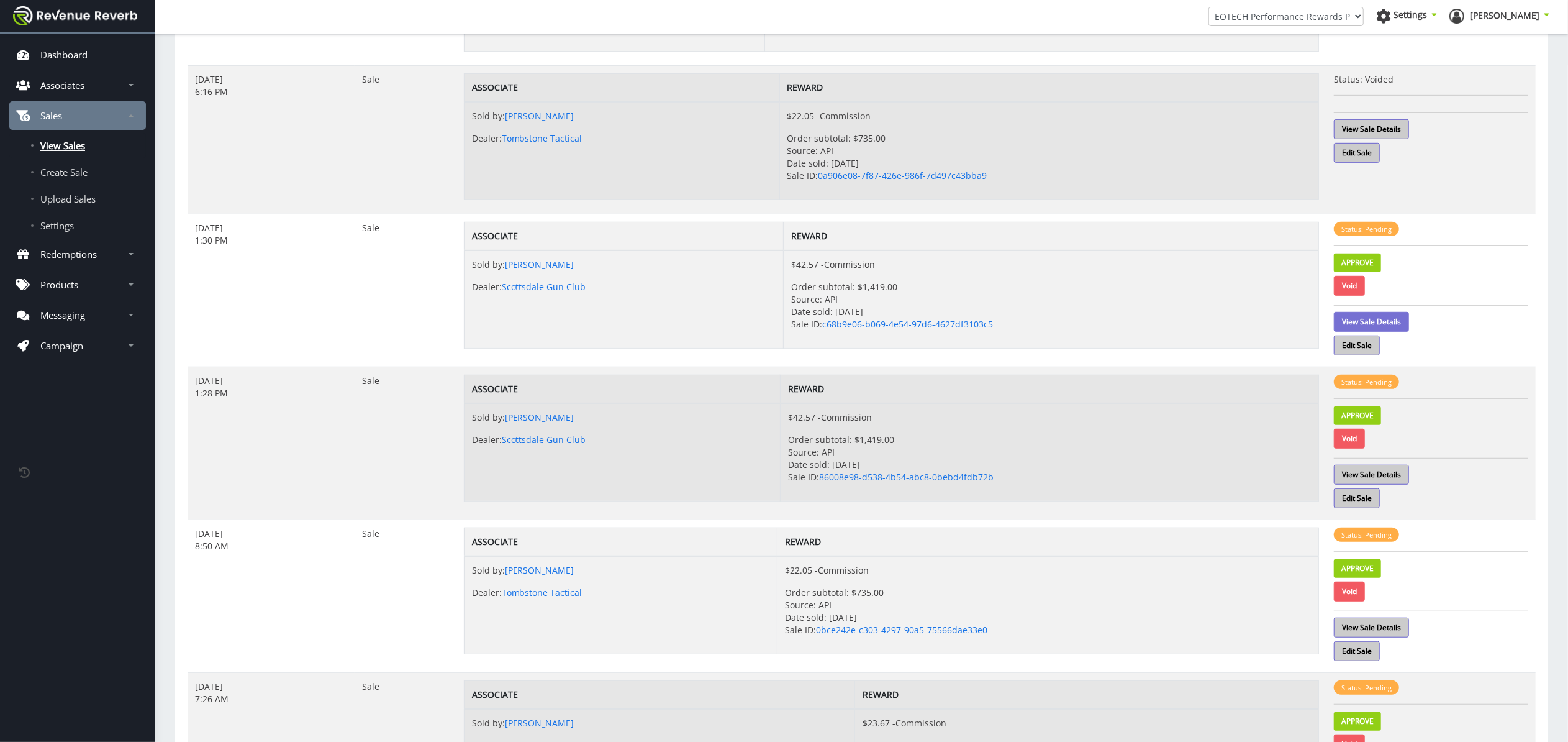
click at [1365, 326] on link "View Sale Details" at bounding box center [1372, 321] width 75 height 20
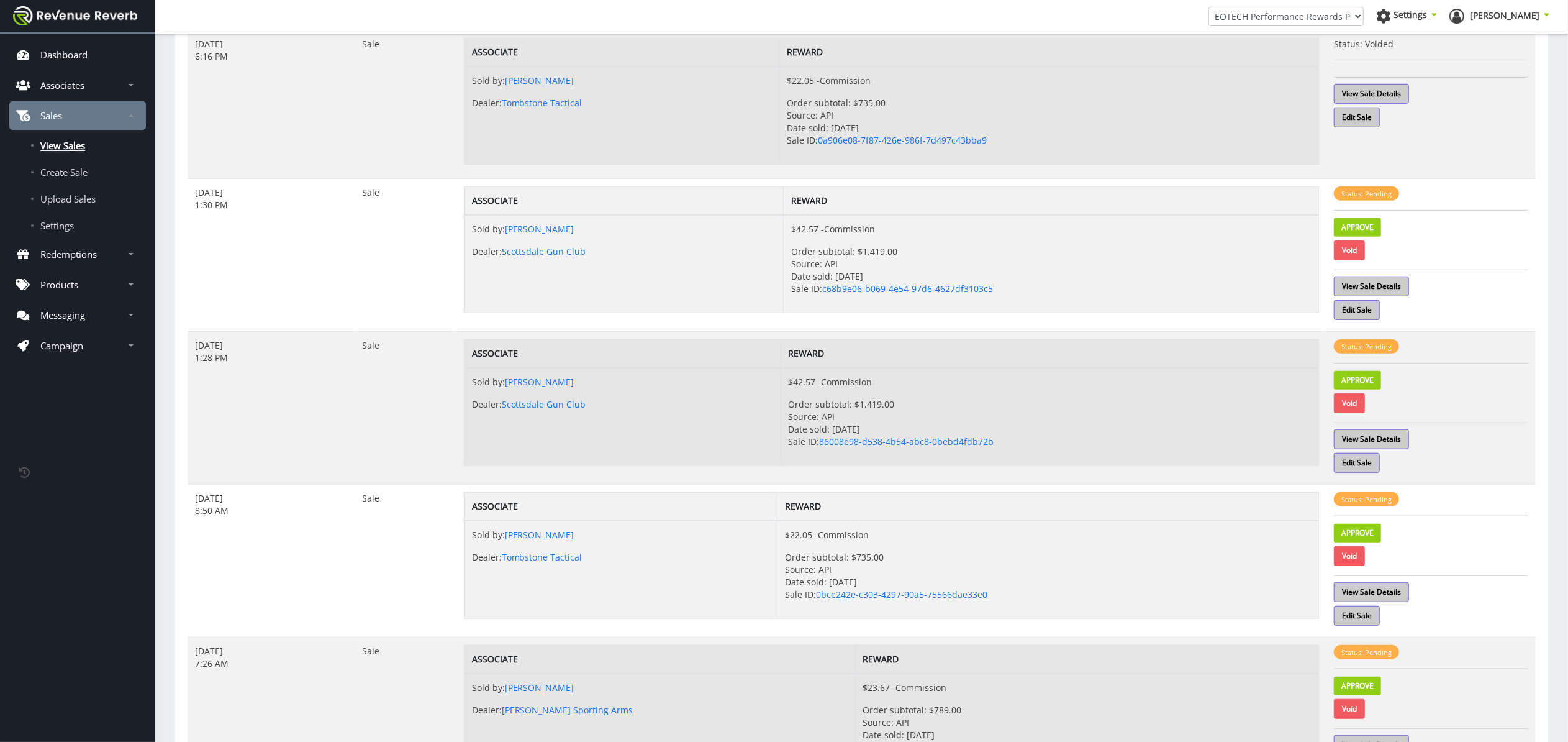
scroll to position [716, 0]
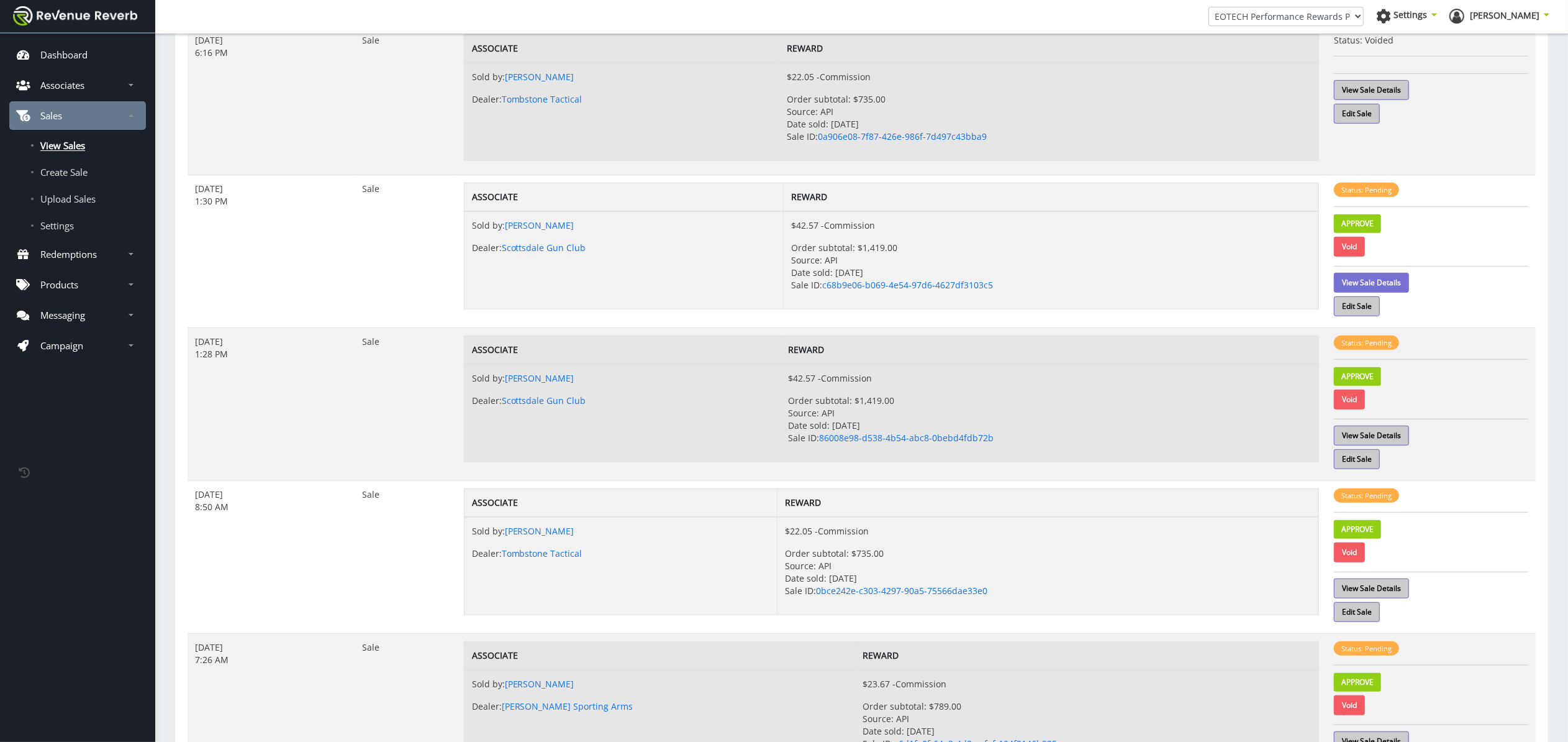
click at [1387, 284] on link "View Sale Details" at bounding box center [1372, 282] width 75 height 20
click at [1384, 434] on link "View Sale Details" at bounding box center [1372, 436] width 75 height 20
click at [1355, 224] on link "Approve" at bounding box center [1357, 224] width 47 height 18
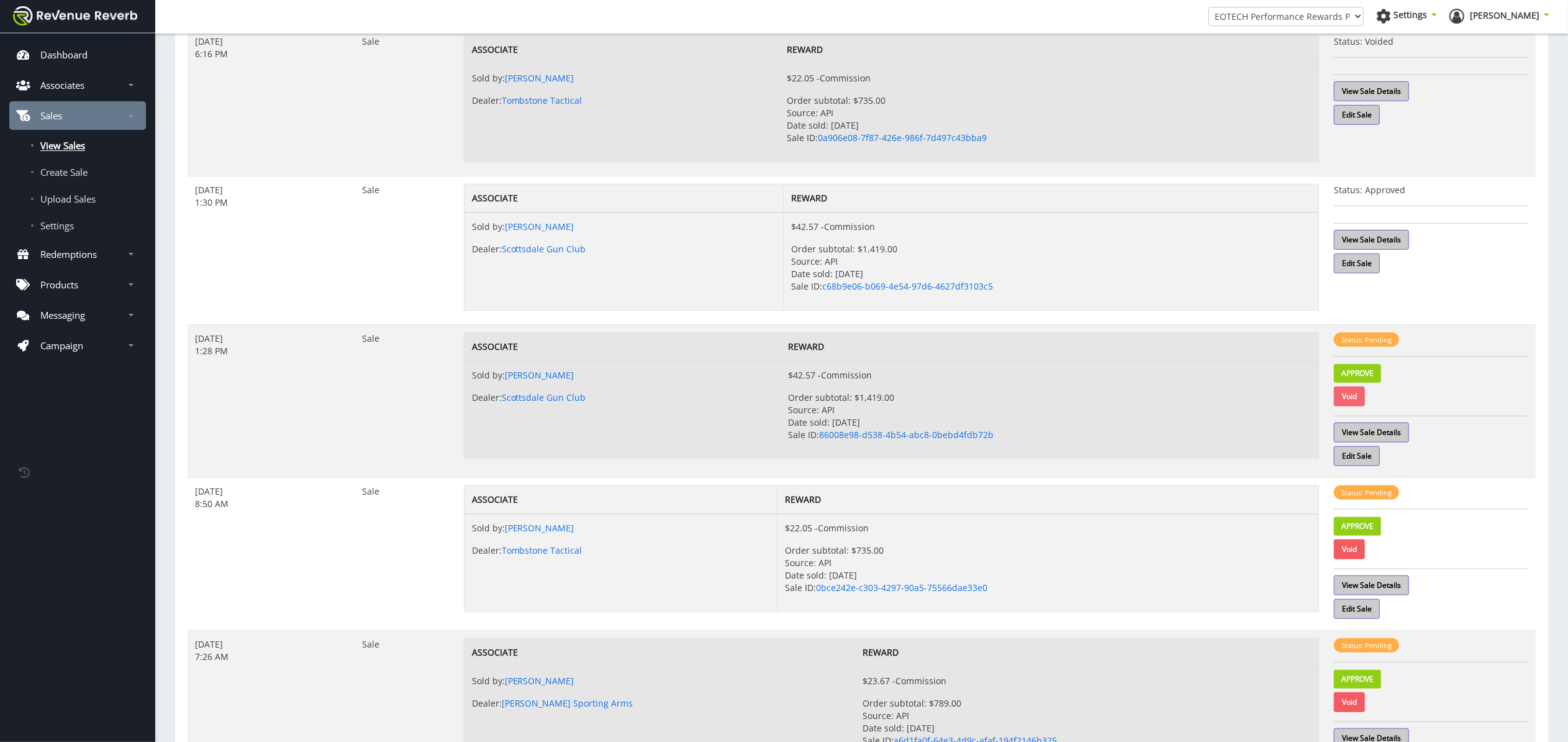
click at [1346, 403] on link "Void" at bounding box center [1349, 396] width 31 height 20
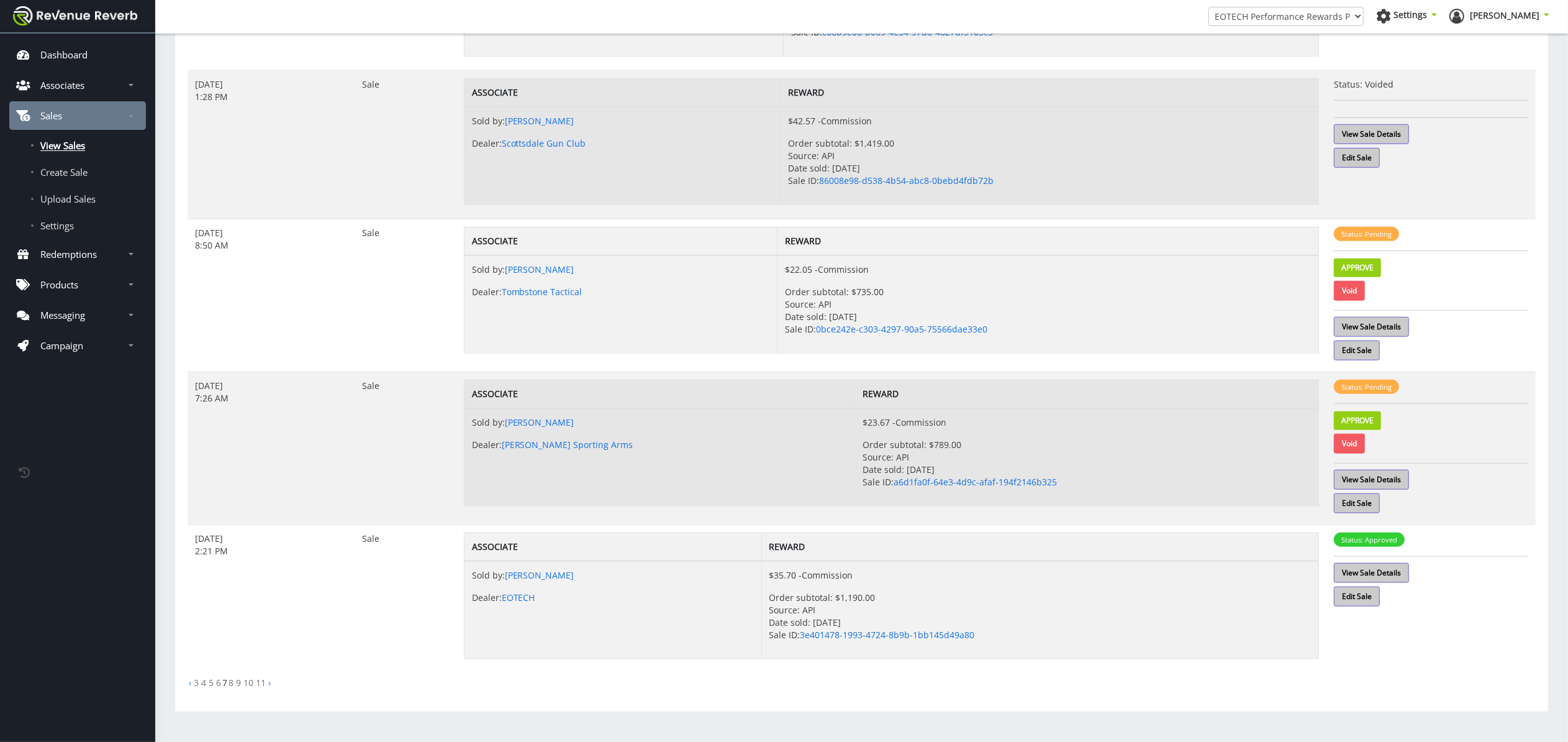
scroll to position [974, 0]
click at [1400, 327] on link "View Sale Details" at bounding box center [1372, 326] width 75 height 20
click at [1387, 481] on link "View Sale Details" at bounding box center [1372, 479] width 75 height 20
click at [1359, 442] on link "Void" at bounding box center [1349, 443] width 31 height 20
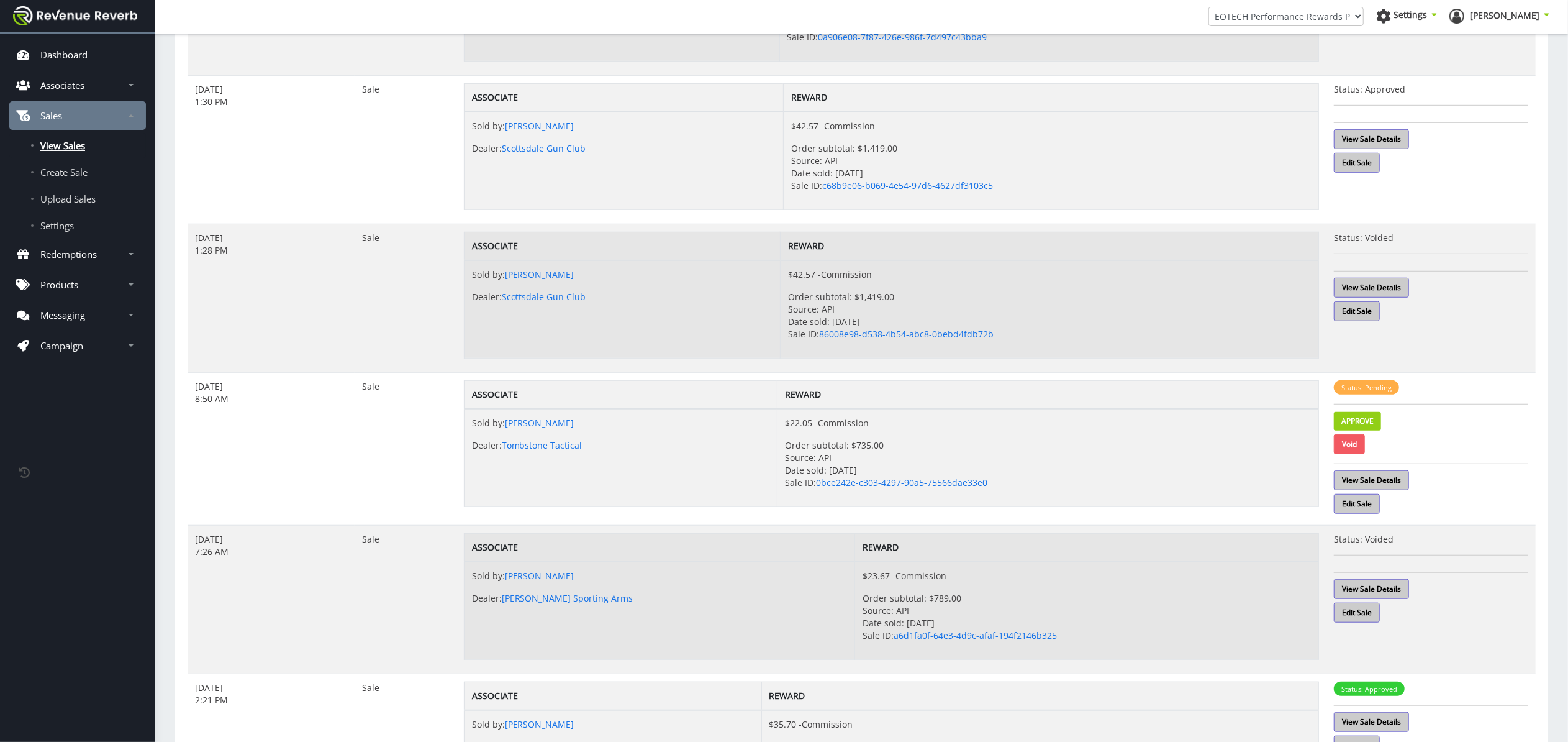
scroll to position [799, 0]
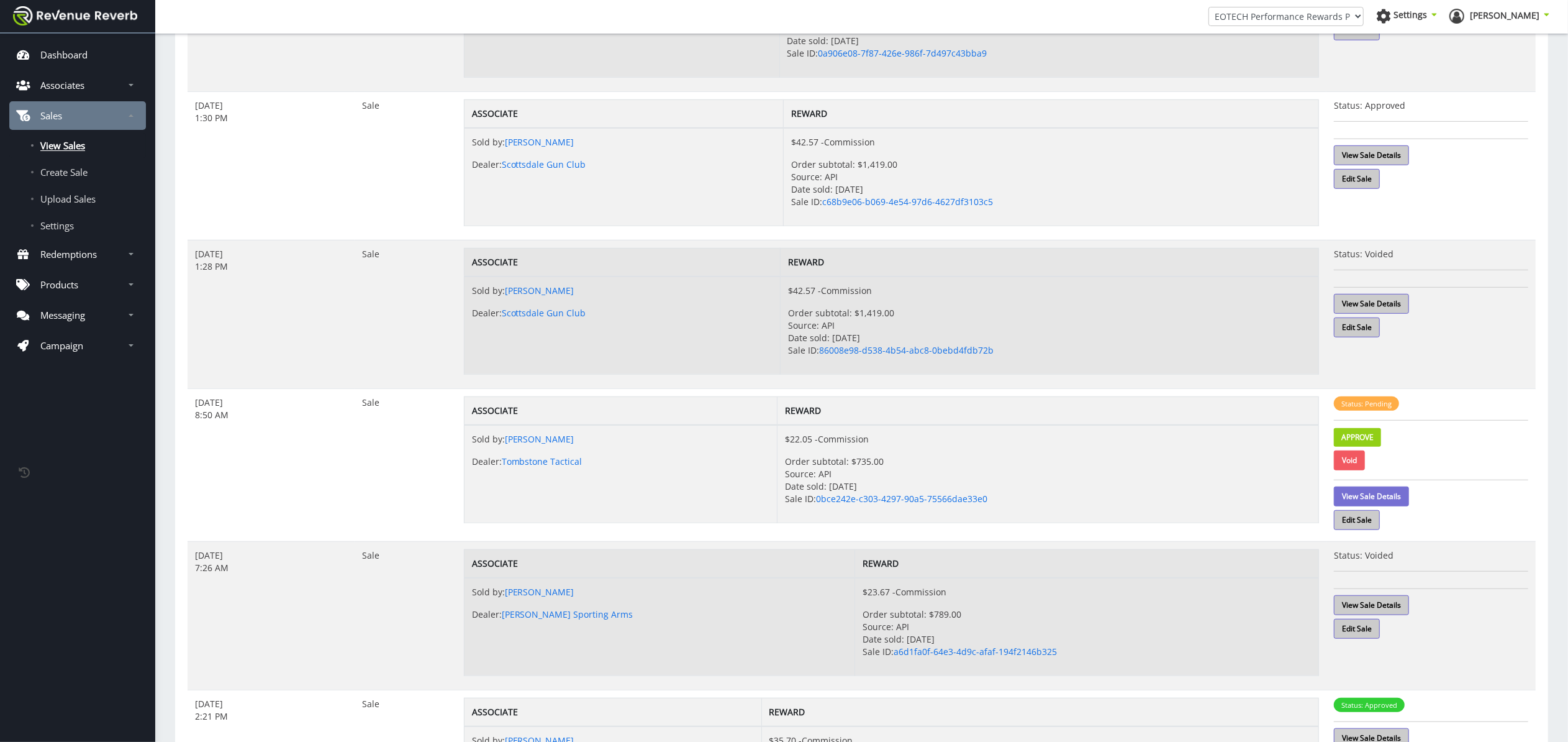
click at [1384, 499] on link "View Sale Details" at bounding box center [1372, 496] width 75 height 20
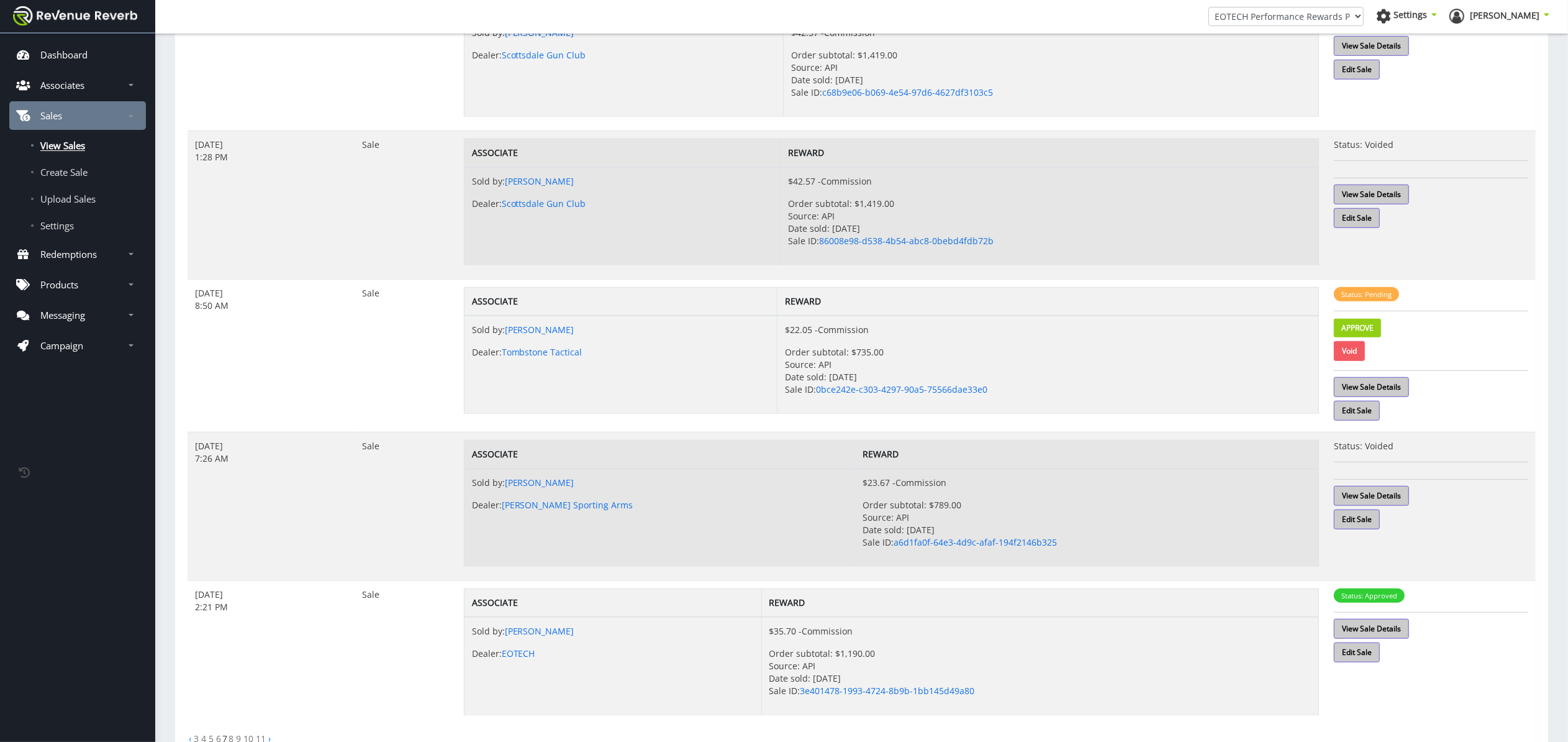
scroll to position [909, 0]
click at [1372, 331] on link "Approve" at bounding box center [1357, 326] width 47 height 18
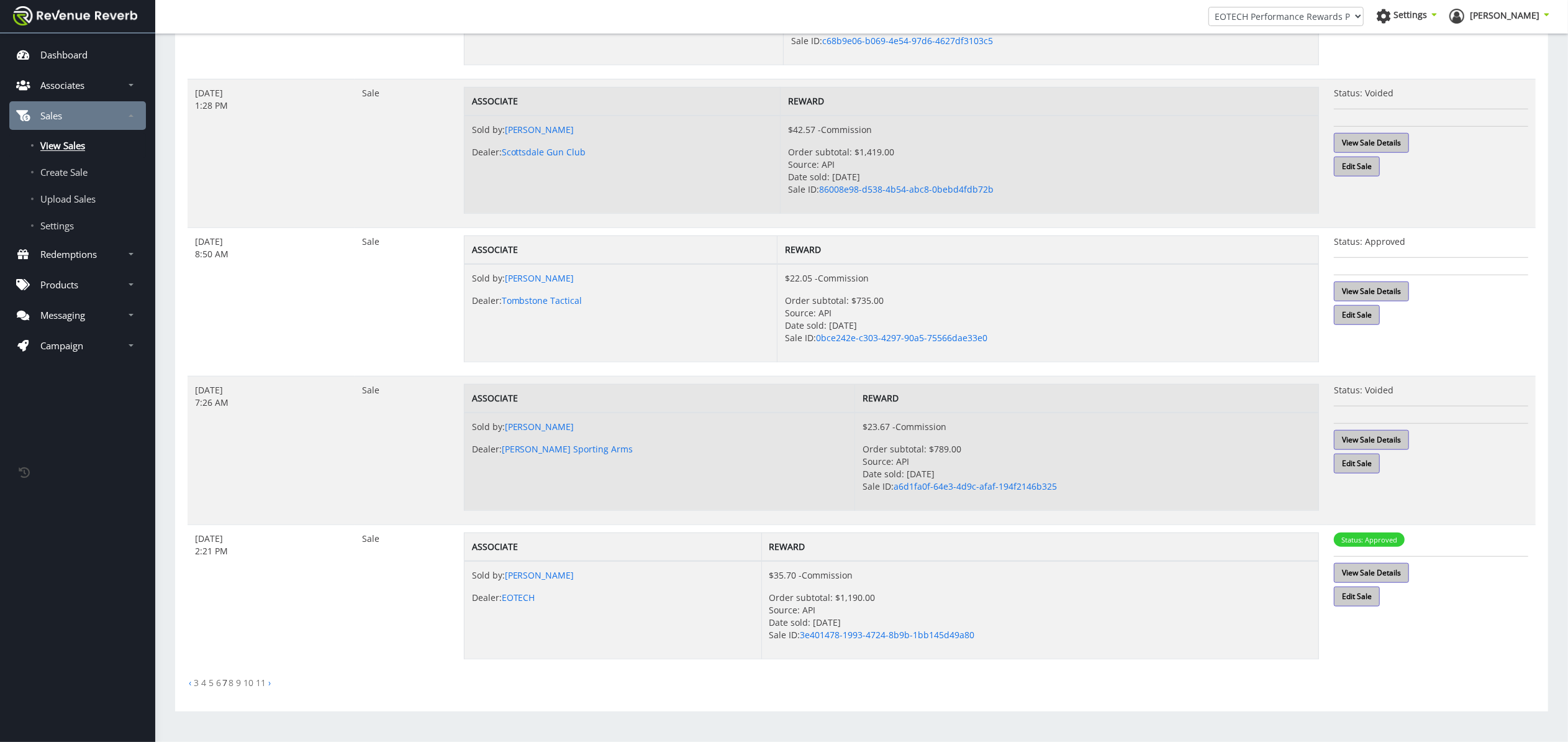
scroll to position [965, 0]
click at [192, 683] on link "‹" at bounding box center [190, 682] width 3 height 12
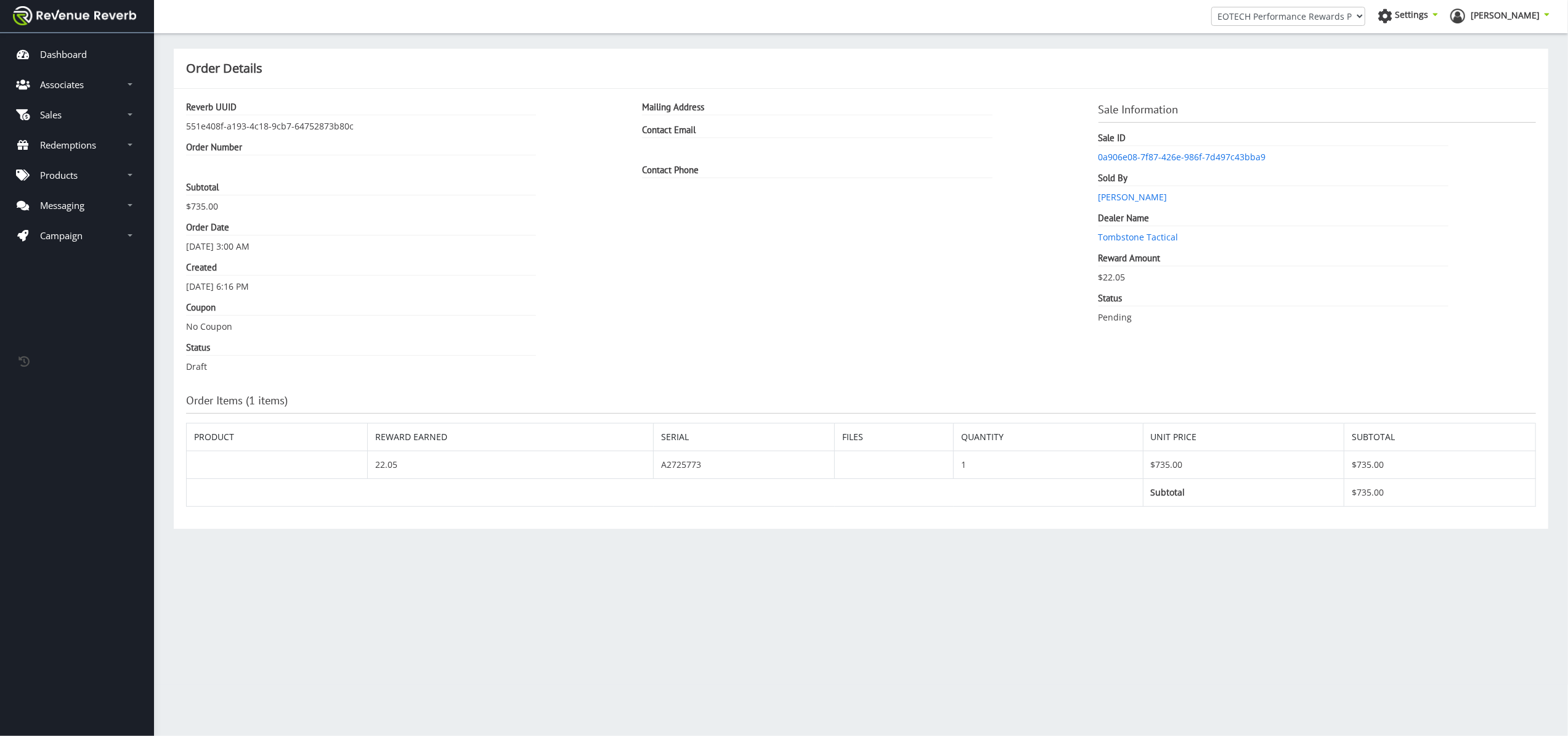
scroll to position [12, 12]
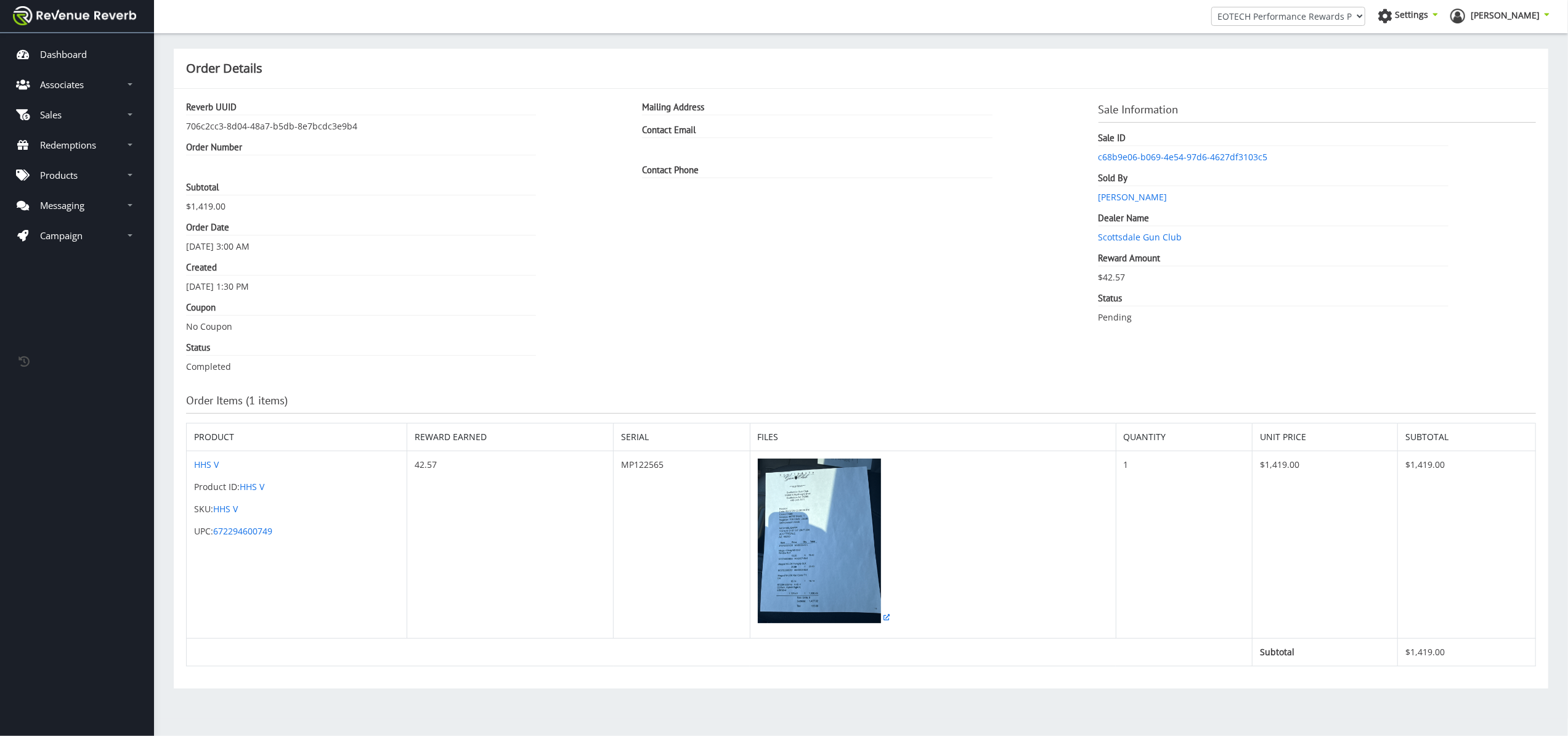
scroll to position [12, 12]
click at [829, 552] on img at bounding box center [820, 540] width 123 height 164
click at [864, 560] on img at bounding box center [820, 540] width 123 height 164
click at [839, 506] on img at bounding box center [820, 540] width 123 height 164
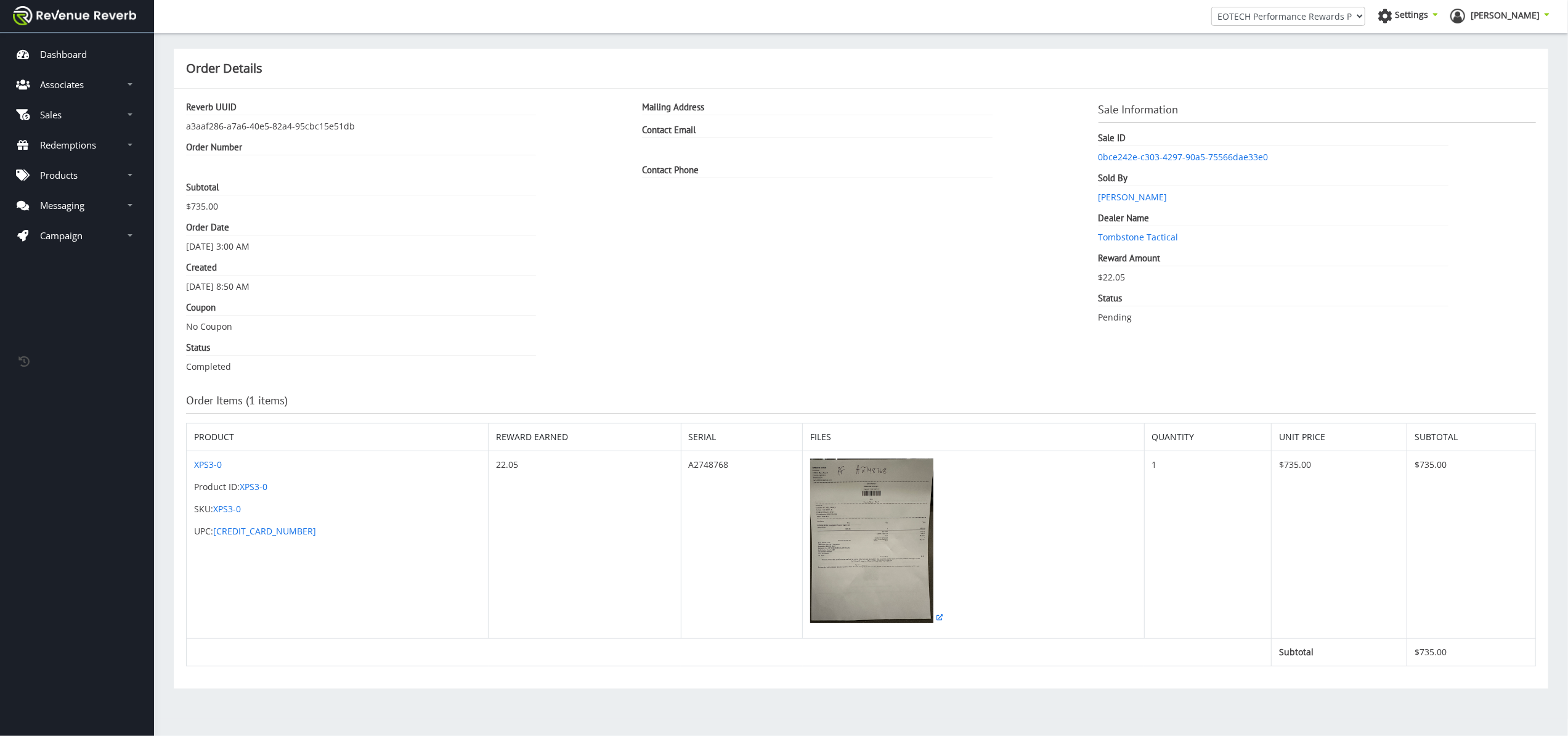
scroll to position [12, 12]
click at [851, 523] on img at bounding box center [871, 540] width 123 height 164
click at [841, 498] on img at bounding box center [871, 540] width 123 height 164
click at [810, 558] on img at bounding box center [871, 540] width 123 height 164
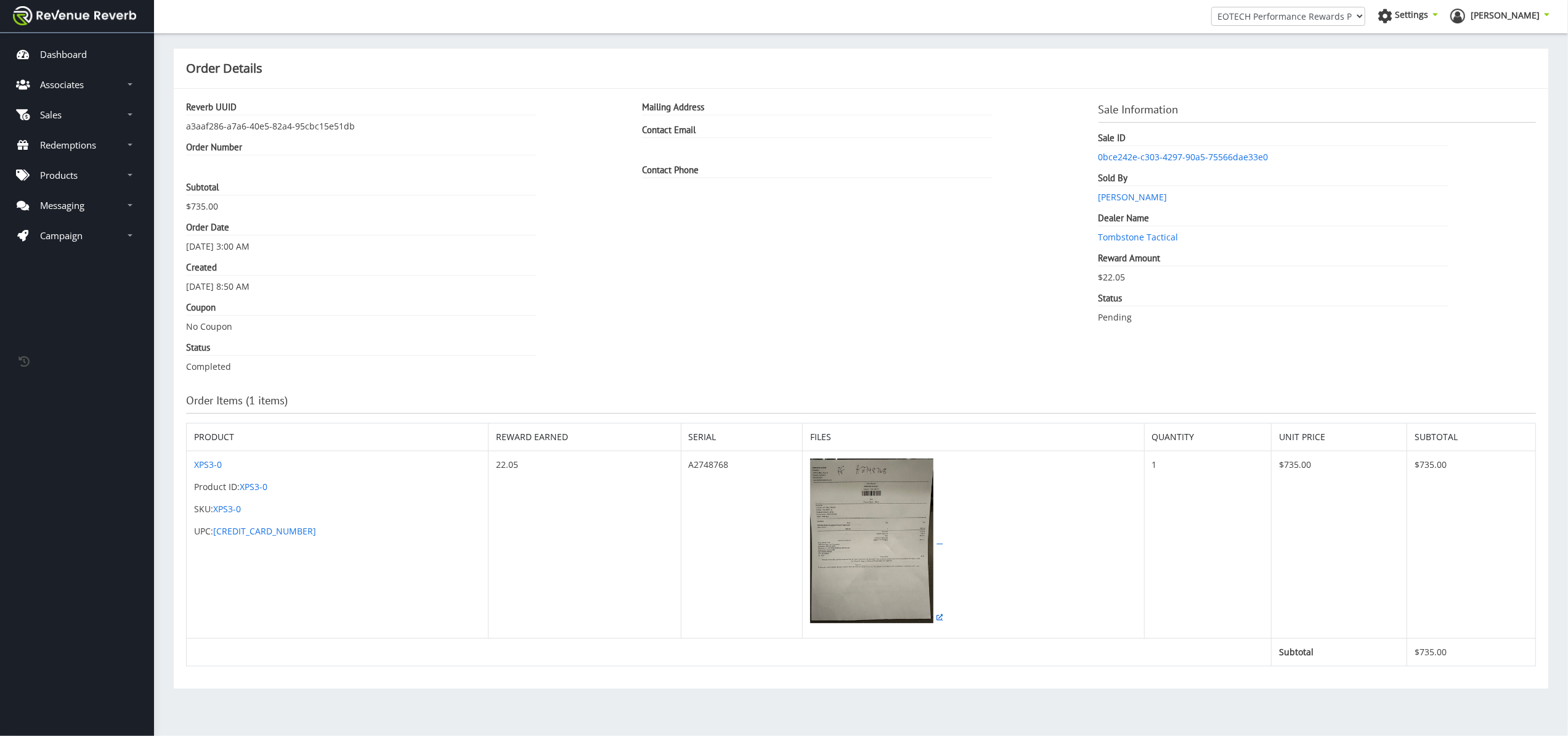
scroll to position [0, 0]
click at [827, 545] on img at bounding box center [871, 540] width 123 height 164
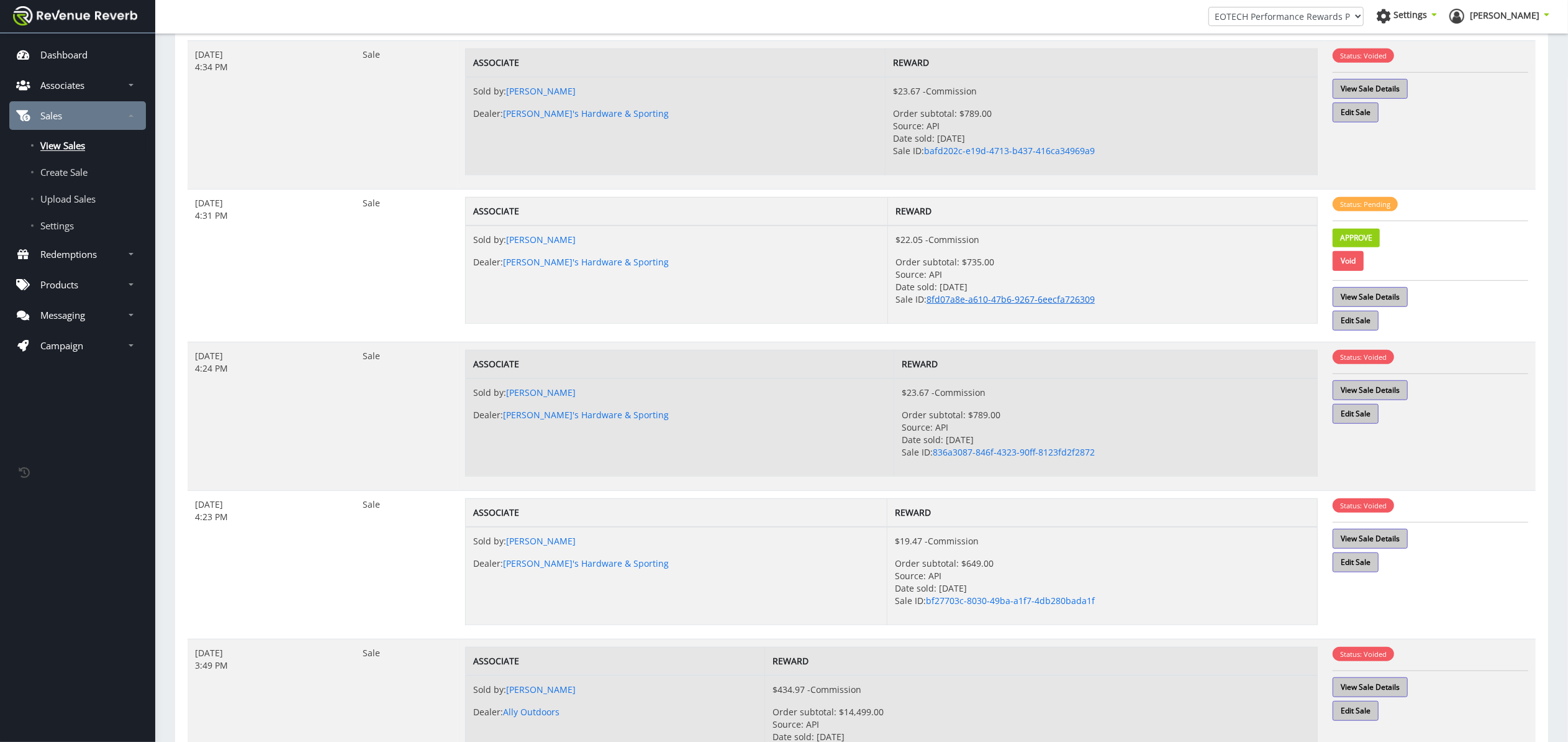
scroll to position [664, 0]
click at [1384, 299] on link "View Sale Details" at bounding box center [1371, 297] width 75 height 20
click at [1352, 236] on link "Approve" at bounding box center [1356, 238] width 47 height 18
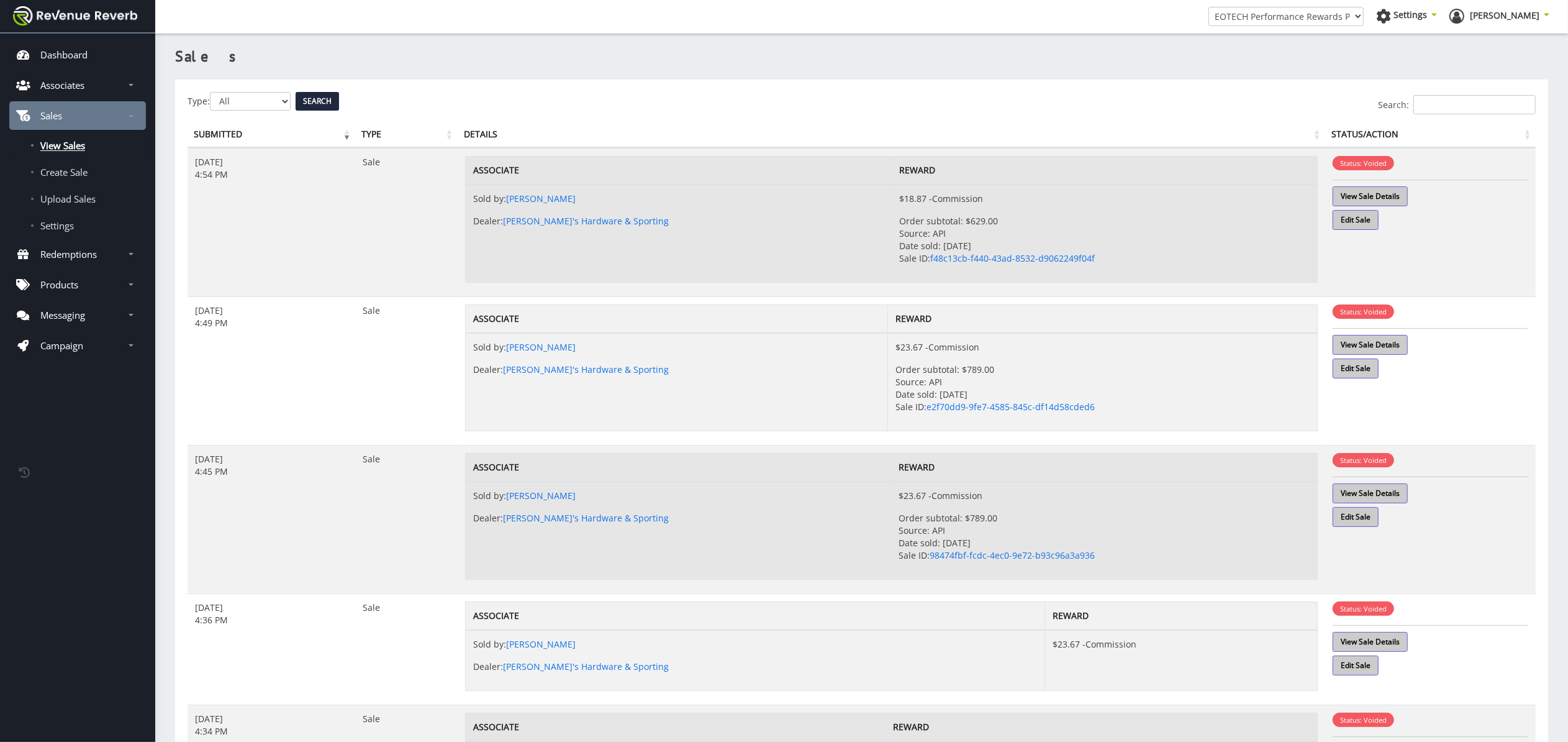
scroll to position [0, 0]
click at [222, 133] on th "Submitted" at bounding box center [271, 134] width 167 height 26
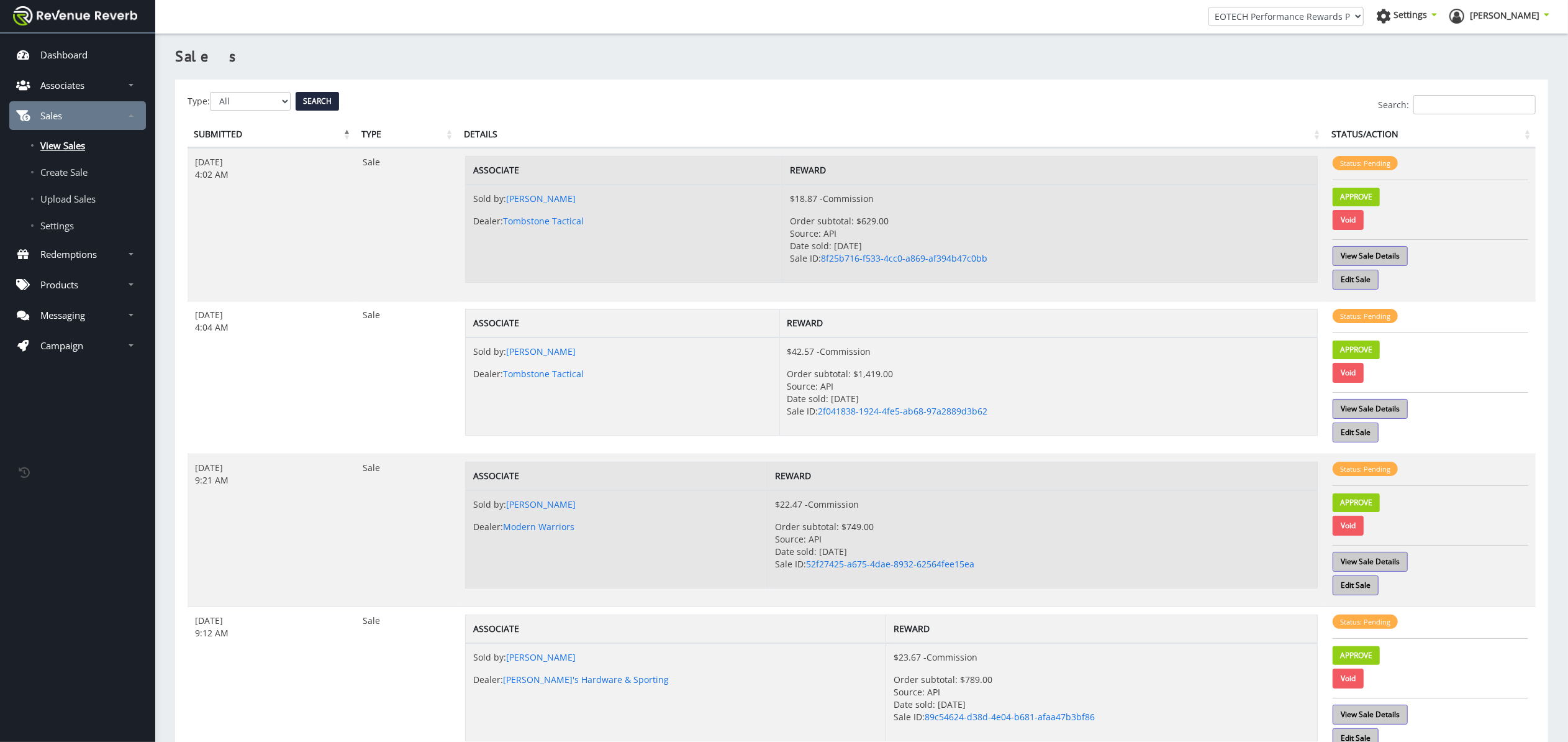
click at [222, 133] on th "Submitted" at bounding box center [271, 134] width 167 height 26
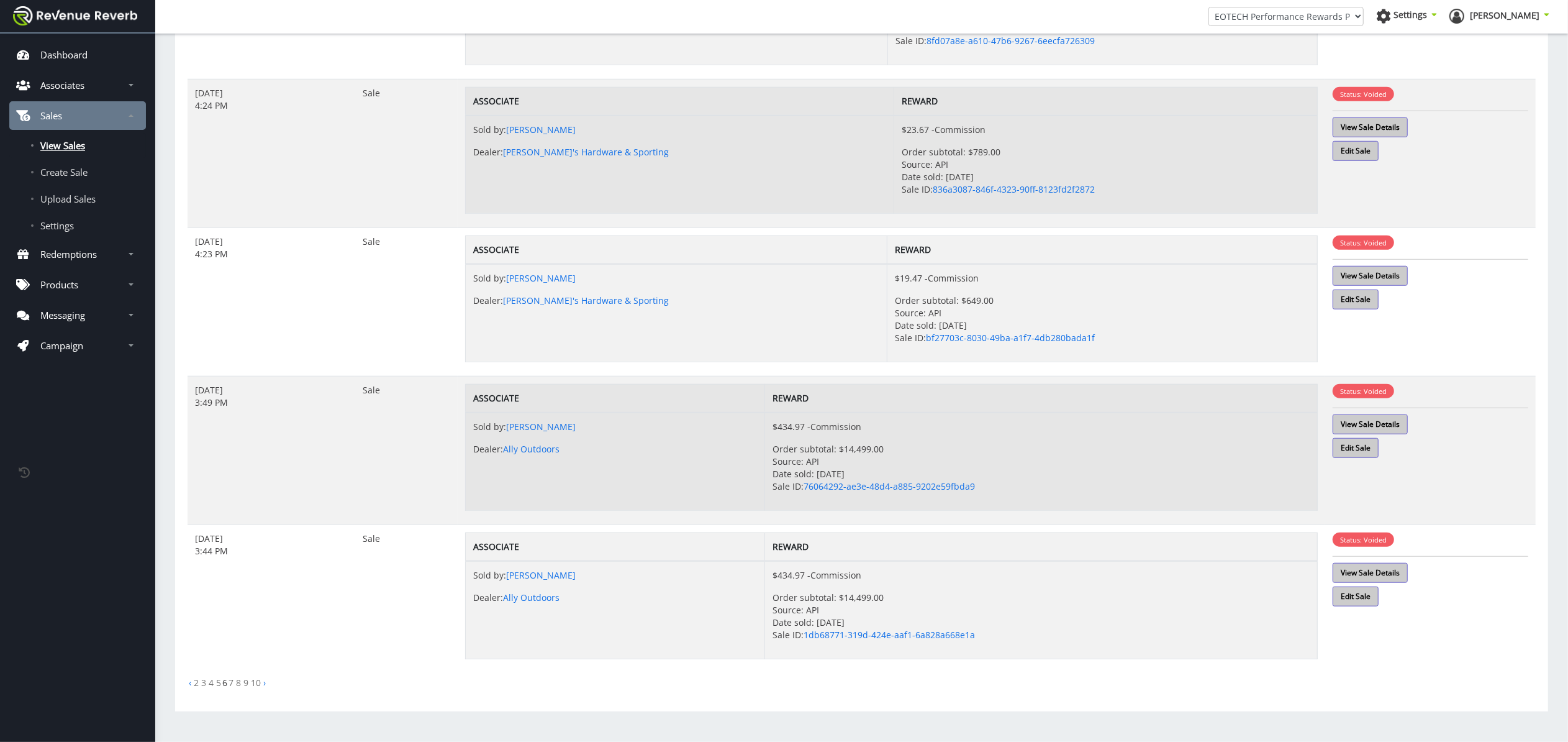
scroll to position [928, 0]
click at [190, 681] on link "‹" at bounding box center [190, 682] width 3 height 12
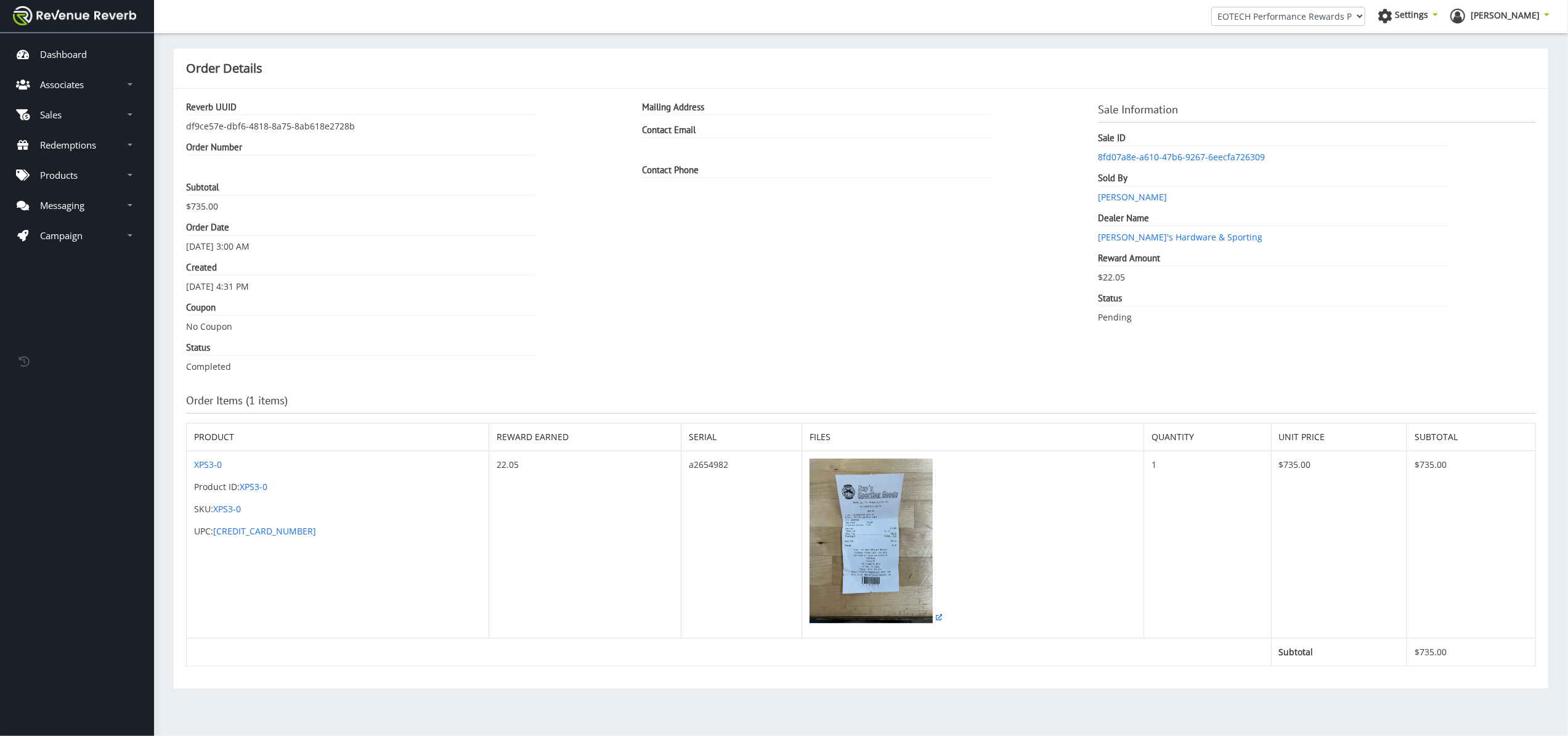
scroll to position [12, 12]
click at [841, 571] on img at bounding box center [871, 540] width 123 height 164
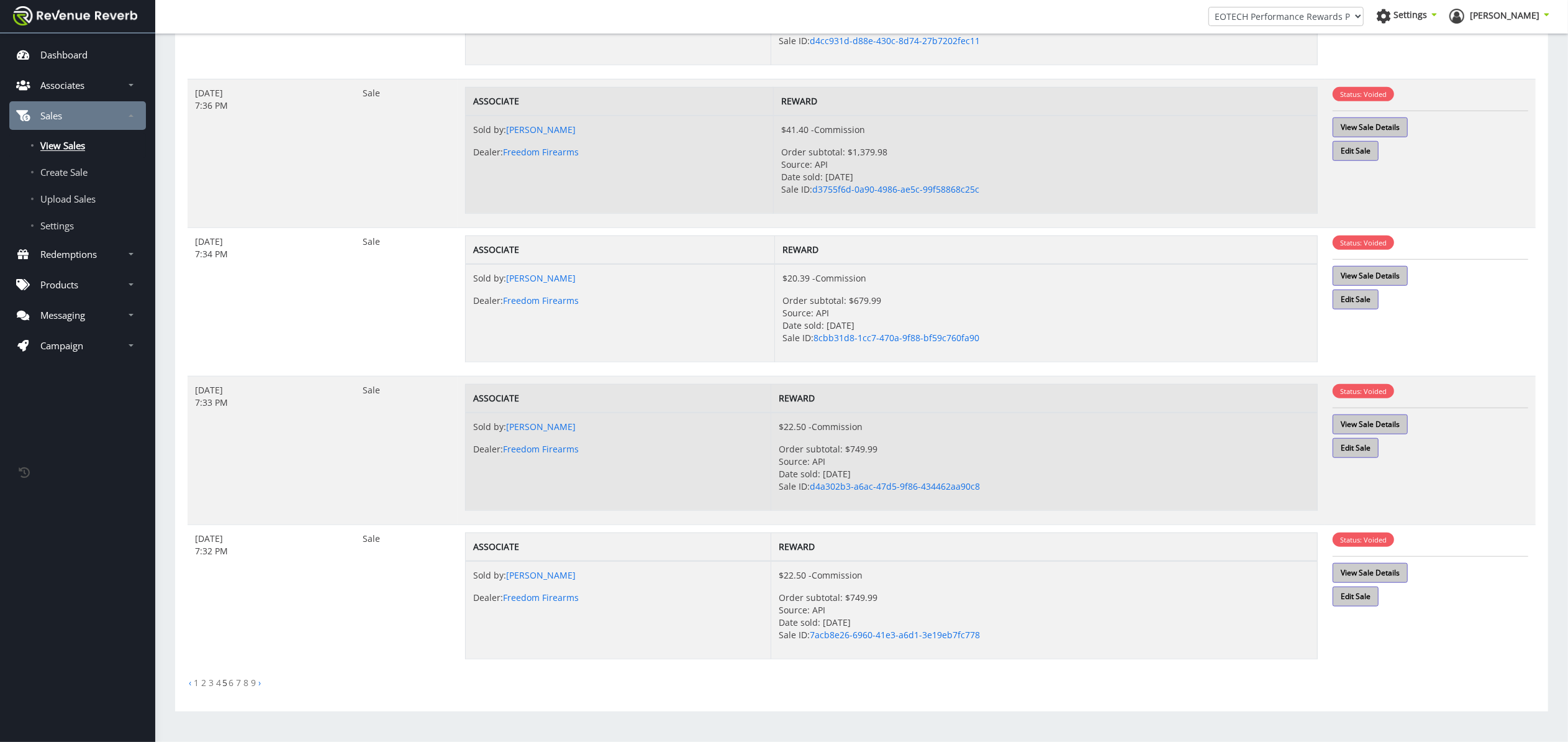
scroll to position [965, 0]
click at [204, 682] on link "2" at bounding box center [203, 682] width 5 height 12
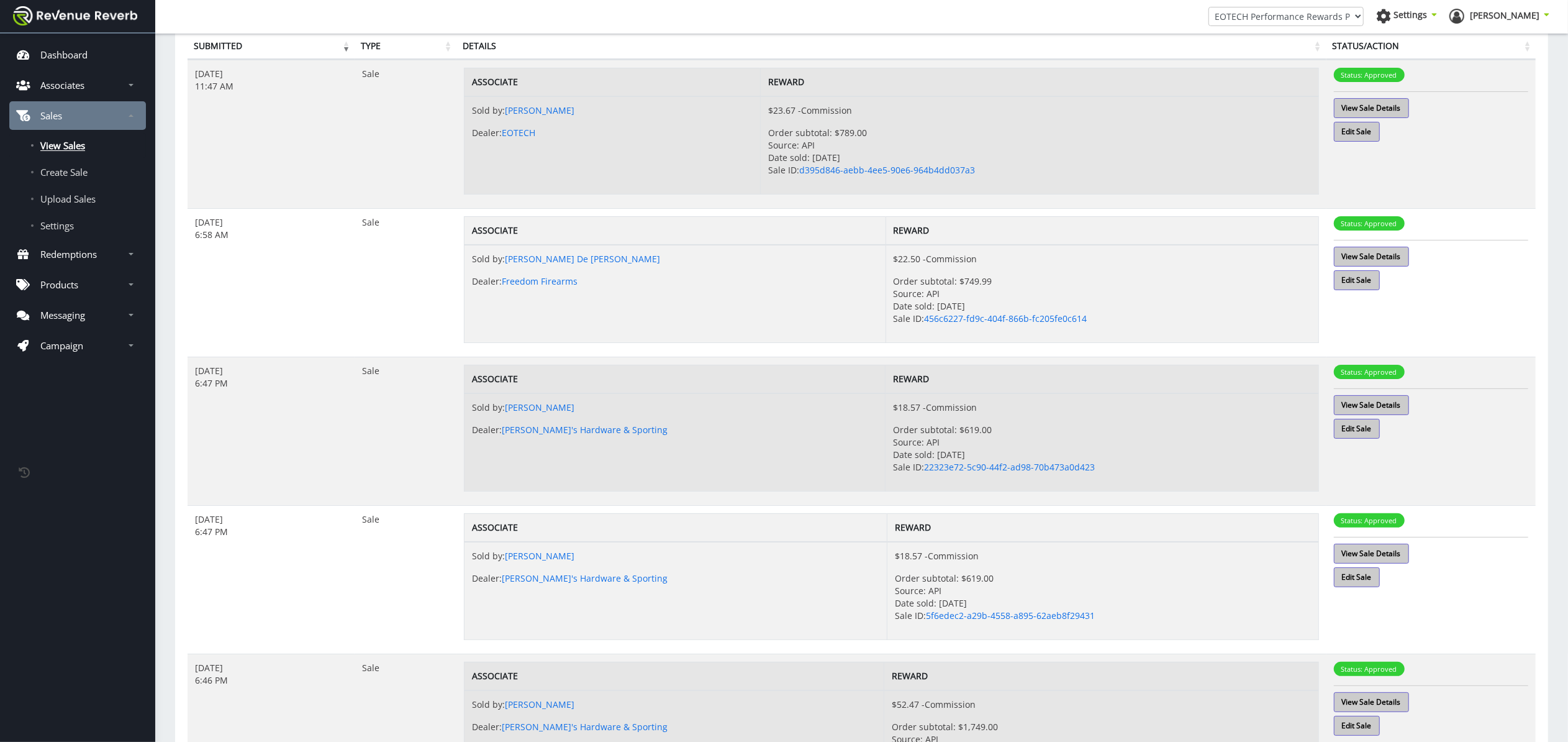
scroll to position [87, 0]
click at [78, 82] on p "Associates" at bounding box center [63, 85] width 44 height 13
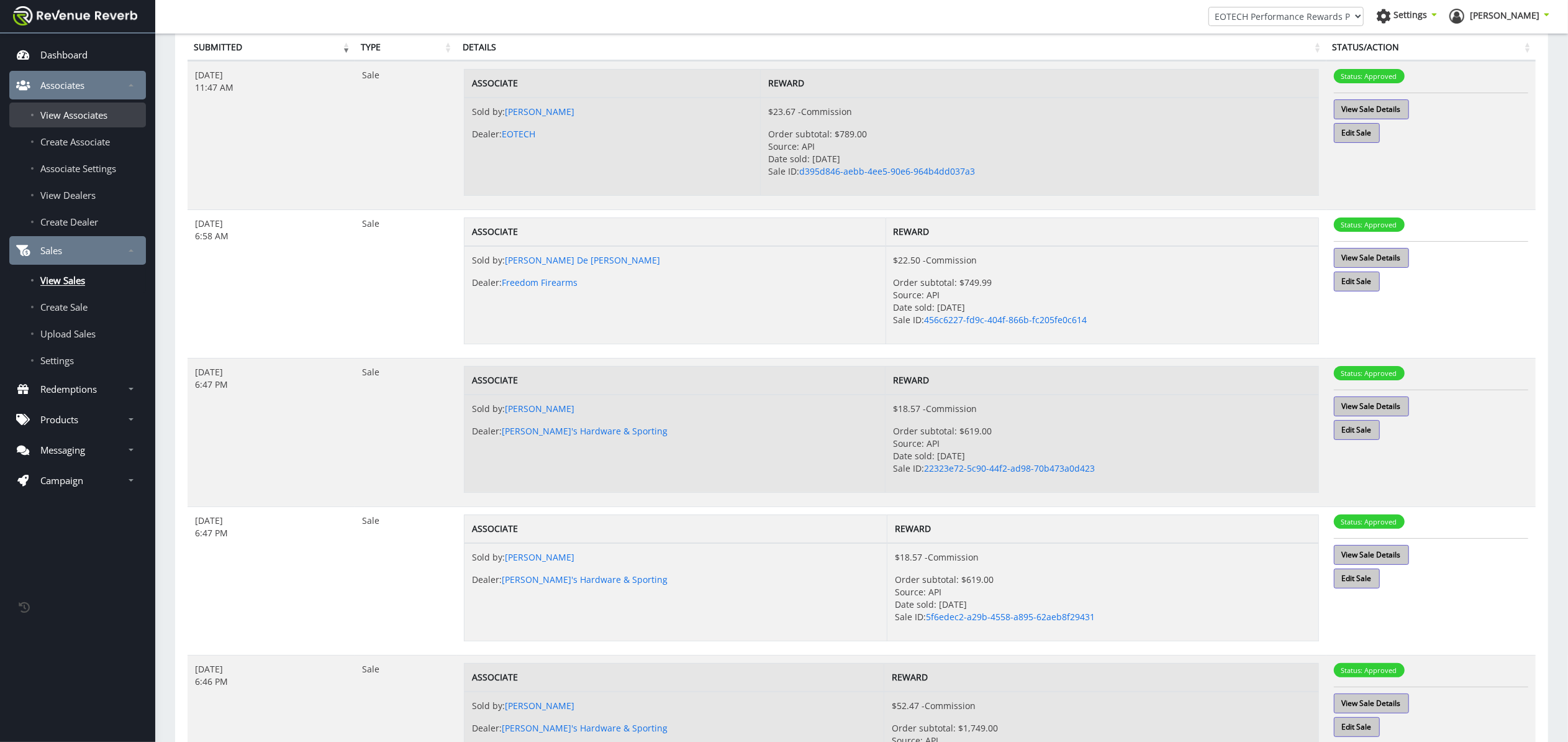
drag, startPoint x: 96, startPoint y: 127, endPoint x: 95, endPoint y: 117, distance: 10.0
click at [95, 117] on ul "View Associates Create Associate Associate Settings View Dealers Create Dealer" at bounding box center [77, 167] width 136 height 133
click at [95, 117] on span "View Associates" at bounding box center [74, 114] width 67 height 13
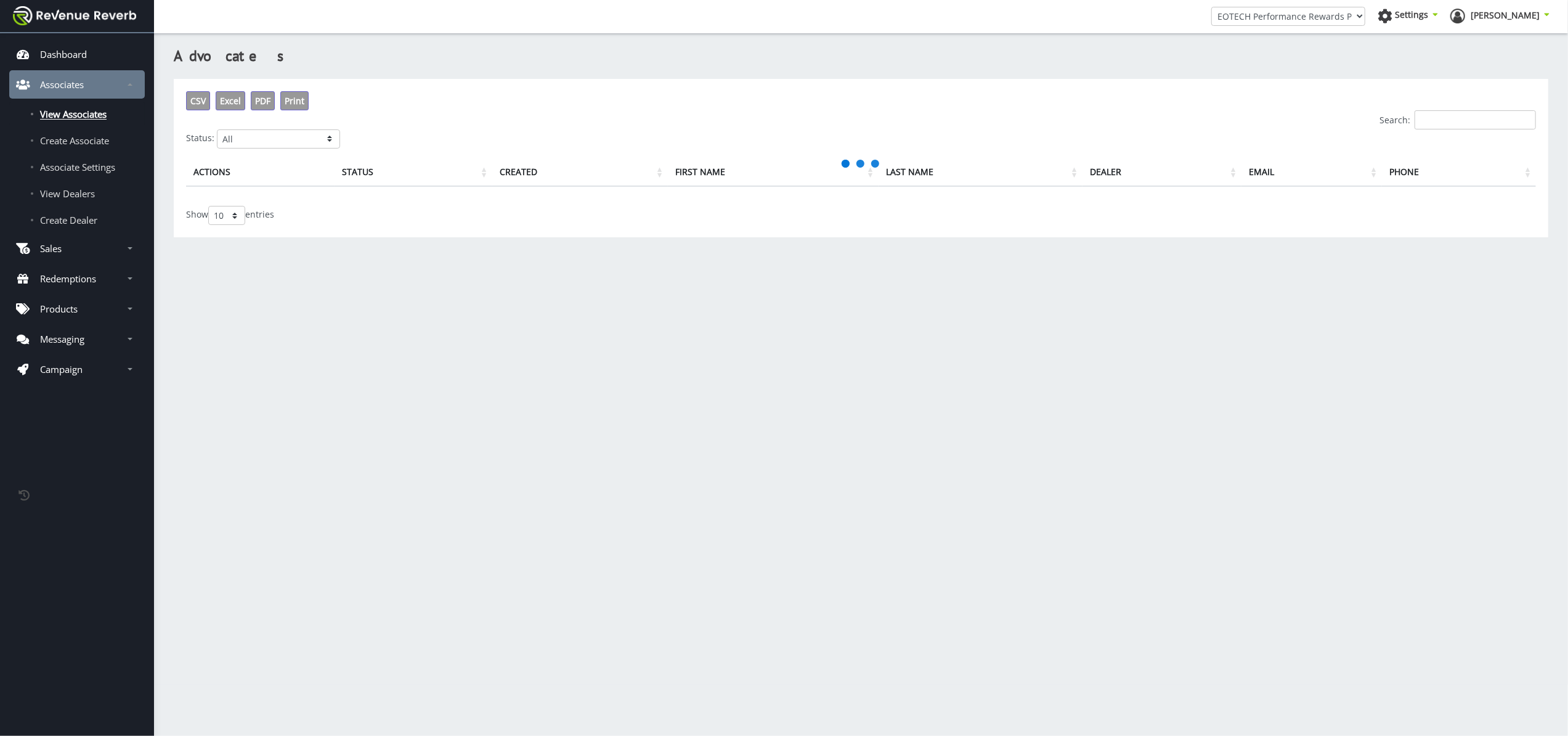
scroll to position [12, 12]
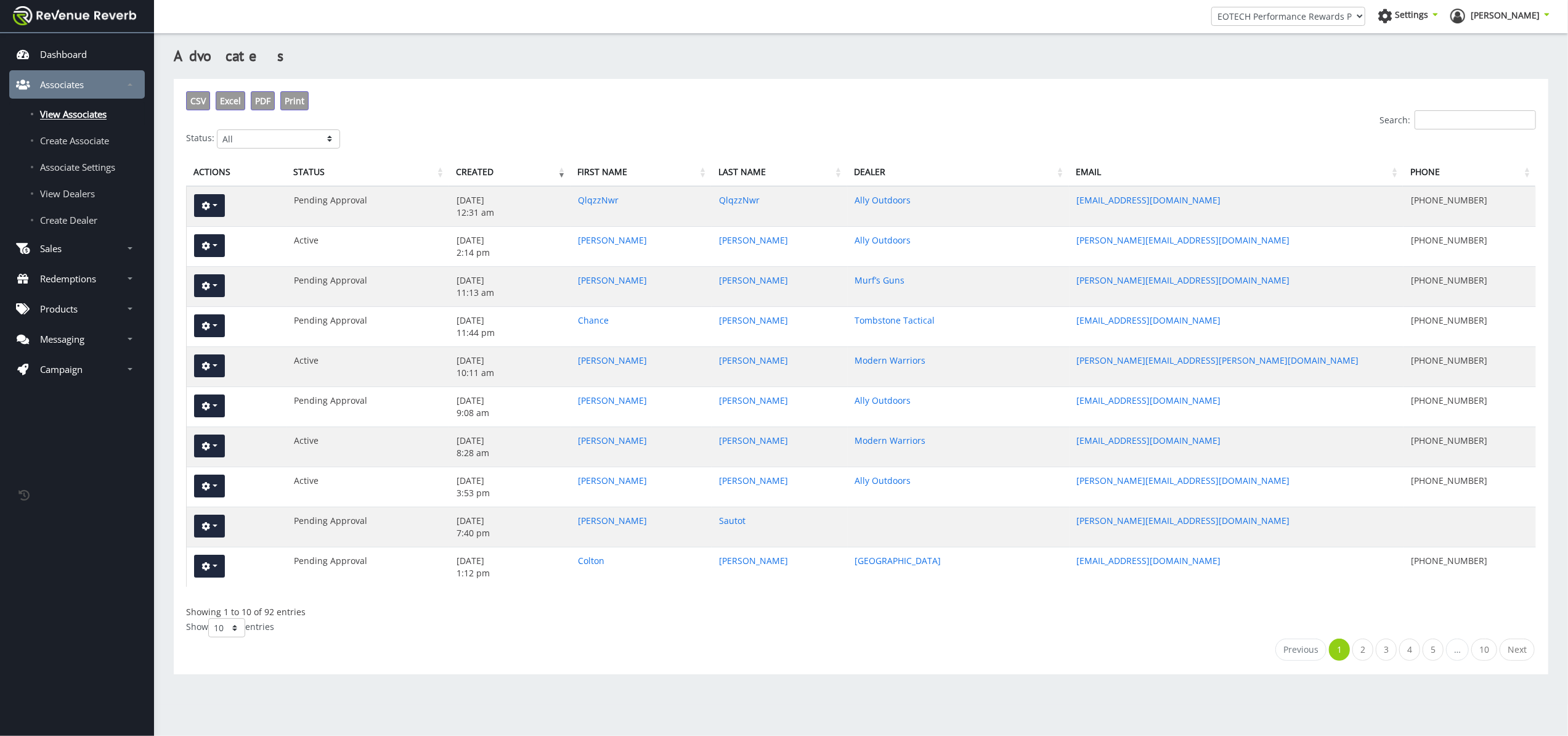
click at [1507, 120] on input "Search:" at bounding box center [1475, 120] width 121 height 19
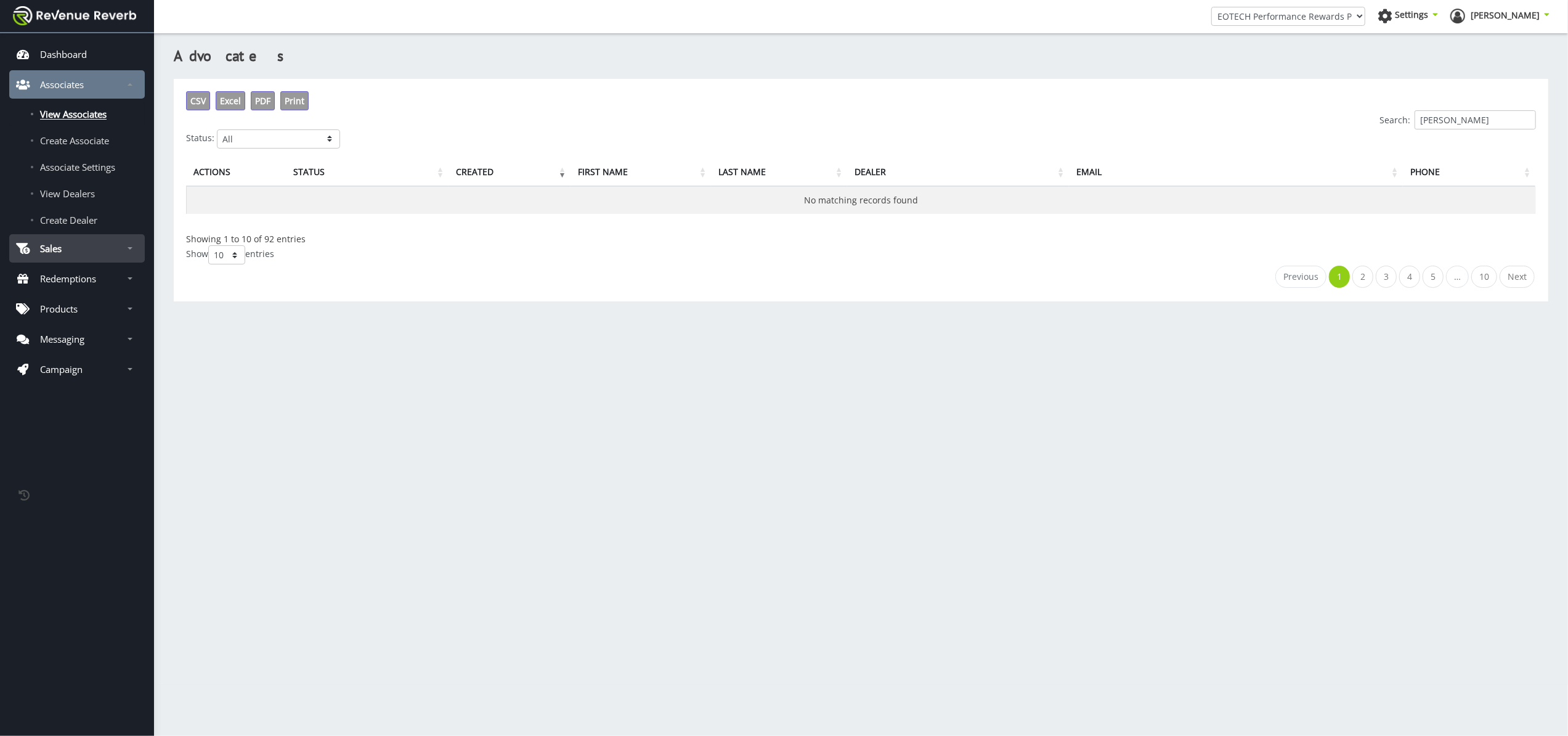
type input "[PERSON_NAME]"
click at [47, 247] on p "Sales" at bounding box center [51, 248] width 21 height 12
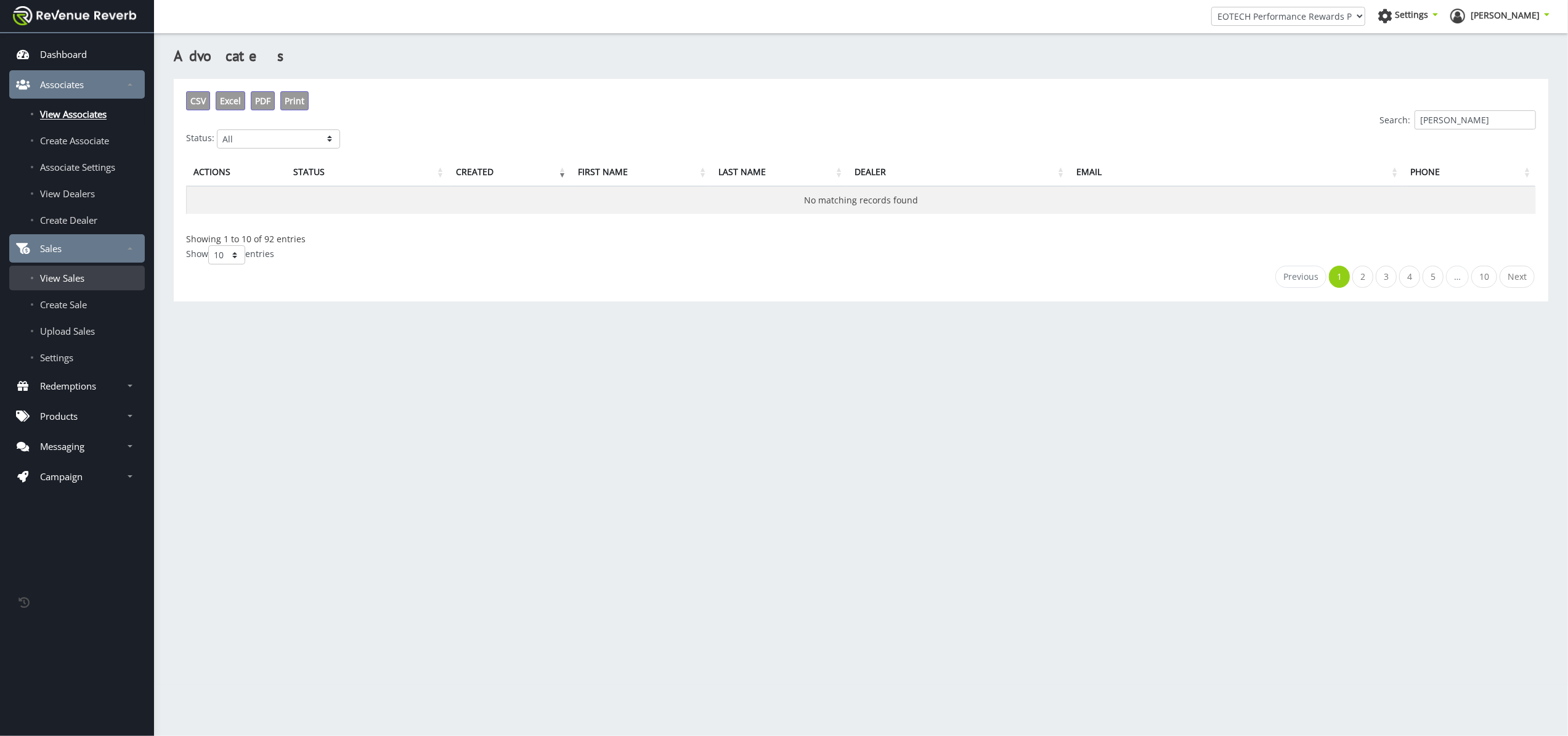
click at [59, 277] on span "View Sales" at bounding box center [62, 277] width 44 height 12
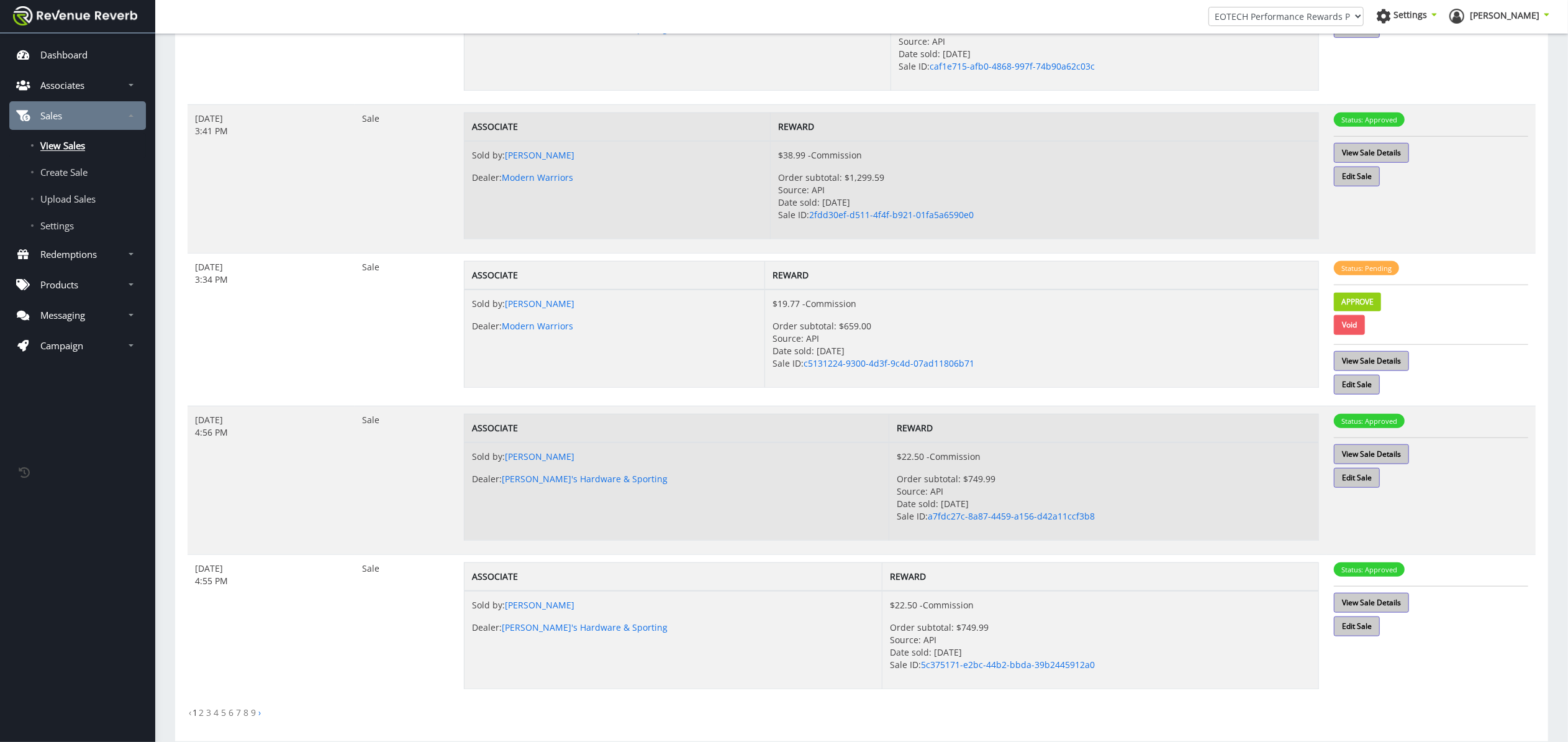
scroll to position [935, 0]
click at [1405, 366] on link "View Sale Details" at bounding box center [1372, 360] width 75 height 20
click at [1385, 364] on link "View Sale Details" at bounding box center [1372, 360] width 75 height 20
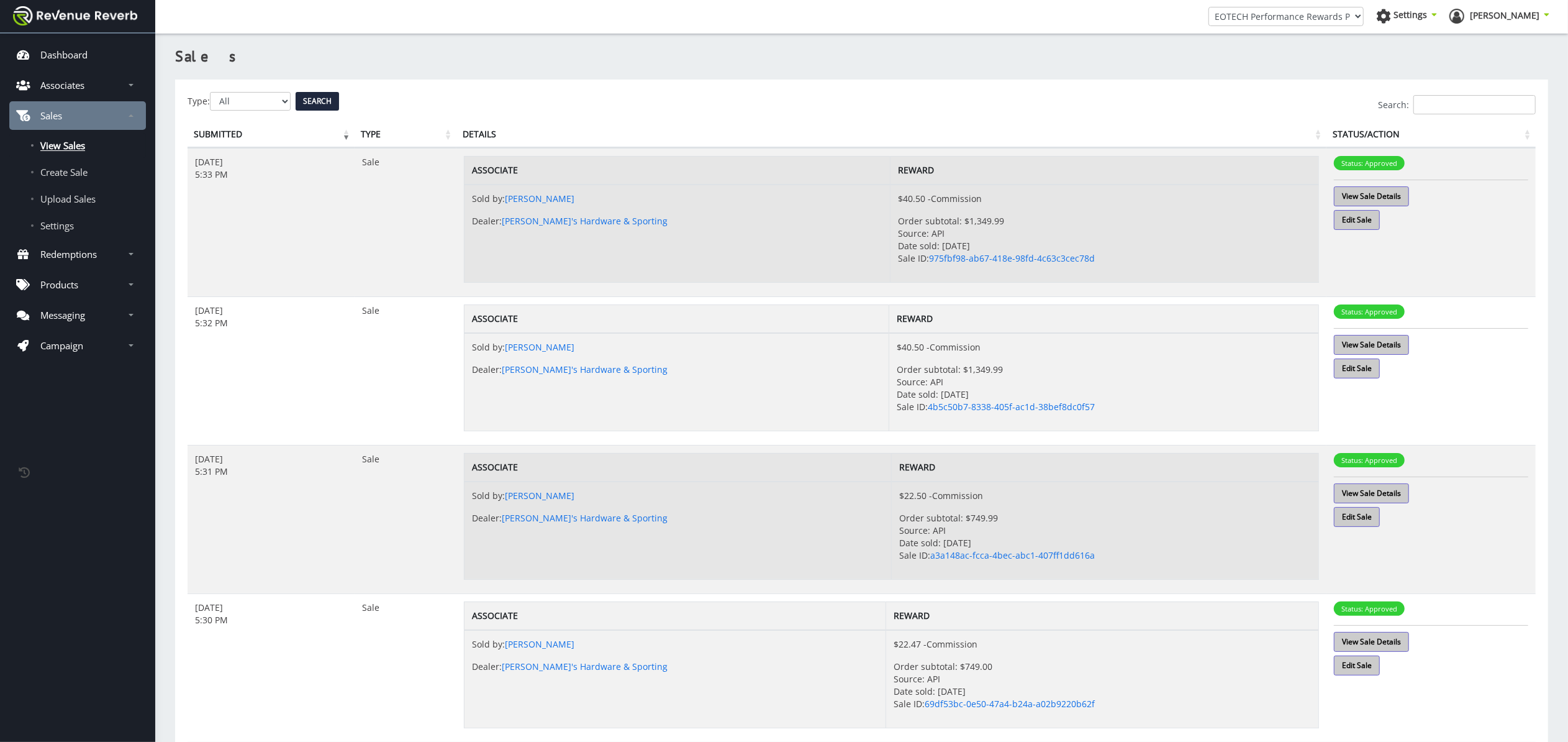
scroll to position [0, 0]
click at [249, 101] on div "Search:" at bounding box center [862, 104] width 1348 height 19
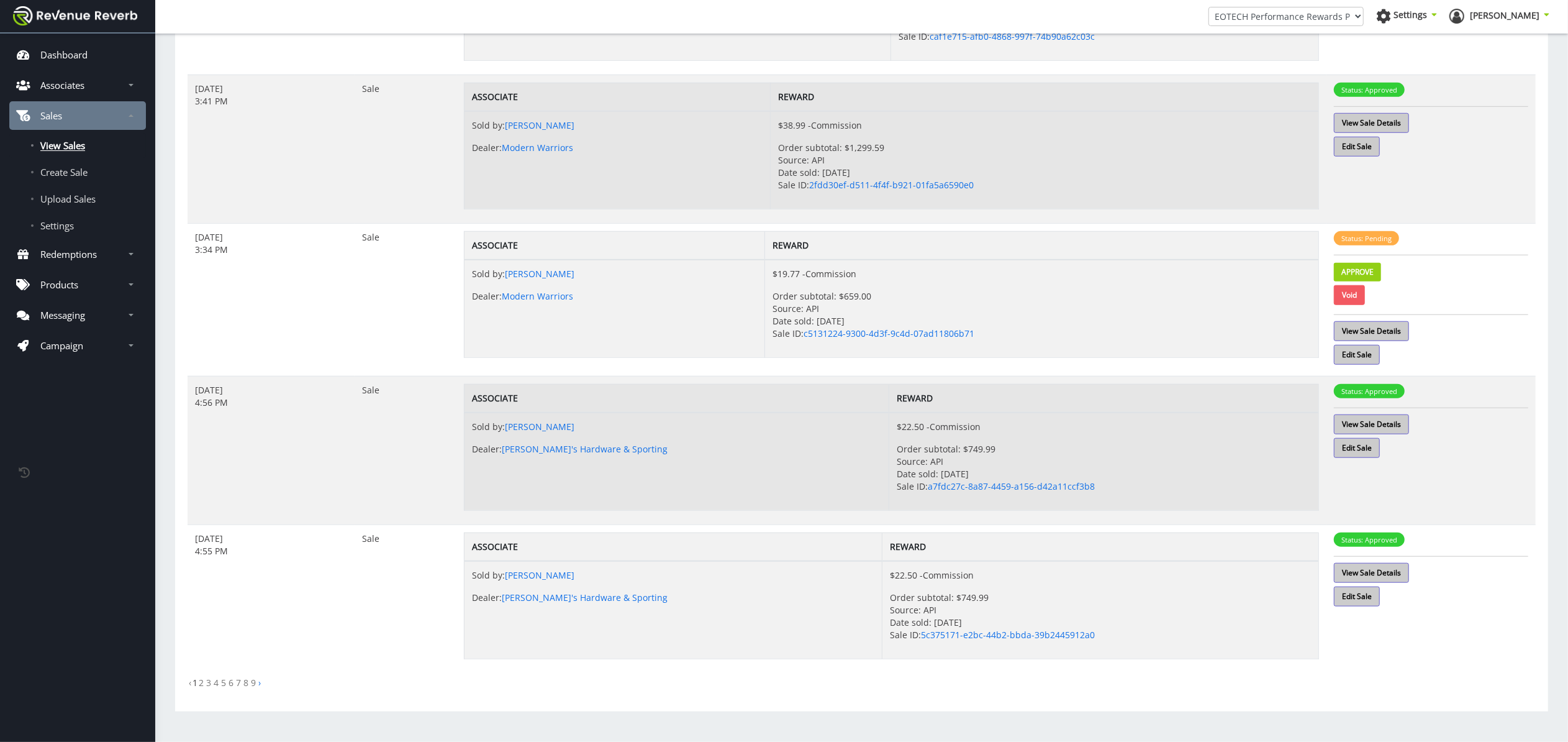
scroll to position [969, 0]
click at [202, 684] on link "2" at bounding box center [200, 682] width 5 height 12
click at [1394, 330] on link "View Sale Details" at bounding box center [1372, 331] width 75 height 20
click at [1359, 269] on link "Approve" at bounding box center [1357, 272] width 47 height 18
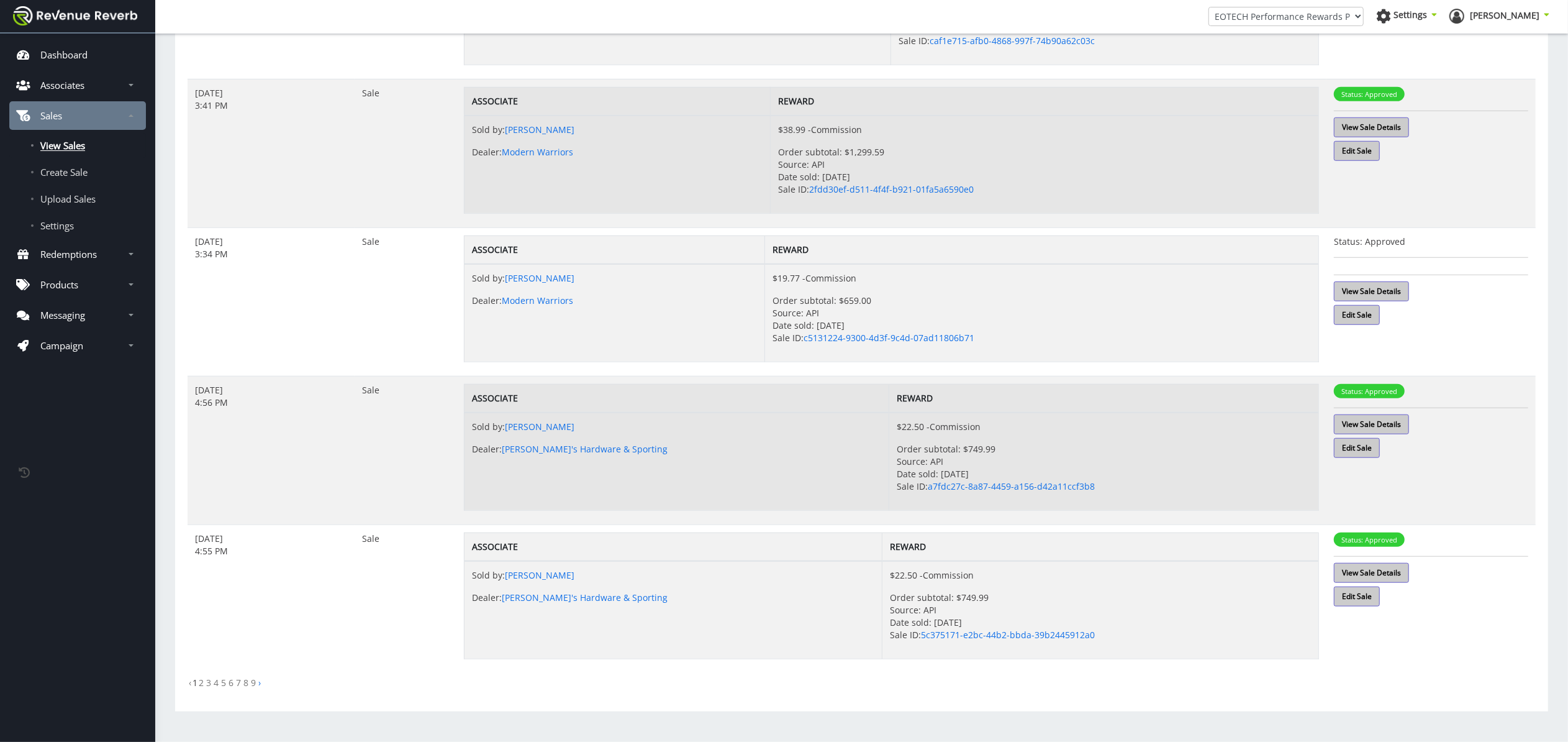
scroll to position [965, 0]
click at [199, 682] on link "2" at bounding box center [200, 682] width 5 height 12
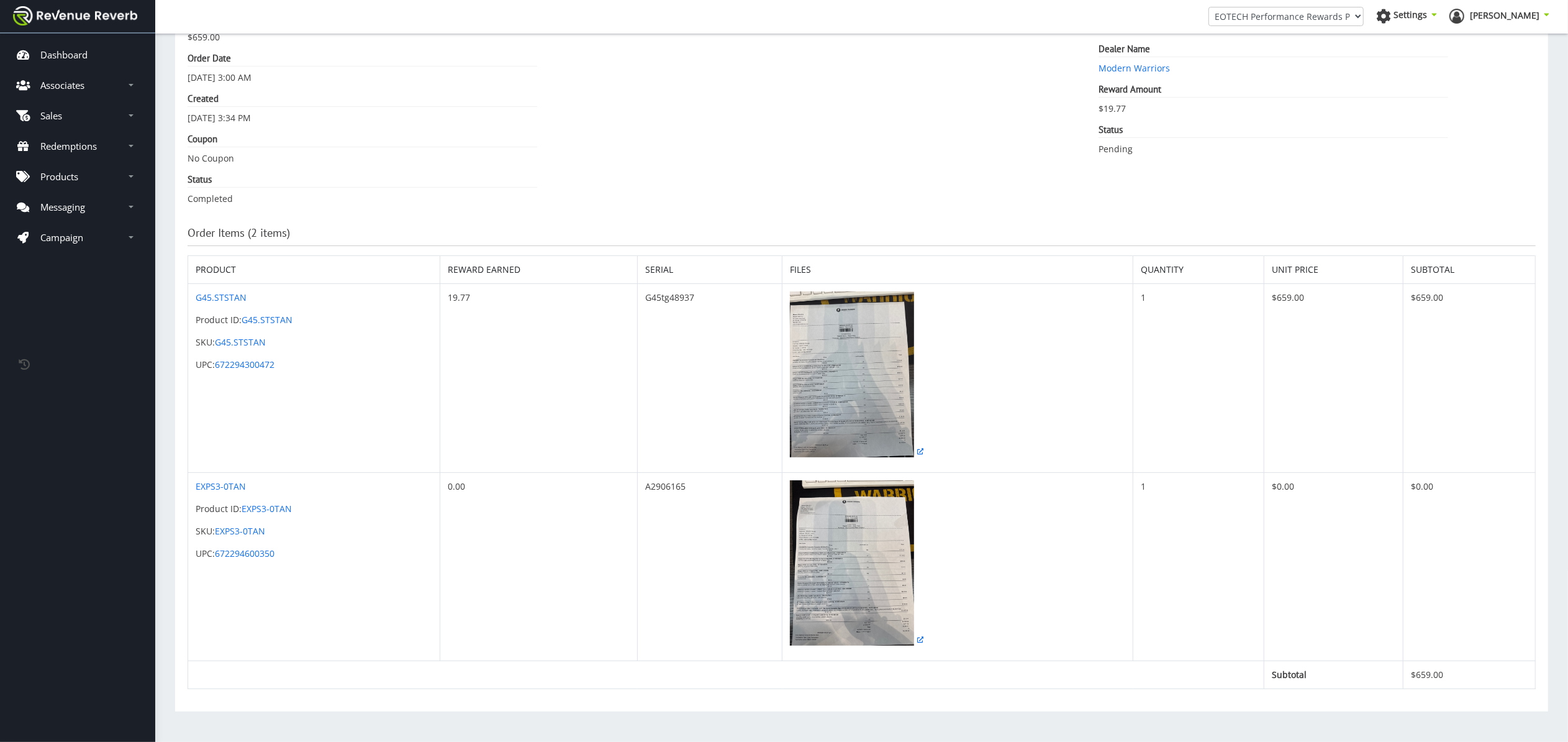
scroll to position [172, 0]
click at [834, 559] on img at bounding box center [852, 562] width 124 height 165
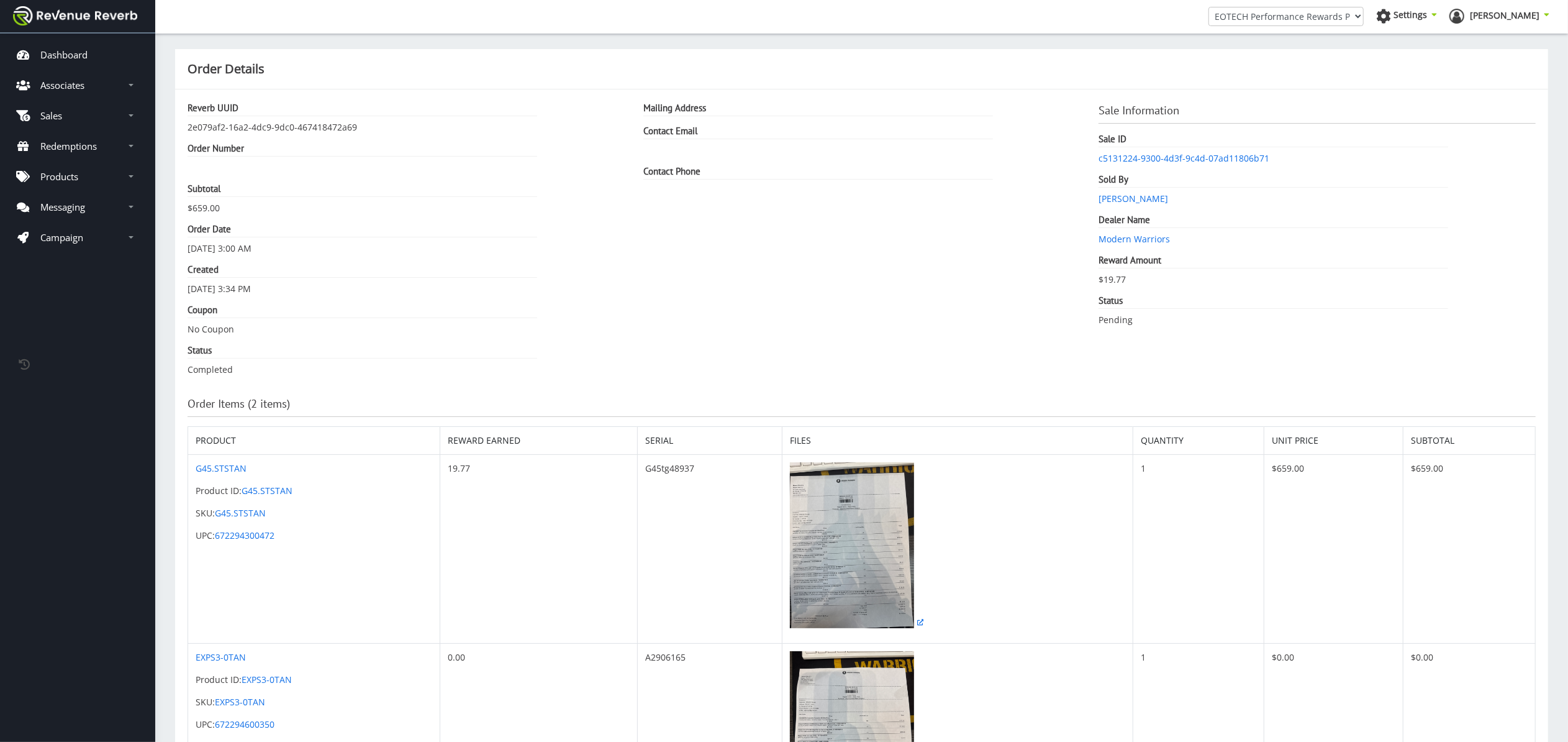
scroll to position [0, 0]
click at [363, 266] on dt "Created" at bounding box center [362, 270] width 349 height 15
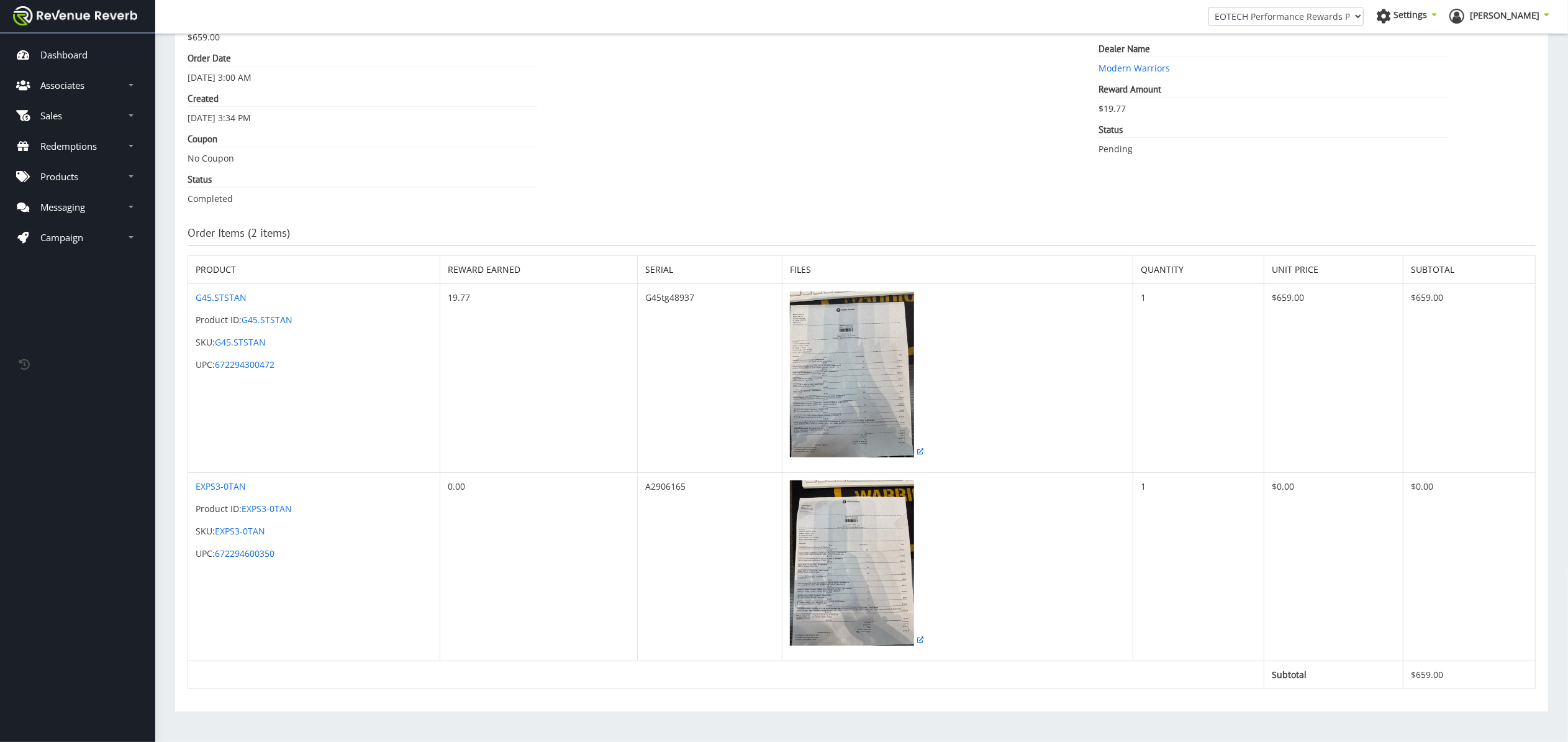
scroll to position [172, 0]
click at [852, 394] on img at bounding box center [852, 373] width 124 height 165
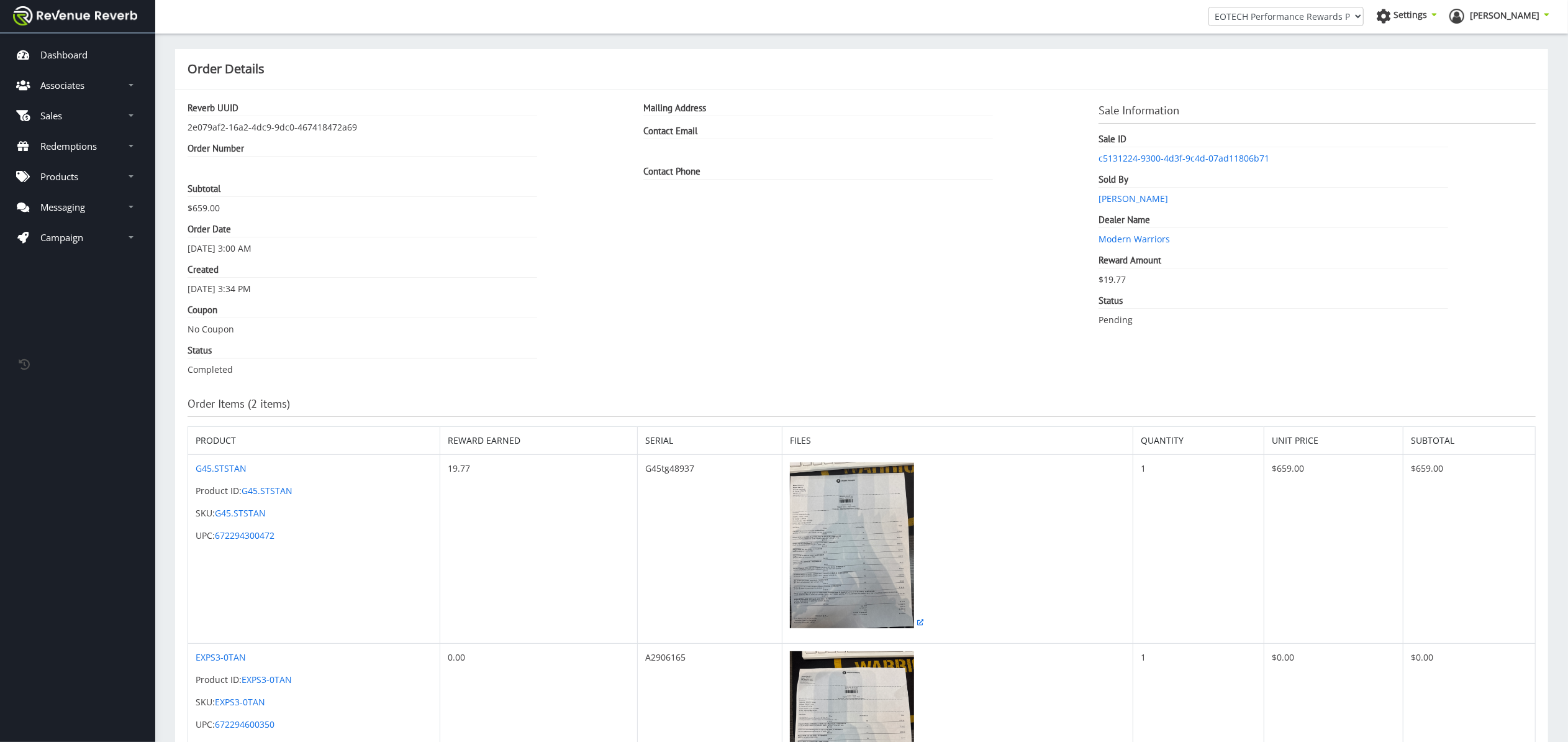
scroll to position [0, 0]
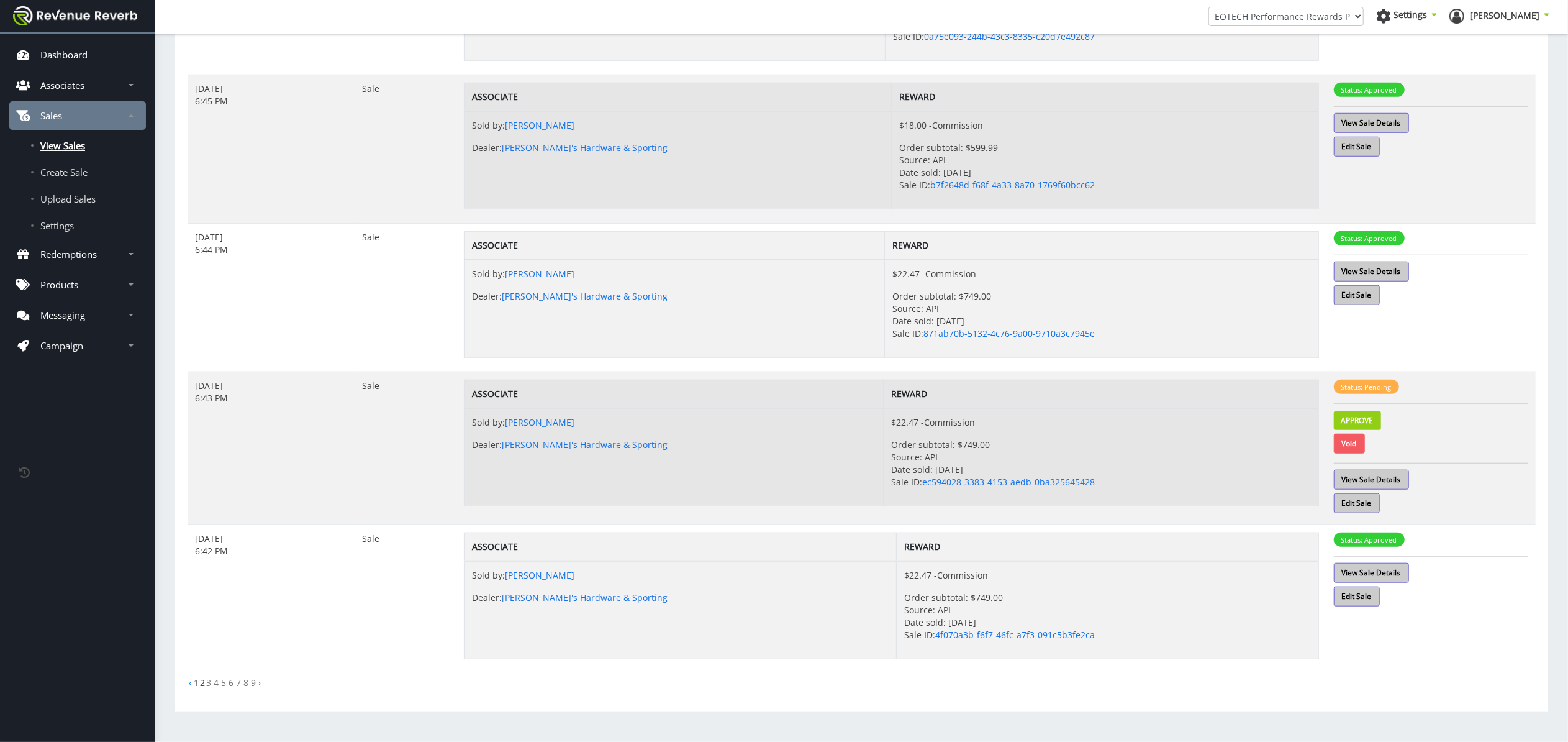
scroll to position [969, 0]
click at [1384, 471] on link "View Sale Details" at bounding box center [1372, 479] width 75 height 20
click at [1355, 416] on link "Approve" at bounding box center [1357, 420] width 47 height 18
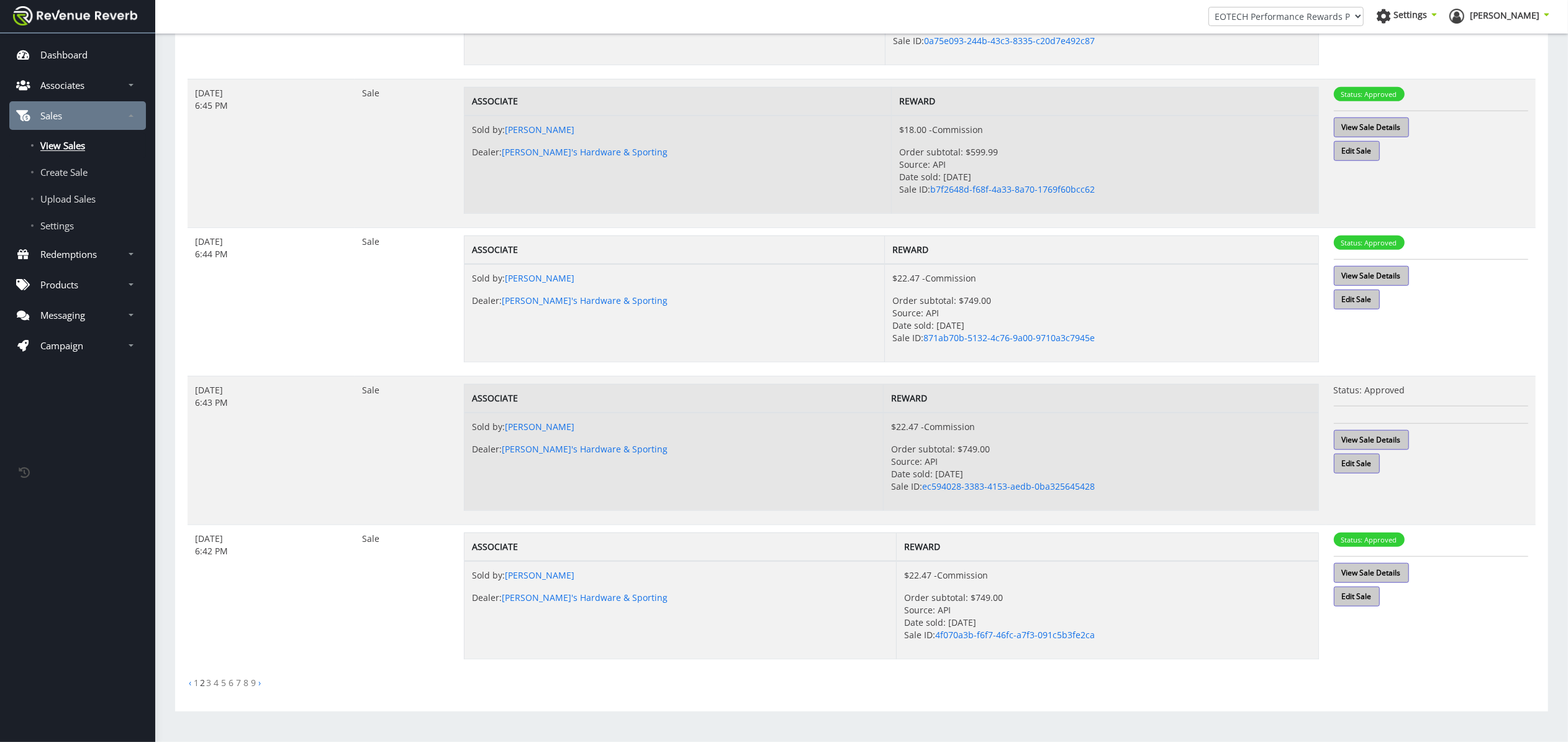
scroll to position [965, 0]
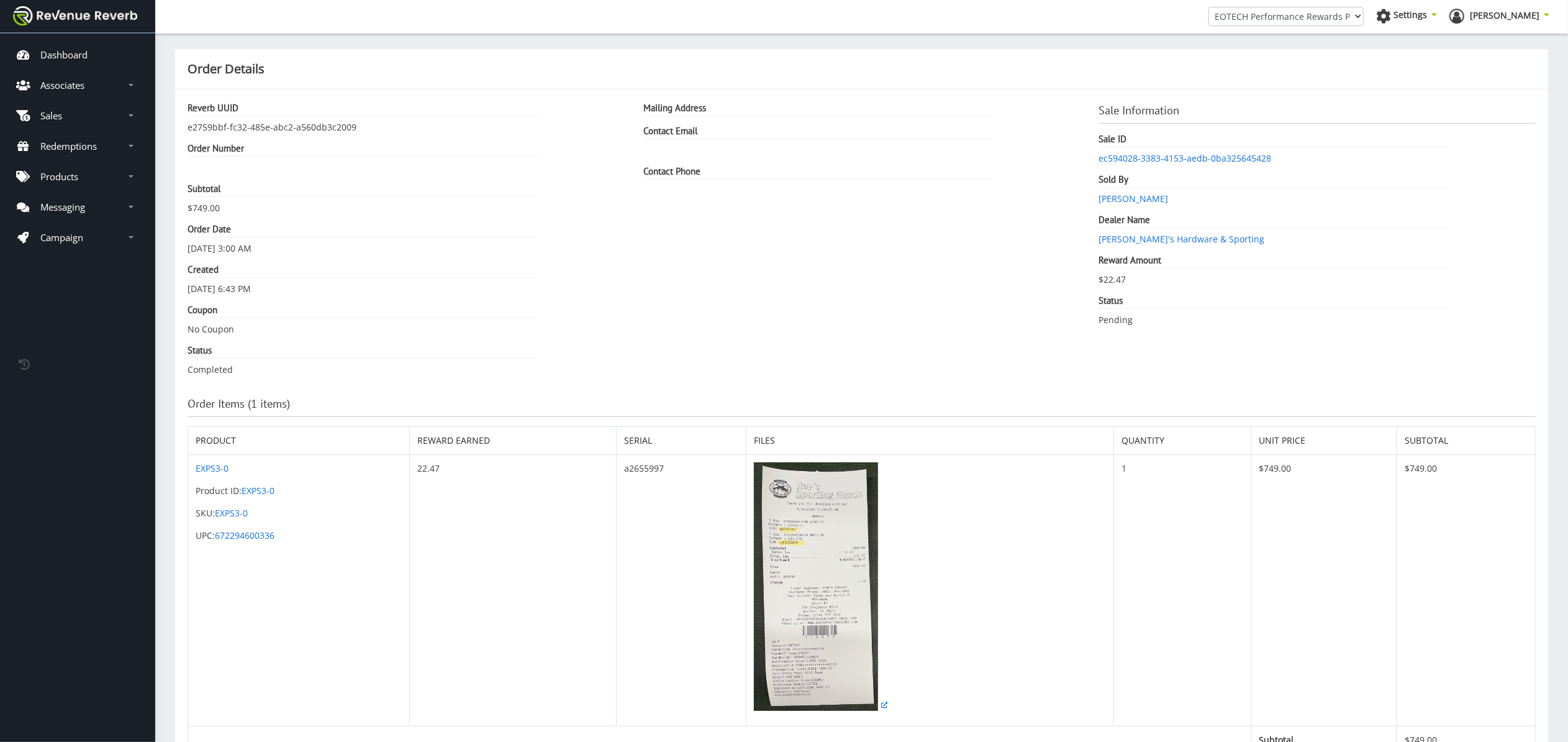
scroll to position [13, 13]
click at [840, 614] on img at bounding box center [815, 586] width 124 height 249
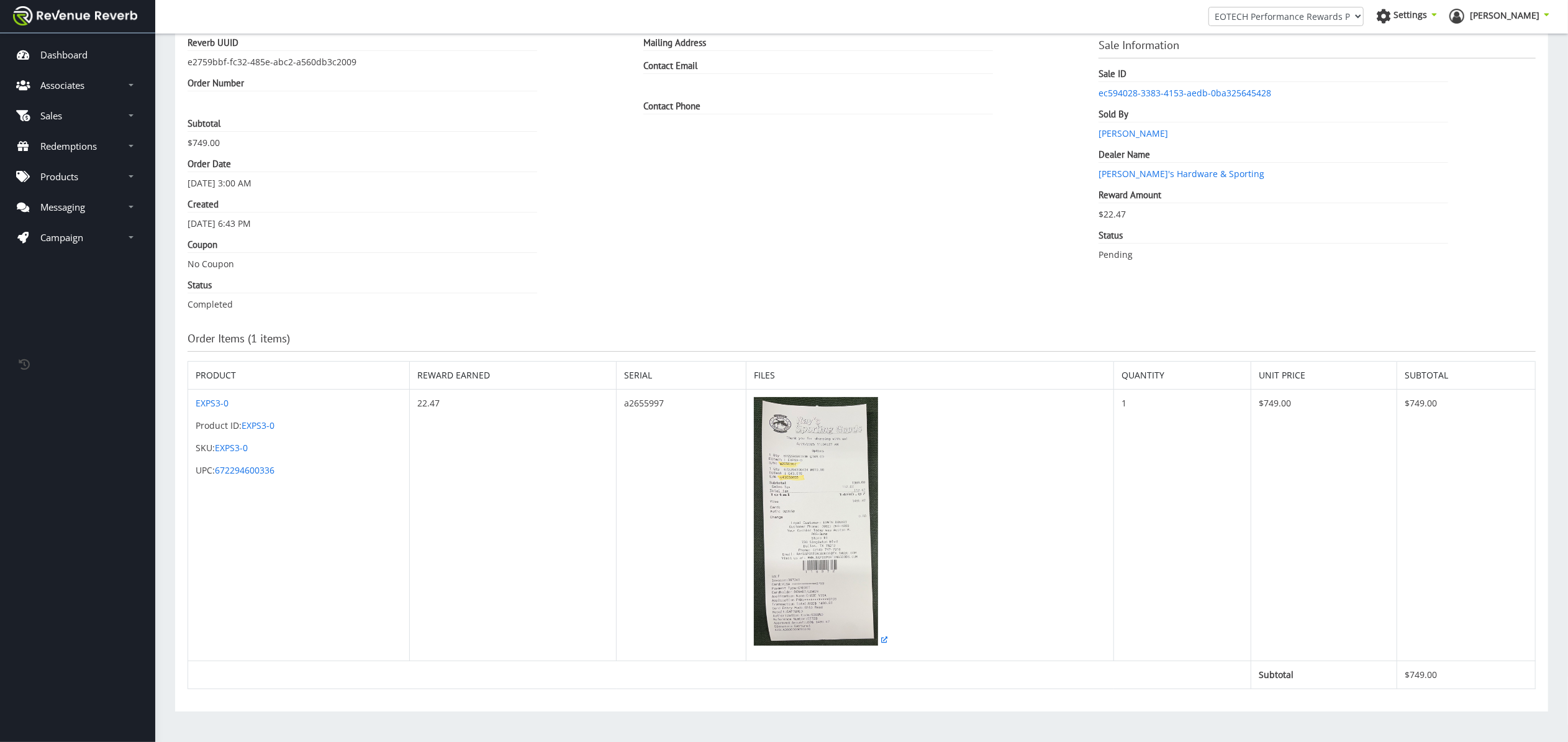
scroll to position [67, 0]
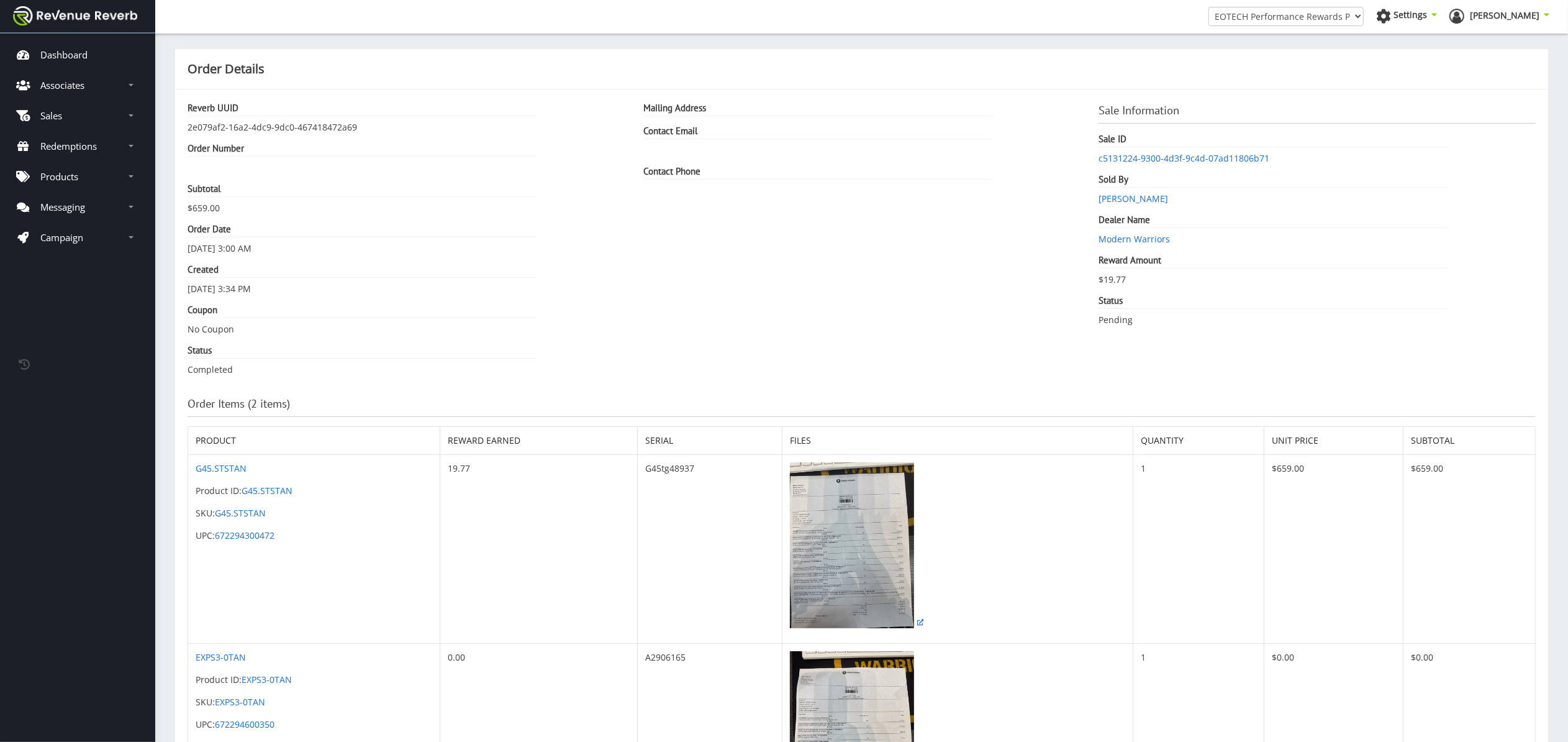
scroll to position [13, 13]
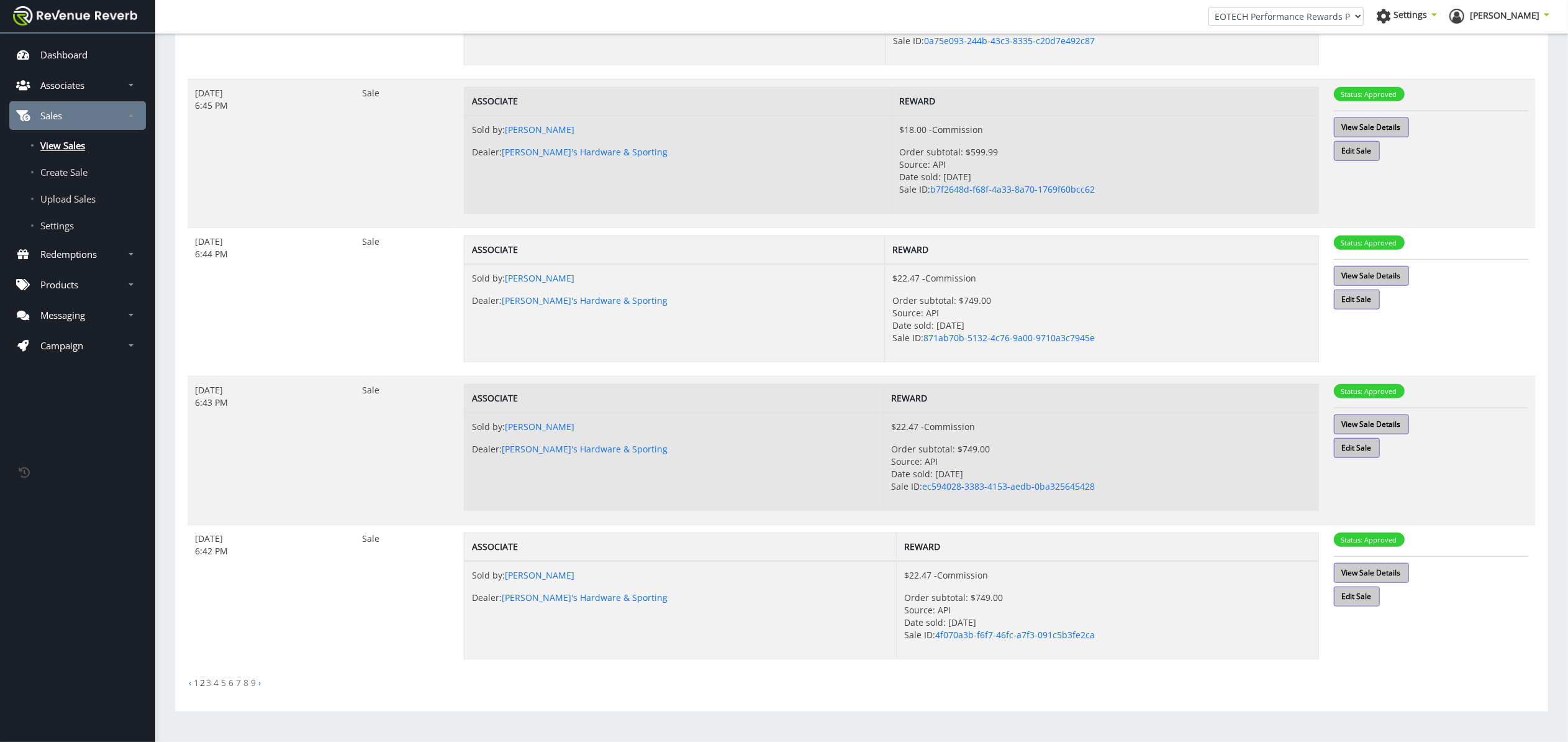
scroll to position [965, 0]
click at [207, 682] on link "3" at bounding box center [208, 682] width 5 height 12
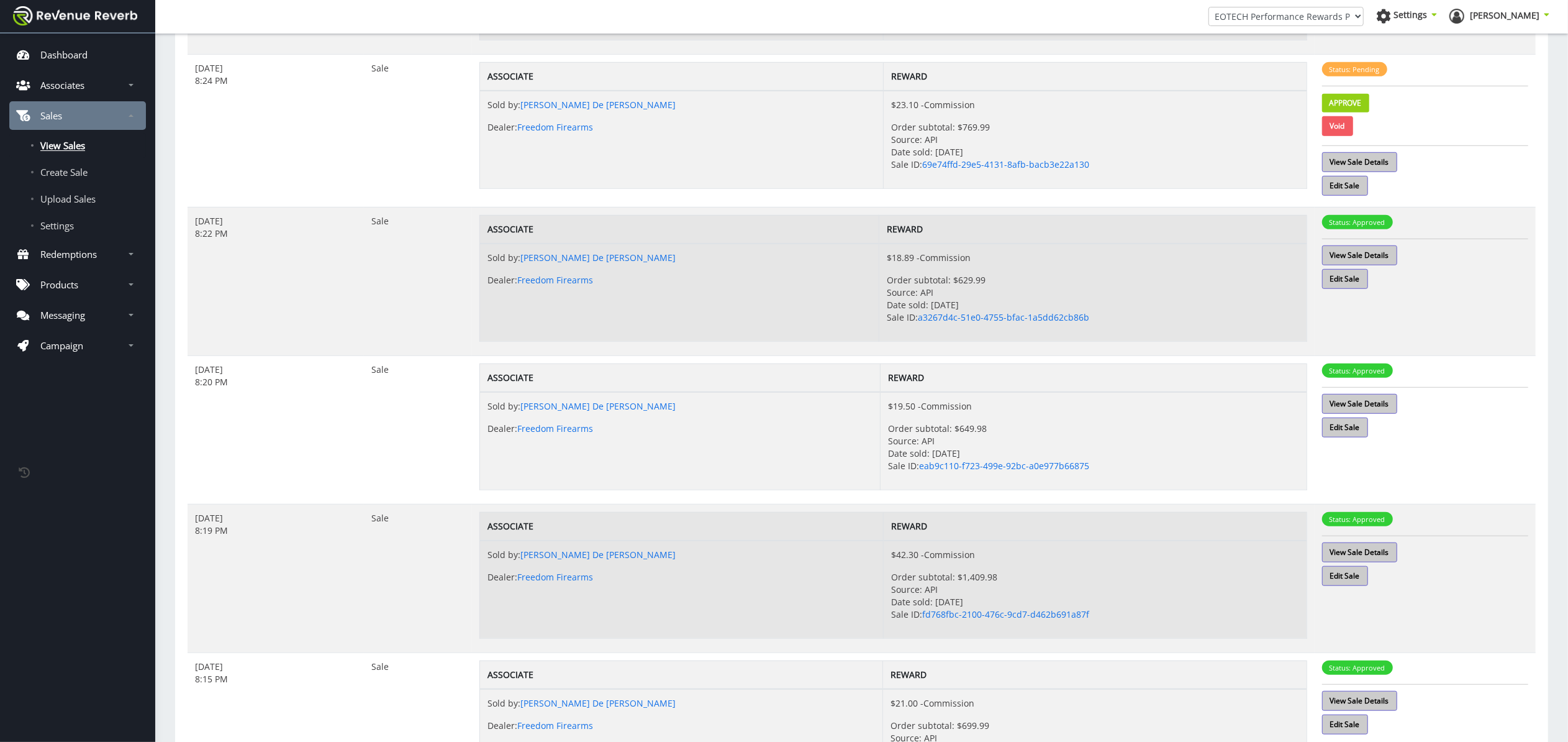
scroll to position [742, 0]
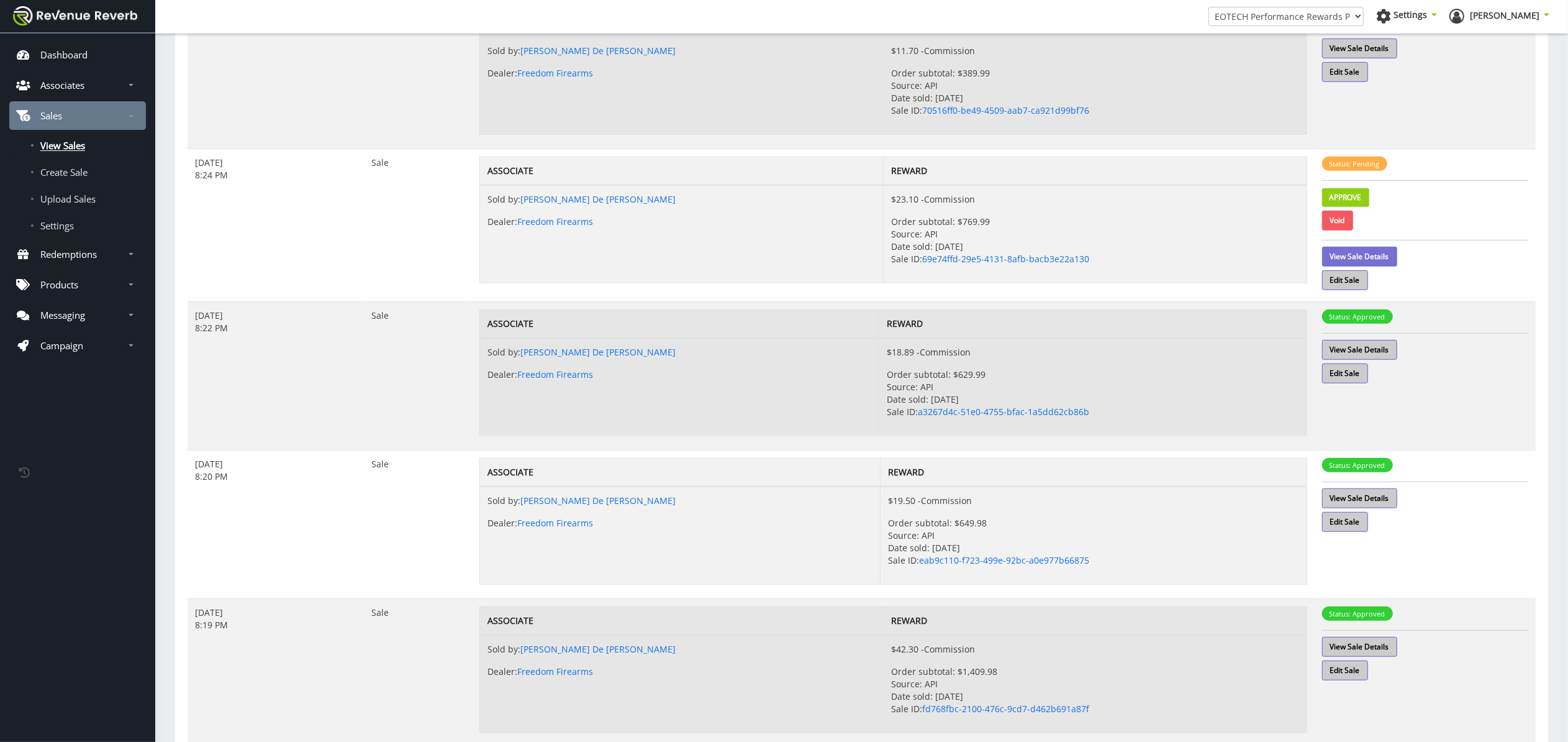
click at [1384, 255] on link "View Sale Details" at bounding box center [1360, 256] width 75 height 20
click at [1362, 199] on link "Approve" at bounding box center [1346, 197] width 47 height 18
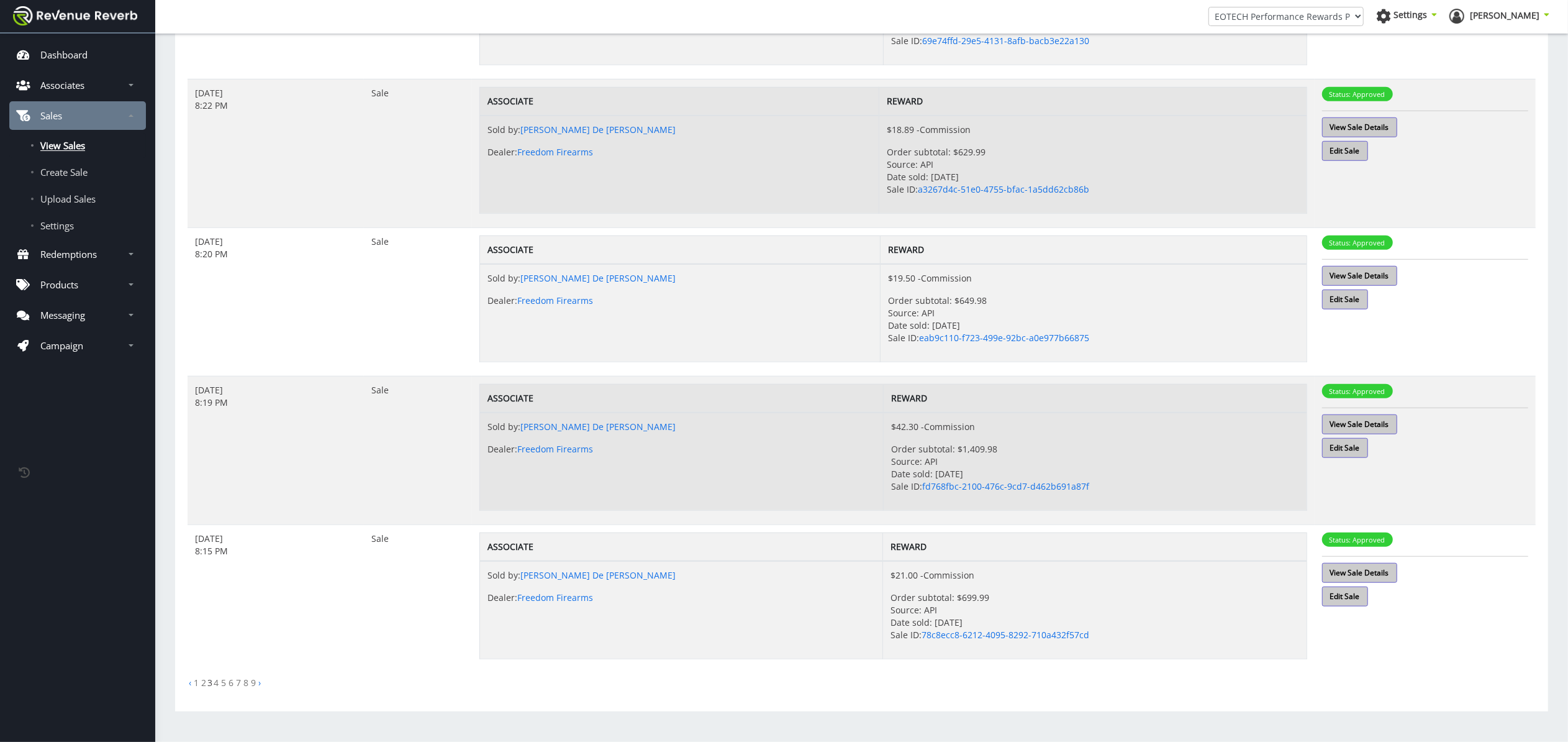
scroll to position [965, 0]
click at [216, 680] on link "4" at bounding box center [216, 682] width 5 height 12
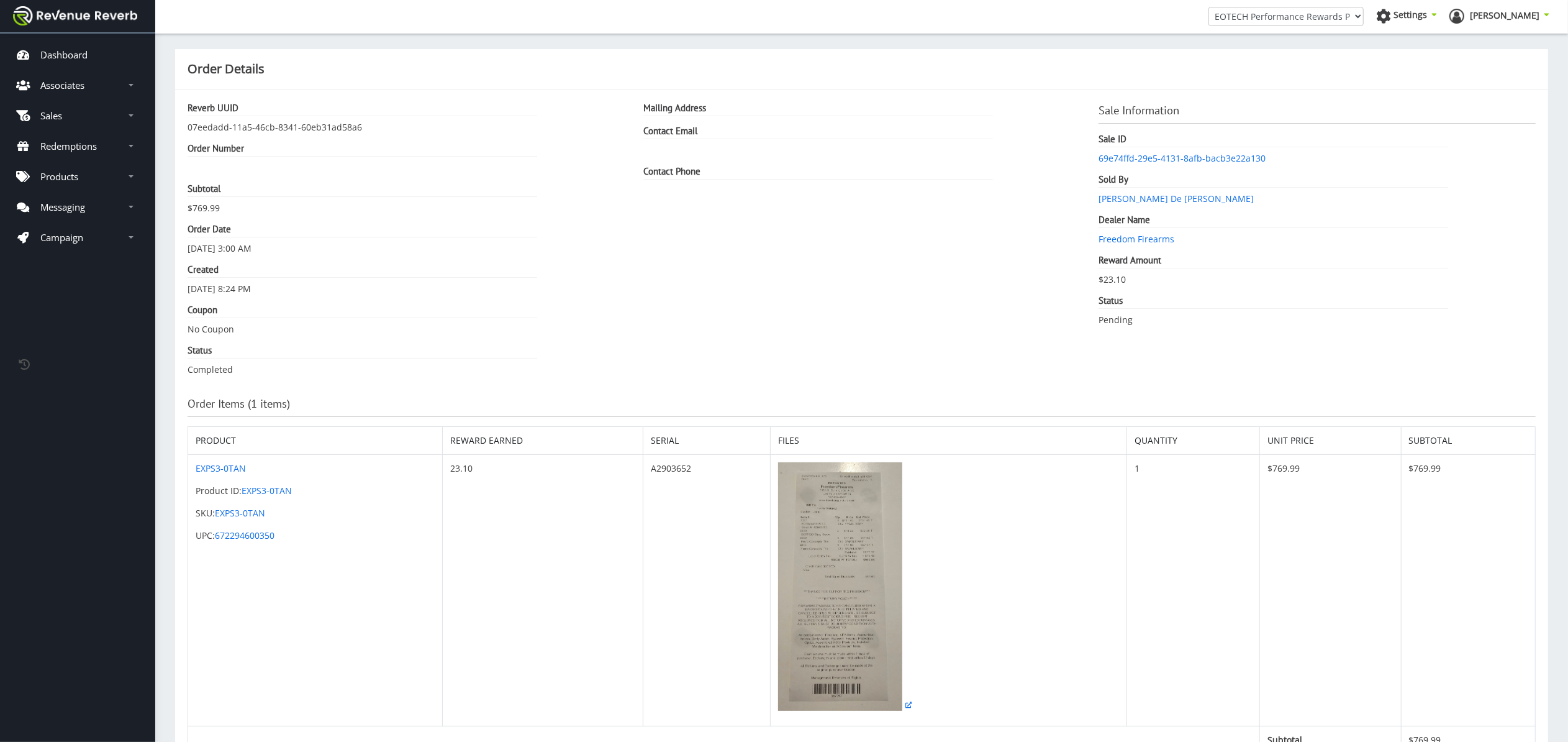
scroll to position [13, 13]
click at [877, 562] on img at bounding box center [841, 586] width 124 height 249
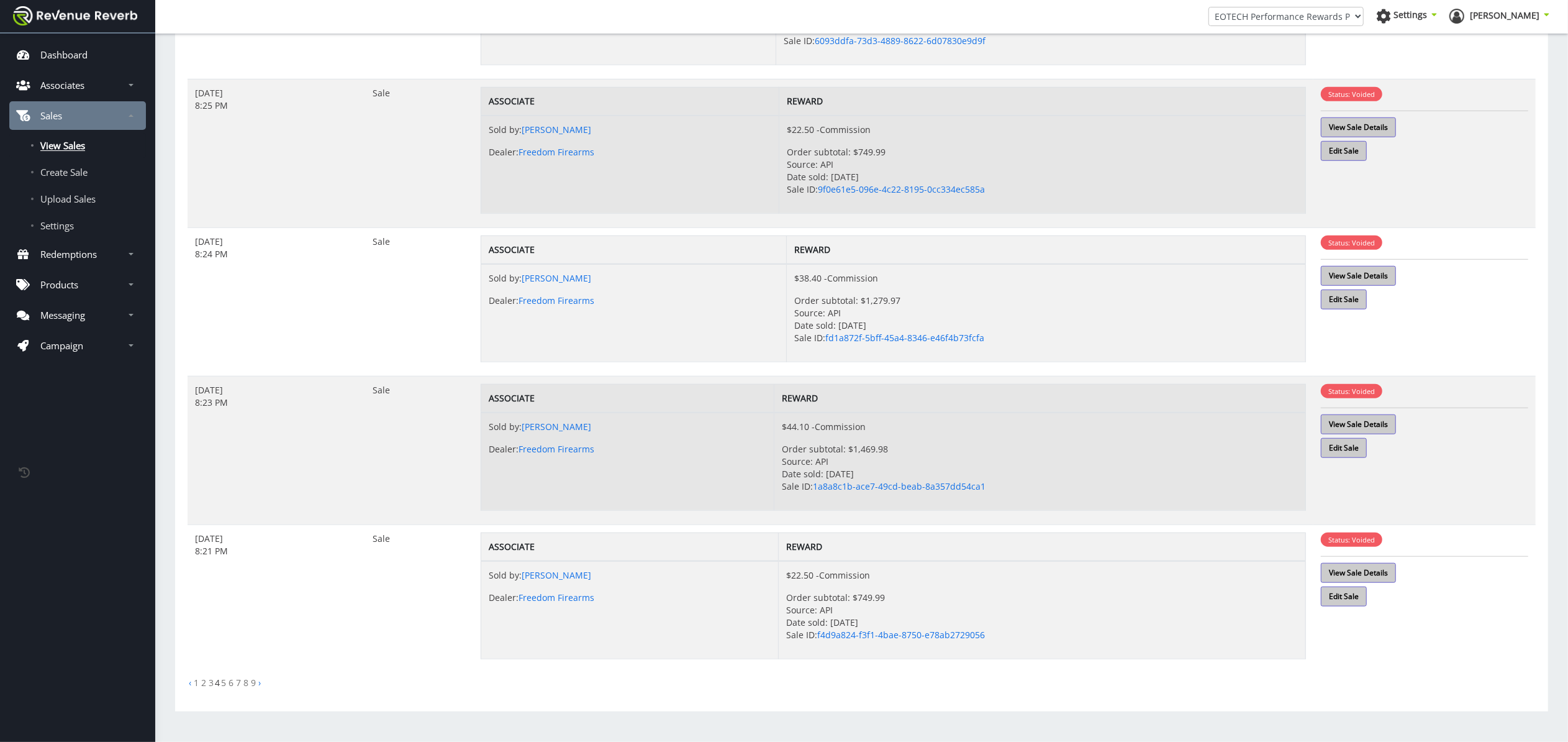
scroll to position [965, 0]
click at [224, 684] on link "5" at bounding box center [223, 682] width 5 height 12
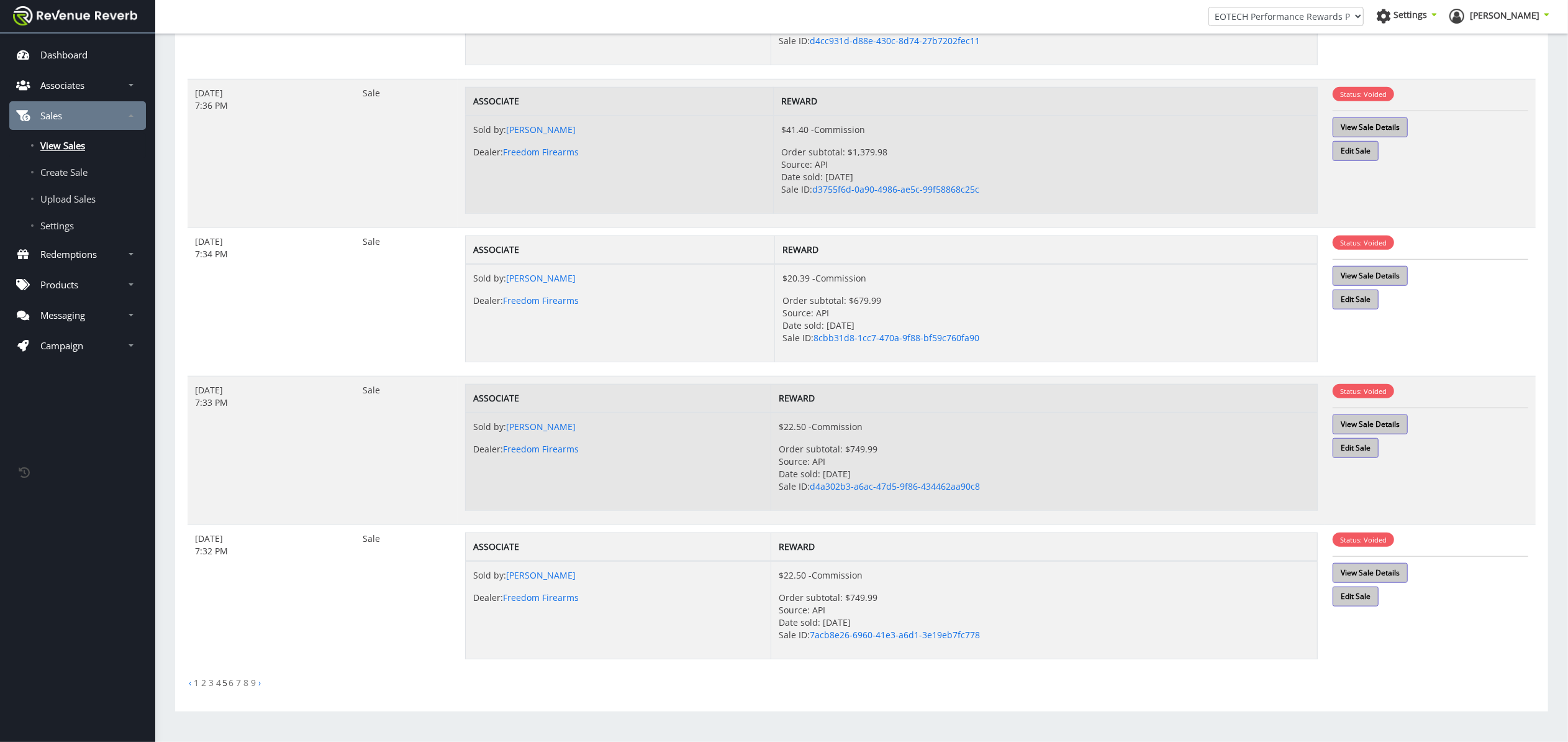
scroll to position [965, 0]
click at [231, 682] on link "6" at bounding box center [230, 682] width 5 height 12
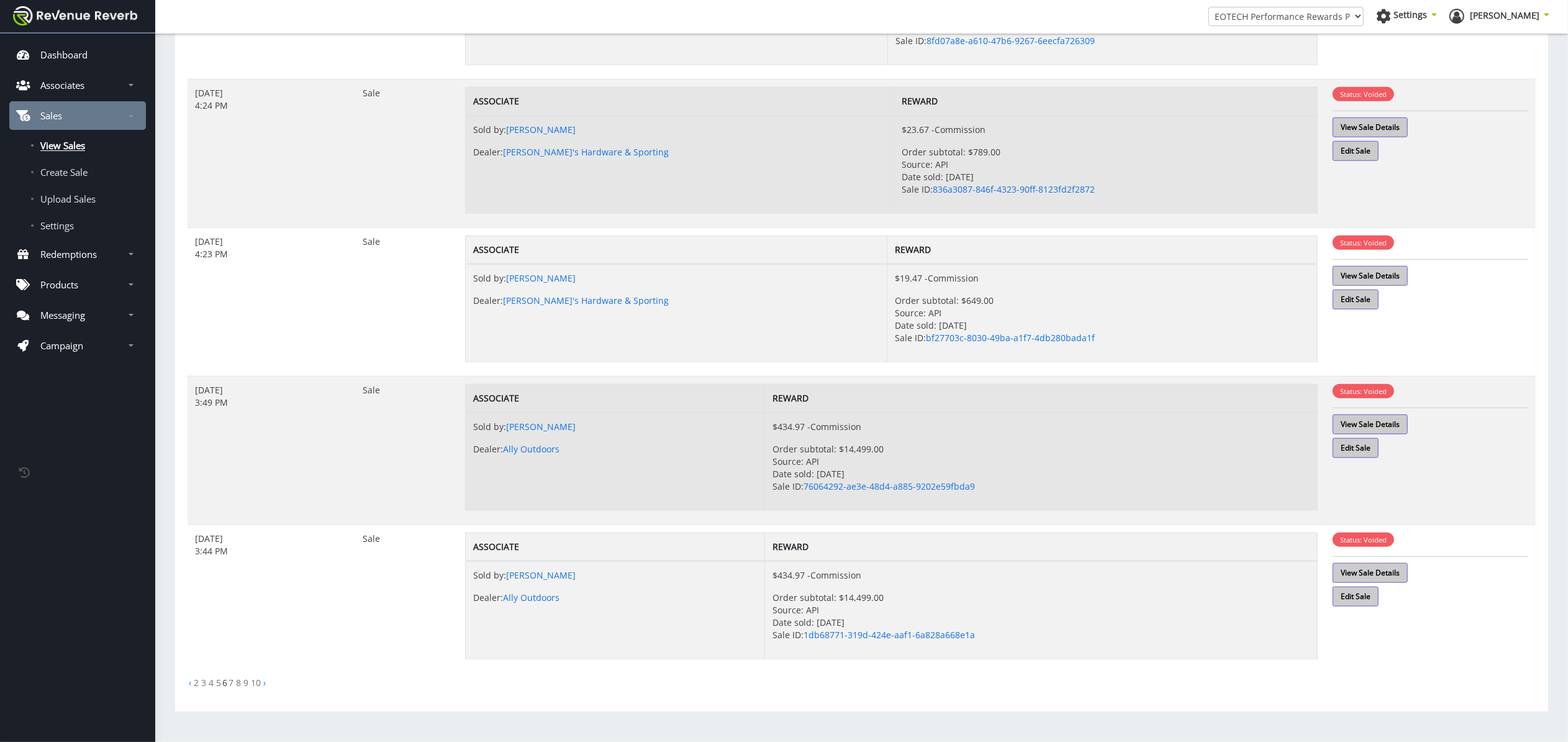
scroll to position [928, 0]
click at [231, 680] on link "7" at bounding box center [230, 682] width 5 height 12
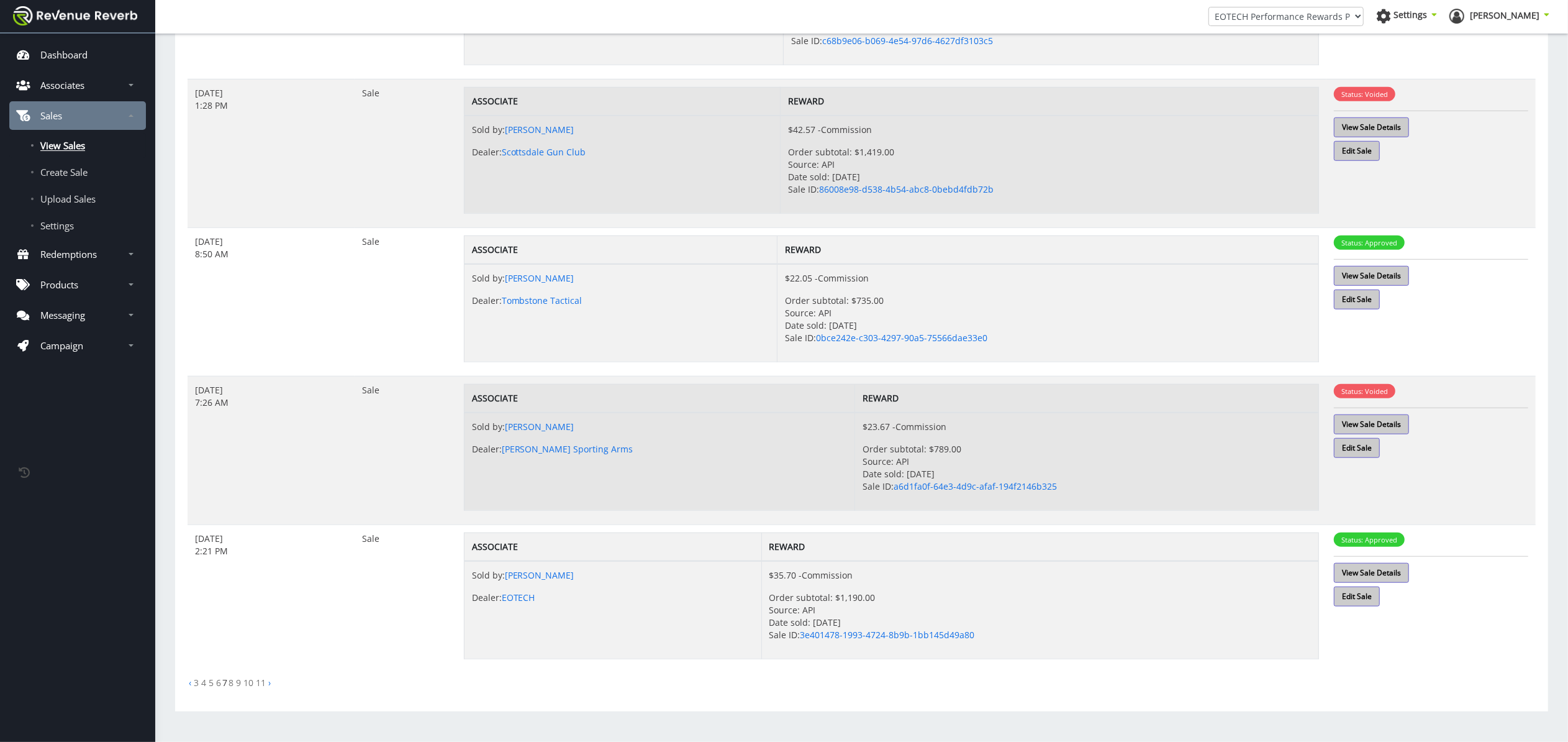
scroll to position [965, 0]
click at [232, 682] on link "8" at bounding box center [230, 682] width 5 height 12
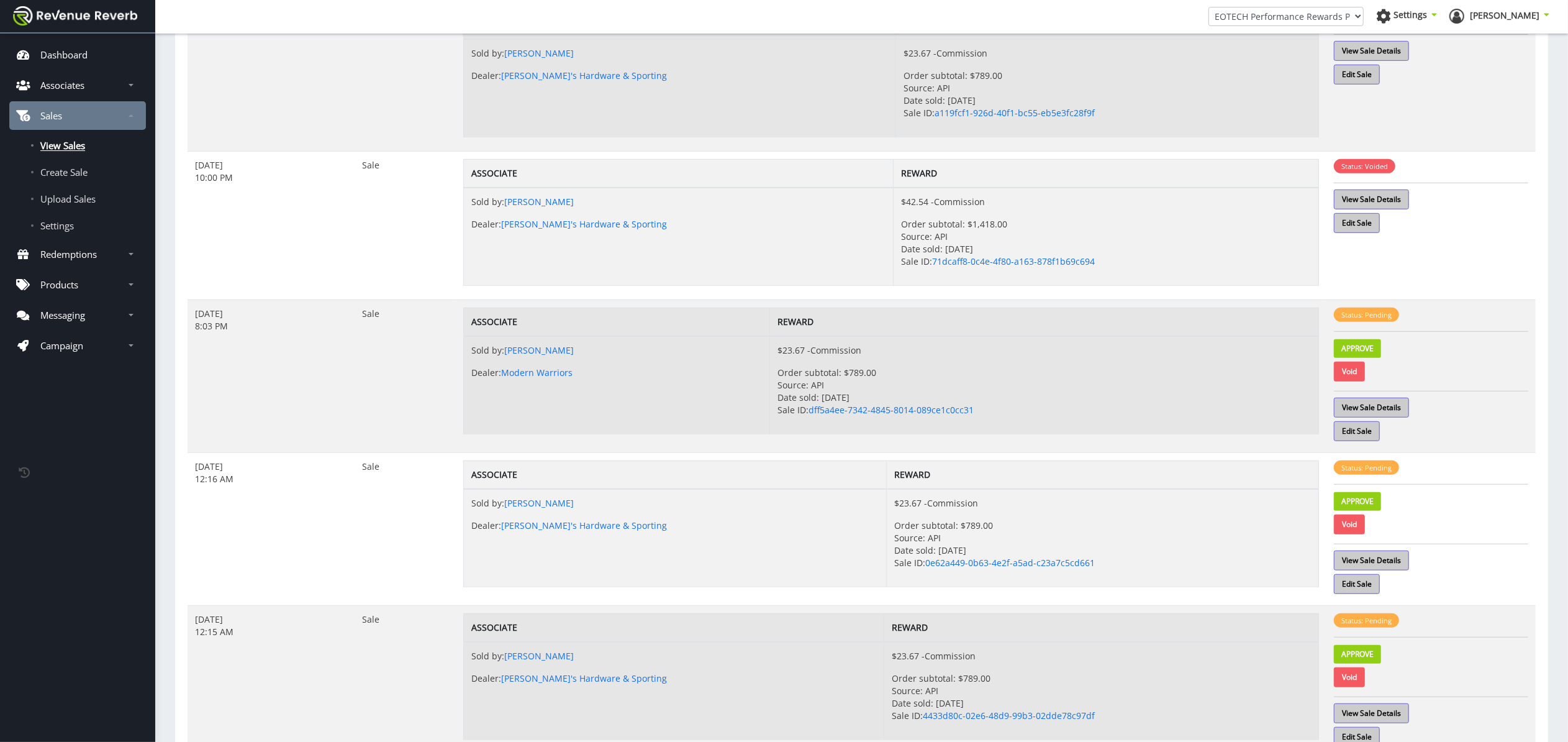
scroll to position [749, 0]
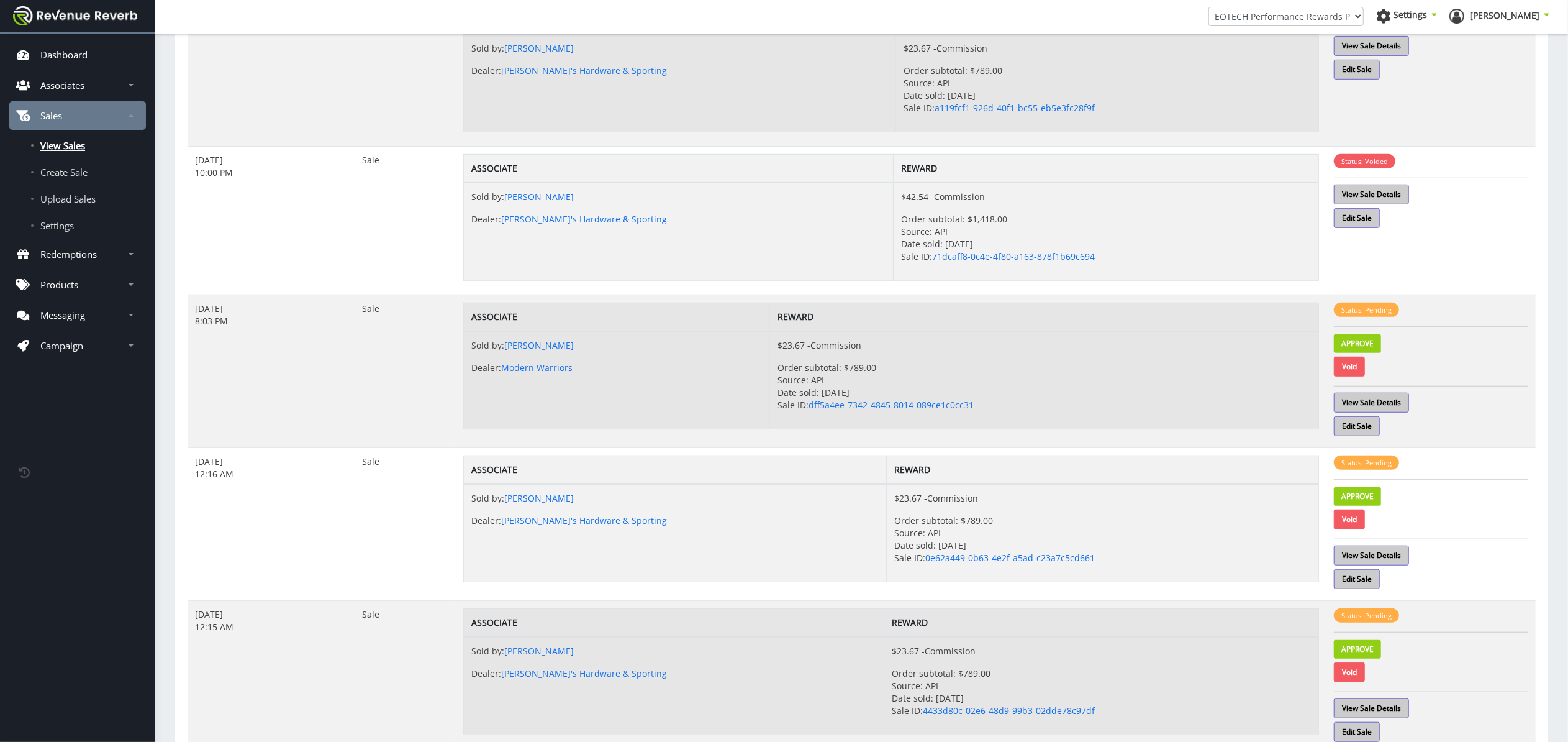
click at [1382, 398] on p "View Sale Details" at bounding box center [1431, 400] width 194 height 27
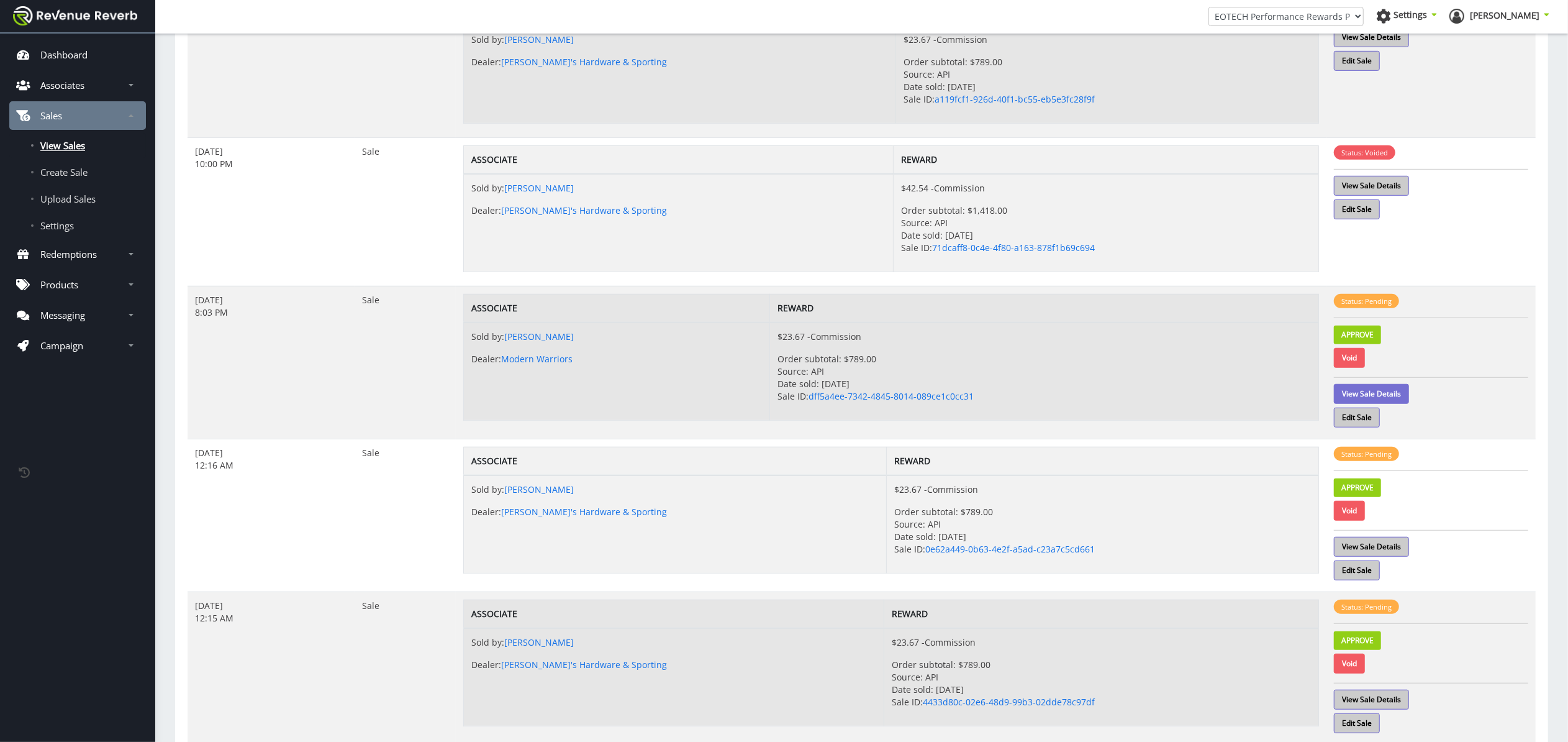
scroll to position [754, 1]
click at [1406, 396] on link "View Sale Details" at bounding box center [1372, 393] width 75 height 20
click at [1346, 357] on link "Void" at bounding box center [1349, 355] width 31 height 20
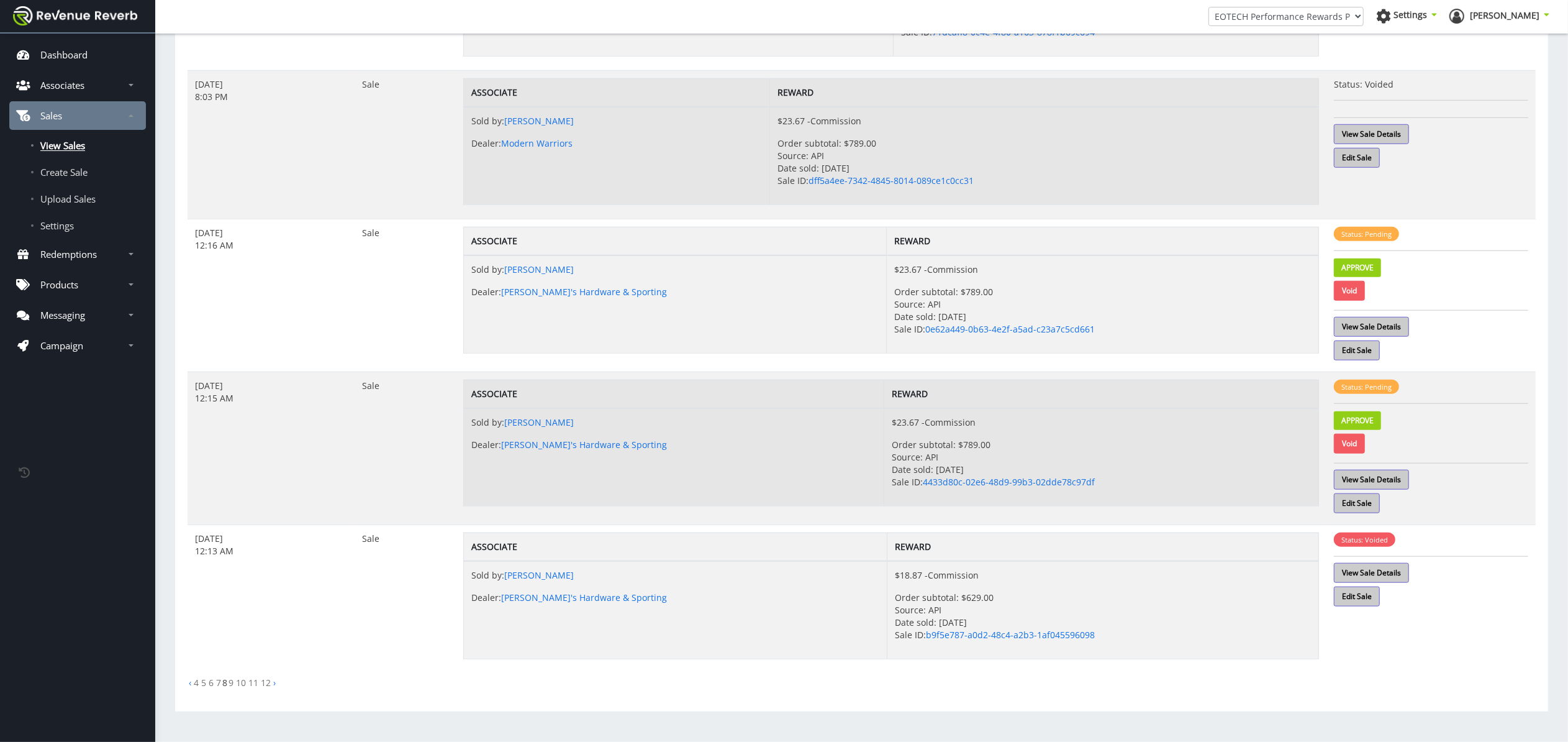
scroll to position [974, 0]
click at [1406, 326] on link "View Sale Details" at bounding box center [1372, 326] width 75 height 20
click at [1376, 267] on link "Approve" at bounding box center [1357, 267] width 47 height 18
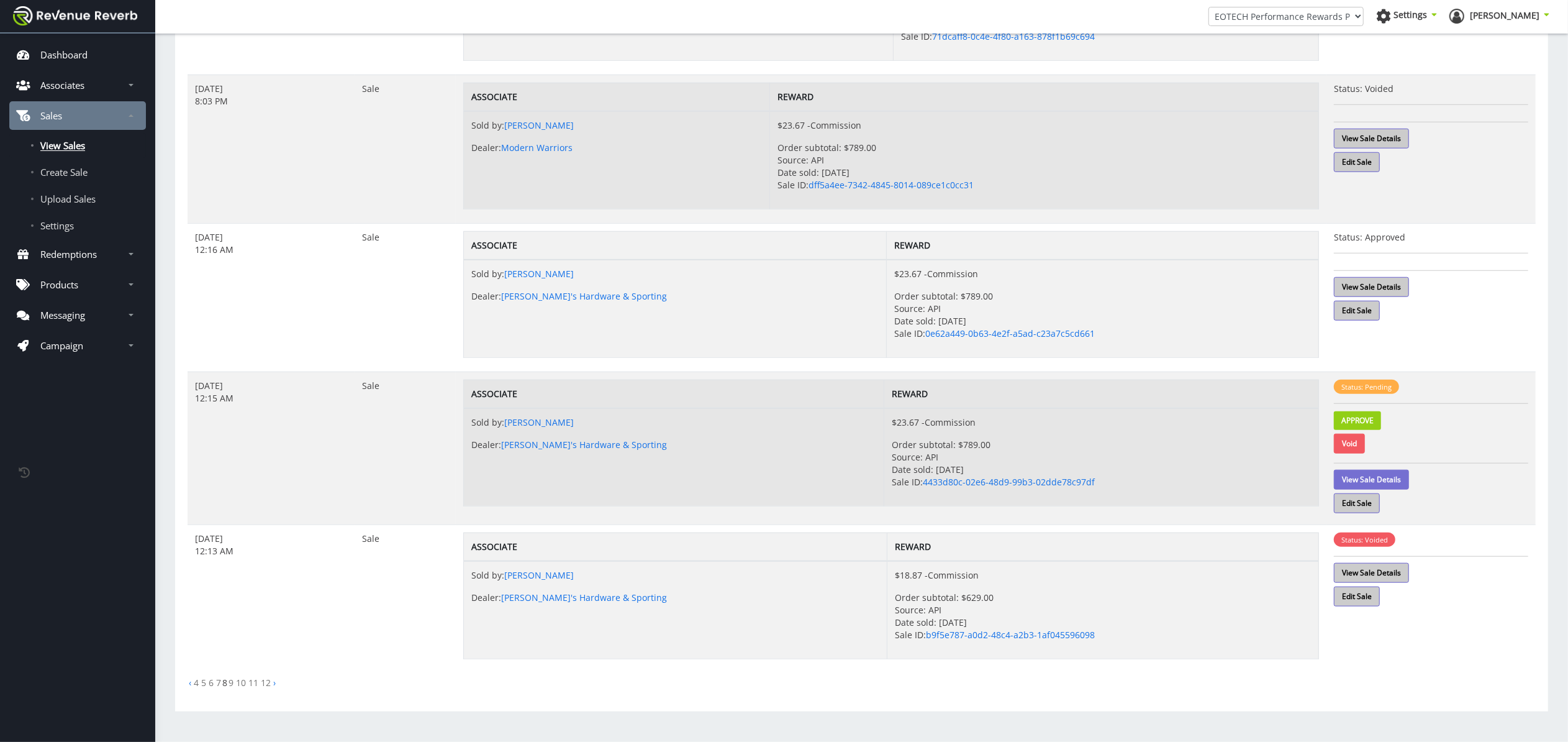
click at [1396, 480] on link "View Sale Details" at bounding box center [1372, 479] width 75 height 20
click at [1363, 416] on link "Approve" at bounding box center [1357, 420] width 47 height 18
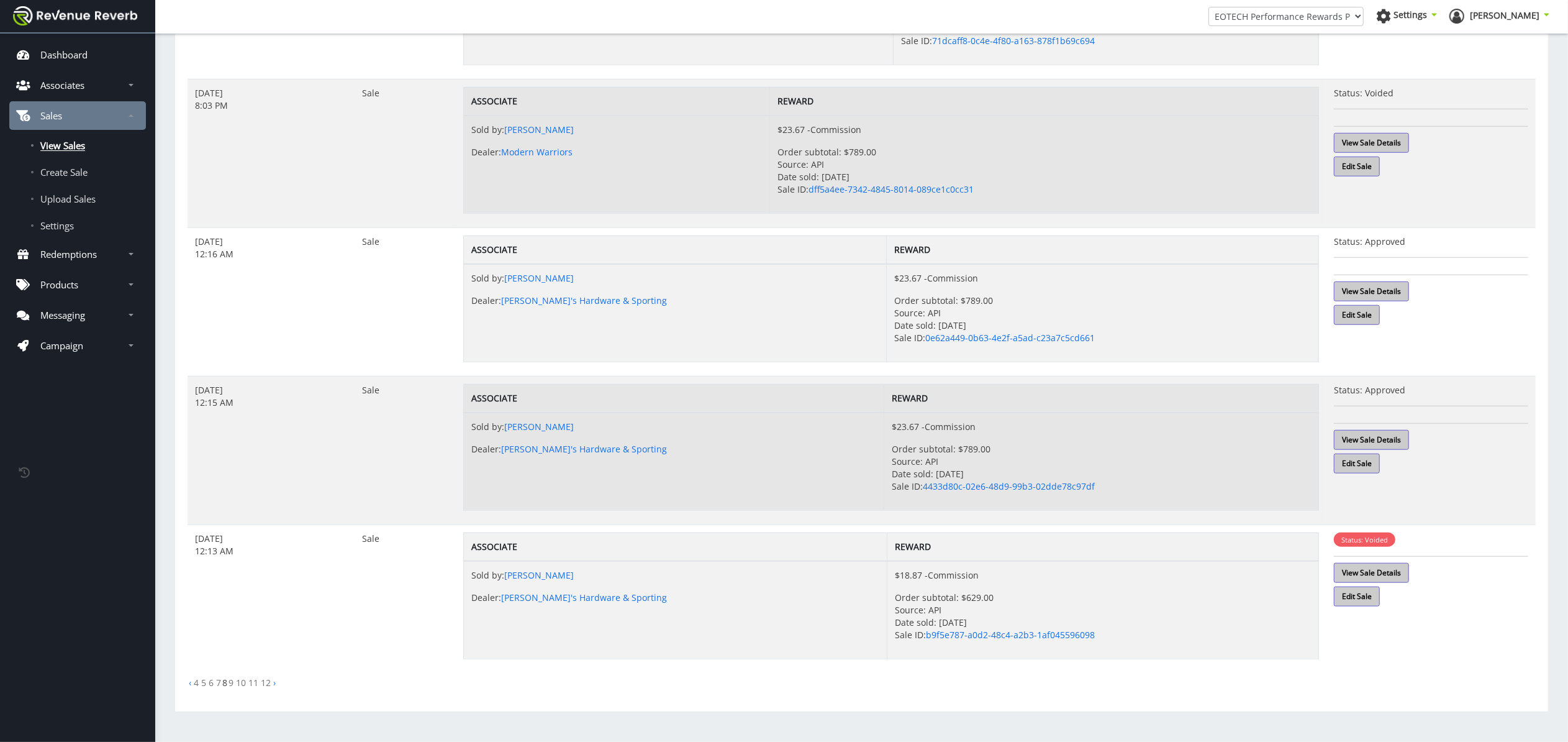
scroll to position [965, 0]
click at [231, 683] on link "9" at bounding box center [230, 682] width 5 height 12
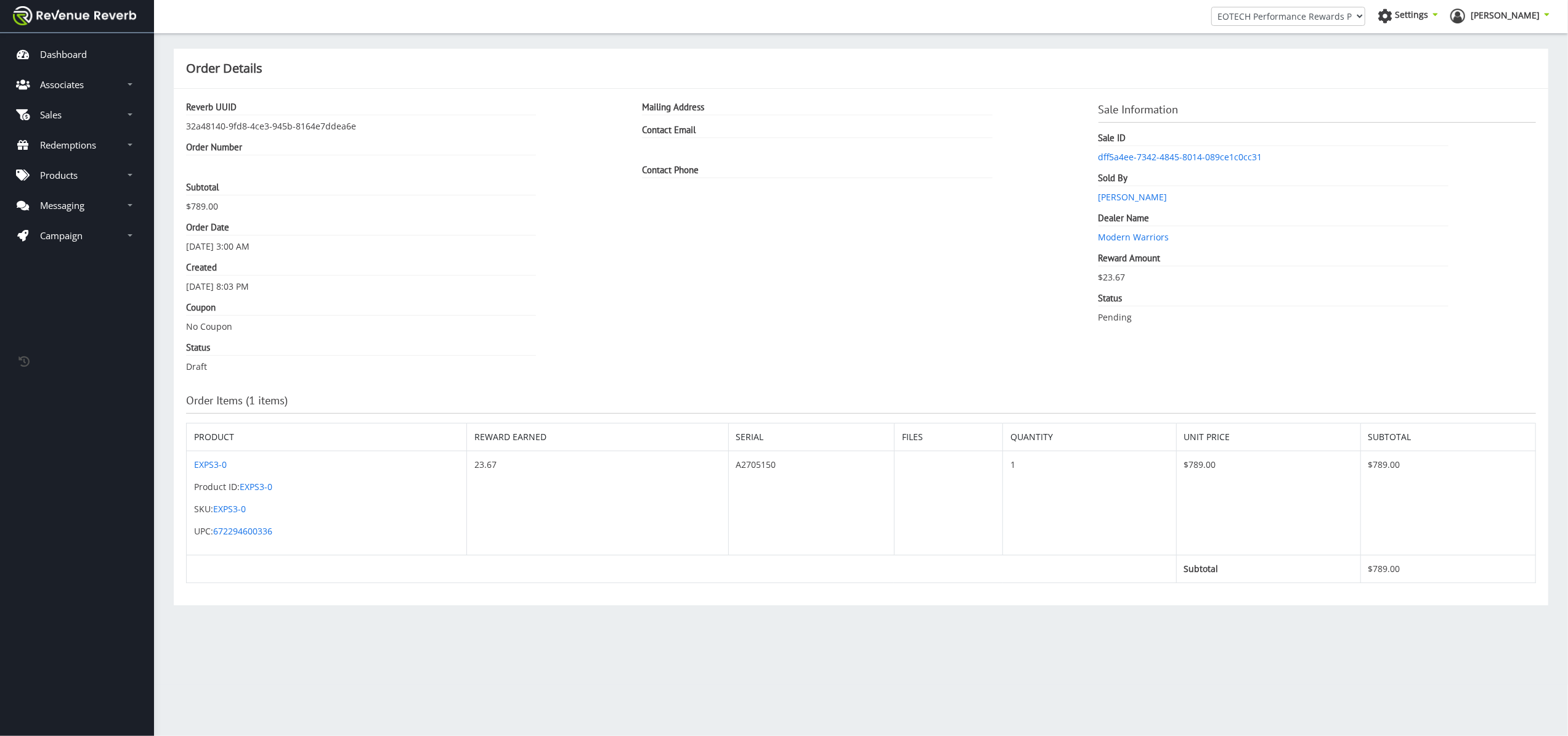
scroll to position [12, 12]
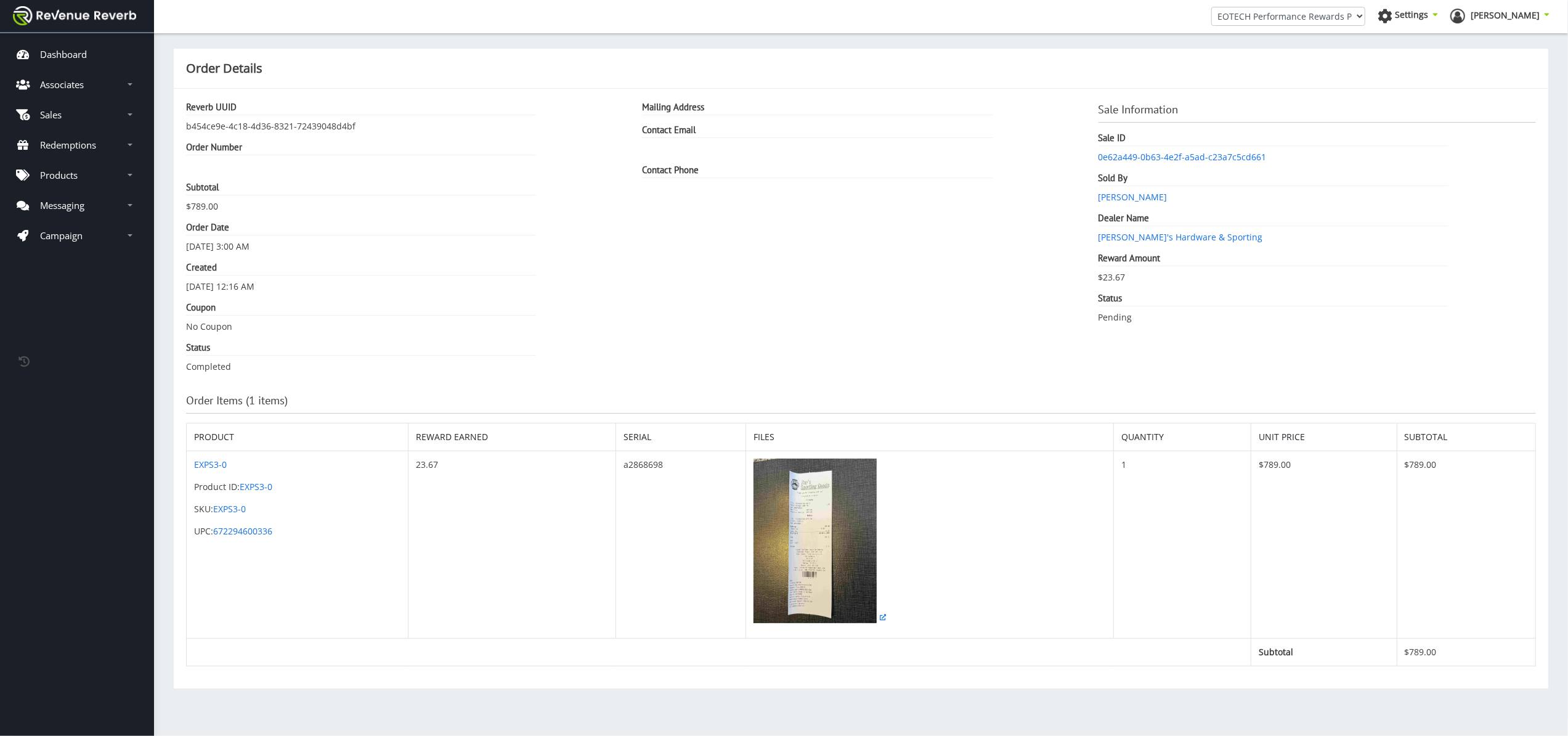
scroll to position [12, 12]
click at [820, 498] on img at bounding box center [815, 540] width 123 height 164
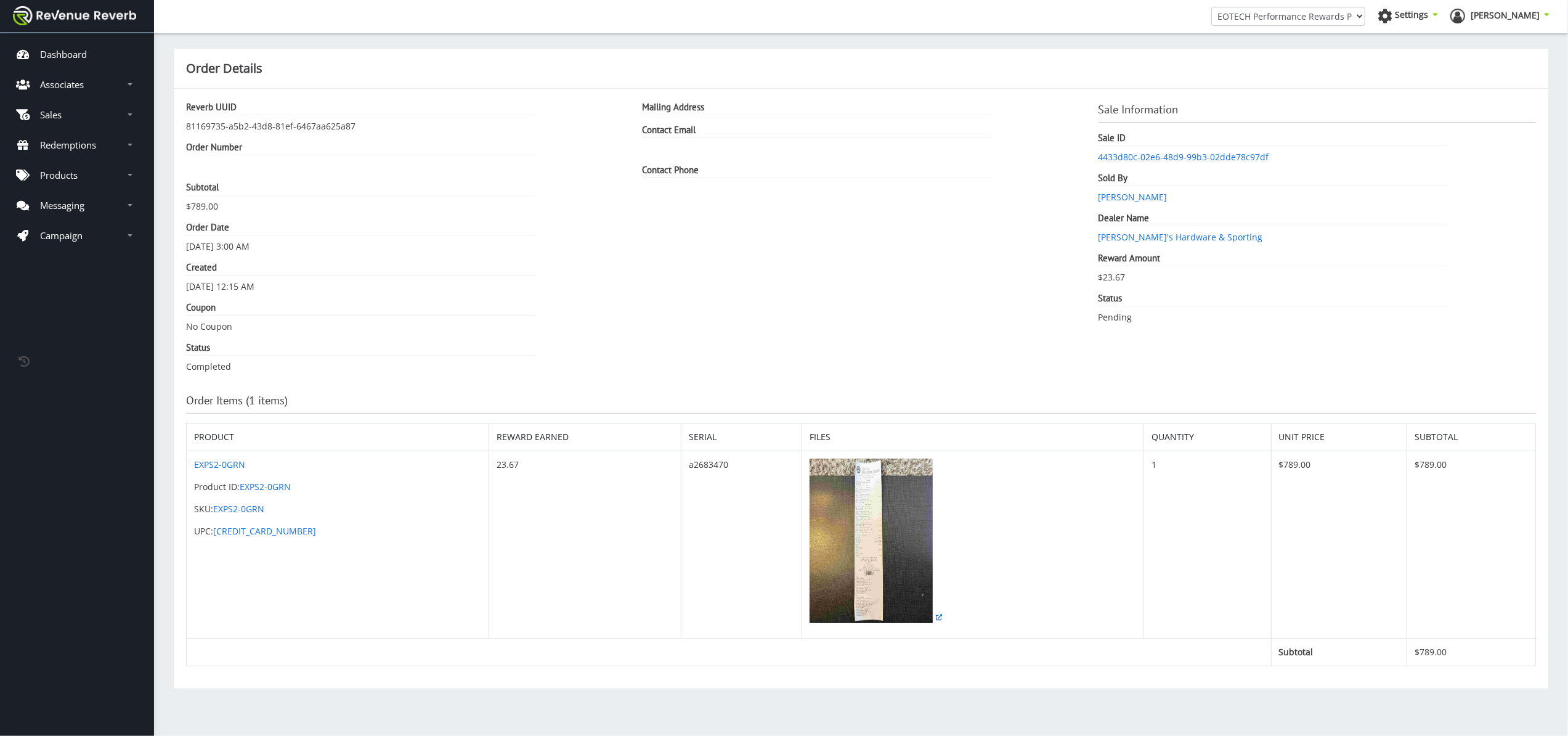
scroll to position [12, 12]
click at [815, 533] on img at bounding box center [871, 540] width 123 height 164
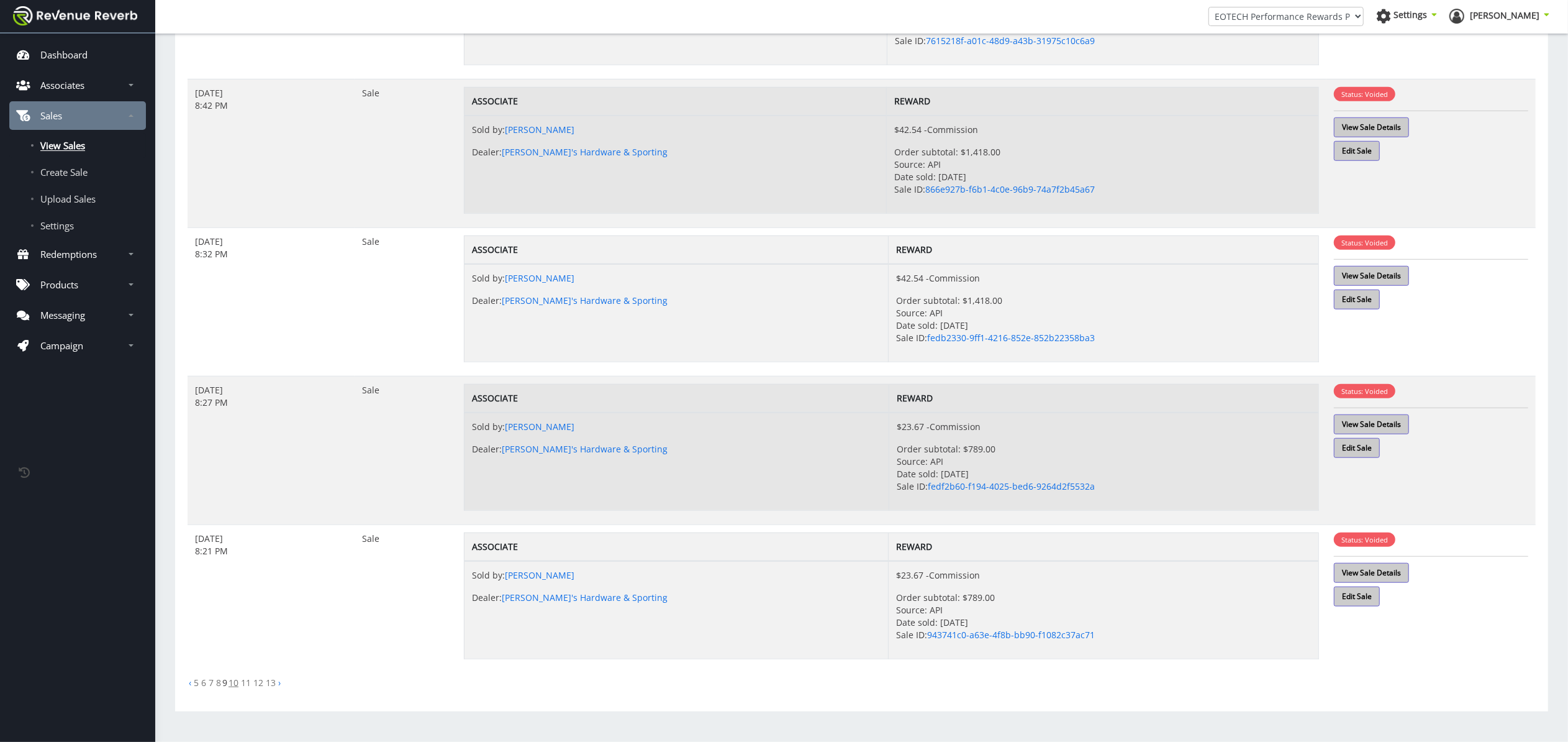
scroll to position [965, 0]
click at [232, 683] on link "10" at bounding box center [233, 682] width 10 height 12
click at [237, 683] on link "11" at bounding box center [238, 682] width 10 height 12
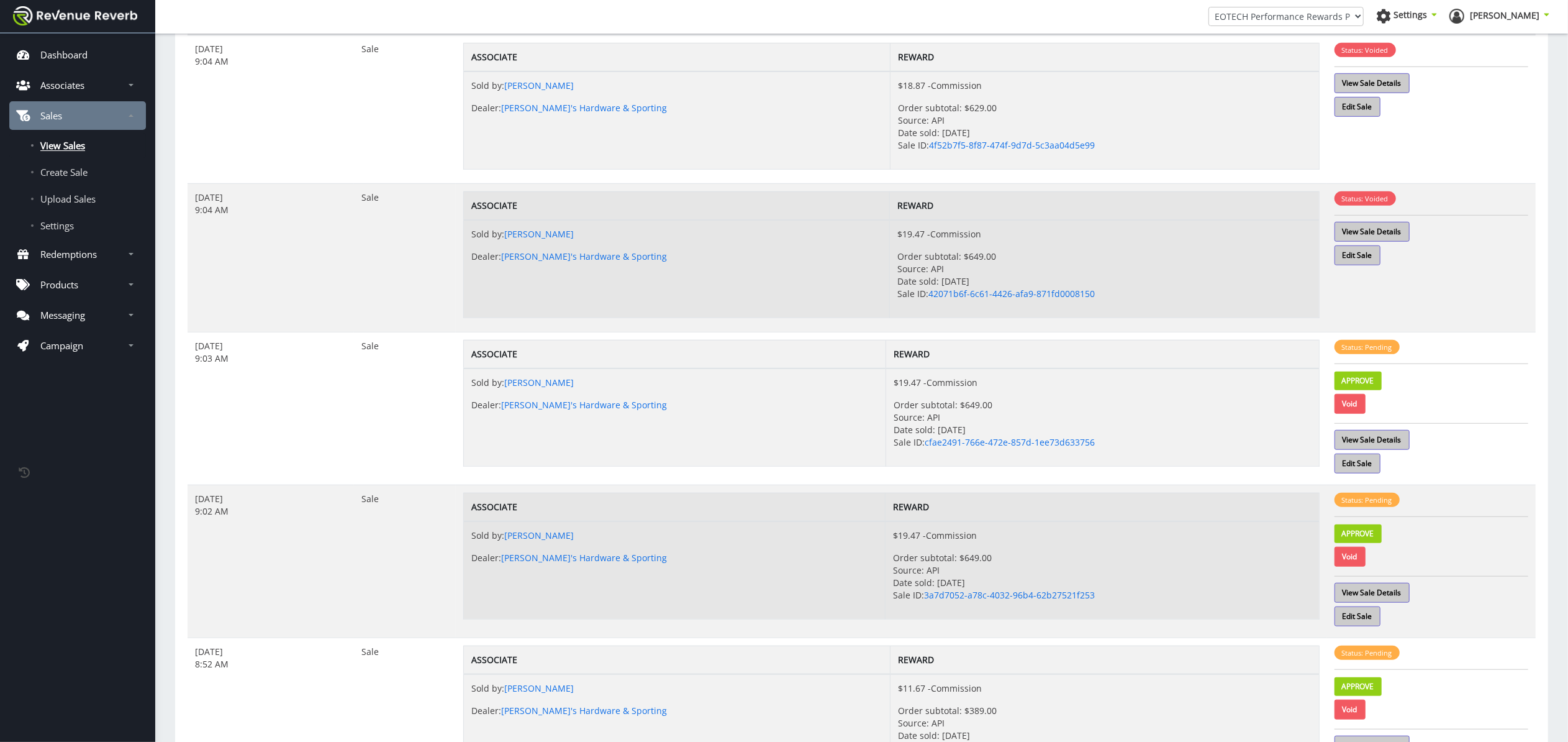
scroll to position [854, 0]
click at [1392, 443] on link "View Sale Details" at bounding box center [1373, 440] width 75 height 20
click at [1370, 386] on link "Approve" at bounding box center [1358, 381] width 47 height 18
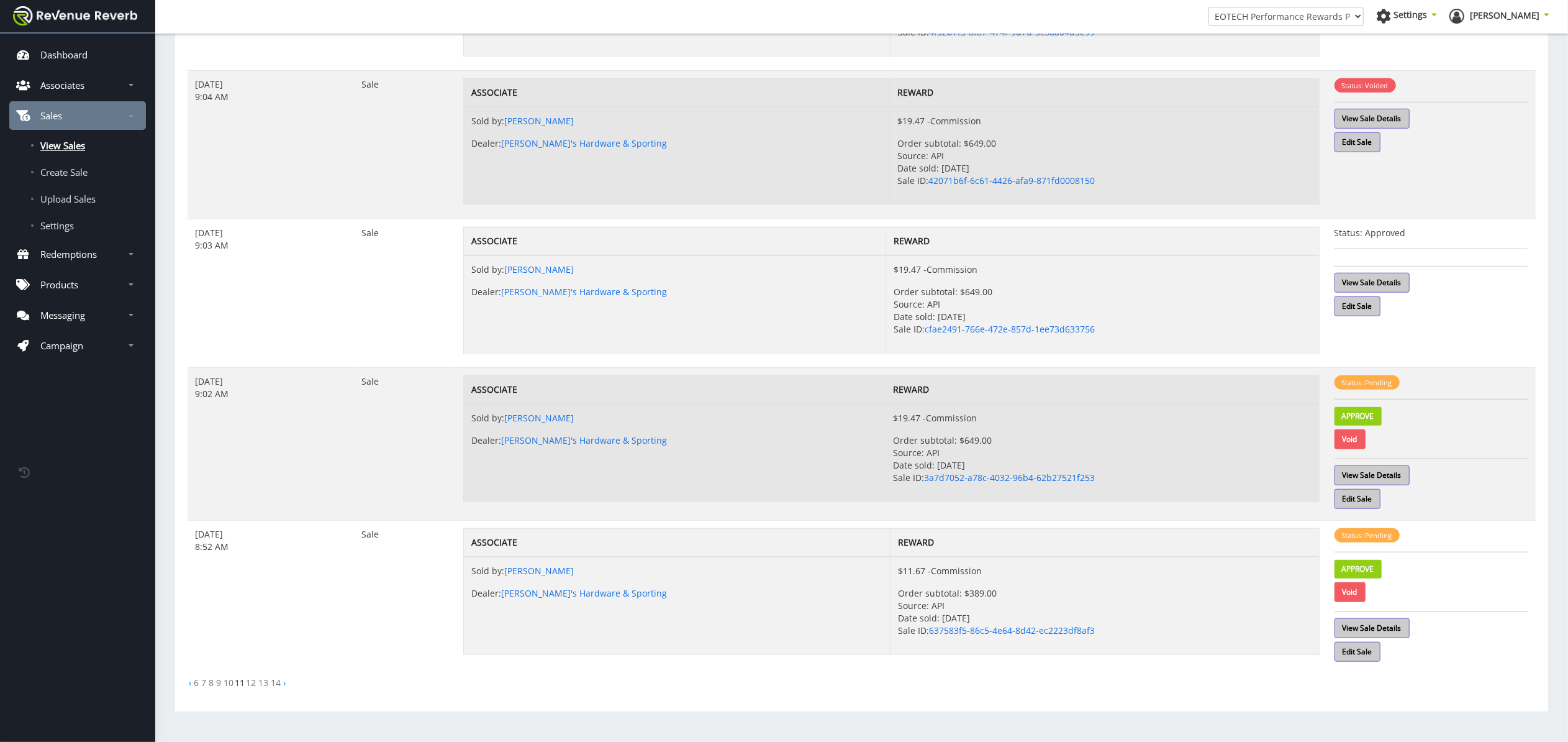
scroll to position [974, 0]
click at [1358, 439] on link "Void" at bounding box center [1350, 439] width 31 height 20
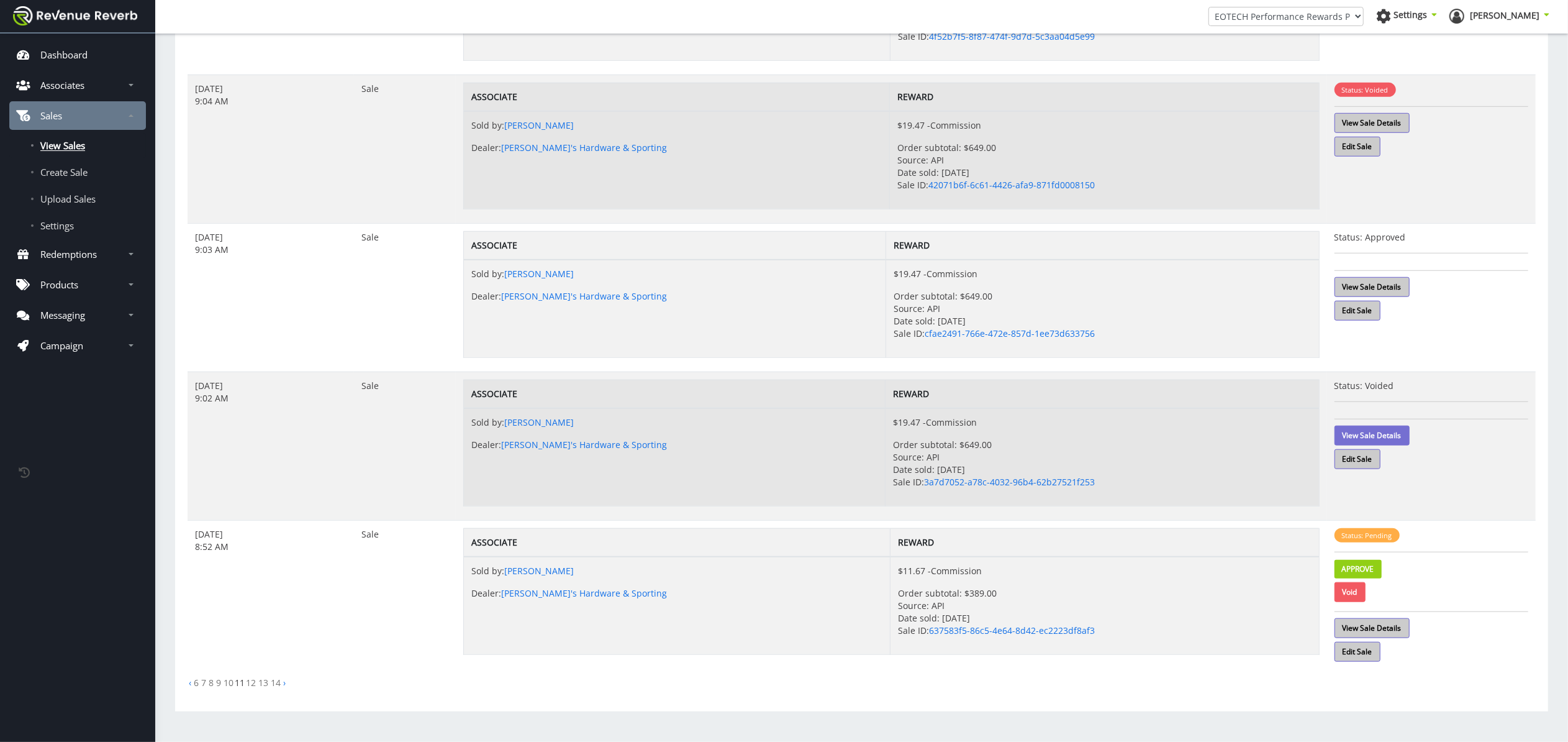
scroll to position [969, 0]
click at [1362, 587] on link "Void" at bounding box center [1350, 592] width 31 height 20
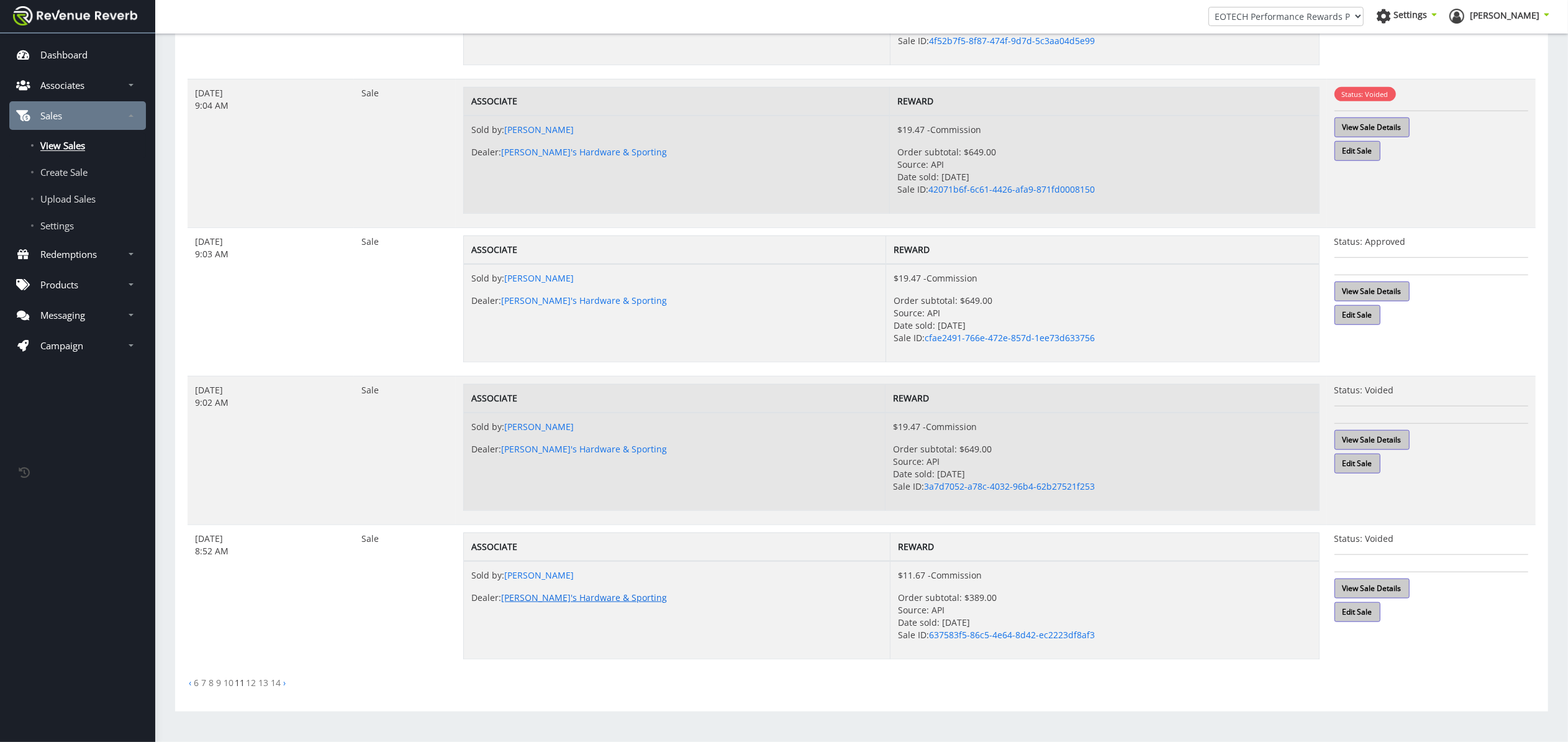
scroll to position [965, 0]
click at [251, 685] on link "12" at bounding box center [251, 682] width 10 height 12
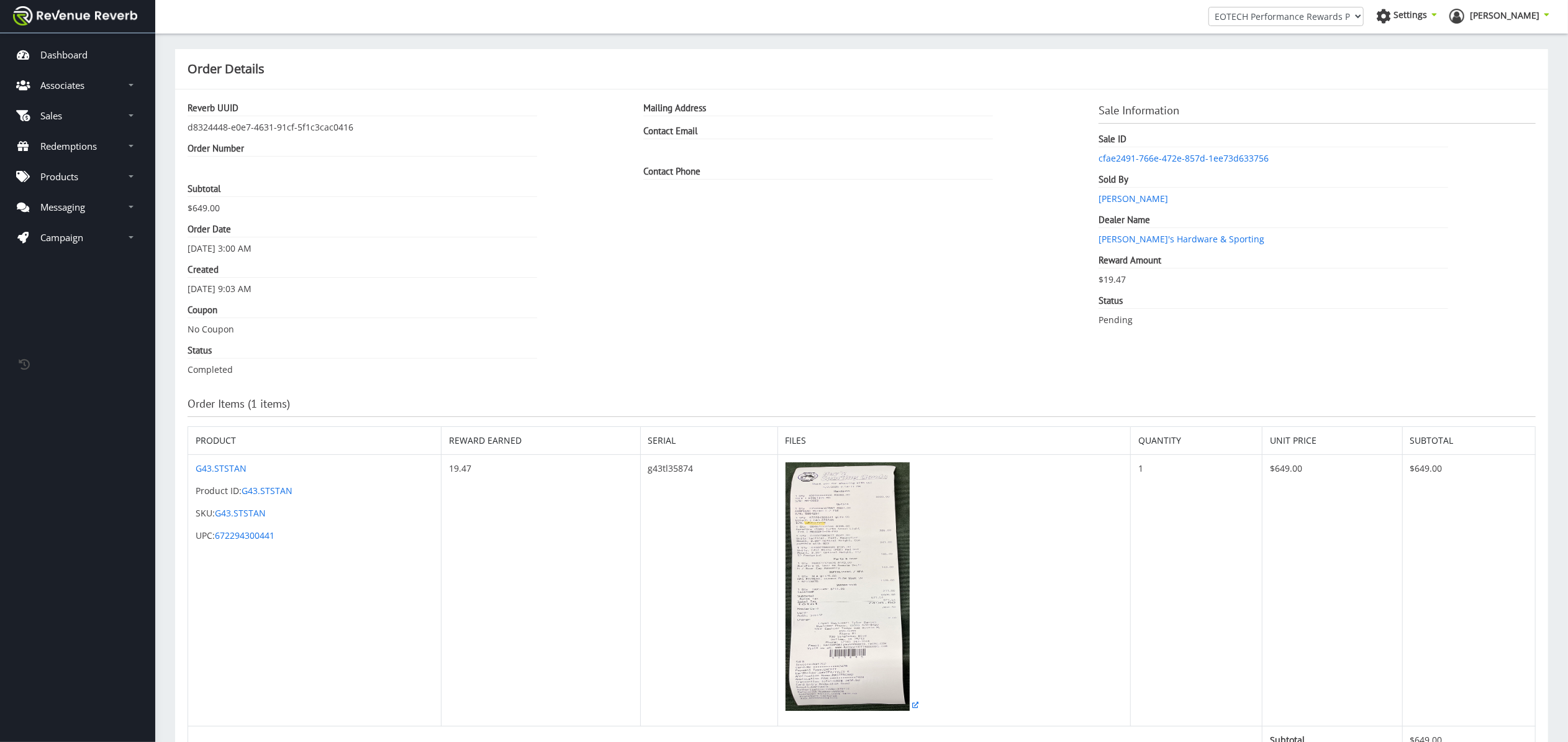
scroll to position [13, 13]
click at [862, 582] on img at bounding box center [847, 586] width 124 height 249
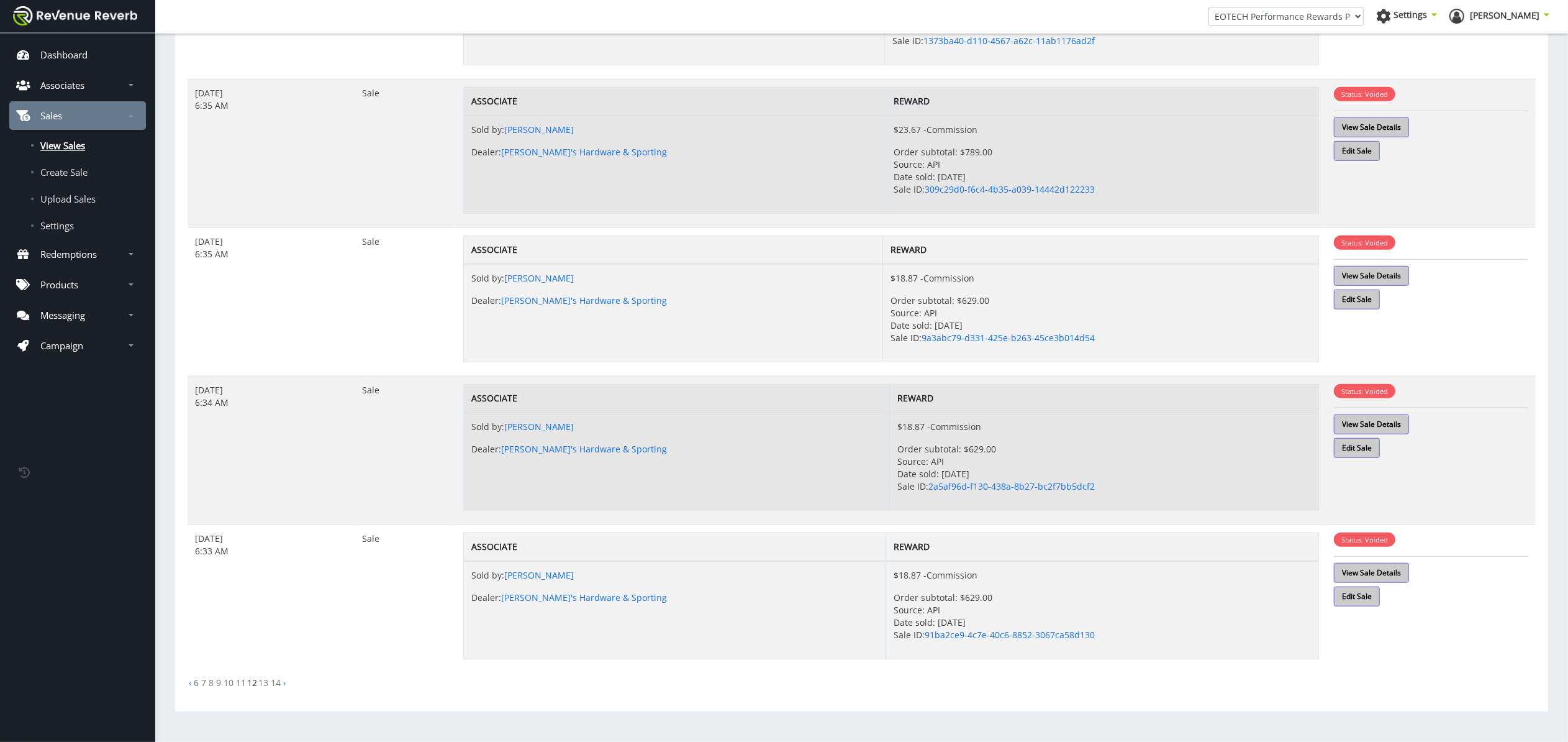
scroll to position [965, 0]
click at [264, 680] on link "13" at bounding box center [263, 682] width 10 height 12
click at [279, 682] on link "14" at bounding box center [276, 682] width 10 height 12
